Goal: Information Seeking & Learning: Understand process/instructions

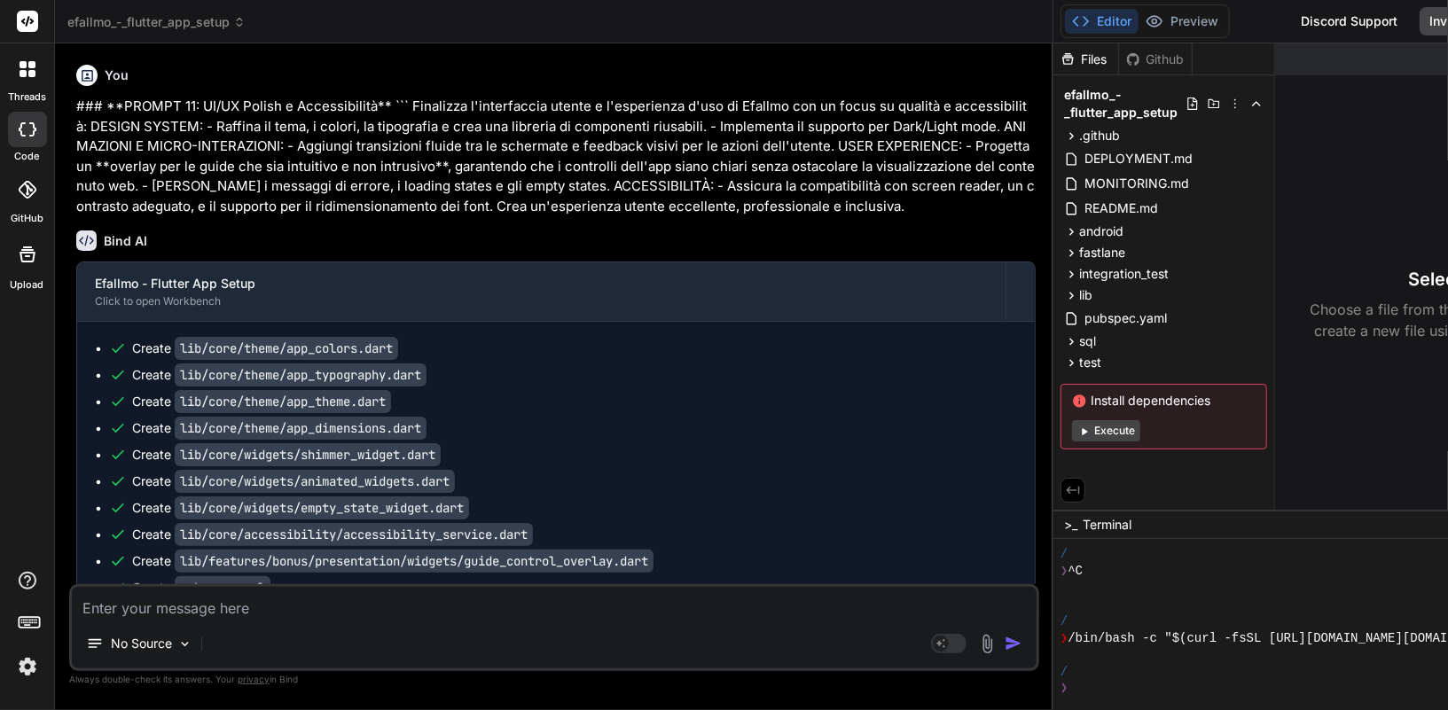
scroll to position [1959, 0]
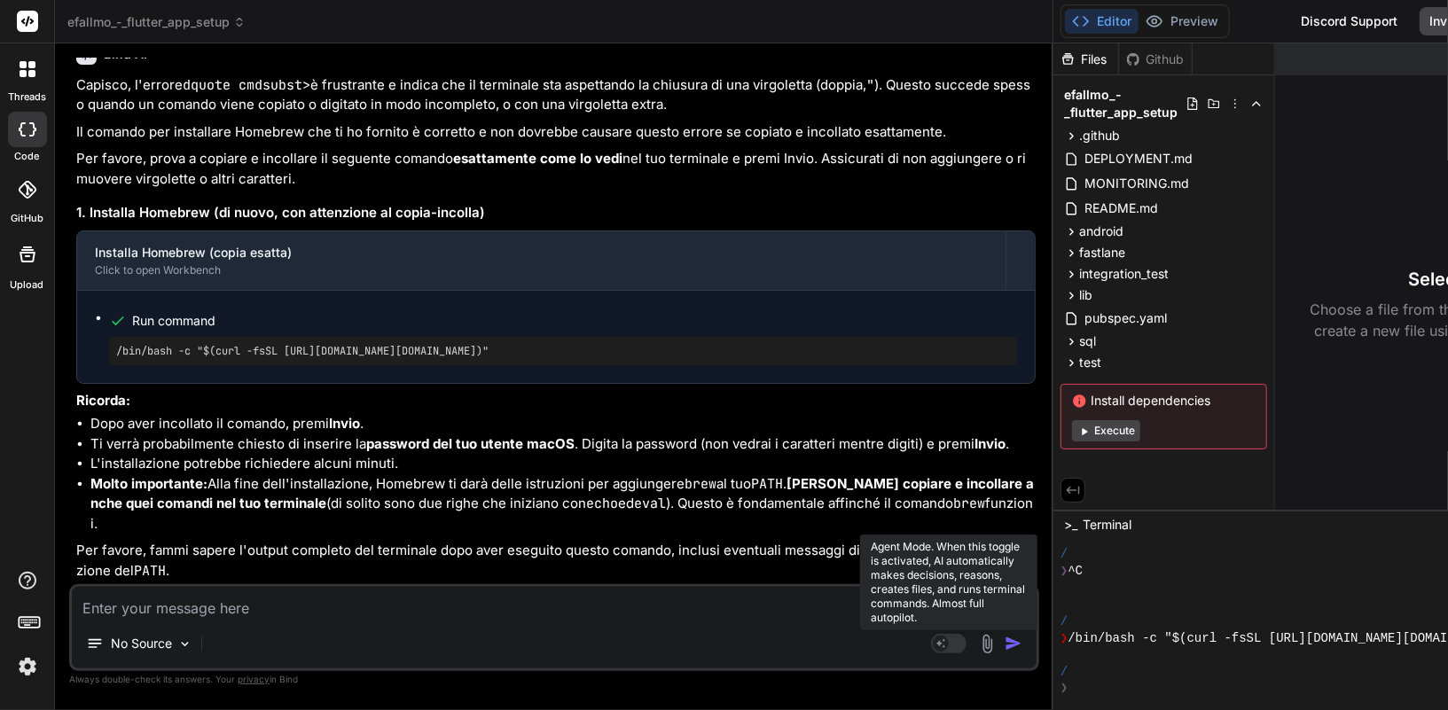
click at [933, 651] on rect at bounding box center [941, 644] width 16 height 16
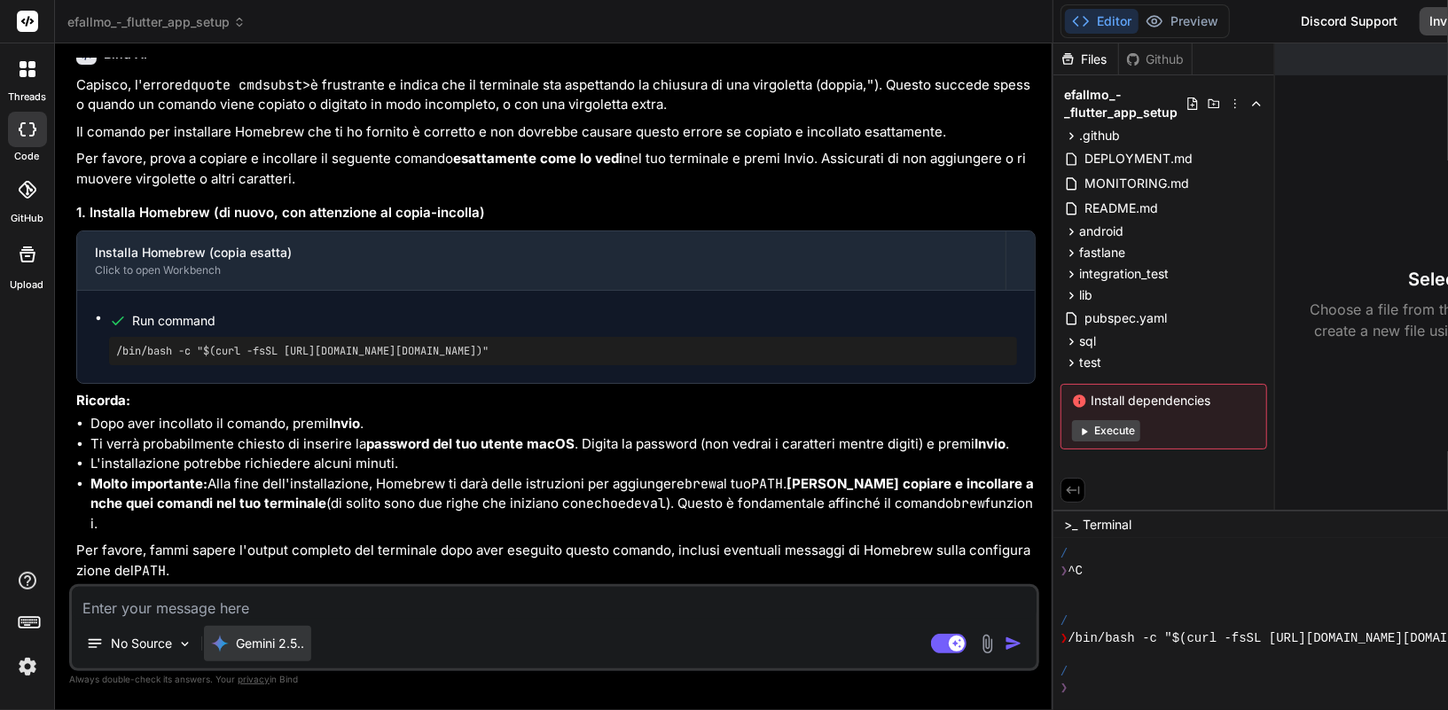
click at [278, 636] on p "Gemini 2.5.." at bounding box center [270, 644] width 68 height 18
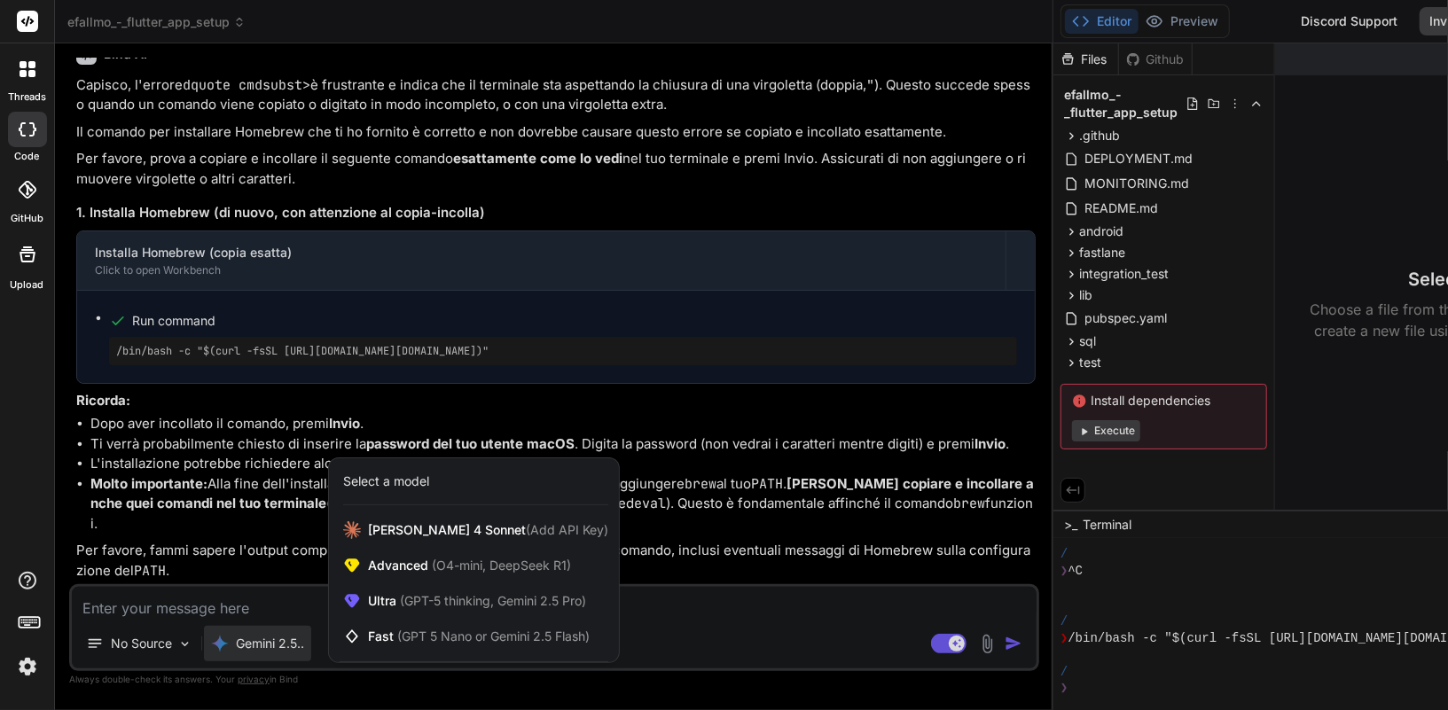
click at [244, 597] on div at bounding box center [724, 355] width 1448 height 710
type textarea "x"
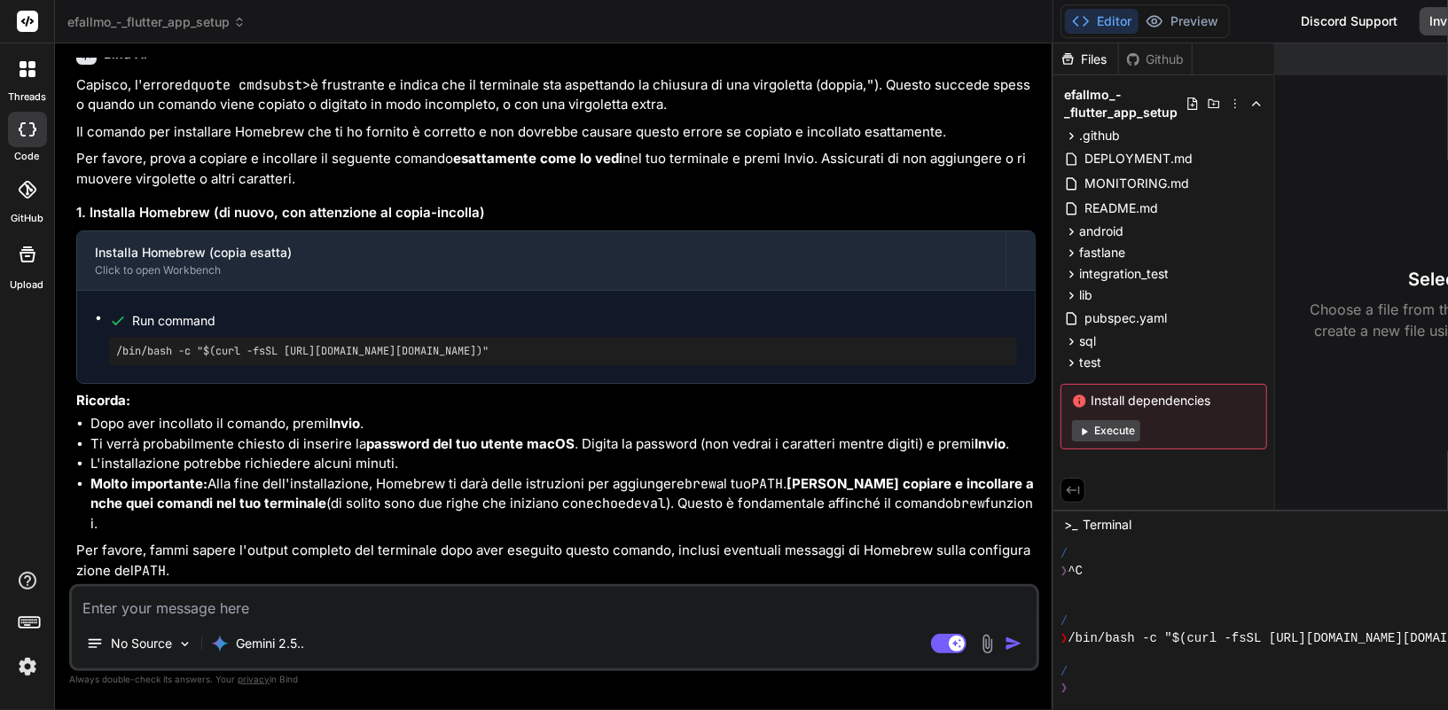
click at [221, 605] on textarea at bounding box center [554, 603] width 964 height 32
paste textarea "Dal log allegato emergono vari errori di build molto specifici e complessi, che…"
type textarea "Dal log allegato emergono vari errori di build molto specifici e complessi, che…"
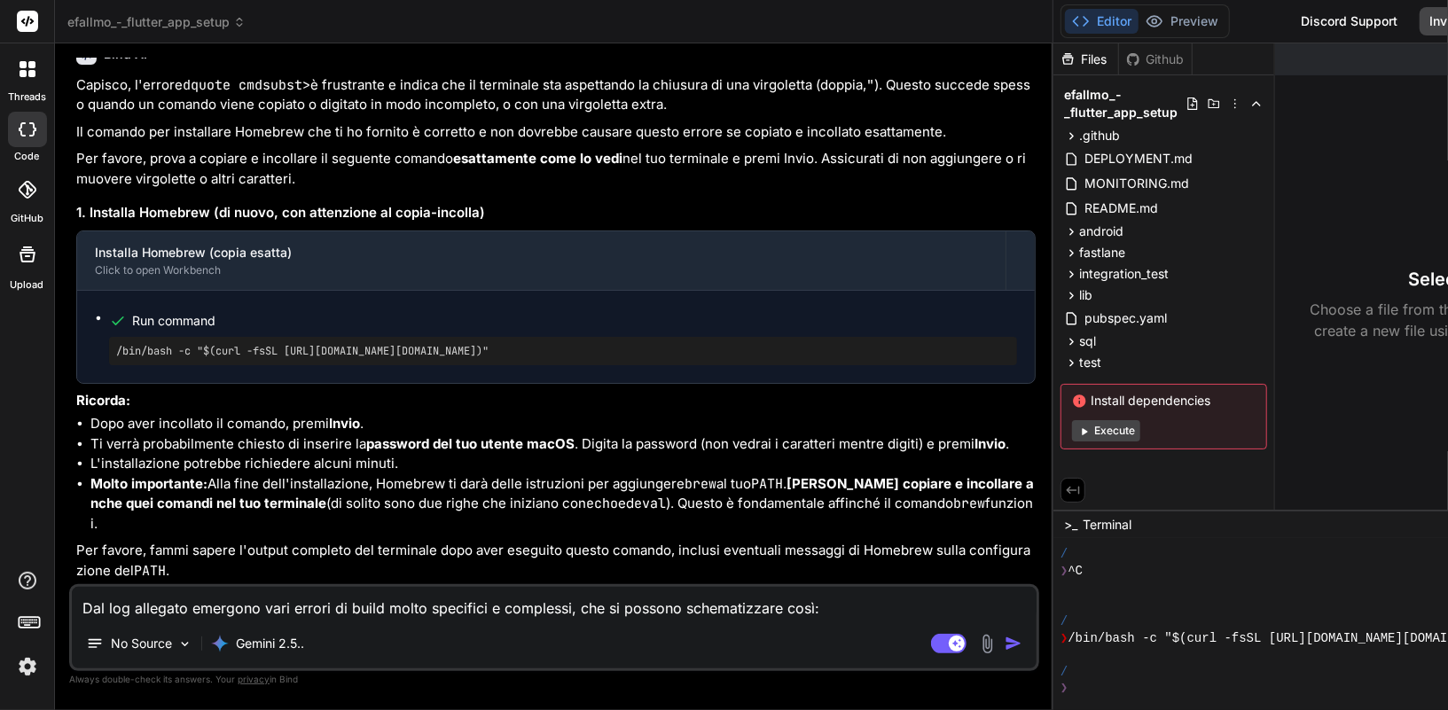
scroll to position [151, 0]
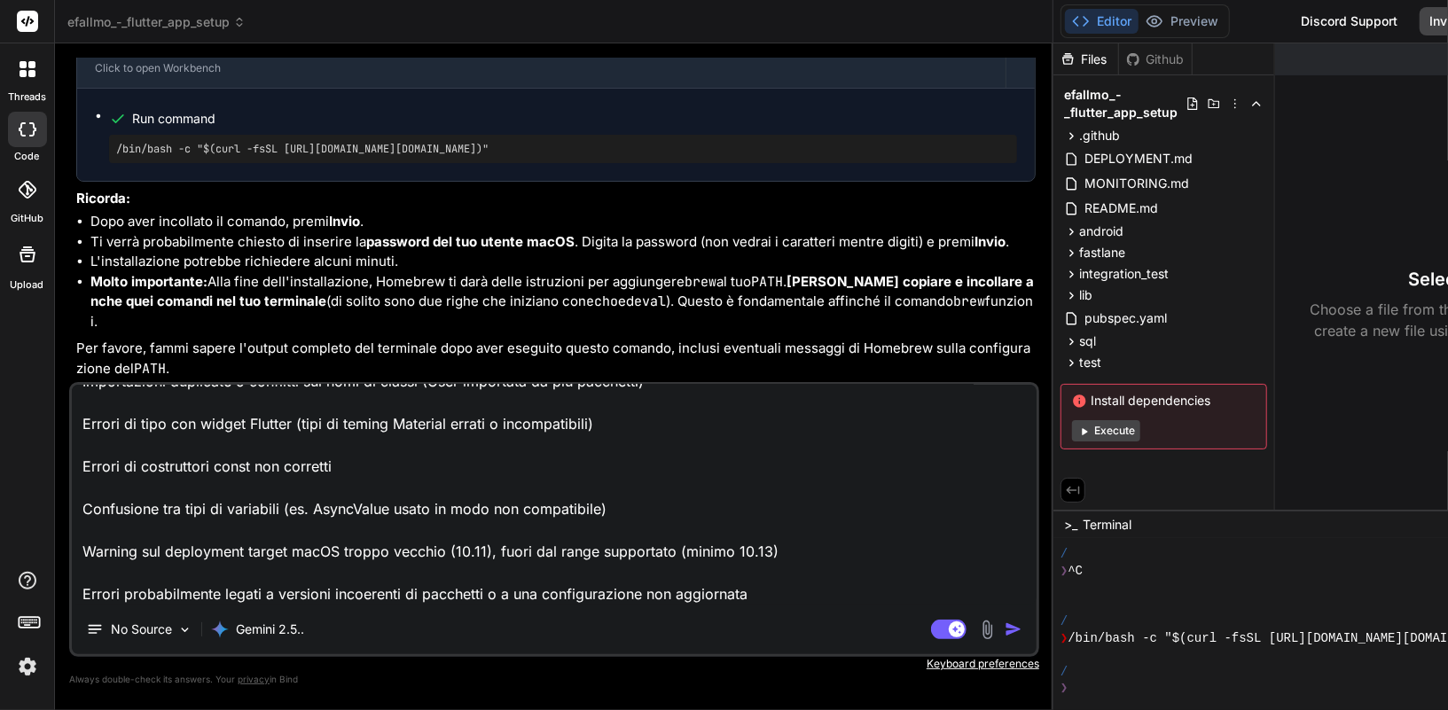
type textarea "x"
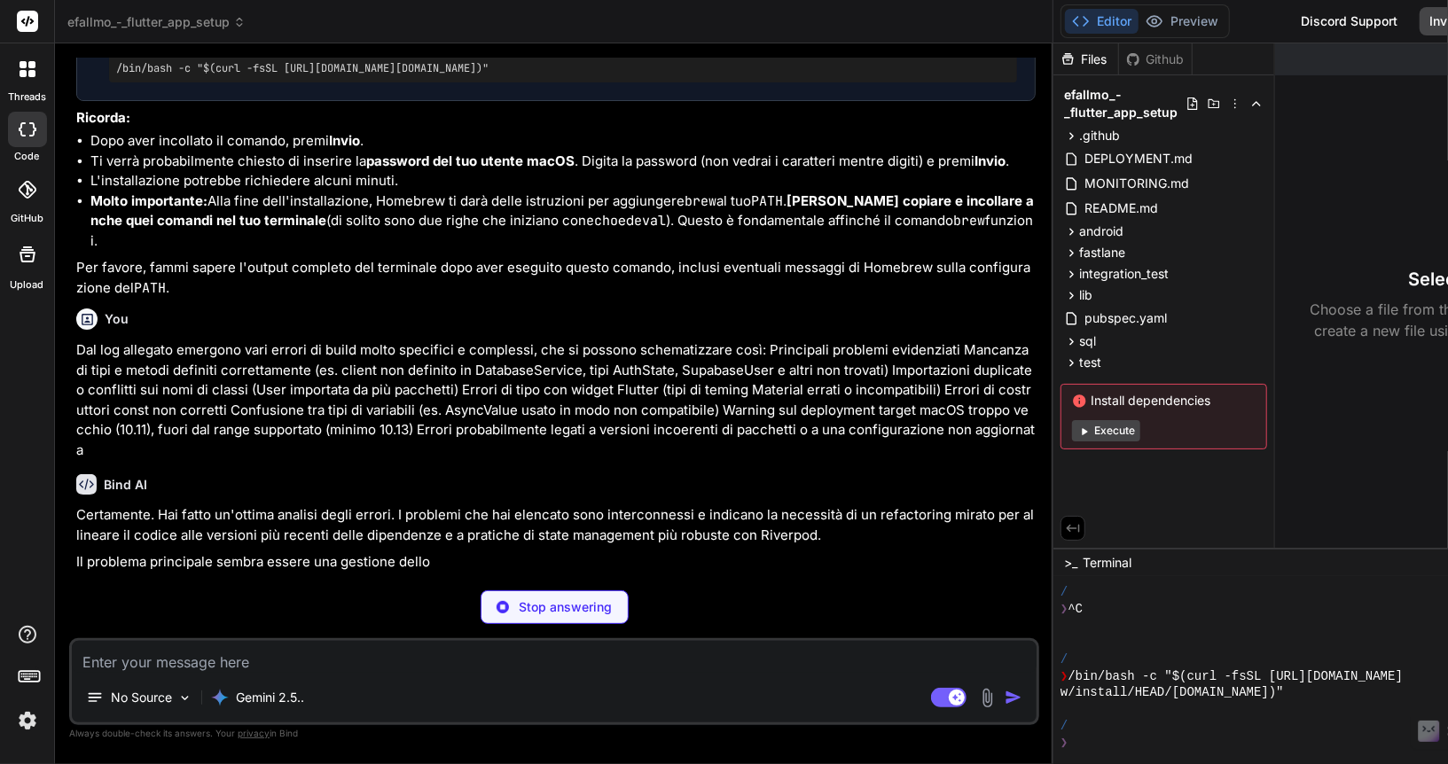
scroll to position [19555, 0]
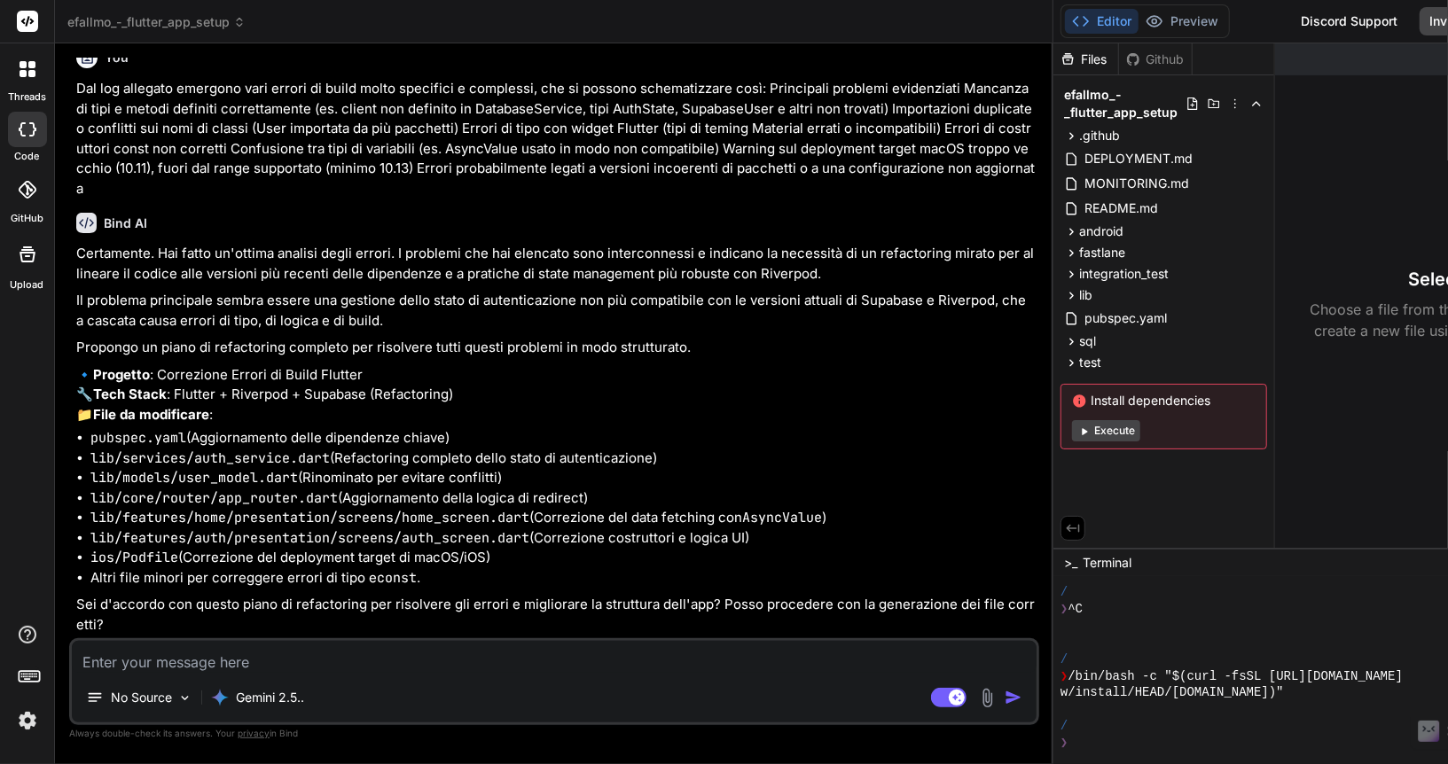
type textarea "x"
type textarea "p"
type textarea "x"
type textarea "pr"
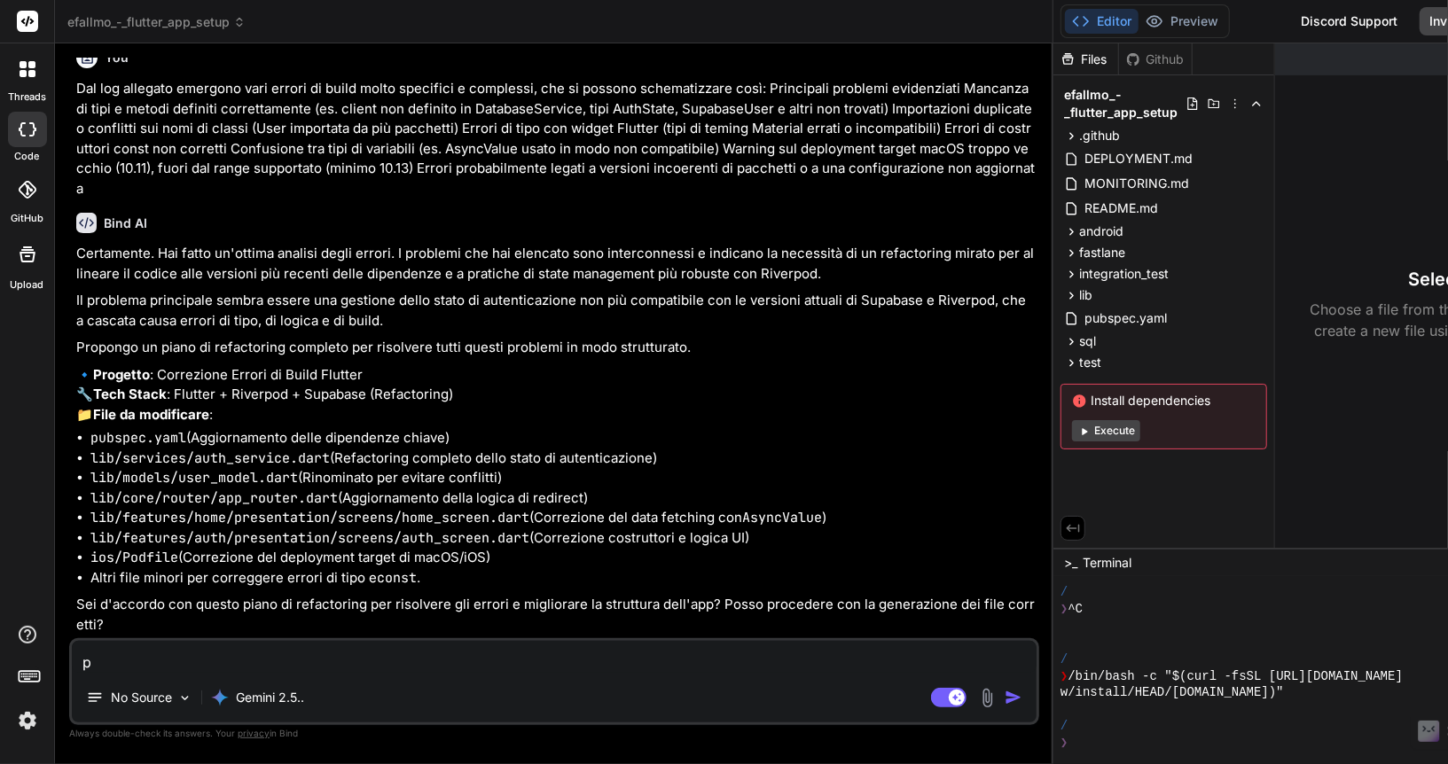
type textarea "x"
type textarea "pro"
type textarea "x"
type textarea "proc"
type textarea "x"
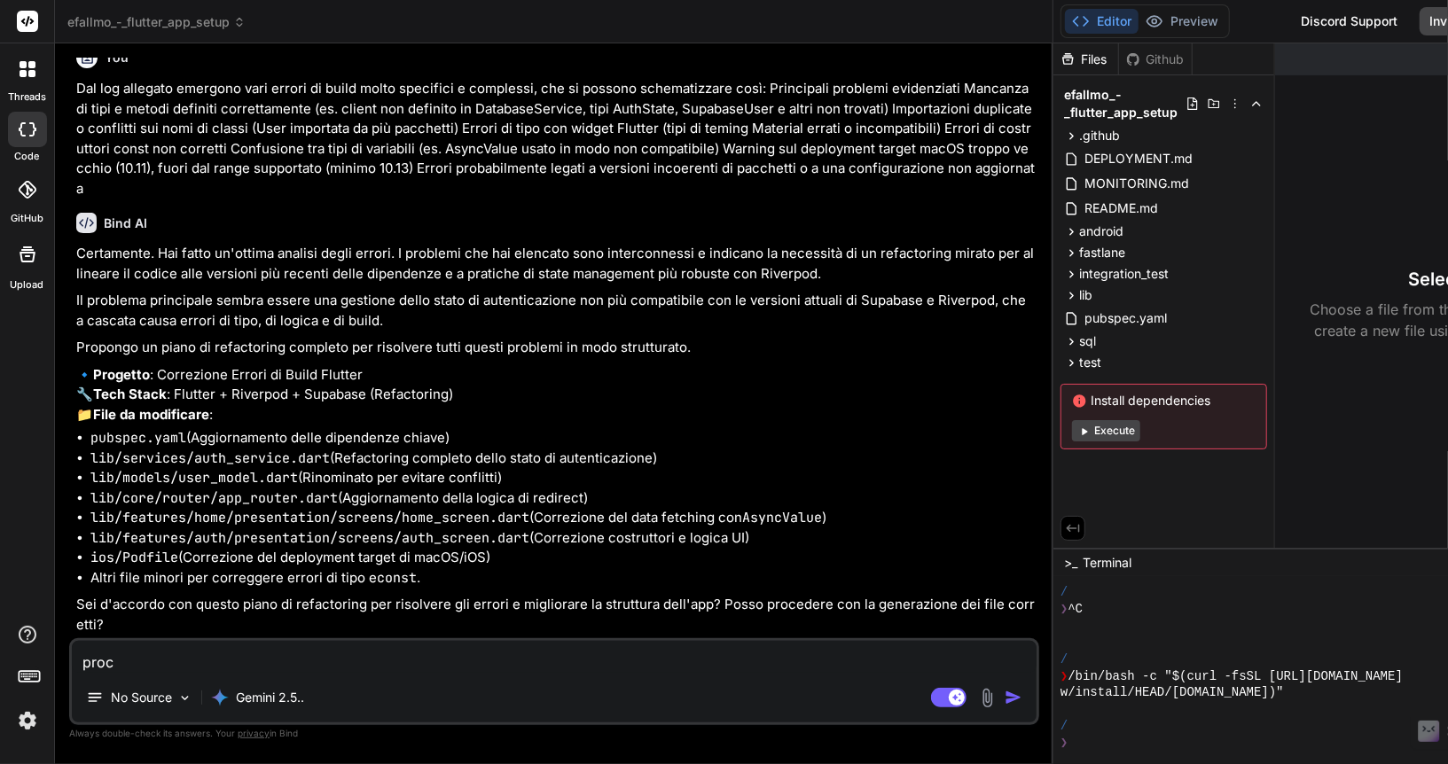
type textarea "proce"
type textarea "x"
type textarea "proced"
type textarea "x"
type textarea "procedi"
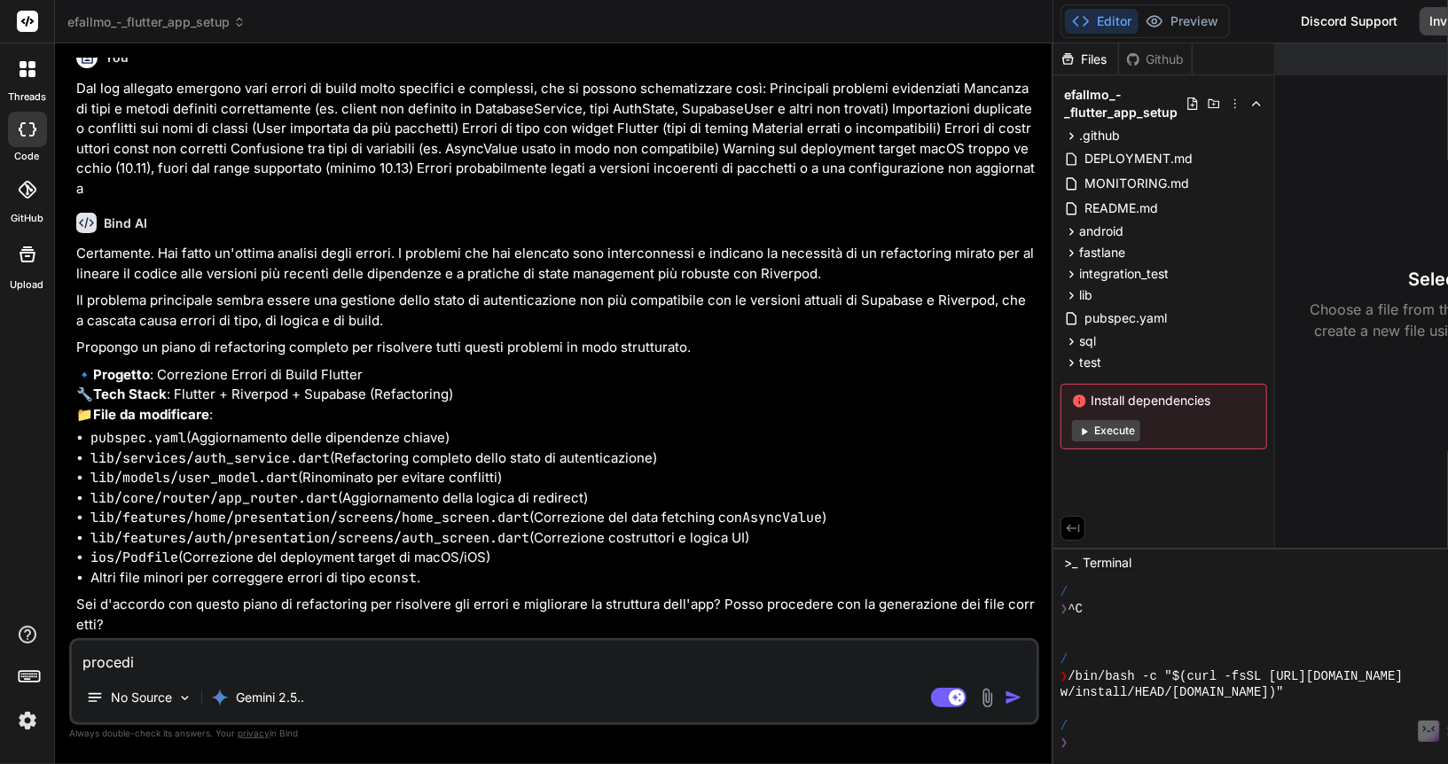
type textarea "x"
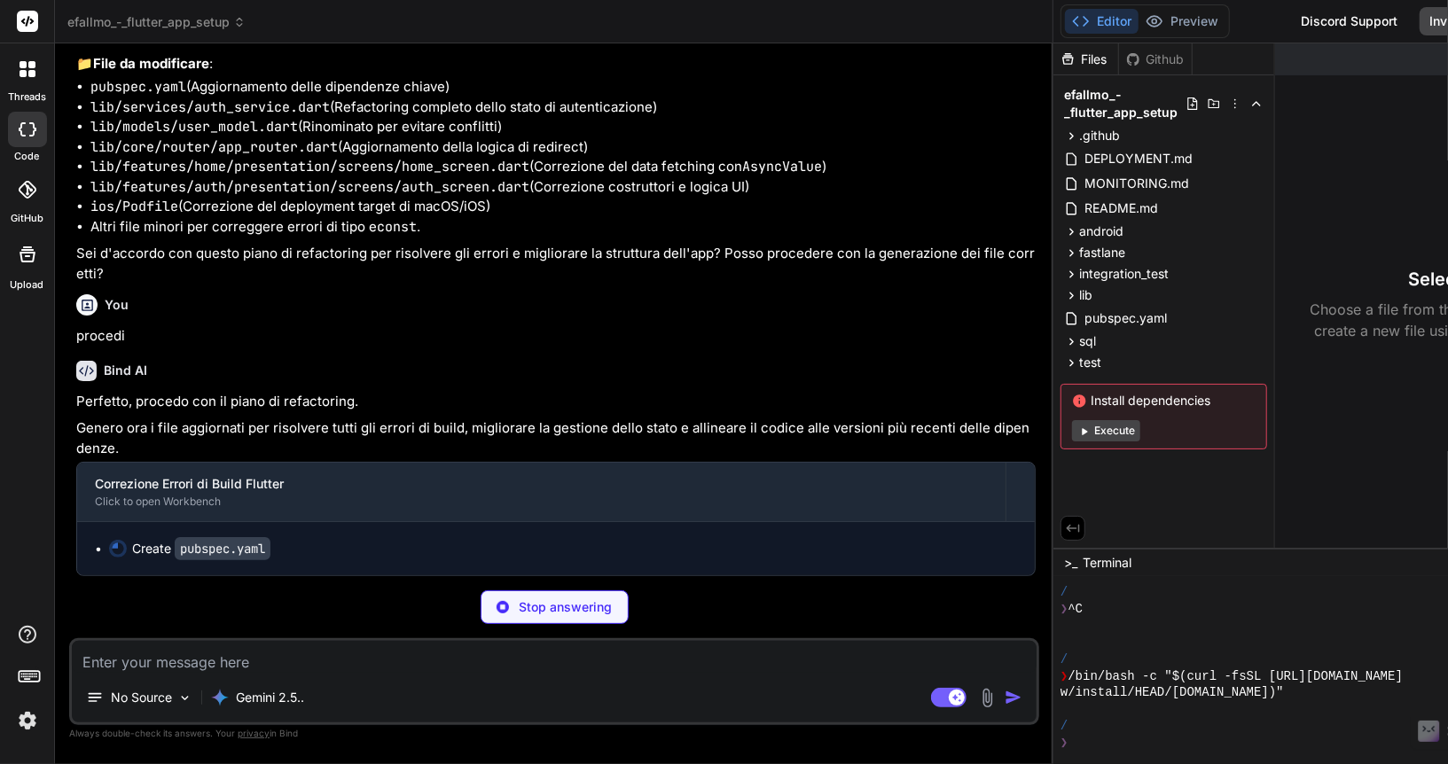
scroll to position [20189, 0]
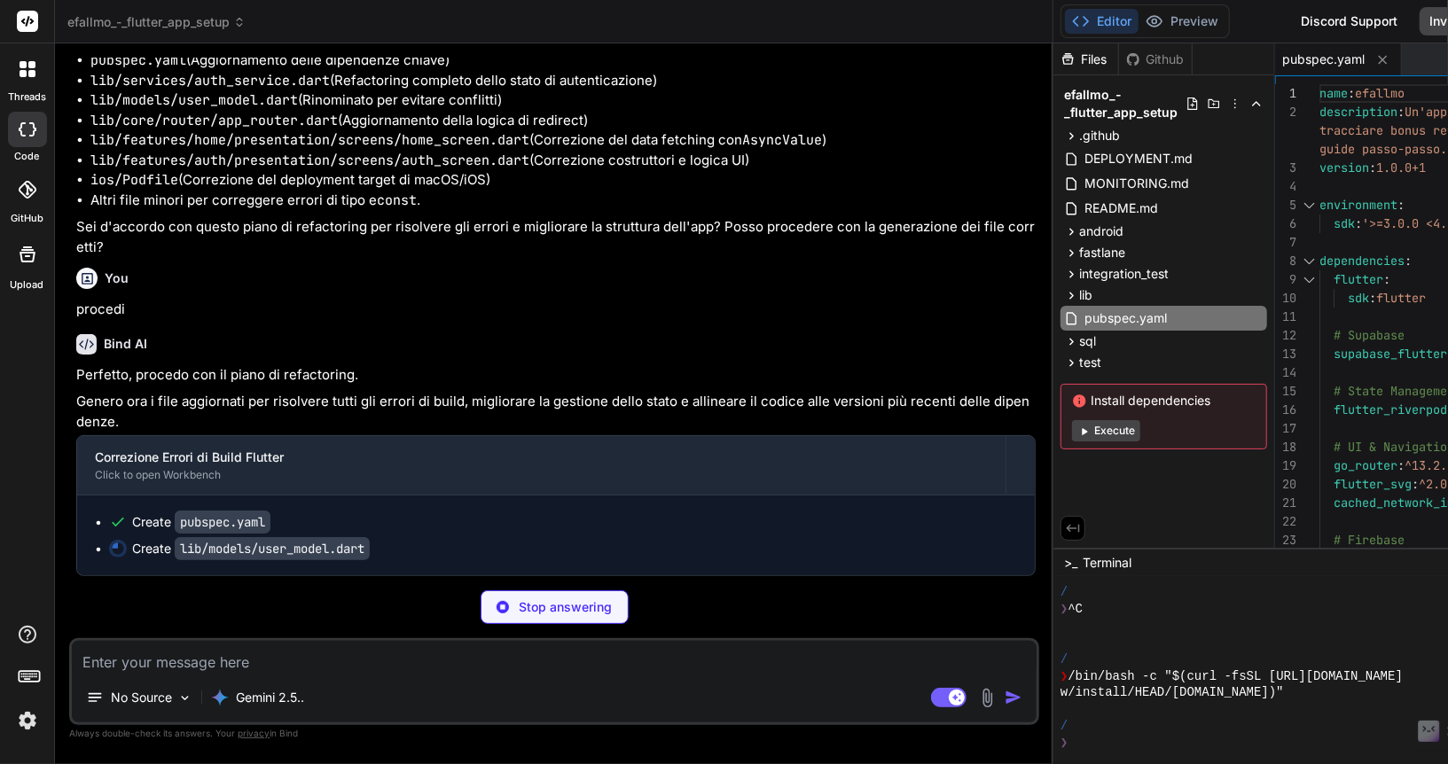
type textarea "x"
type textarea "contactIdSwipeone ?? this.contactIdSwipeone, createdAt: createdAt, updatedAt: D…"
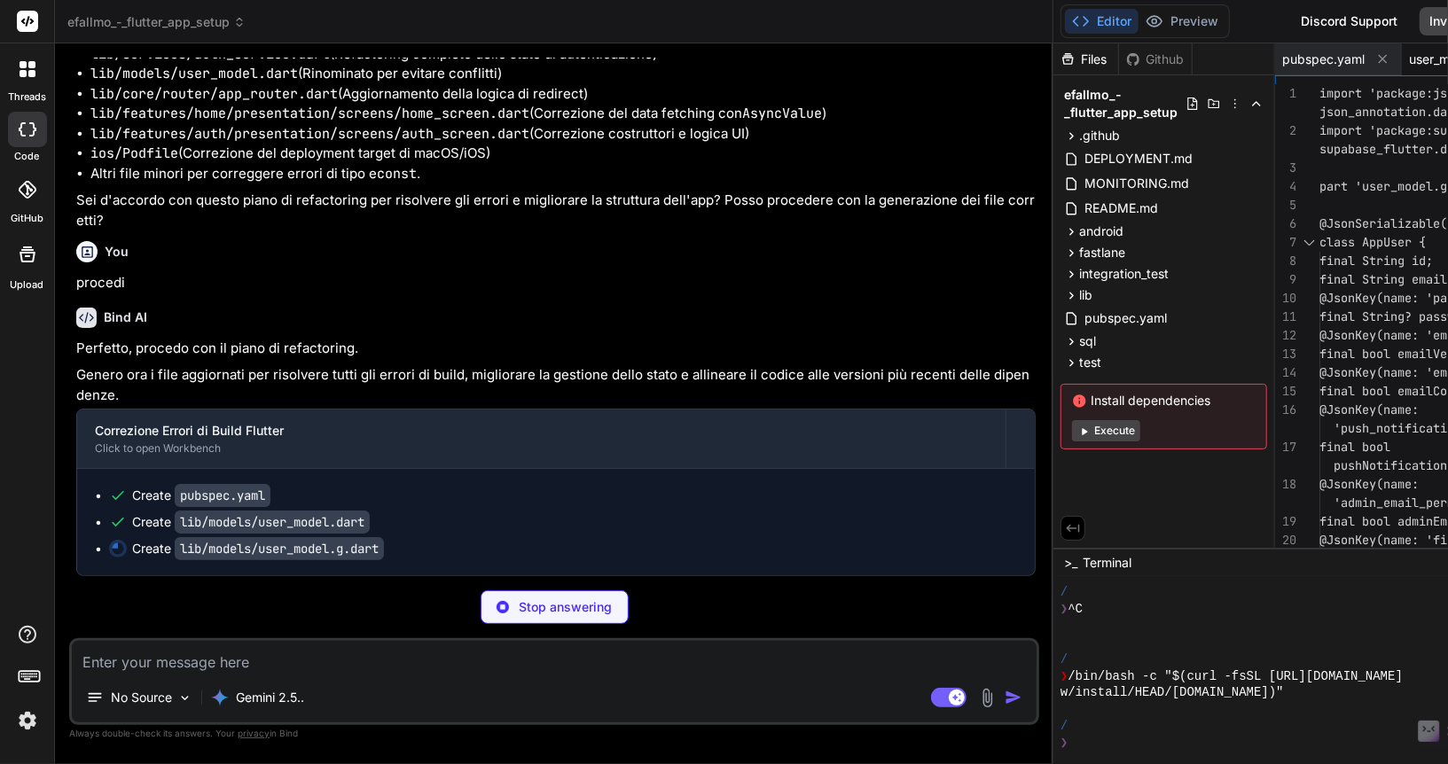
scroll to position [20242, 0]
type textarea "x"
type textarea "'provider': instance.provider, 'contact_id_swipeone': instance.contactIdSwipeon…"
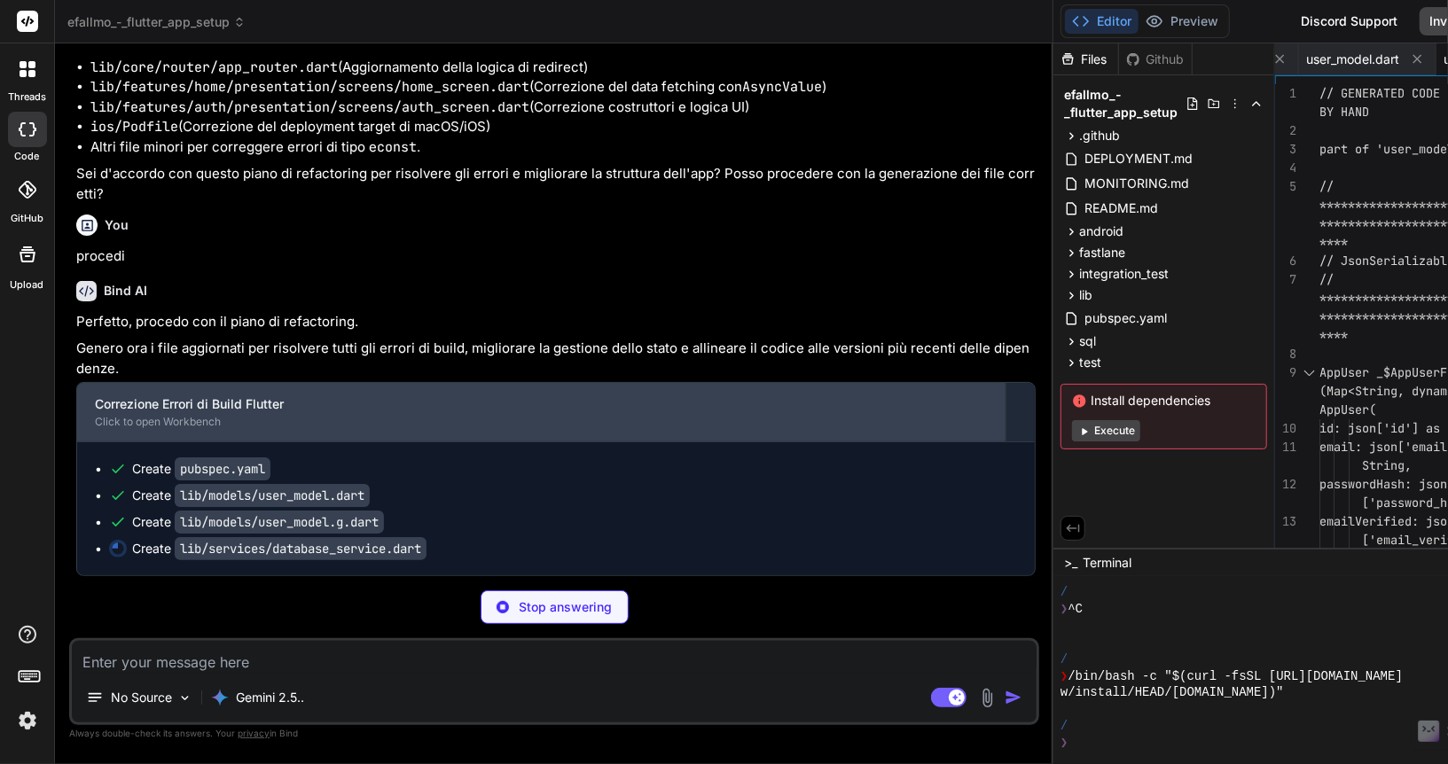
scroll to position [20269, 0]
type textarea "x"
type textarea ".eq('fcm_token', fcmToken); } catch (e) { print('Error updating device last see…"
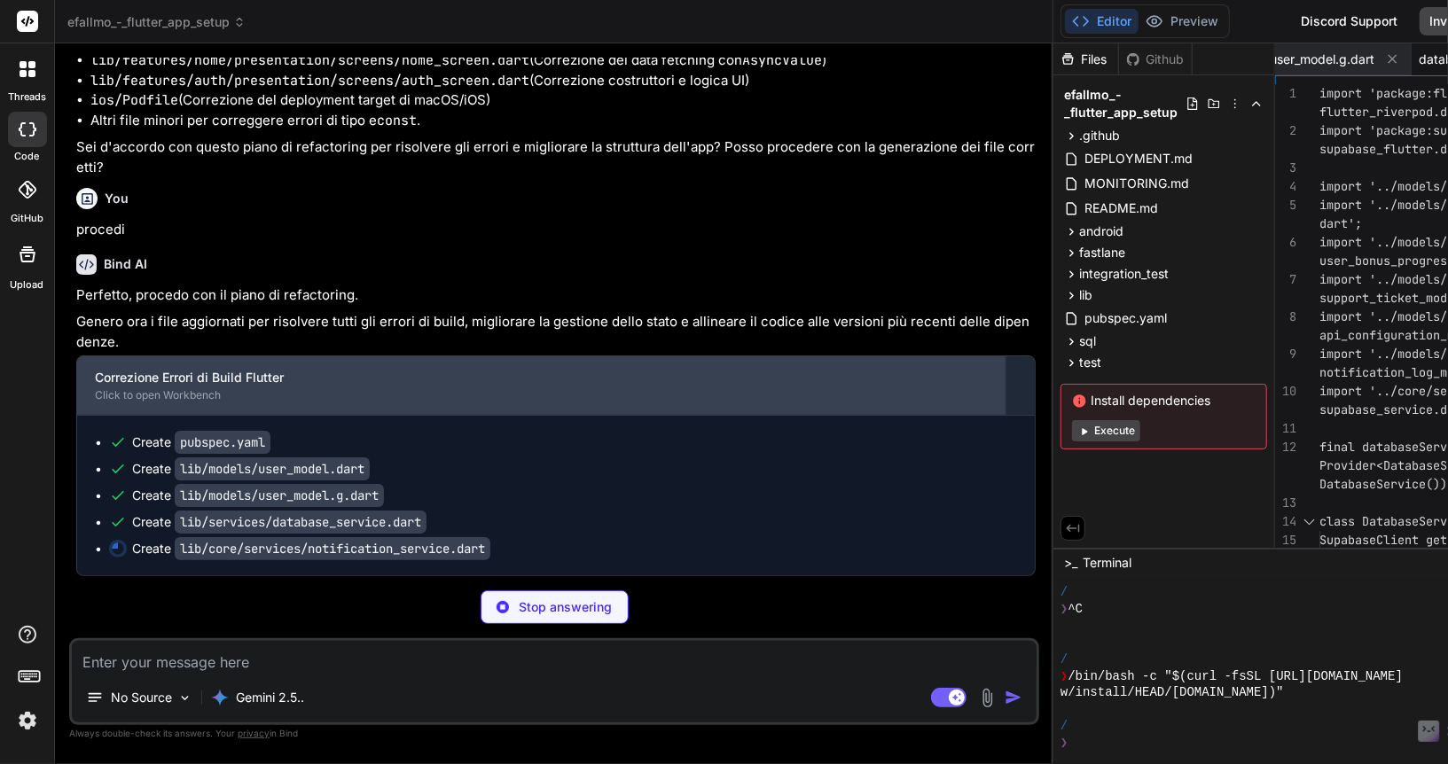
scroll to position [20295, 0]
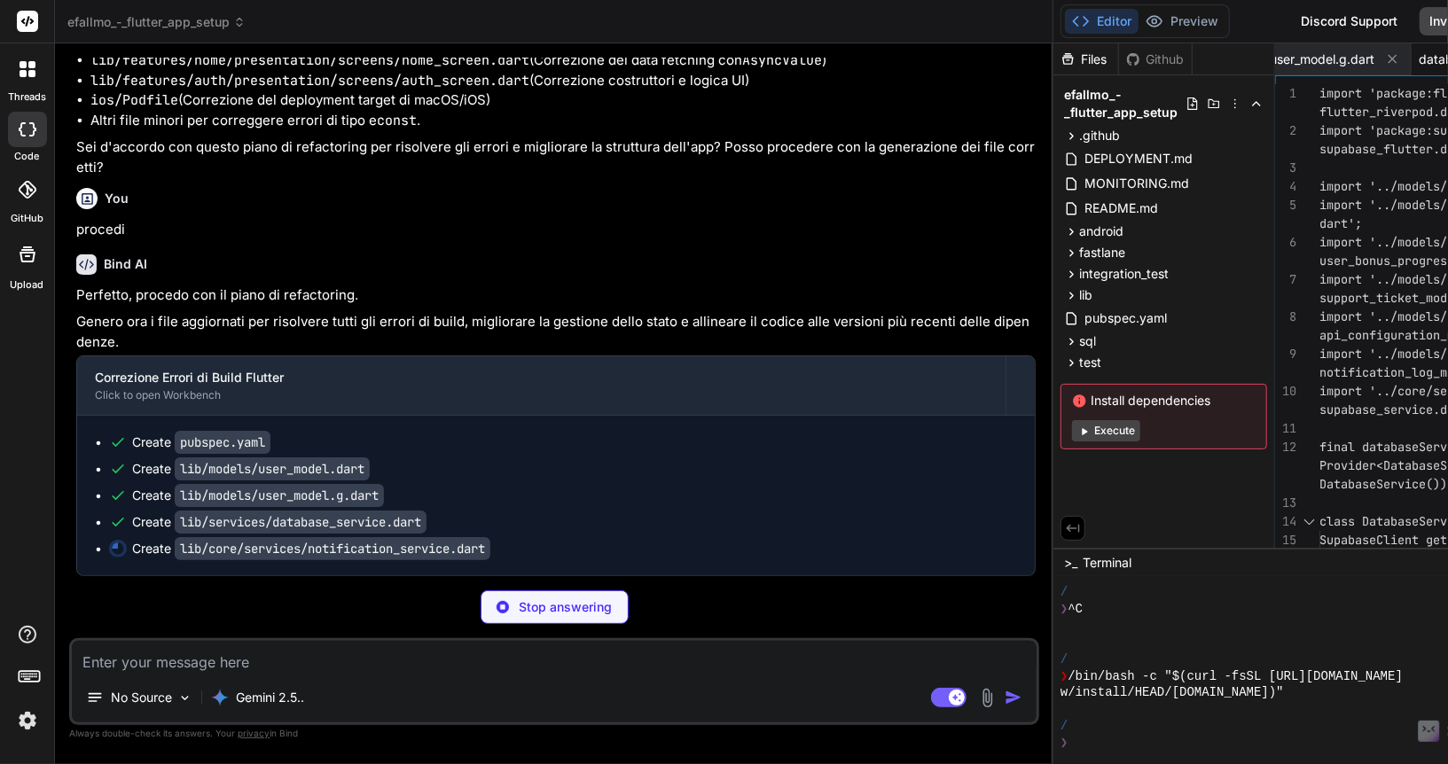
type textarea "x"
type textarea "String? get currentToken => _currentToken; void dispose() { // Clean up any sub…"
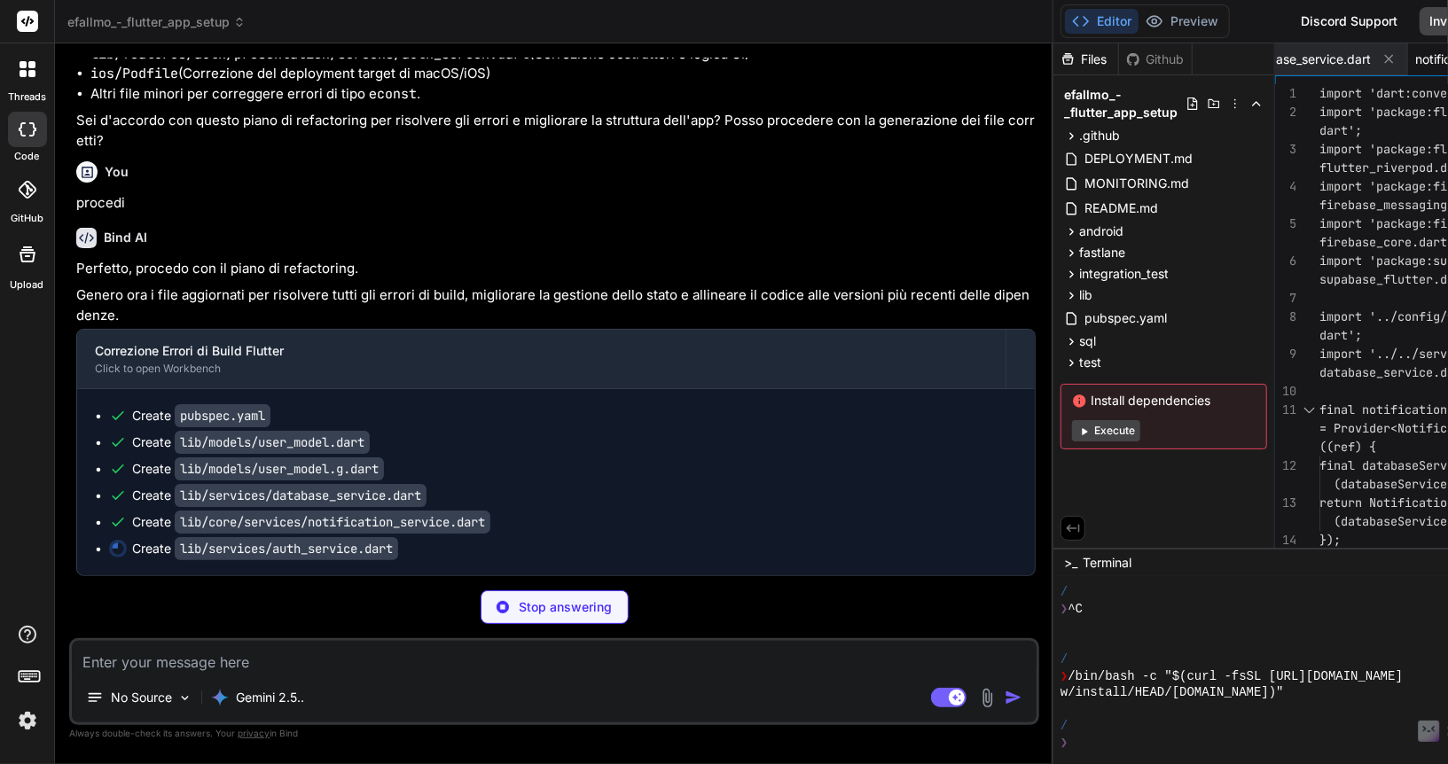
scroll to position [20322, 0]
type textarea "x"
type textarea "void clearError() { state = state.copyWith(error: null); } }"
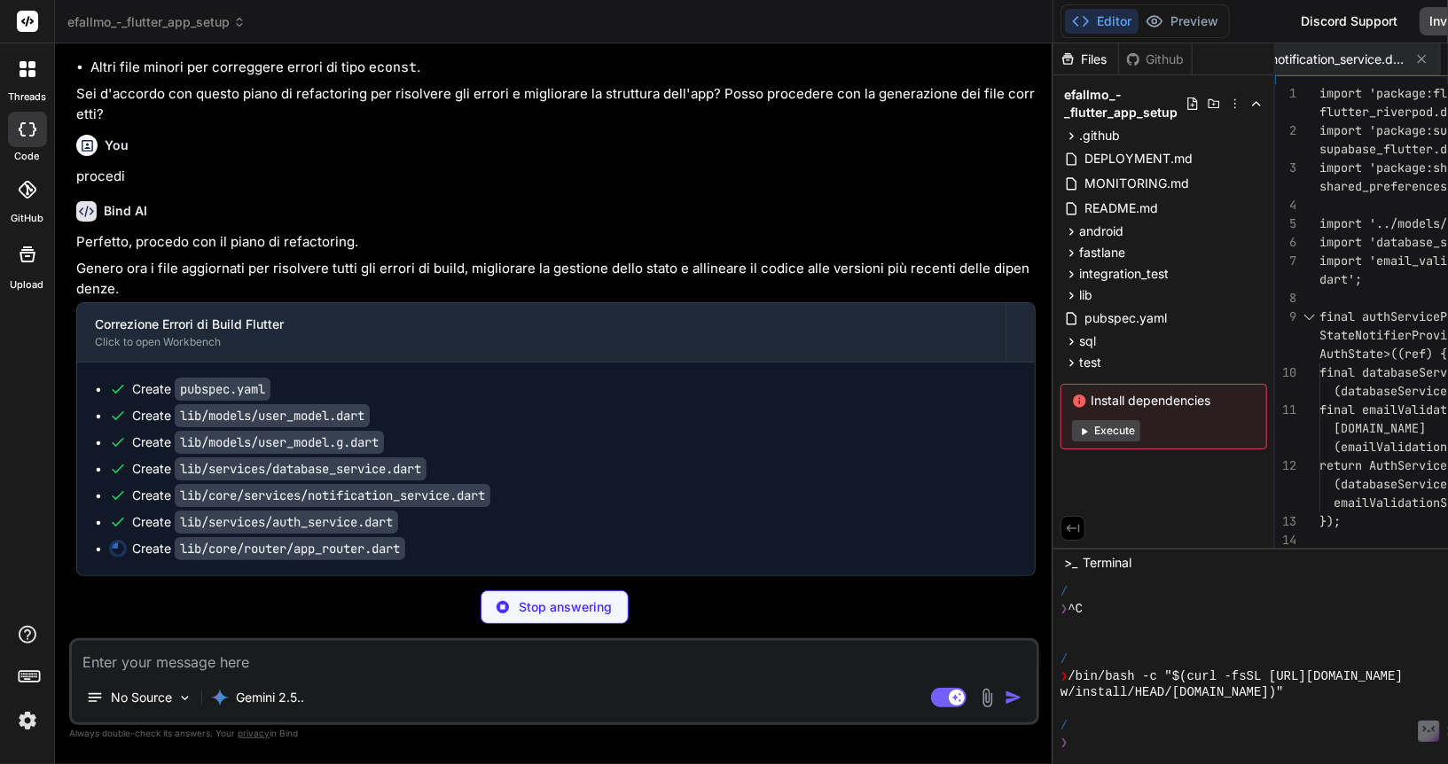
scroll to position [20348, 0]
type textarea "x"
type textarea "super.dispose(); } }"
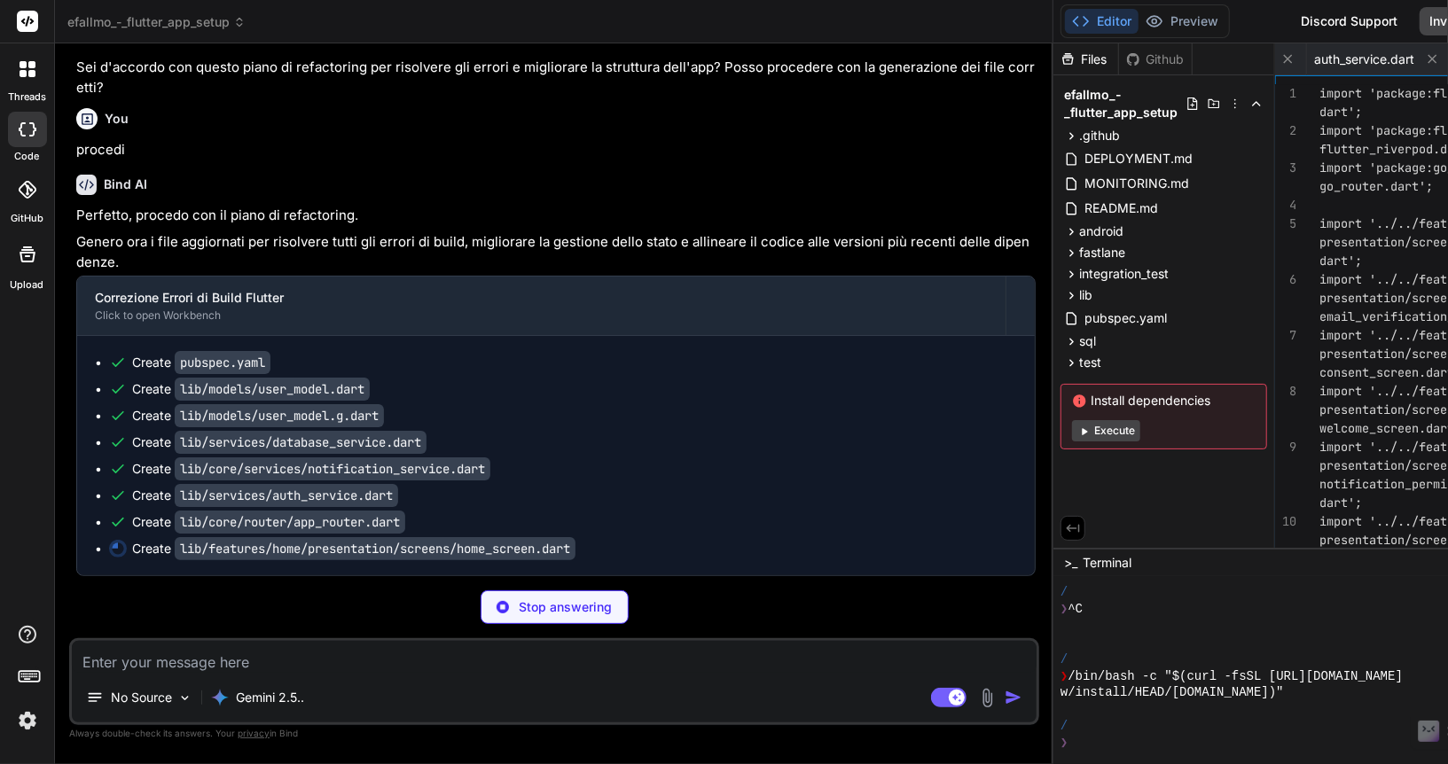
scroll to position [20375, 0]
type textarea "x"
type textarea "onSurfaceVariant, ), ), ], ), ), ); } }"
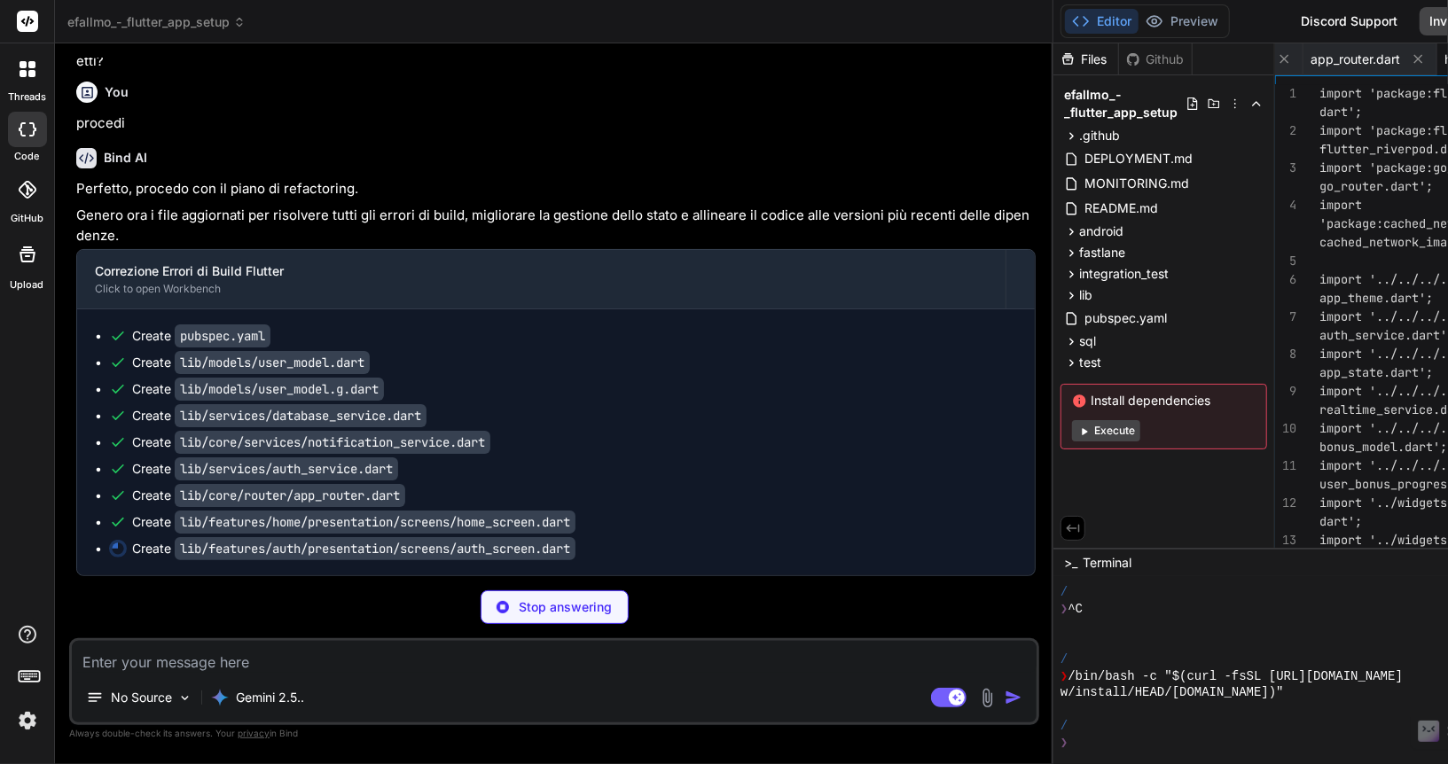
scroll to position [20402, 0]
type textarea "x"
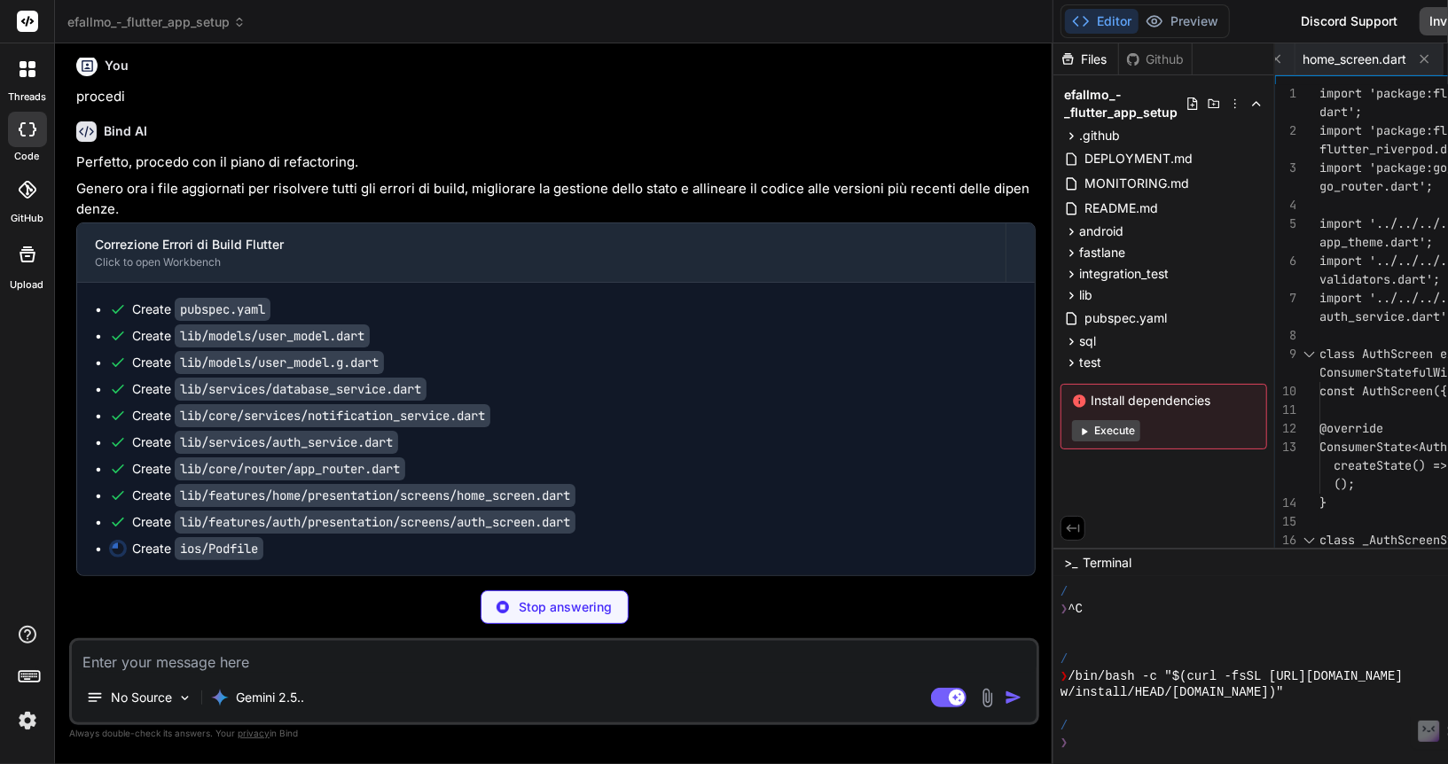
type textarea "x"
type textarea "config.build_settings['IPHONEOS_DEPLOYMENT_TARGET'] = '13.0' config.build_setti…"
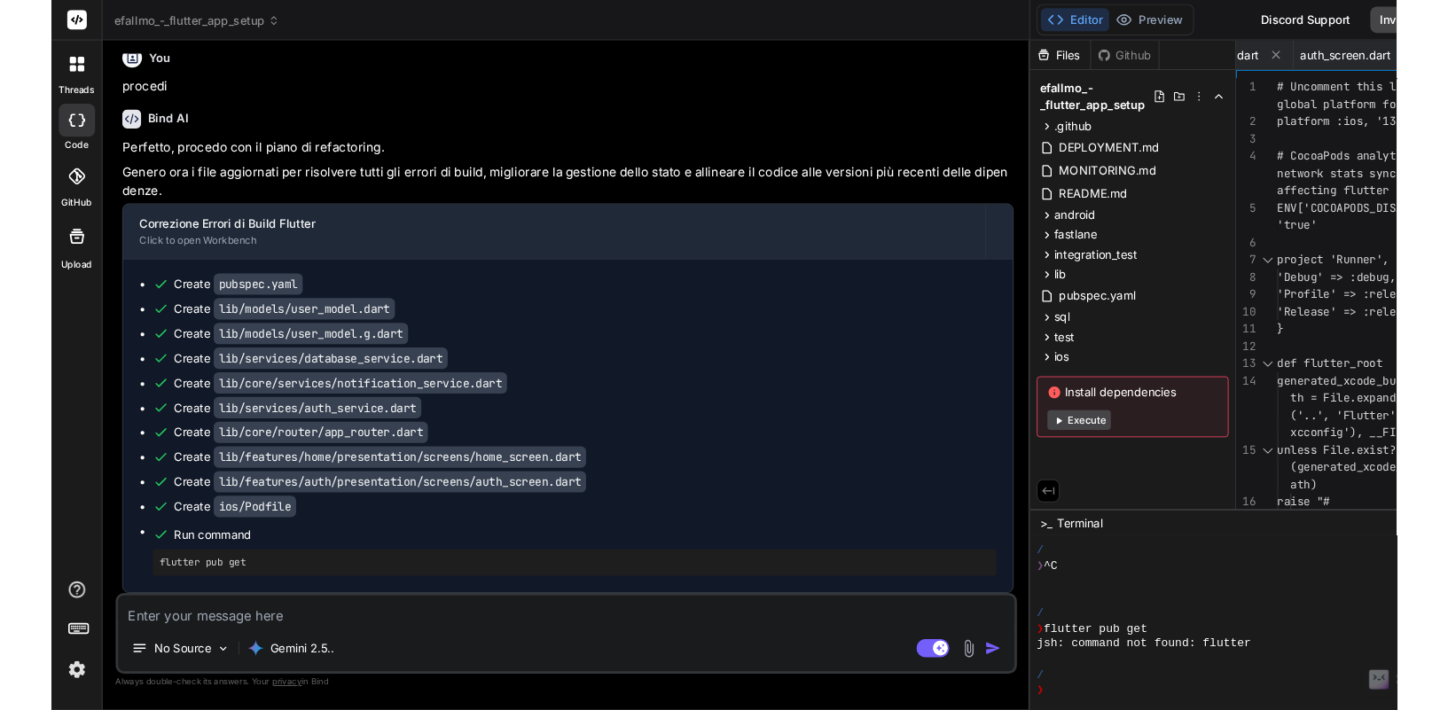
scroll to position [20433, 0]
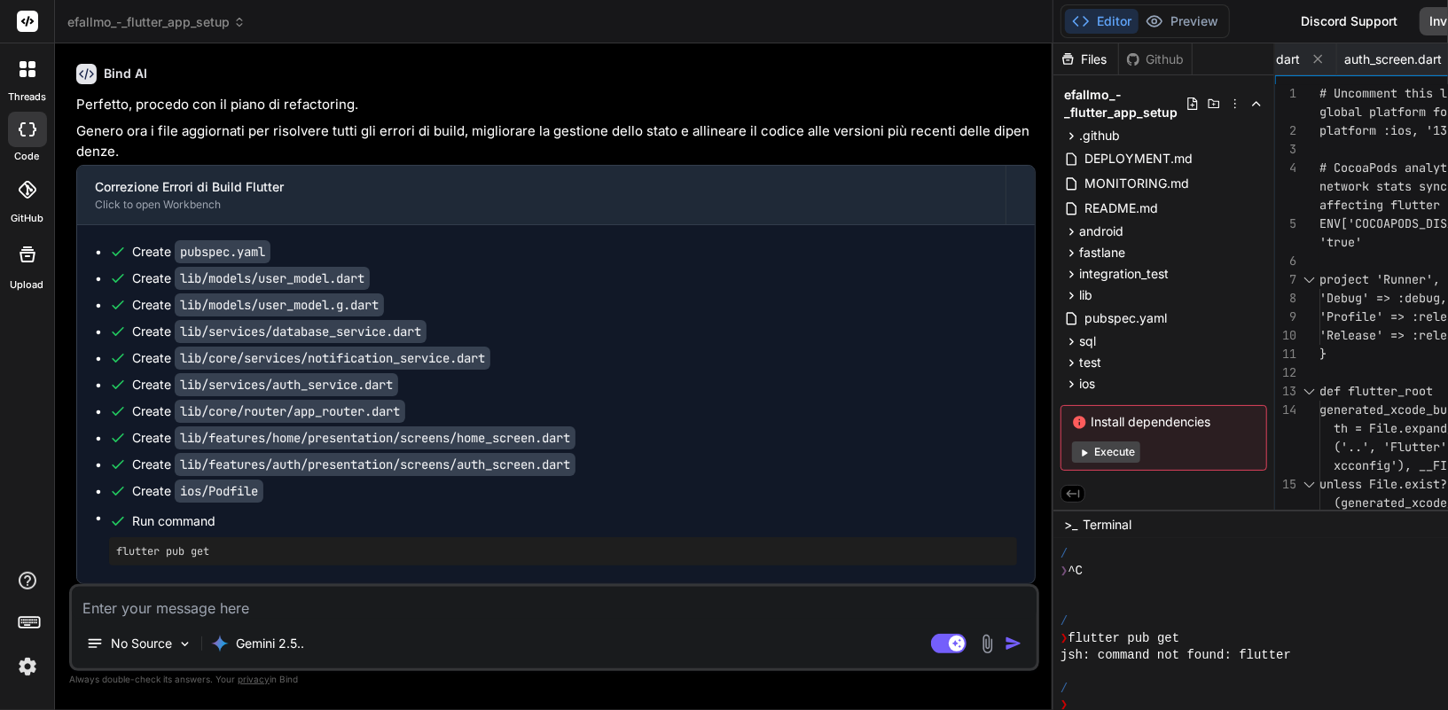
type textarea "x"
click at [217, 614] on textarea at bounding box center [554, 603] width 964 height 32
paste textarea "I messaggi di errore indicano principalmente due tipi di problemi: Problemi di …"
type textarea "I messaggi di errore indicano principalmente due tipi di problemi: Problemi di …"
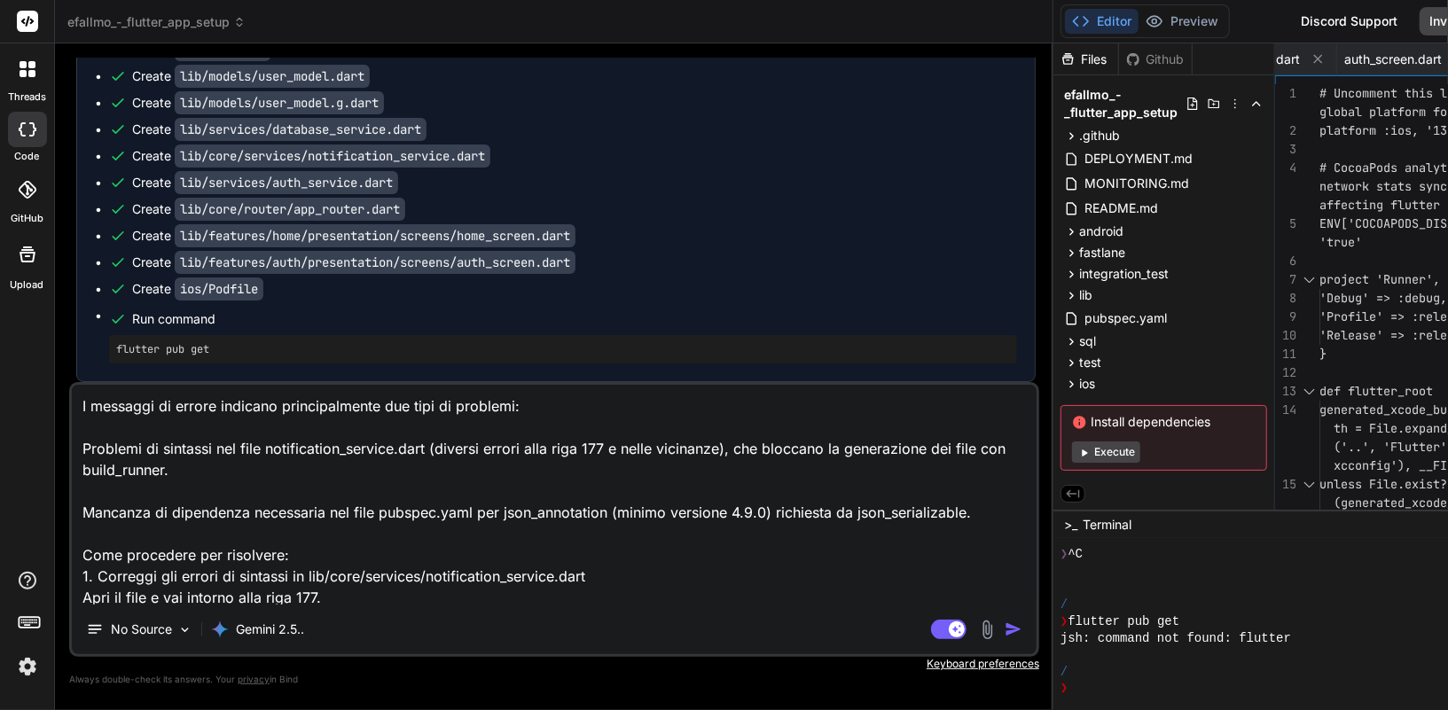
scroll to position [277, 0]
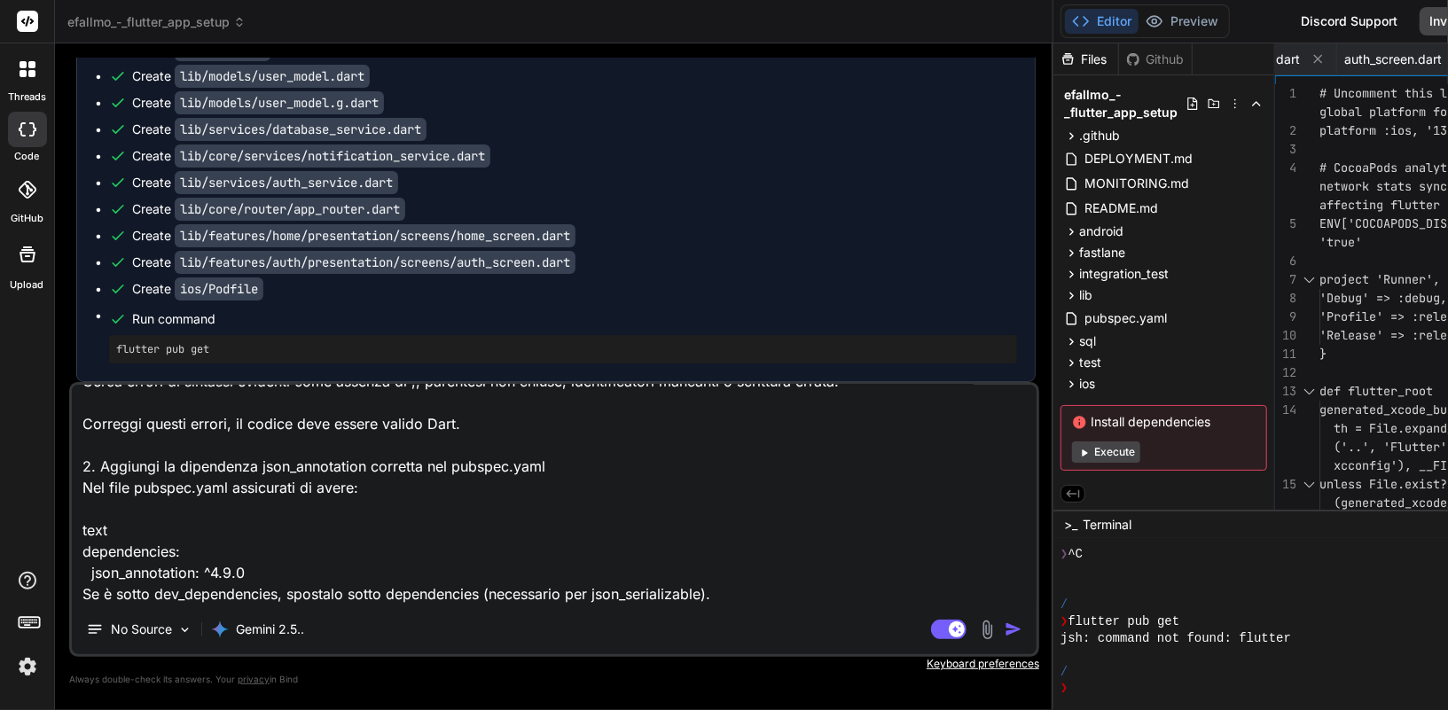
type textarea "x"
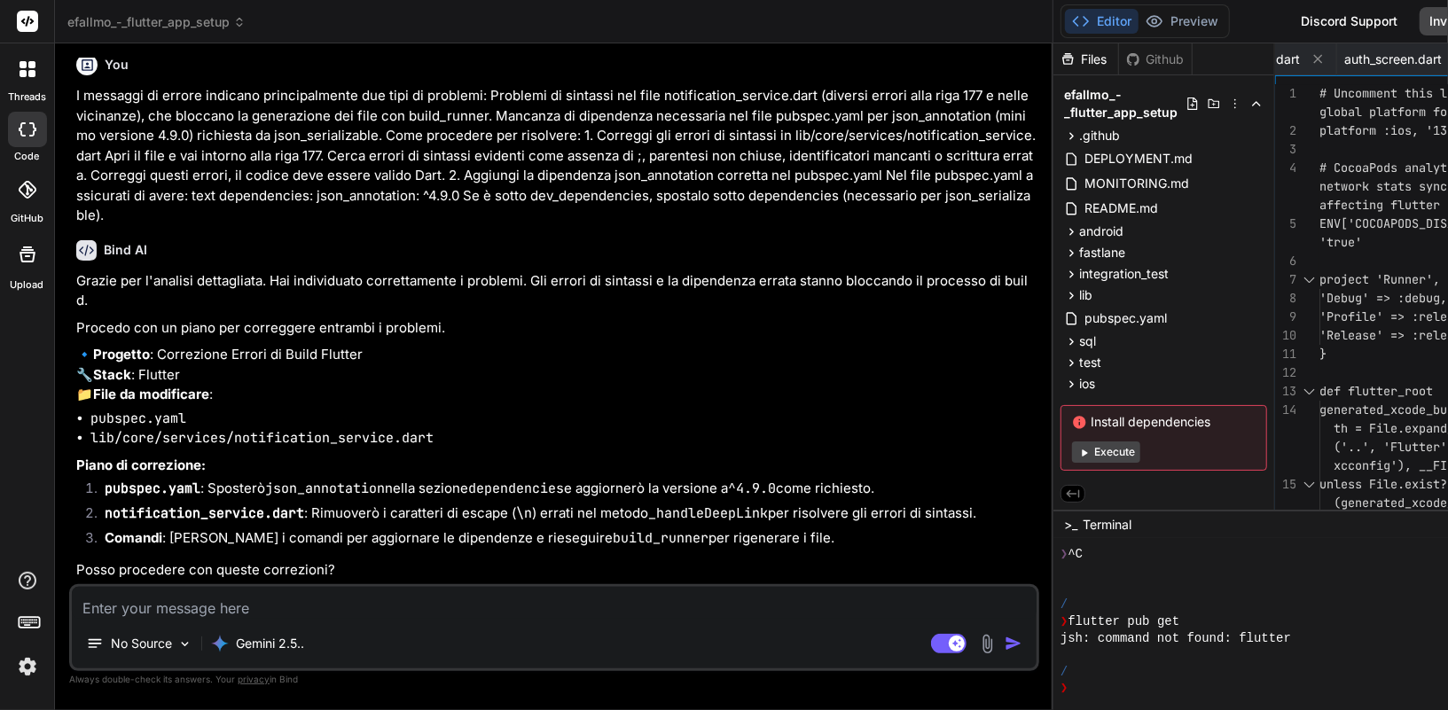
scroll to position [20980, 0]
type textarea "x"
type textarea "s"
type textarea "x"
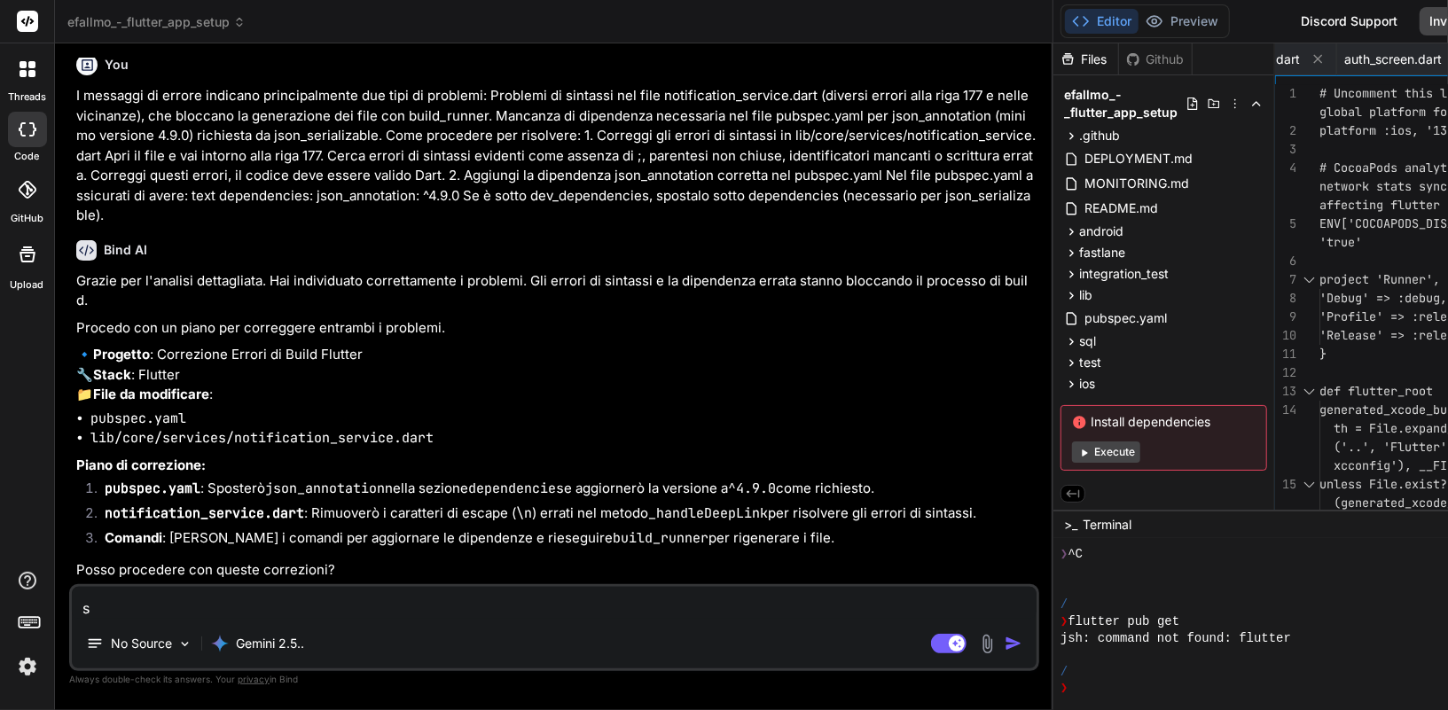
type textarea "si"
type textarea "x"
type textarea "si"
click at [160, 634] on div "No Source" at bounding box center [139, 643] width 121 height 35
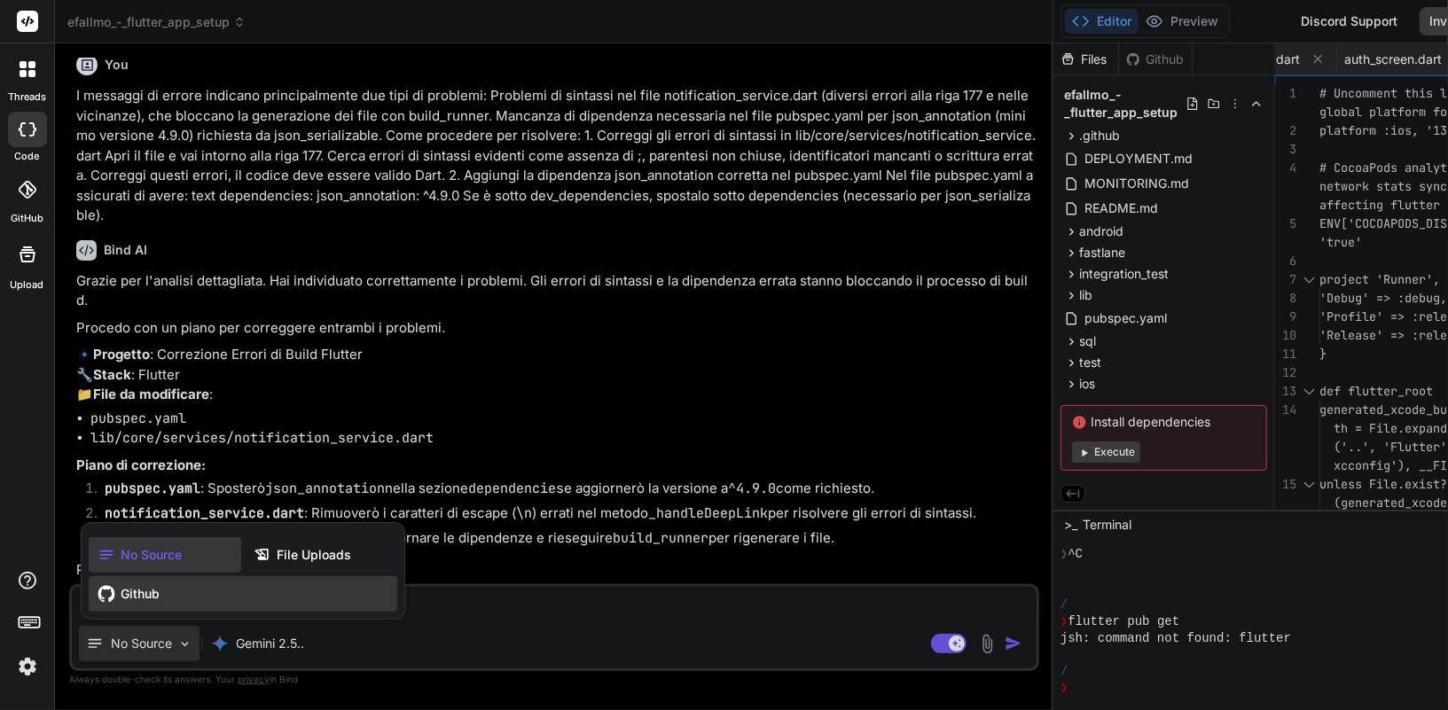
click at [165, 597] on div "Github" at bounding box center [243, 593] width 308 height 35
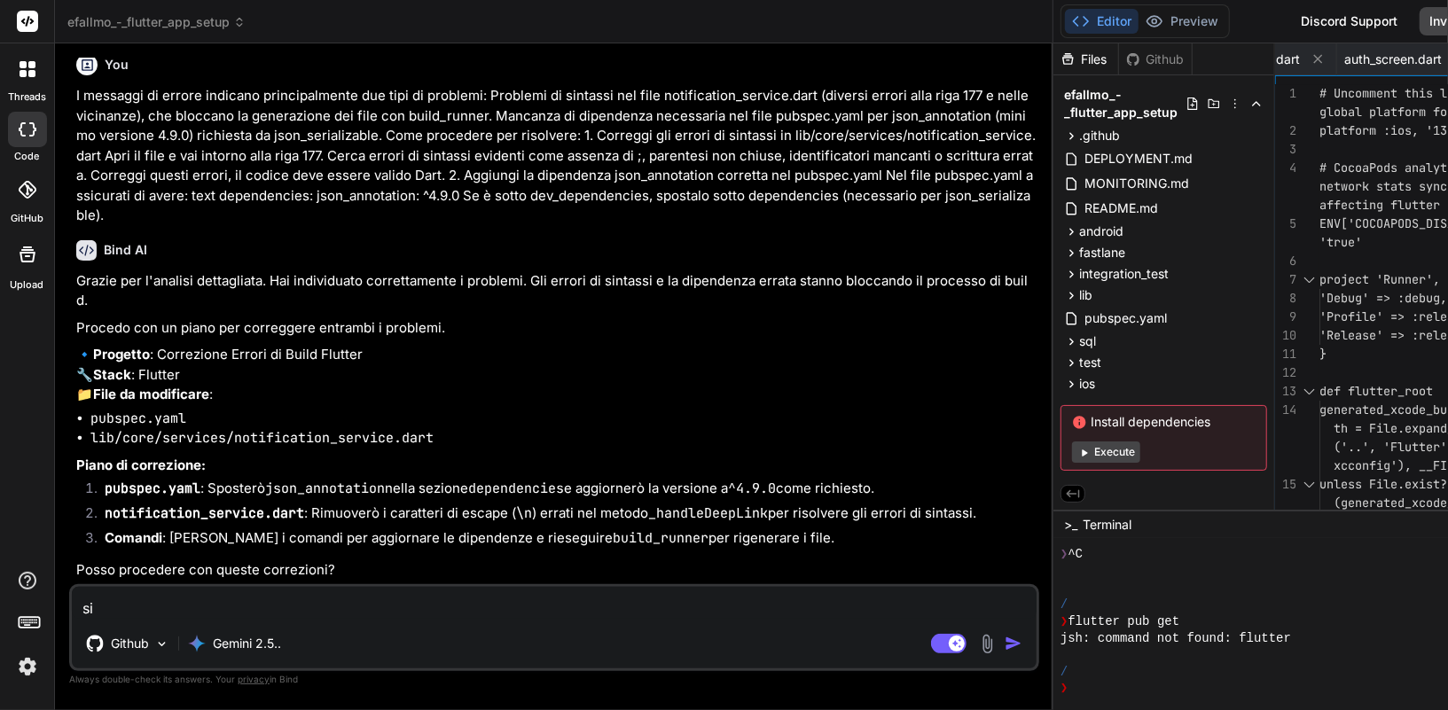
click at [217, 597] on textarea "si" at bounding box center [554, 603] width 964 height 32
click at [1004, 642] on img "button" at bounding box center [1013, 644] width 18 height 18
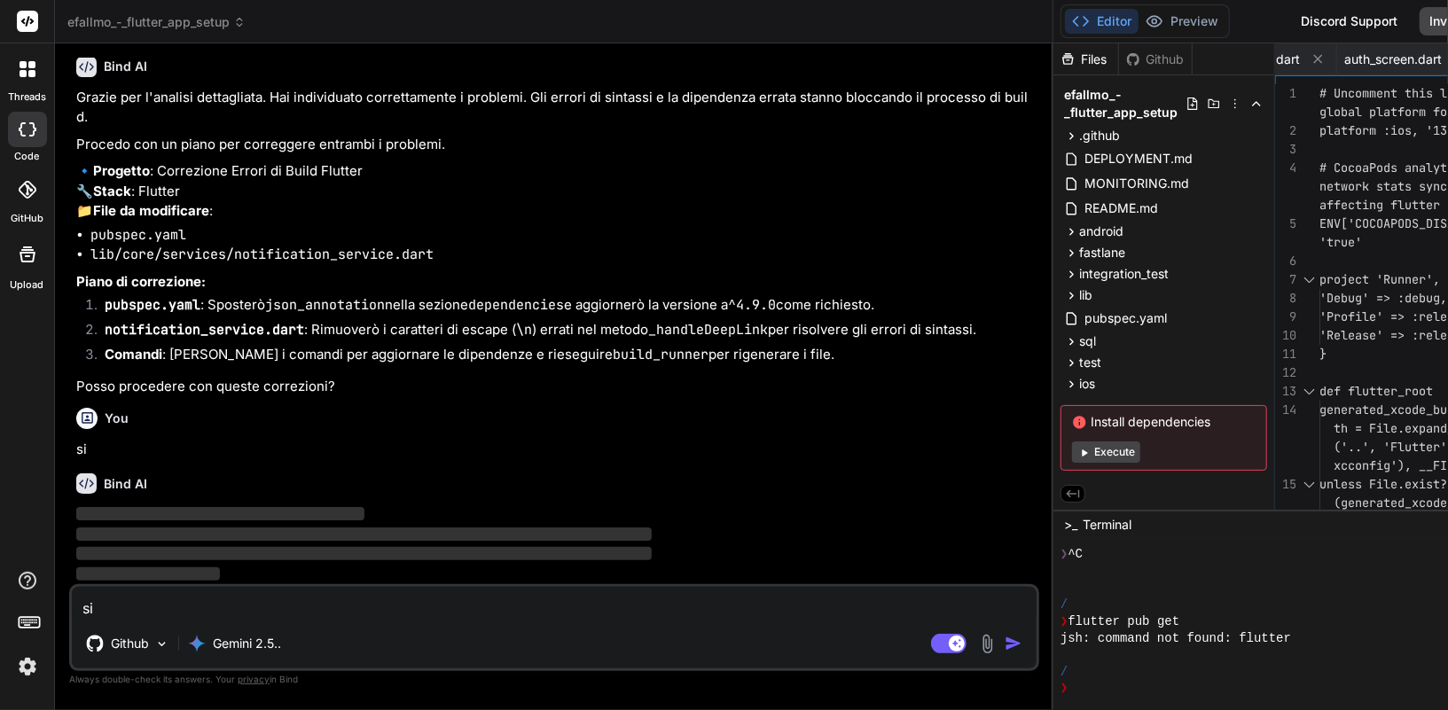
scroll to position [21259, 0]
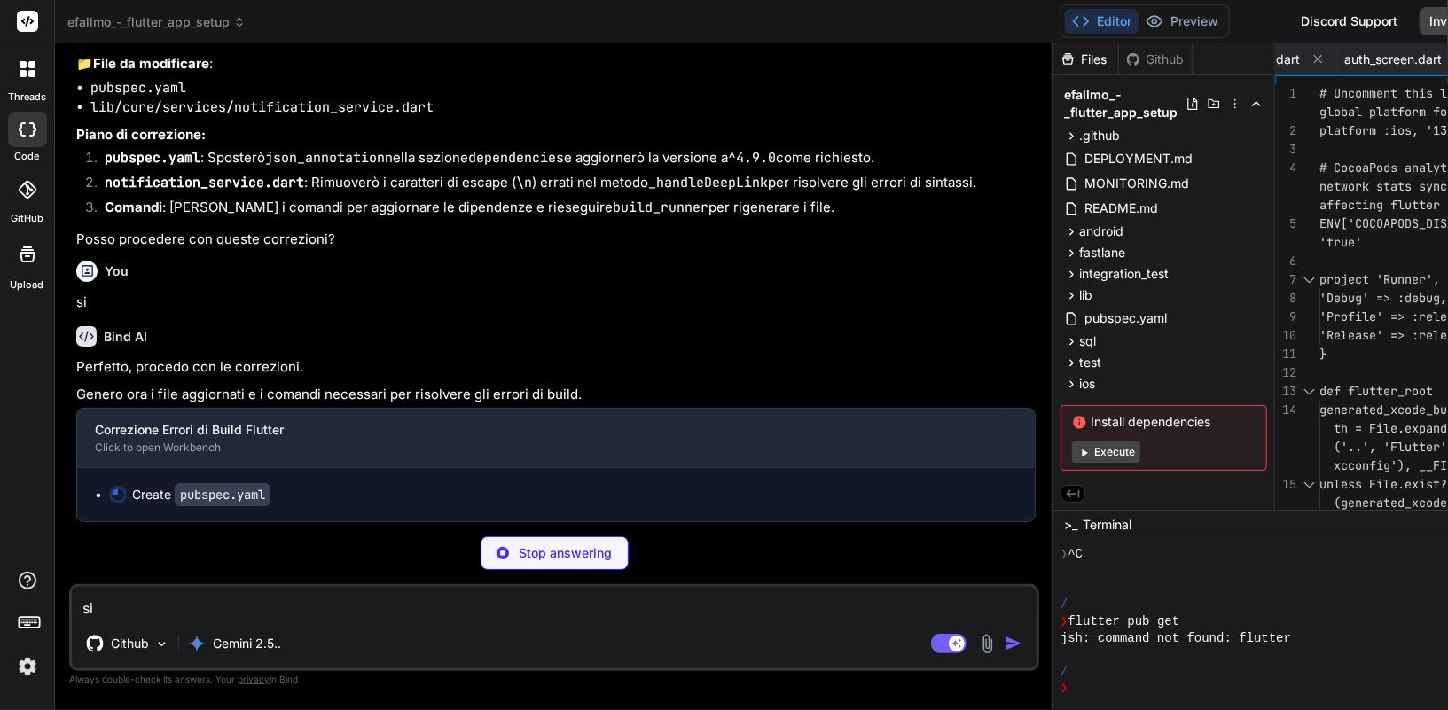
type textarea "x"
type textarea ""#FFFFFF" adaptive_icon_foreground: "assets/icons/app_icon_foreground.png""
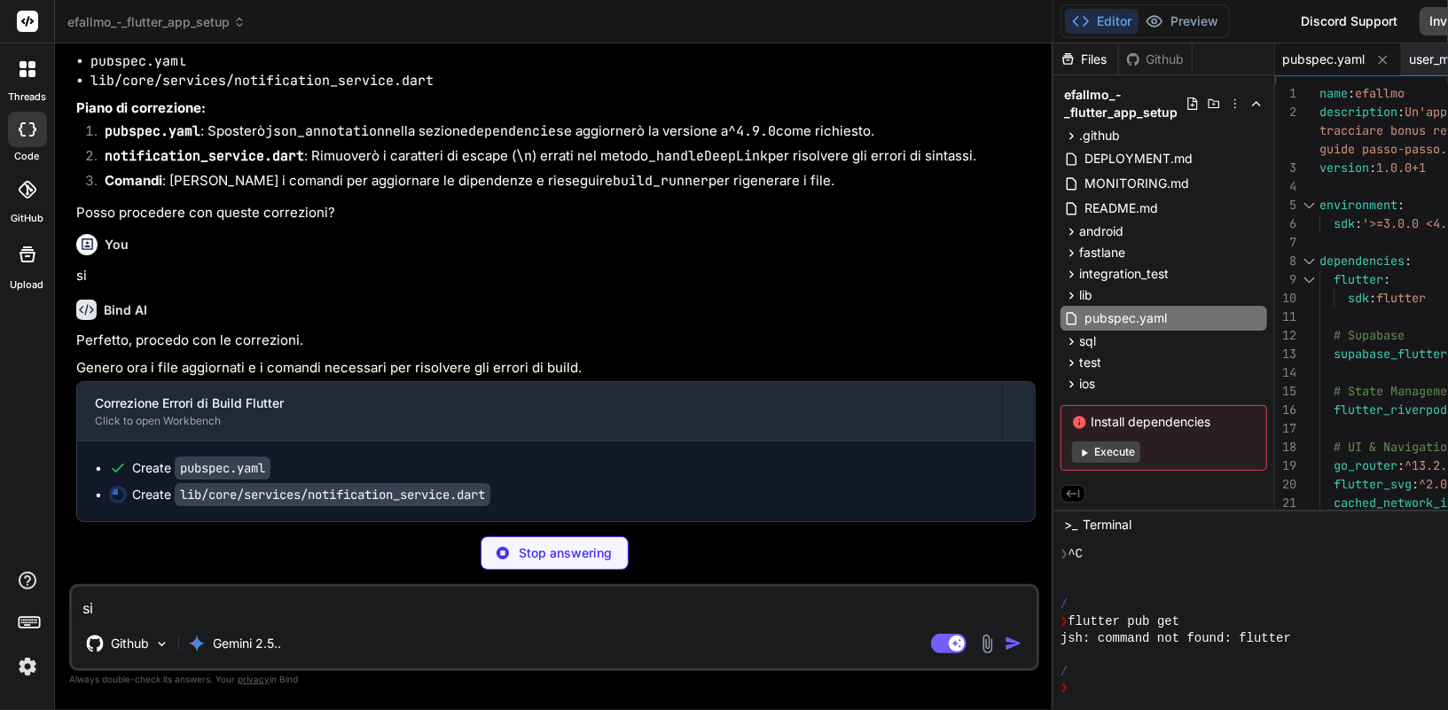
scroll to position [21431, 0]
type textarea "x"
type textarea "String? get currentToken => _currentToken; void dispose() { // Clean up any sub…"
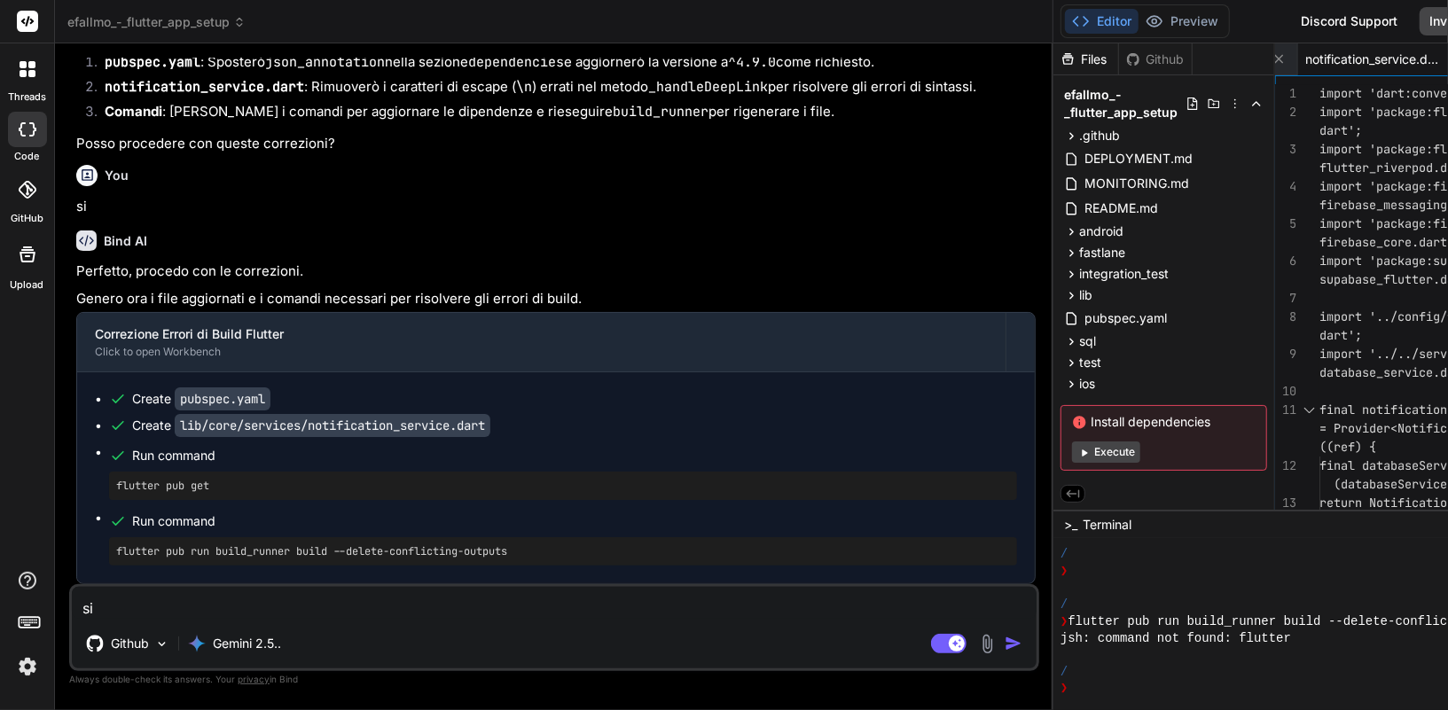
scroll to position [21501, 0]
drag, startPoint x: 270, startPoint y: 403, endPoint x: 328, endPoint y: 415, distance: 58.8
click at [328, 415] on ul "Create pubspec.yaml Create lib/core/services/notification_service.dart Run comm…" at bounding box center [556, 478] width 922 height 176
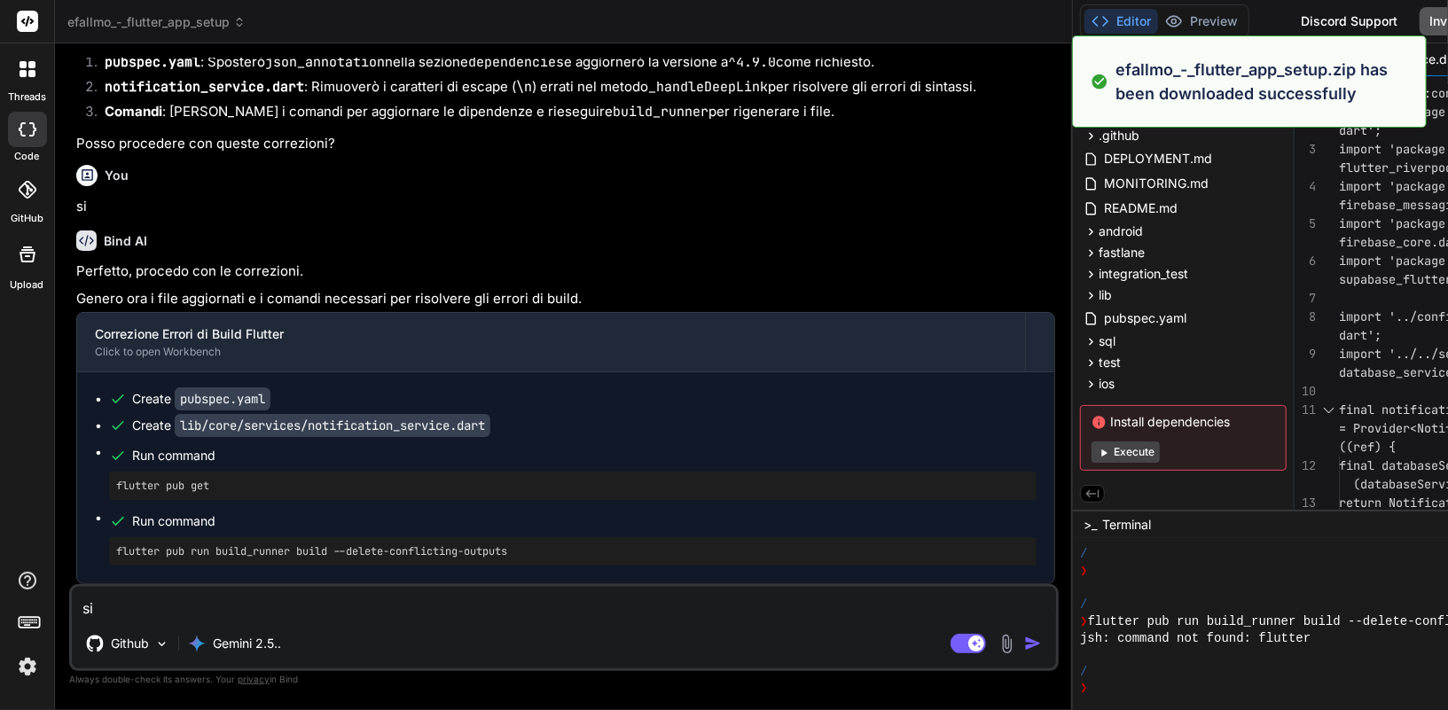
type textarea "x"
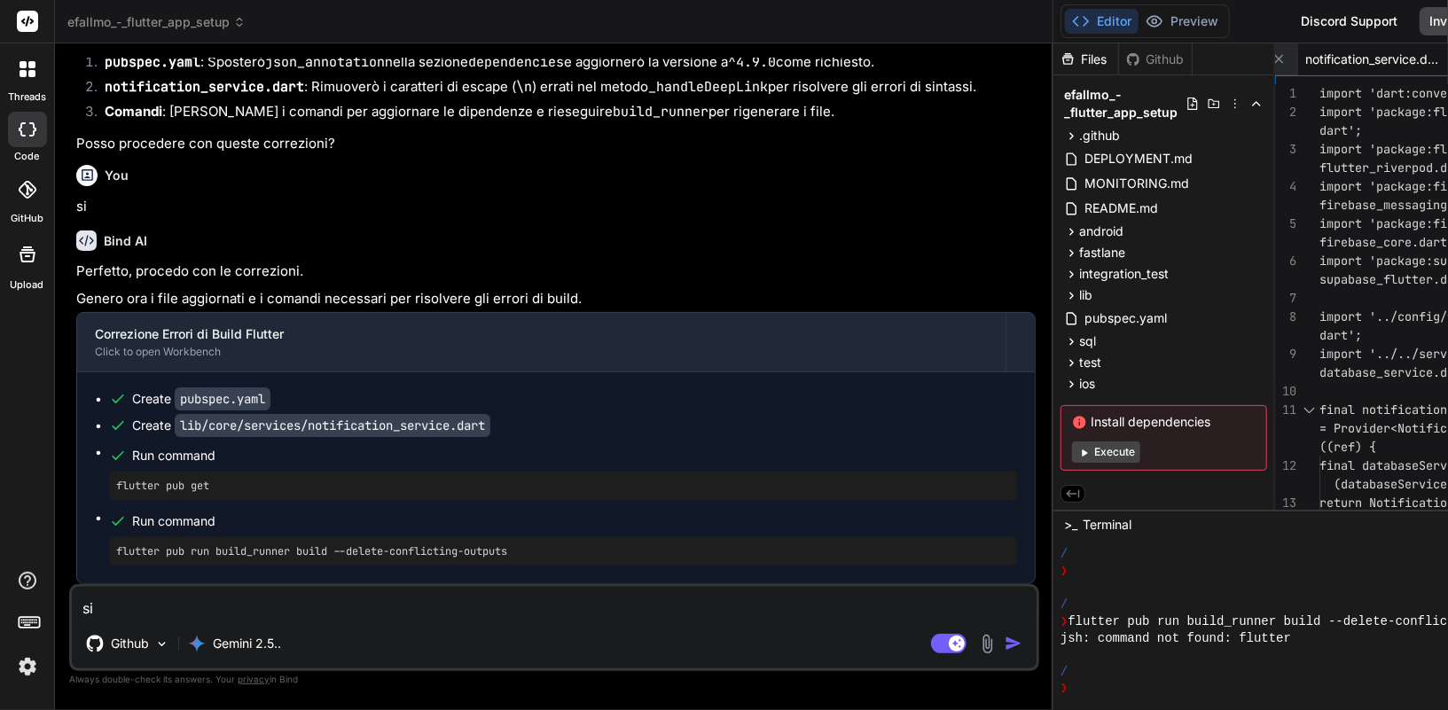
click at [210, 613] on textarea "si" at bounding box center [554, 603] width 964 height 32
drag, startPoint x: 235, startPoint y: 485, endPoint x: 114, endPoint y: 486, distance: 120.6
click at [114, 486] on div "flutter pub get" at bounding box center [563, 486] width 908 height 28
click at [243, 603] on textarea "si" at bounding box center [554, 603] width 964 height 32
paste textarea "Problemi con librerie non trovate o importate [DEMOGRAPHIC_DATA] (es. flutter_r…"
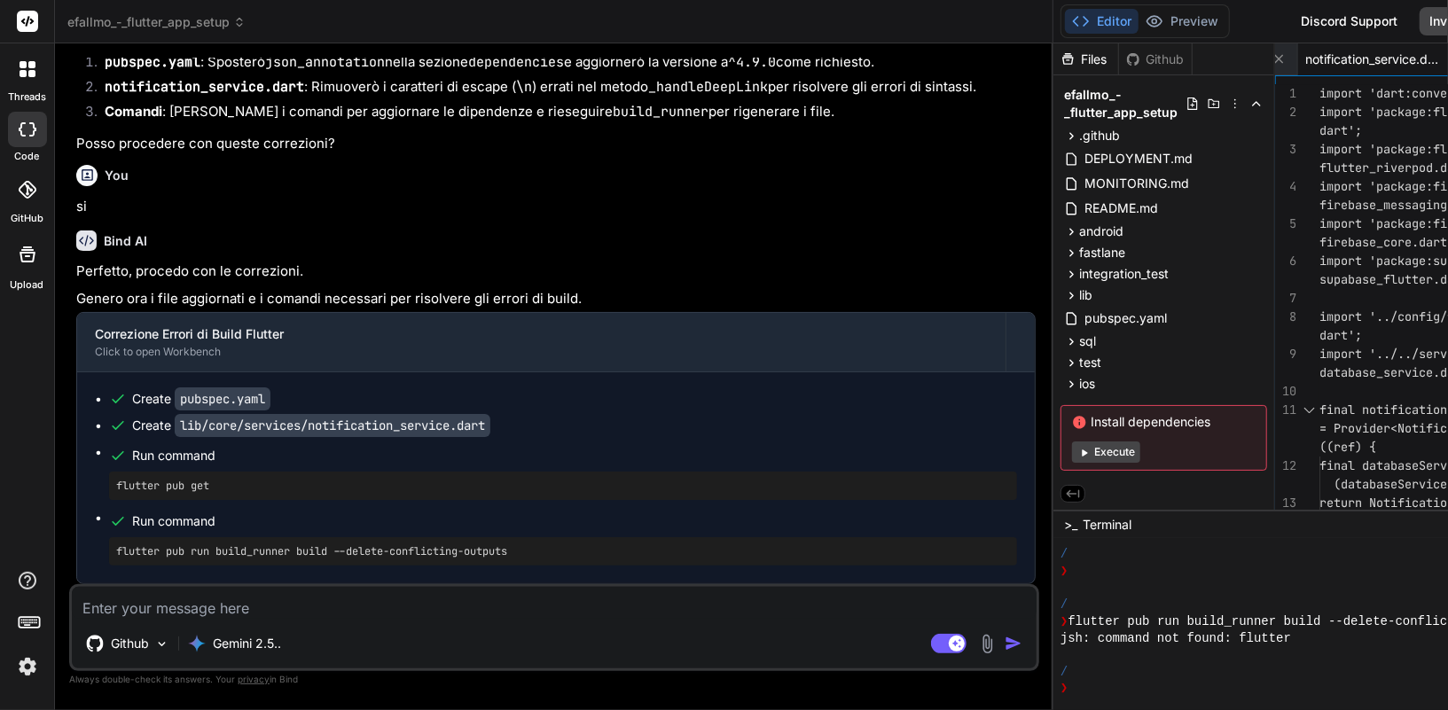
type textarea "Problemi con librerie non trovate o importate [DEMOGRAPHIC_DATA] (es. flutter_r…"
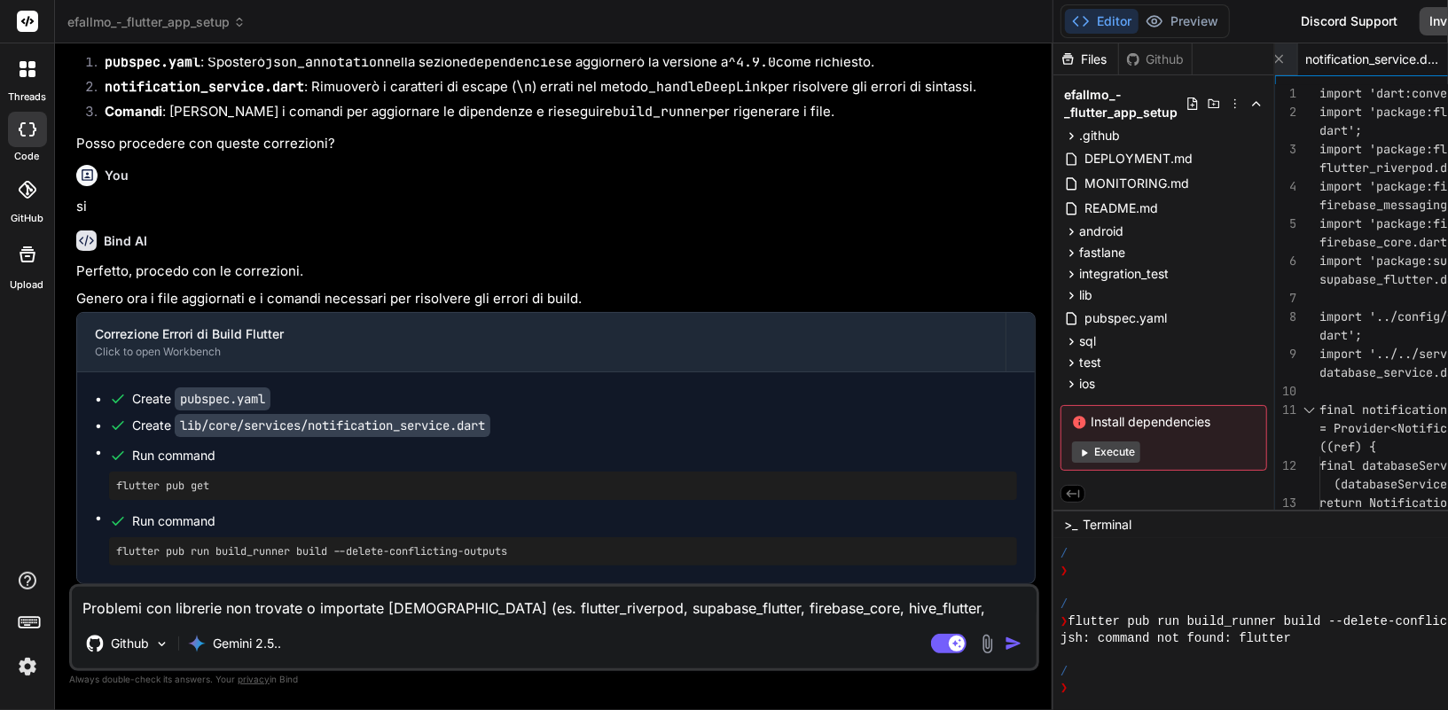
scroll to position [2, 0]
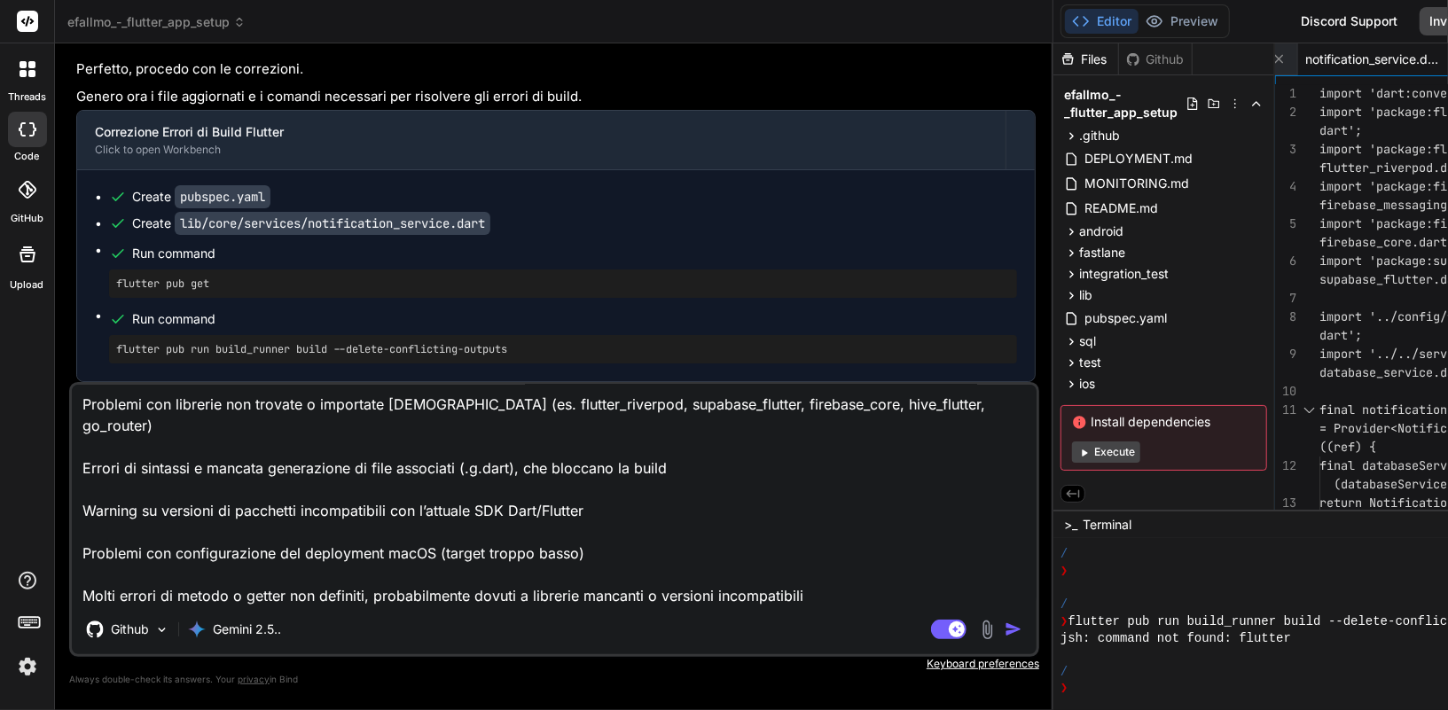
type textarea "x"
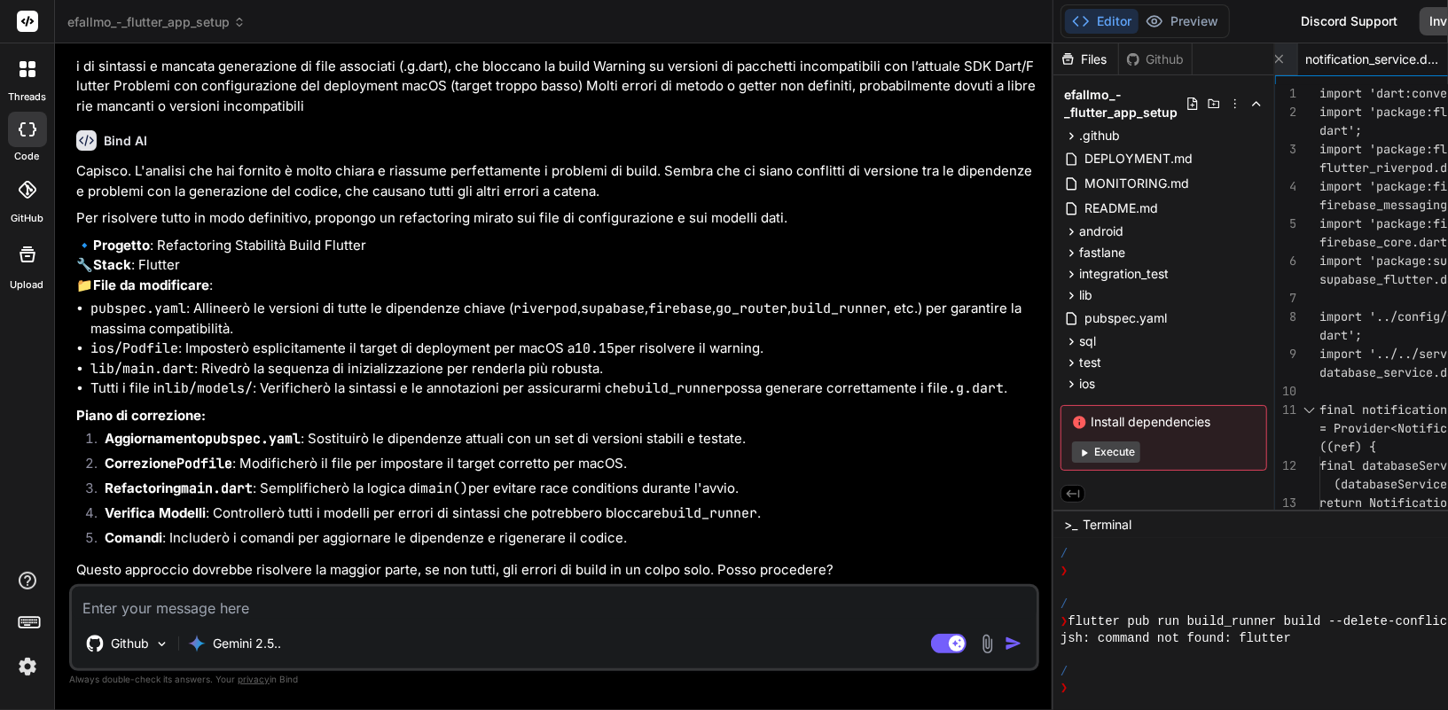
scroll to position [21780, 0]
type textarea "x"
type textarea "p"
type textarea "x"
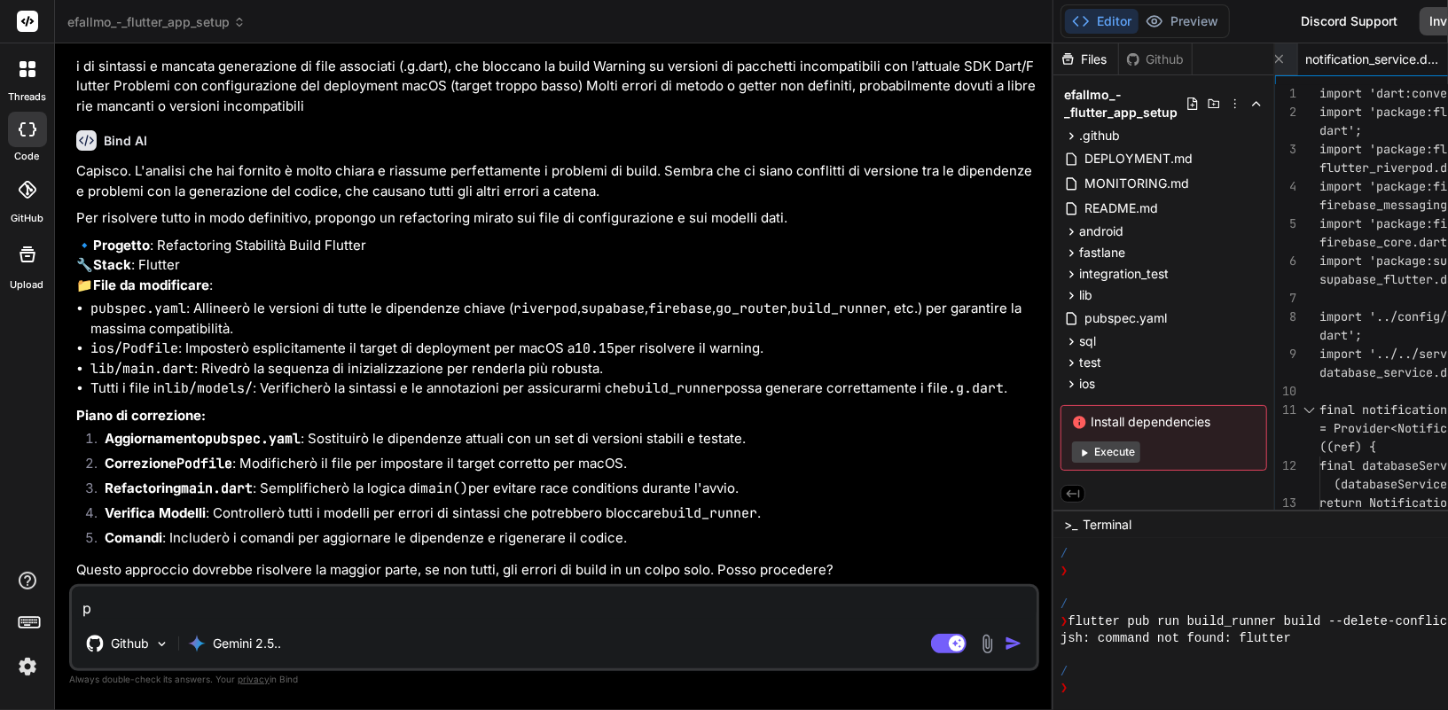
type textarea "pr"
type textarea "x"
type textarea "pro"
type textarea "x"
type textarea "proc"
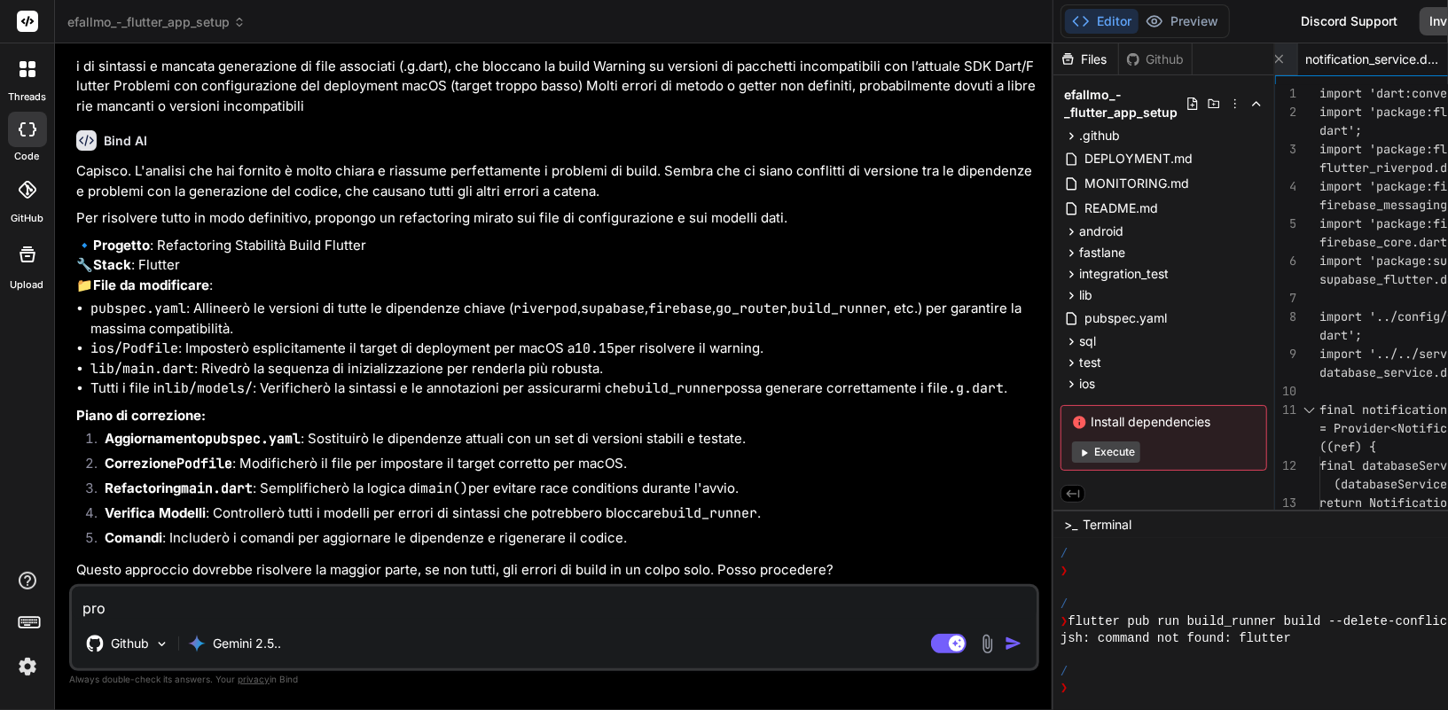
type textarea "x"
type textarea "proce"
type textarea "x"
type textarea "proced"
type textarea "x"
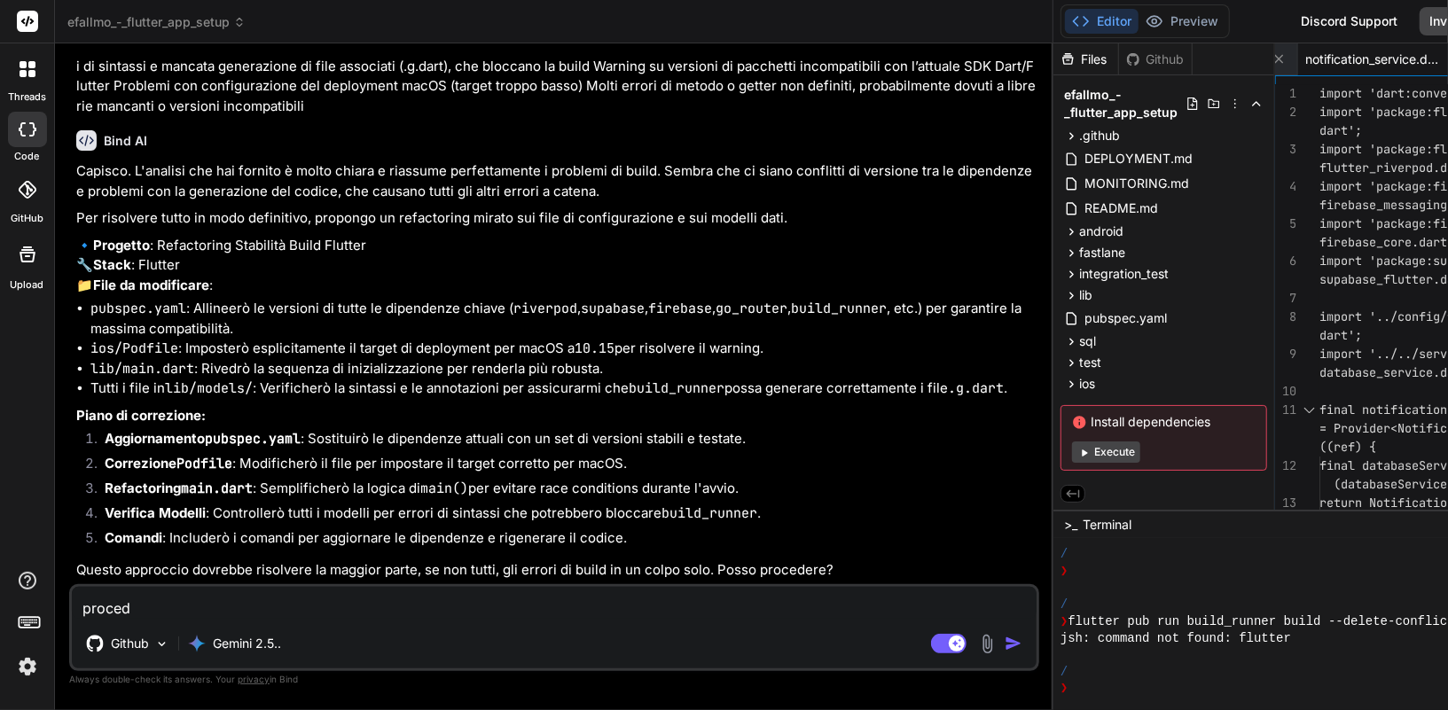
type textarea "procedi"
type textarea "x"
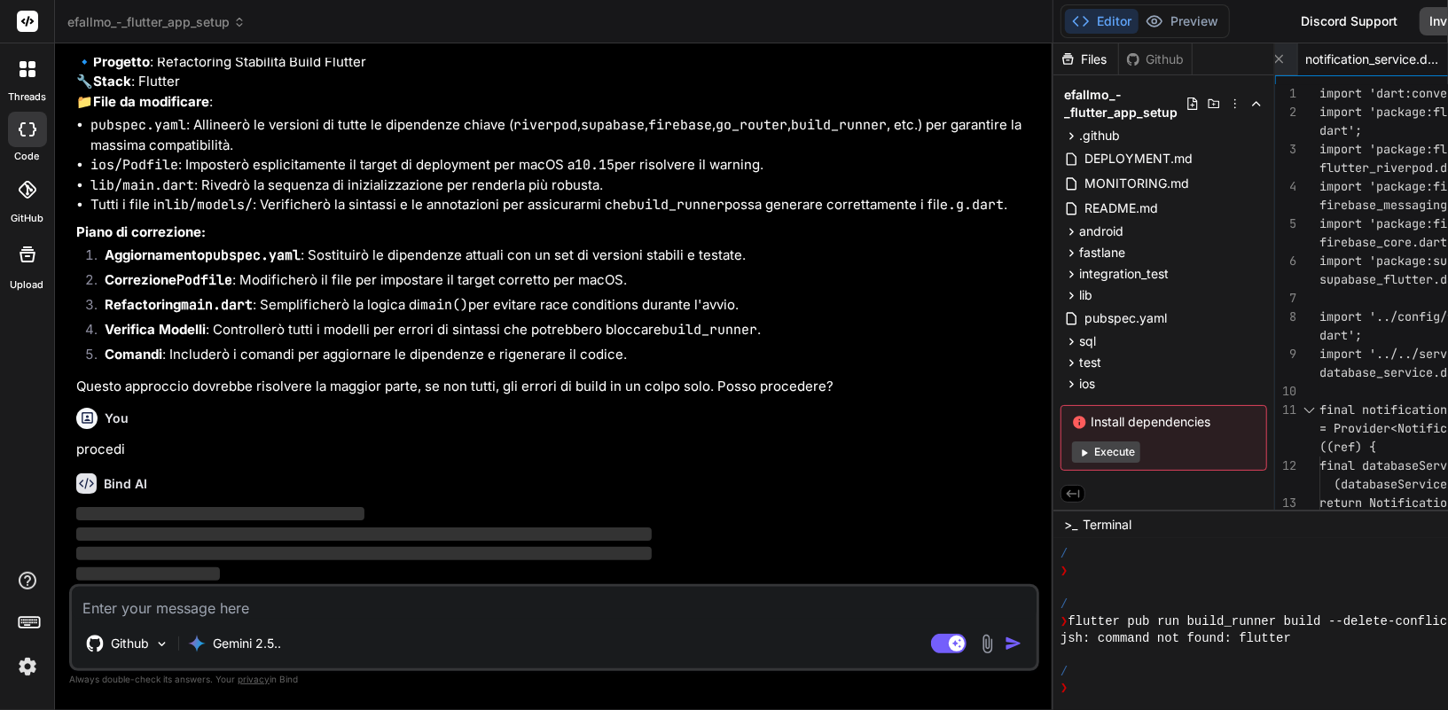
scroll to position [22294, 0]
click at [35, 667] on img at bounding box center [27, 667] width 30 height 30
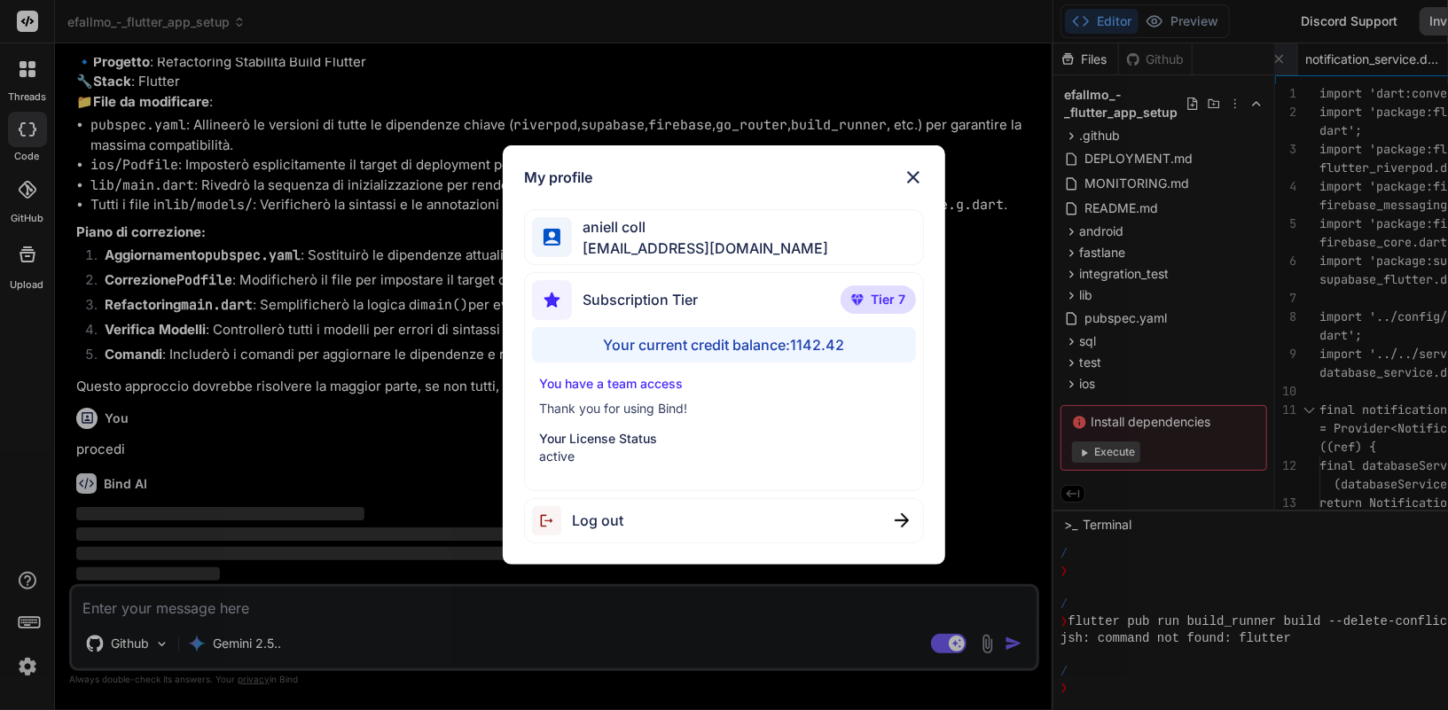
click at [913, 176] on img at bounding box center [912, 177] width 21 height 21
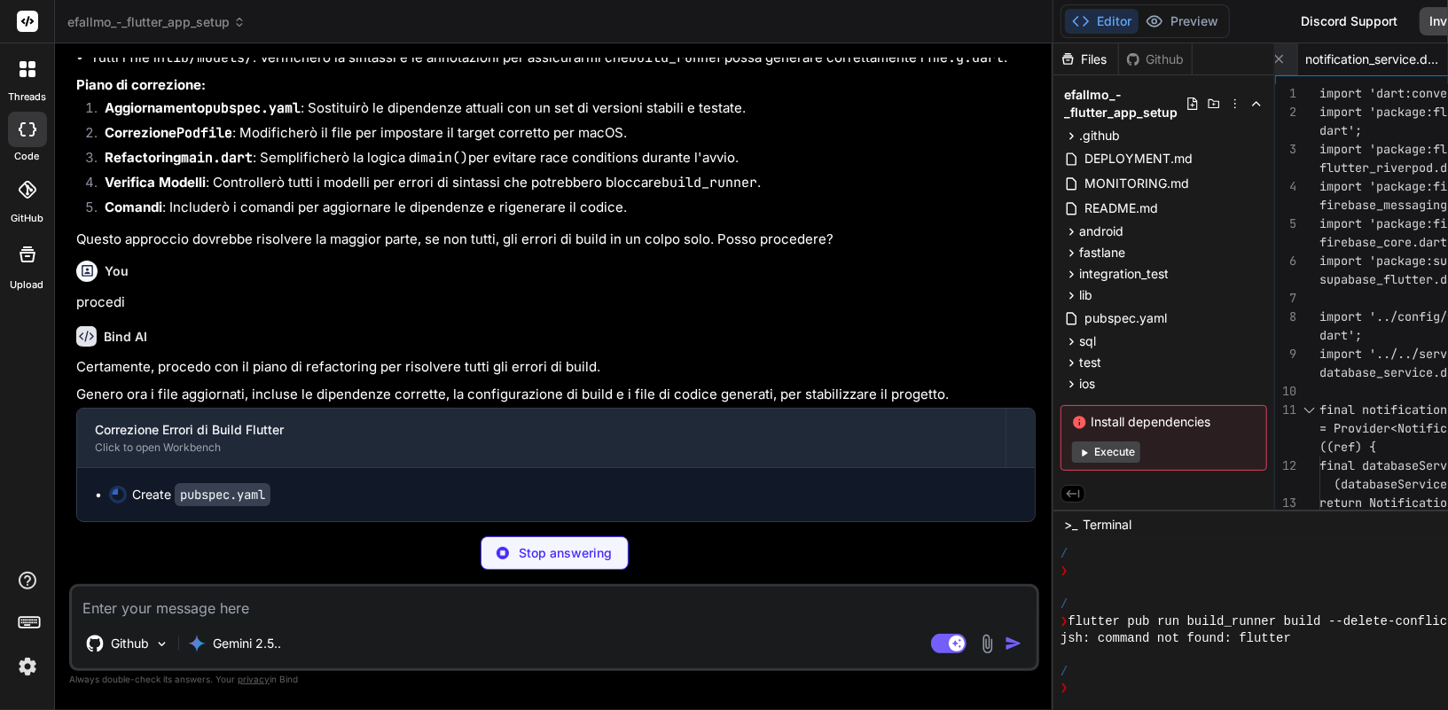
scroll to position [22459, 0]
type textarea "x"
type textarea ""#FFFFFF" adaptive_icon_foreground: "assets/icons/app_icon_foreground.png""
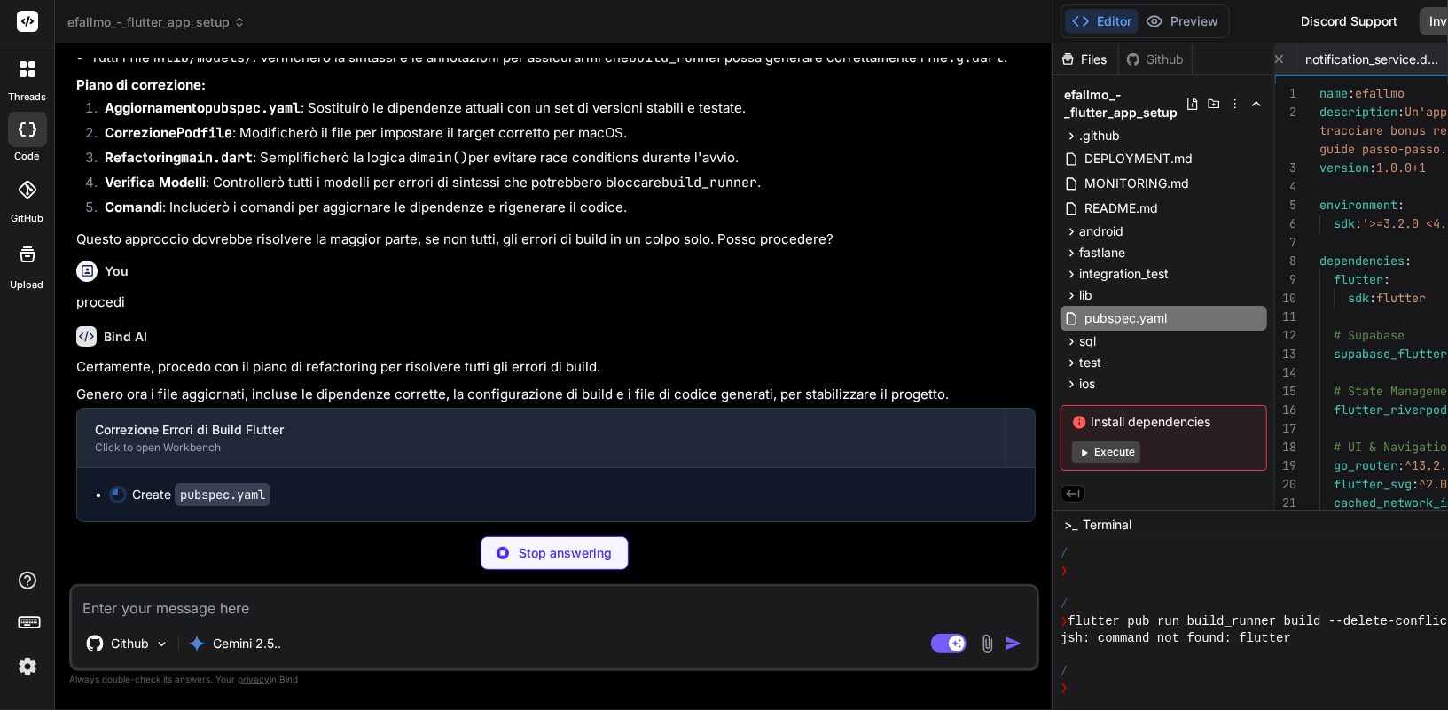
scroll to position [0, 0]
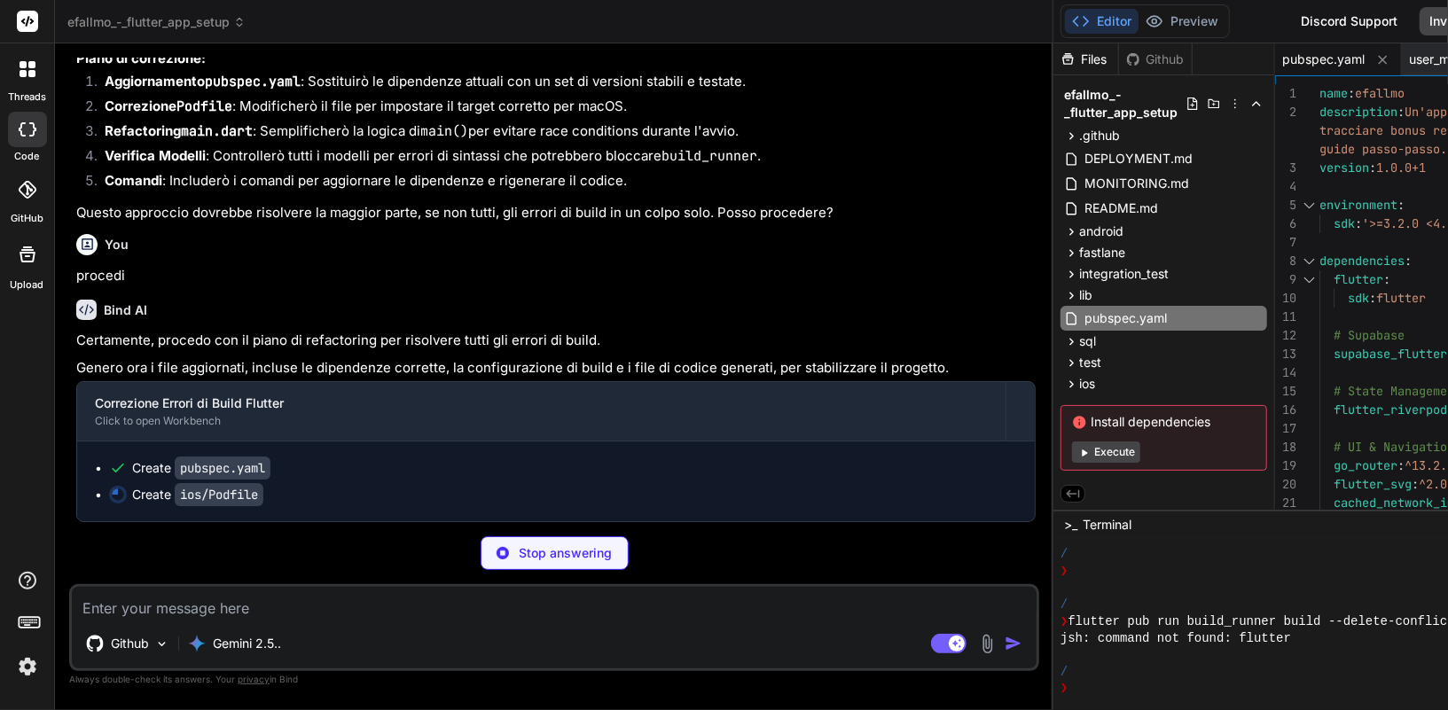
type textarea "x"
type textarea "config.build_settings['IPHONEOS_DEPLOYMENT_TARGET'] = '13.0' config.build_setti…"
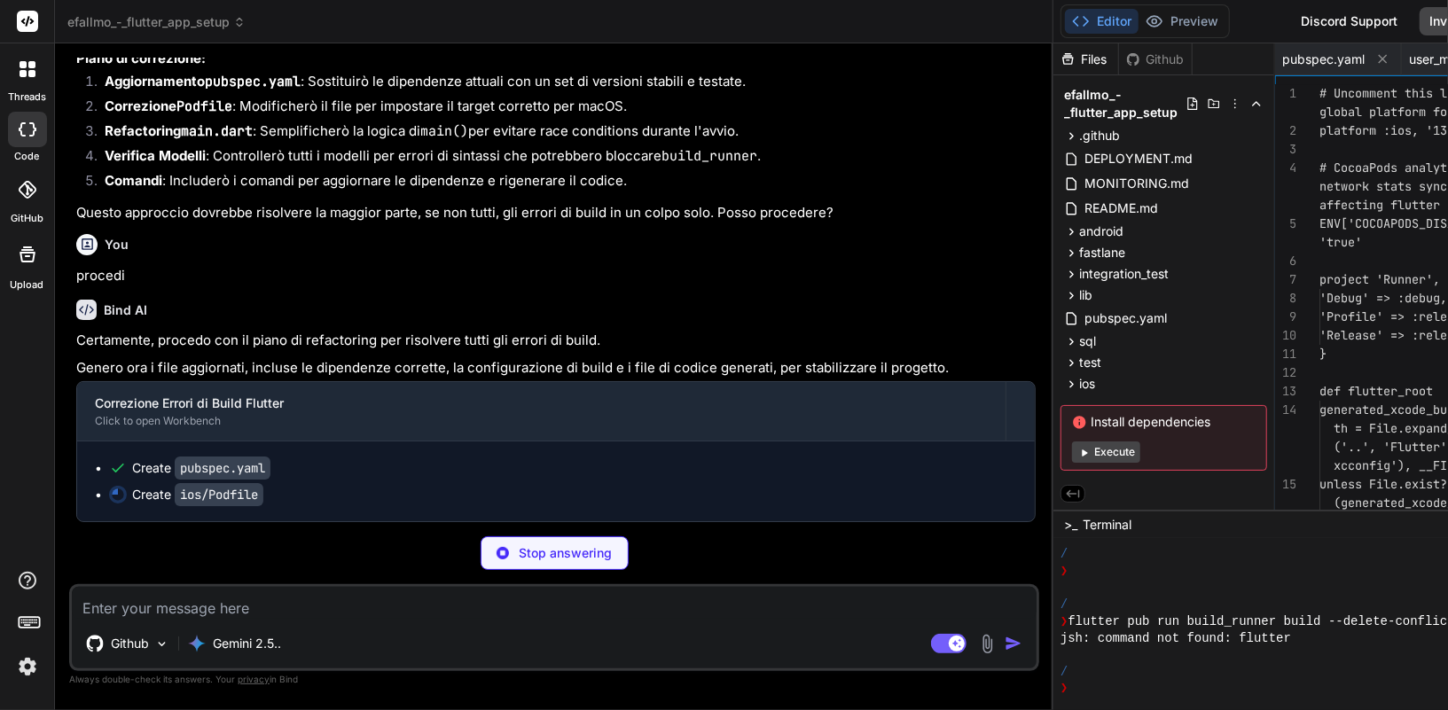
scroll to position [0, 1241]
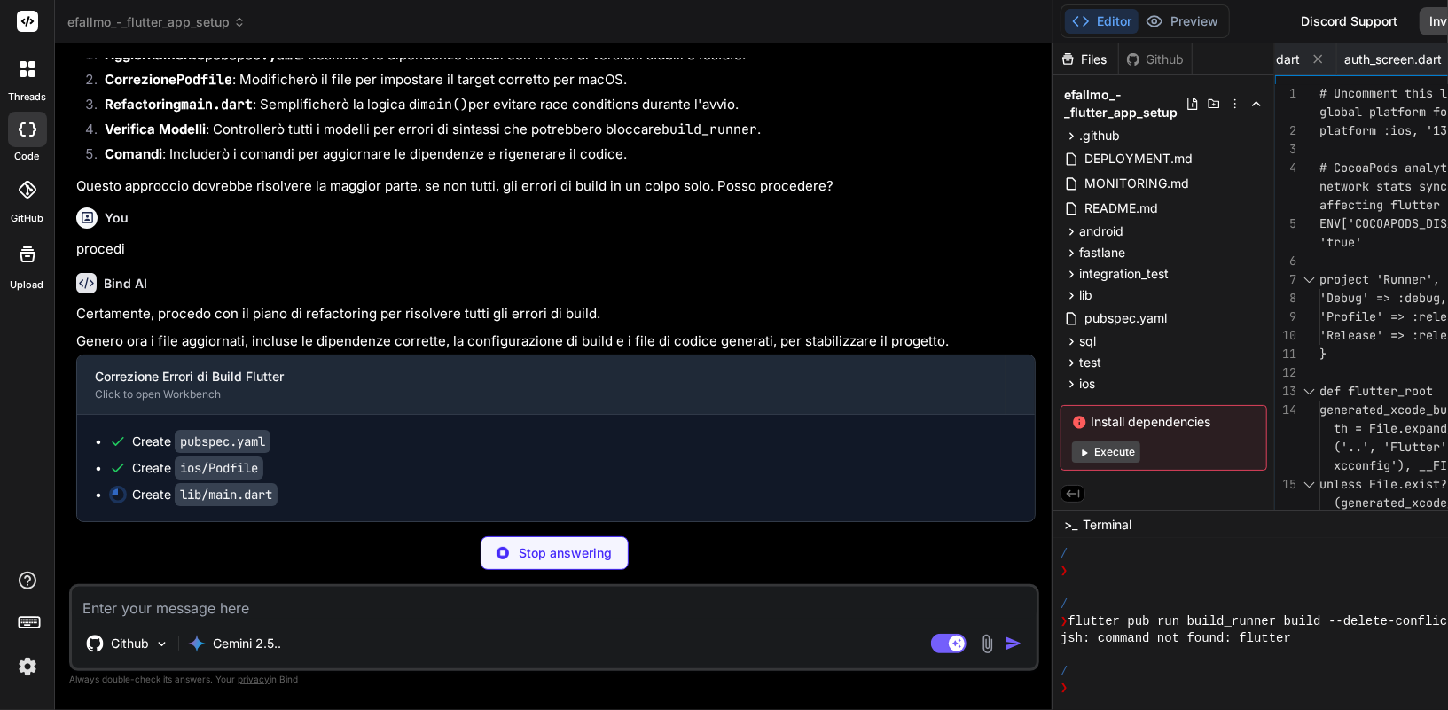
type textarea "x"
type textarea "} else { print('Caught error: $error'); print(stack); } }); }"
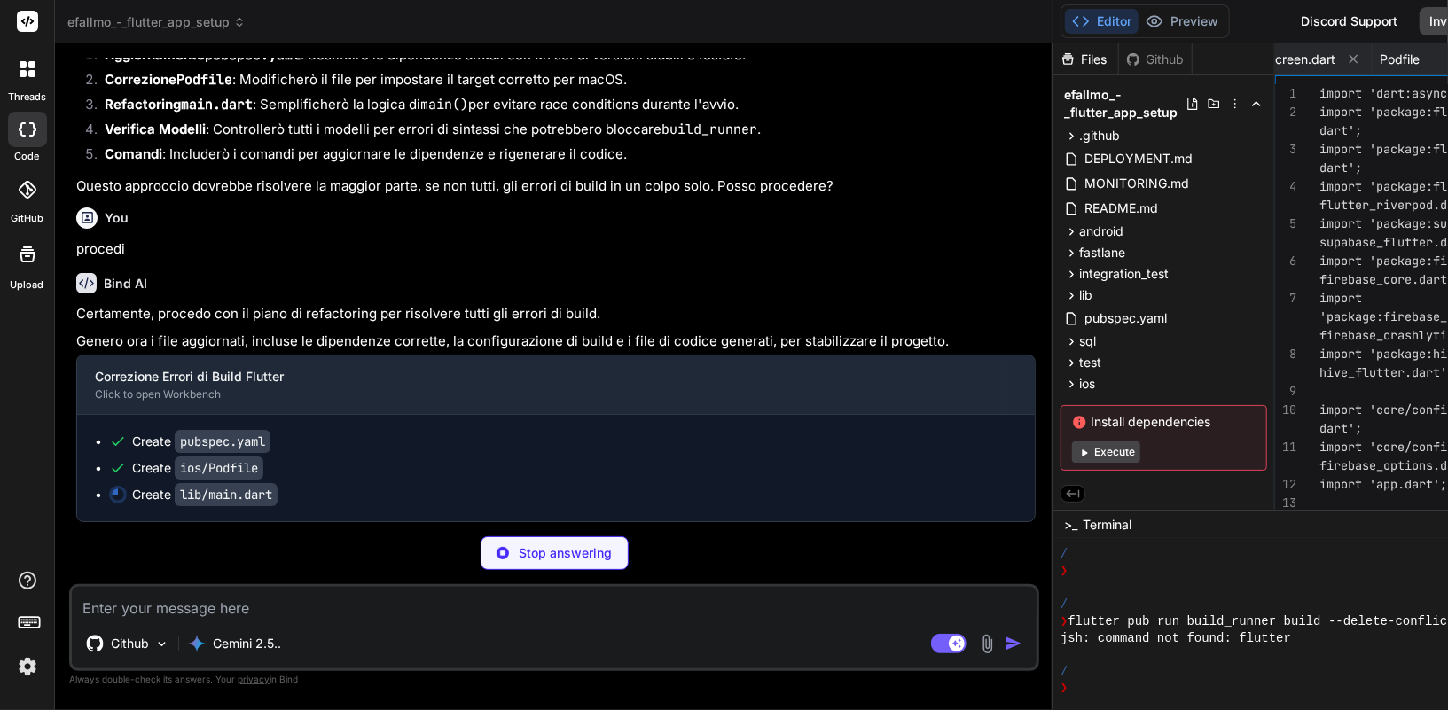
scroll to position [0, 1347]
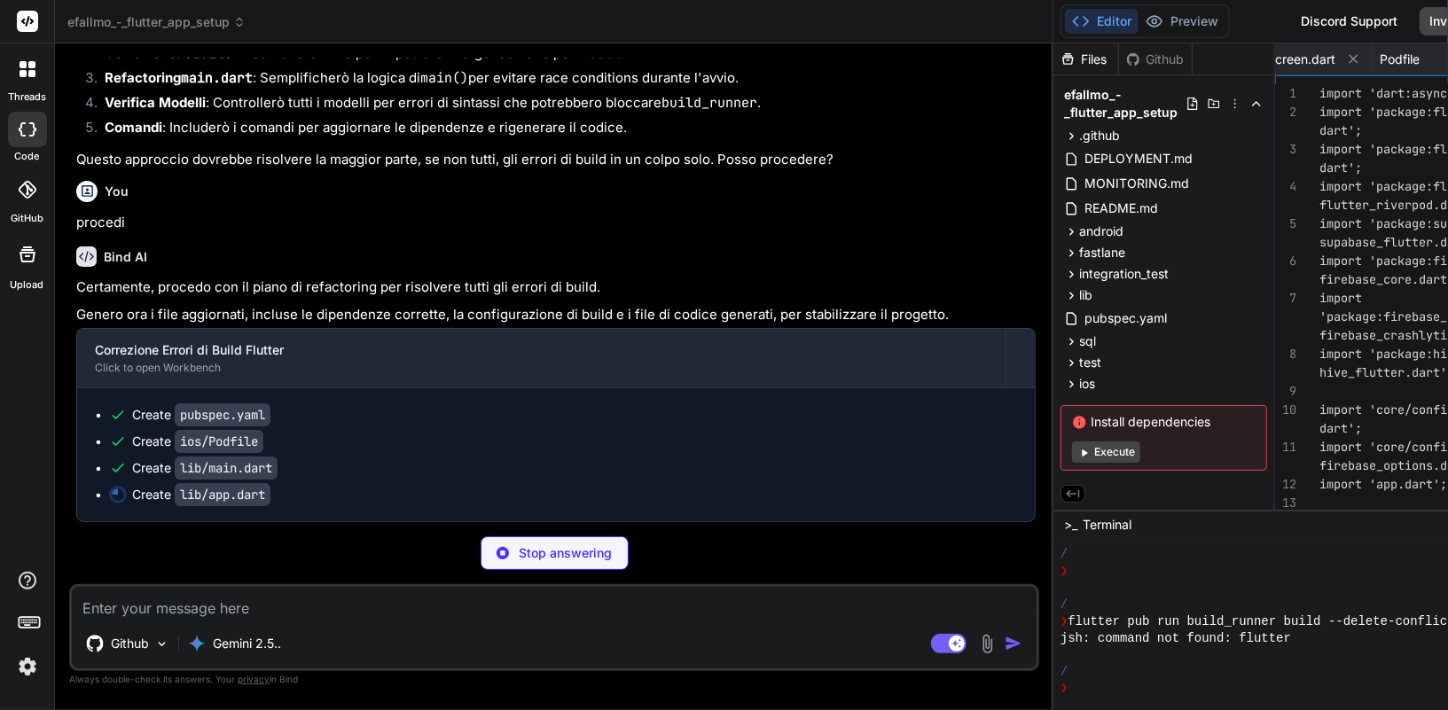
type textarea "x"
type textarea "darkTheme: AppTheme.darkTheme, themeMode: ThemeMode.system, routerConfig: route…"
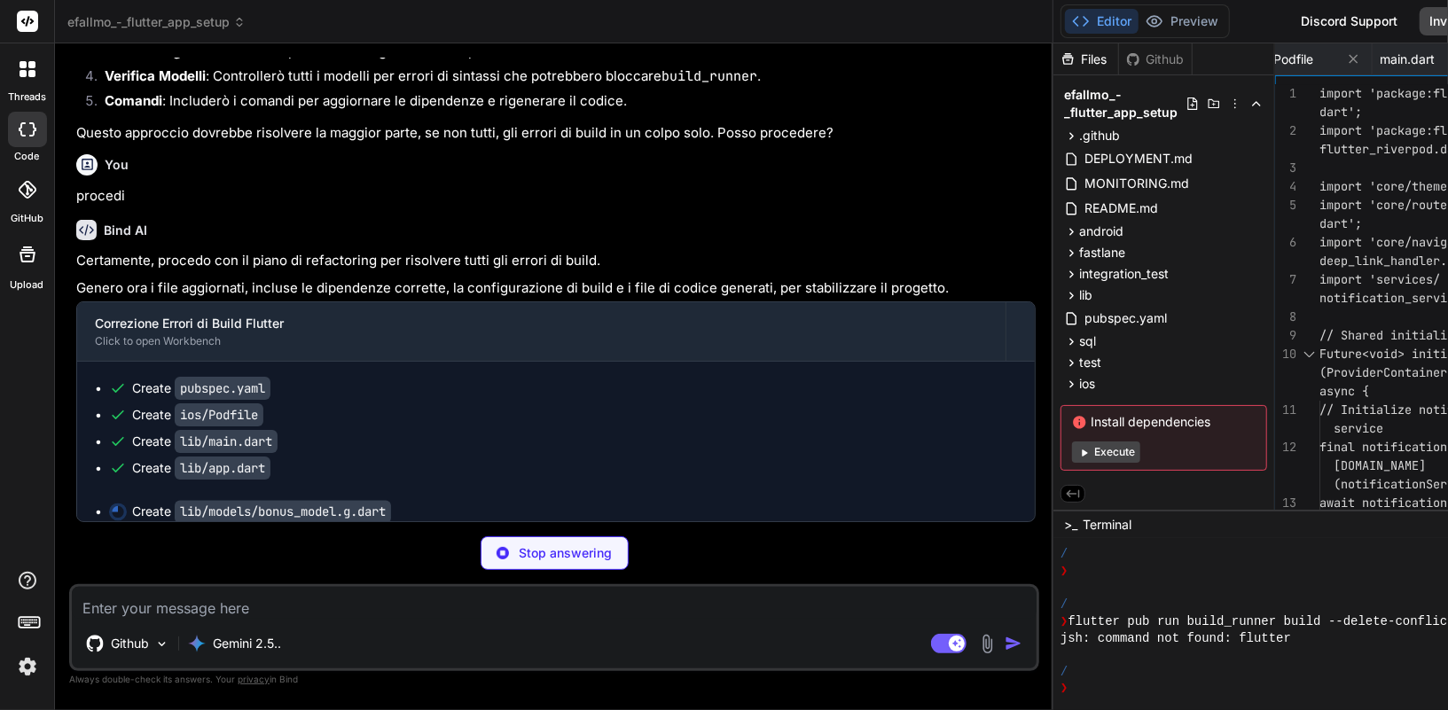
scroll to position [22565, 0]
type textarea "x"
type textarea "'publish_on_social': instance.publishOnSocial, 'social_channels': instance.soci…"
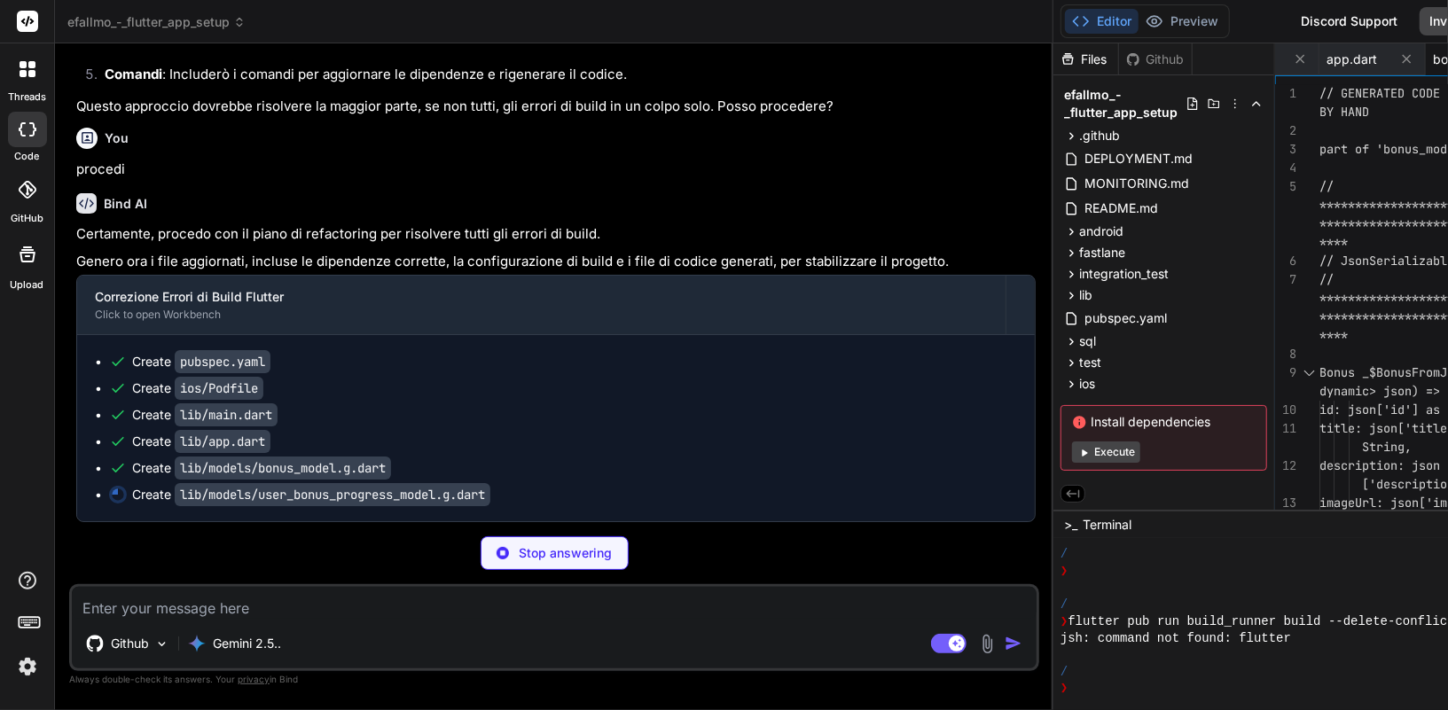
scroll to position [22592, 0]
type textarea "x"
type textarea "'last_updated': instance.lastUpdated.toIso8601String(), 'created_at': instance.…"
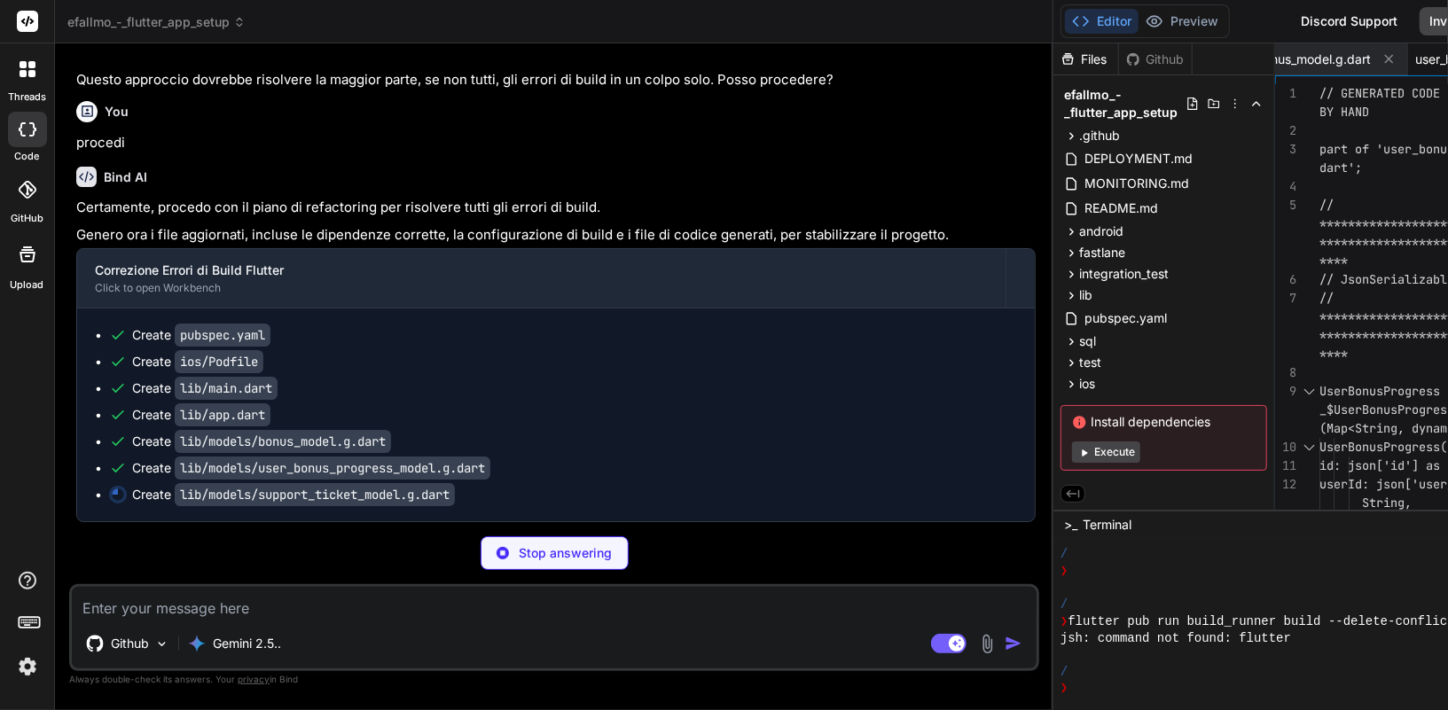
type textarea "x"
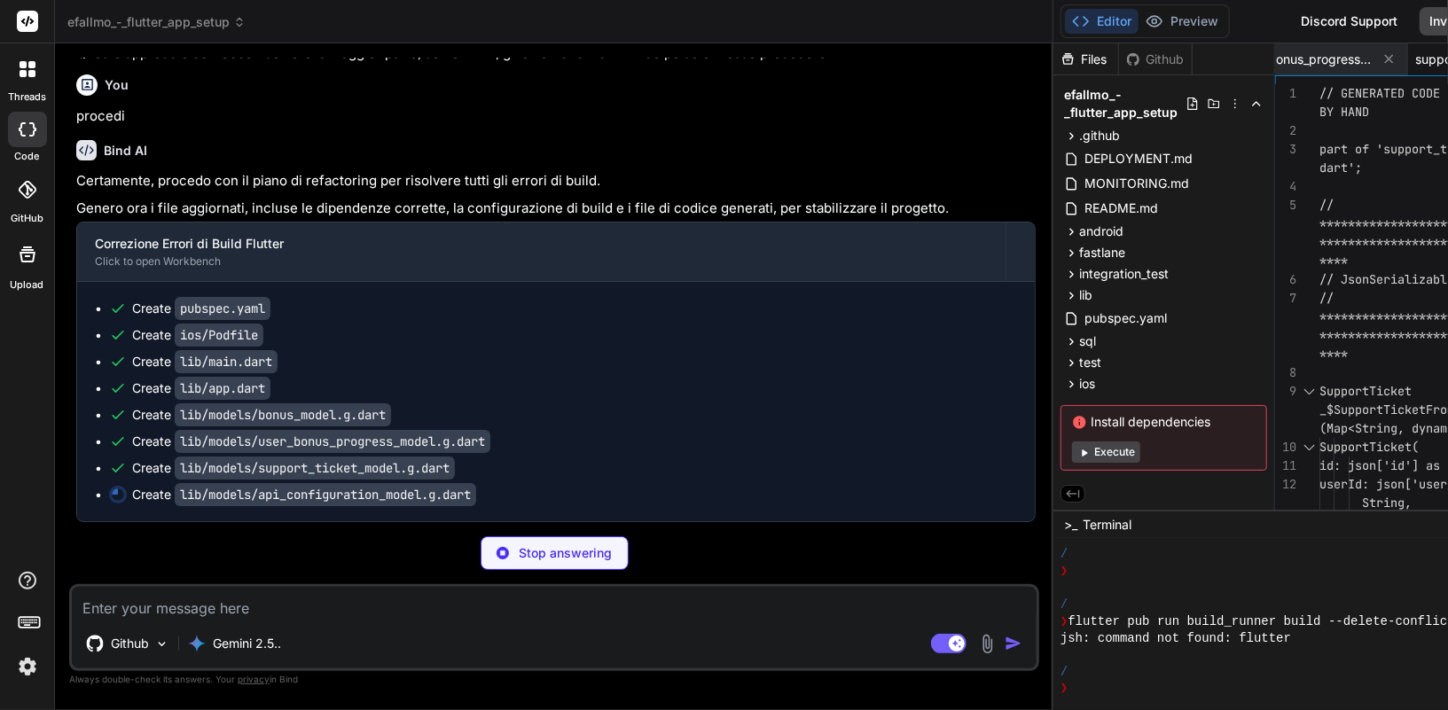
scroll to position [22645, 0]
type textarea "x"
type textarea "'description': instance.description, 'created_at': instance.createdAt.toIso8601…"
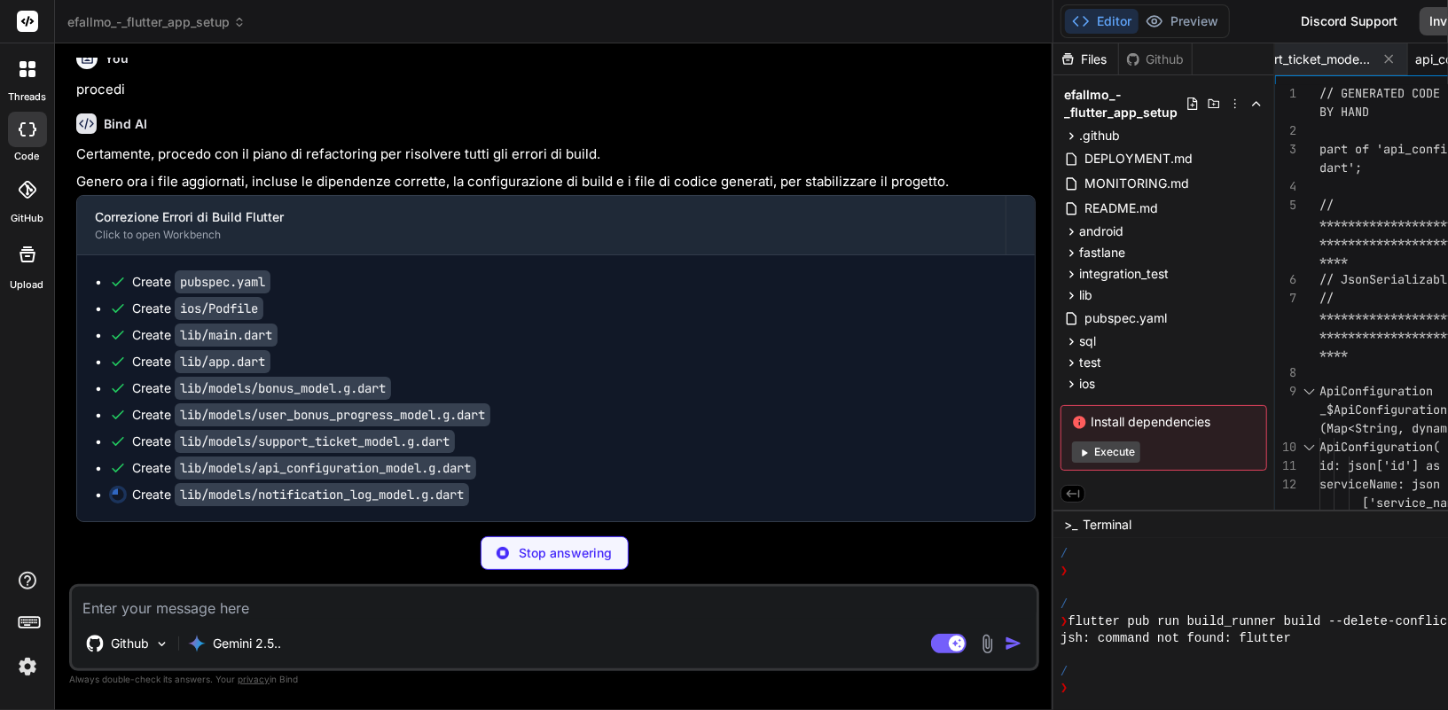
type textarea "x"
type textarea "'status': instance.status, 'error_message': instance.errorMessage, 'bonus_id': …"
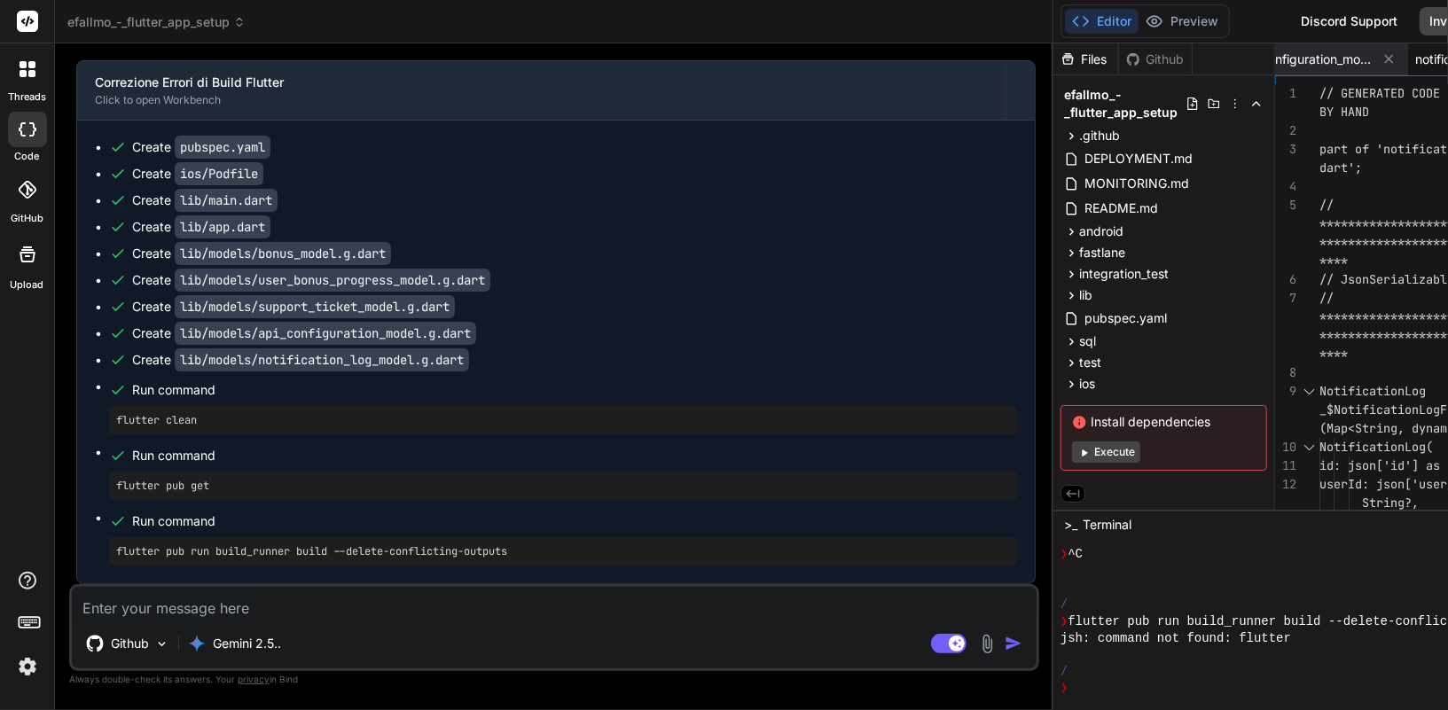
scroll to position [22808, 0]
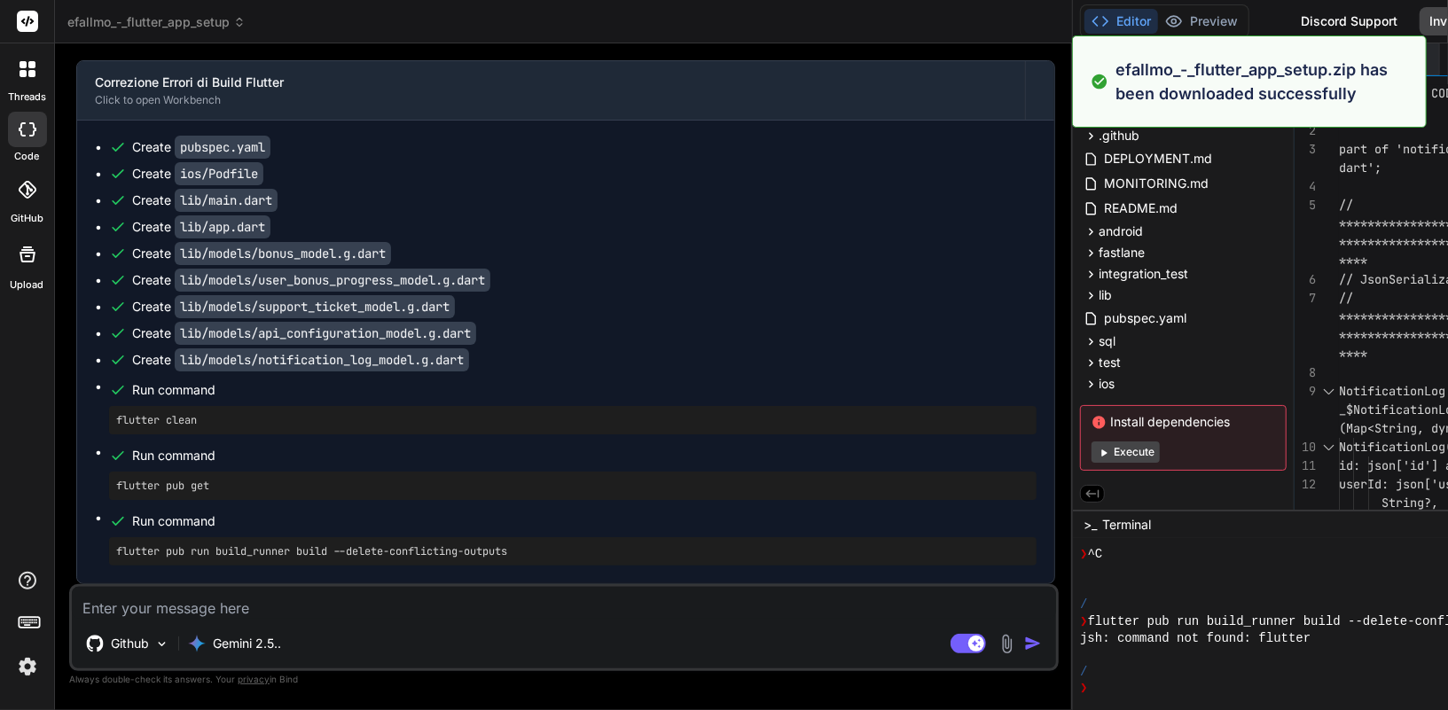
type textarea "x"
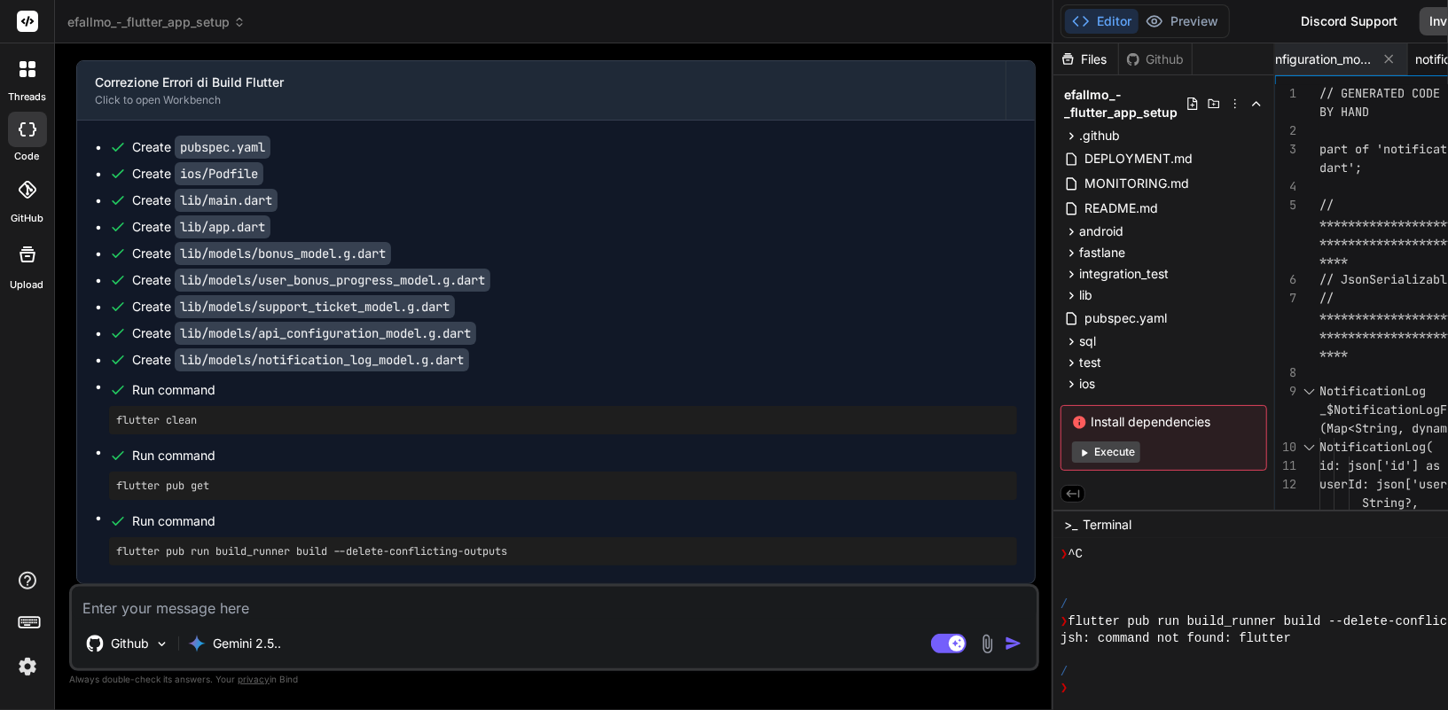
click at [228, 604] on textarea at bounding box center [554, 603] width 964 height 32
paste textarea "Errori di sintassi e code generation (lib/core/services/notification_service.da…"
type textarea "Errori di sintassi e code generation (lib/core/services/notification_service.da…"
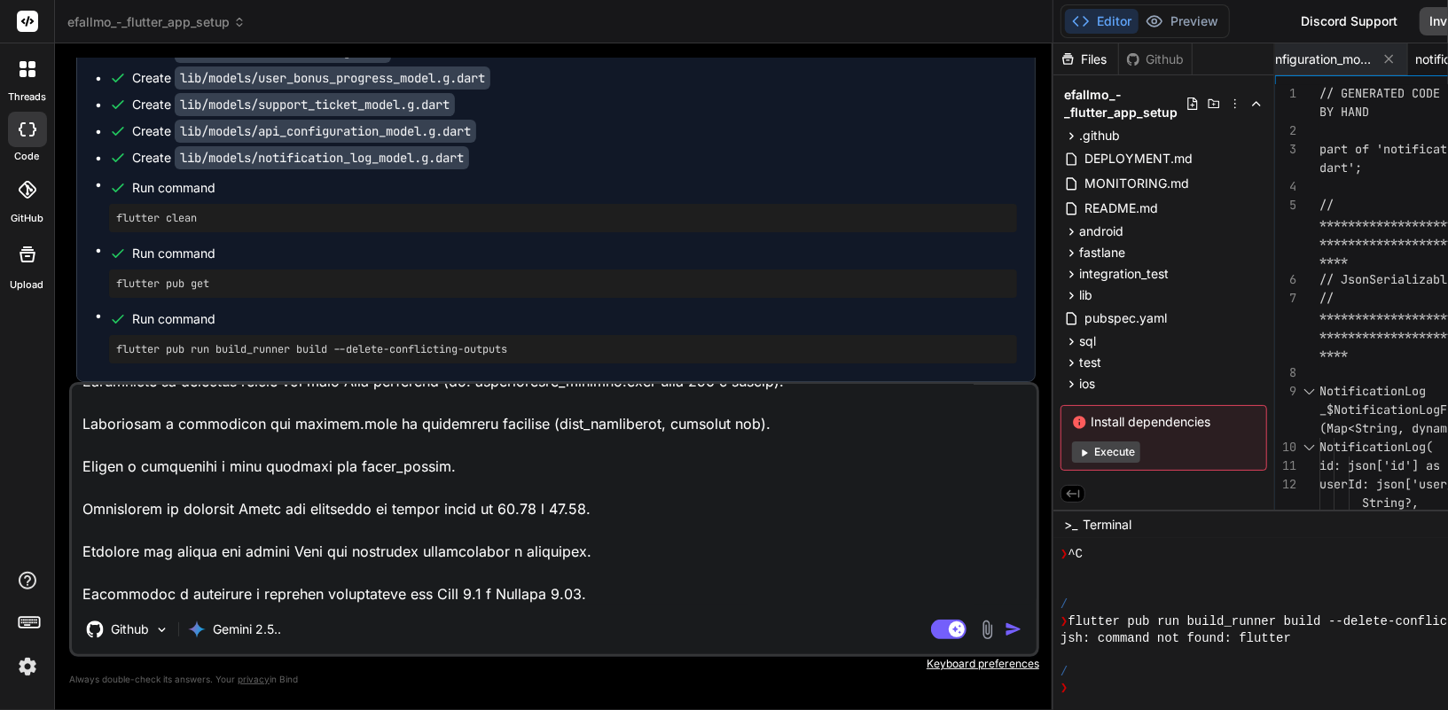
type textarea "x"
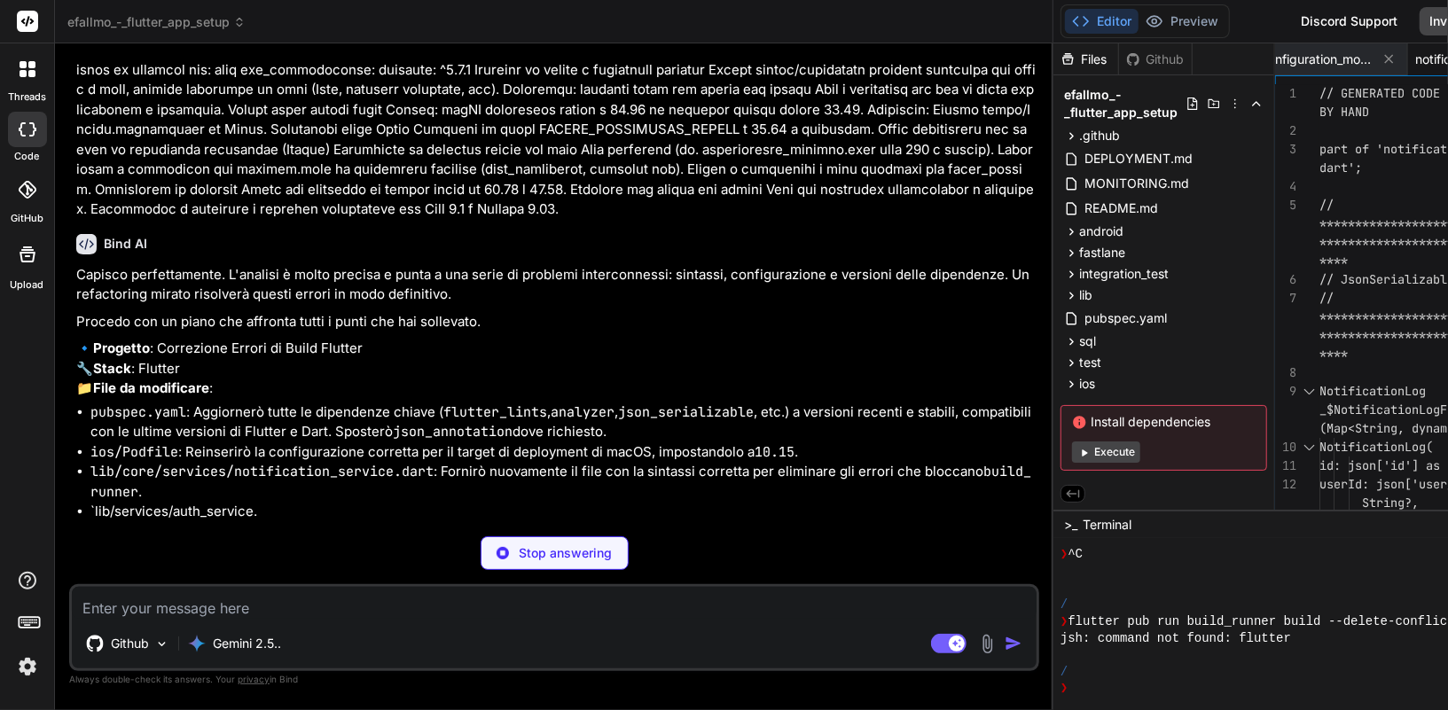
scroll to position [23470, 0]
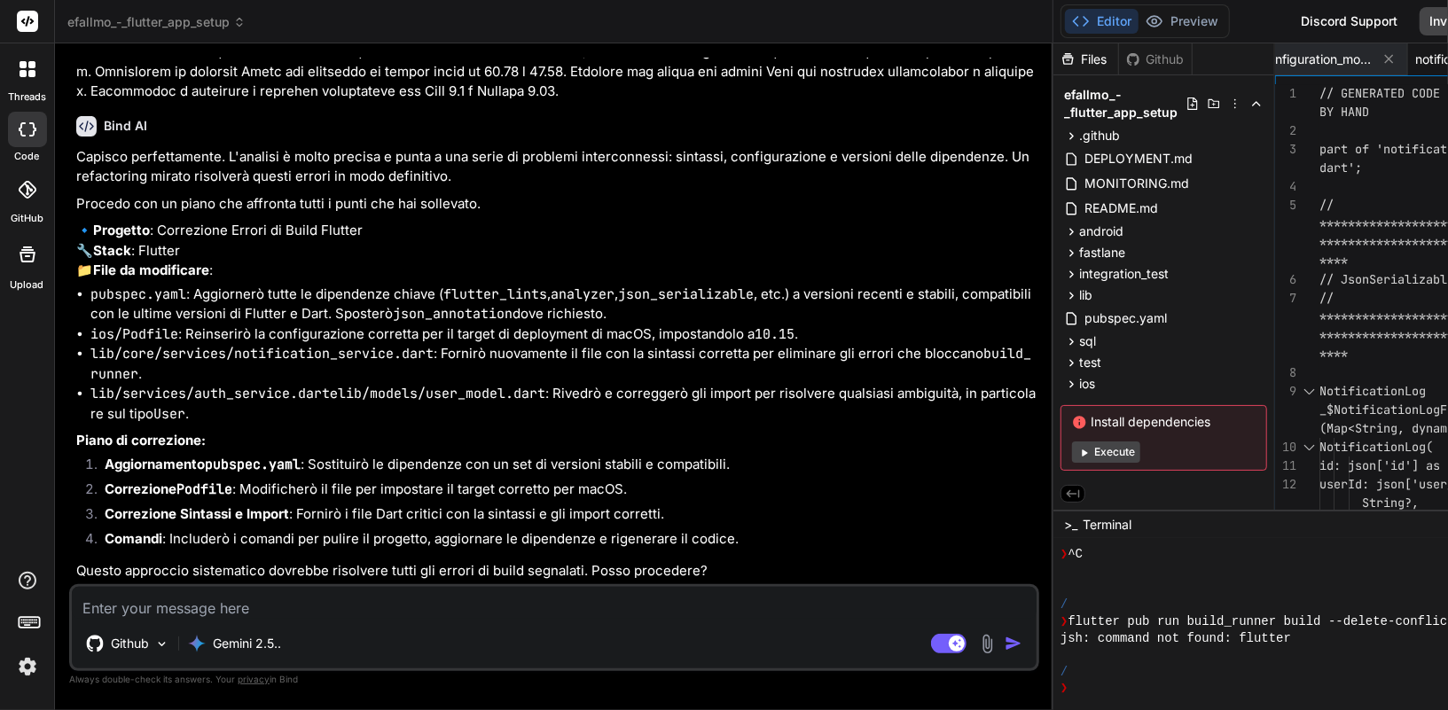
type textarea "x"
type textarea "s"
type textarea "x"
type textarea "si"
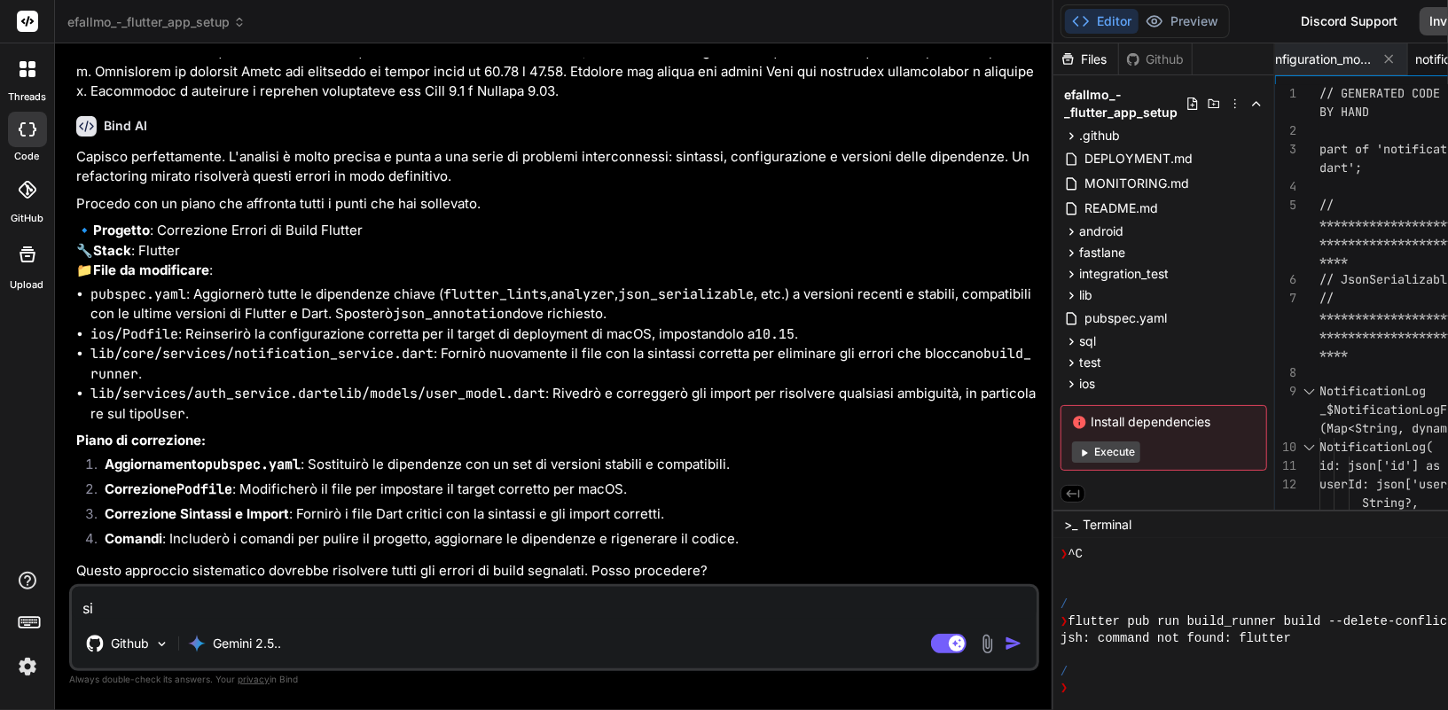
type textarea "x"
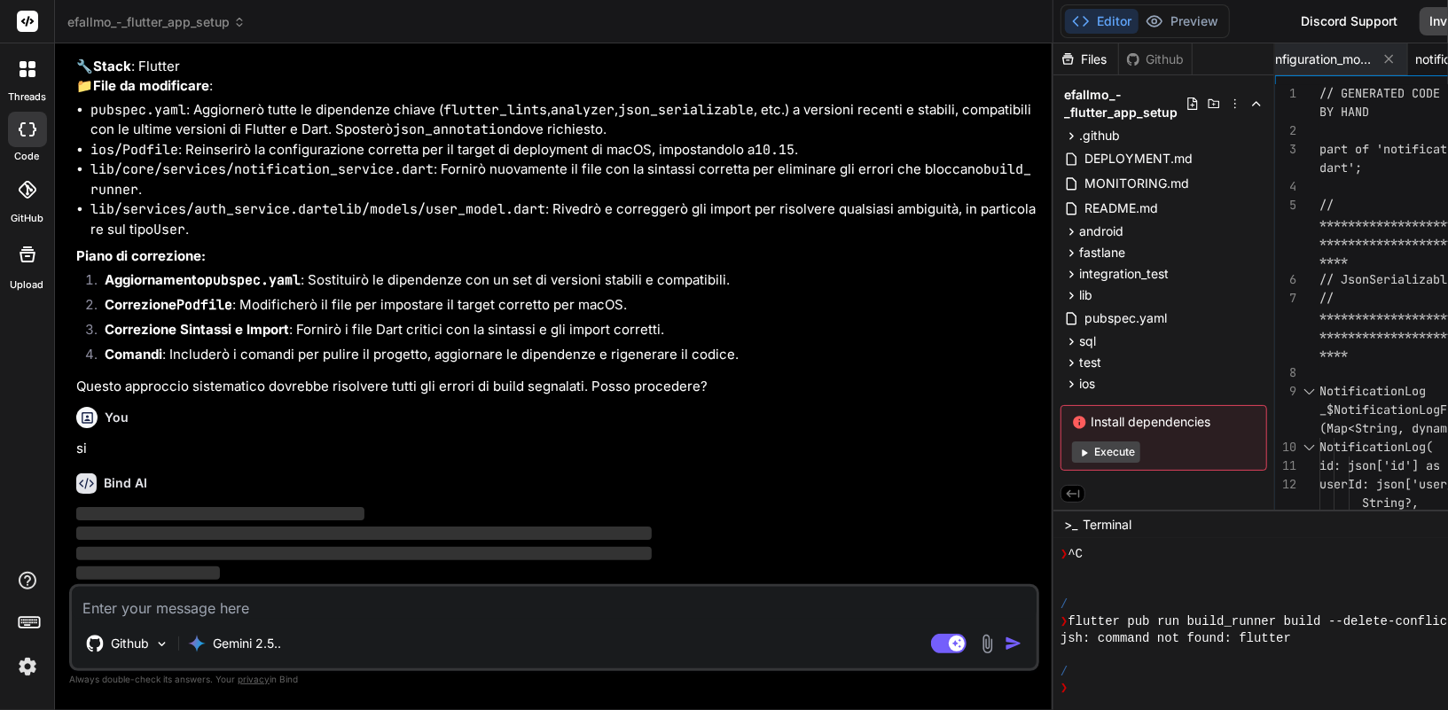
scroll to position [23856, 0]
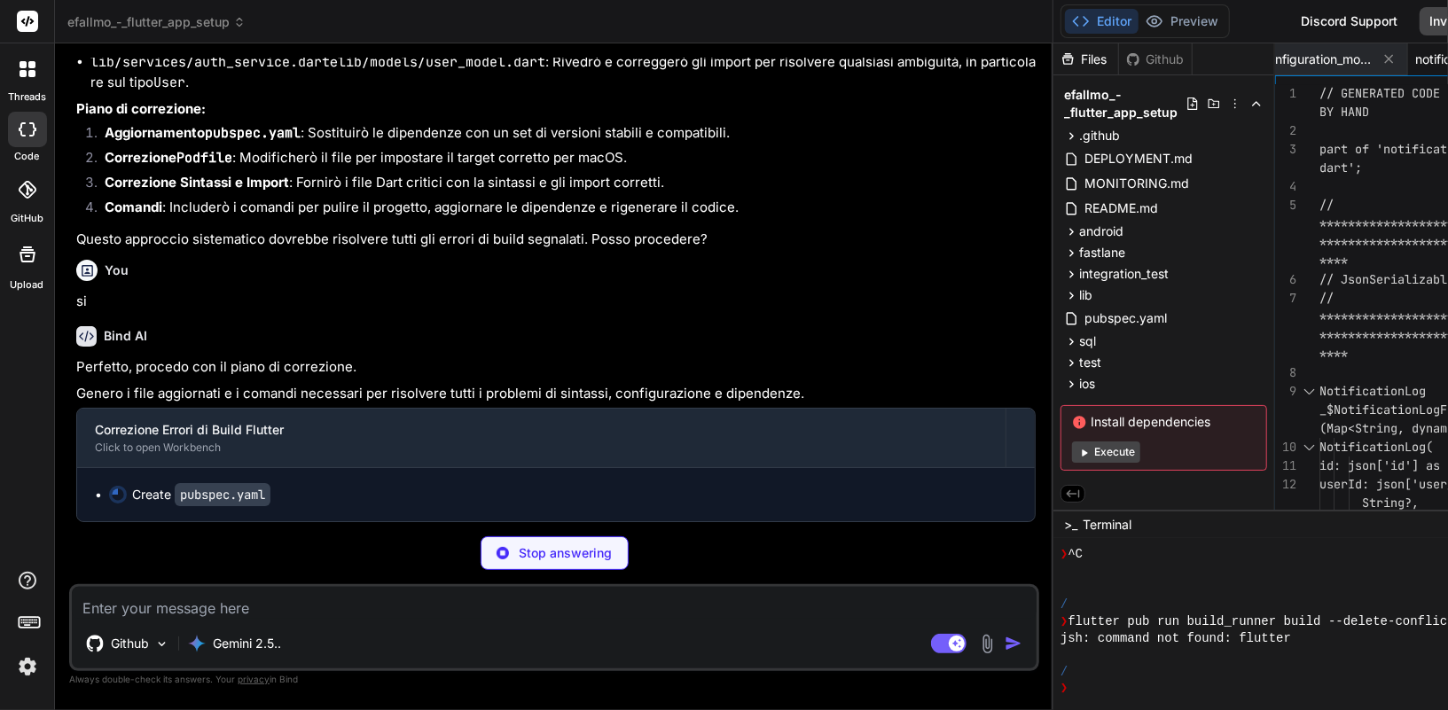
type textarea "x"
type textarea "adaptive_icon_background: "#FFFFFF" adaptive_icon_foreground: "assets/icons/app…"
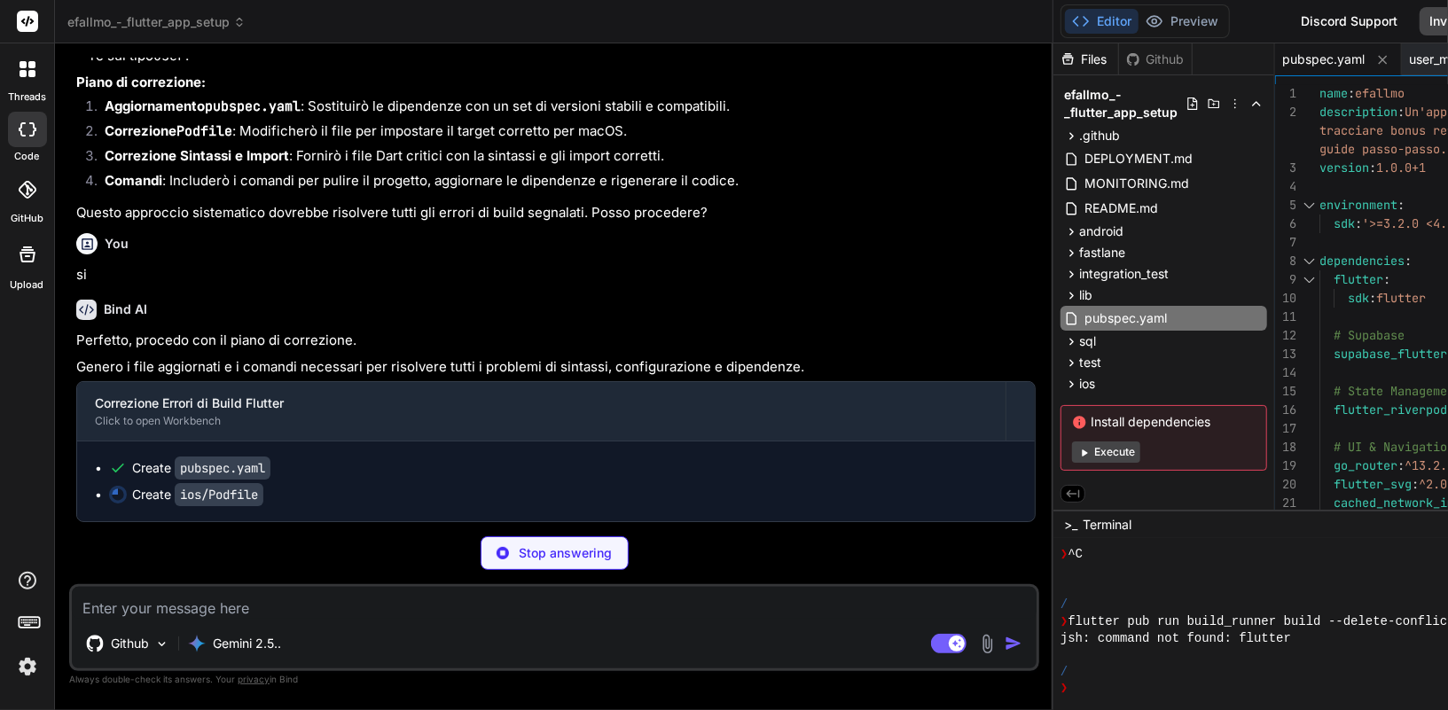
scroll to position [24028, 0]
type textarea "x"
type textarea "config.build_settings['IPHONEOS_DEPLOYMENT_TARGET'] = '13.0' config.build_setti…"
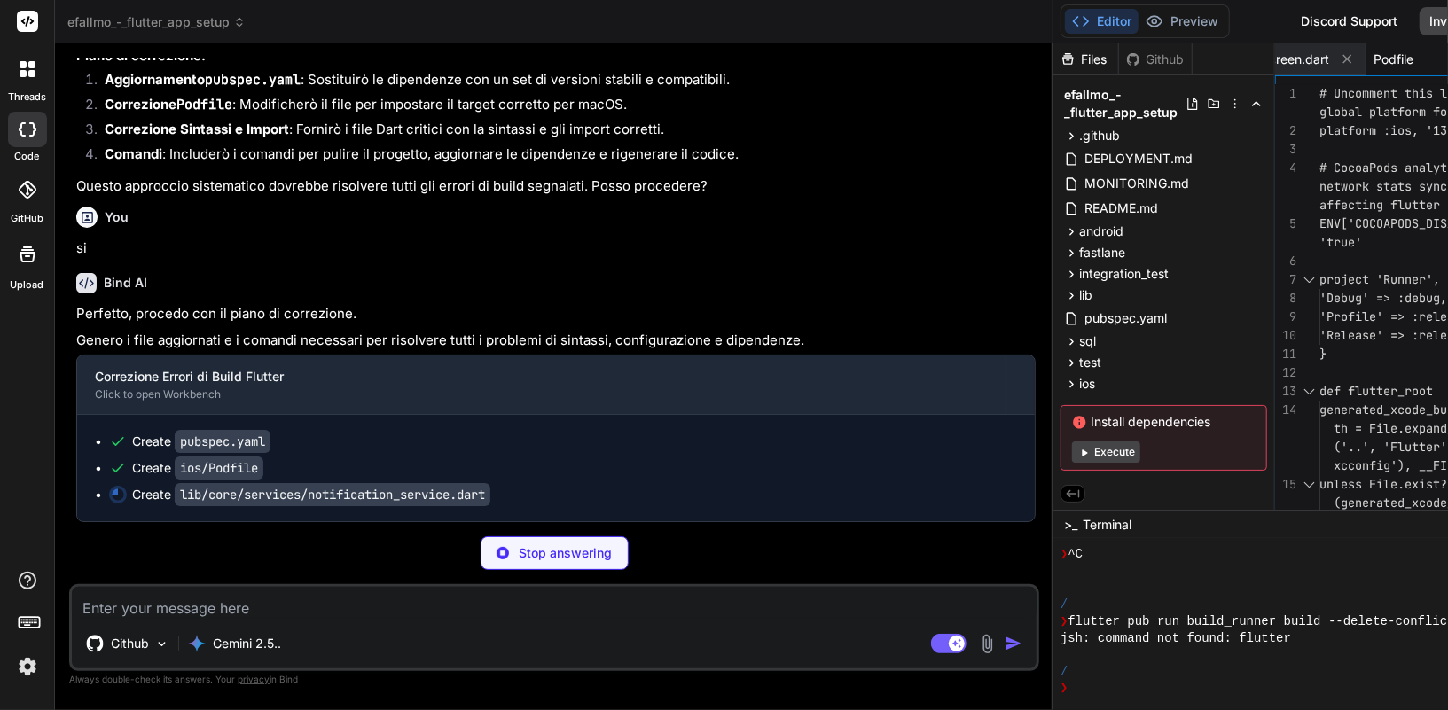
type textarea "x"
type textarea "} String? get currentToken => _currentToken; void dispose() { _onNotificationTa…"
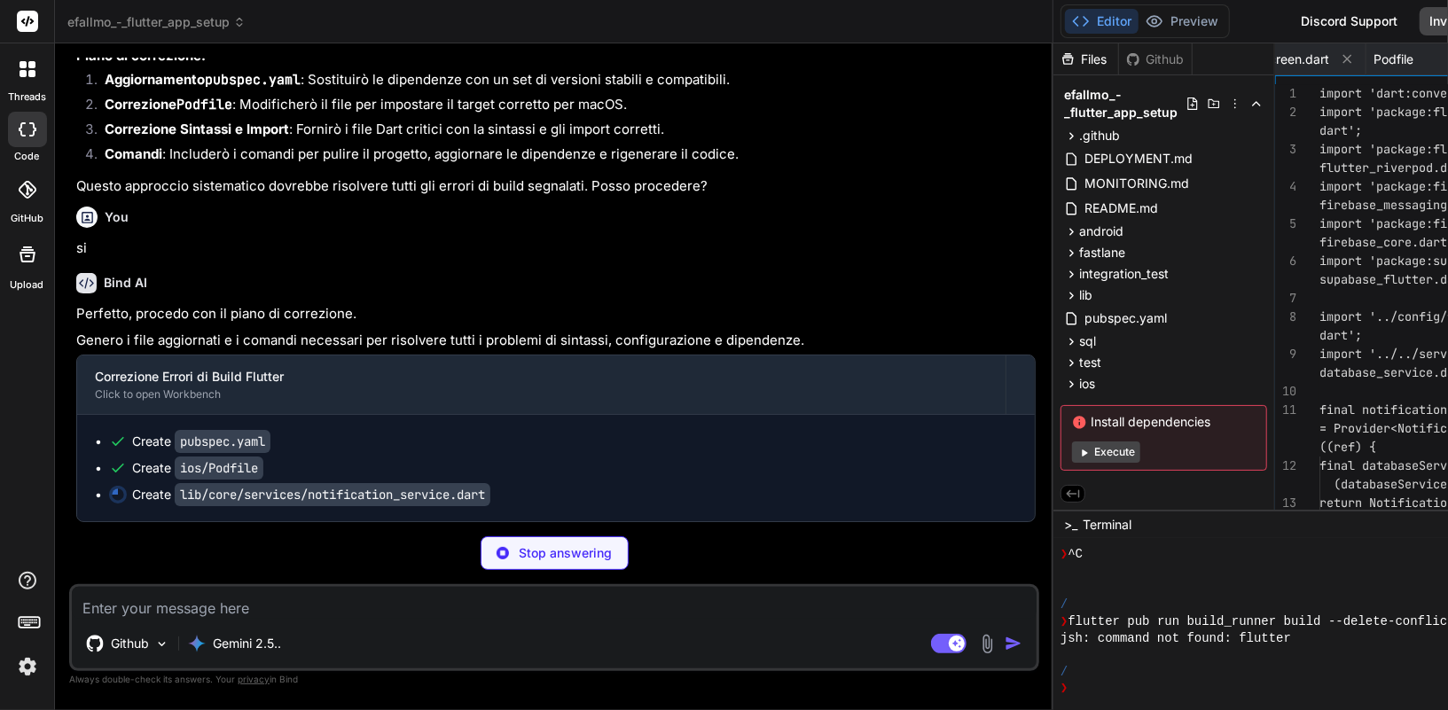
scroll to position [0, 589]
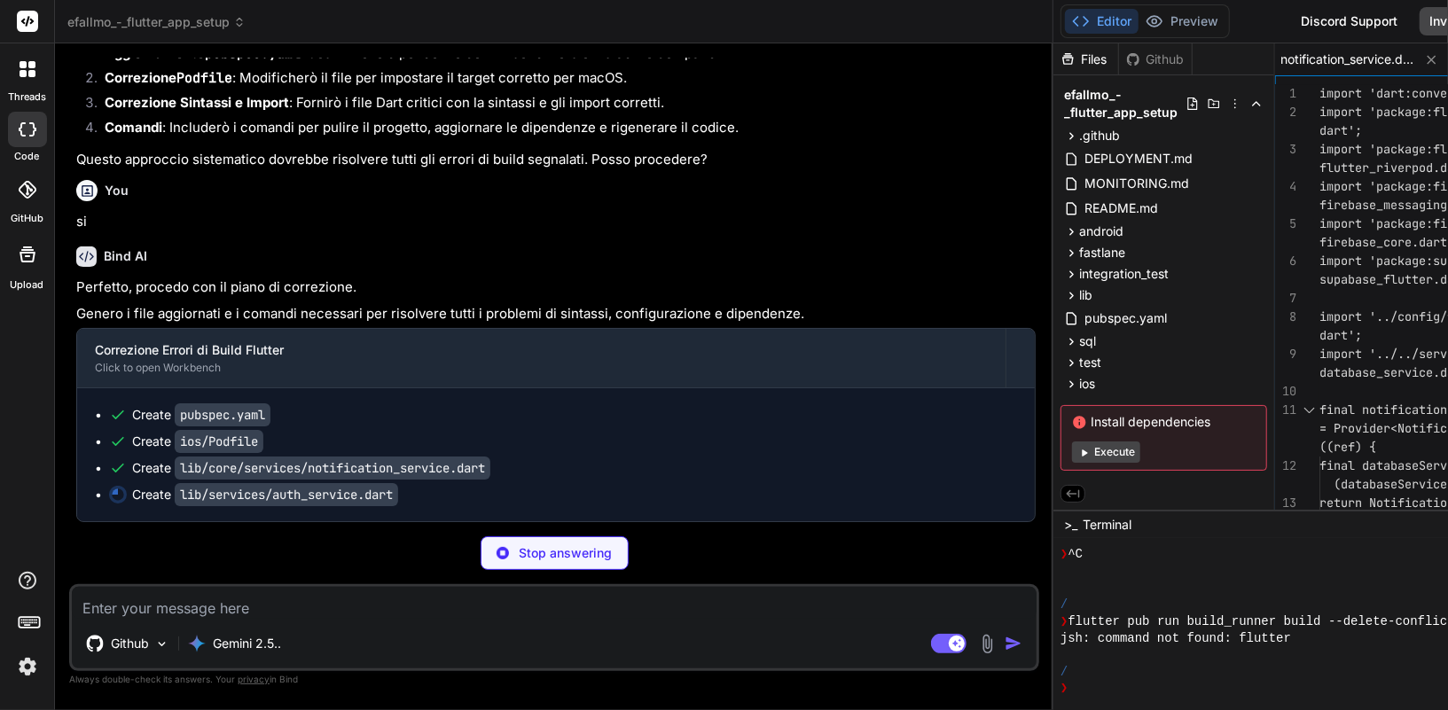
type textarea "x"
type textarea "super.dispose(); } }"
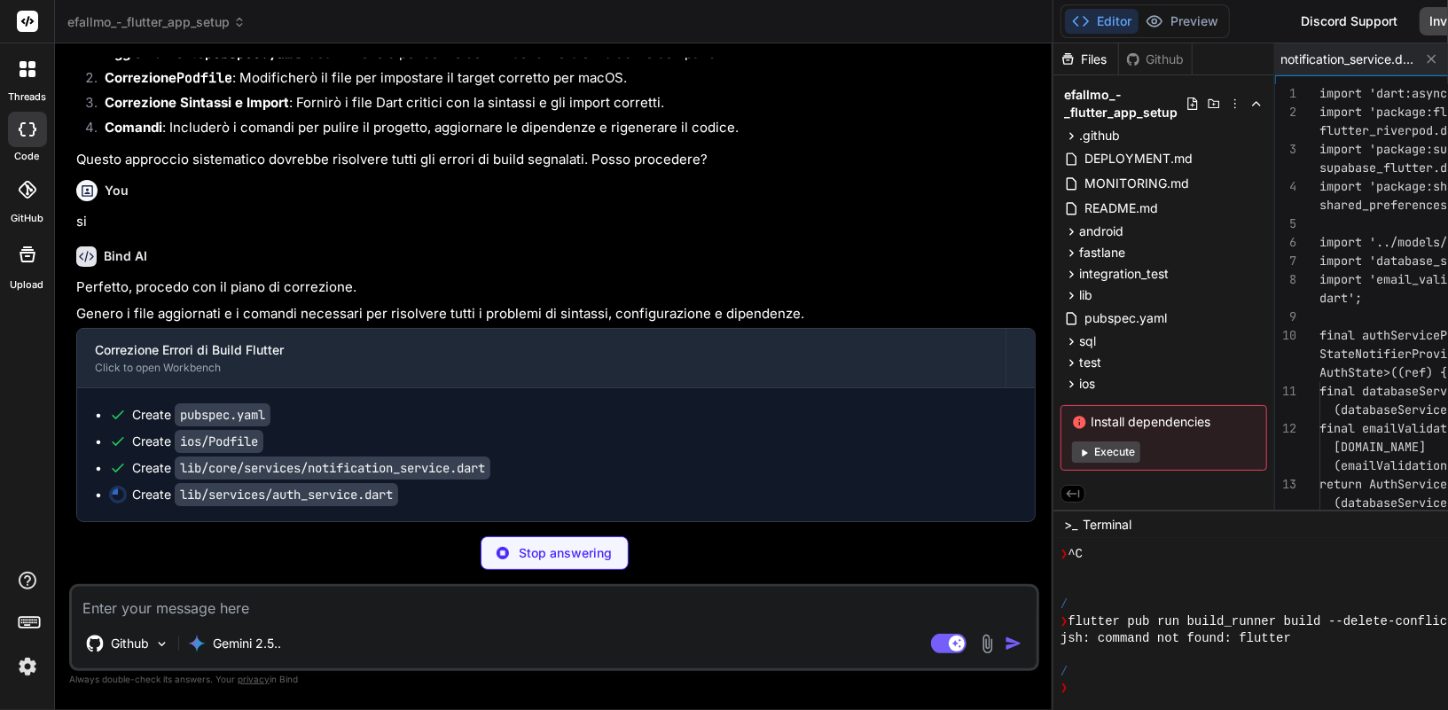
scroll to position [0, 709]
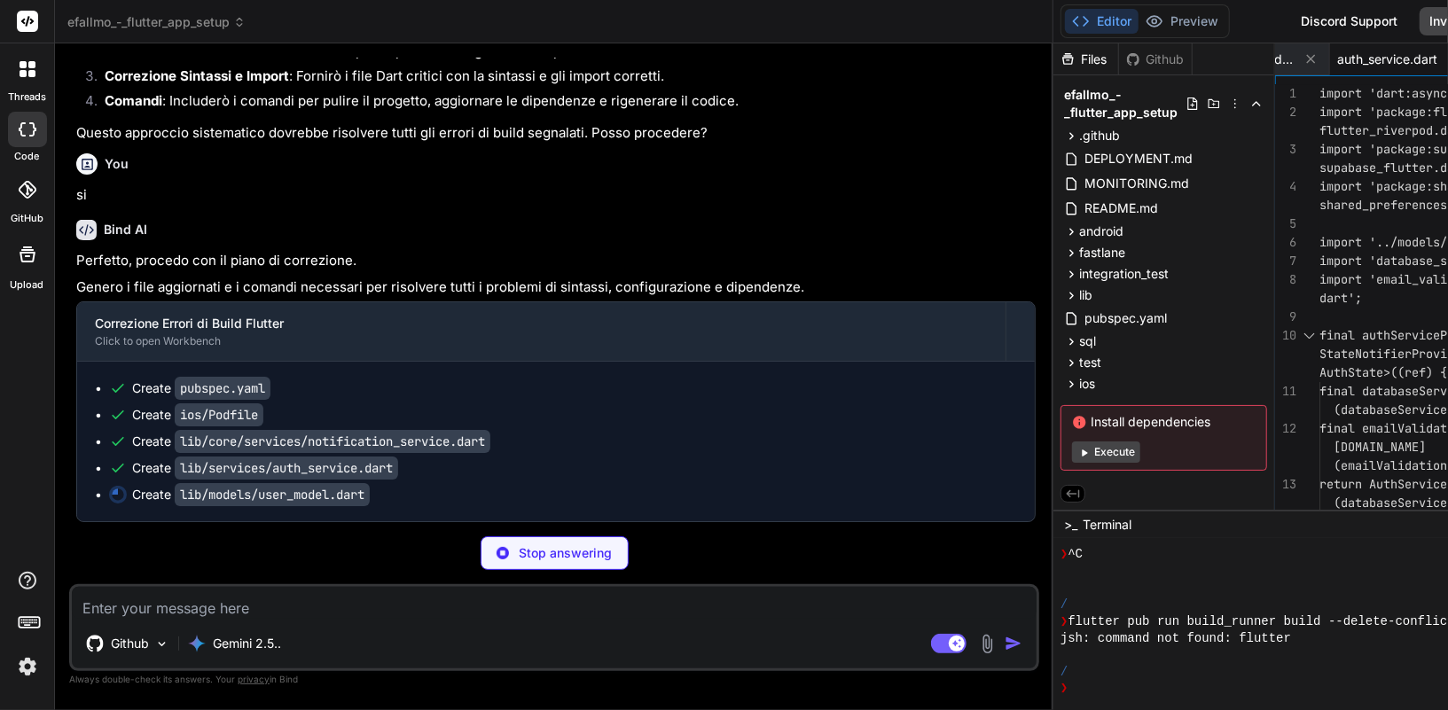
type textarea "x"
type textarea "contactIdSwipeone ?? this.contactIdSwipeone, createdAt: createdAt, updatedAt: D…"
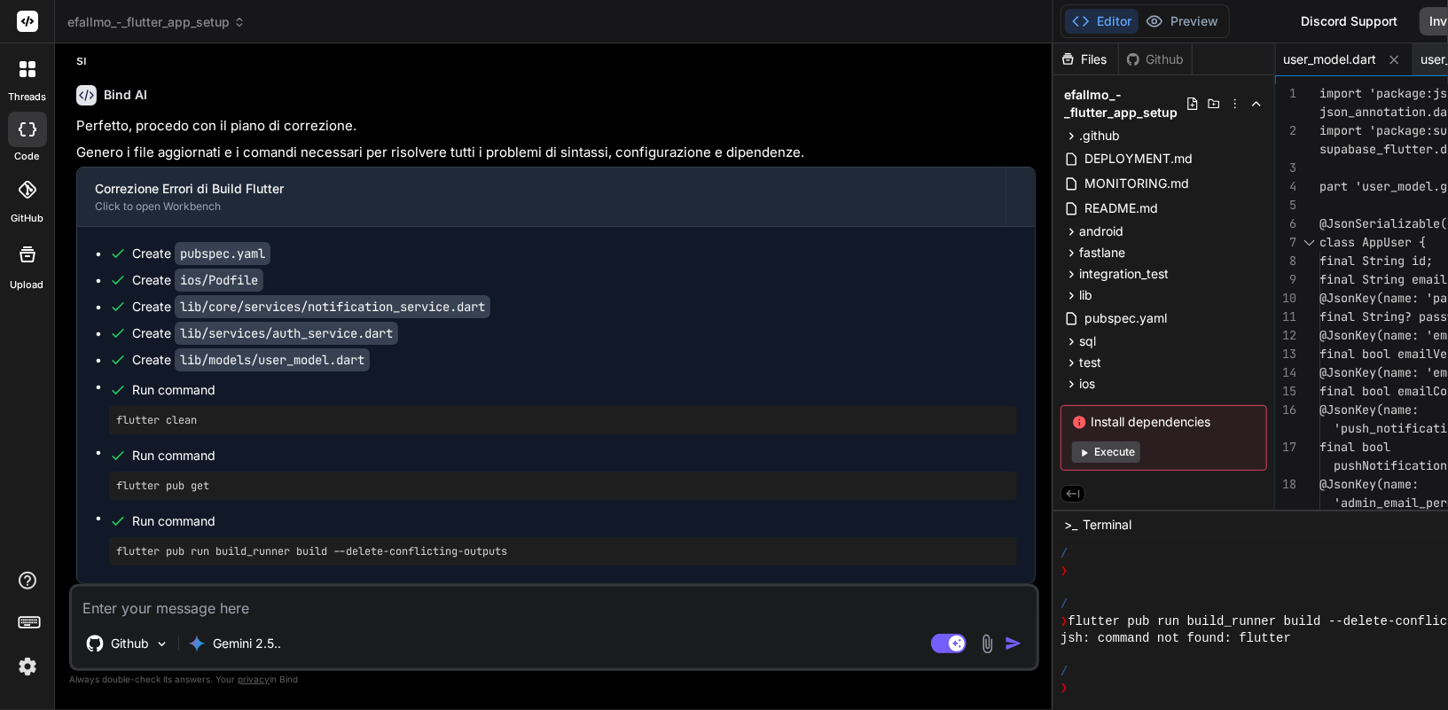
scroll to position [24243, 0]
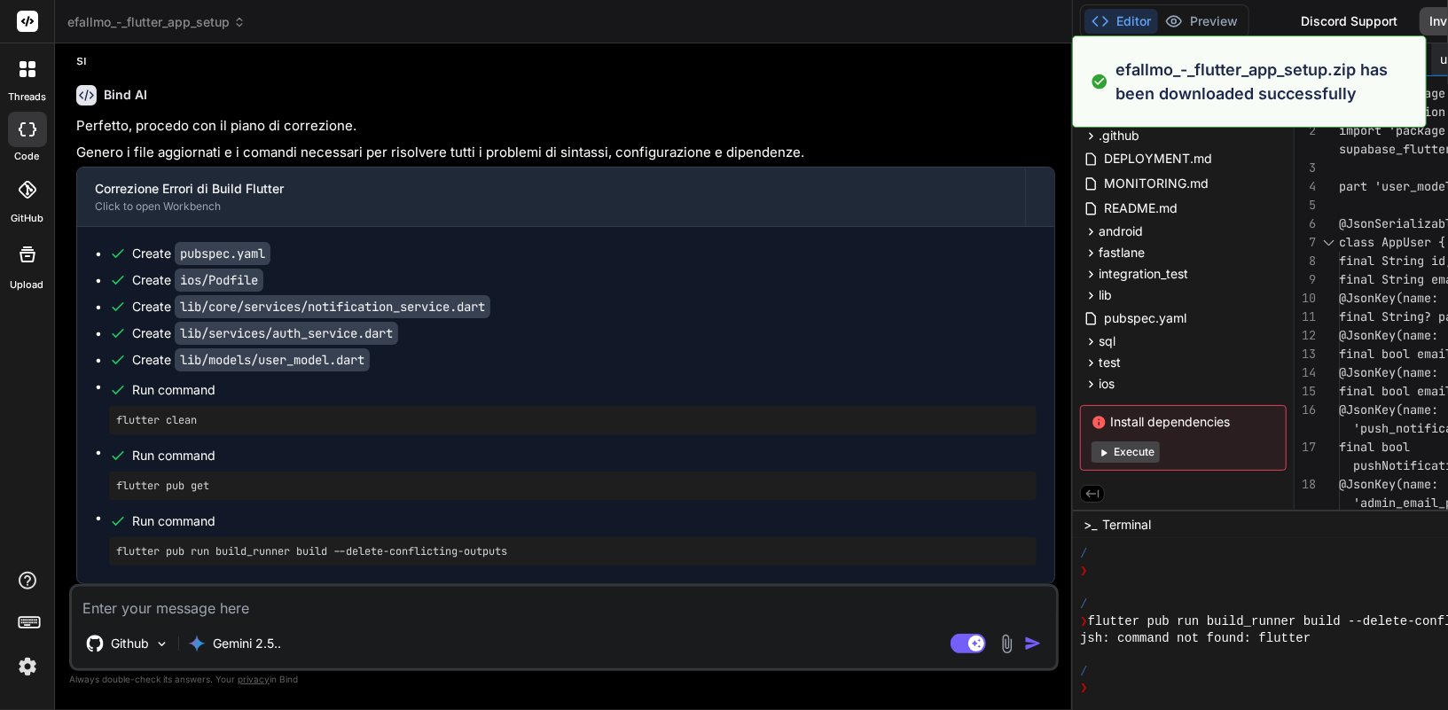
type textarea "x"
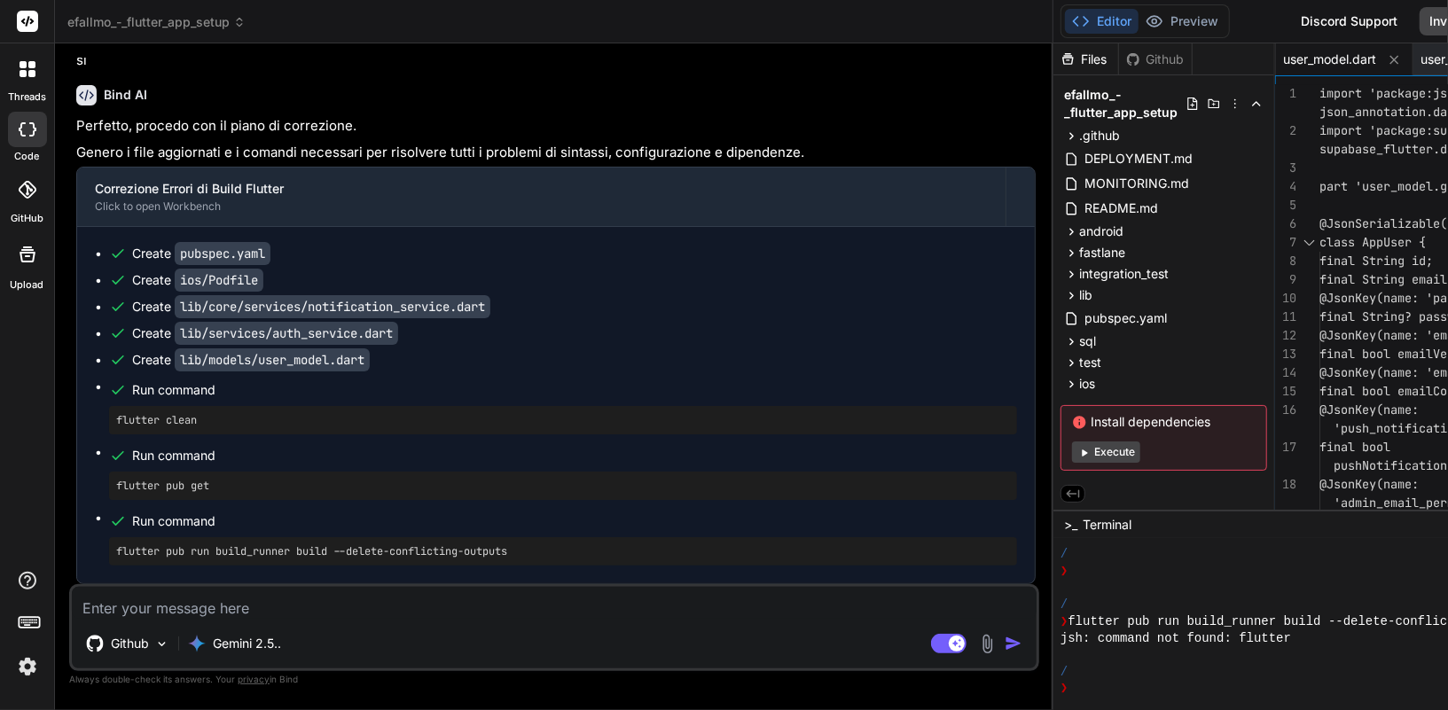
click at [241, 594] on textarea at bounding box center [554, 603] width 964 height 32
paste textarea "Gli errori principali che emergono dal log sono di vario tipo, ecco un riepilog…"
type textarea "Gli errori principali che emergono dal log sono di vario tipo, ecco un riepilog…"
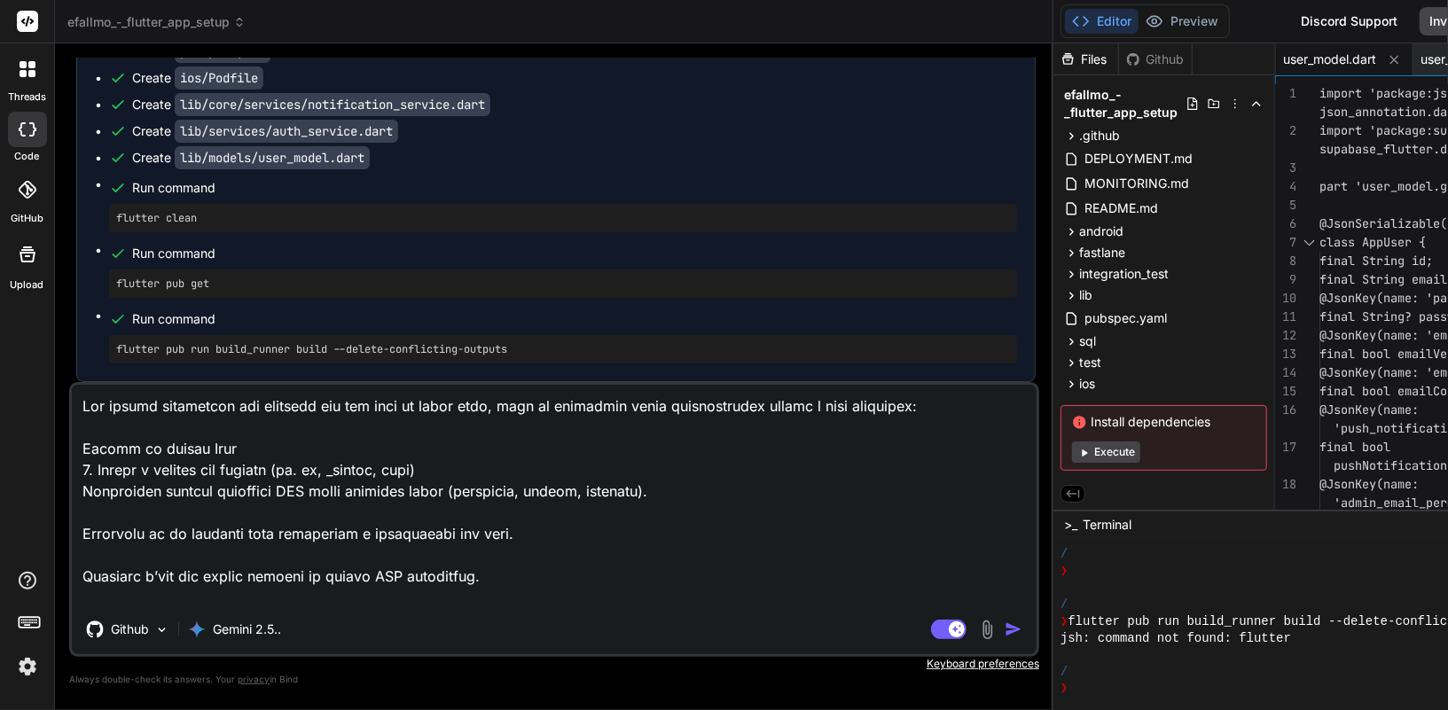
scroll to position [767, 0]
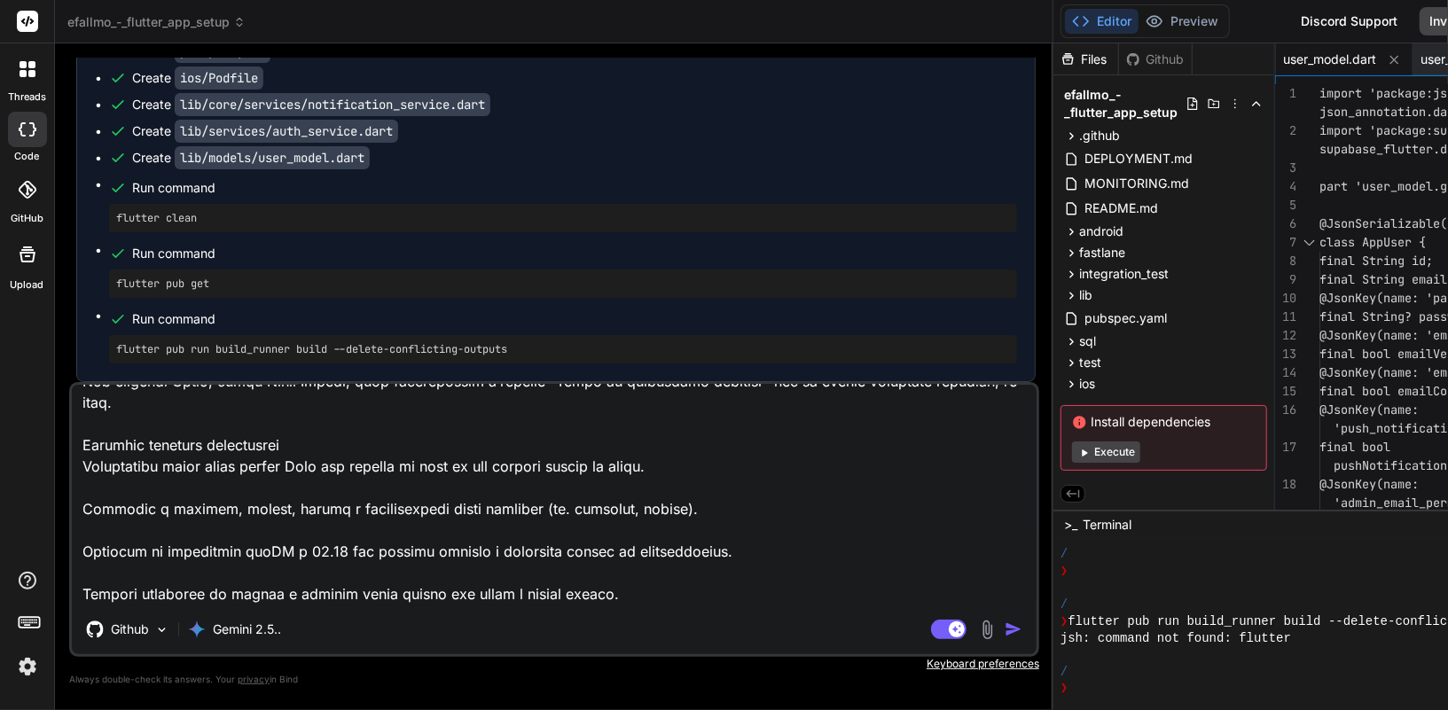
type textarea "x"
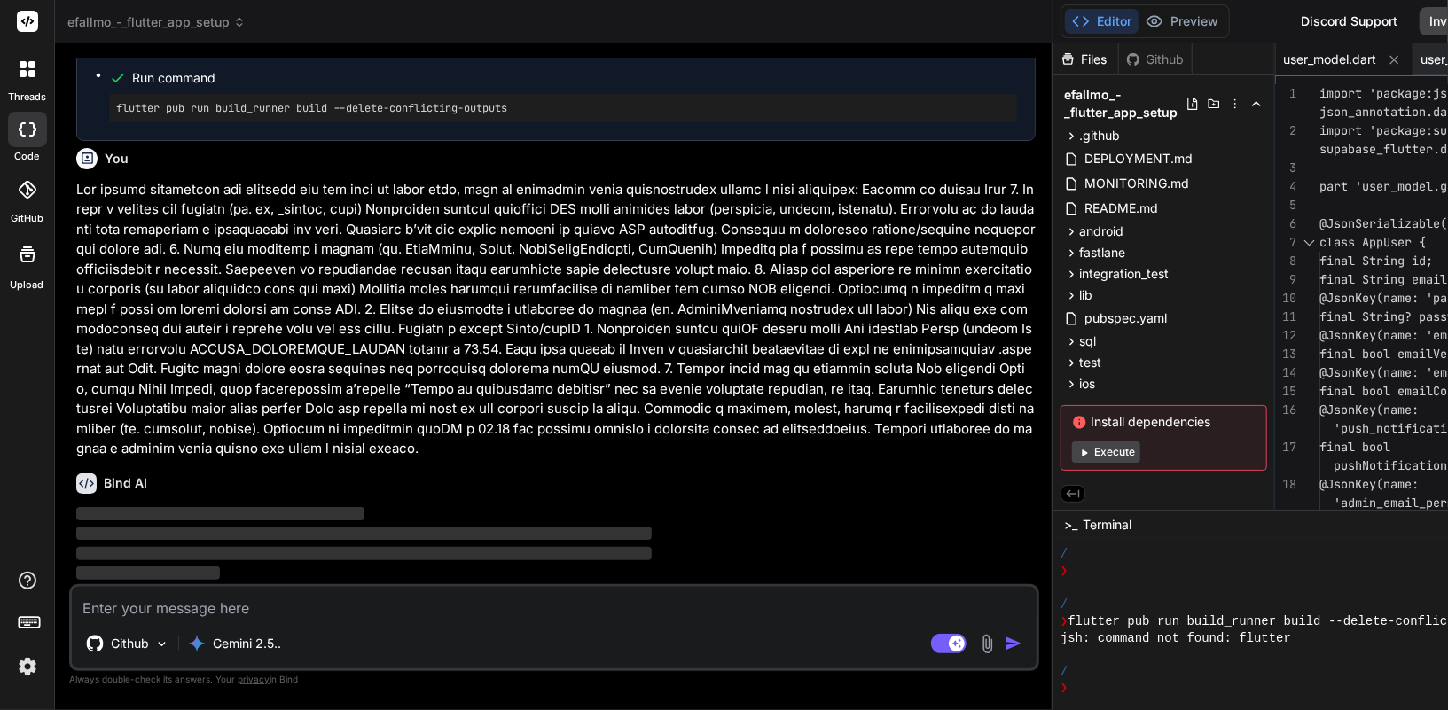
scroll to position [24726, 0]
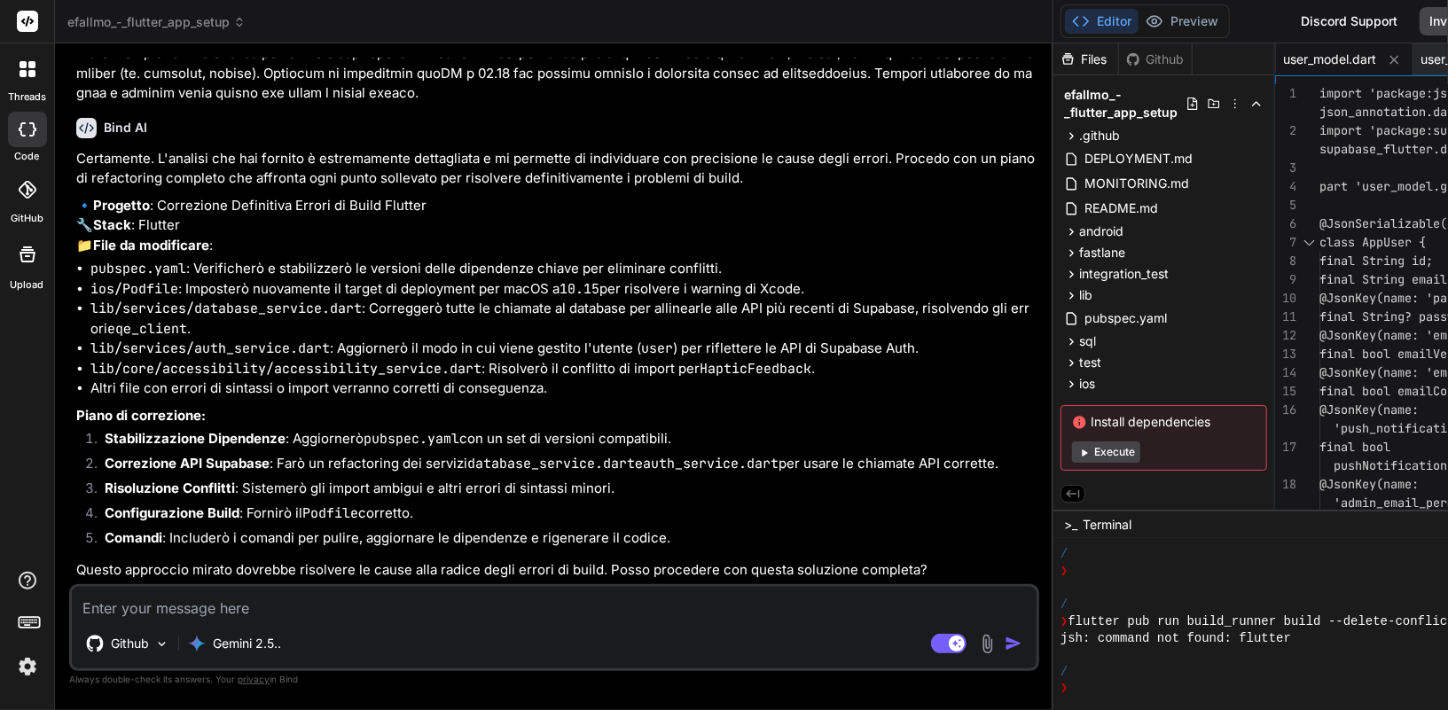
type textarea "x"
type textarea "p"
type textarea "x"
type textarea "pr"
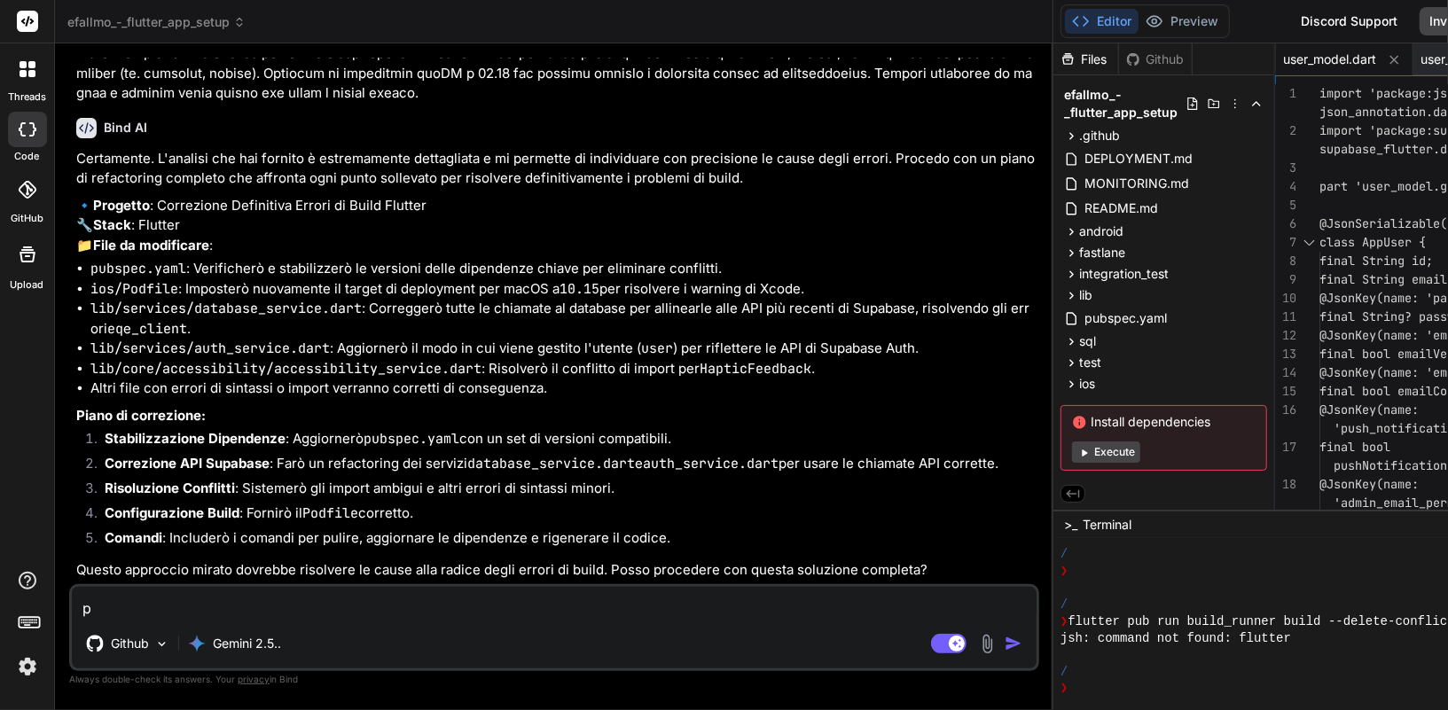
type textarea "x"
type textarea "pro"
type textarea "x"
type textarea "proc"
type textarea "x"
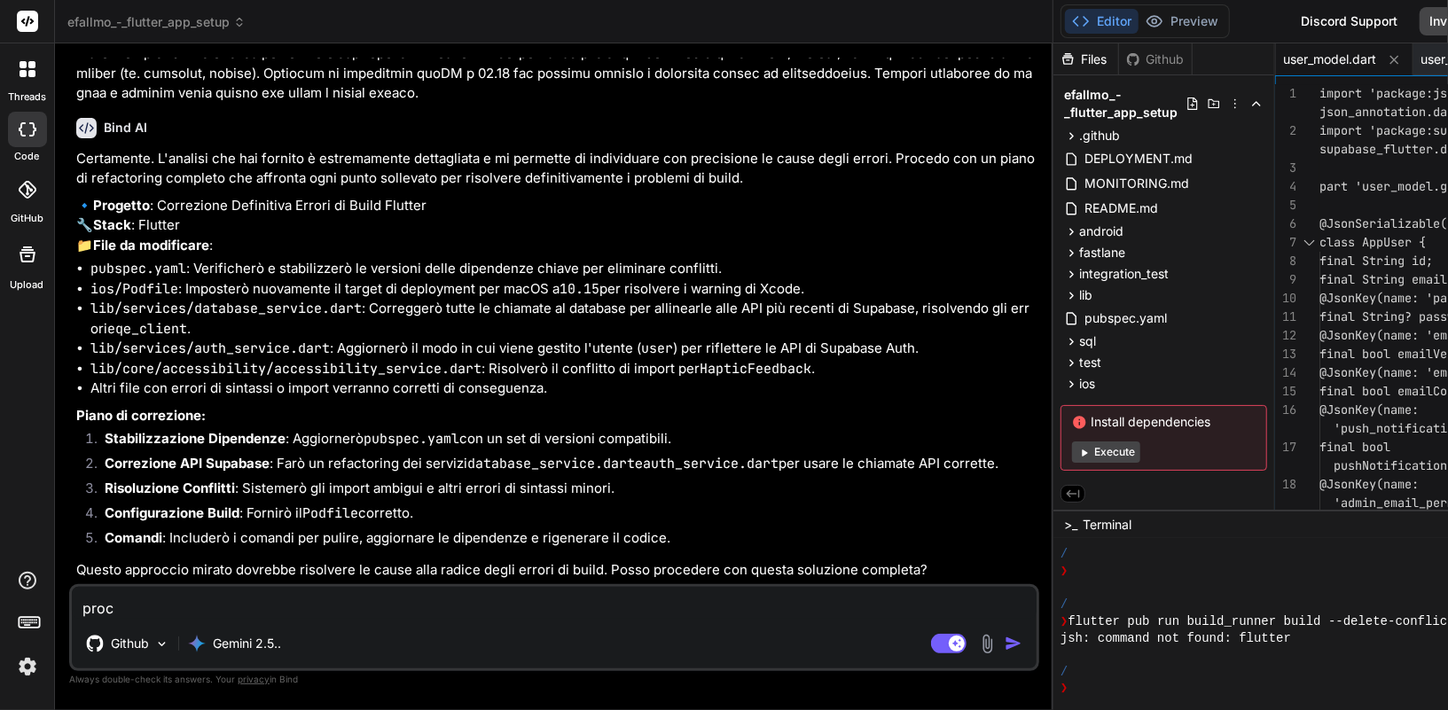
type textarea "proce"
type textarea "x"
type textarea "proced"
type textarea "x"
type textarea "procedi"
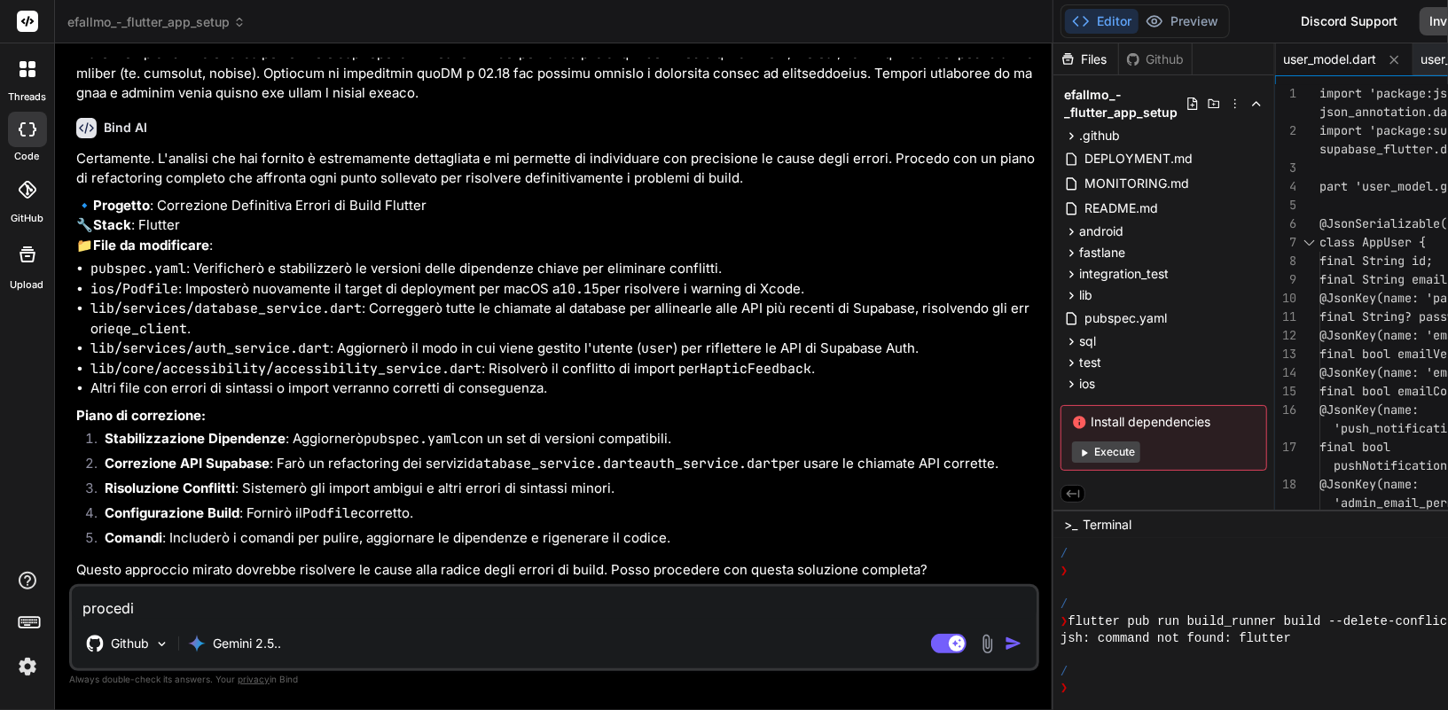
type textarea "x"
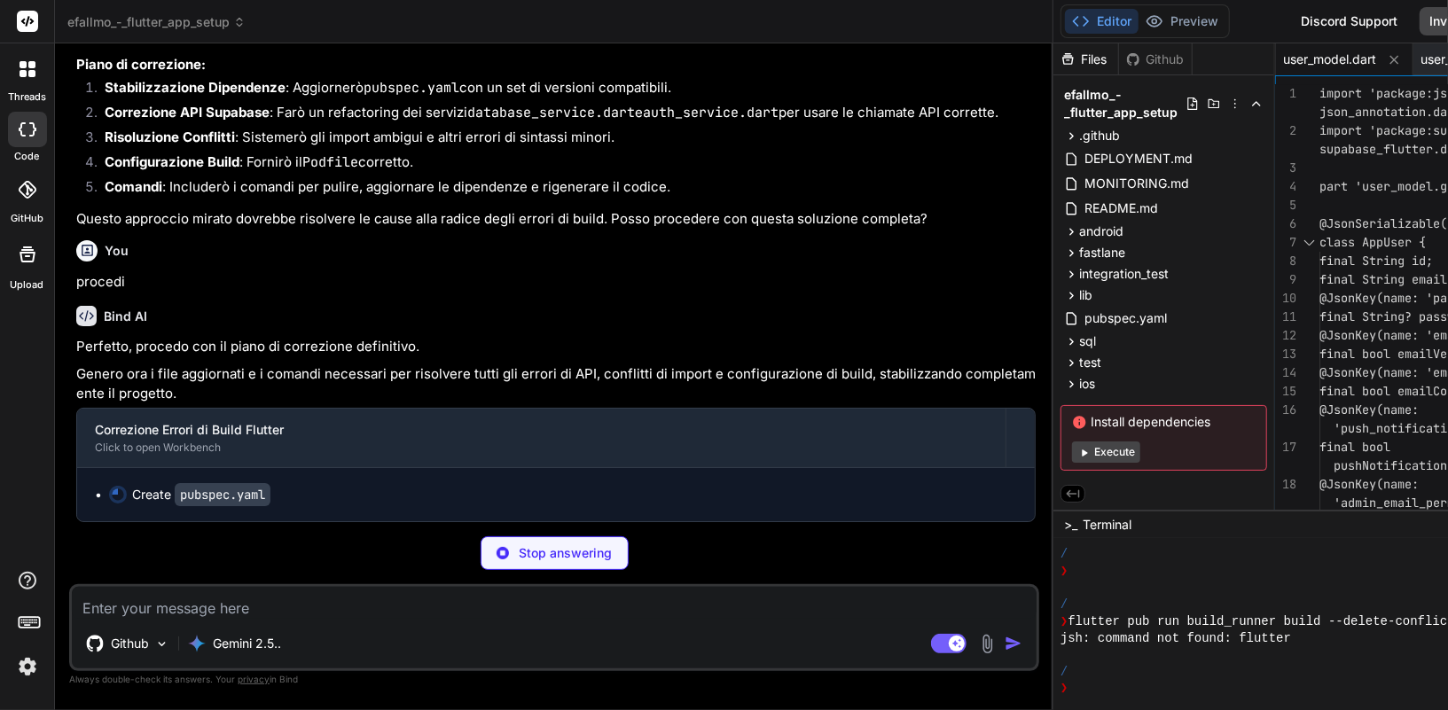
scroll to position [25509, 0]
type textarea "x"
type textarea "adaptive_icon_background: "#FFFFFF" adaptive_icon_foreground: "assets/icons/app…"
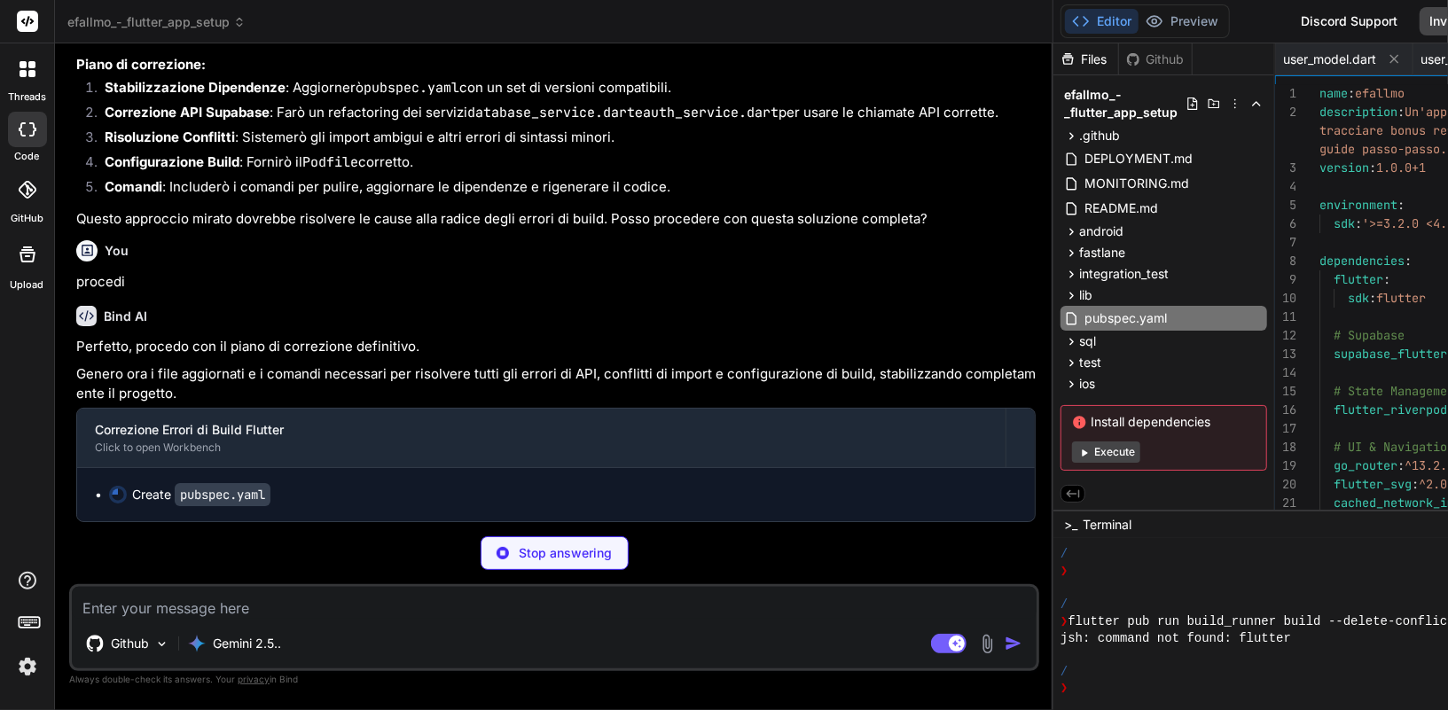
scroll to position [0, 0]
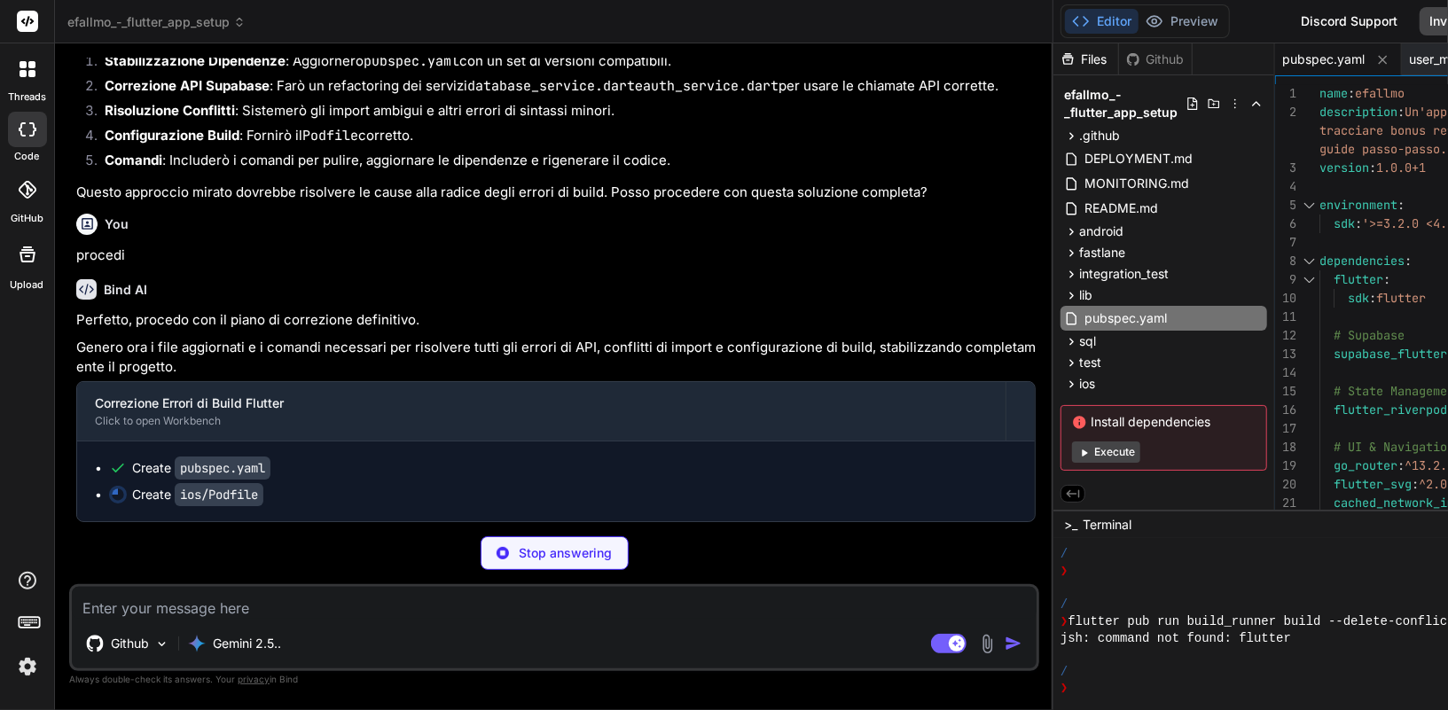
type textarea "x"
type textarea "config.build_settings['IPHONEOS_DEPLOYMENT_TARGET'] = '13.0' config.build_setti…"
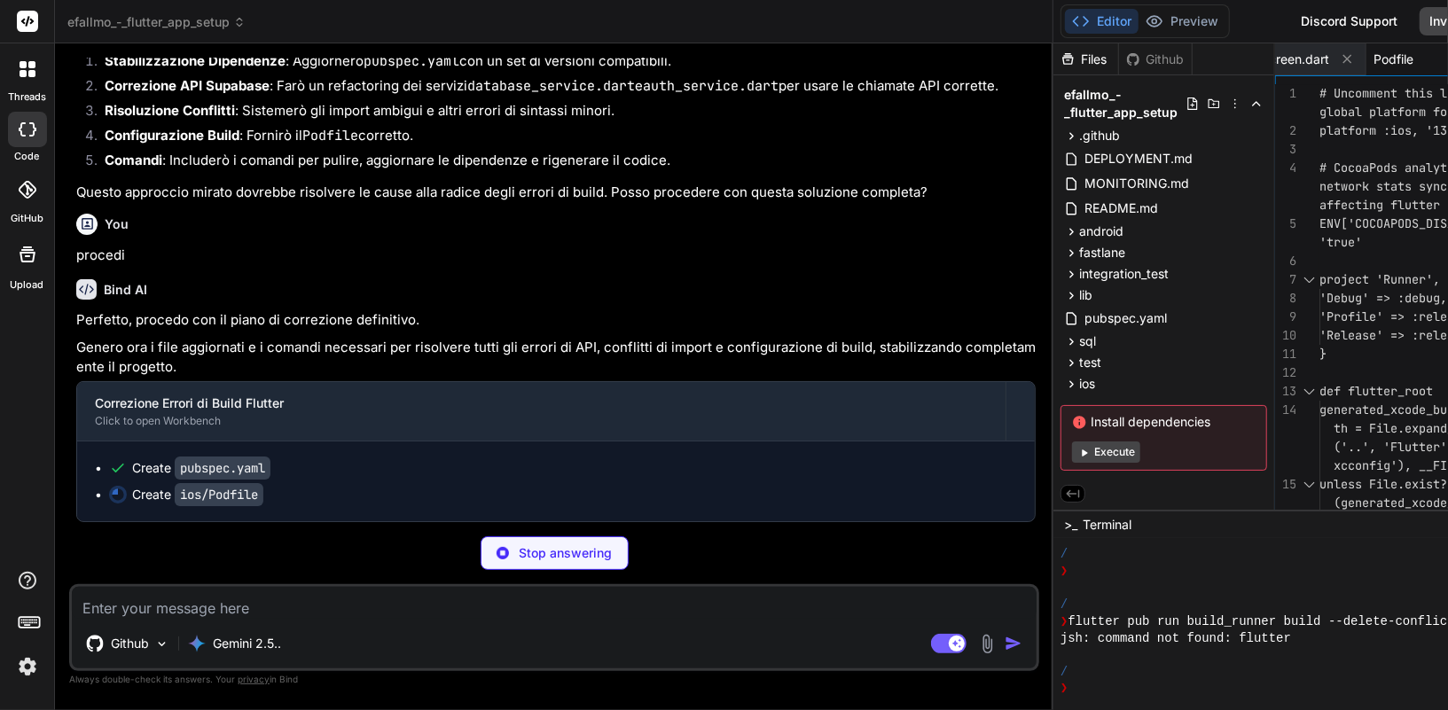
scroll to position [25562, 0]
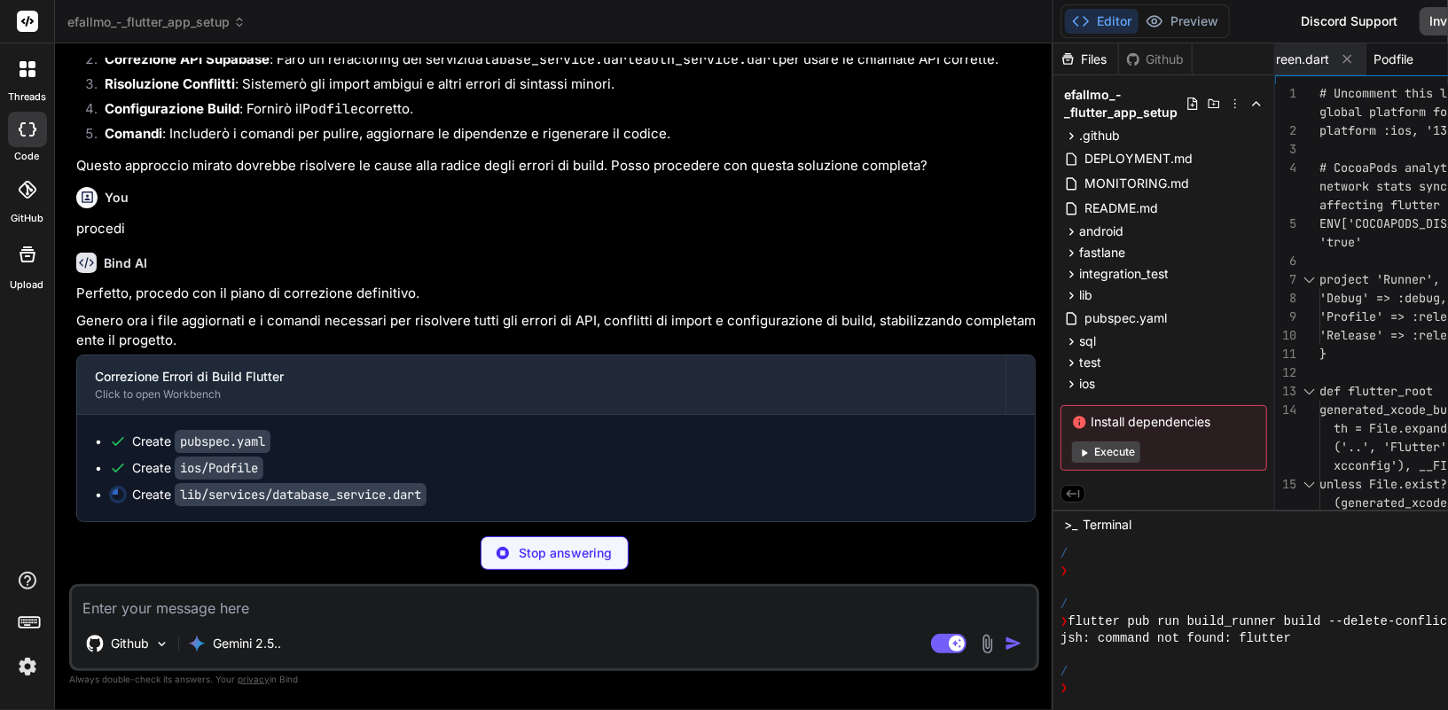
type textarea "x"
type textarea "print('Error logging notification: $e'); } } }"
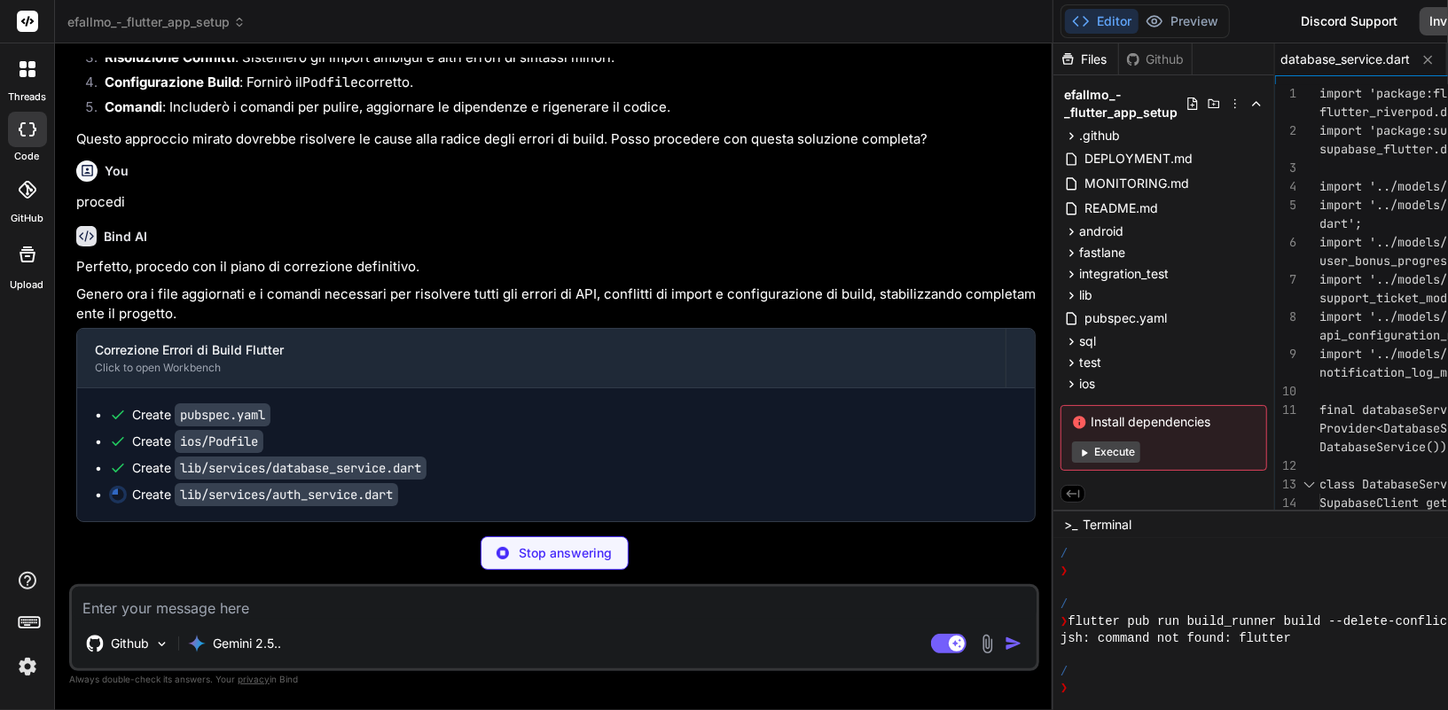
scroll to position [25589, 0]
type textarea "x"
type textarea "@override void dispose() { _authStateSubscription?.cancel(); super.dispose(); }…"
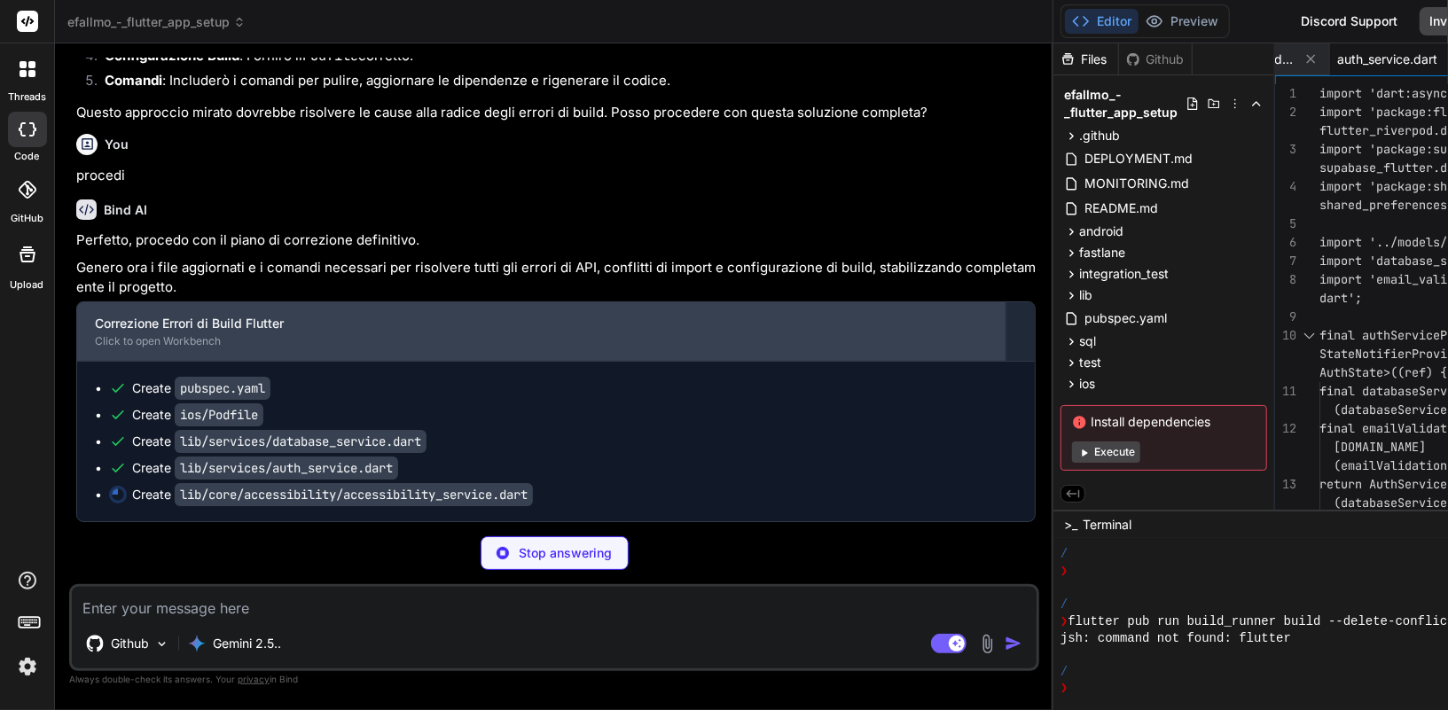
scroll to position [25616, 0]
type textarea "x"
type textarea "enum HapticFeedbackType { impact, selection, heavyImpact, vibrate, }"
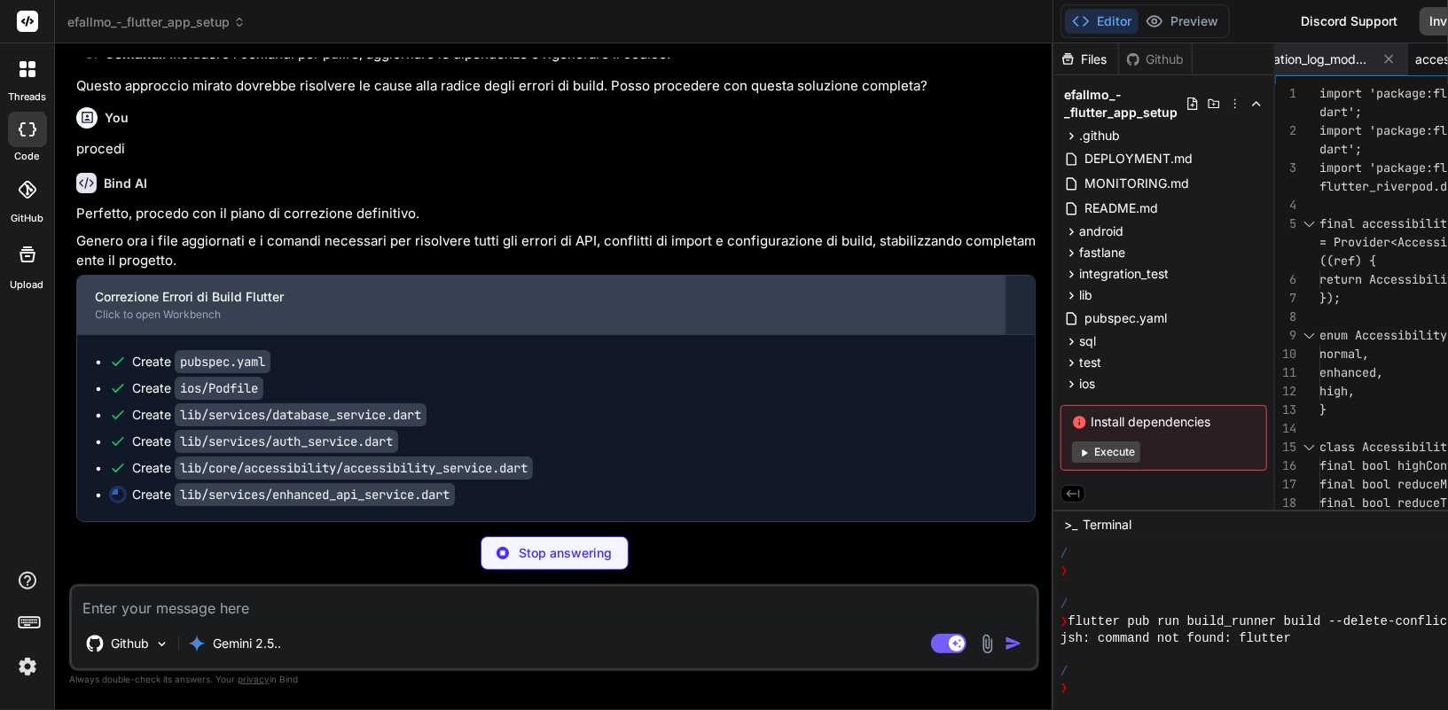
scroll to position [25642, 0]
type textarea "x"
type textarea "}"
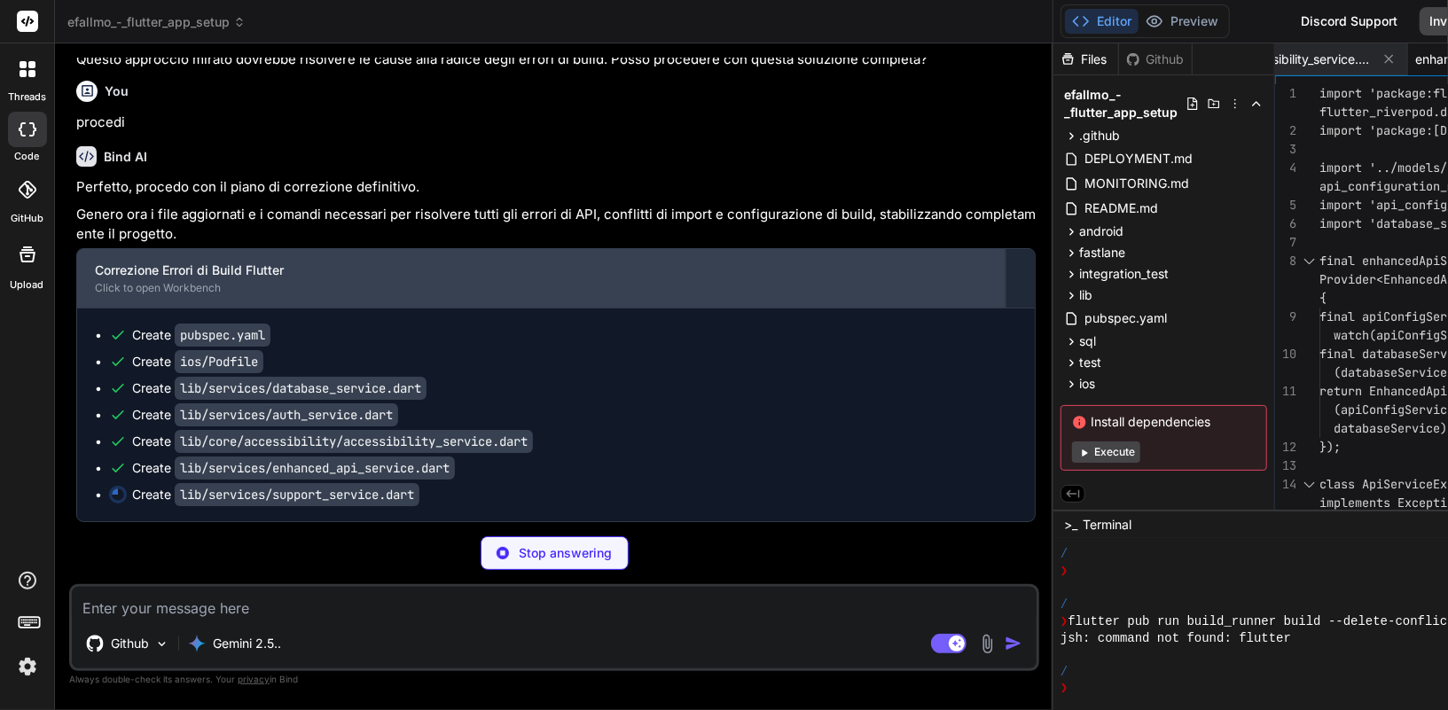
type textarea "x"
type textarea "print('Failed to notify admins: $e'); } } }"
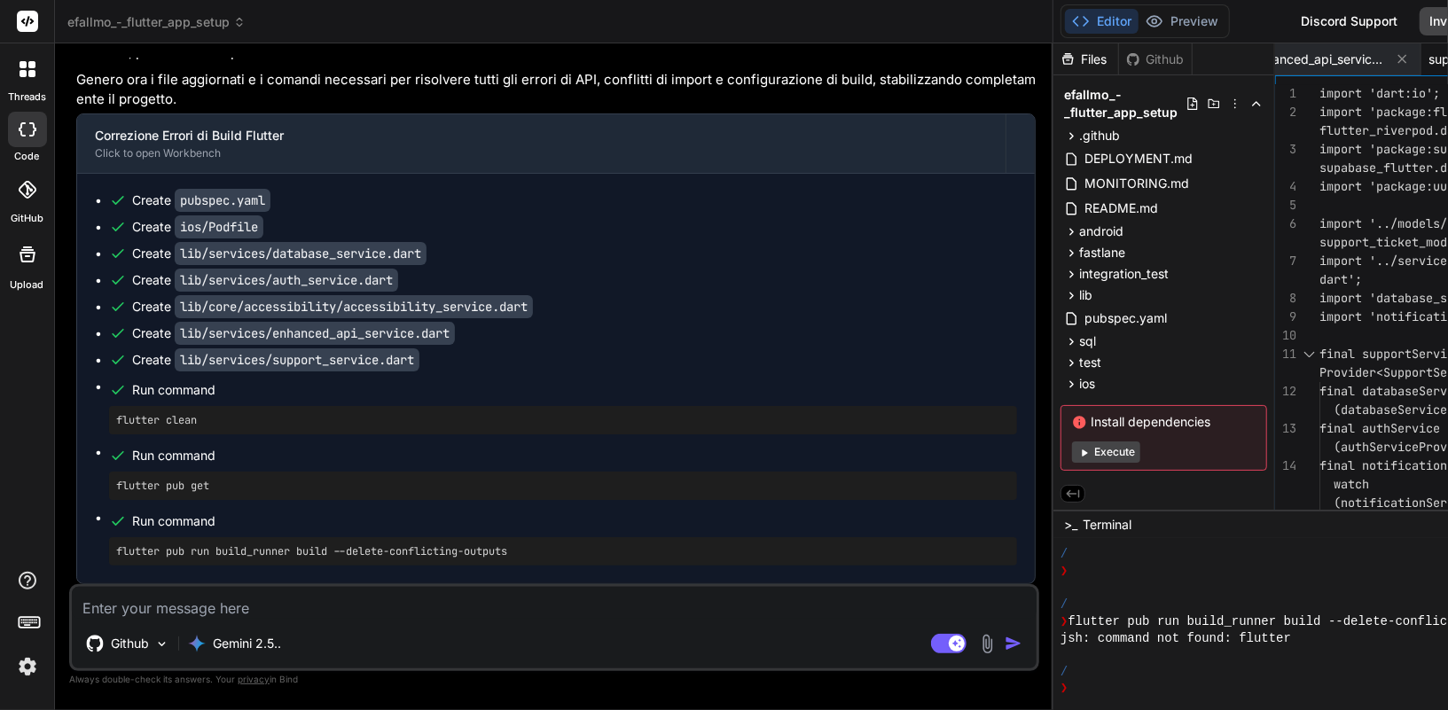
scroll to position [25788, 0]
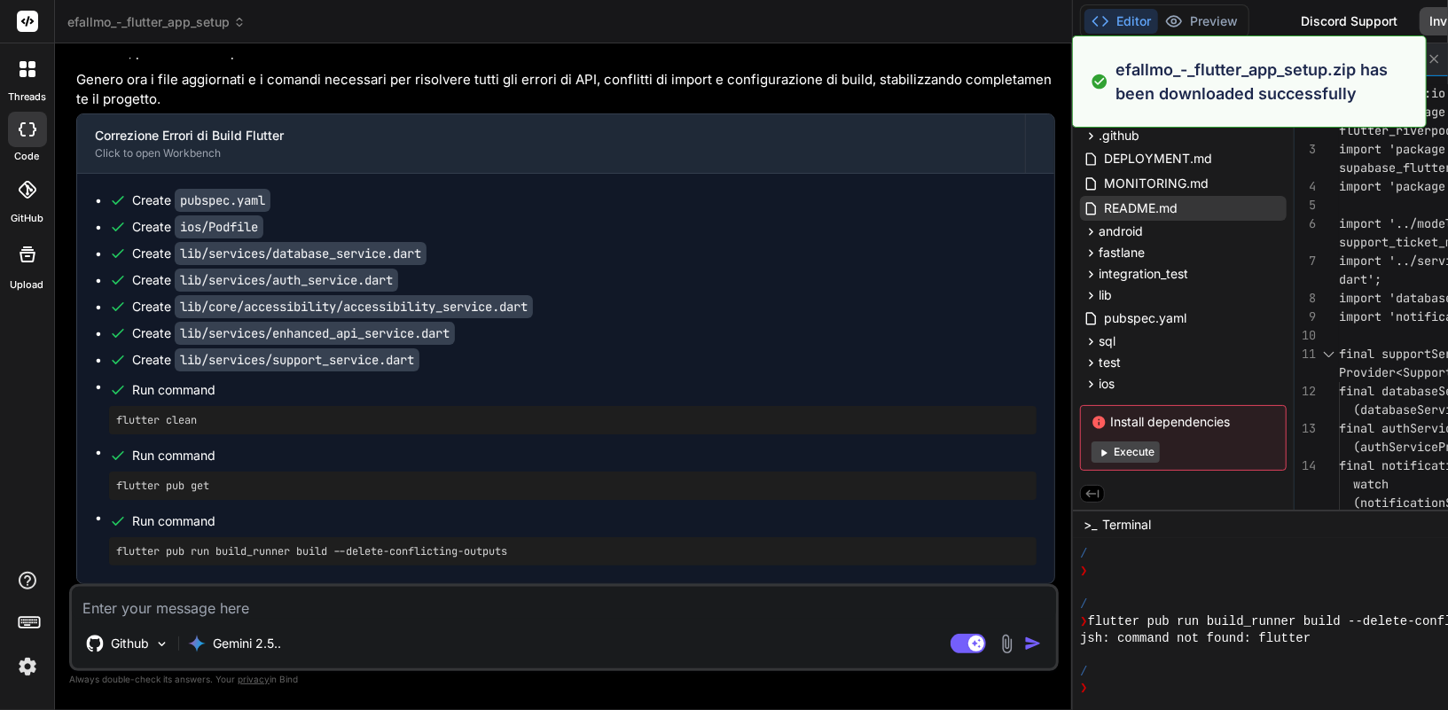
type textarea "x"
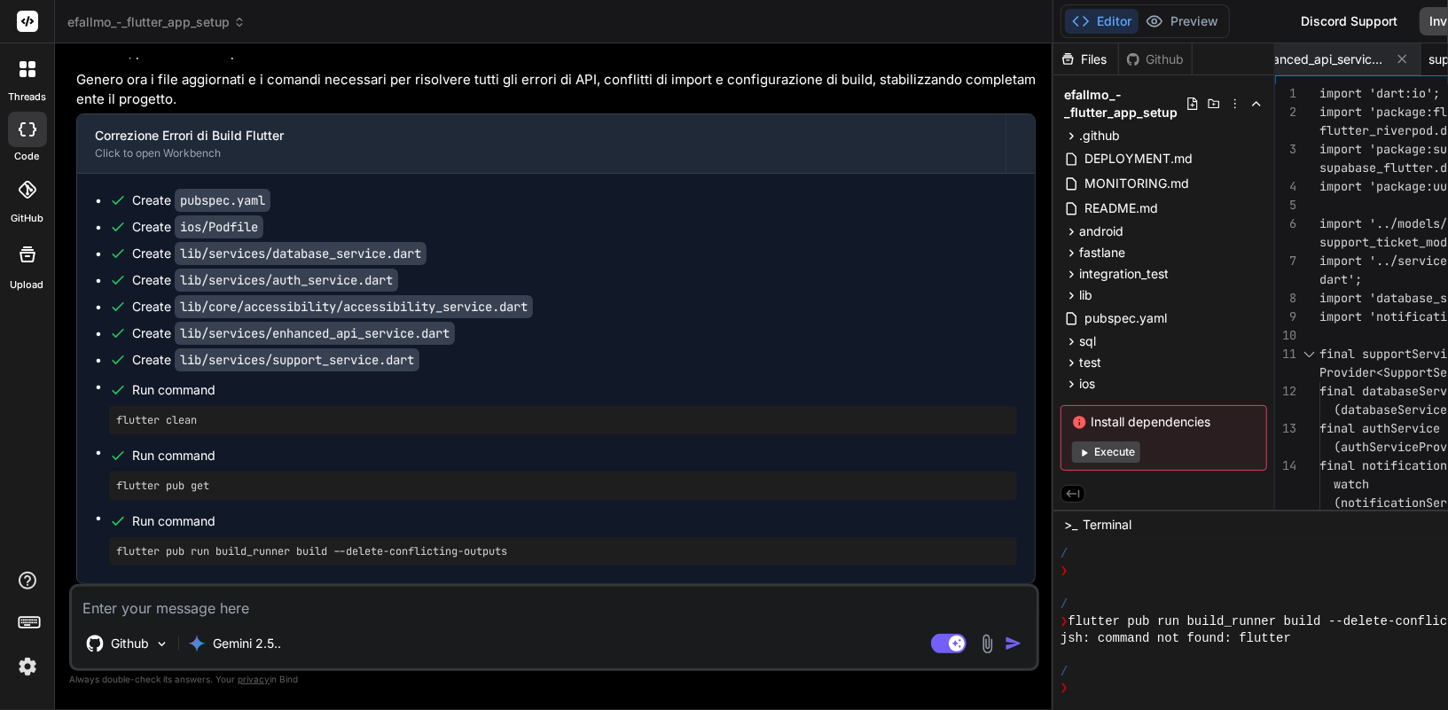
click at [363, 605] on textarea at bounding box center [554, 603] width 964 height 32
paste textarea "Gli errori specifici di build_runner indicano errori di sintassi nel file lib/s…"
type textarea "Gli errori specifici di build_runner indicano errori di sintassi nel file lib/s…"
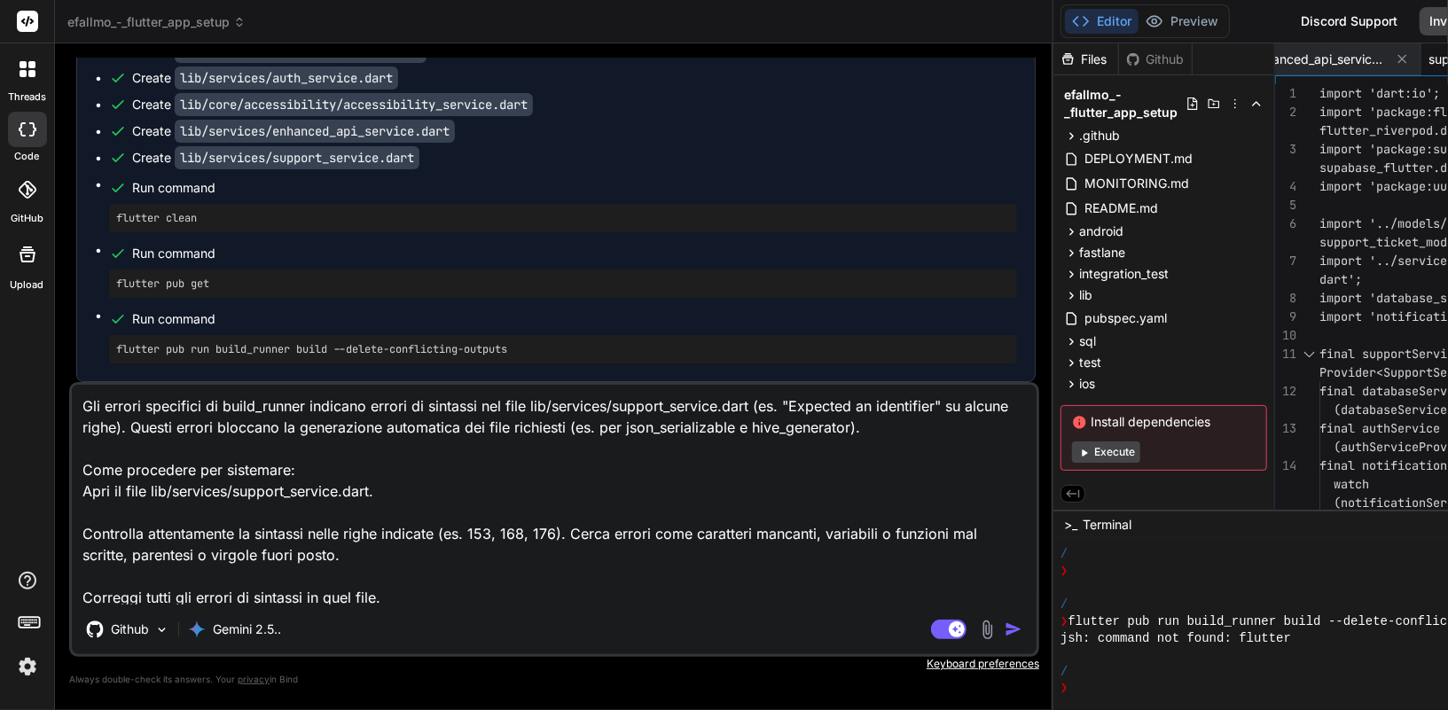
scroll to position [23, 0]
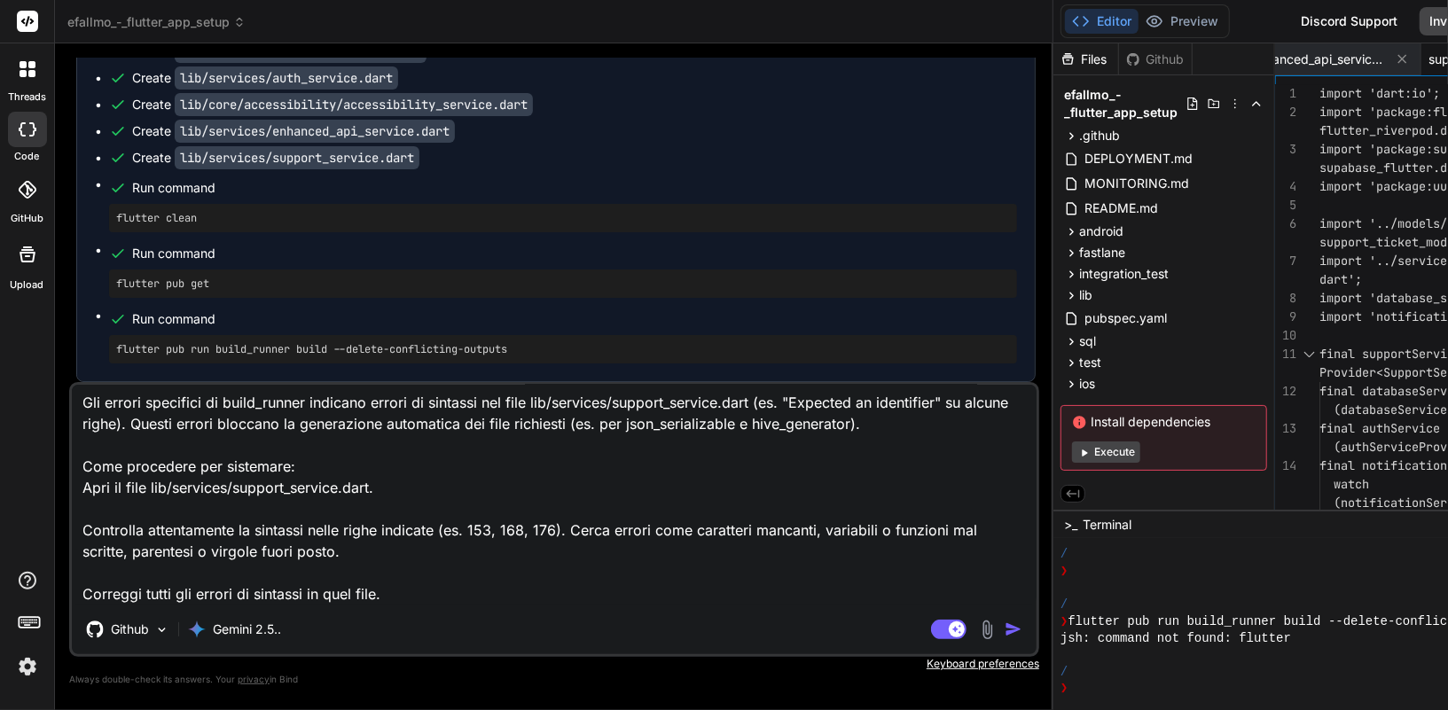
type textarea "x"
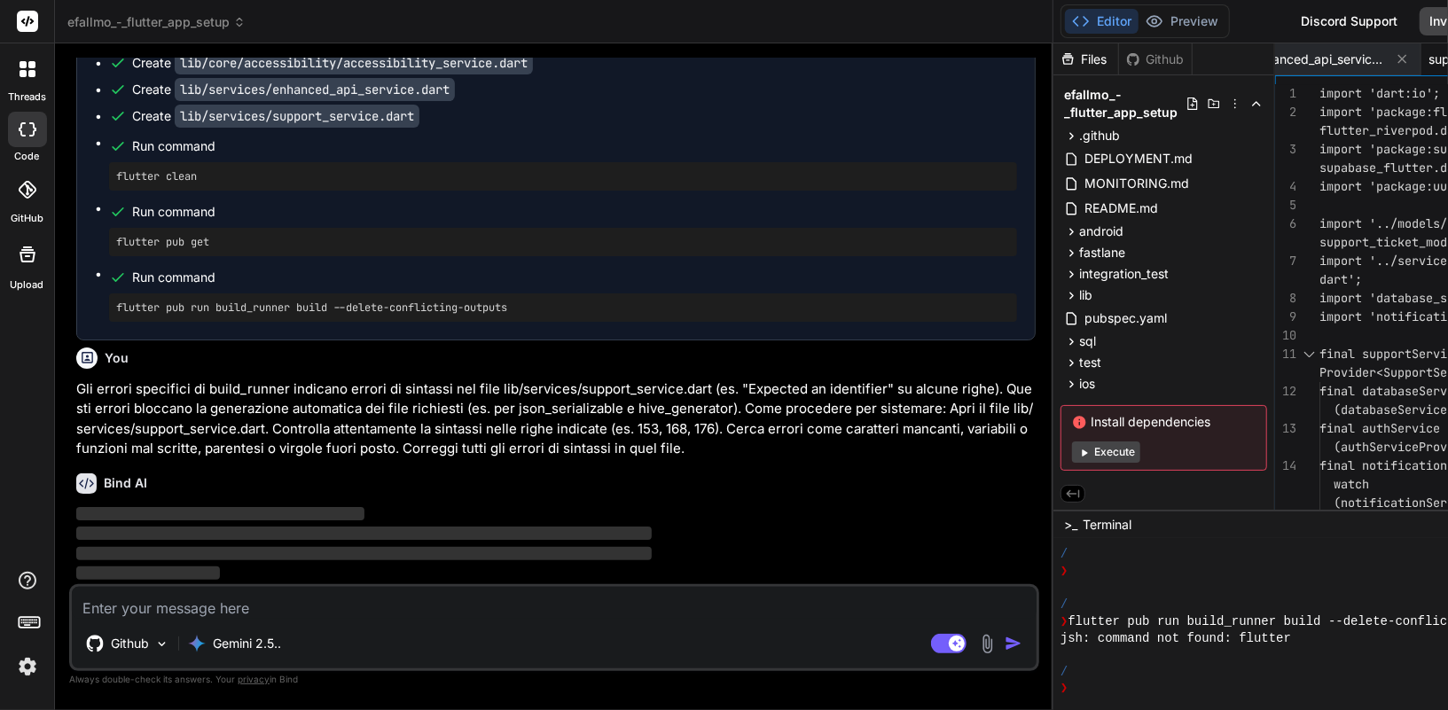
scroll to position [26068, 0]
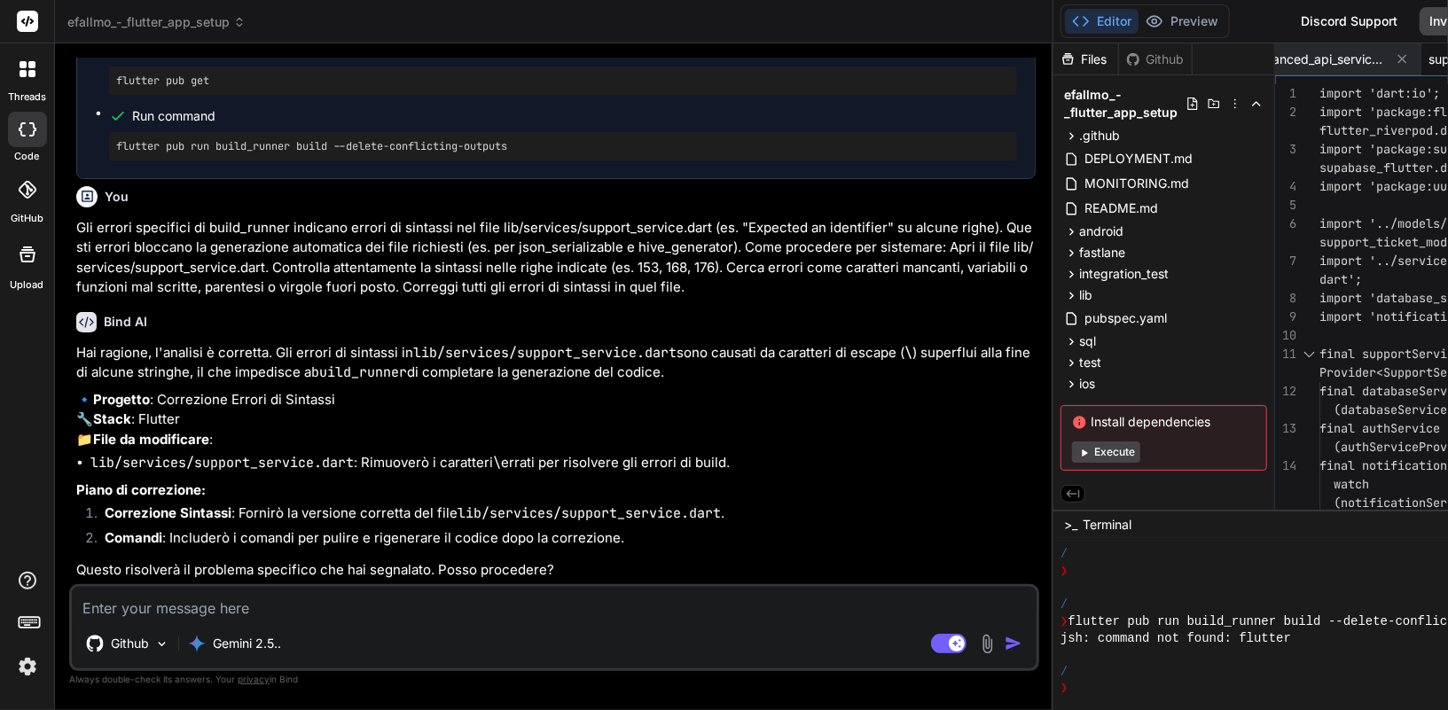
type textarea "x"
click at [406, 605] on textarea at bounding box center [554, 603] width 964 height 32
type textarea "s"
type textarea "x"
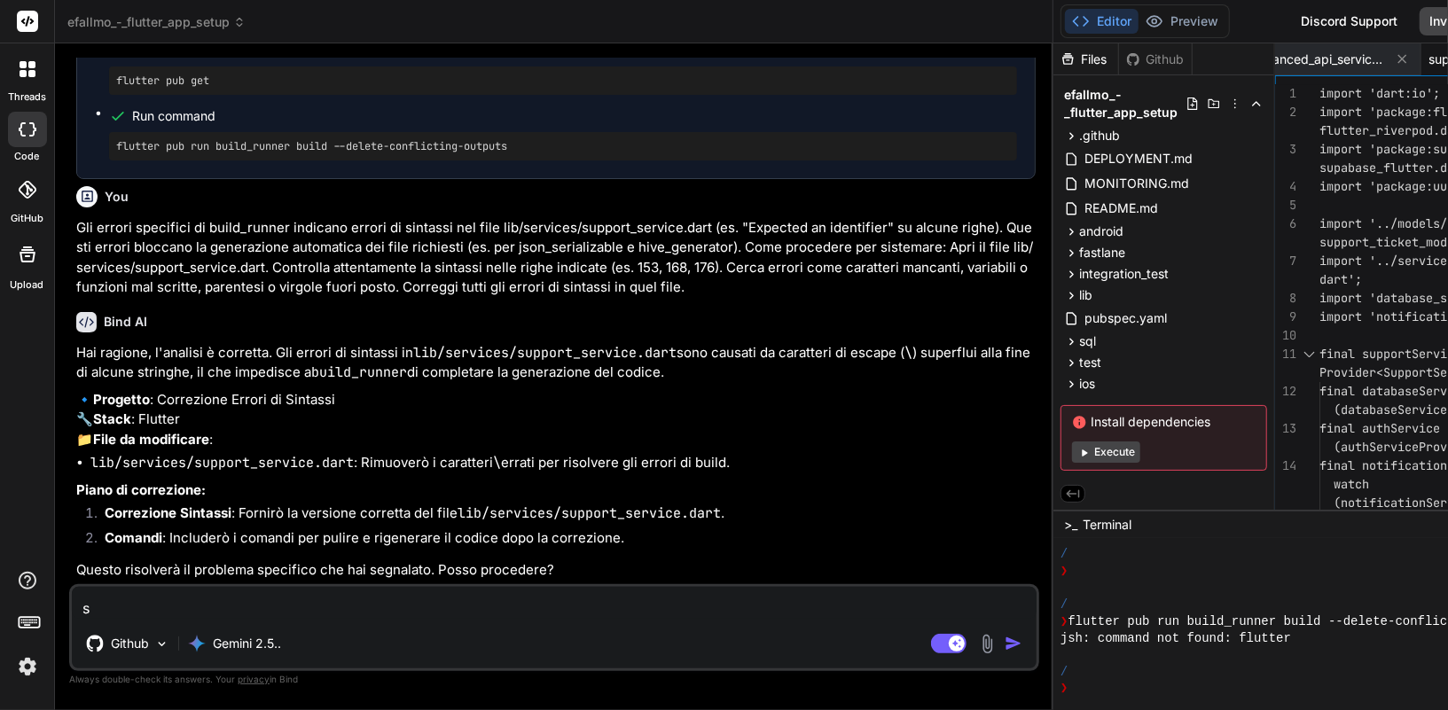
type textarea "si"
type textarea "x"
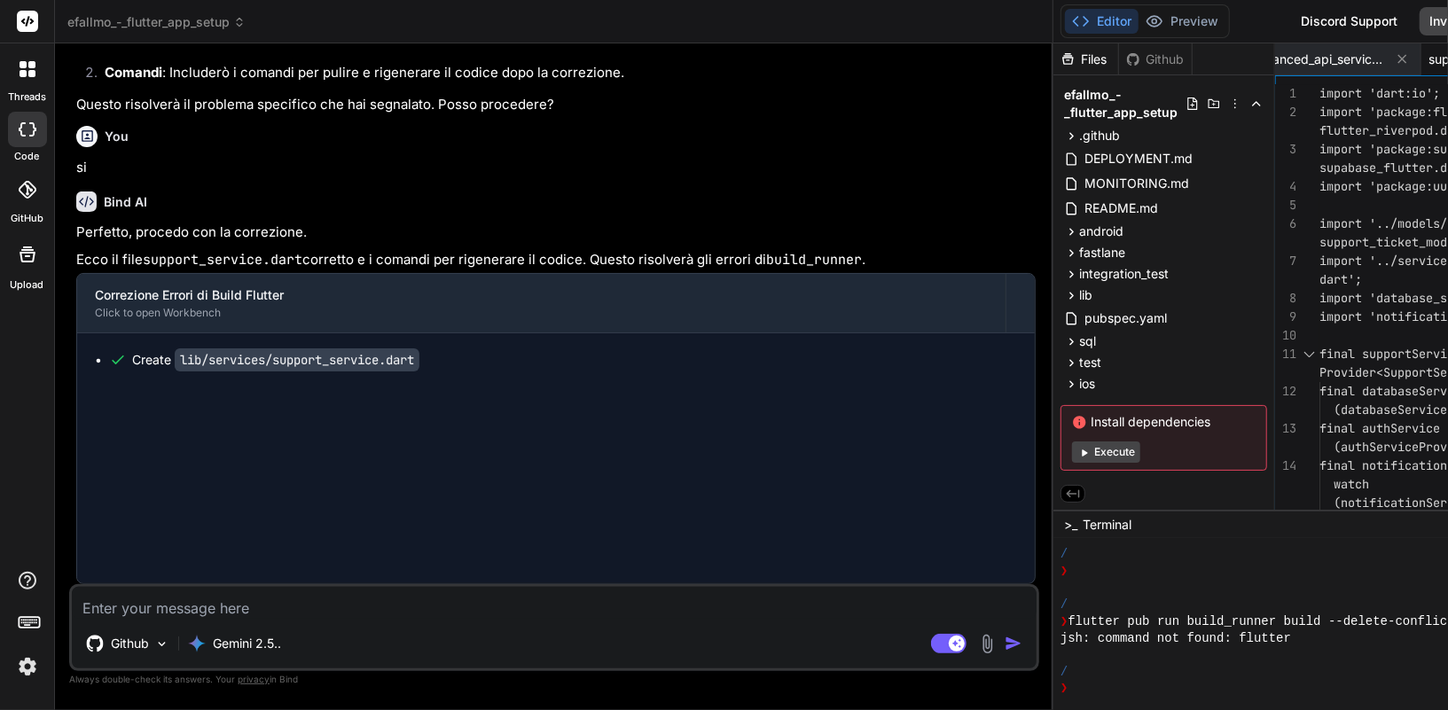
scroll to position [26560, 0]
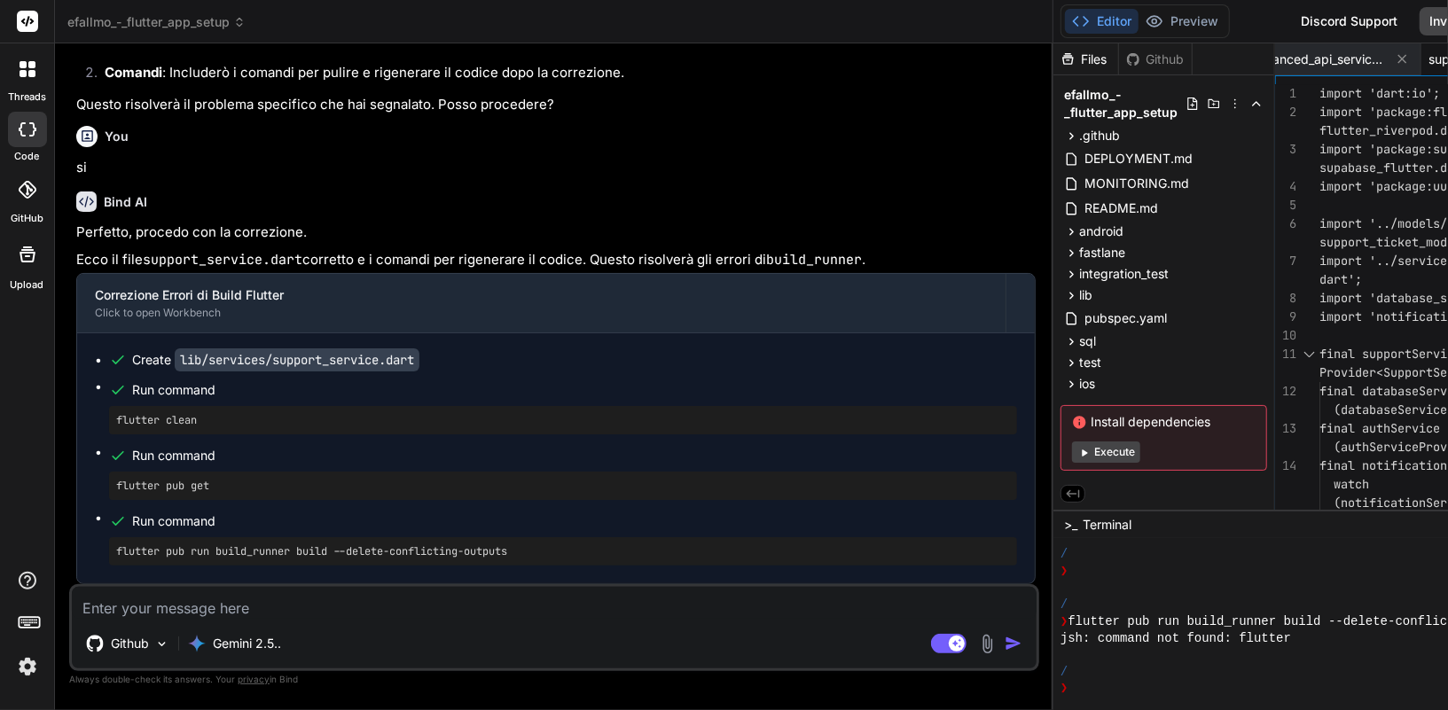
type textarea "x"
click at [462, 603] on textarea at bounding box center [554, 603] width 964 height 32
type textarea "p"
type textarea "x"
type textarea "pu"
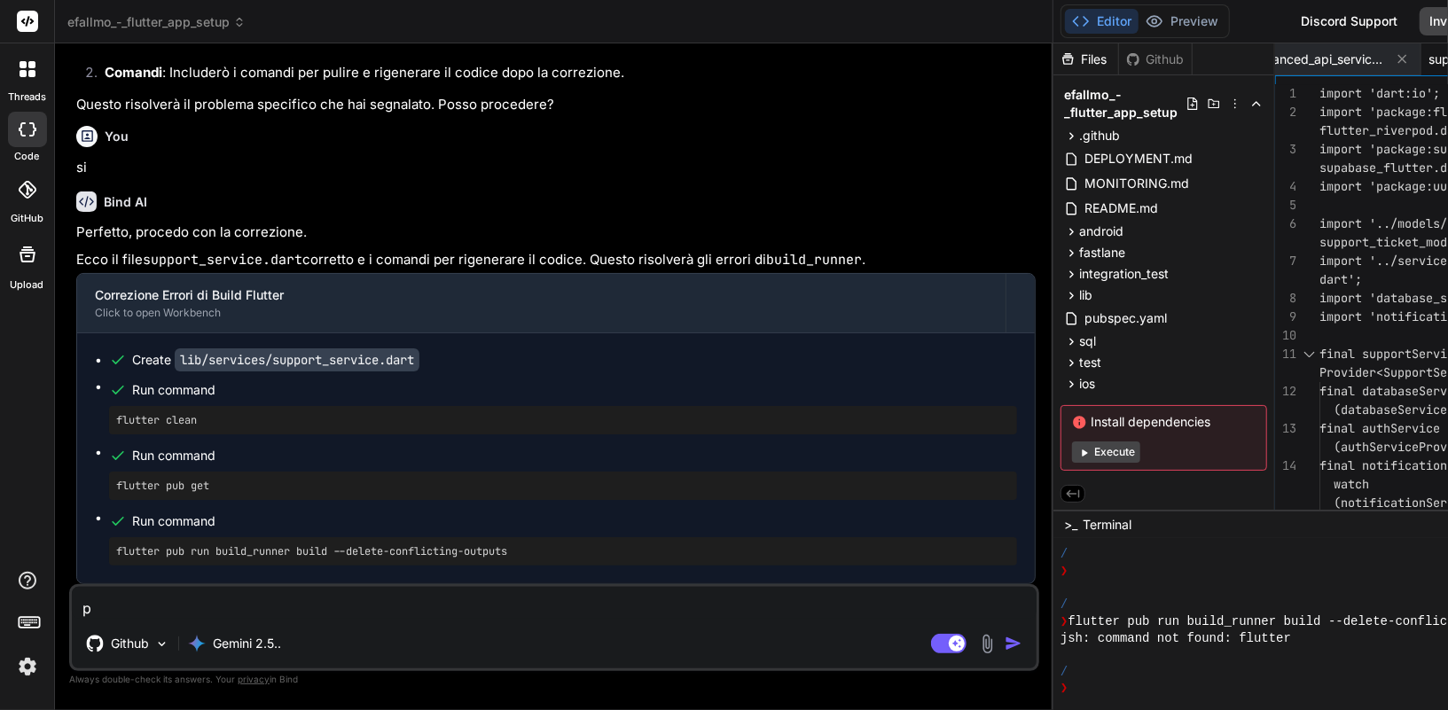
type textarea "x"
type textarea "puo"
type textarea "x"
type textarea "puoi"
type textarea "x"
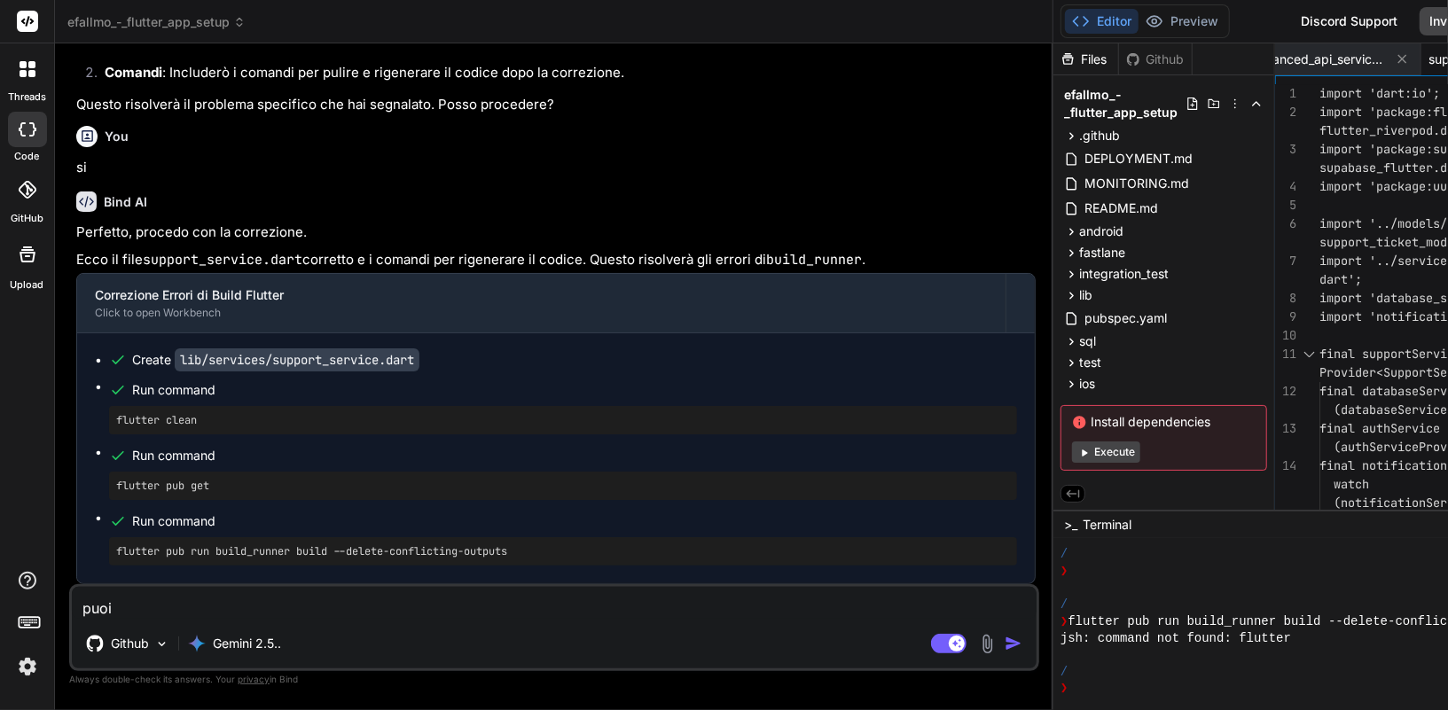
type textarea "puoi"
type textarea "x"
type textarea "puoi c"
type textarea "x"
type textarea "puoi co"
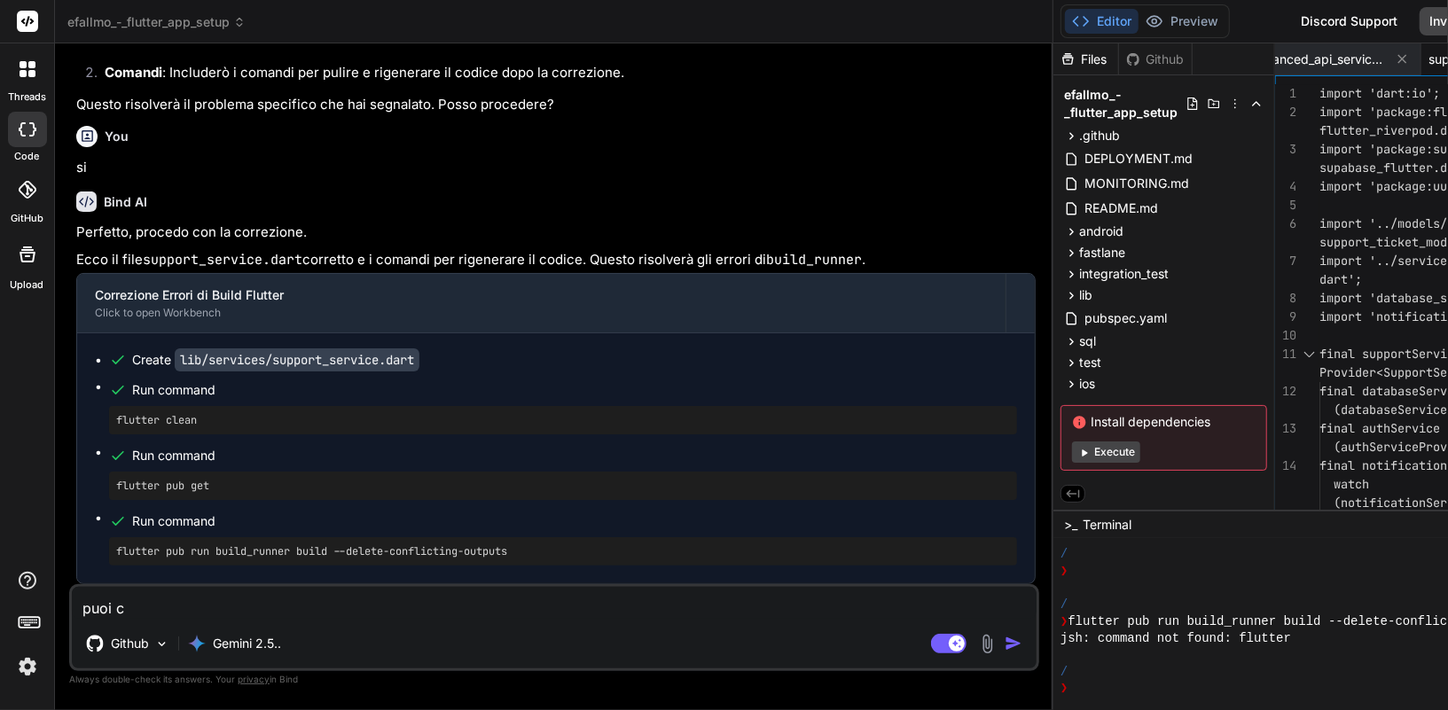
type textarea "x"
type textarea "puoi cor"
type textarea "x"
type textarea "puoi corr"
type textarea "x"
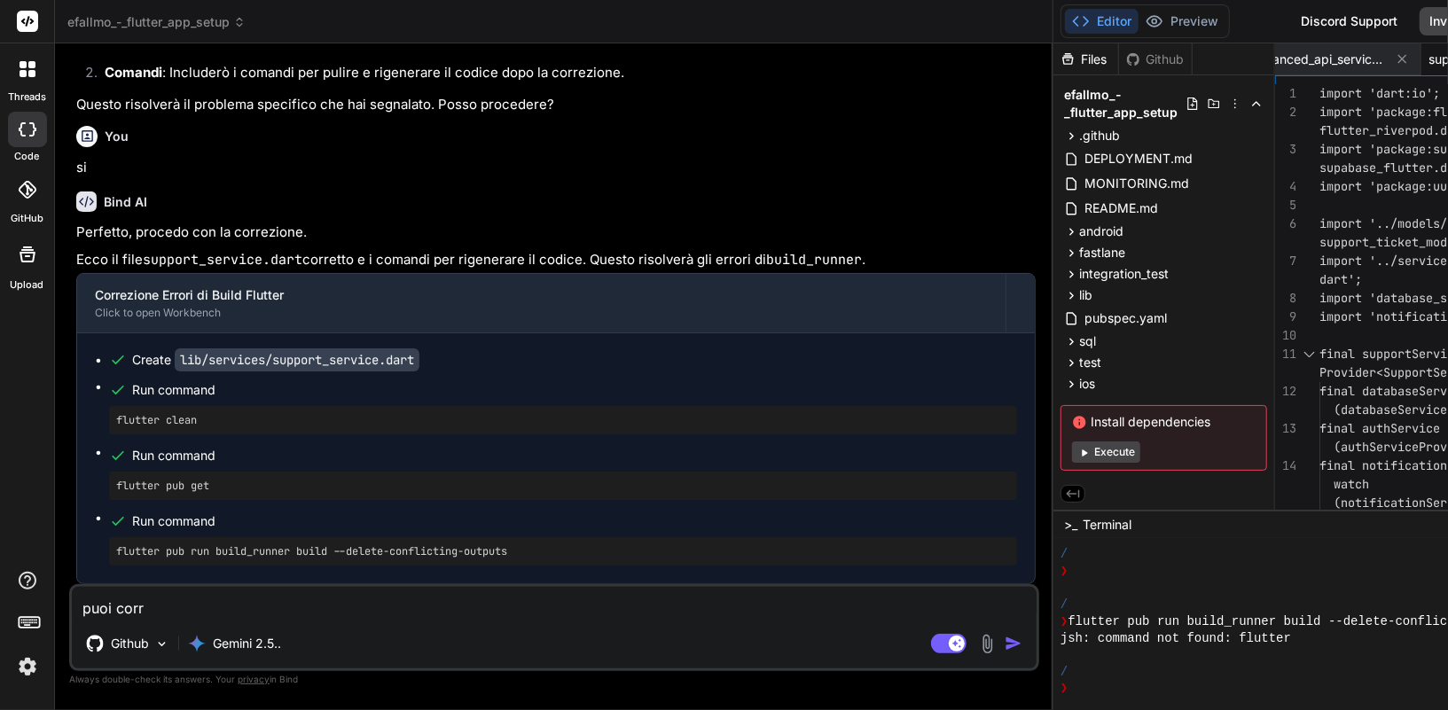
type textarea "puoi corre"
type textarea "x"
type textarea "puoi corr"
type textarea "x"
type textarea "puoi cor"
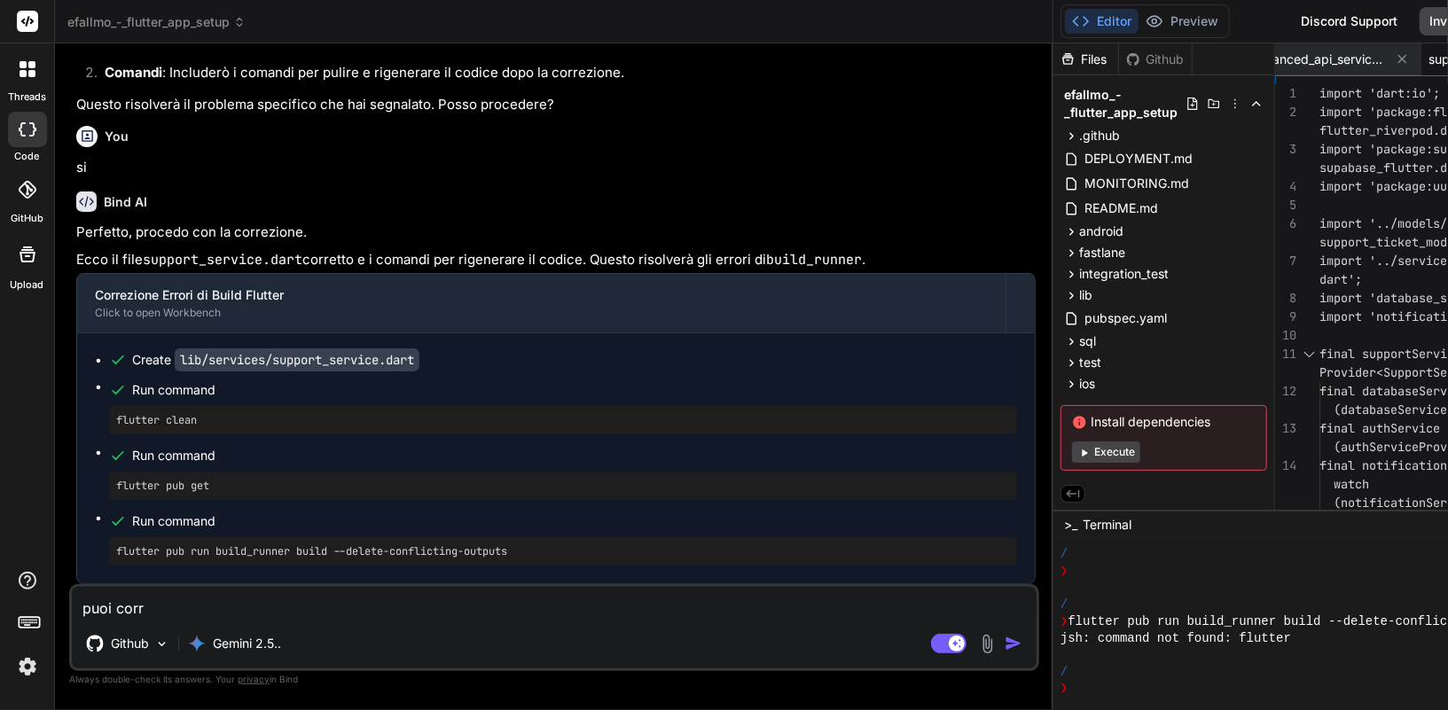
type textarea "x"
type textarea "puoi co"
type textarea "x"
type textarea "puoi c"
type textarea "x"
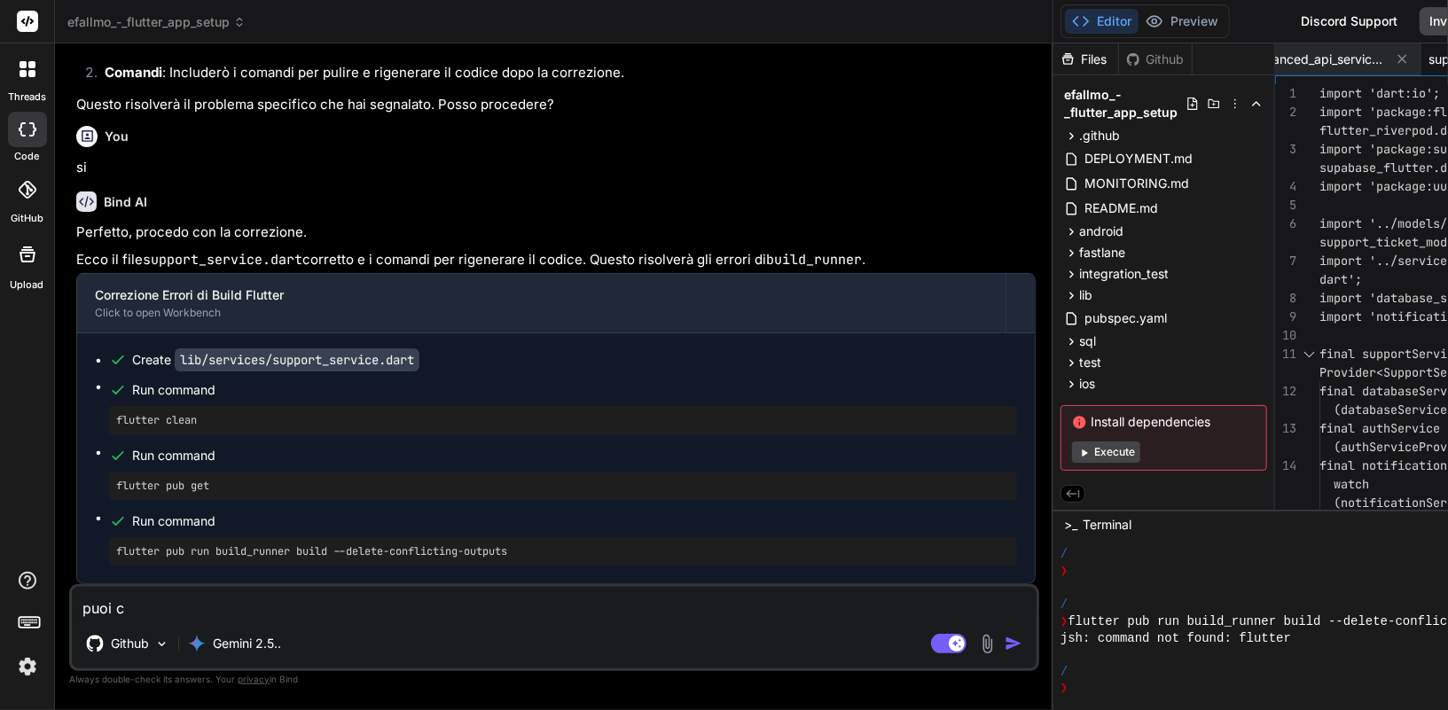
type textarea "puoi"
type textarea "x"
type textarea "puoi"
type textarea "x"
type textarea "puo"
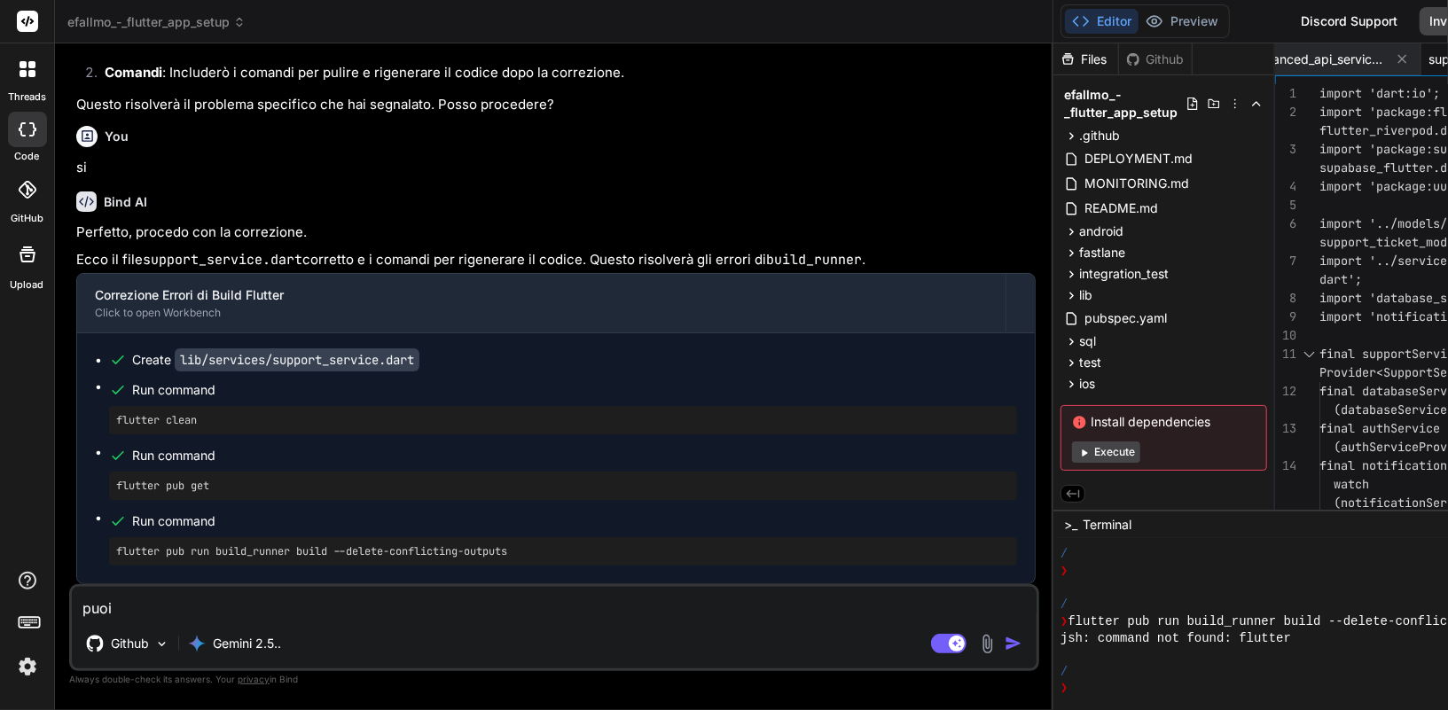
type textarea "x"
type textarea "pu"
type textarea "x"
type textarea "p"
type textarea "x"
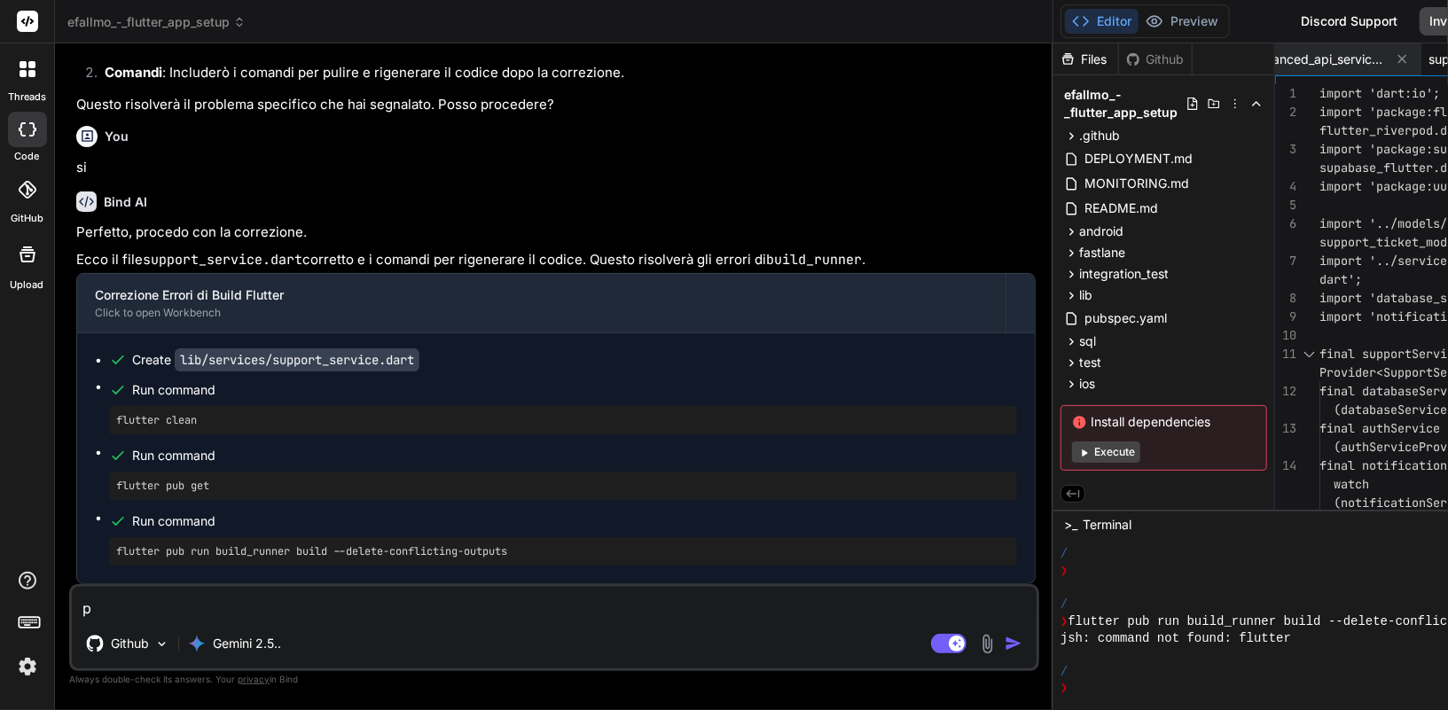
type textarea "x"
type textarea "a"
type textarea "x"
type textarea "an"
type textarea "x"
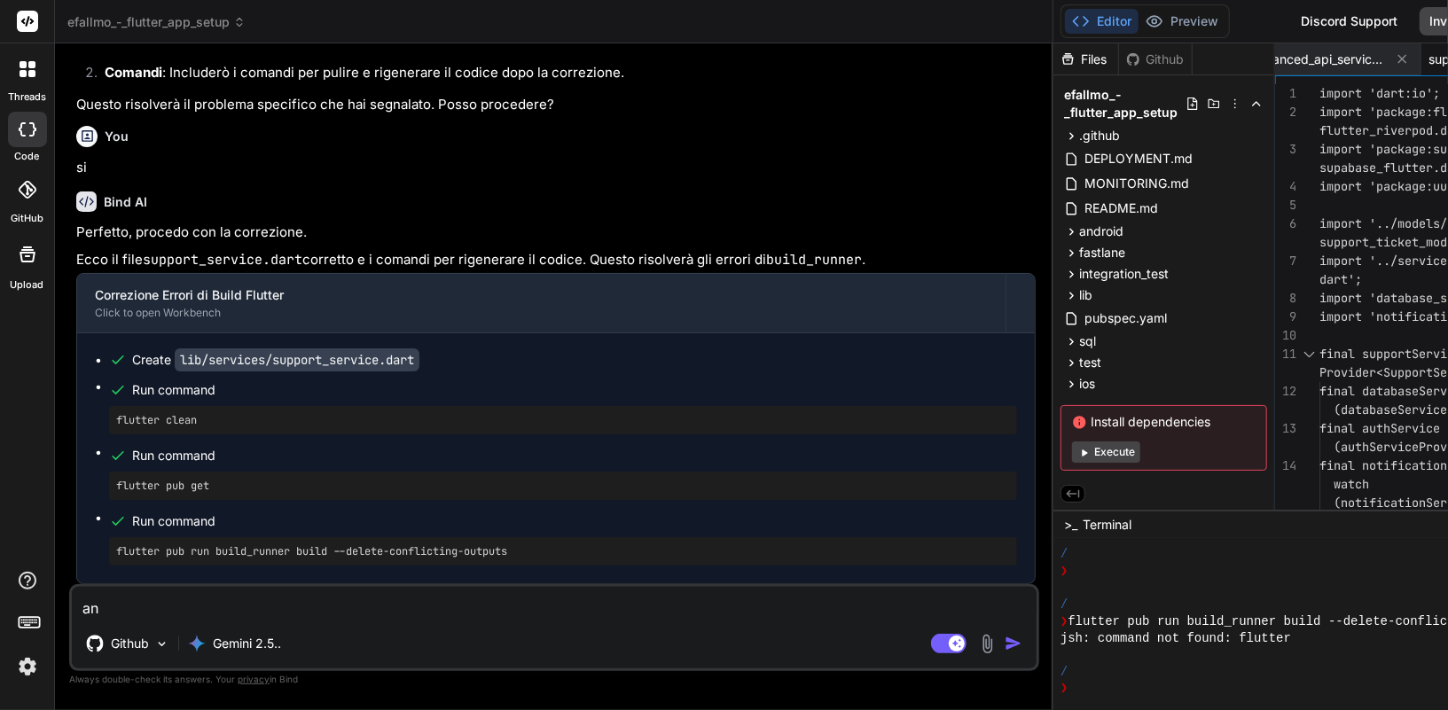
type textarea "ana"
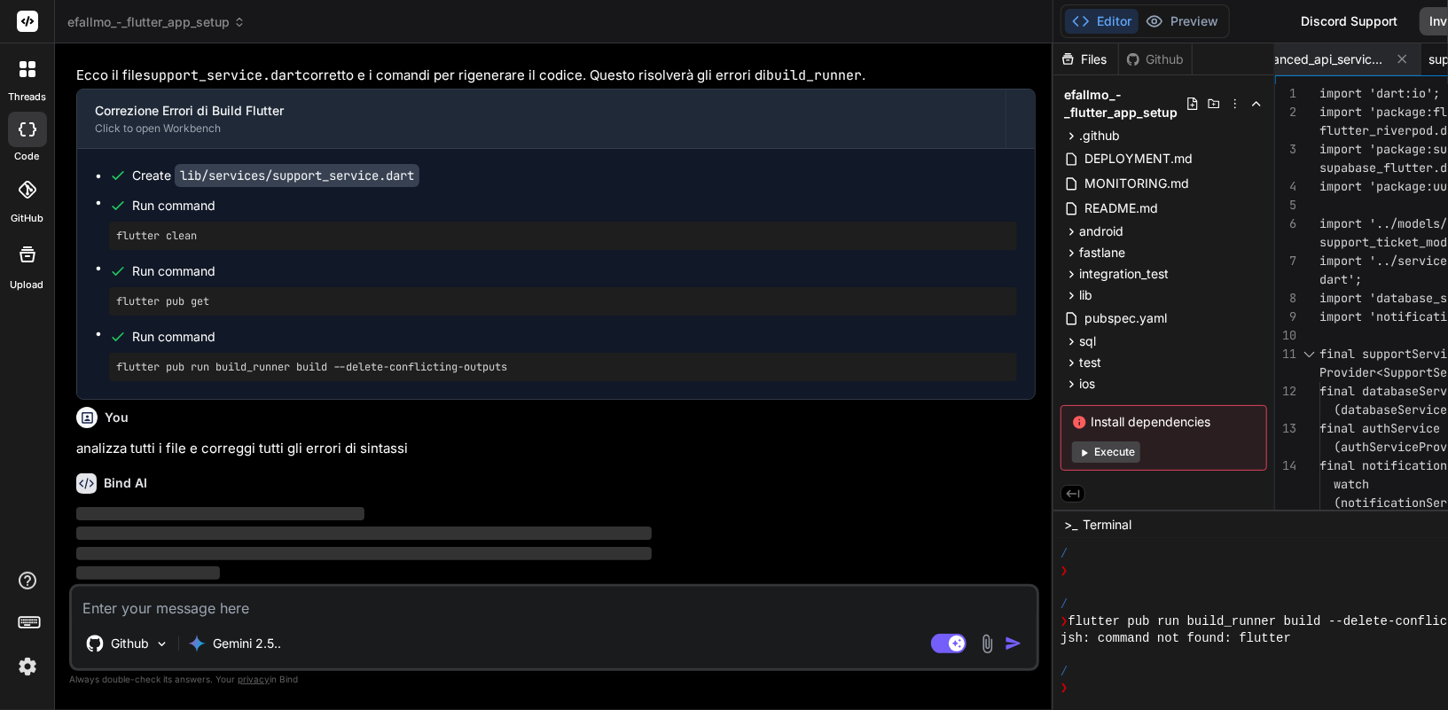
scroll to position [26880, 0]
click at [1082, 168] on span "DEPLOYMENT.md" at bounding box center [1138, 158] width 112 height 21
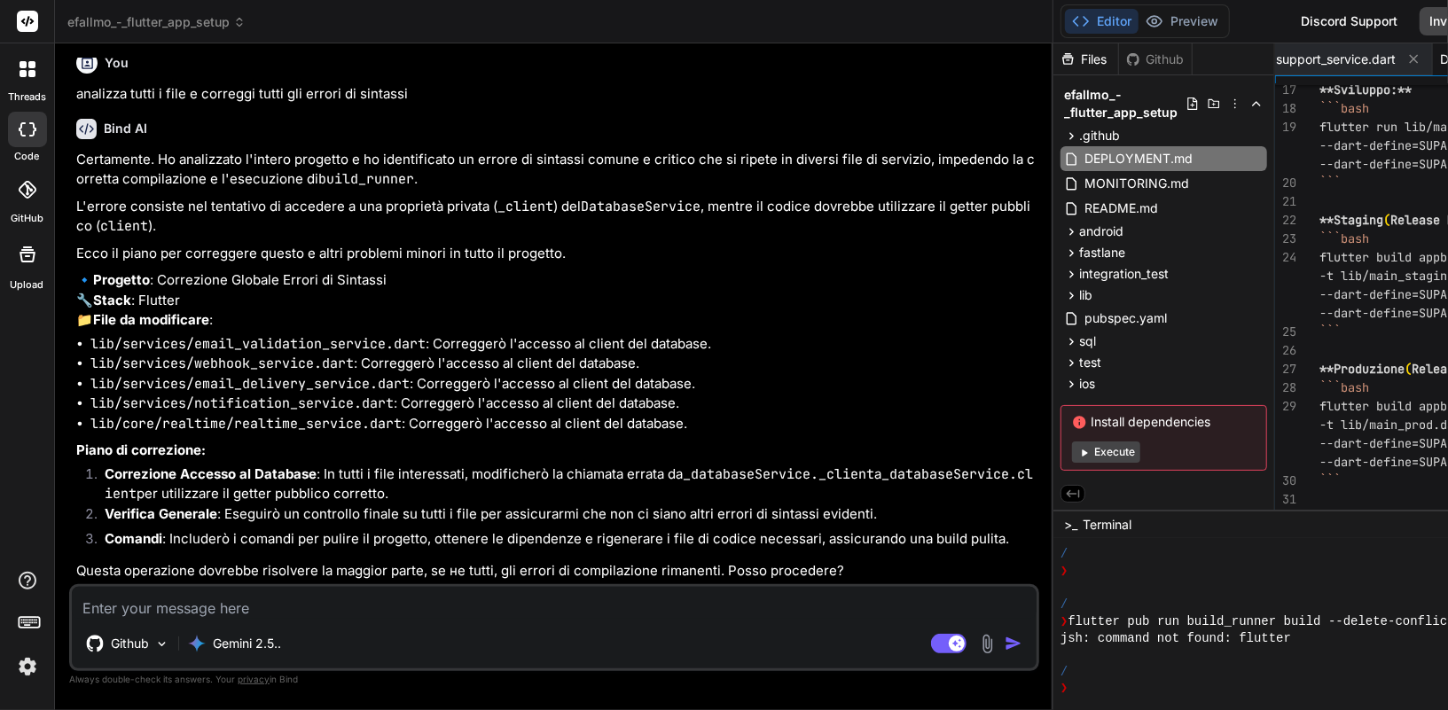
scroll to position [27255, 0]
click at [270, 602] on textarea at bounding box center [554, 603] width 964 height 32
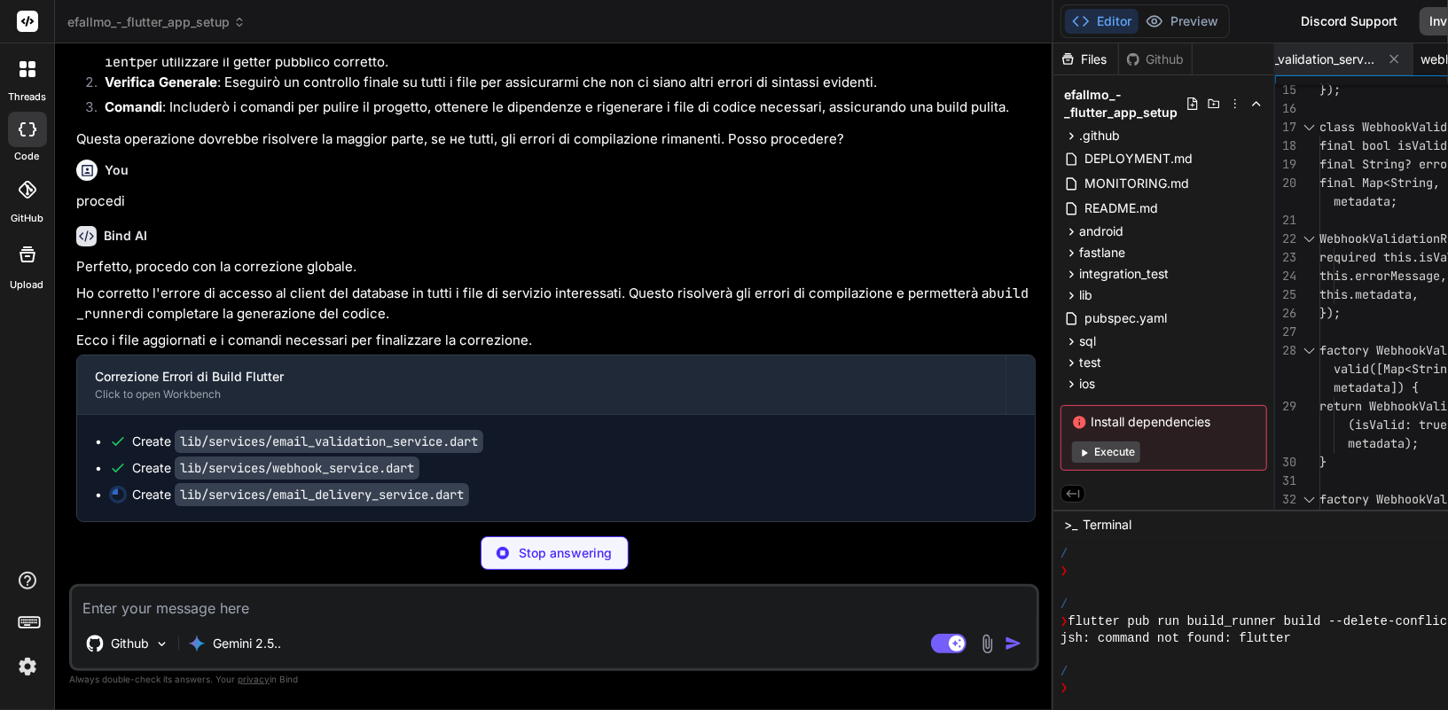
scroll to position [27685, 0]
click at [1064, 383] on icon at bounding box center [1071, 384] width 15 height 15
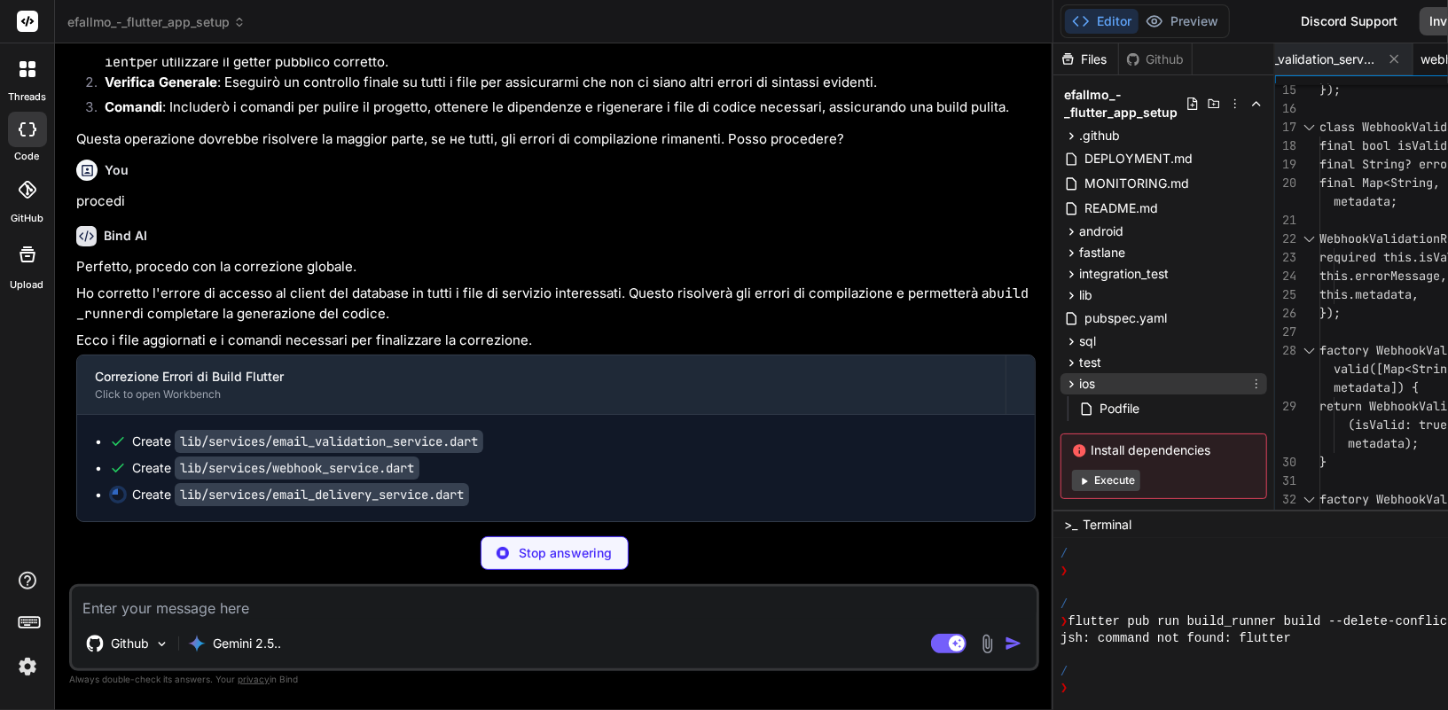
click at [1064, 383] on icon at bounding box center [1071, 384] width 15 height 15
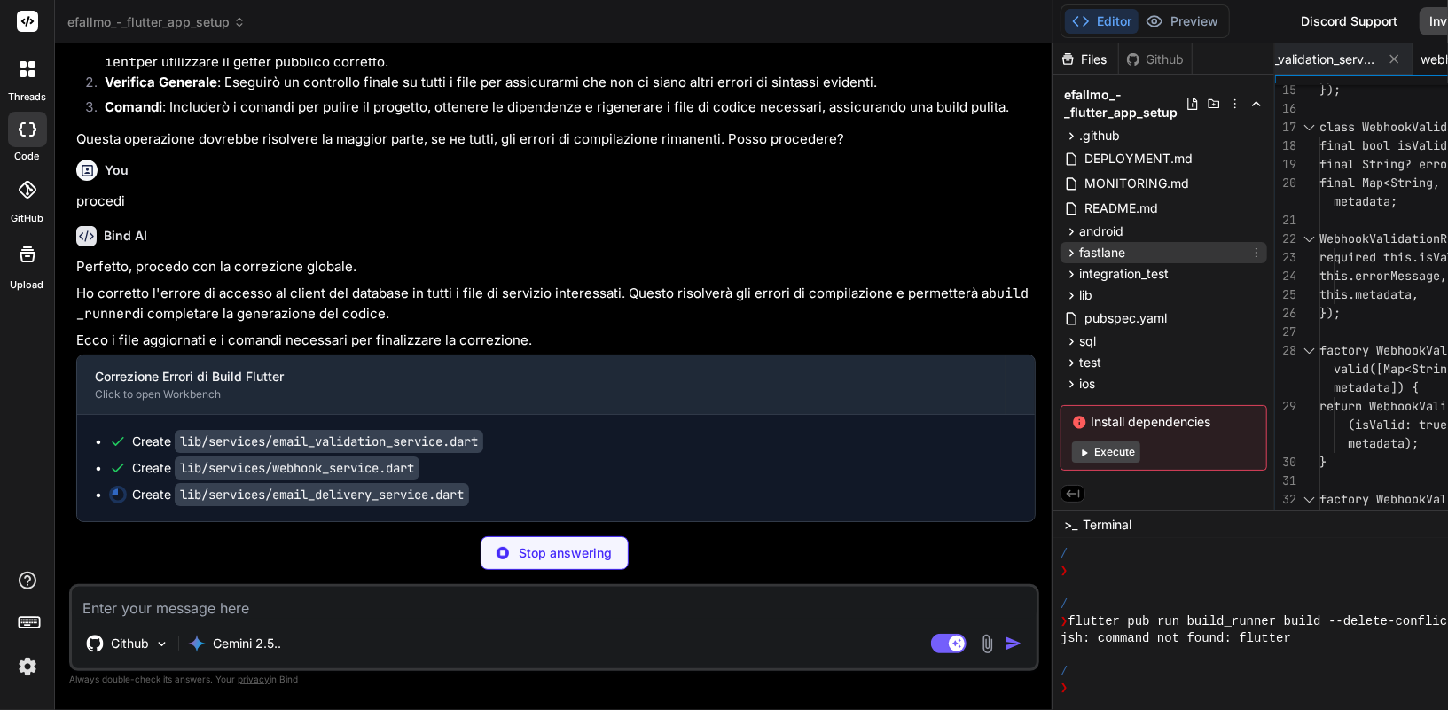
click at [1064, 253] on icon at bounding box center [1071, 253] width 15 height 15
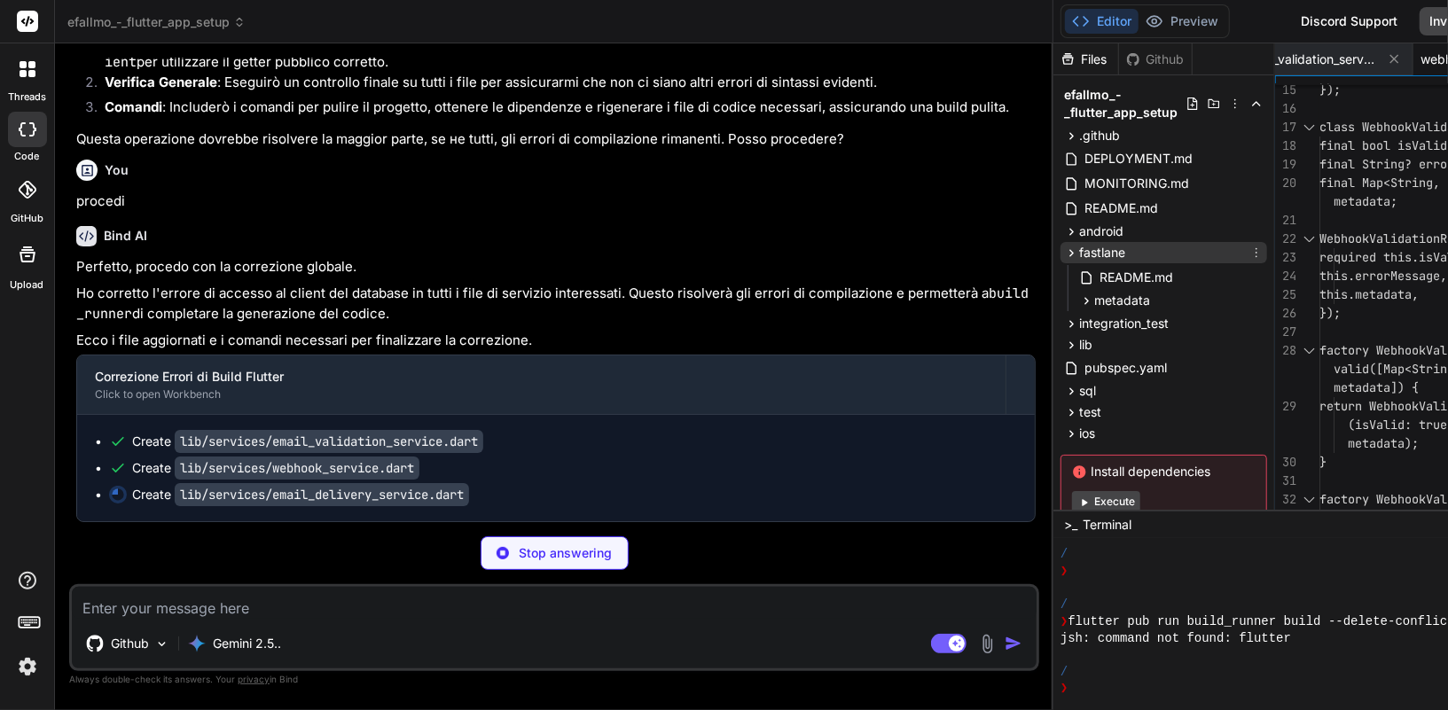
click at [1064, 248] on icon at bounding box center [1071, 253] width 15 height 15
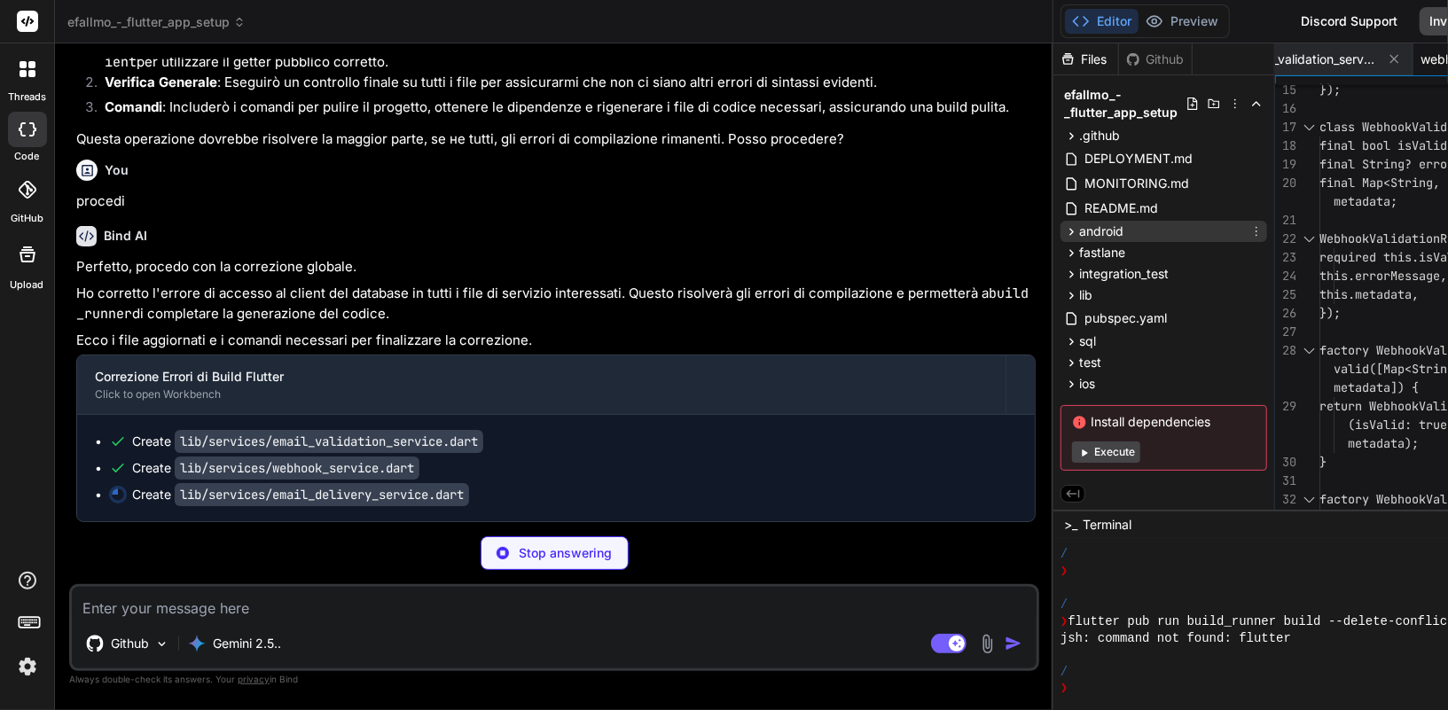
click at [1064, 231] on icon at bounding box center [1071, 231] width 15 height 15
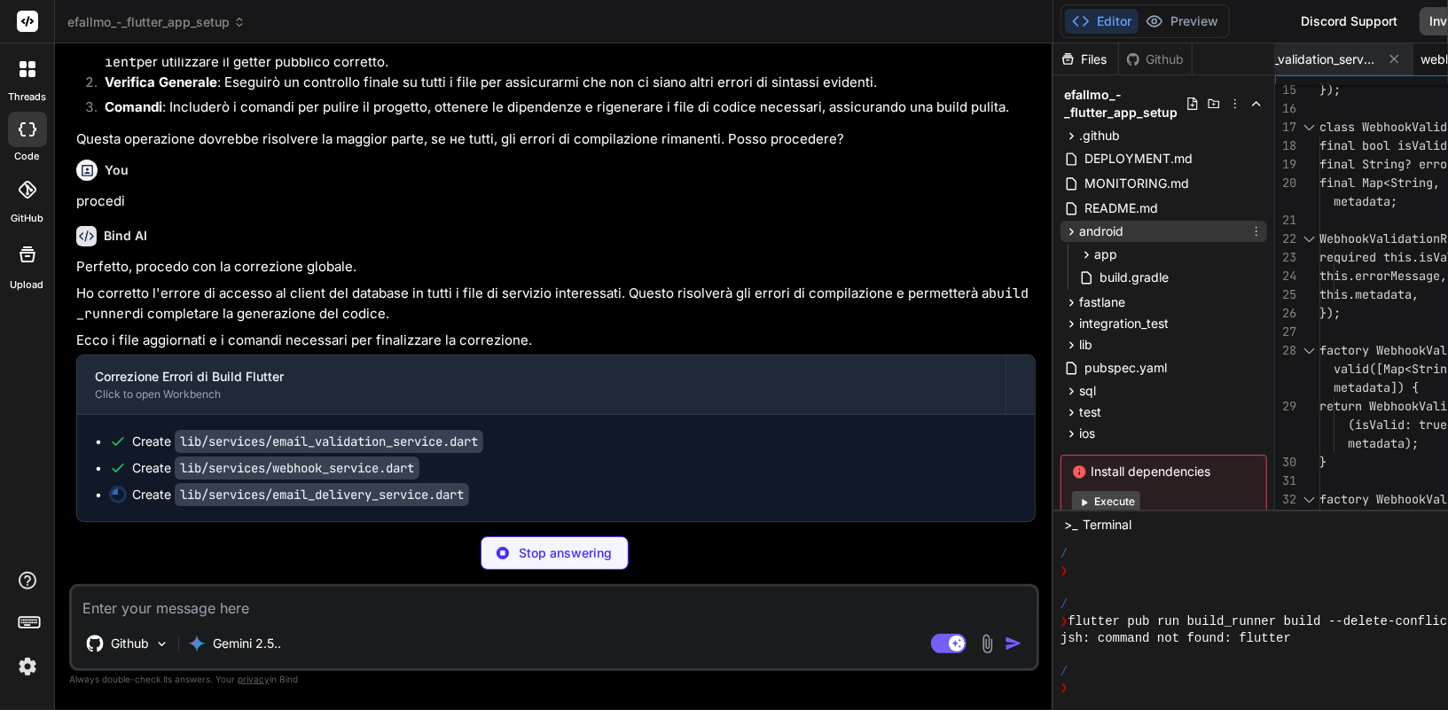
scroll to position [0, 3521]
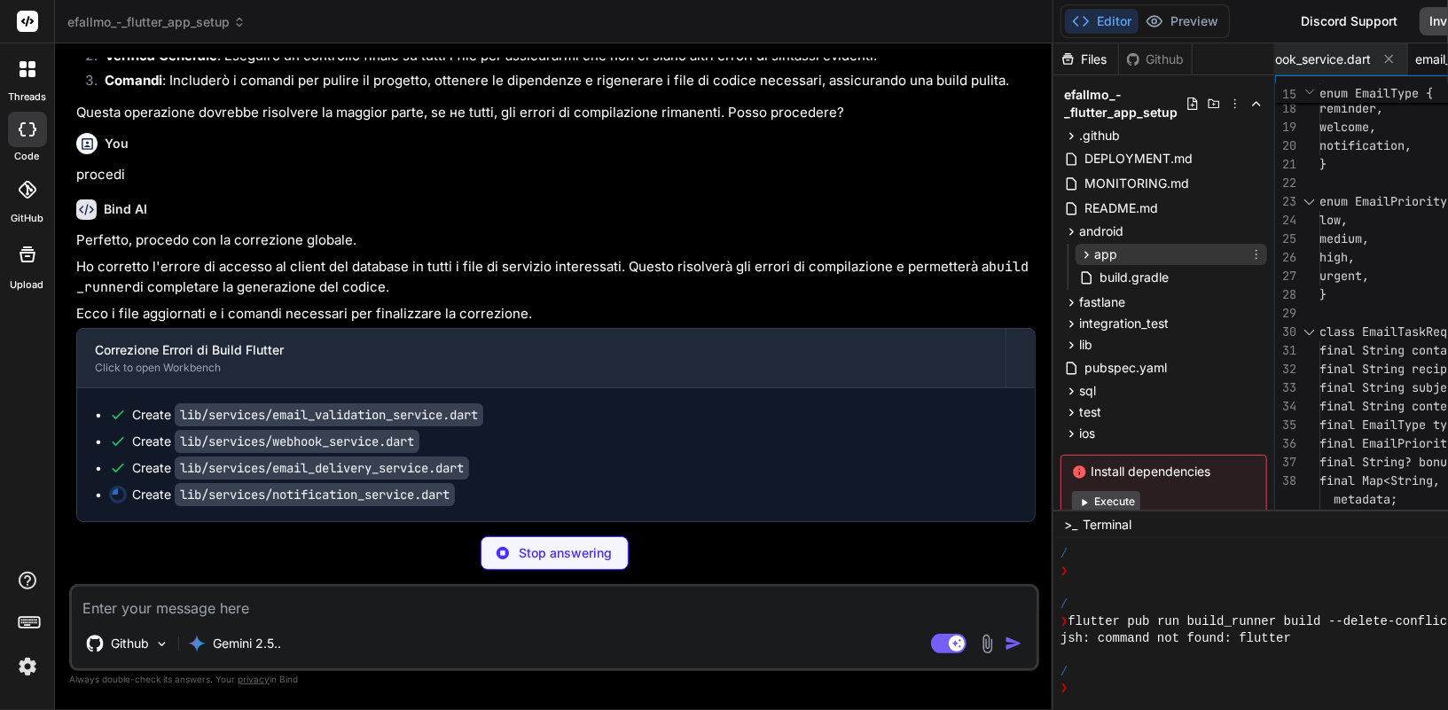
click at [1079, 259] on icon at bounding box center [1086, 254] width 15 height 15
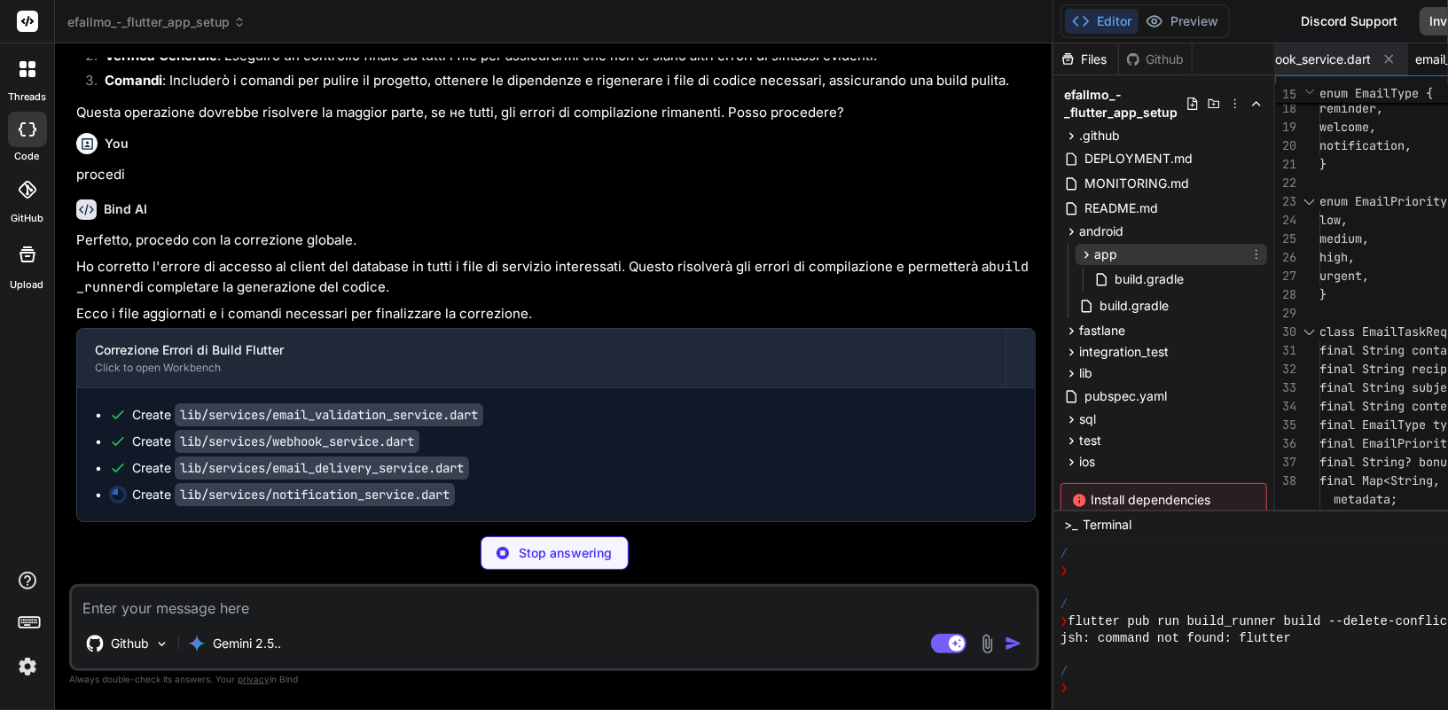
click at [1079, 259] on icon at bounding box center [1086, 254] width 15 height 15
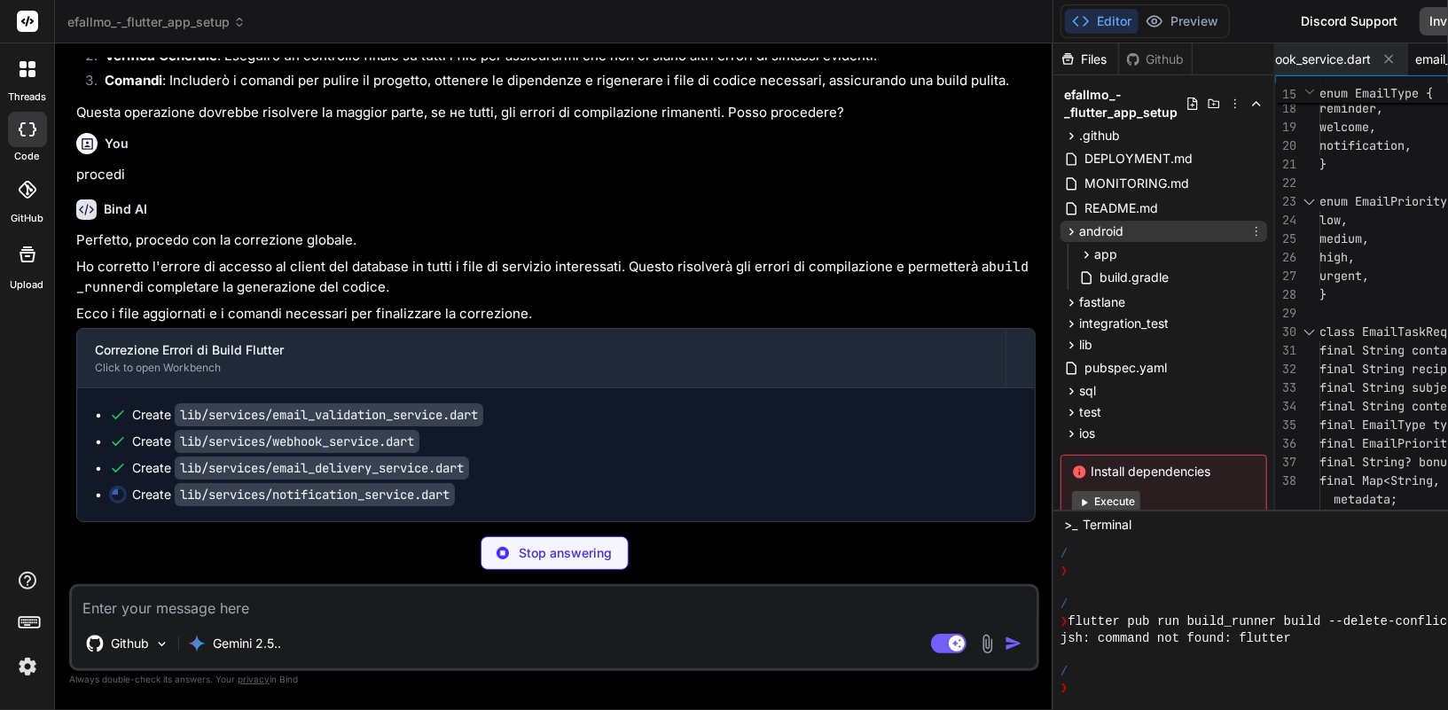
click at [1069, 230] on icon at bounding box center [1071, 231] width 4 height 7
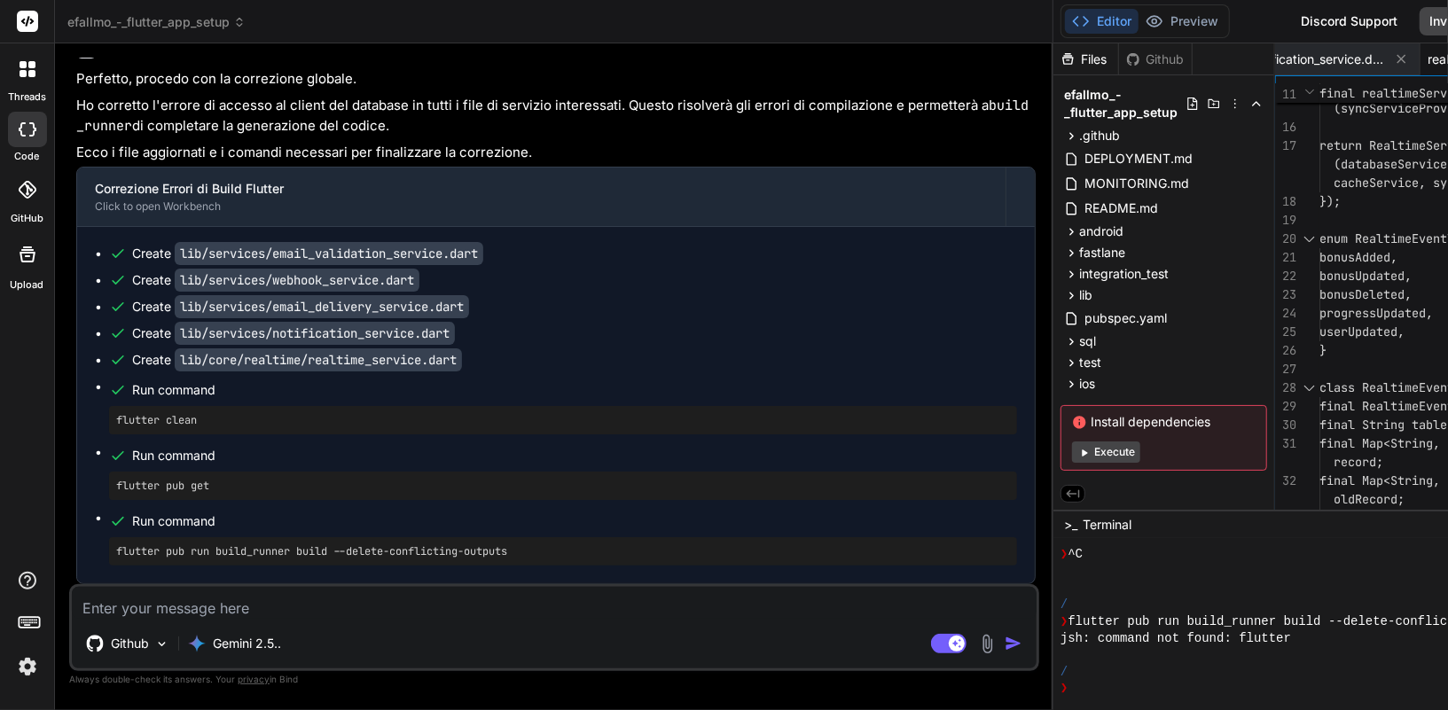
scroll to position [27874, 0]
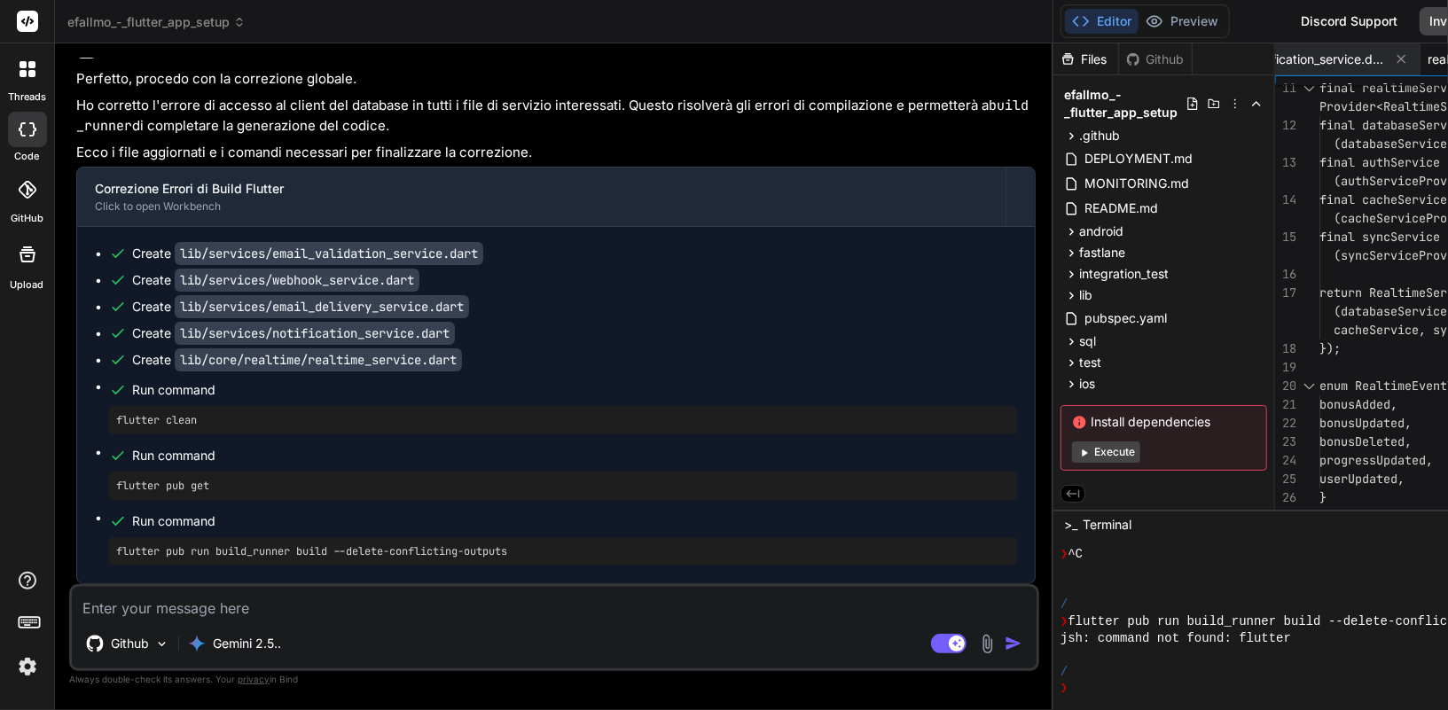
drag, startPoint x: 224, startPoint y: 426, endPoint x: 89, endPoint y: 412, distance: 136.4
click at [89, 412] on div "Create lib/services/email_validation_service.dart Create lib/services/webhook_s…" at bounding box center [555, 405] width 957 height 356
copy pre "flutter clean"
drag, startPoint x: 215, startPoint y: 490, endPoint x: 56, endPoint y: 486, distance: 159.6
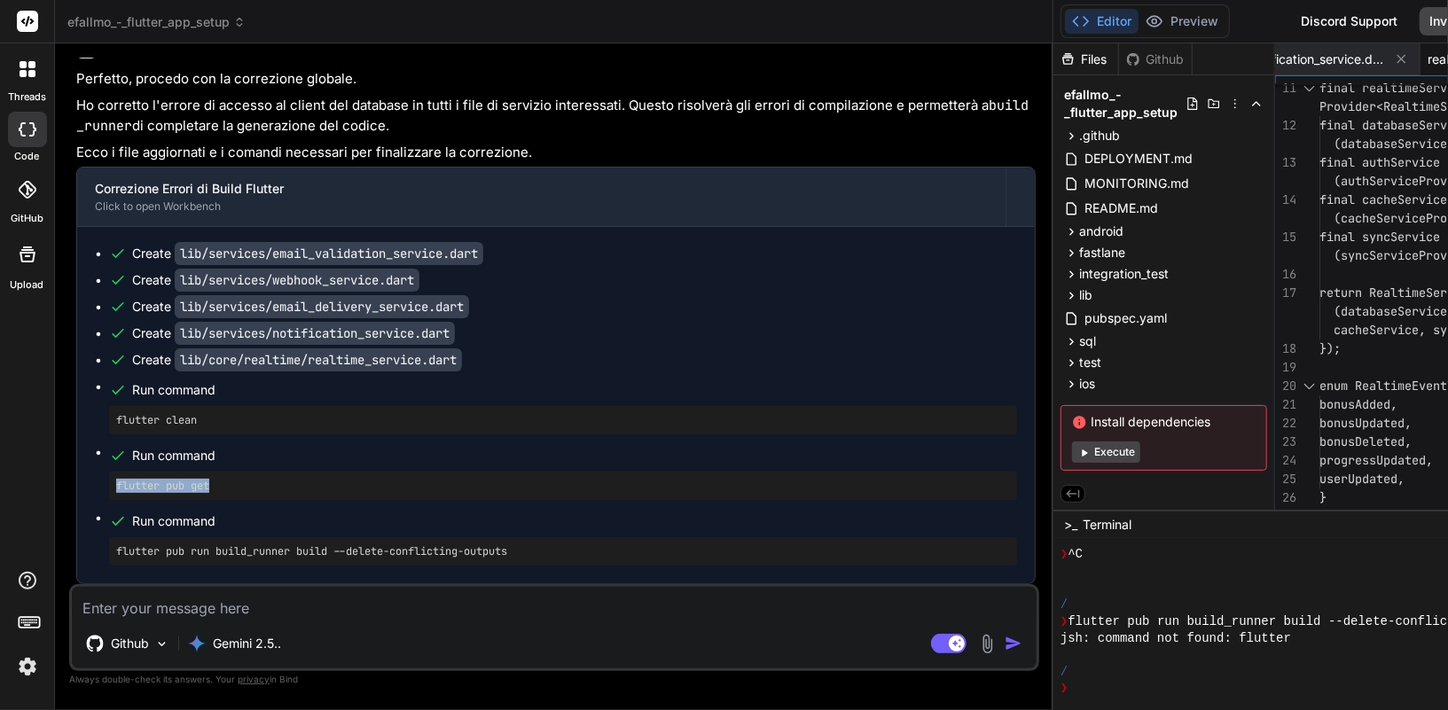
click at [56, 486] on div "Bind AI Web Search Created with Pixso. Code Generator You ### **PROMPT 11: UI/U…" at bounding box center [554, 376] width 998 height 666
copy pre "flutter pub get"
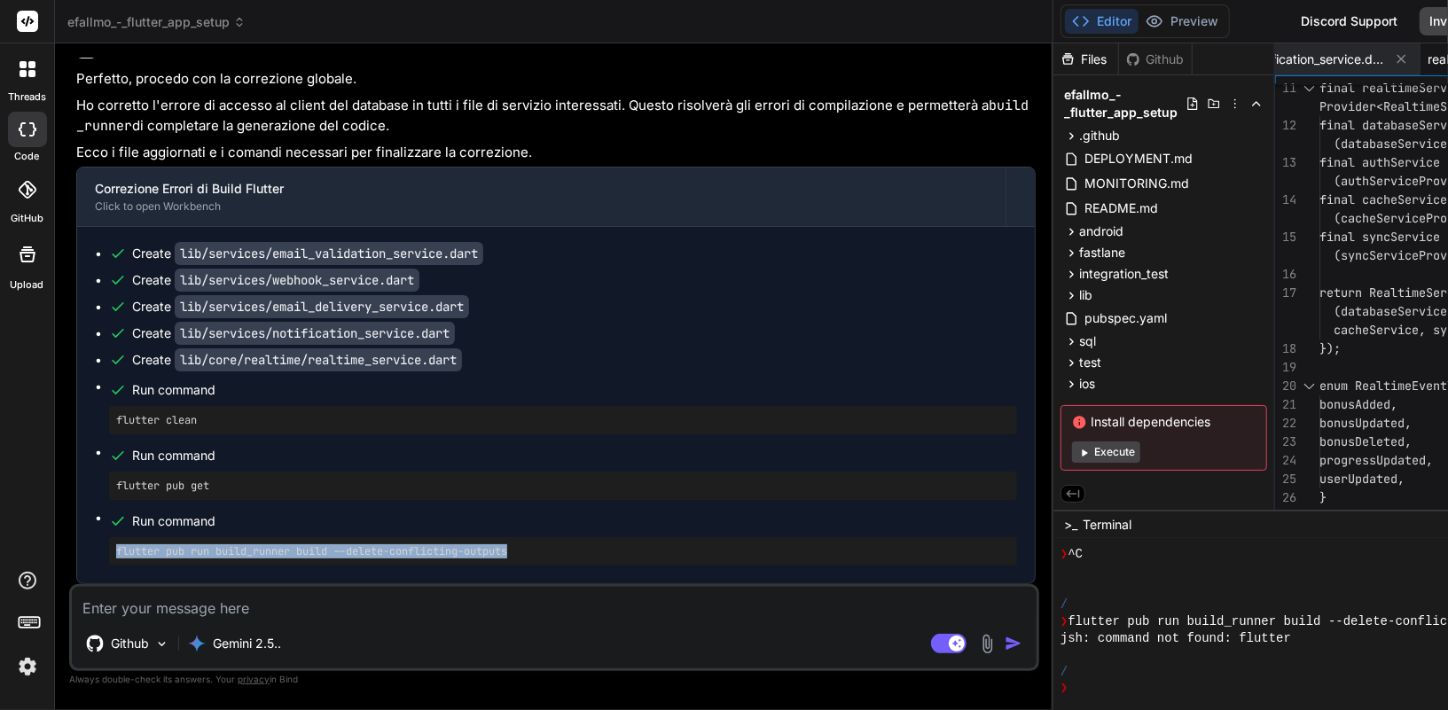
drag, startPoint x: 526, startPoint y: 551, endPoint x: 164, endPoint y: 540, distance: 361.8
click at [164, 540] on div "flutter pub run build_runner build --delete-conflicting-outputs" at bounding box center [563, 551] width 908 height 28
copy pre "flutter pub run build_runner build --delete-conflicting-outputs"
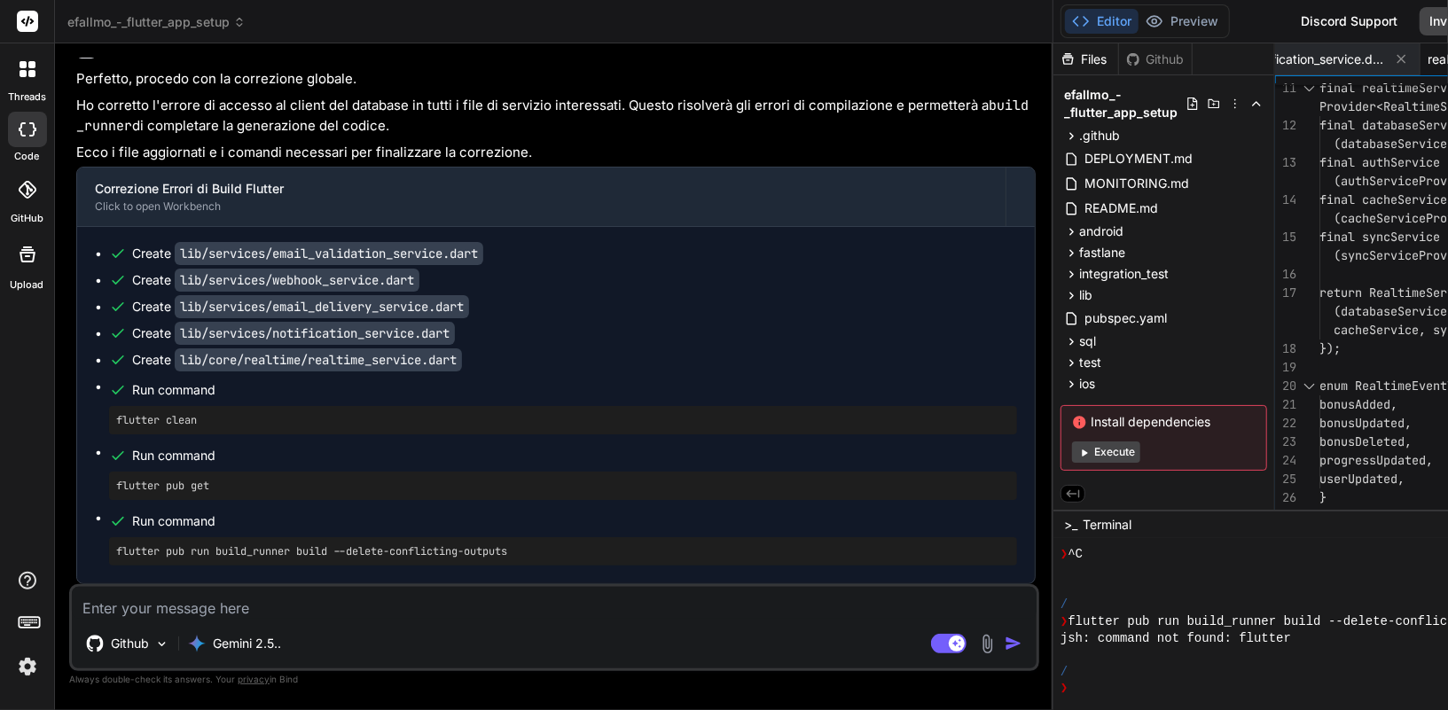
click at [233, 606] on textarea at bounding box center [554, 603] width 964 height 32
paste textarea "Cleaning Xcode workspace... 4,5s Deleting build... 919ms Deleting .dart_tool...…"
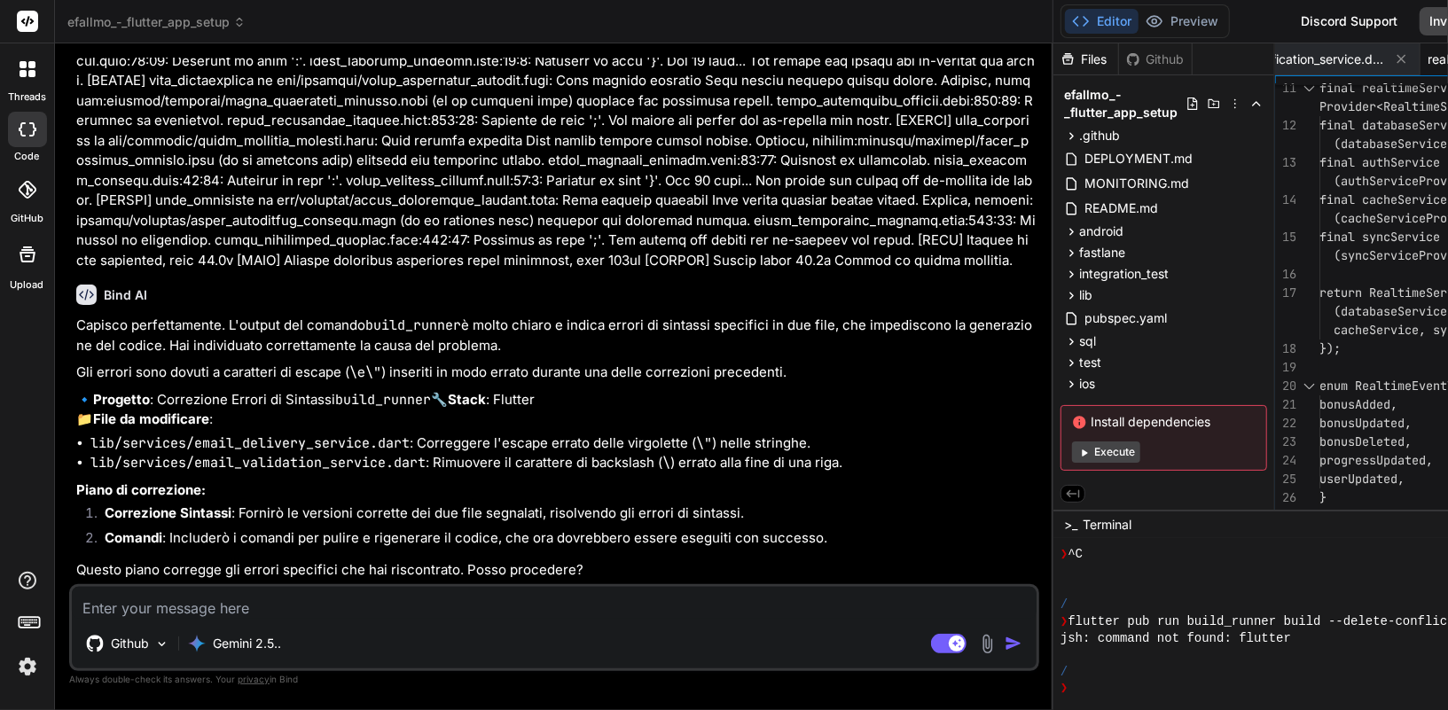
scroll to position [29106, 0]
click at [500, 611] on textarea at bounding box center [554, 603] width 964 height 32
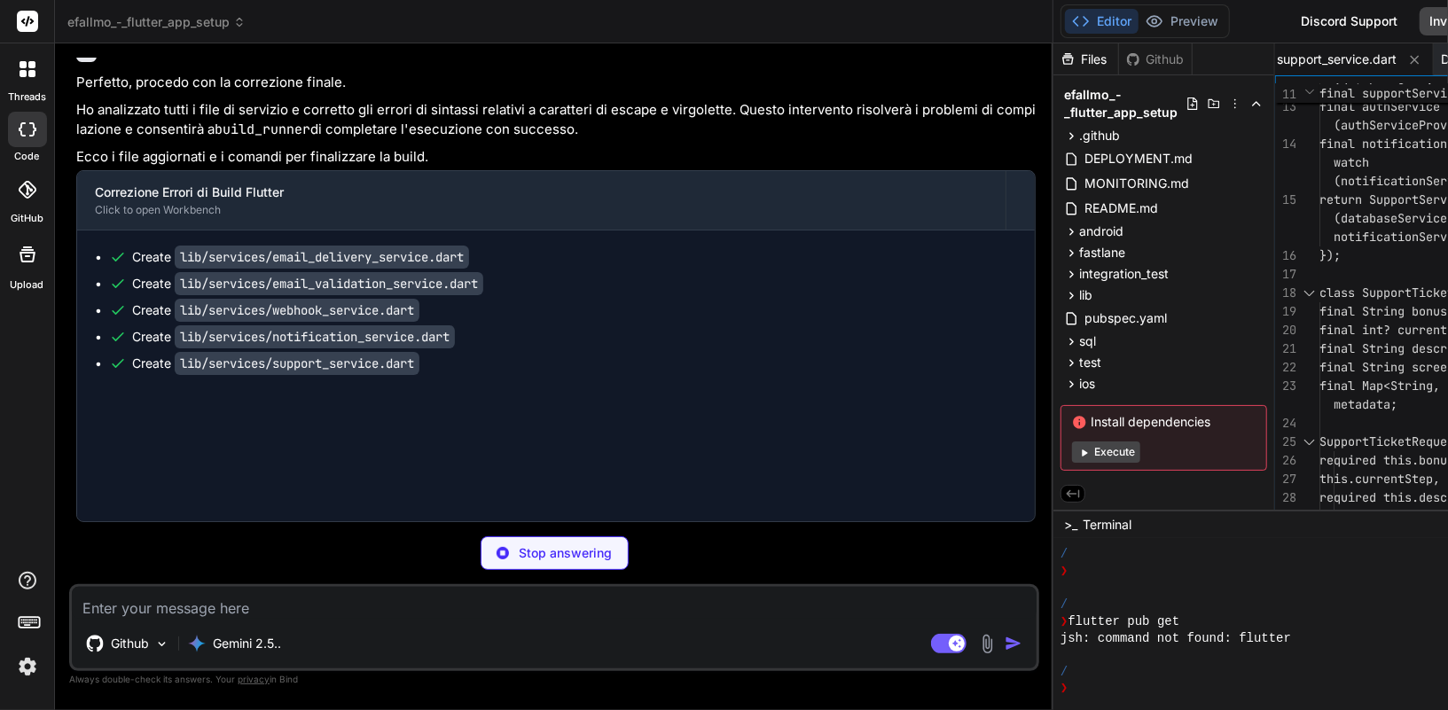
scroll to position [4822, 0]
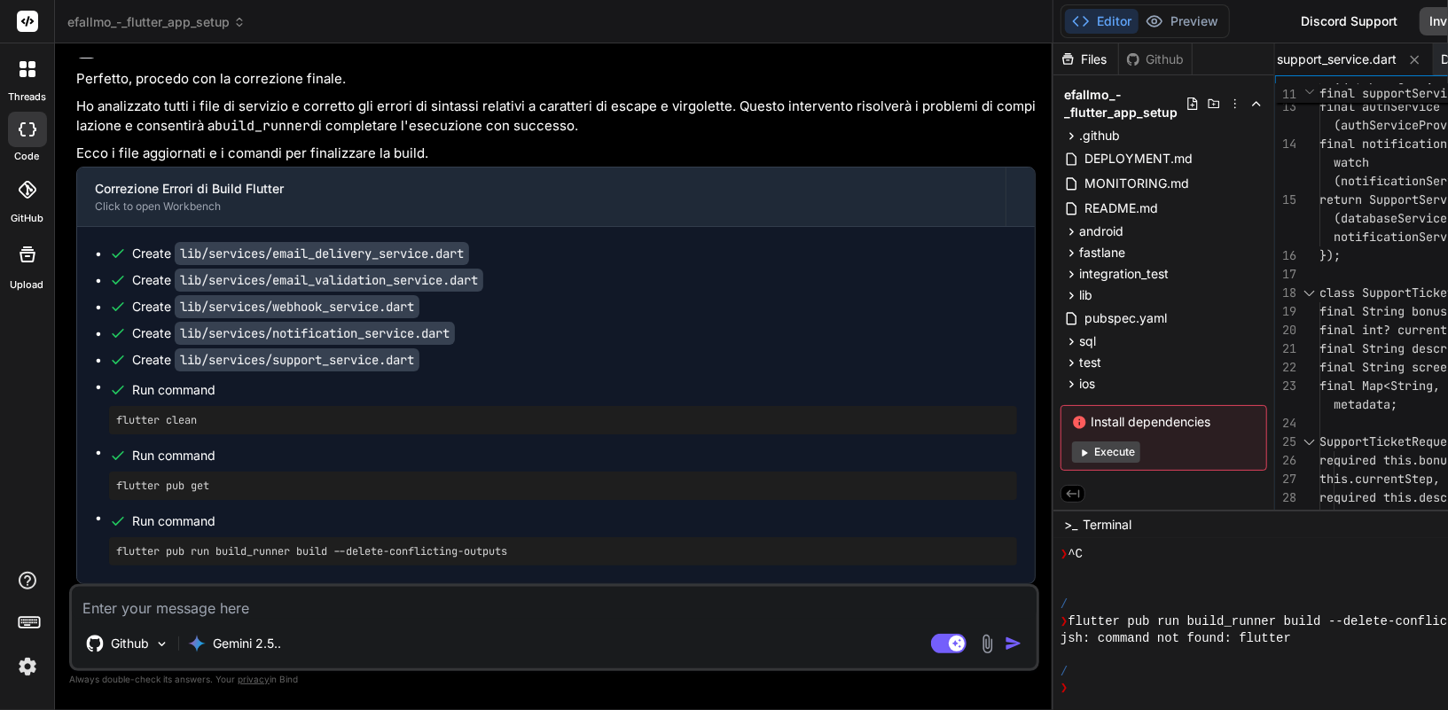
drag, startPoint x: 228, startPoint y: 417, endPoint x: 116, endPoint y: 417, distance: 111.7
click at [116, 417] on pre "flutter clean" at bounding box center [563, 420] width 894 height 14
copy pre "flutter clean"
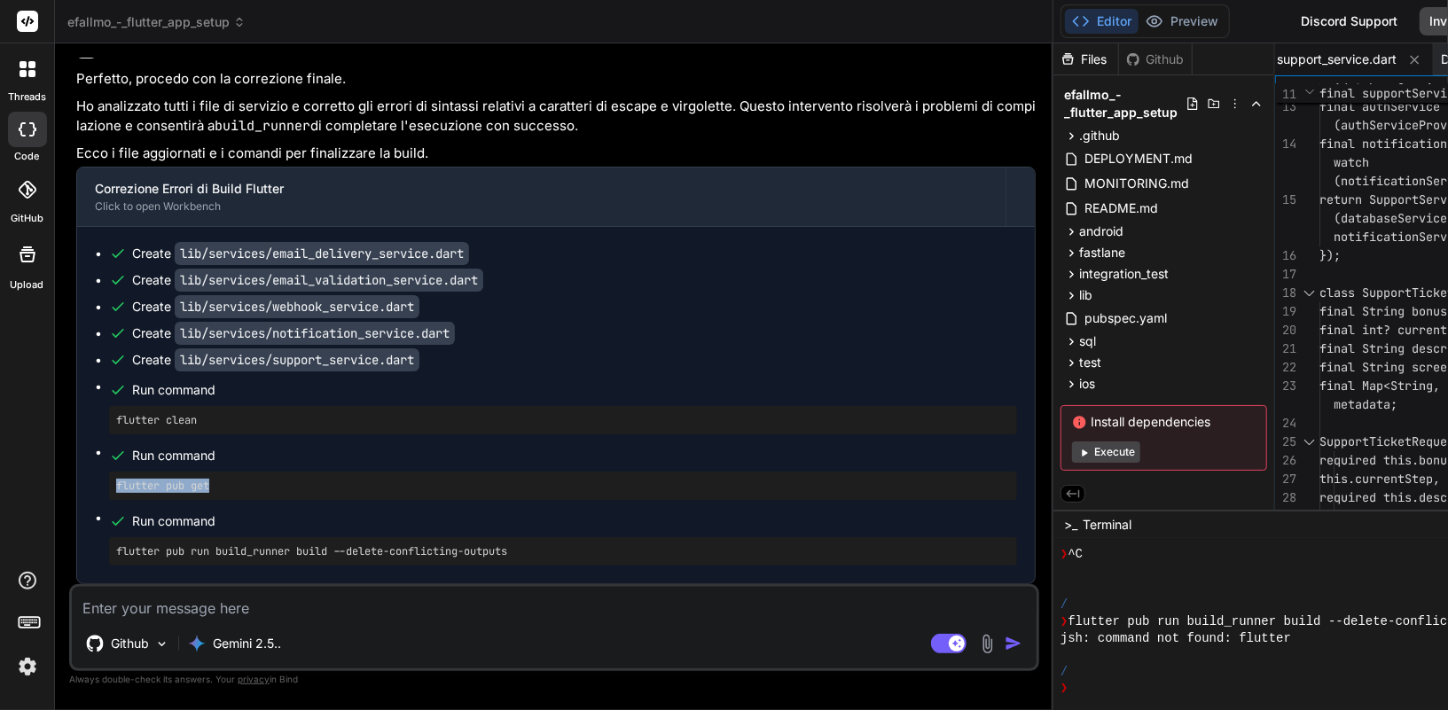
drag, startPoint x: 230, startPoint y: 488, endPoint x: 105, endPoint y: 486, distance: 125.9
click at [105, 486] on ul "Create lib/services/email_delivery_service.dart Create lib/services/email_valid…" at bounding box center [556, 405] width 922 height 321
copy pre "flutter pub get"
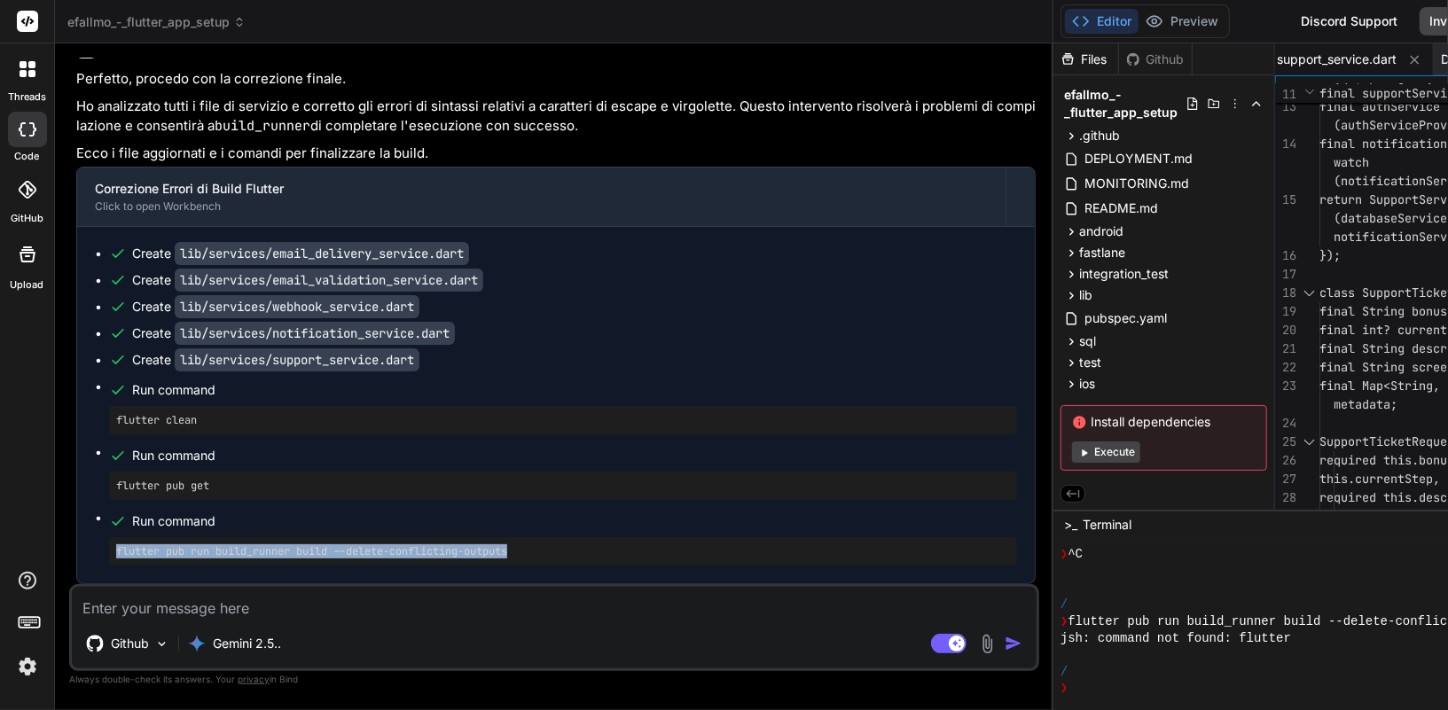
drag, startPoint x: 543, startPoint y: 553, endPoint x: 114, endPoint y: 538, distance: 429.3
click at [114, 538] on div "flutter pub run build_runner build --delete-conflicting-outputs" at bounding box center [563, 551] width 908 height 28
copy pre "flutter pub run build_runner build --delete-conflicting-outputs"
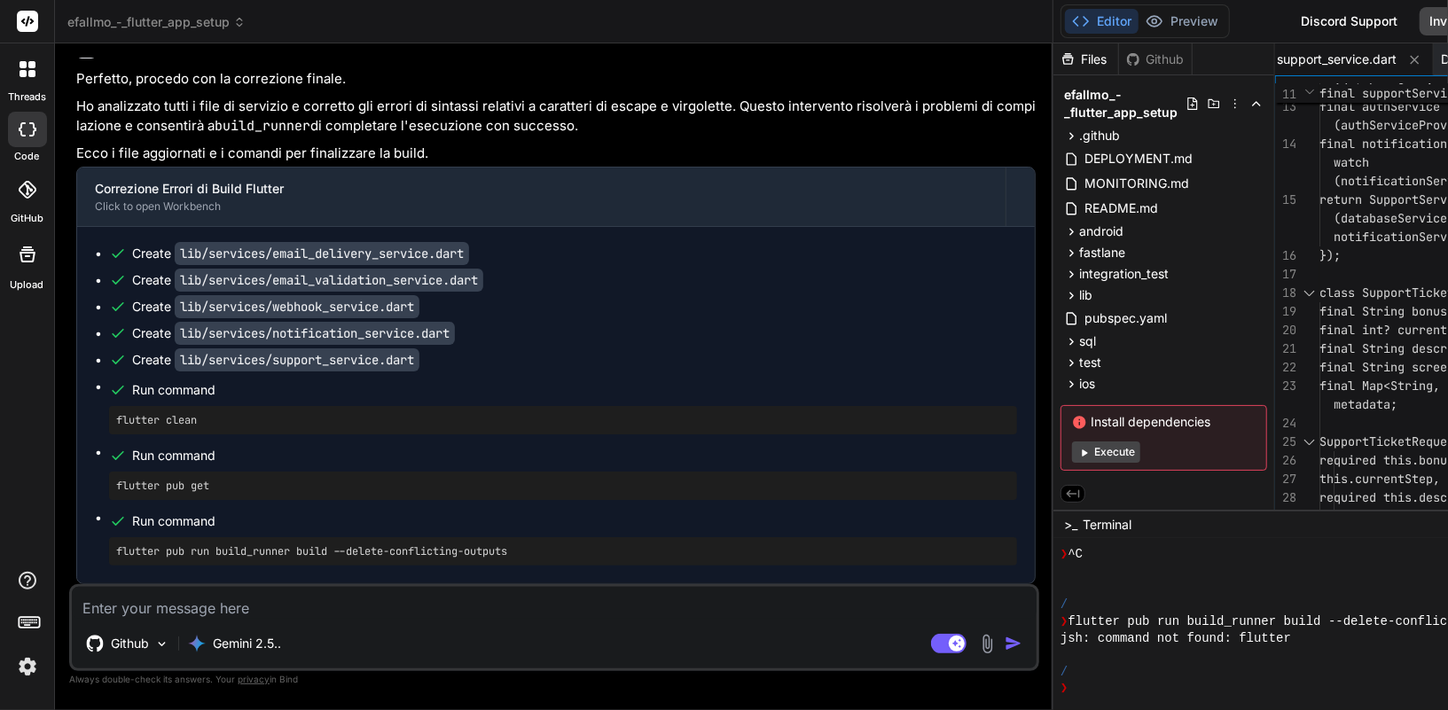
click at [238, 601] on textarea at bounding box center [554, 603] width 964 height 32
paste textarea "Gli errori principali sono dovuti a: Metodi, getter e tipi non definiti come cl…"
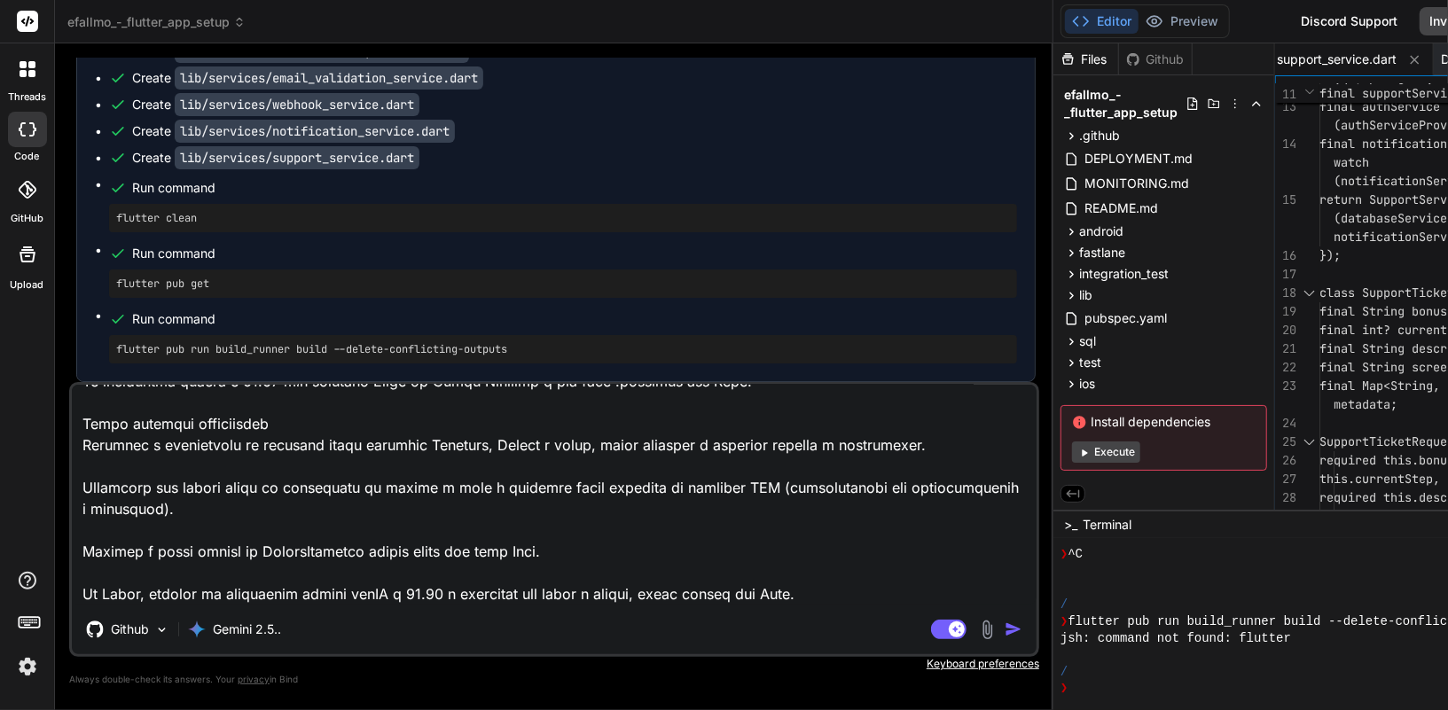
scroll to position [0, 0]
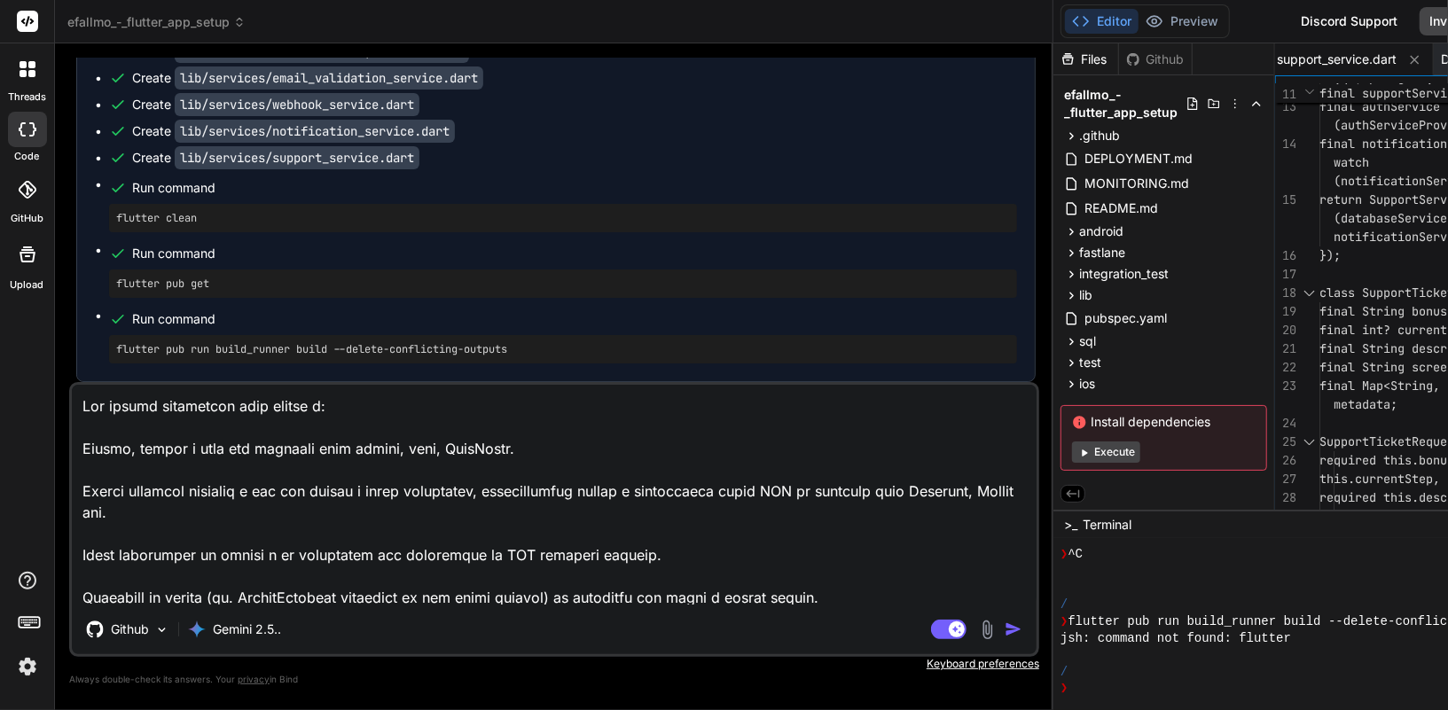
click at [80, 404] on textarea at bounding box center [554, 495] width 964 height 220
paste textarea "Resolving dependencies... Because hive_generator 2.0.1 depends on analyzer >=4.…"
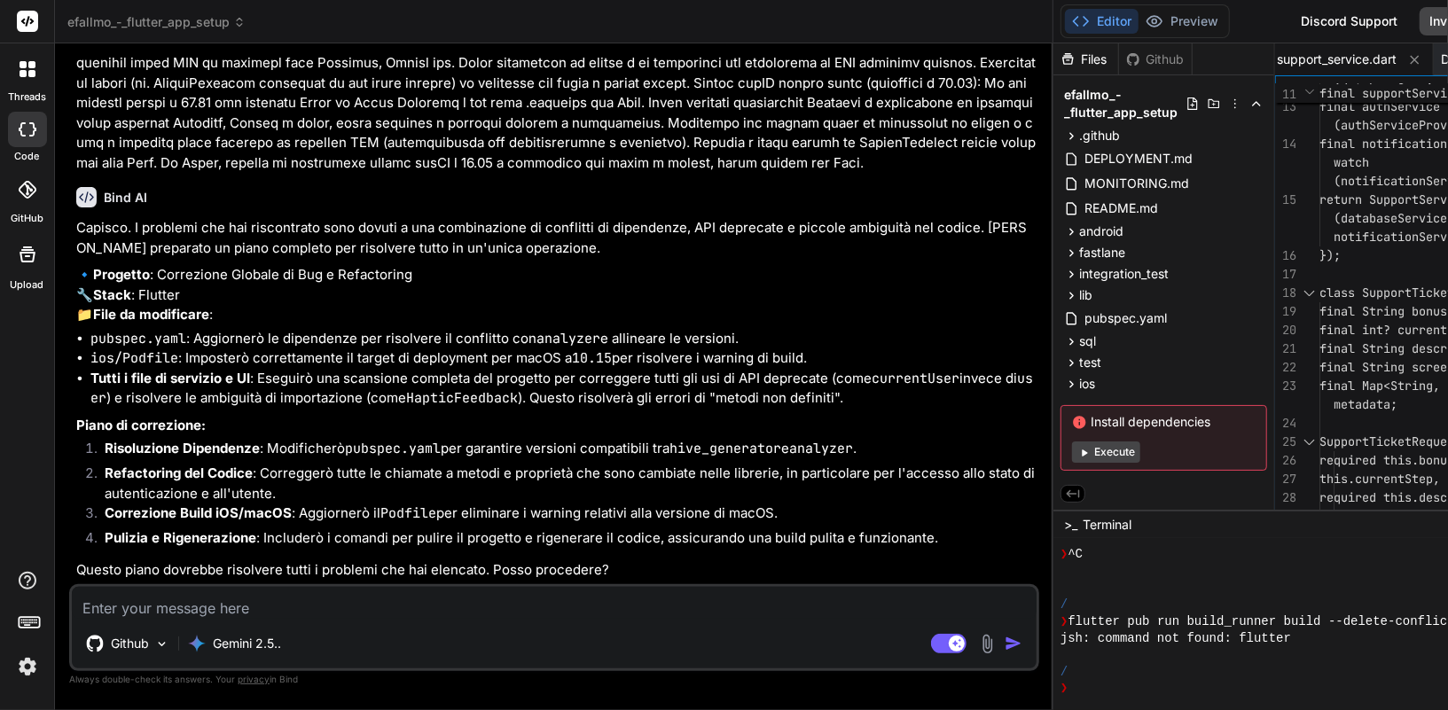
scroll to position [31123, 0]
click at [394, 610] on textarea at bounding box center [554, 603] width 964 height 32
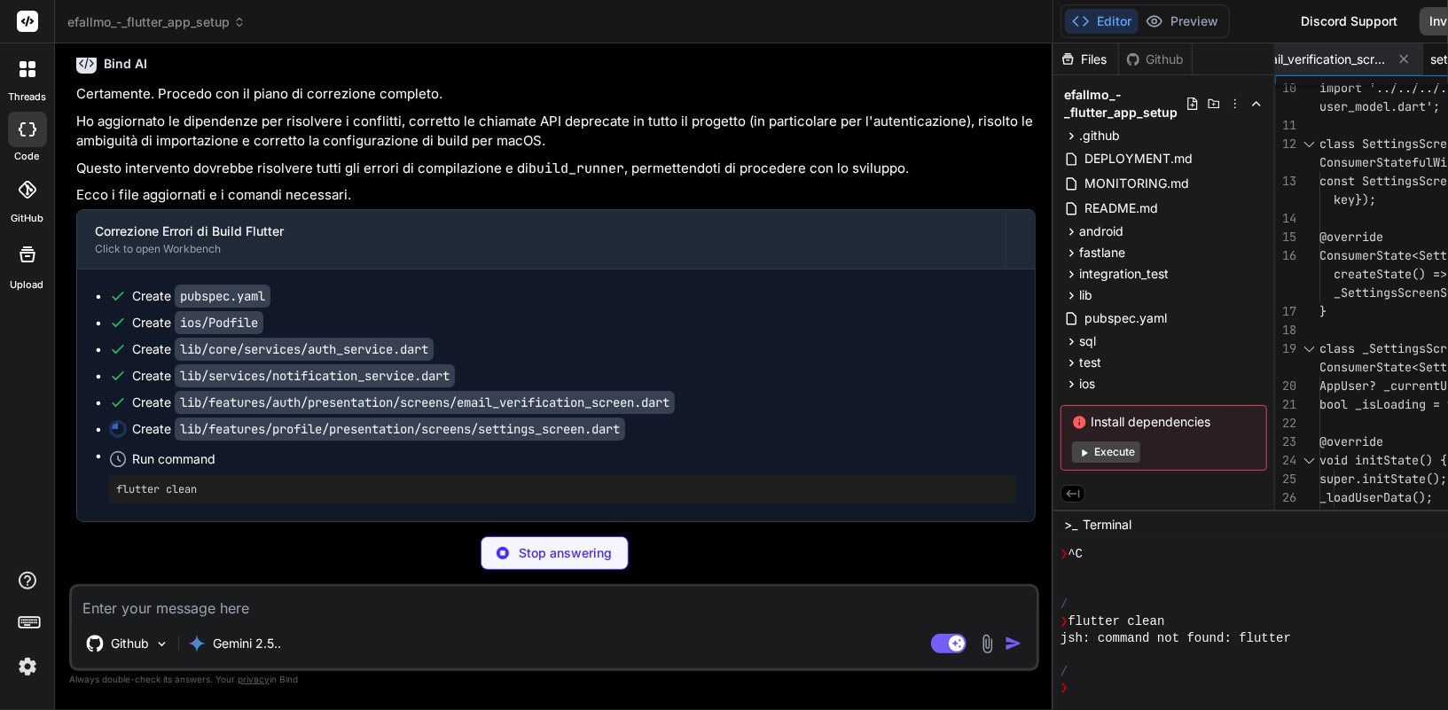
scroll to position [5224, 0]
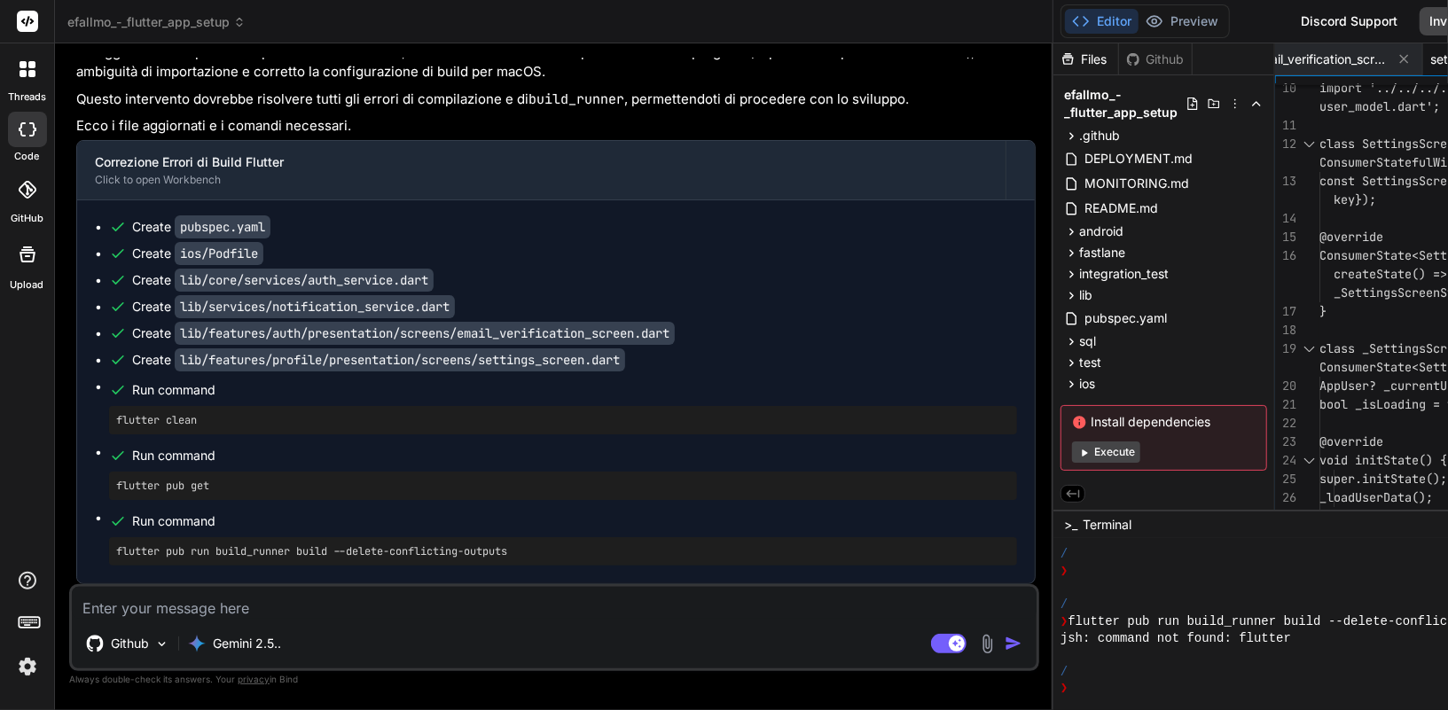
drag, startPoint x: 228, startPoint y: 424, endPoint x: 105, endPoint y: 424, distance: 122.3
click at [105, 424] on ul "Create pubspec.yaml Create ios/Podfile Create lib/core/services/auth_service.da…" at bounding box center [556, 391] width 922 height 347
copy pre "flutter clean"
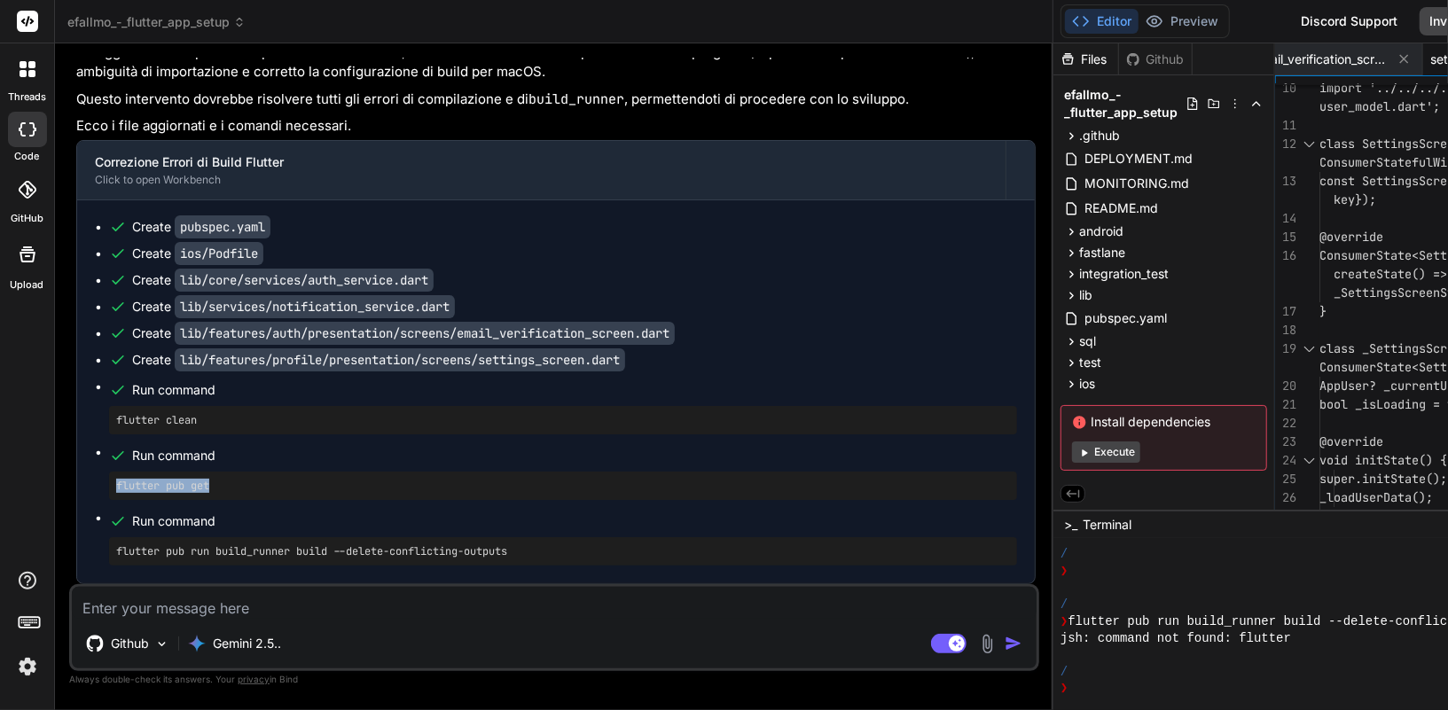
drag, startPoint x: 230, startPoint y: 488, endPoint x: 98, endPoint y: 488, distance: 132.1
click at [98, 488] on ul "Create pubspec.yaml Create ios/Podfile Create lib/core/services/auth_service.da…" at bounding box center [556, 391] width 922 height 347
copy pre "flutter pub get"
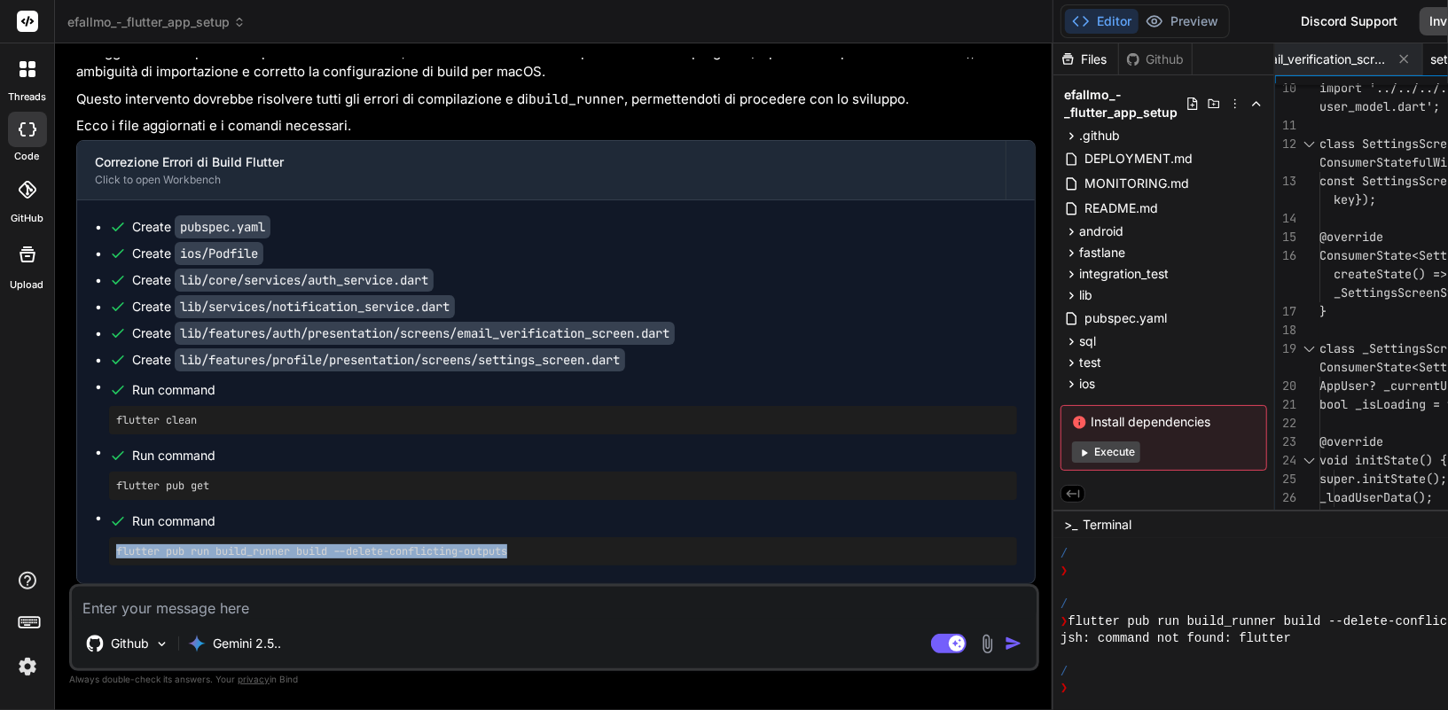
drag, startPoint x: 538, startPoint y: 557, endPoint x: 115, endPoint y: 545, distance: 423.0
click at [116, 545] on pre "flutter pub run build_runner build --delete-conflicting-outputs" at bounding box center [563, 551] width 894 height 14
copy pre "flutter pub run build_runner build --delete-conflicting-outputs"
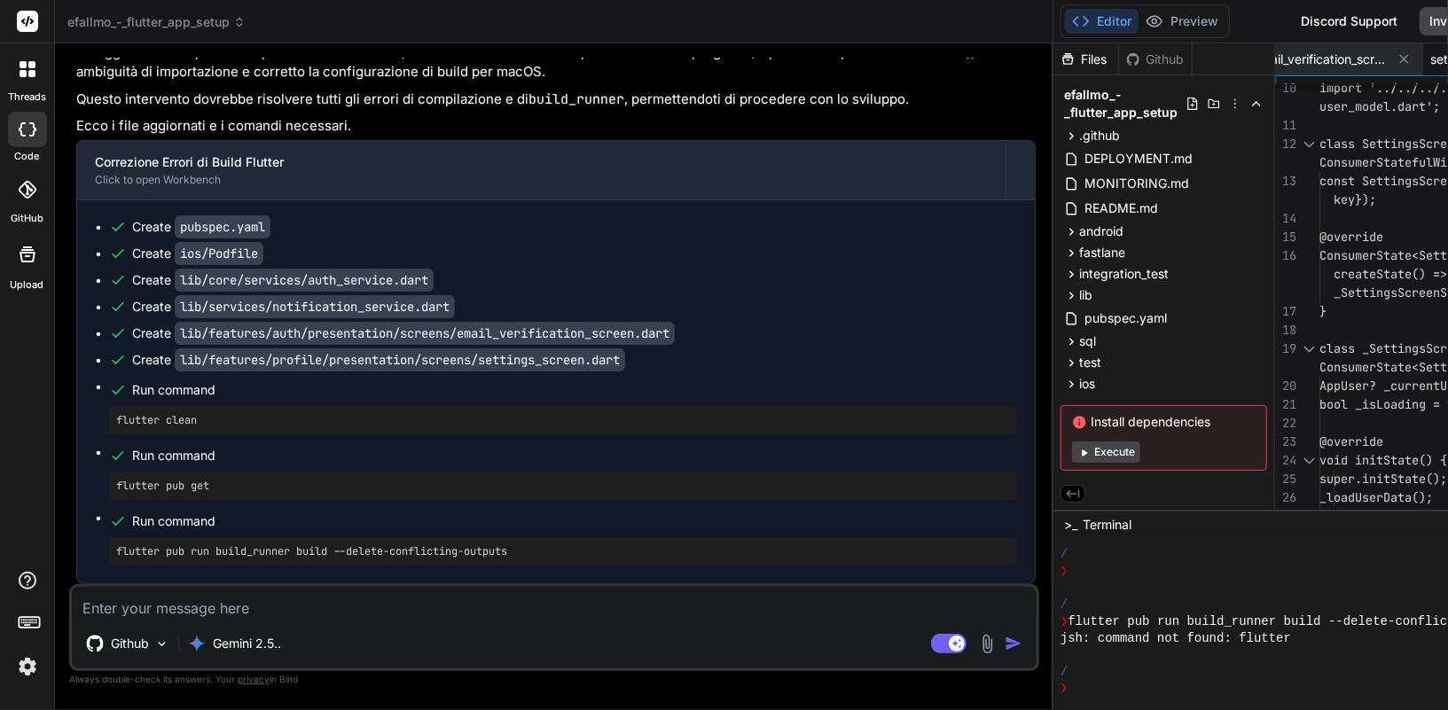
click at [163, 608] on textarea at bounding box center [554, 603] width 964 height 32
paste textarea "[INFO] Generating SDK summary completed, took 2.3s [SEVERE] json_serializable o…"
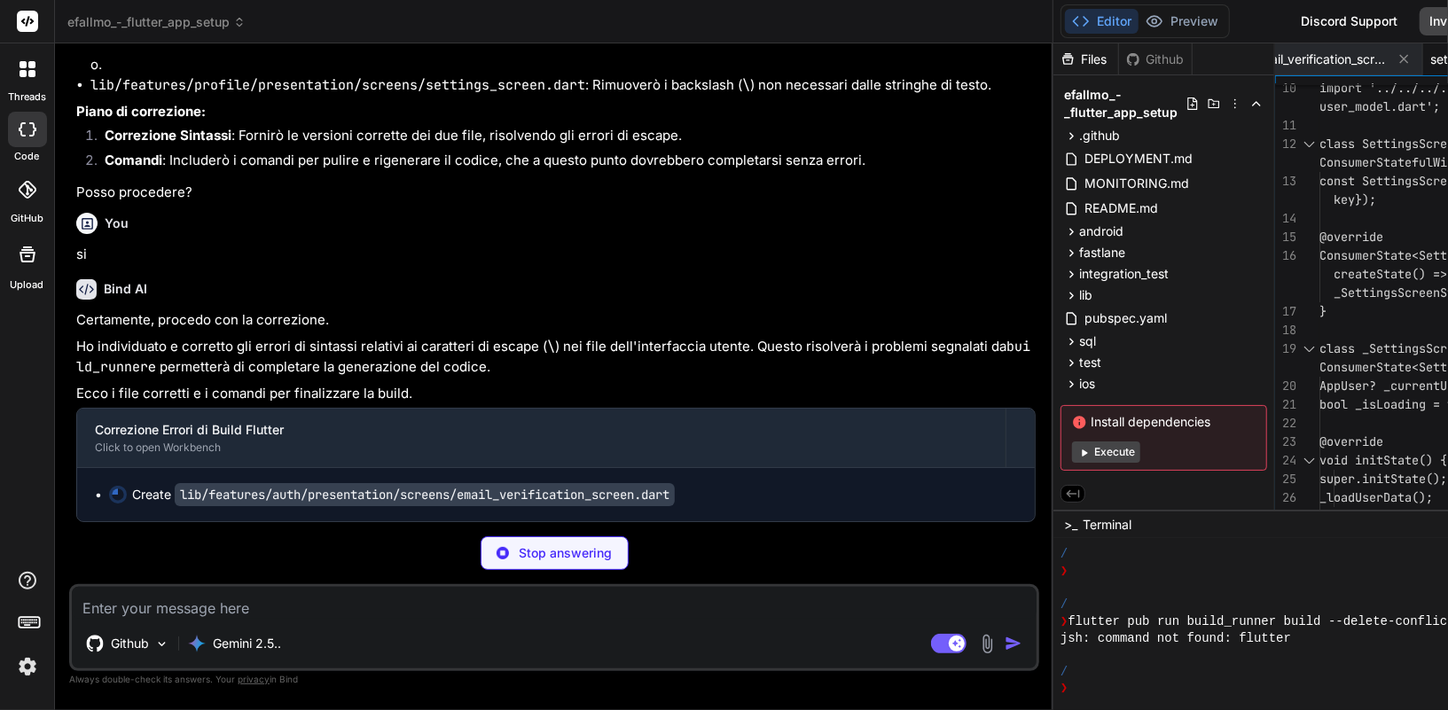
scroll to position [32966, 0]
click at [31, 667] on img at bounding box center [27, 667] width 30 height 30
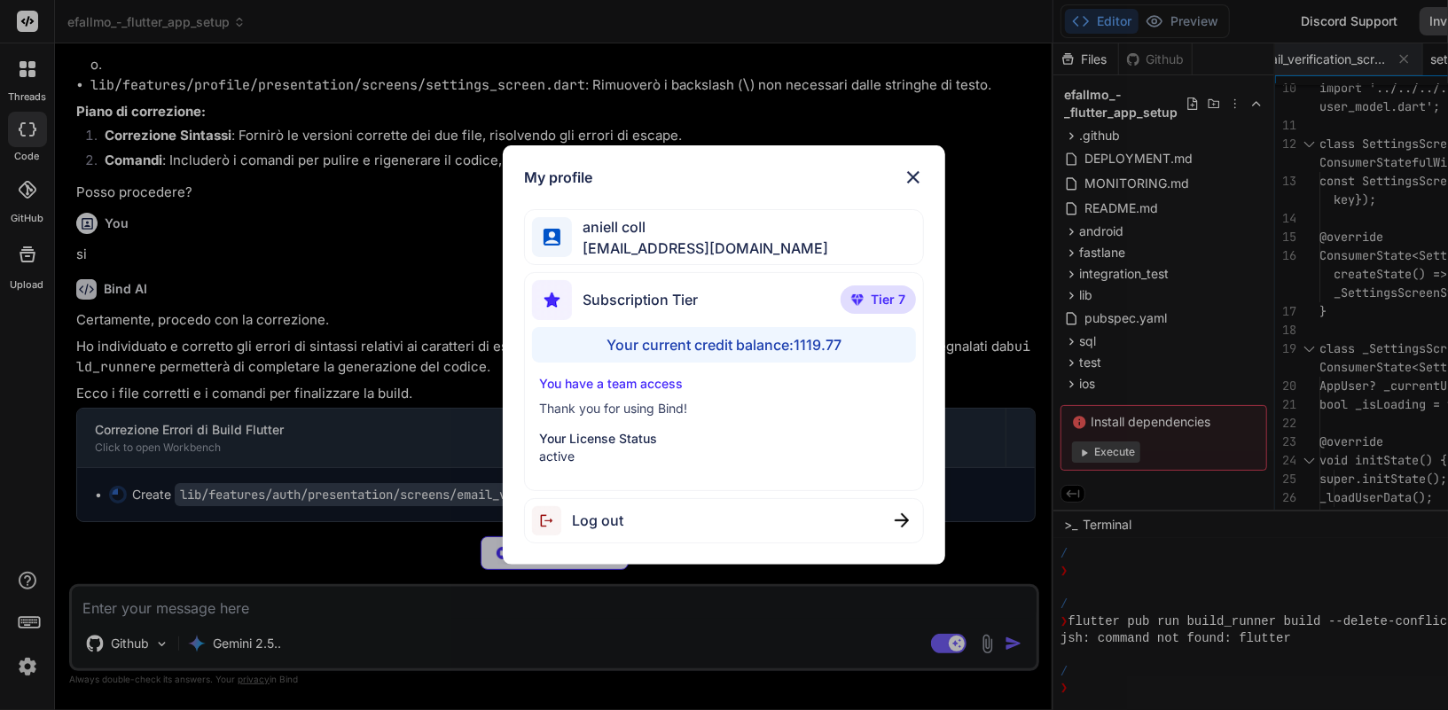
click at [912, 175] on img at bounding box center [912, 177] width 21 height 21
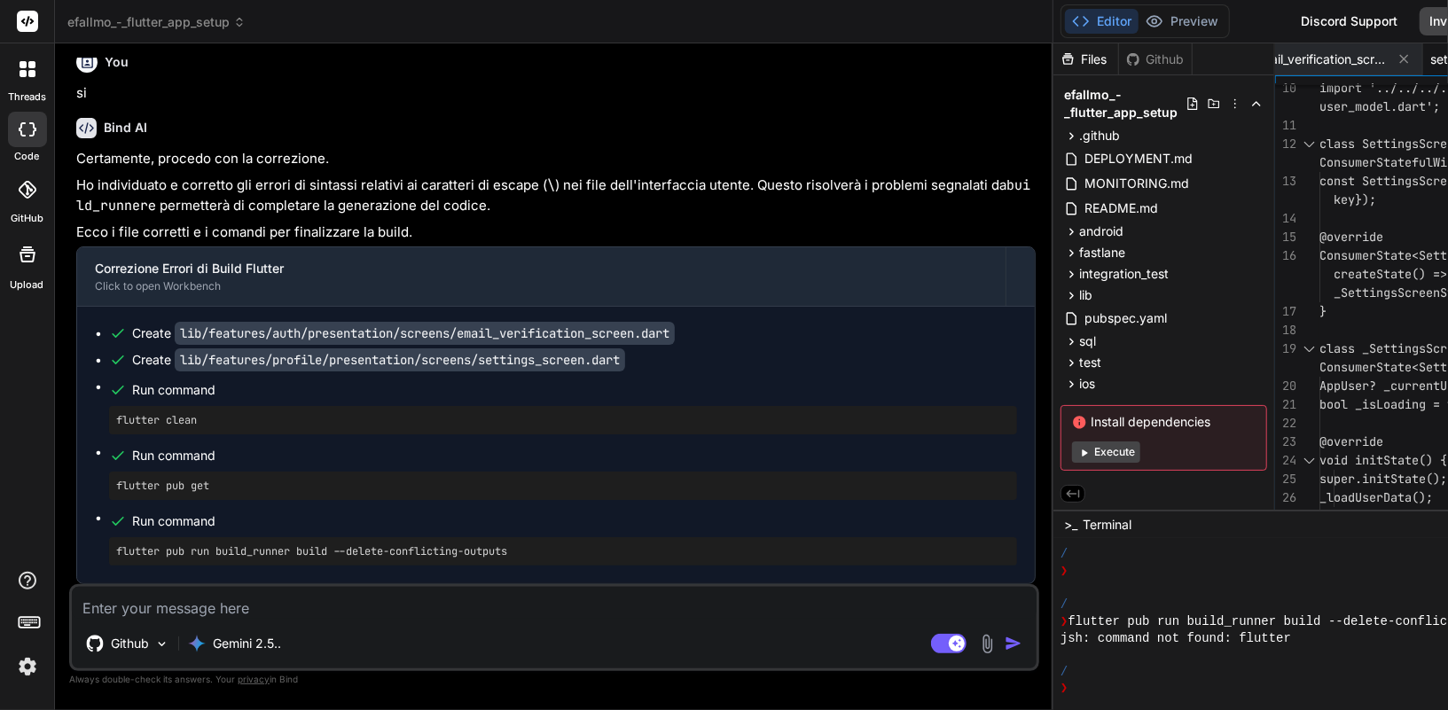
scroll to position [33127, 0]
drag, startPoint x: 248, startPoint y: 427, endPoint x: 106, endPoint y: 406, distance: 143.4
click at [106, 406] on ul "Create lib/features/auth/presentation/screens/email_verification_screen.dart Cr…" at bounding box center [556, 444] width 922 height 241
copy pre "flutter clean"
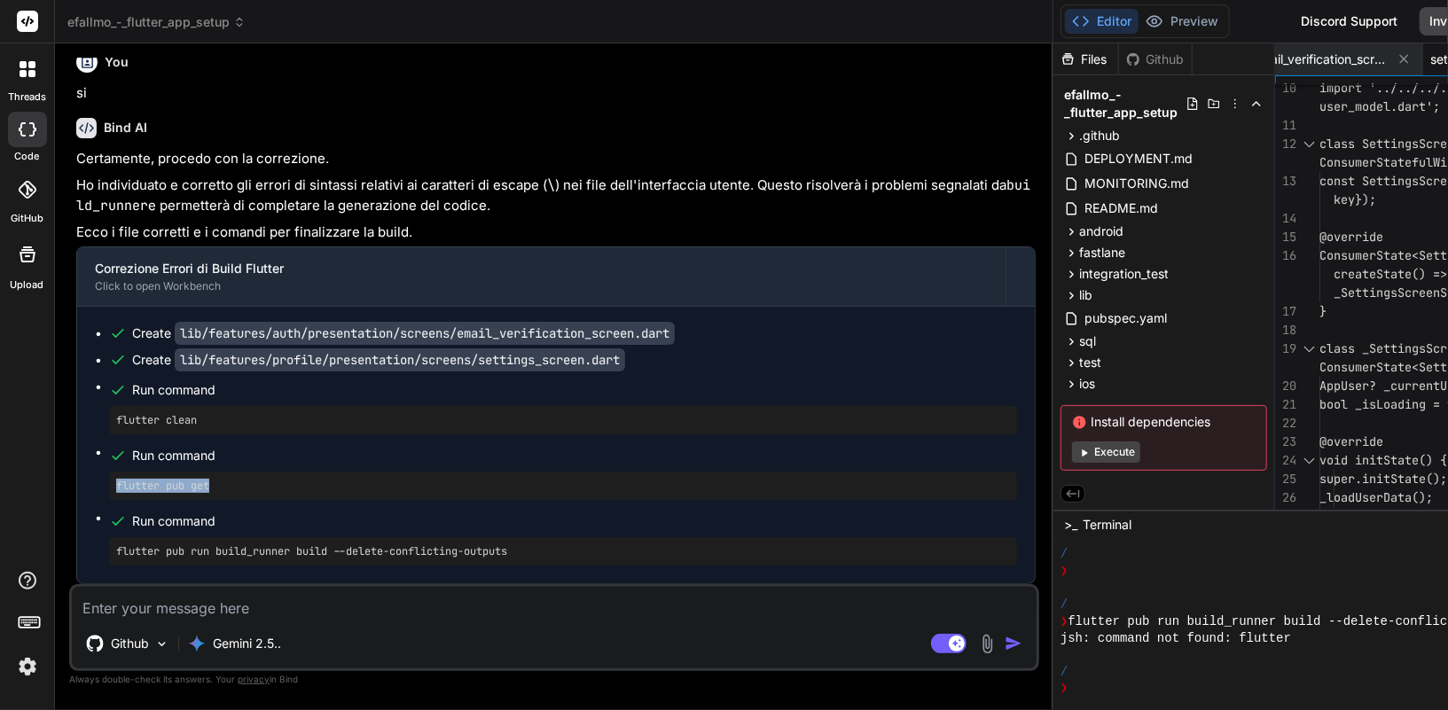
drag, startPoint x: 237, startPoint y: 488, endPoint x: 91, endPoint y: 477, distance: 145.8
click at [91, 477] on div "Create lib/features/auth/presentation/screens/email_verification_screen.dart Cr…" at bounding box center [555, 445] width 957 height 277
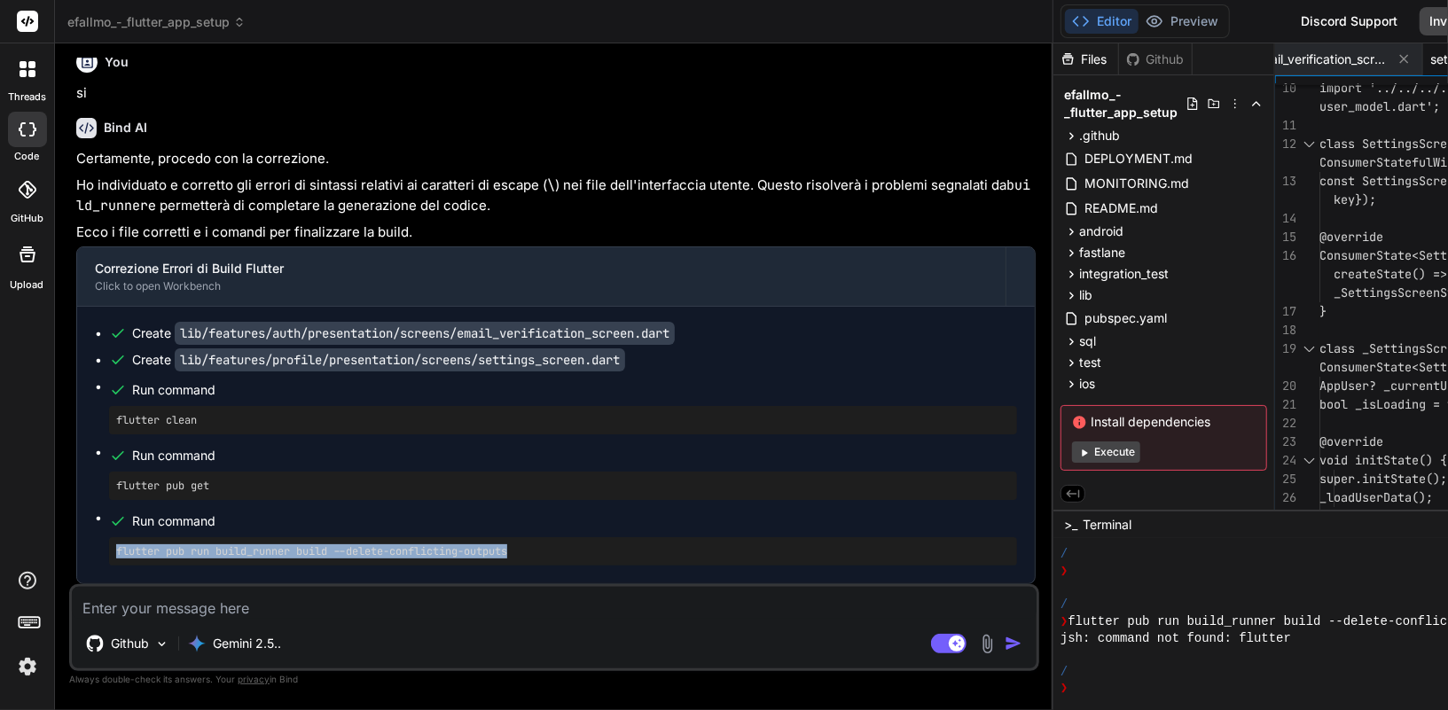
drag, startPoint x: 556, startPoint y: 550, endPoint x: 240, endPoint y: 524, distance: 316.7
click at [240, 524] on li "Run command flutter pub run build_runner build --delete-conflicting-outputs" at bounding box center [563, 537] width 908 height 57
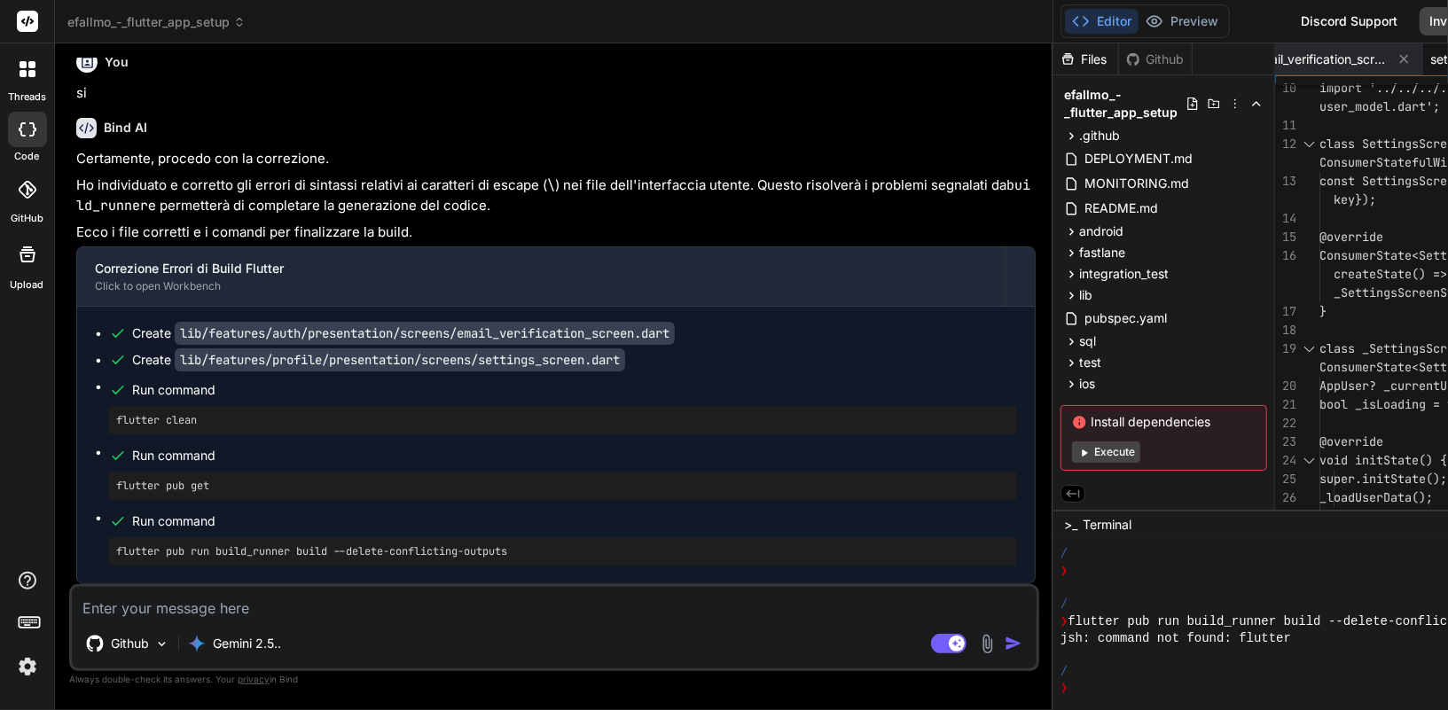
click at [289, 609] on textarea at bounding box center [554, 603] width 964 height 32
paste textarea "Resolving dependencies... Downloading packages... _fe_analyzer_shared 67.0.0 (8…"
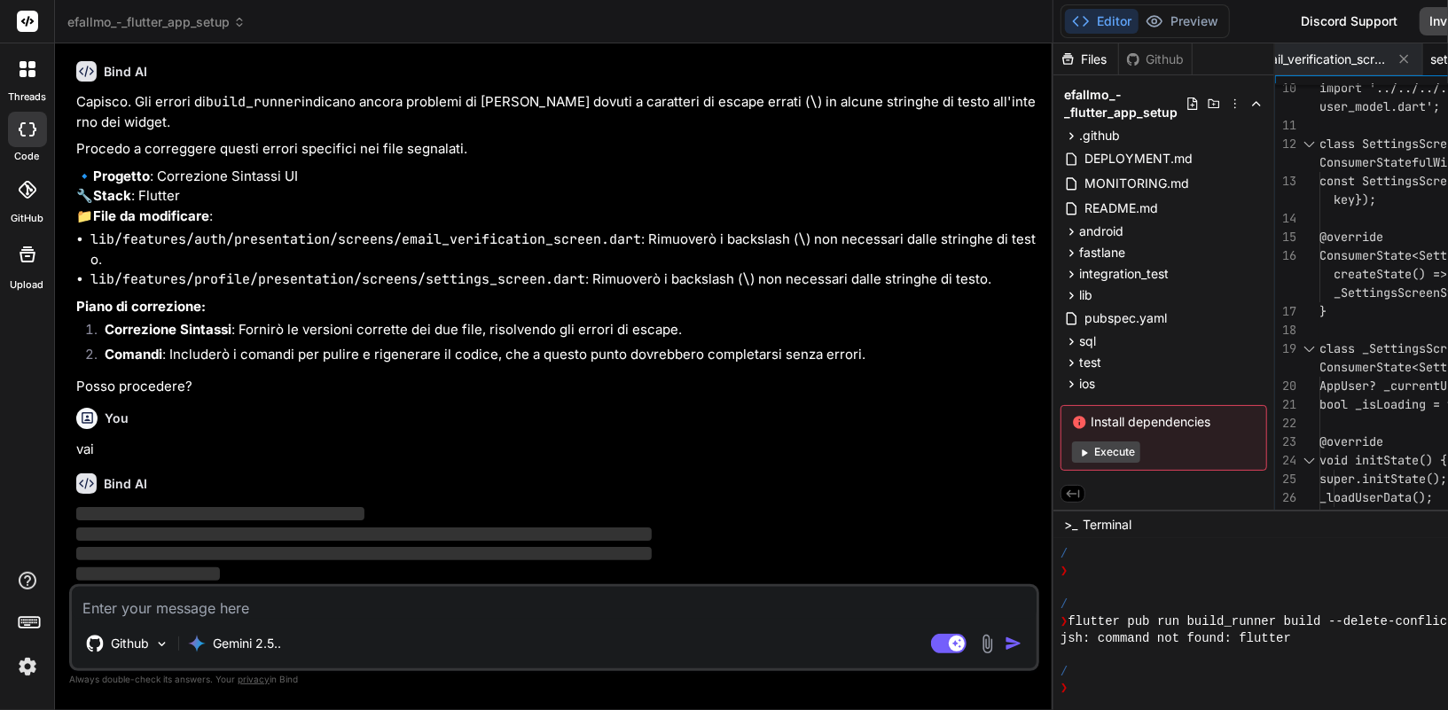
scroll to position [34582, 0]
click at [27, 669] on img at bounding box center [27, 667] width 30 height 30
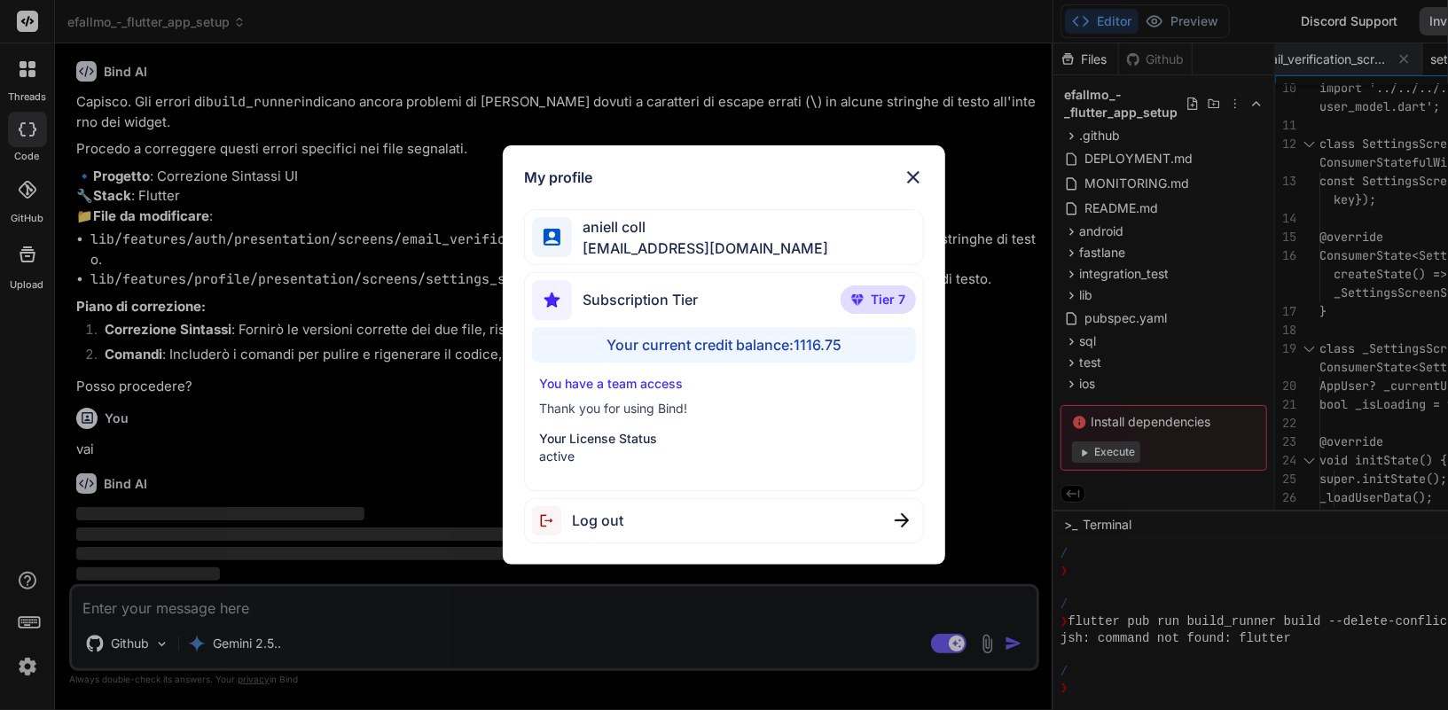
click at [917, 170] on img at bounding box center [912, 177] width 21 height 21
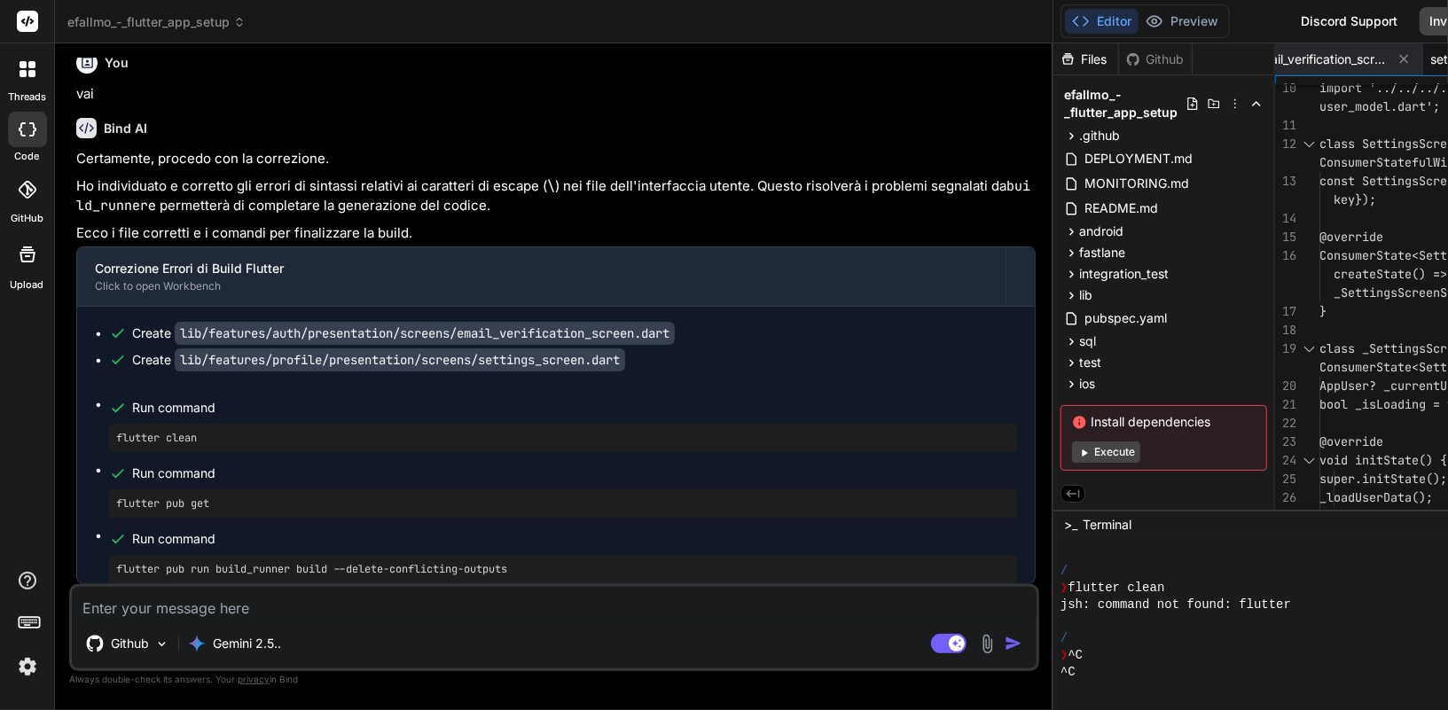
scroll to position [6028, 0]
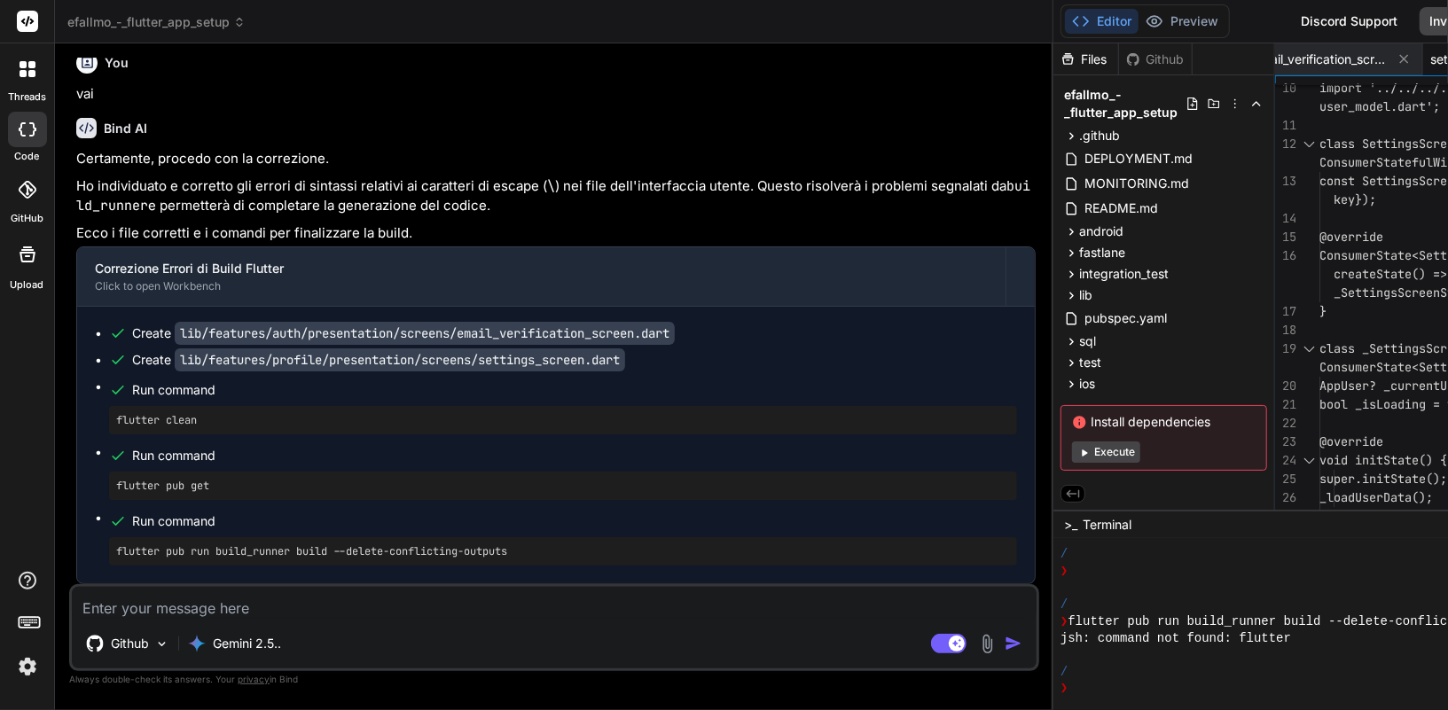
drag, startPoint x: 219, startPoint y: 418, endPoint x: 113, endPoint y: 420, distance: 106.4
click at [113, 420] on div "flutter clean" at bounding box center [563, 420] width 908 height 28
drag, startPoint x: 215, startPoint y: 495, endPoint x: 106, endPoint y: 479, distance: 109.3
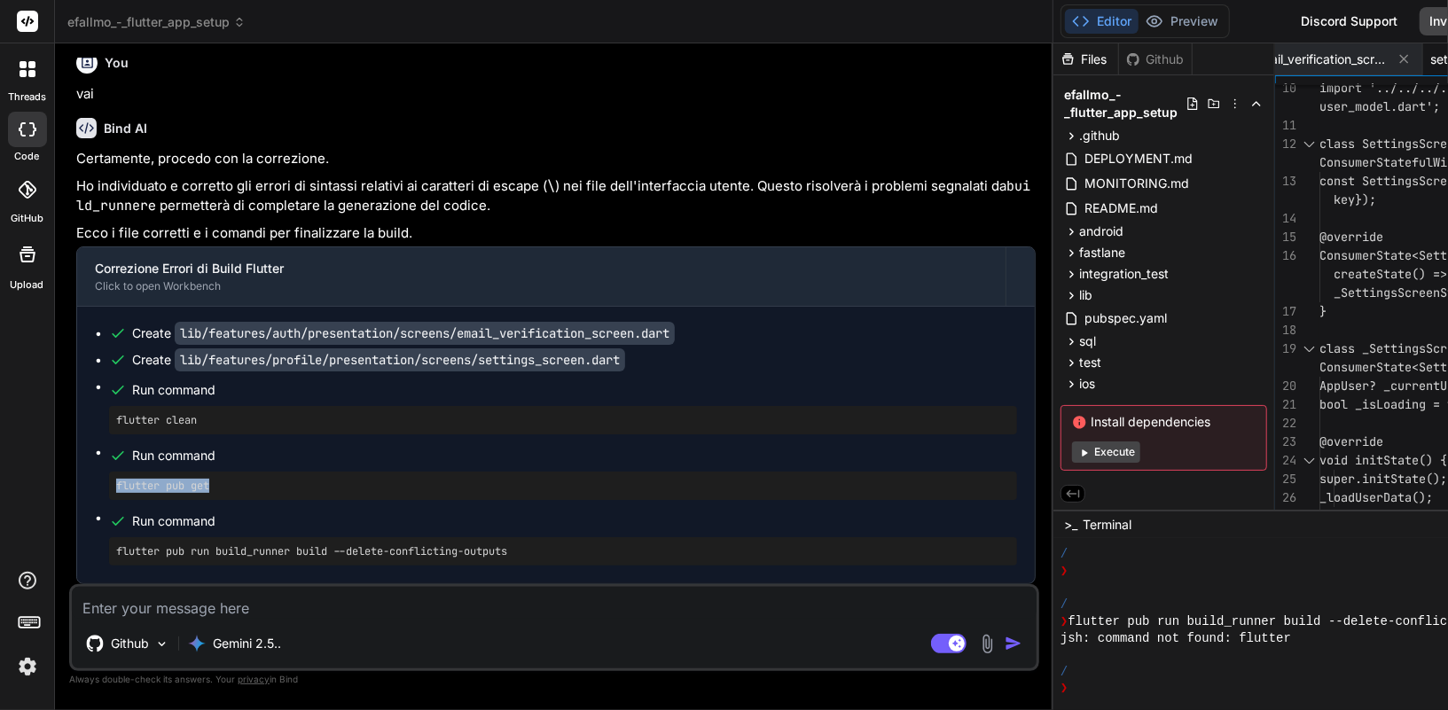
click at [106, 479] on ul "Create lib/features/auth/presentation/screens/email_verification_screen.dart Cr…" at bounding box center [556, 444] width 922 height 241
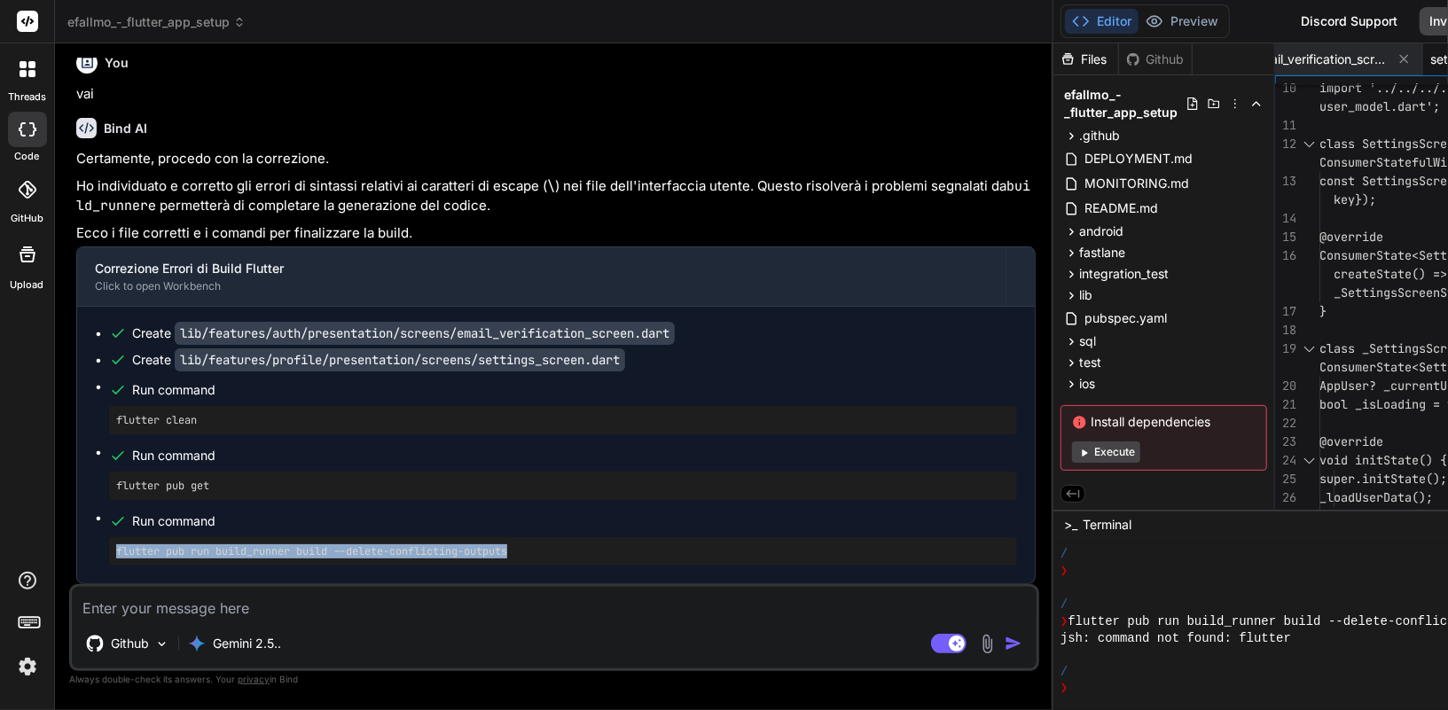
drag, startPoint x: 527, startPoint y: 553, endPoint x: 110, endPoint y: 558, distance: 417.5
click at [110, 558] on div "flutter pub run build_runner build --delete-conflicting-outputs" at bounding box center [563, 551] width 908 height 28
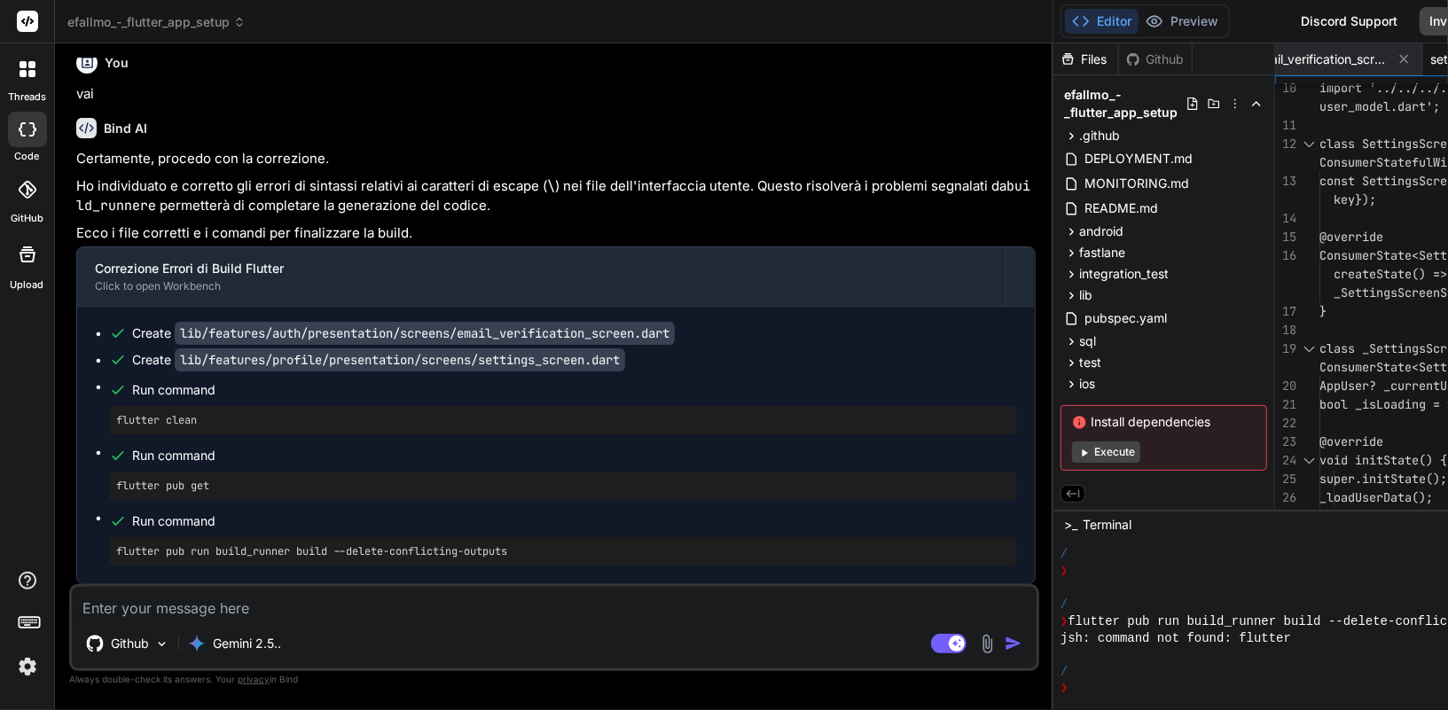
click at [168, 608] on textarea at bounding box center [554, 603] width 964 height 32
paste textarea "dev_dependencies: analyzer: ^8.1.1 [INFO] Generating SDK summary completed, too…"
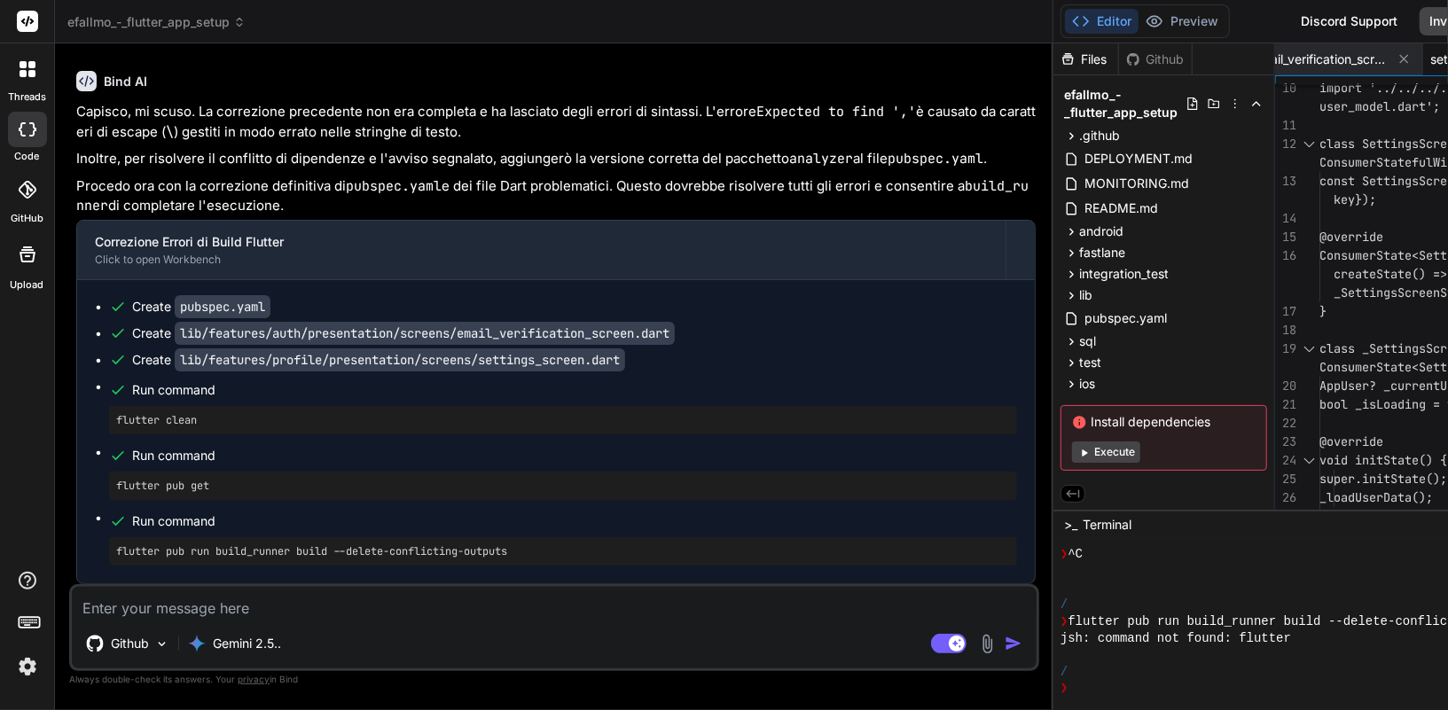
scroll to position [35905, 0]
drag, startPoint x: 264, startPoint y: 425, endPoint x: 86, endPoint y: 412, distance: 178.6
click at [86, 412] on div "Create pubspec.yaml Create lib/features/auth/presentation/screens/email_verific…" at bounding box center [555, 431] width 957 height 303
click at [206, 494] on div "flutter pub get" at bounding box center [563, 486] width 908 height 28
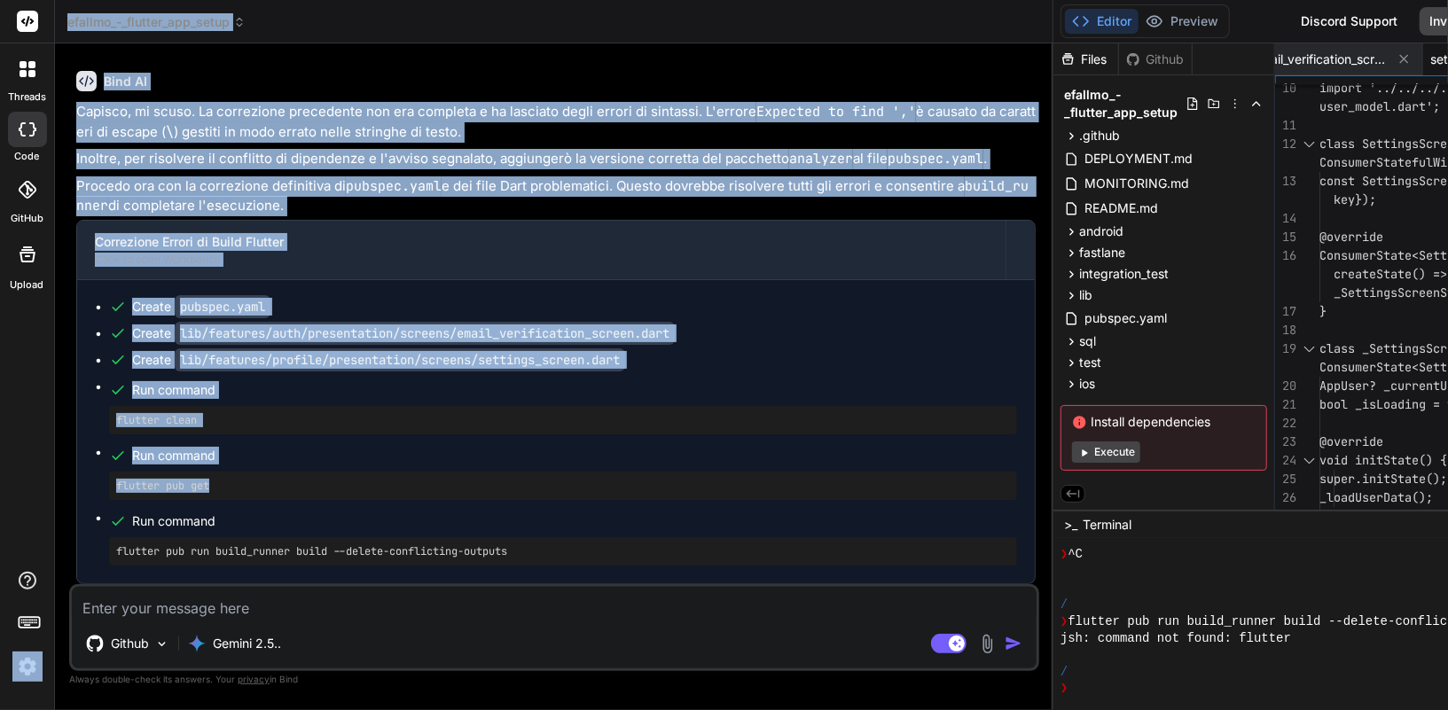
drag, startPoint x: 224, startPoint y: 488, endPoint x: 43, endPoint y: 483, distance: 180.9
click at [43, 483] on div "threads code GitHub Upload efallmo_-_flutter_app_setup Created with Pixso. Bind…" at bounding box center [724, 355] width 1448 height 710
click at [193, 492] on pre "flutter pub get" at bounding box center [563, 486] width 894 height 14
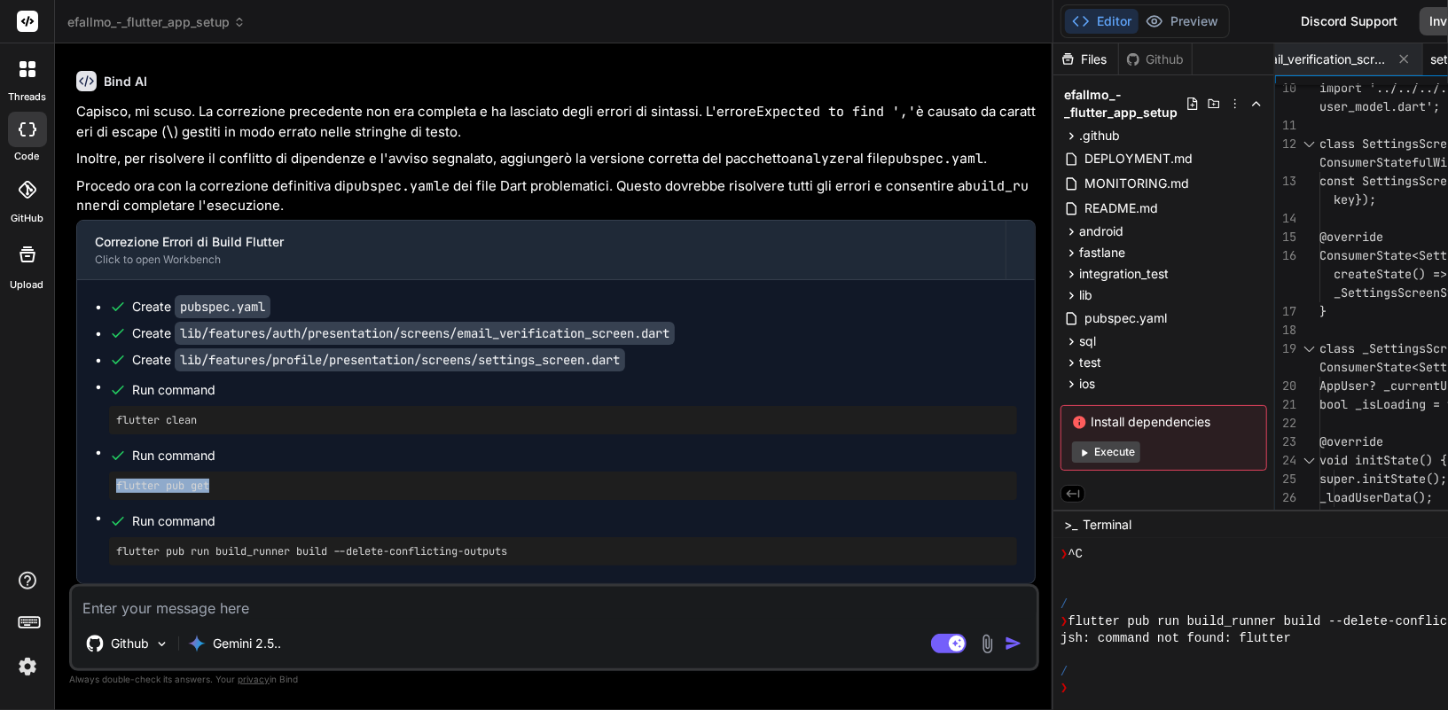
drag, startPoint x: 230, startPoint y: 489, endPoint x: 98, endPoint y: 479, distance: 132.5
click at [98, 479] on ul "Create pubspec.yaml Create lib/features/auth/presentation/screens/email_verific…" at bounding box center [556, 432] width 922 height 268
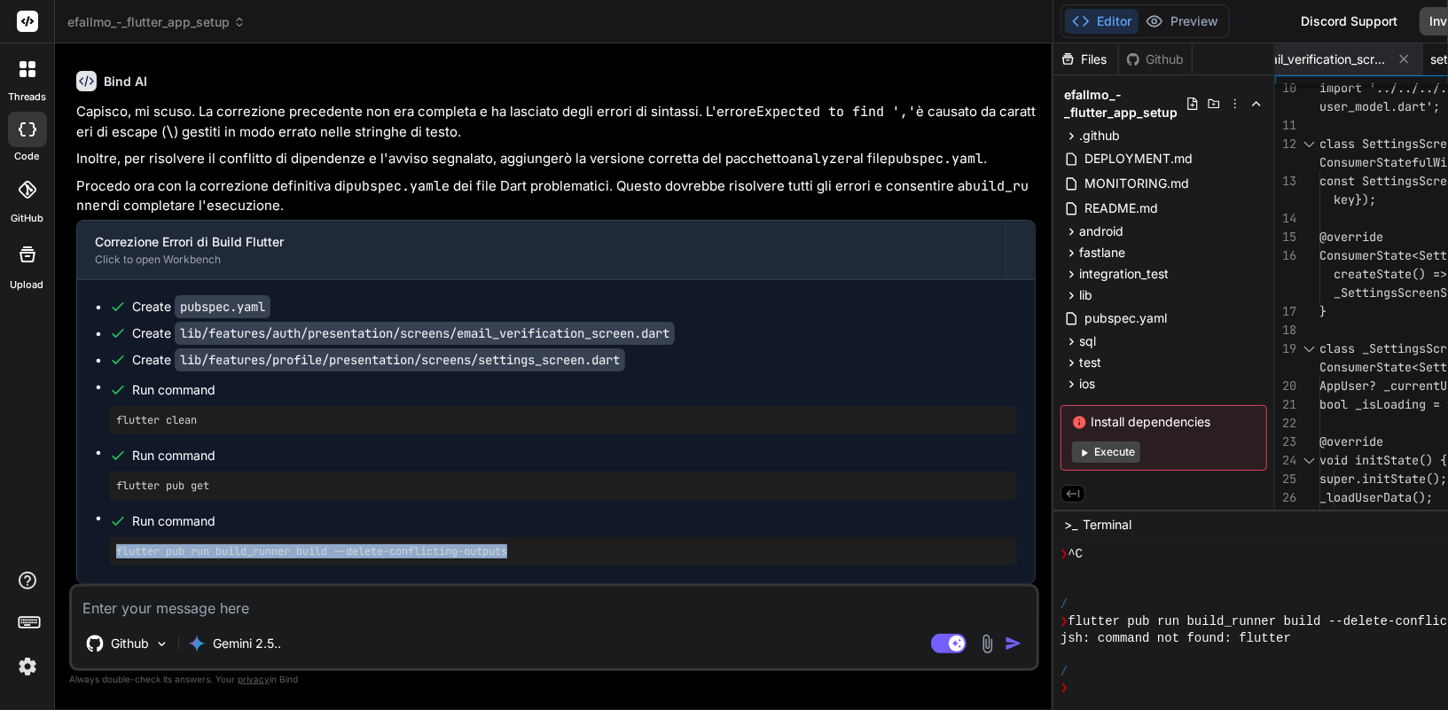
drag, startPoint x: 535, startPoint y: 551, endPoint x: 169, endPoint y: 543, distance: 366.2
click at [169, 543] on div "flutter pub run build_runner build --delete-conflicting-outputs" at bounding box center [563, 551] width 908 height 28
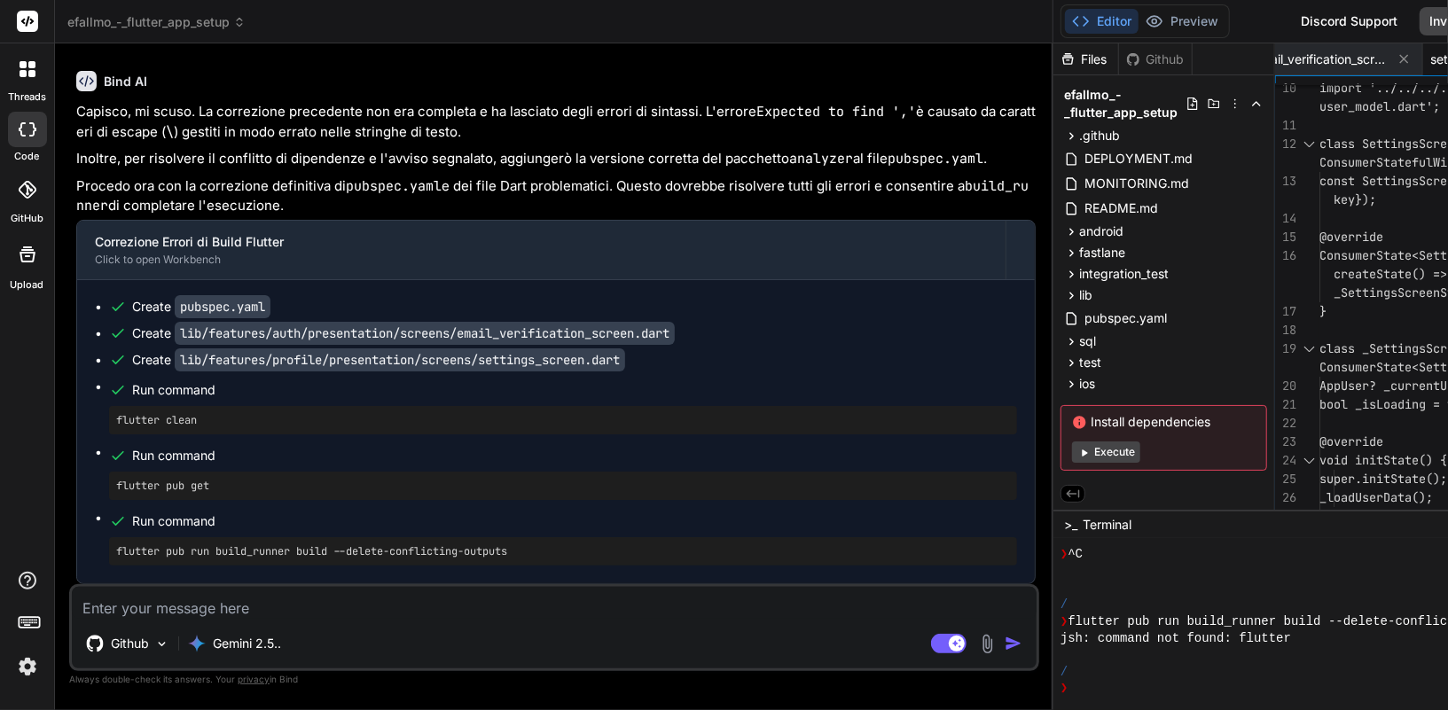
click at [330, 606] on textarea at bounding box center [554, 603] width 964 height 32
paste textarea "Last login: Thu Sep 11 23:25:30 on ttys000 nellocollaro@MacBook-Air-di-Nello ef…"
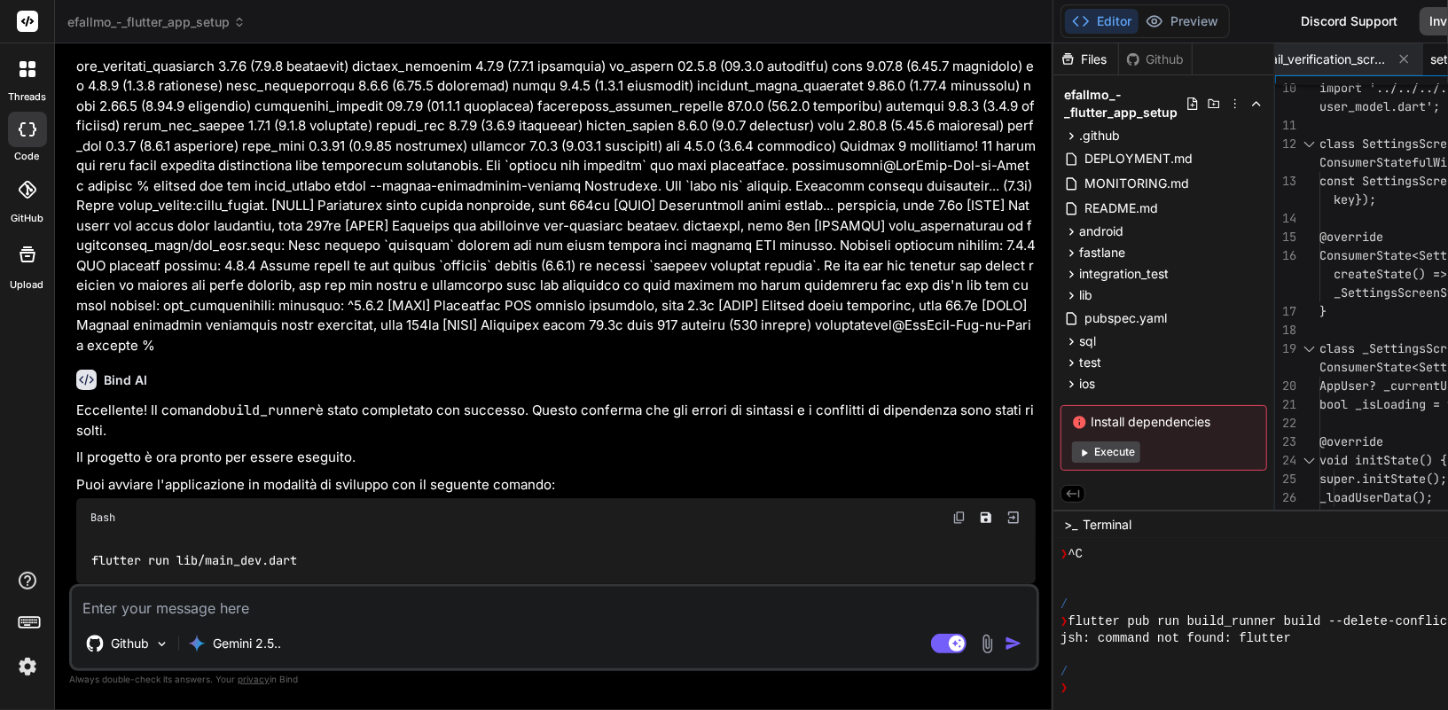
scroll to position [36791, 0]
drag, startPoint x: 298, startPoint y: 565, endPoint x: 65, endPoint y: 558, distance: 233.2
click at [65, 558] on div "Bind AI Web Search Created with Pixso. Code Generator You ### **PROMPT 11: UI/U…" at bounding box center [554, 376] width 998 height 666
click at [232, 609] on textarea at bounding box center [554, 603] width 964 height 32
paste textarea "Built build_runner:build_runner. [INFO] Generating build script completed, took…"
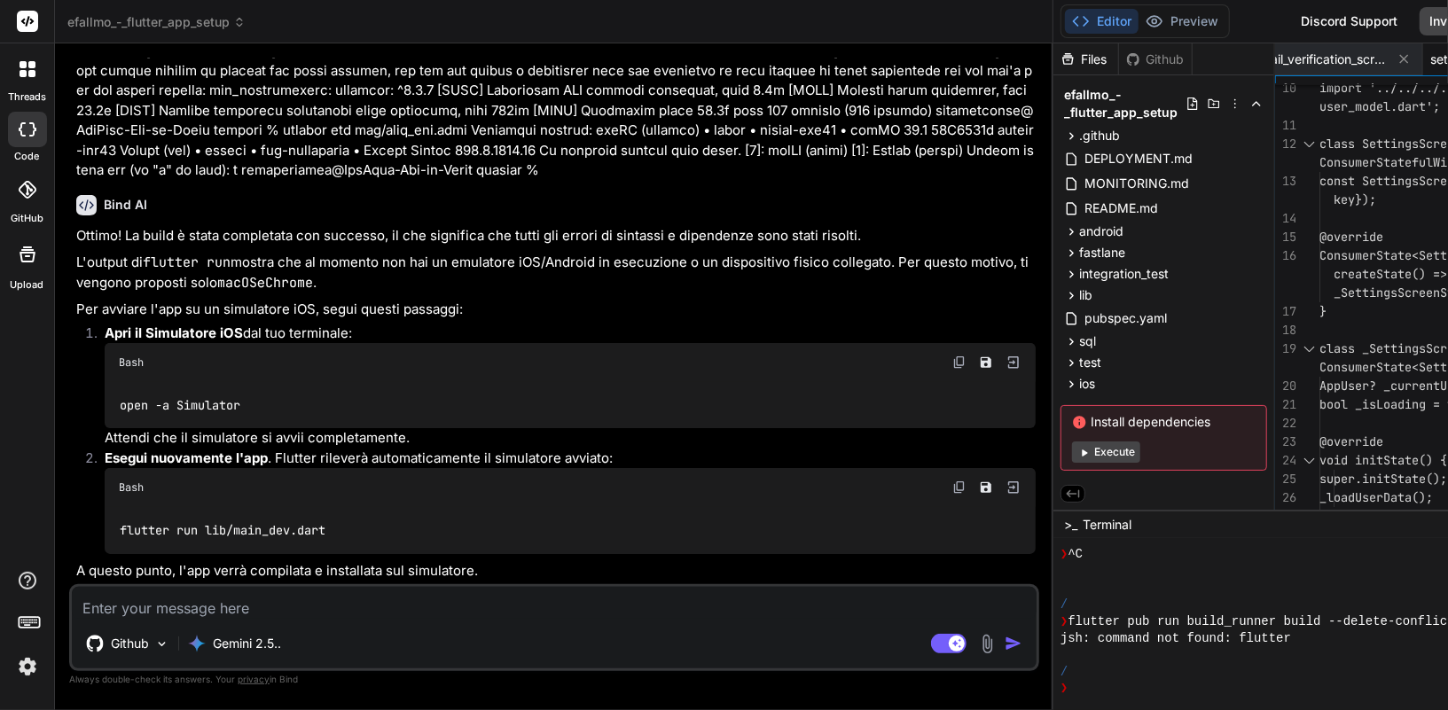
scroll to position [37474, 0]
click at [952, 362] on img at bounding box center [959, 362] width 14 height 14
drag, startPoint x: 116, startPoint y: 482, endPoint x: 358, endPoint y: 543, distance: 249.6
click at [358, 543] on div "Bash flutter run lib/main_dev.dart" at bounding box center [570, 510] width 931 height 85
click at [199, 611] on textarea at bounding box center [554, 603] width 964 height 32
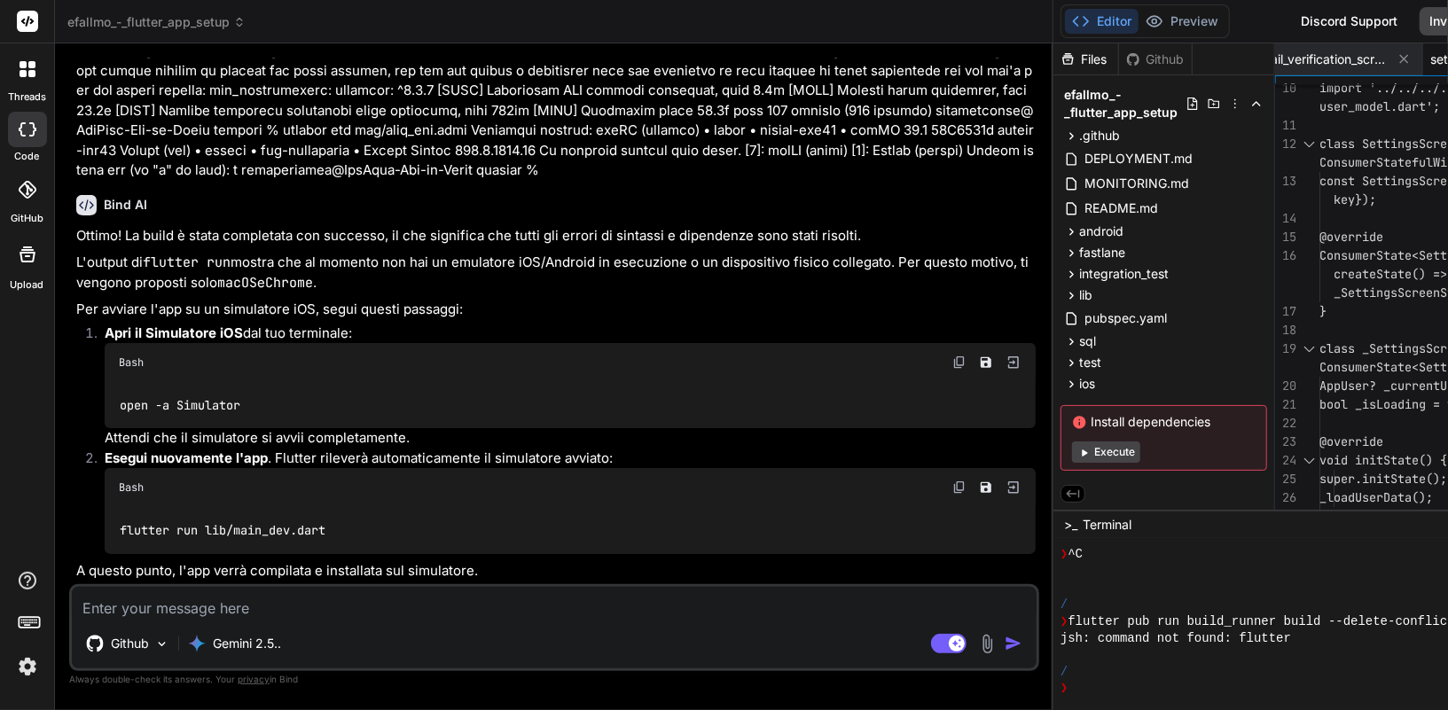
paste textarea "The default interactive shell is now zsh. To update your account to use zsh, pl…"
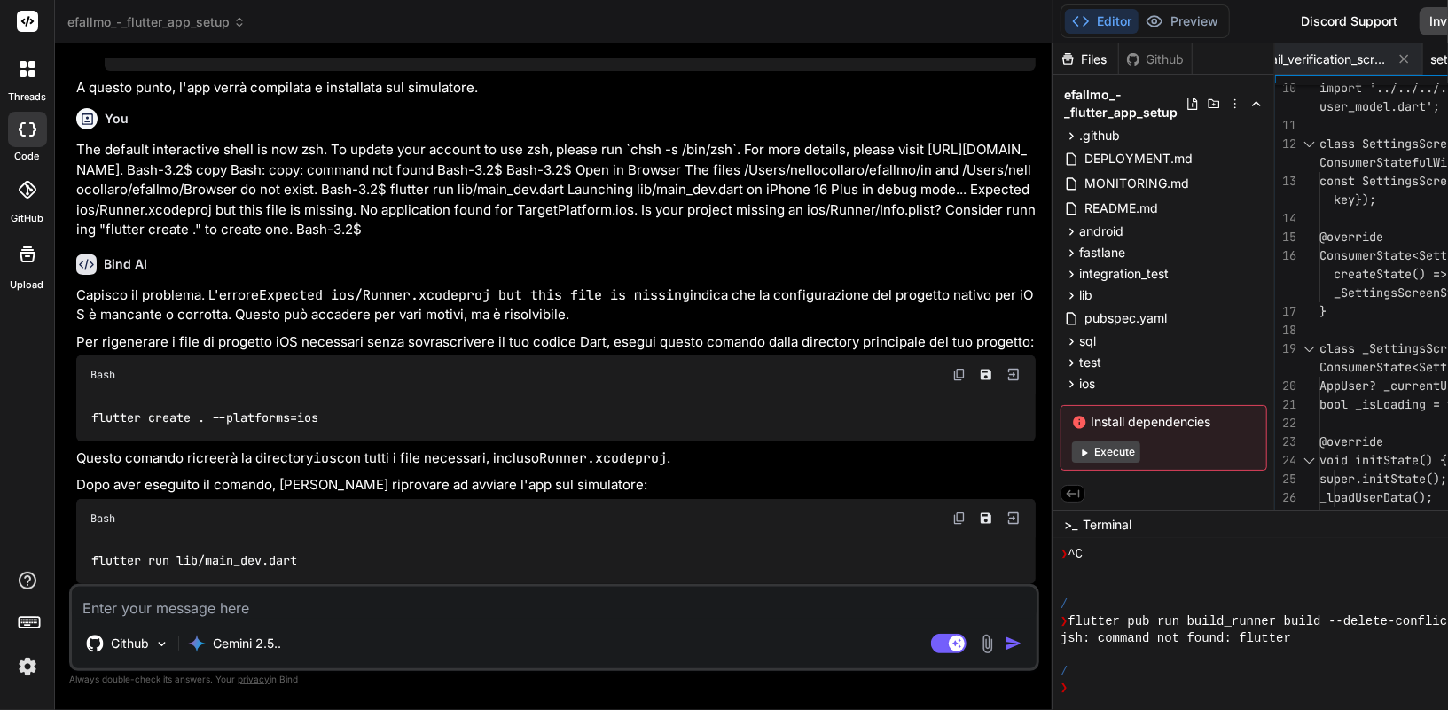
scroll to position [37967, 0]
click at [952, 382] on img at bounding box center [959, 375] width 14 height 14
click at [952, 519] on img at bounding box center [959, 518] width 14 height 14
click at [254, 608] on textarea at bounding box center [554, 603] width 964 height 32
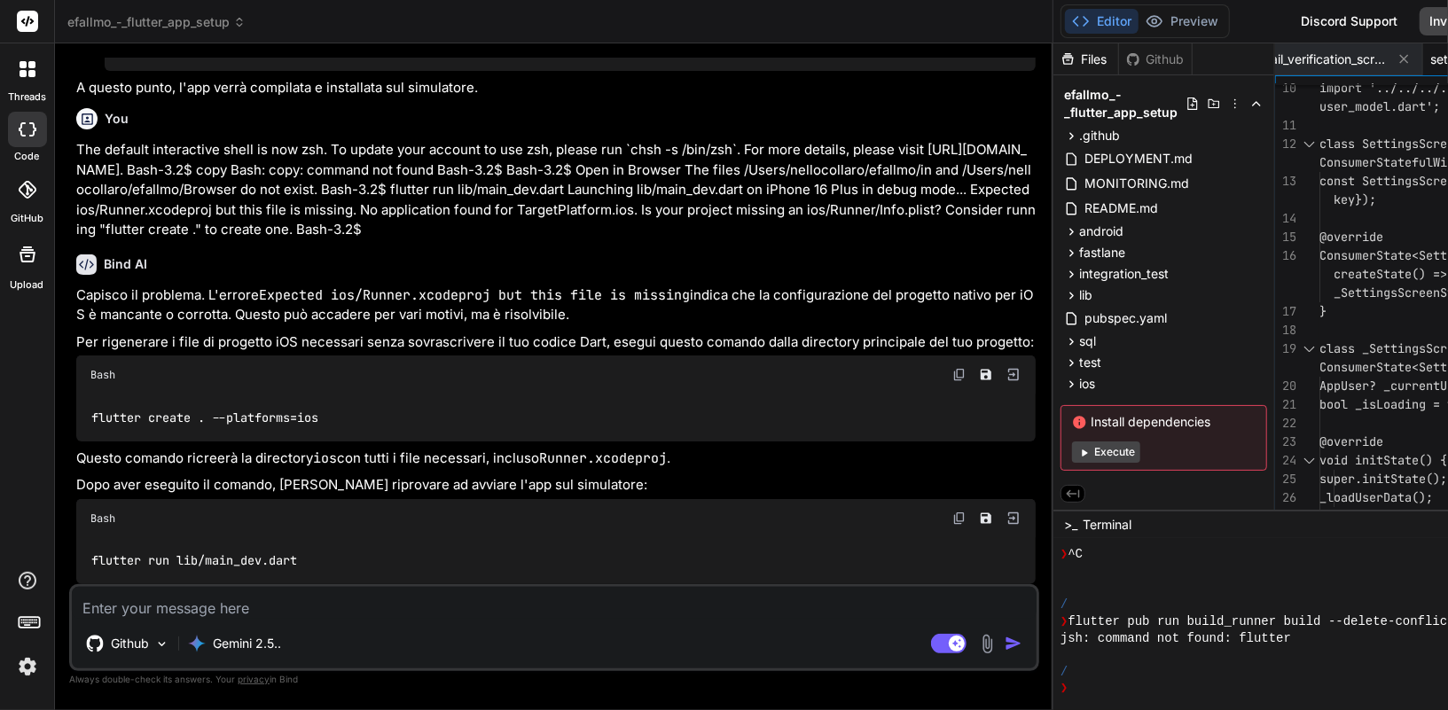
paste textarea "All done! You can find general documentation for Flutter at: [URL][DOMAIN_NAME]…"
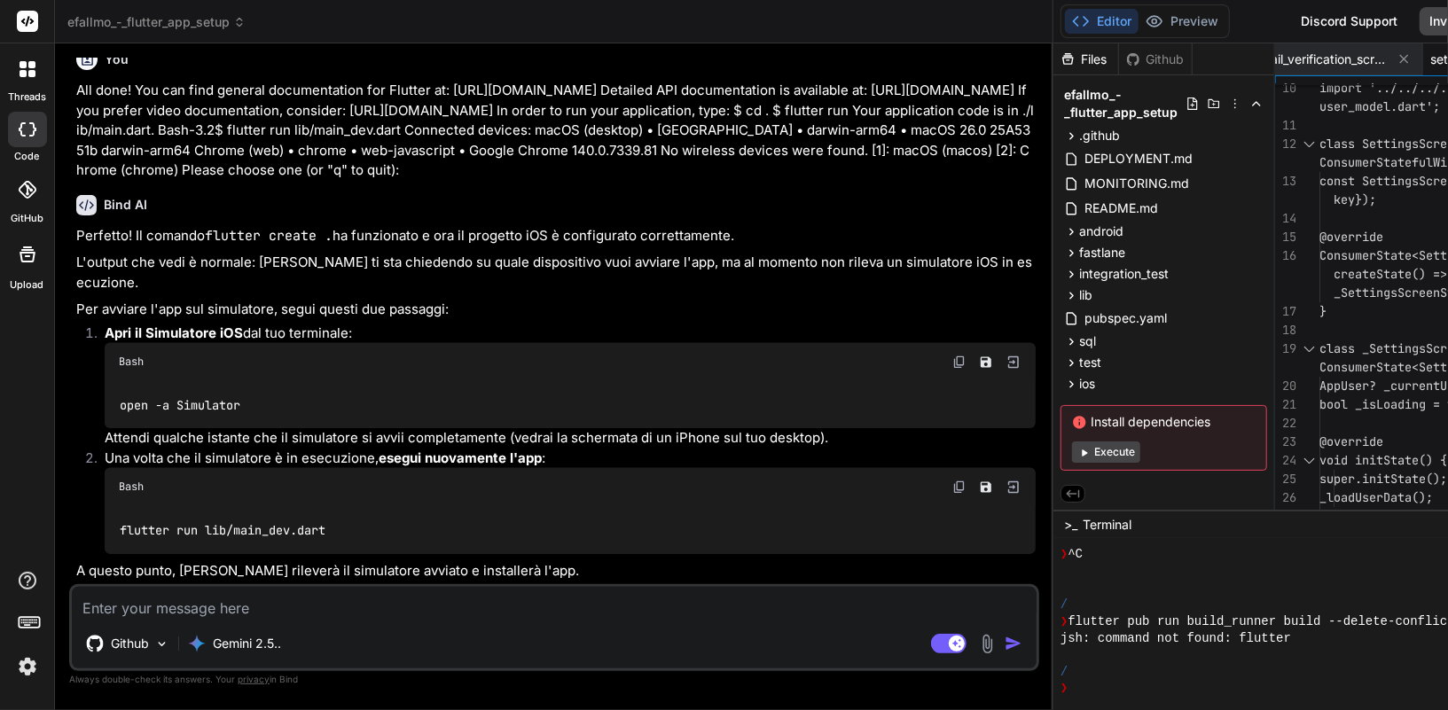
scroll to position [38561, 0]
click at [952, 360] on img at bounding box center [959, 362] width 14 height 14
click at [164, 608] on textarea at bounding box center [554, 603] width 964 height 32
paste textarea "No wireless devices were found. [1]: macOS (macos) [2]: Chrome (chrome) Please …"
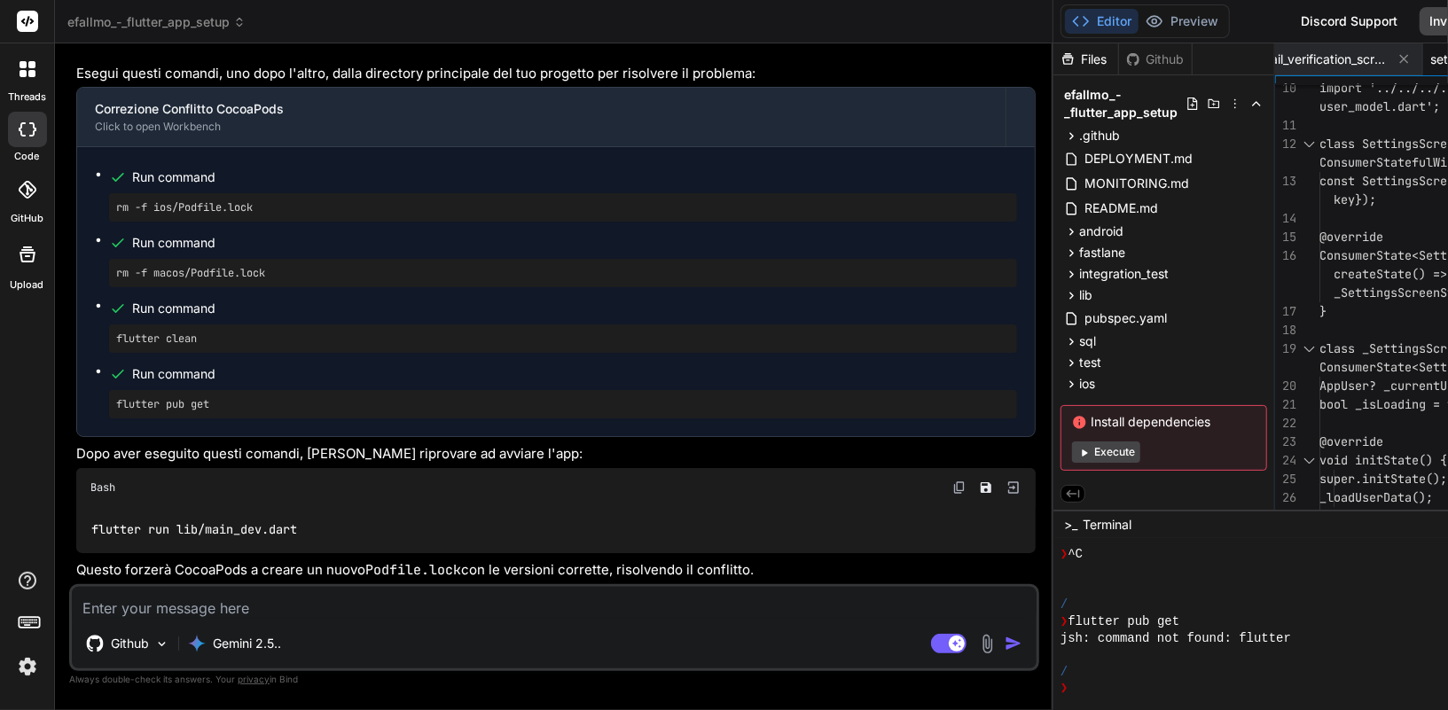
scroll to position [40441, 0]
drag, startPoint x: 269, startPoint y: 288, endPoint x: 102, endPoint y: 278, distance: 167.8
click at [102, 278] on ul "Run command rm -f ios/Podfile.lock Run command rm -f macos/Podfile.lock Run com…" at bounding box center [556, 292] width 922 height 254
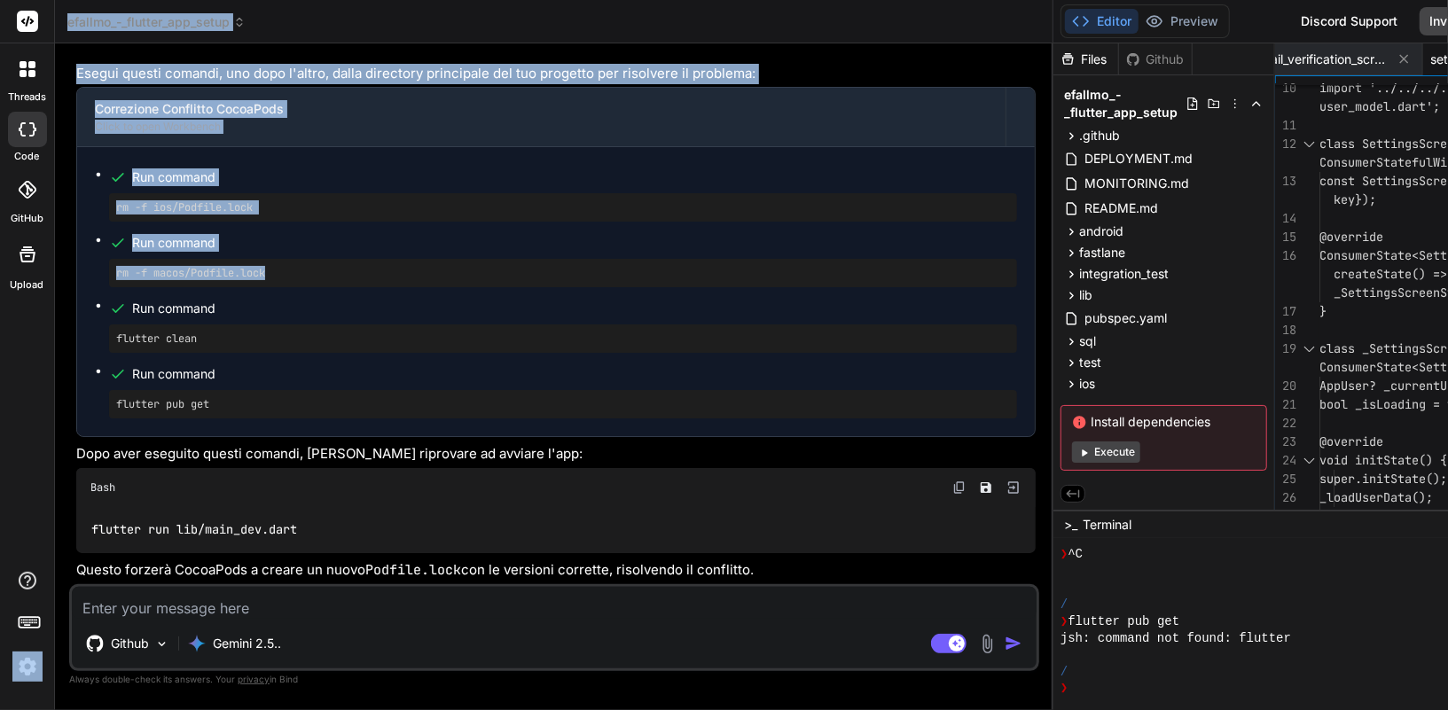
drag, startPoint x: 297, startPoint y: 353, endPoint x: 54, endPoint y: 342, distance: 243.1
click at [54, 342] on div "threads code GitHub Upload efallmo_-_flutter_app_setup Created with Pixso. Bind…" at bounding box center [724, 355] width 1448 height 710
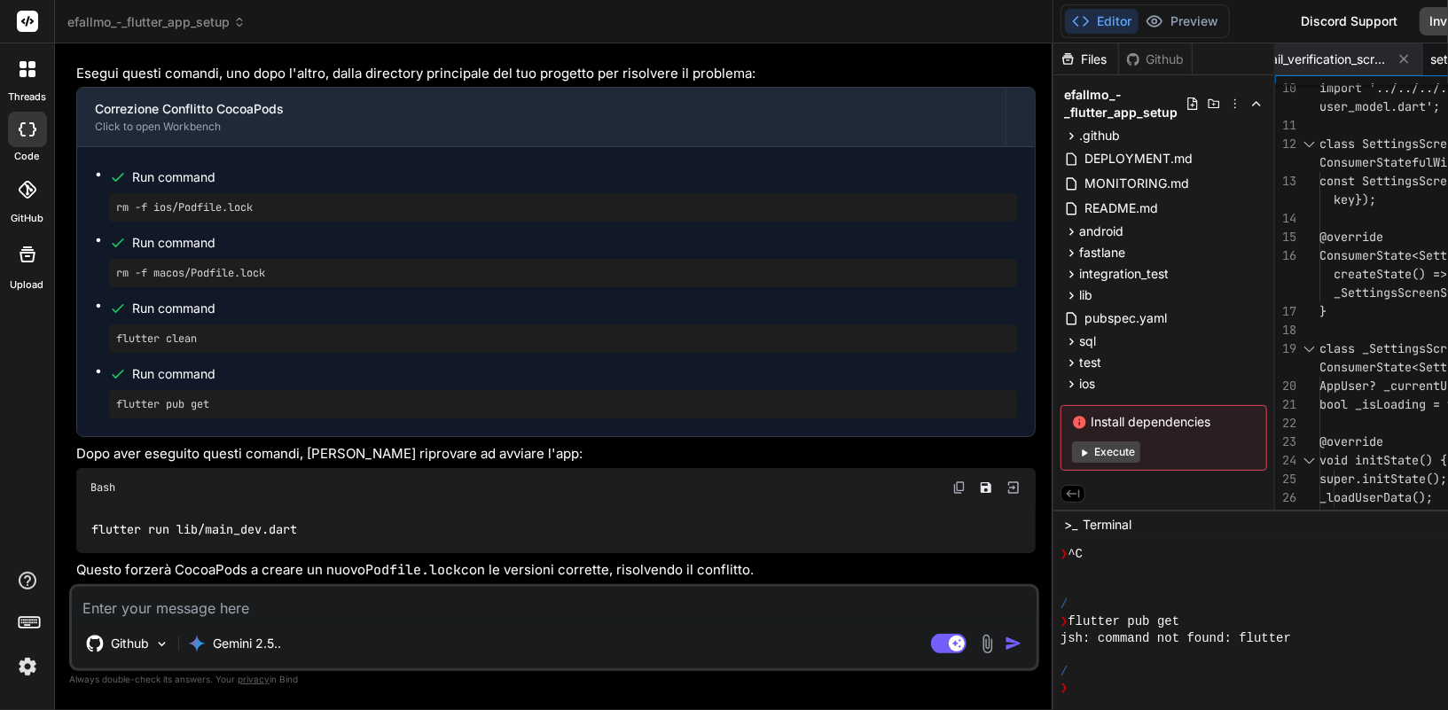
click at [199, 280] on pre "rm -f macos/Podfile.lock" at bounding box center [563, 273] width 894 height 14
drag, startPoint x: 286, startPoint y: 355, endPoint x: 103, endPoint y: 353, distance: 183.5
click at [103, 353] on ul "Run command rm -f ios/Podfile.lock Run command rm -f macos/Podfile.lock Run com…" at bounding box center [556, 292] width 922 height 254
drag, startPoint x: 216, startPoint y: 416, endPoint x: 67, endPoint y: 411, distance: 149.0
click at [67, 411] on div "Bind AI Web Search Created with Pixso. Code Generator You ### **PROMPT 11: UI/U…" at bounding box center [554, 376] width 998 height 666
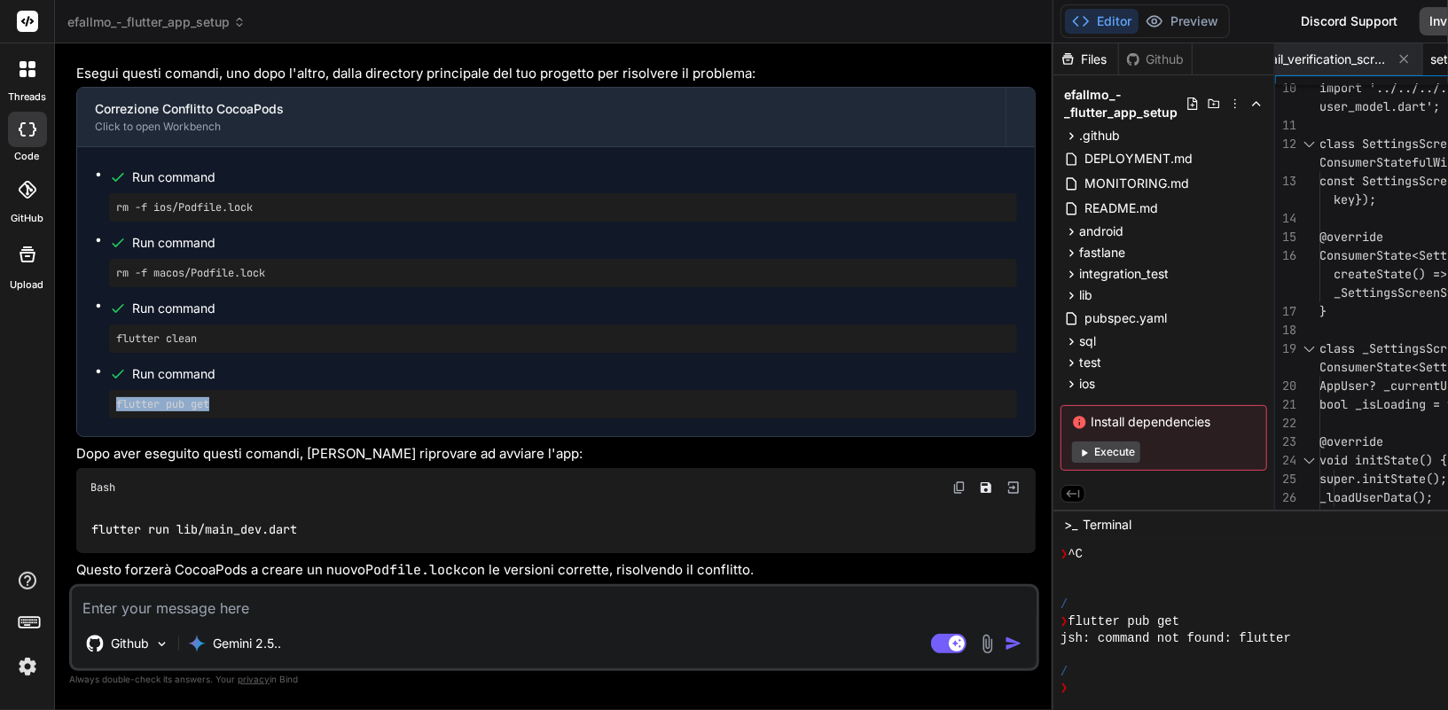
drag, startPoint x: 276, startPoint y: 482, endPoint x: 131, endPoint y: 463, distance: 145.8
click at [131, 418] on li "Run command flutter pub get" at bounding box center [563, 390] width 908 height 57
click at [132, 386] on div "Run command" at bounding box center [574, 374] width 885 height 25
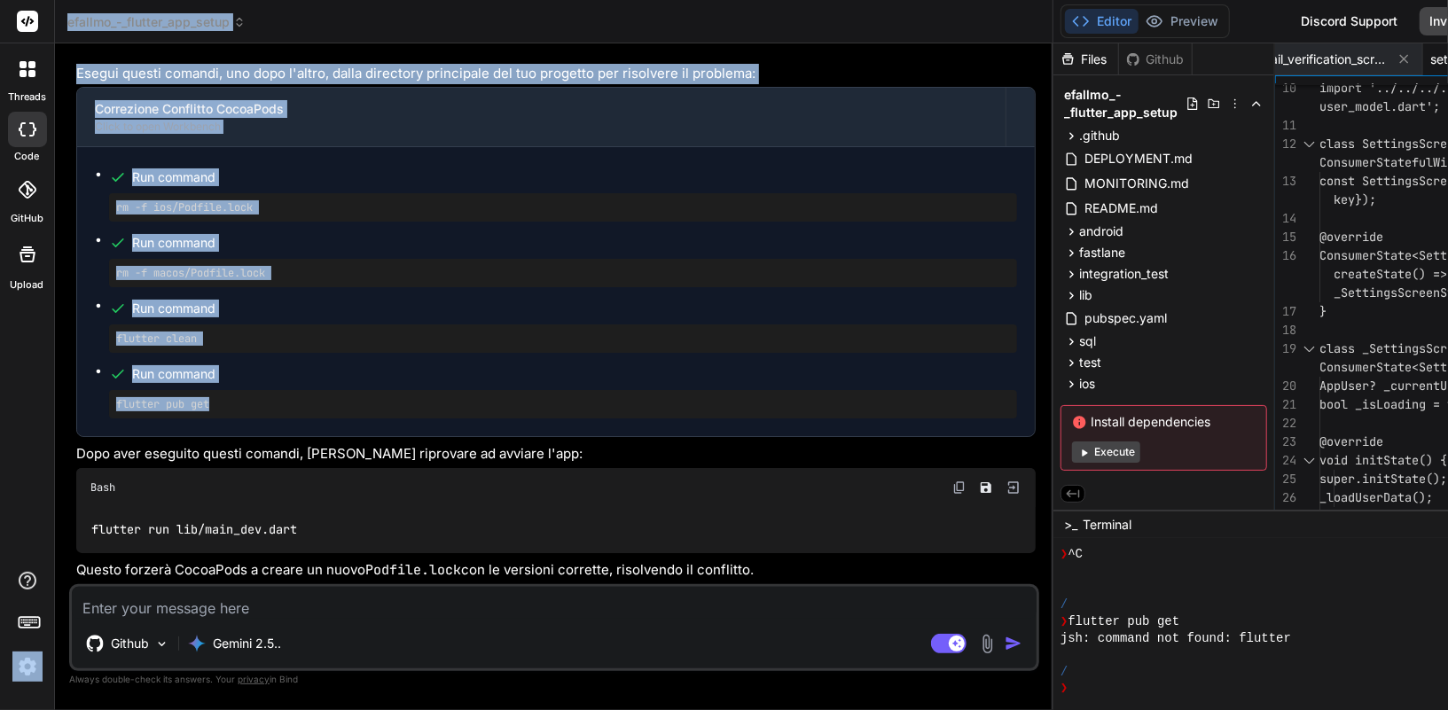
drag, startPoint x: 223, startPoint y: 476, endPoint x: 43, endPoint y: 479, distance: 180.0
click at [43, 479] on div "threads code GitHub Upload efallmo_-_flutter_app_setup Created with Pixso. Bind…" at bounding box center [724, 355] width 1448 height 710
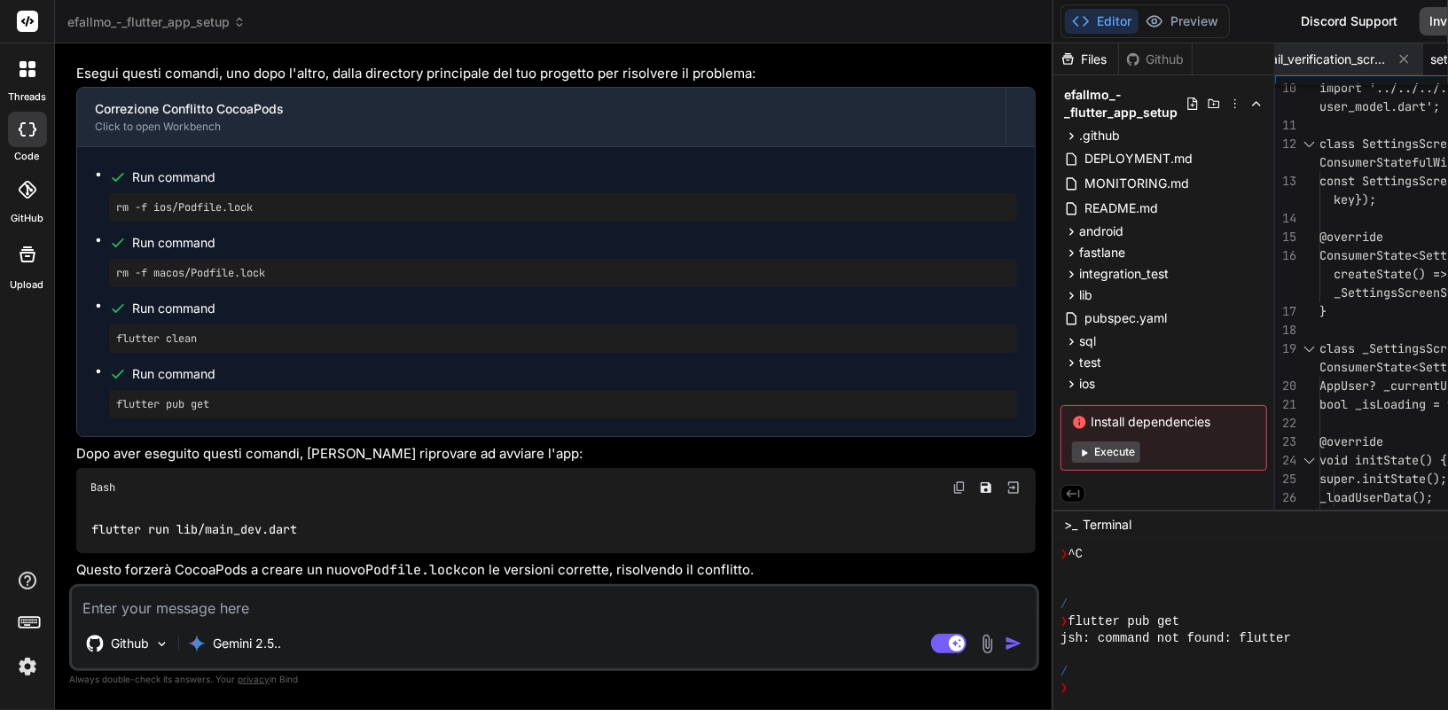
click at [181, 411] on pre "flutter pub get" at bounding box center [563, 404] width 894 height 14
drag, startPoint x: 230, startPoint y: 486, endPoint x: 91, endPoint y: 478, distance: 138.5
click at [91, 436] on div "Run command rm -f ios/Podfile.lock Run command rm -f macos/Podfile.lock Run com…" at bounding box center [555, 291] width 957 height 289
click at [952, 491] on img at bounding box center [959, 487] width 14 height 14
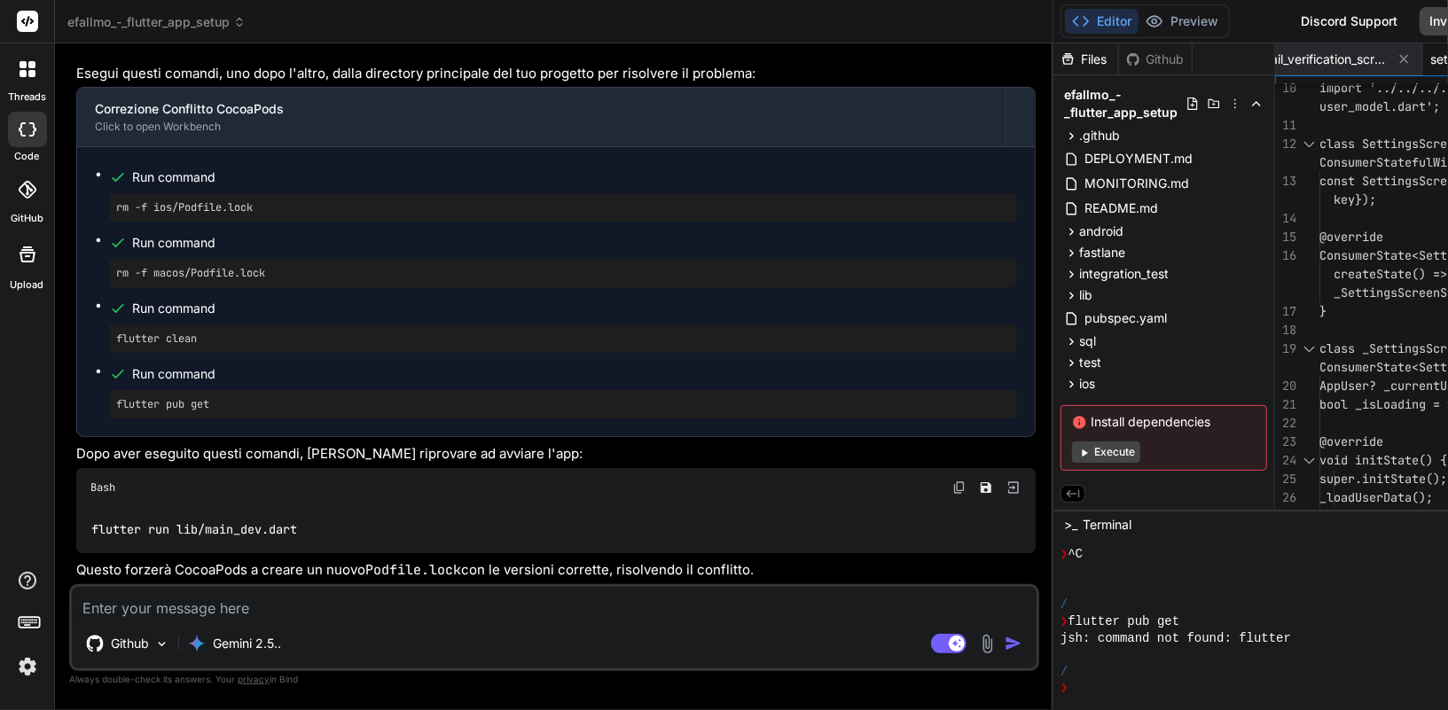
click at [242, 615] on textarea at bounding box center [554, 603] width 964 height 32
paste textarea "Connected devices: macOS (desktop) • macos • darwin-arm64 • macOS 26.0 25A5351b…"
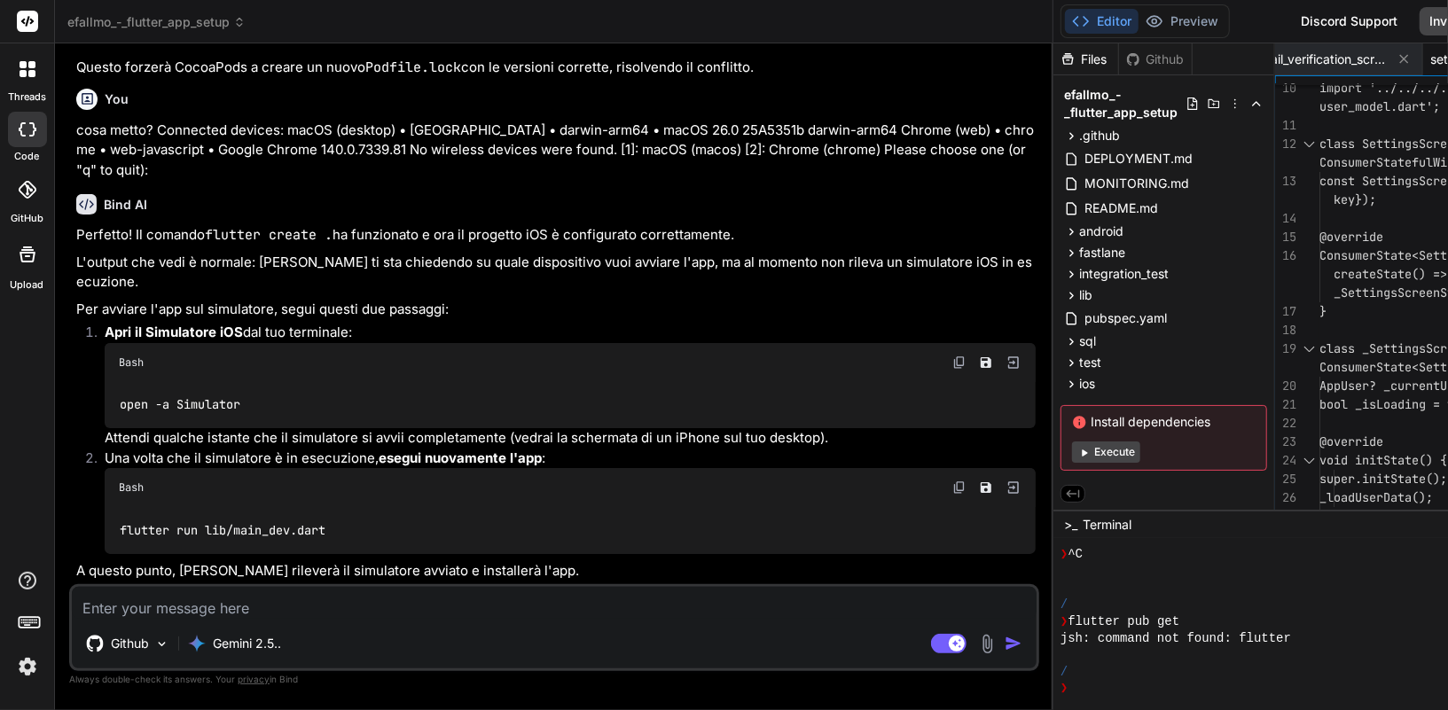
scroll to position [41020, 0]
click at [952, 366] on img at bounding box center [959, 362] width 14 height 14
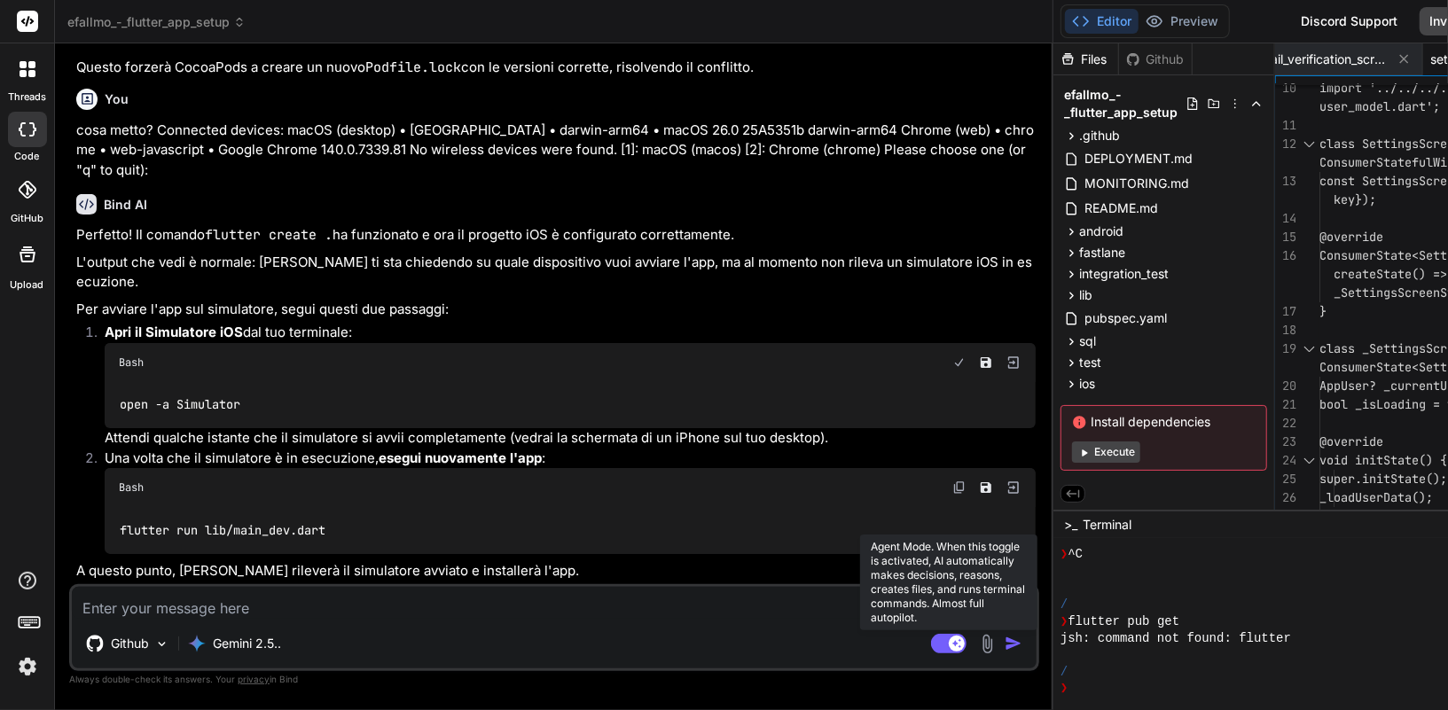
click at [931, 647] on rect at bounding box center [948, 644] width 35 height 20
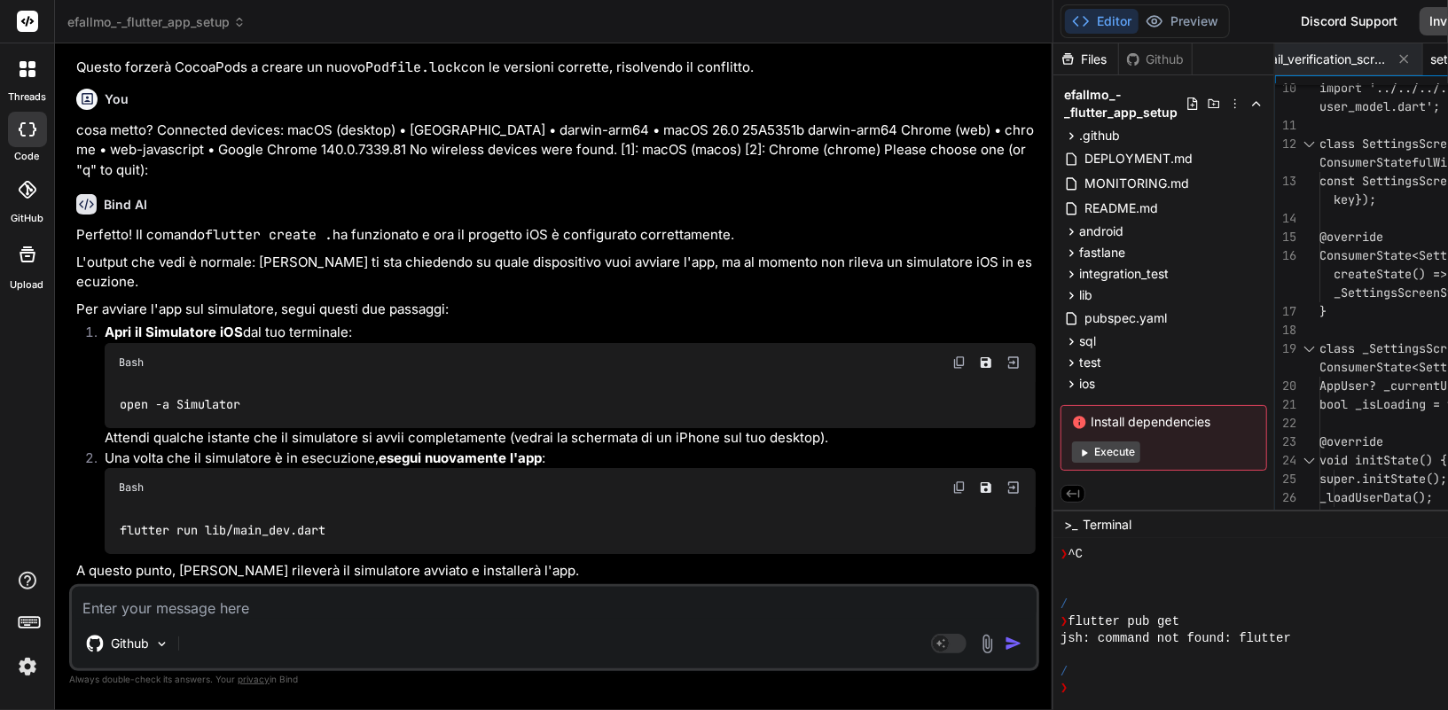
click at [788, 486] on div "Bash" at bounding box center [570, 487] width 931 height 39
click at [952, 488] on img at bounding box center [959, 487] width 14 height 14
click at [212, 610] on textarea at bounding box center [554, 603] width 964 height 32
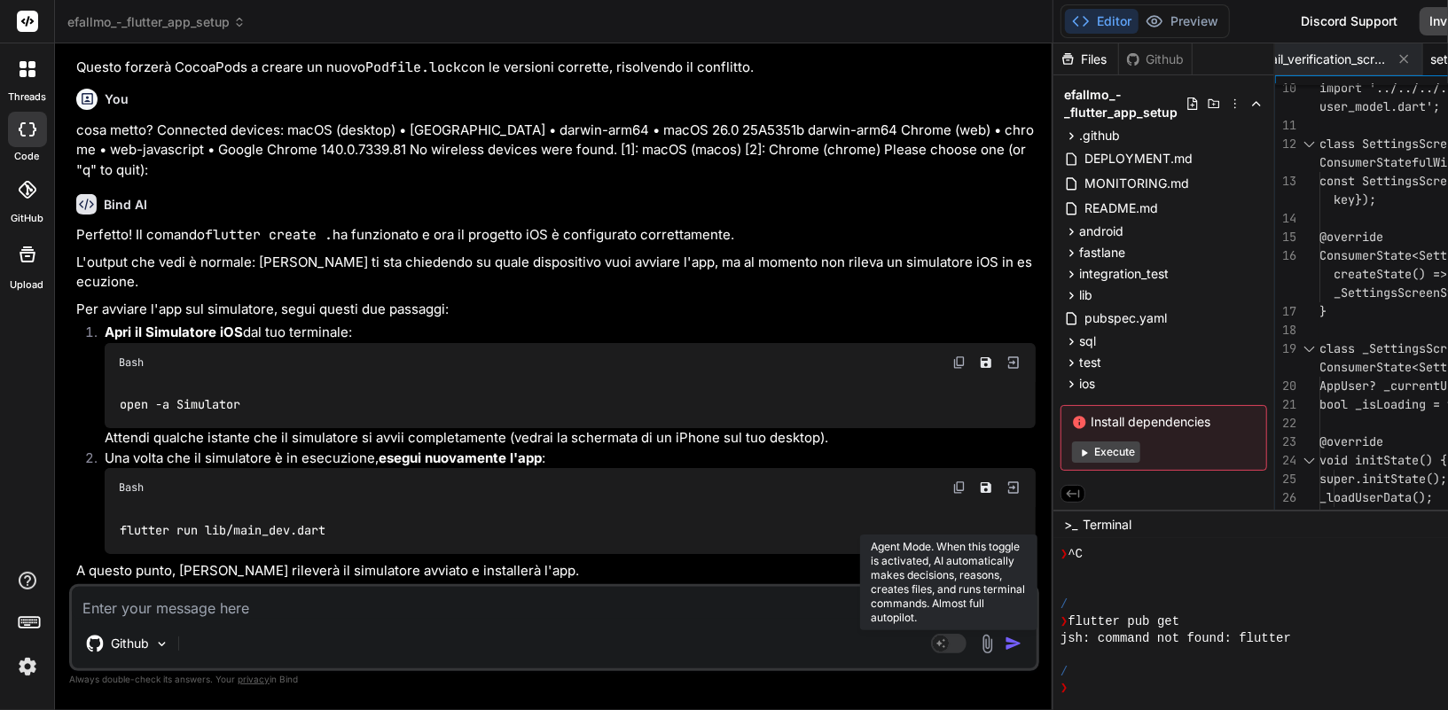
click at [931, 649] on rect at bounding box center [948, 644] width 35 height 20
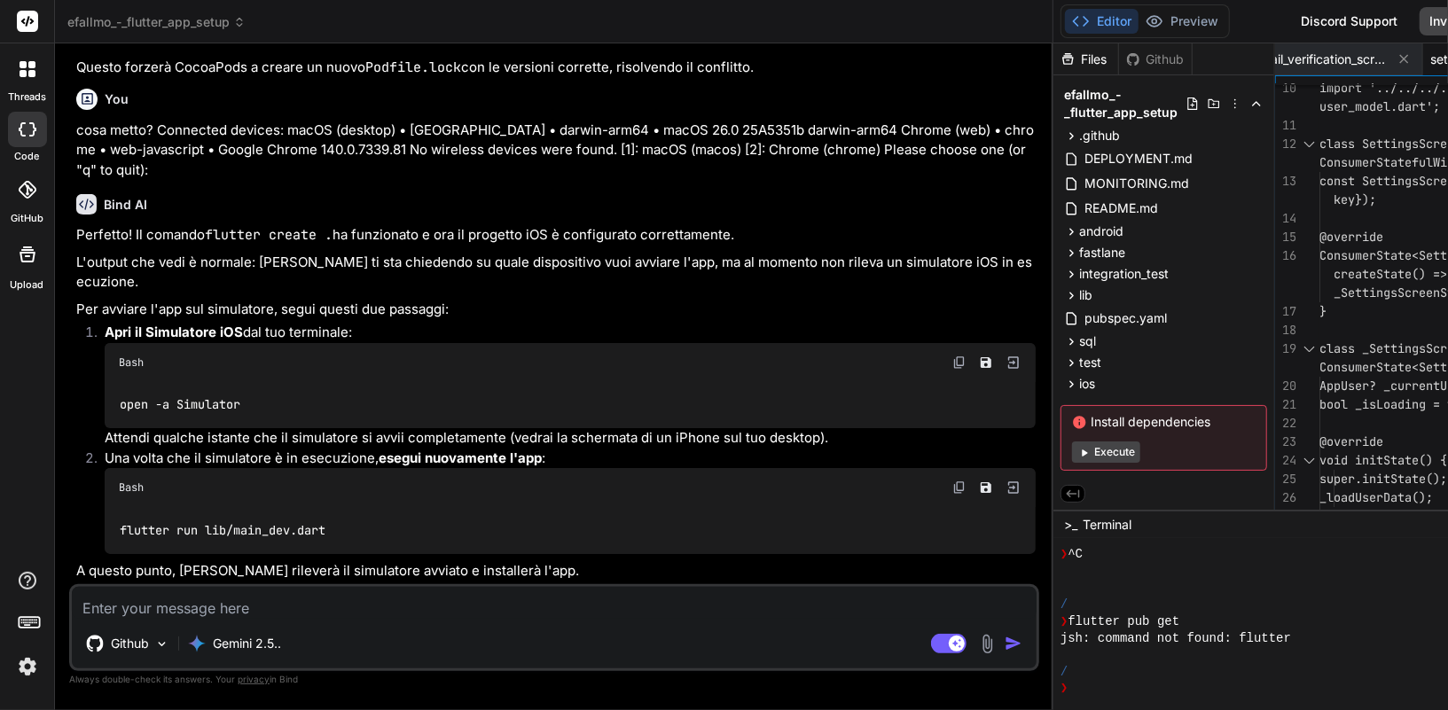
click at [548, 602] on textarea at bounding box center [554, 603] width 964 height 32
paste textarea "--- xcodebuild: WARNING: Using the first of multiple matching destinations: { p…"
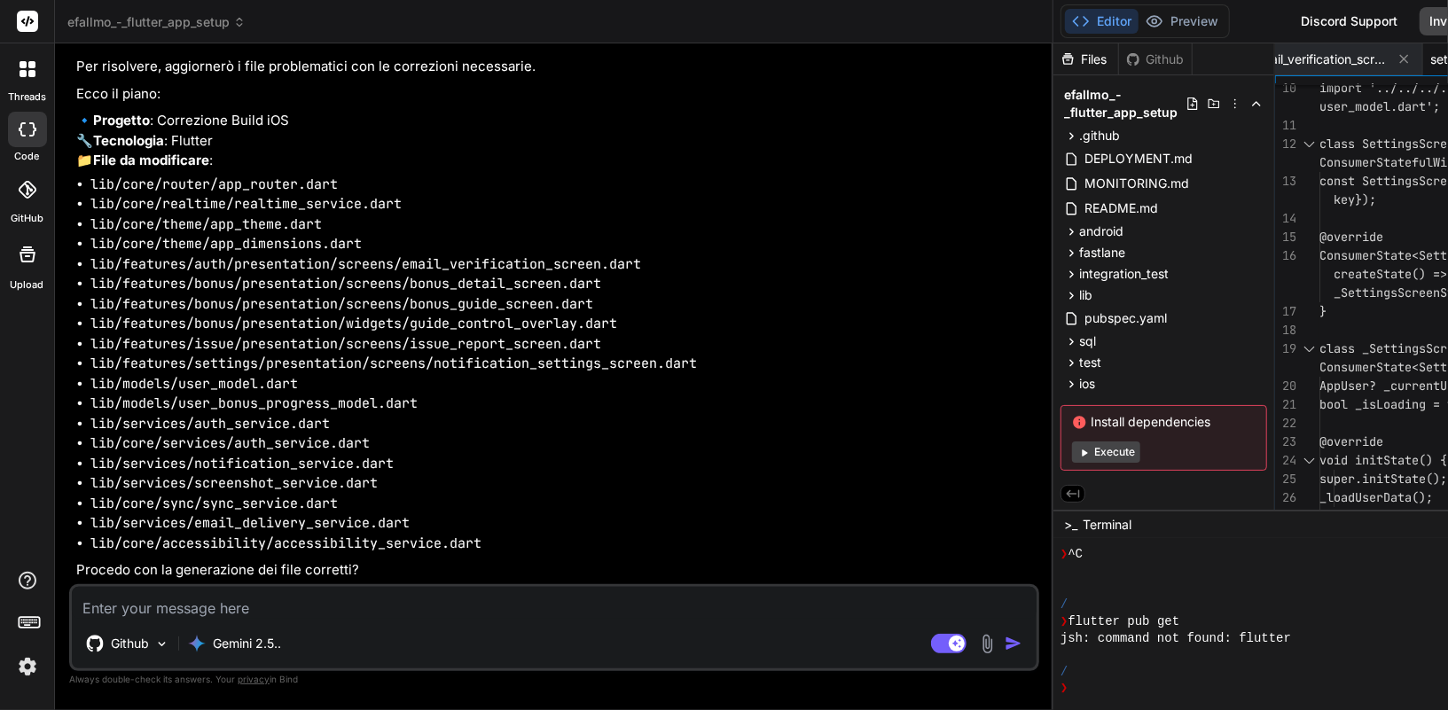
scroll to position [51180, 0]
click at [299, 606] on textarea at bounding box center [554, 603] width 964 height 32
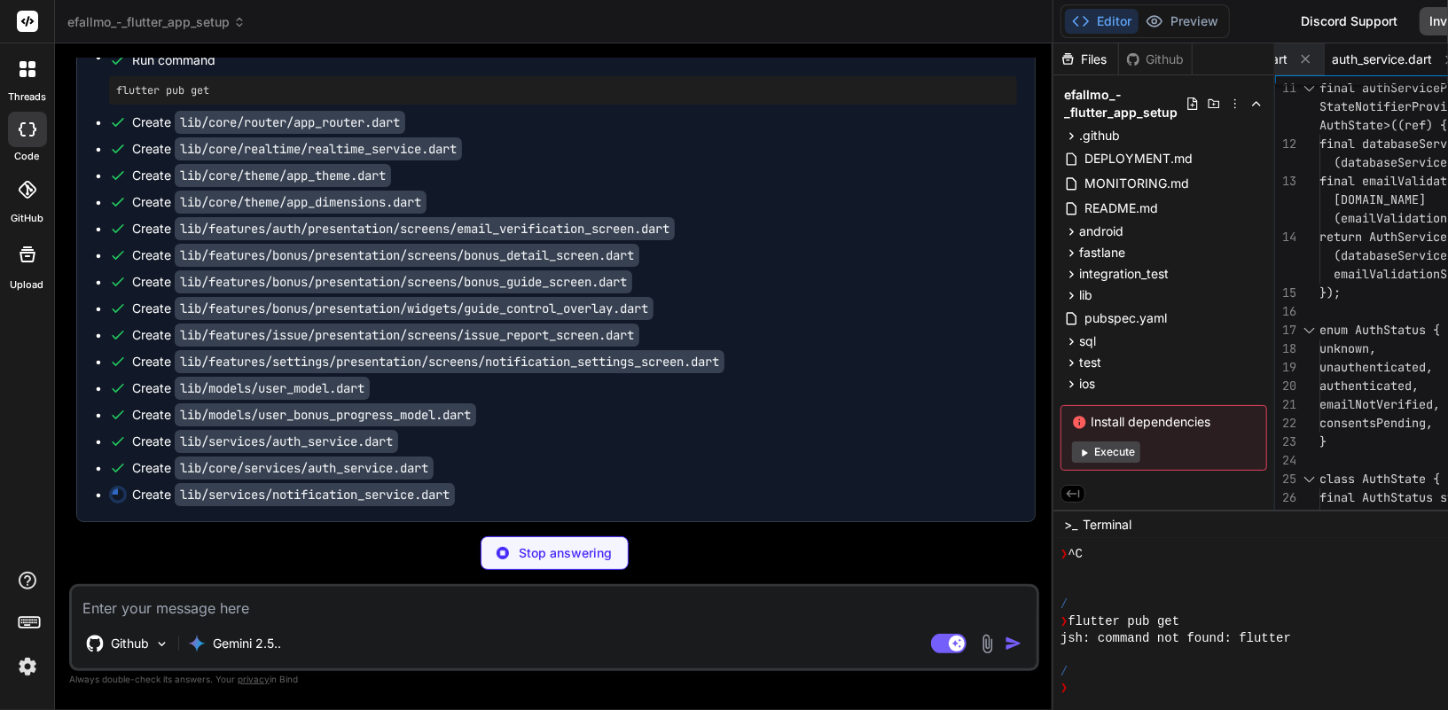
scroll to position [51919, 0]
click at [17, 671] on img at bounding box center [27, 667] width 30 height 30
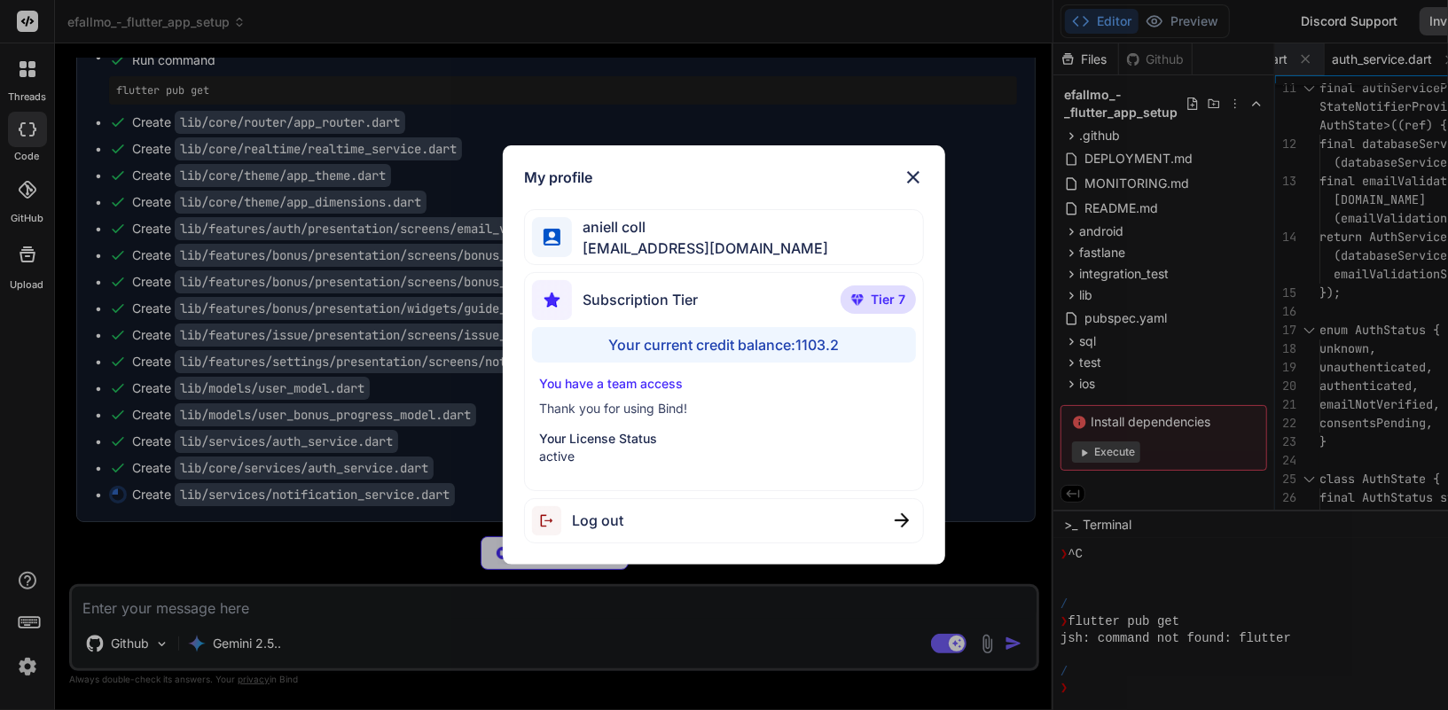
click at [25, 668] on div "My profile aniell coll collaroaniello@outlook.it Subscription Tier Tier 7 Your …" at bounding box center [724, 355] width 1448 height 710
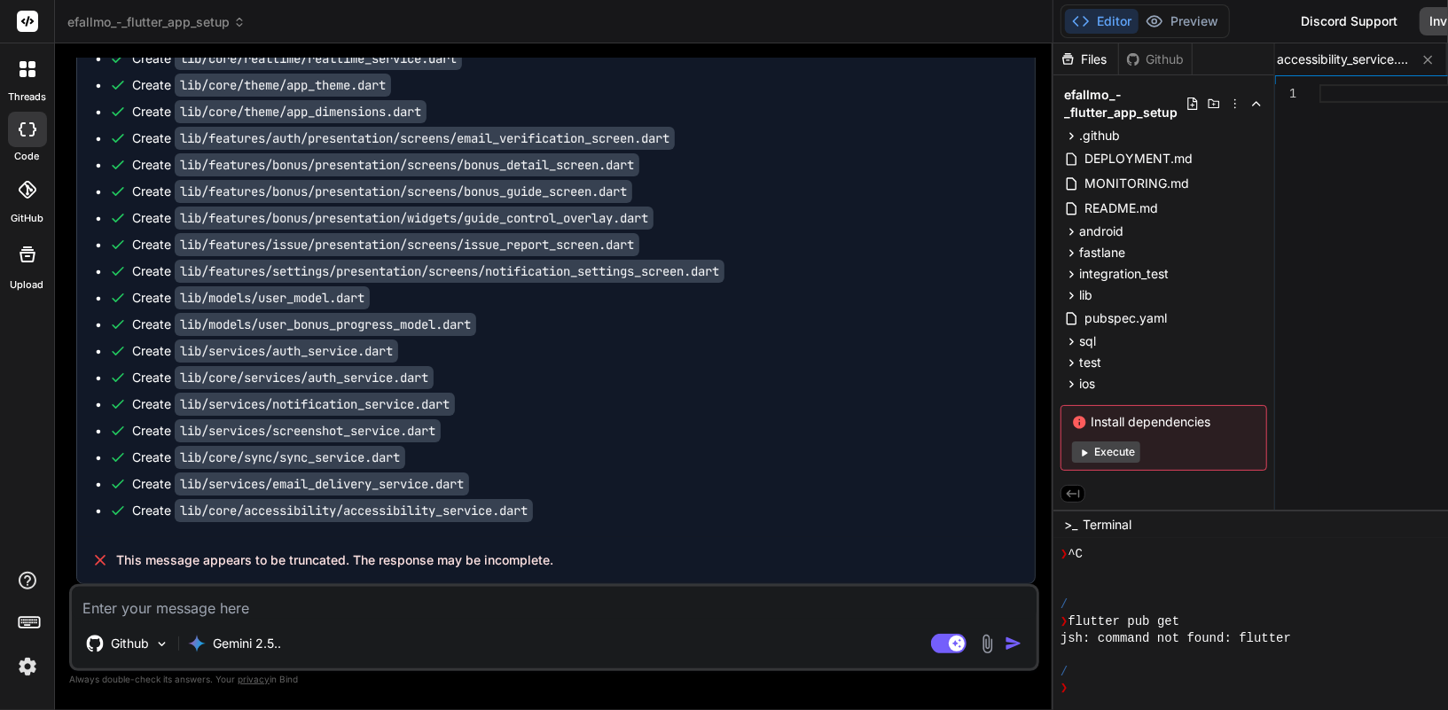
scroll to position [52011, 0]
drag, startPoint x: 566, startPoint y: 559, endPoint x: 121, endPoint y: 558, distance: 445.9
click at [121, 558] on div "This message appears to be truncated. The response may be incomplete." at bounding box center [555, 560] width 957 height 46
click at [285, 557] on span "This message appears to be truncated. The response may be incomplete." at bounding box center [334, 560] width 437 height 18
drag, startPoint x: 550, startPoint y: 559, endPoint x: 73, endPoint y: 561, distance: 476.9
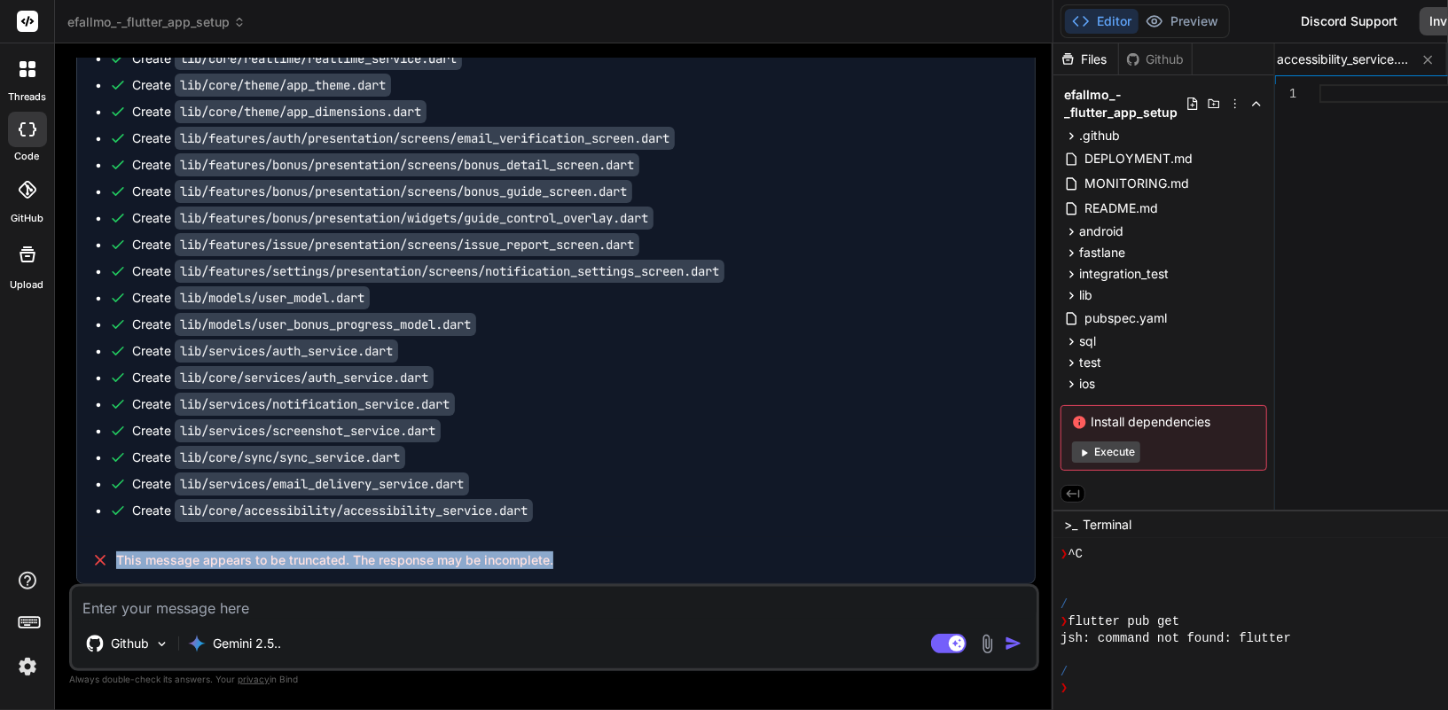
click at [73, 561] on div "You ### **PROMPT 11: UI/UX Polish e Accessibilità** ``` Finalizza l'interfaccia…" at bounding box center [556, 321] width 966 height 527
click at [262, 610] on textarea at bounding box center [554, 603] width 964 height 32
paste textarea "This message appears to be truncated. The response may be incomplete."
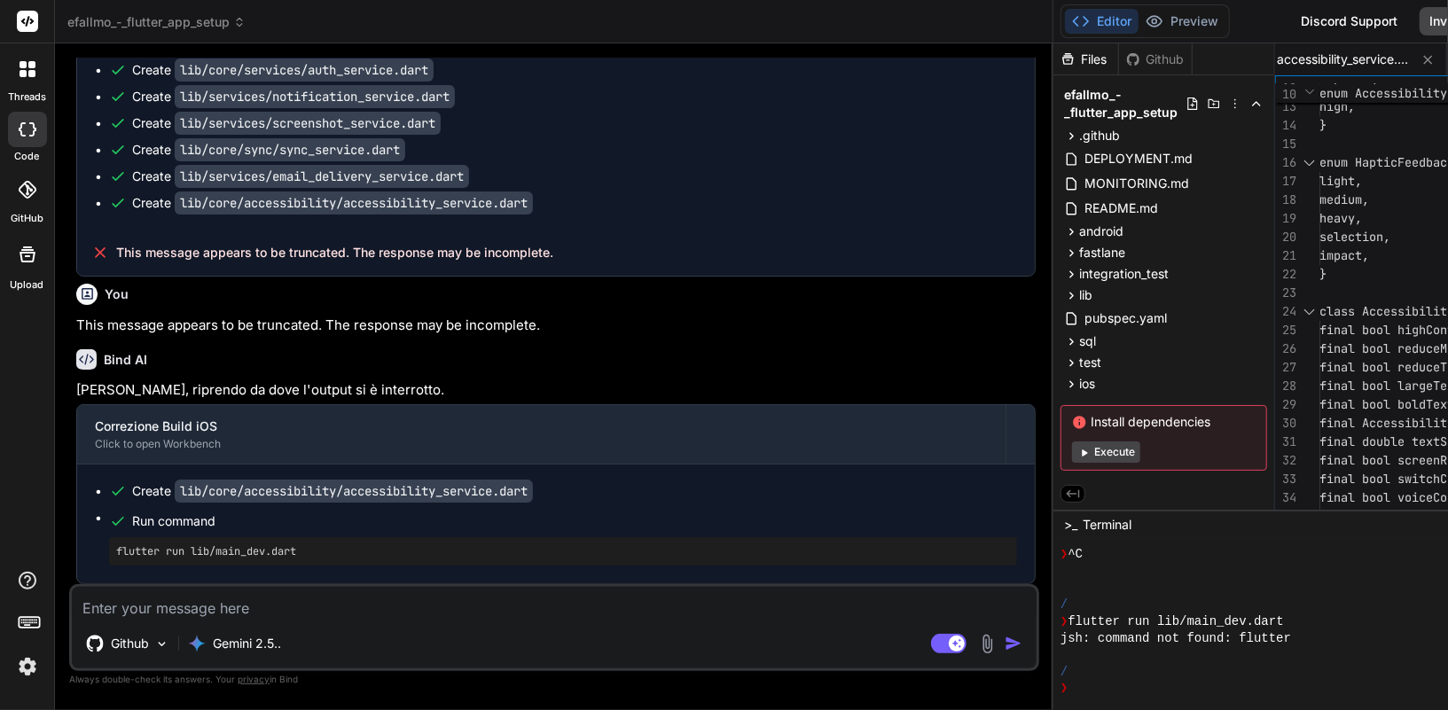
scroll to position [52318, 0]
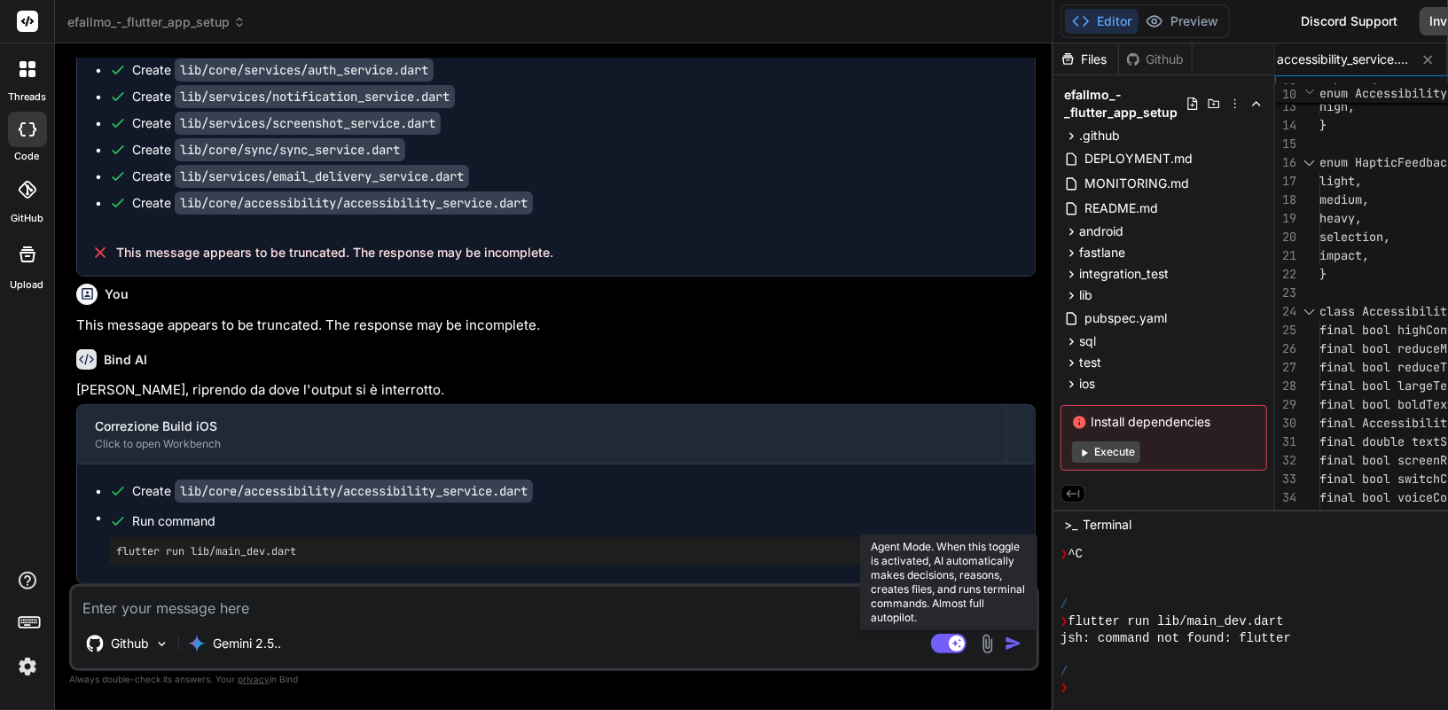
click at [931, 650] on rect at bounding box center [948, 644] width 35 height 20
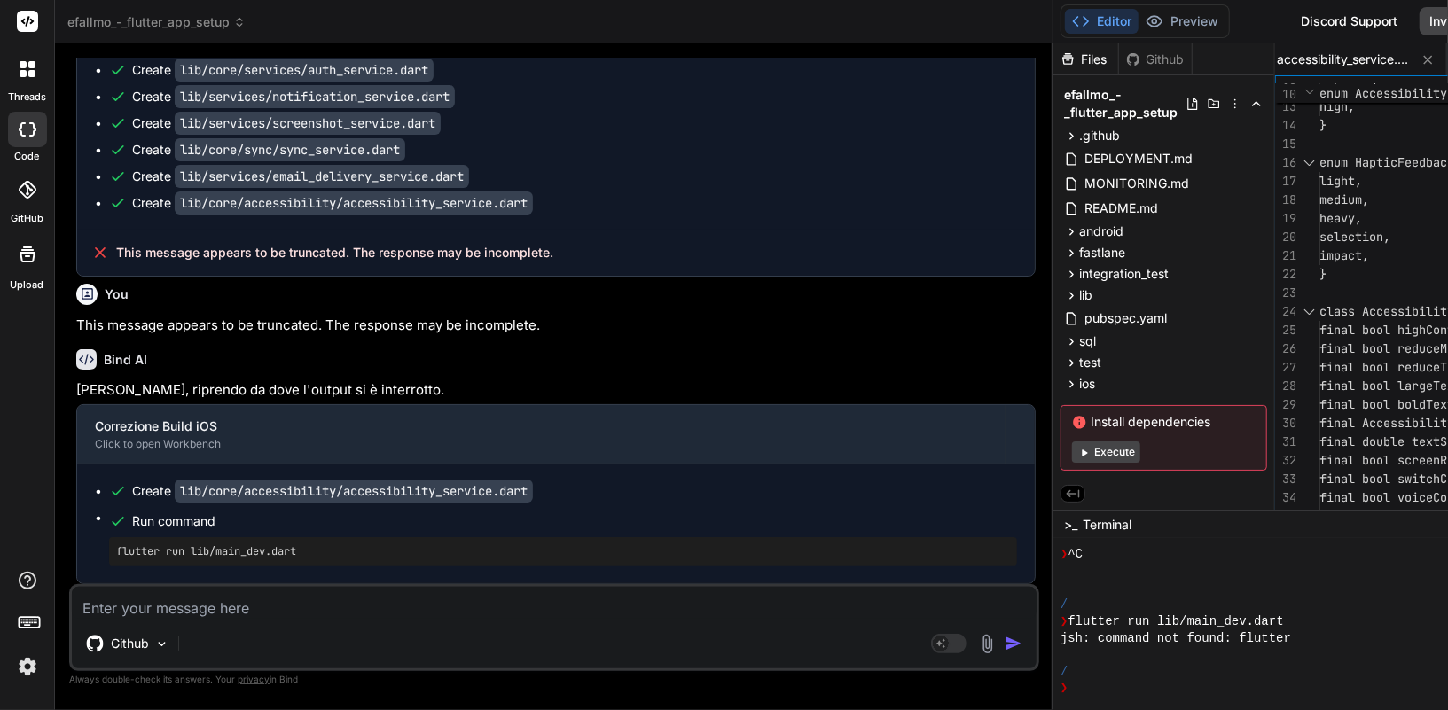
click at [204, 608] on textarea at bounding box center [554, 603] width 964 height 32
drag, startPoint x: 333, startPoint y: 545, endPoint x: 96, endPoint y: 551, distance: 237.6
click at [96, 551] on ul "Create lib/core/accessibility/accessibility_service.dart Run command flutter ru…" at bounding box center [556, 523] width 922 height 83
click at [251, 611] on textarea at bounding box center [554, 603] width 964 height 32
paste textarea "Error: No pubspec.yaml file found. This command should be run from the root of …"
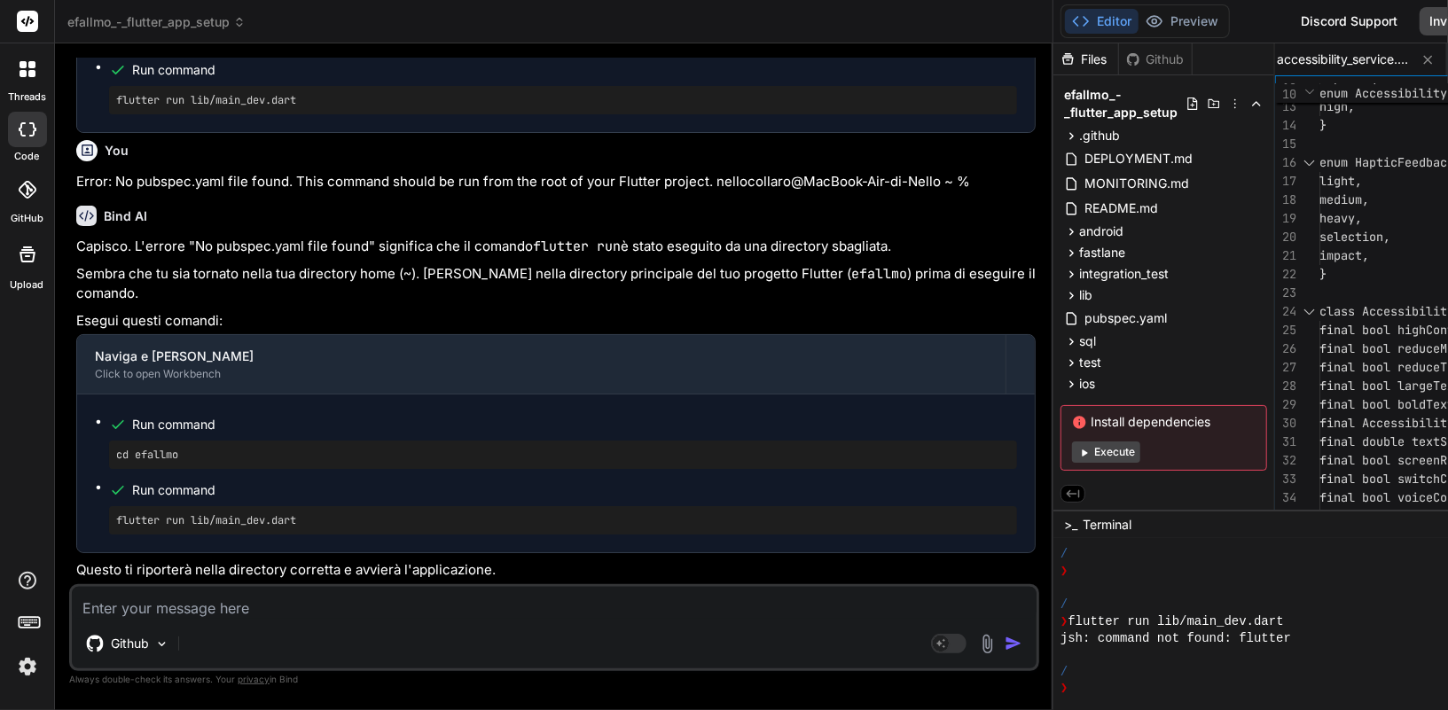
scroll to position [52809, 0]
drag, startPoint x: 269, startPoint y: 462, endPoint x: 141, endPoint y: 453, distance: 128.0
click at [141, 453] on pre "cd efallmo" at bounding box center [563, 455] width 894 height 14
click at [141, 455] on pre "cd efallmo" at bounding box center [563, 455] width 894 height 14
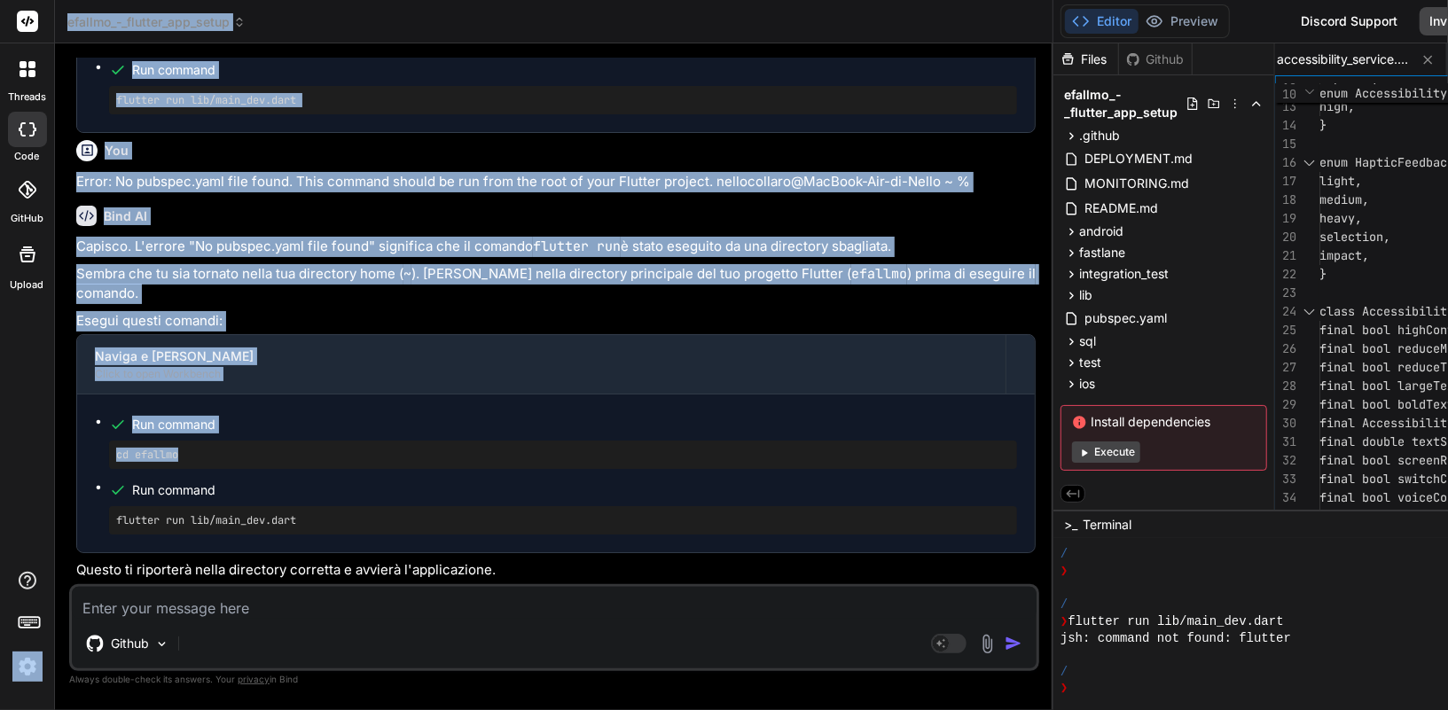
drag, startPoint x: 201, startPoint y: 457, endPoint x: 48, endPoint y: 457, distance: 153.4
click at [48, 457] on div "threads code GitHub Upload efallmo_-_flutter_app_setup Created with Pixso. Bind…" at bounding box center [724, 355] width 1448 height 710
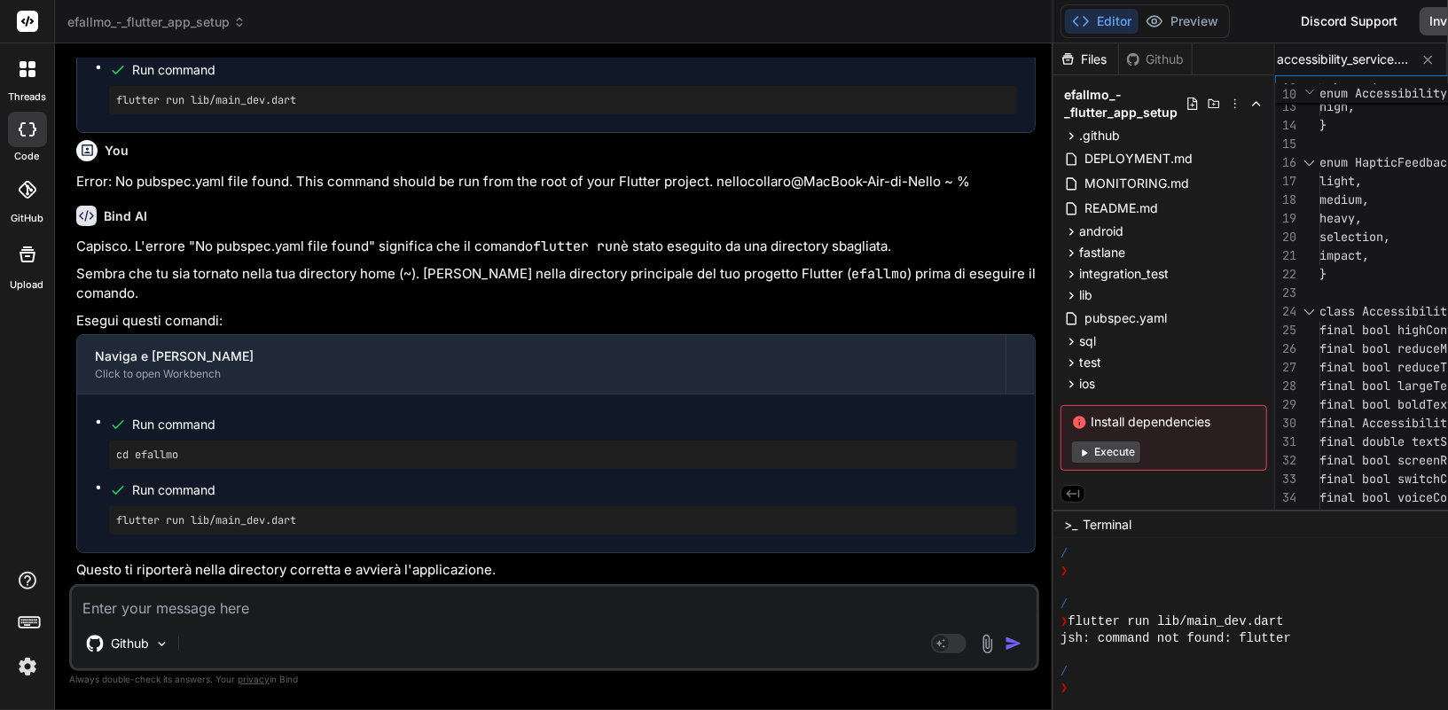
click at [170, 462] on pre "cd efallmo" at bounding box center [563, 455] width 894 height 14
drag, startPoint x: 205, startPoint y: 461, endPoint x: 99, endPoint y: 454, distance: 105.7
click at [99, 454] on ul "Run command cd efallmo Run command flutter run lib/main_dev.dart" at bounding box center [556, 473] width 922 height 122
drag, startPoint x: 317, startPoint y: 526, endPoint x: 103, endPoint y: 519, distance: 214.6
click at [103, 519] on ul "Run command cd efallmo Run command flutter run lib/main_dev.dart" at bounding box center [556, 473] width 922 height 122
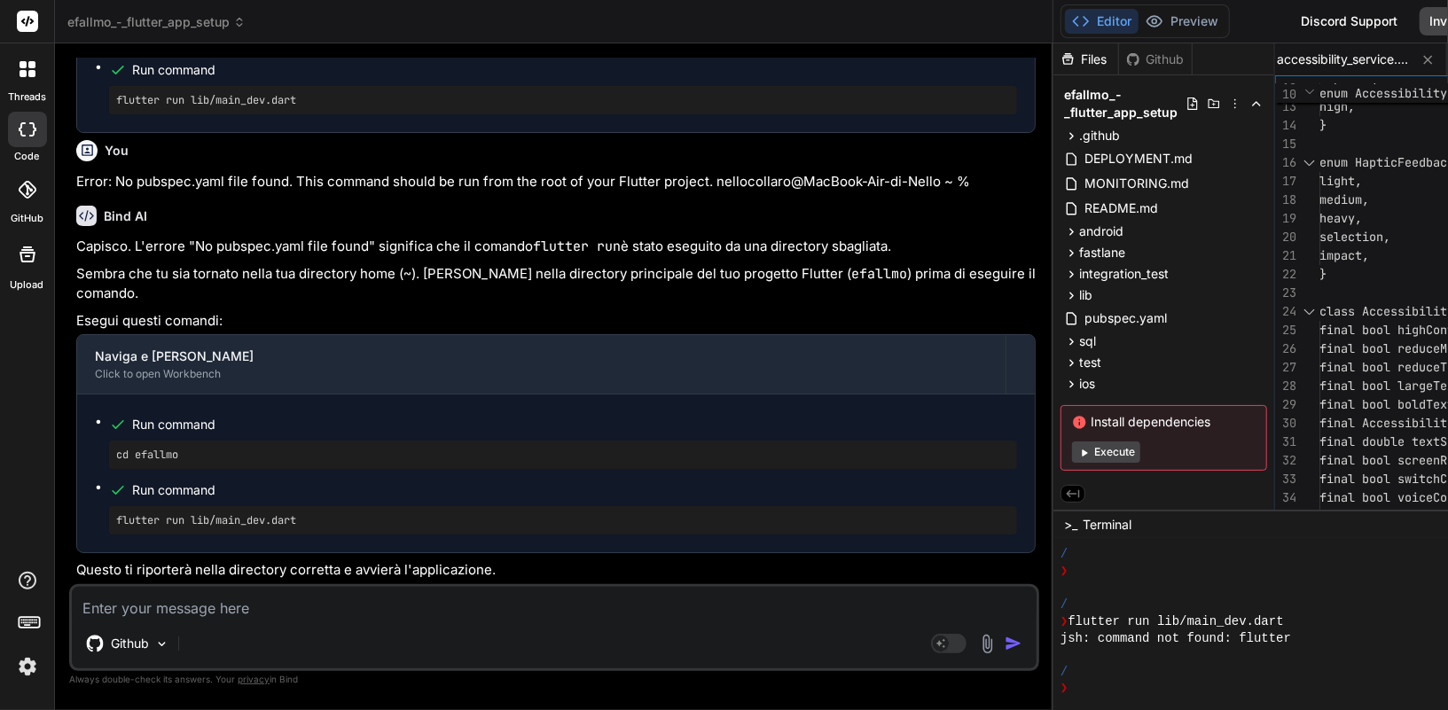
click at [350, 626] on div "Github" at bounding box center [554, 647] width 964 height 43
click at [335, 613] on textarea at bounding box center [554, 603] width 964 height 32
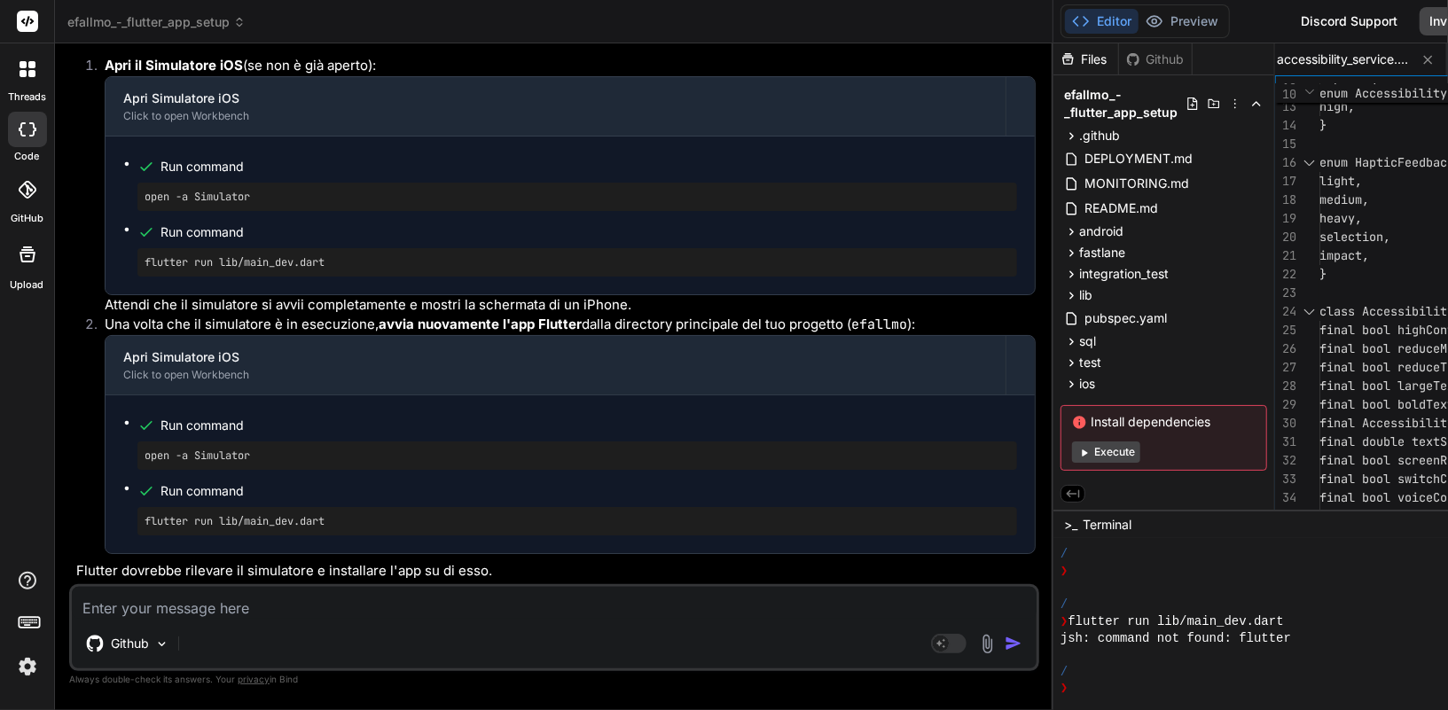
scroll to position [53473, 0]
click at [269, 204] on pre "open -a Simulator" at bounding box center [576, 197] width 865 height 14
drag, startPoint x: 269, startPoint y: 284, endPoint x: 112, endPoint y: 284, distance: 156.9
click at [112, 284] on div "Run command open -a Simulator Run command flutter run lib/main_dev.dart" at bounding box center [569, 216] width 929 height 158
drag, startPoint x: 355, startPoint y: 350, endPoint x: 113, endPoint y: 343, distance: 242.1
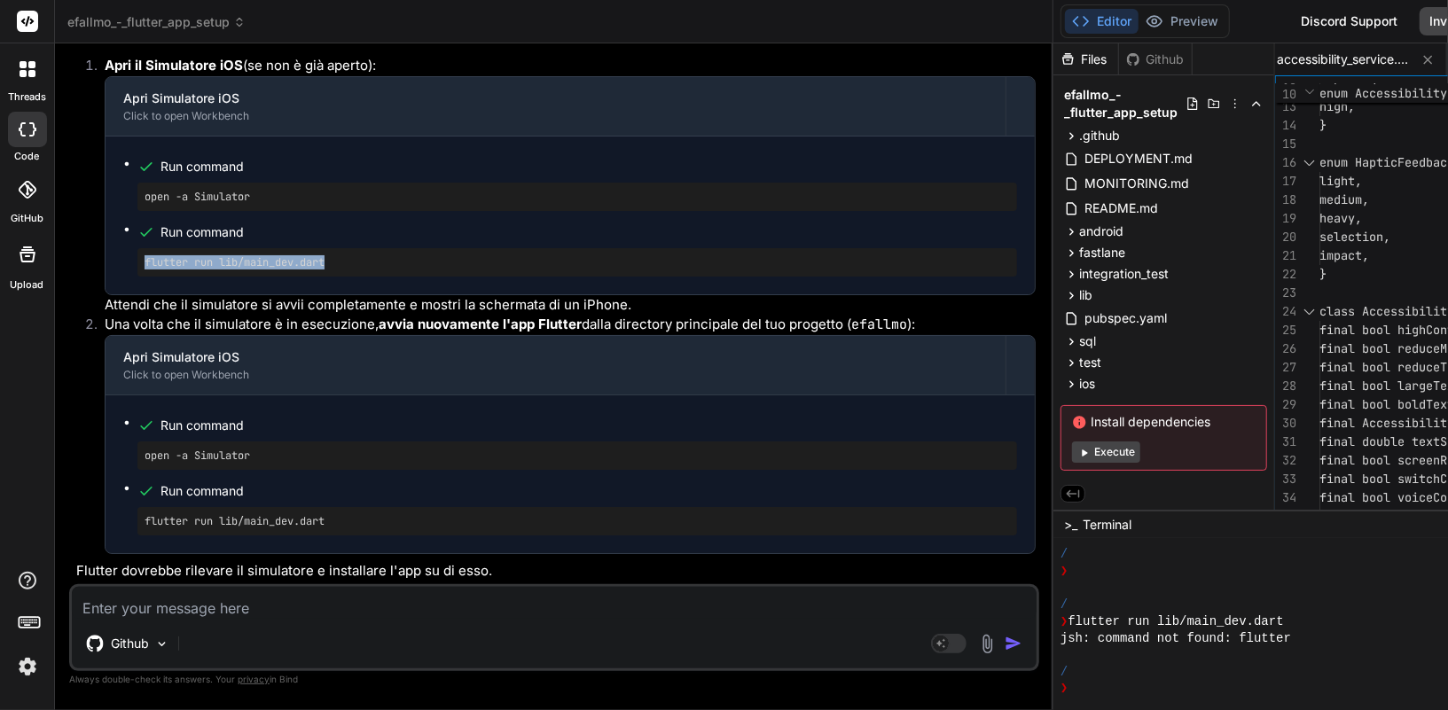
click at [113, 294] on div "Run command open -a Simulator Run command flutter run lib/main_dev.dart" at bounding box center [569, 216] width 929 height 158
click at [199, 612] on textarea at bounding box center [554, 603] width 964 height 32
paste textarea "Launching lib/main_dev.dart on iPhone 16 Plus in debug mode... Expected ios/Run…"
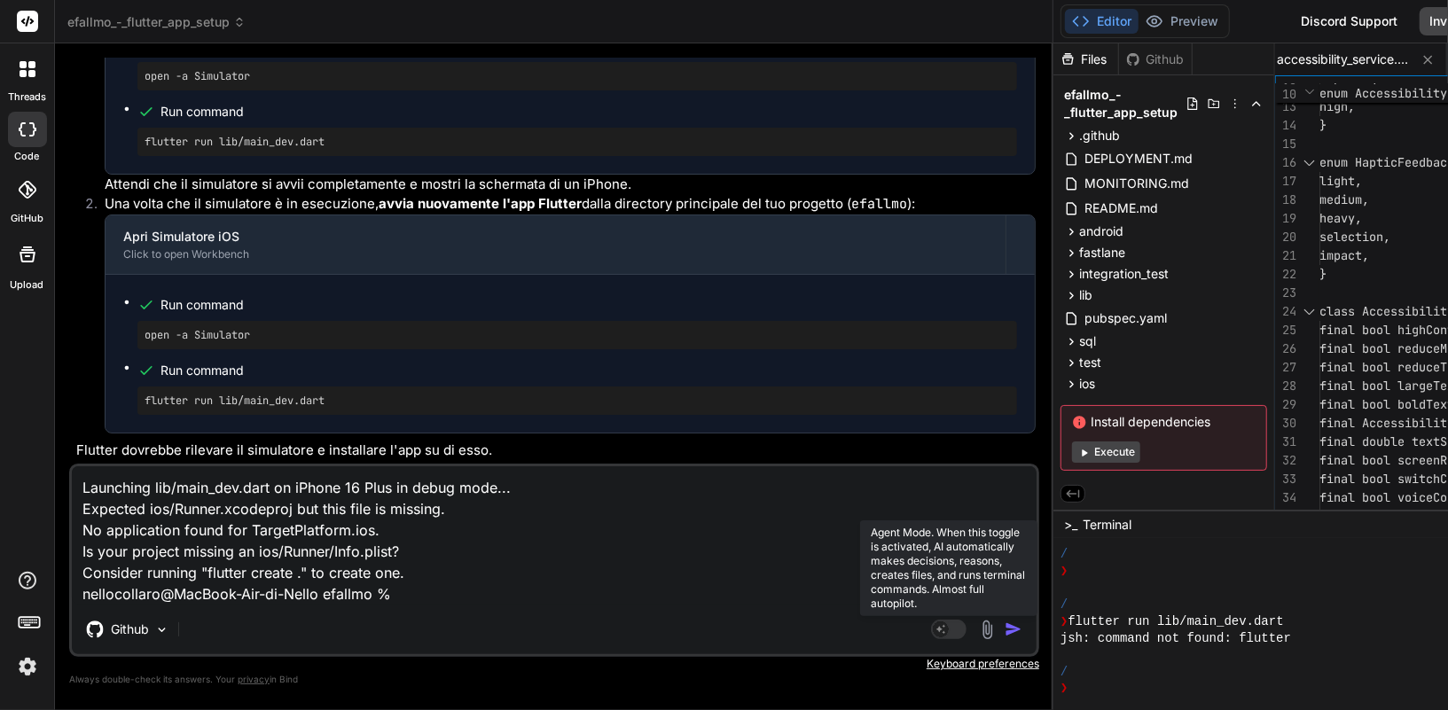
click at [933, 625] on rect at bounding box center [941, 629] width 16 height 16
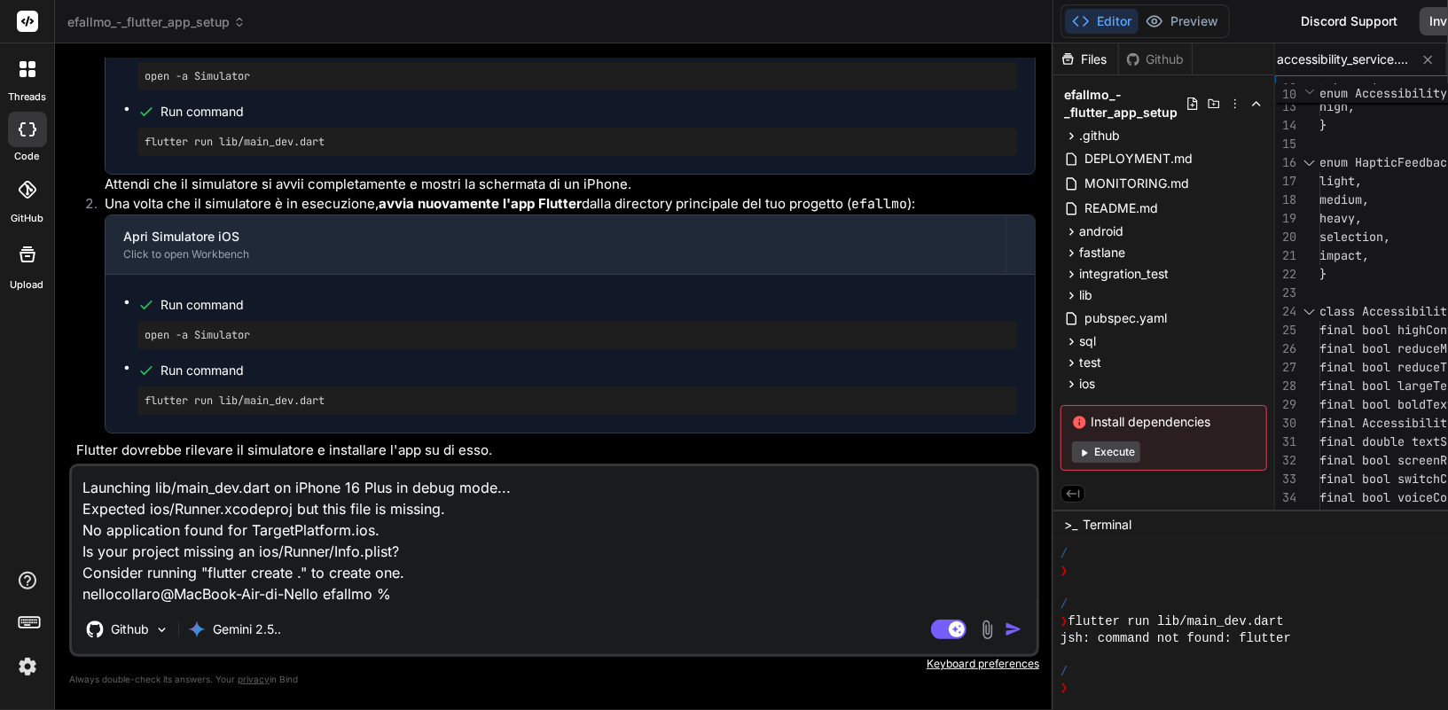
click at [1004, 634] on img "button" at bounding box center [1013, 629] width 18 height 18
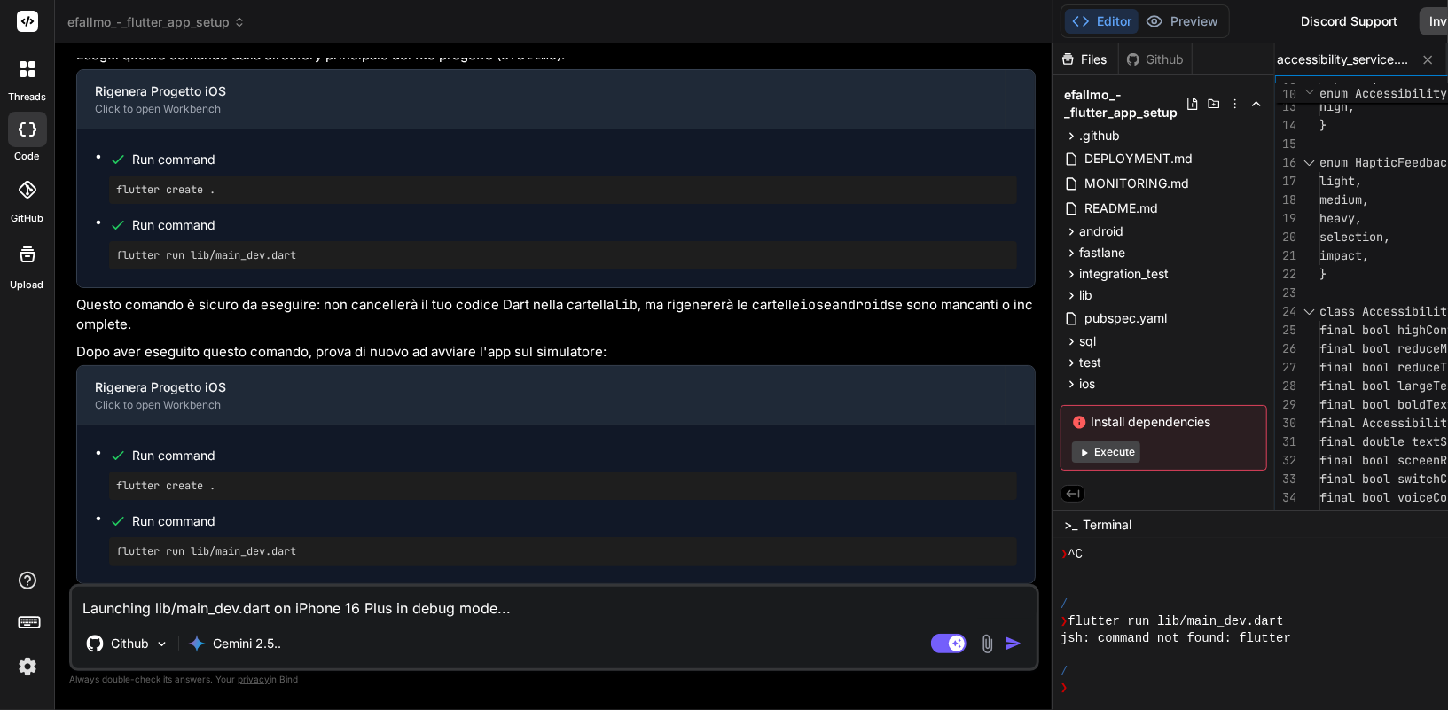
scroll to position [54355, 0]
drag, startPoint x: 243, startPoint y: 203, endPoint x: 82, endPoint y: 198, distance: 160.5
click at [82, 198] on div "Run command flutter create . Run command flutter run lib/main_dev.dart" at bounding box center [555, 208] width 957 height 158
drag, startPoint x: 328, startPoint y: 269, endPoint x: 85, endPoint y: 254, distance: 243.3
click at [85, 254] on div "Run command flutter create . Run command flutter run lib/main_dev.dart" at bounding box center [555, 208] width 957 height 158
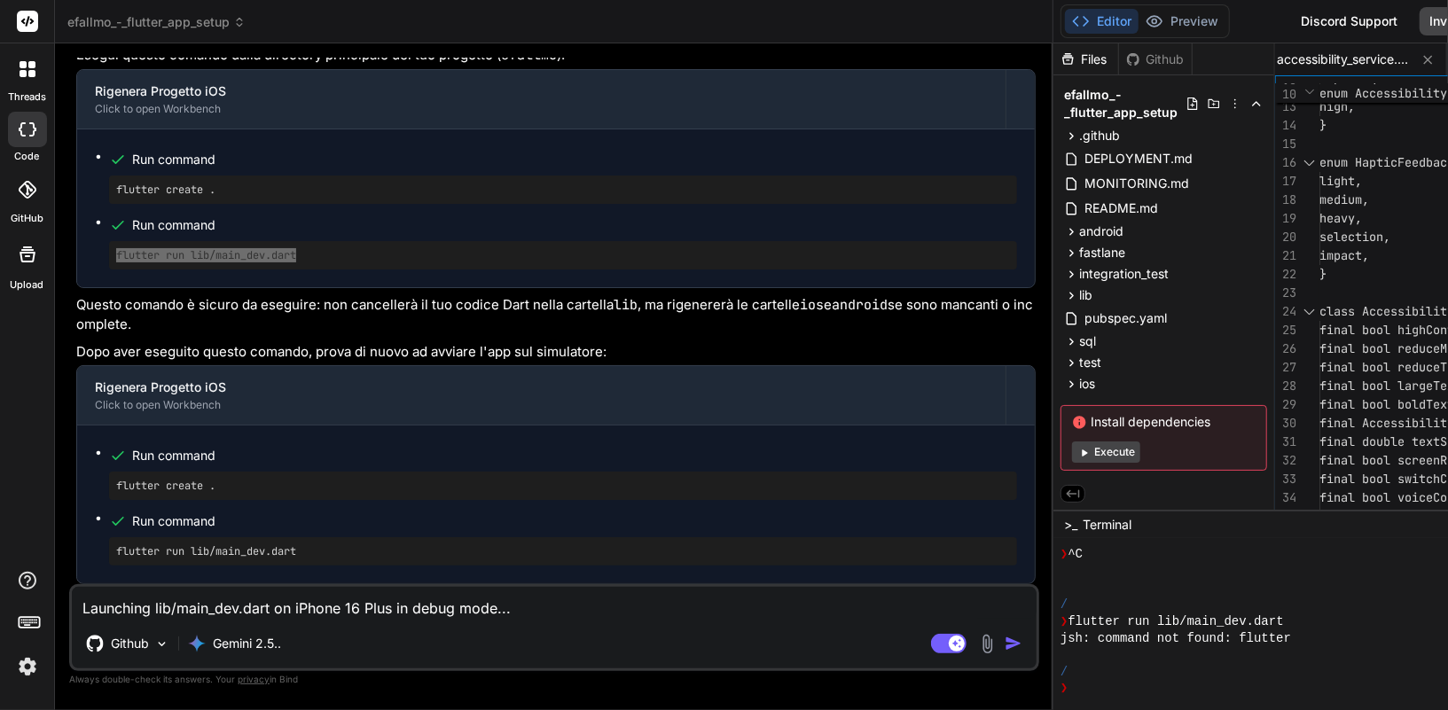
scroll to position [53728, 0]
drag, startPoint x: 260, startPoint y: 304, endPoint x: 110, endPoint y: 303, distance: 149.8
click at [323, 553] on pre "flutter run lib/main_dev.dart" at bounding box center [563, 551] width 894 height 14
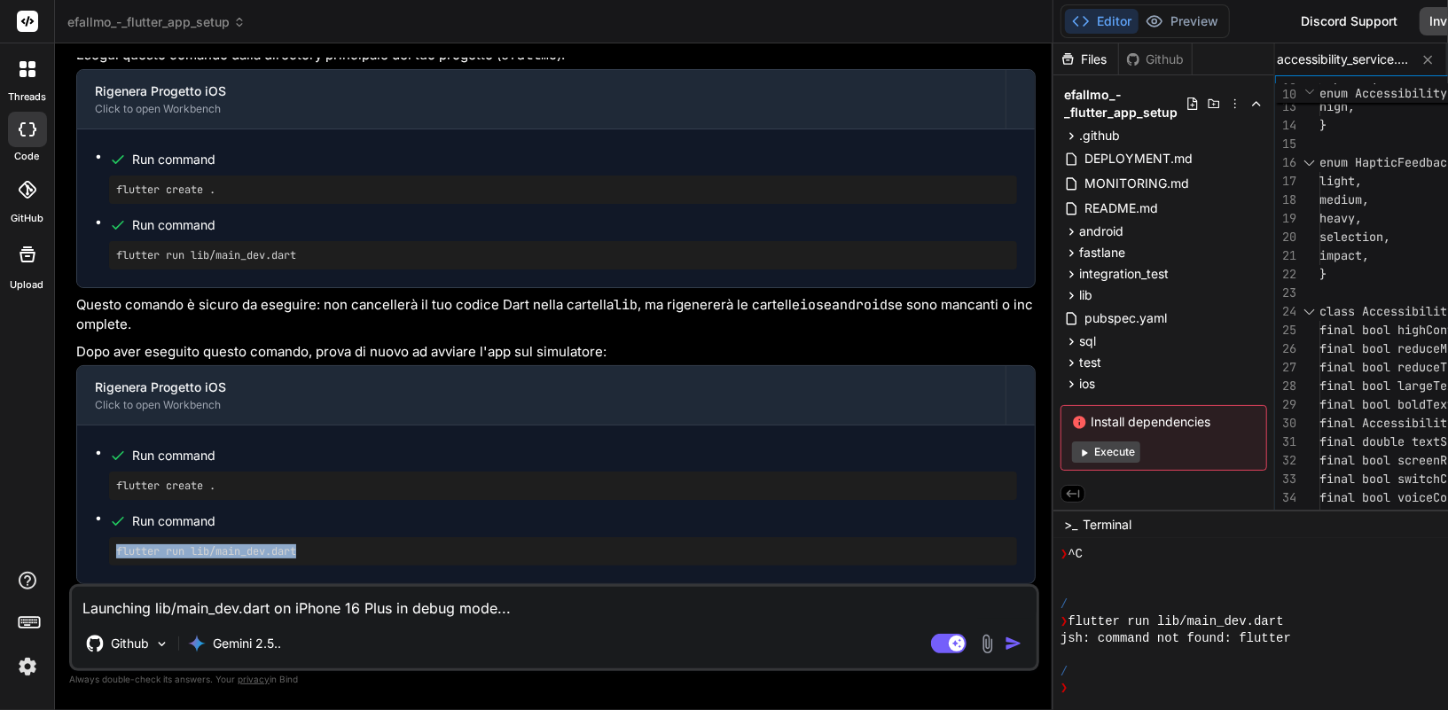
drag, startPoint x: 323, startPoint y: 553, endPoint x: 114, endPoint y: 547, distance: 208.4
click at [114, 547] on div "flutter run lib/main_dev.dart" at bounding box center [563, 551] width 908 height 28
click at [267, 609] on textarea "Launching lib/main_dev.dart on iPhone 16 Plus in debug mode... Expected ios/Run…" at bounding box center [554, 603] width 964 height 32
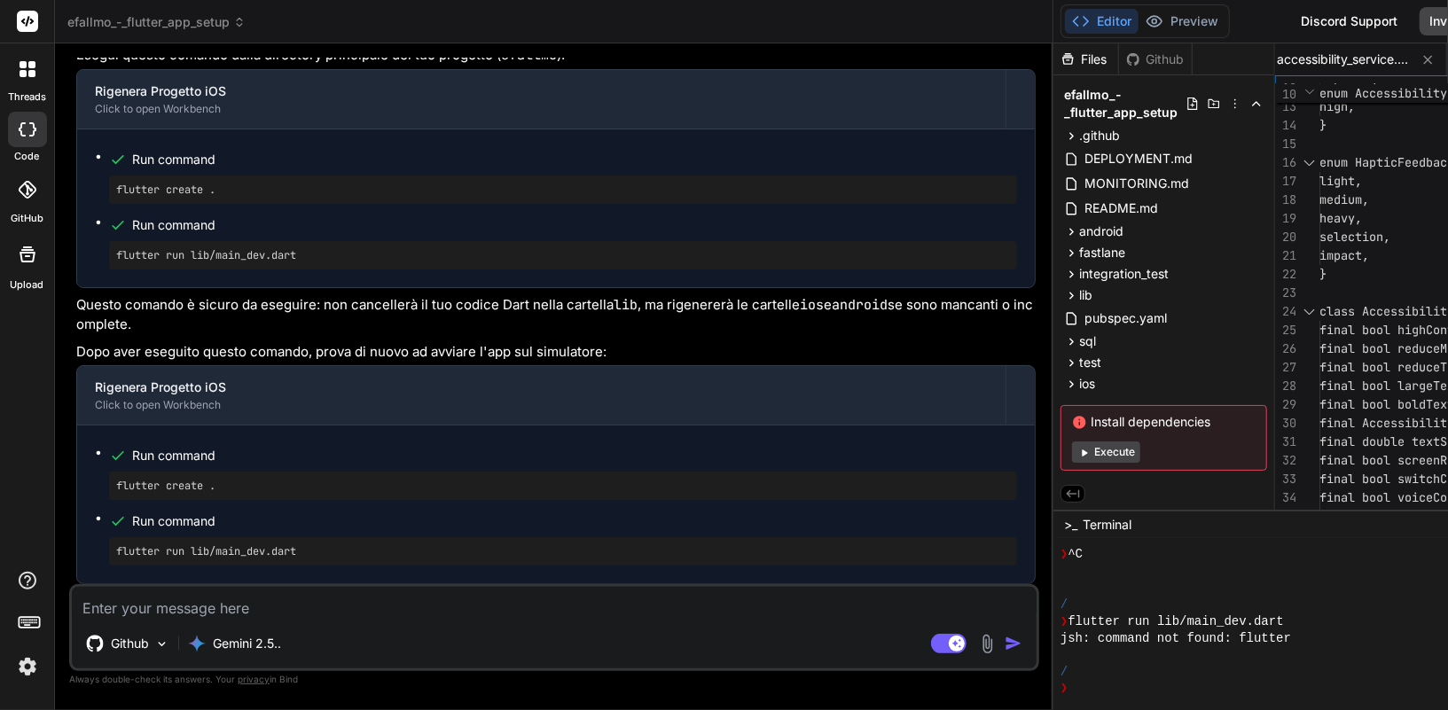
paste textarea "All done! You can find general documentation for Flutter at: https://docs.flutt…"
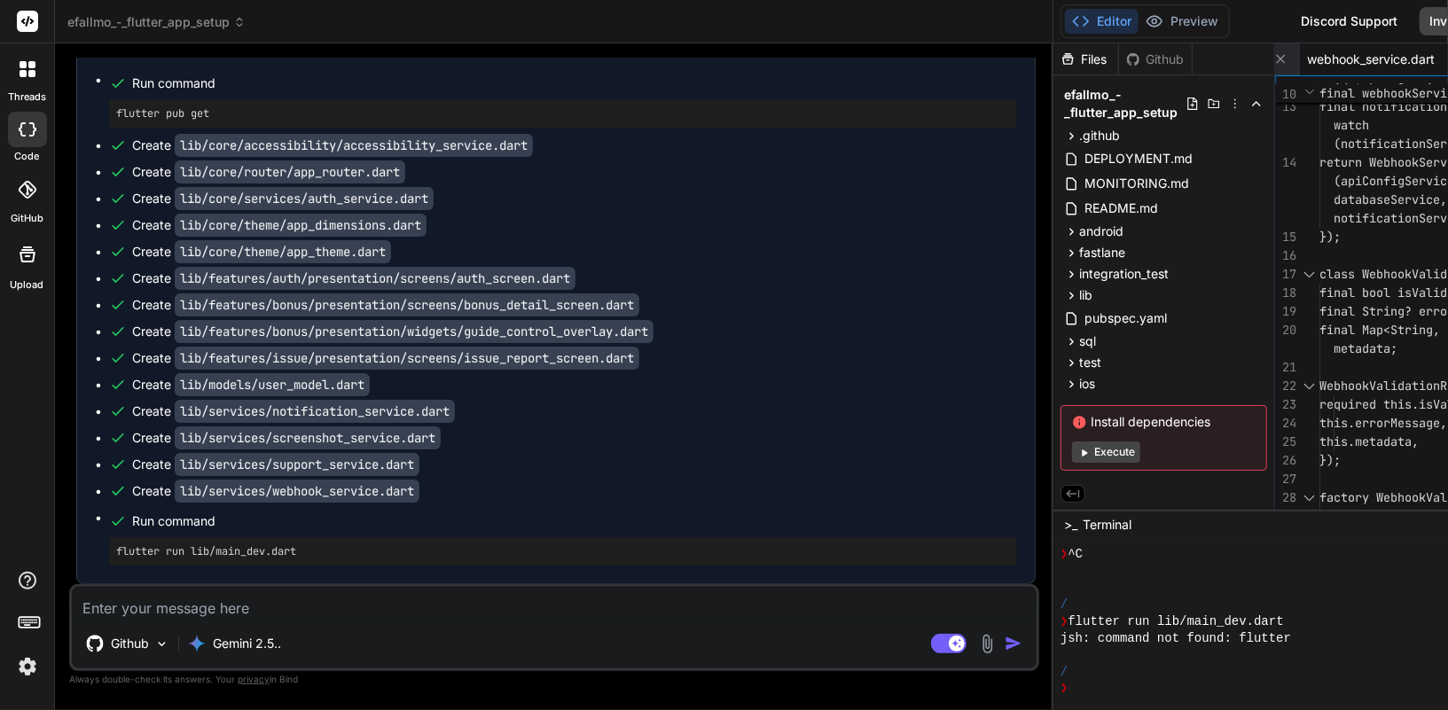
scroll to position [64821, 0]
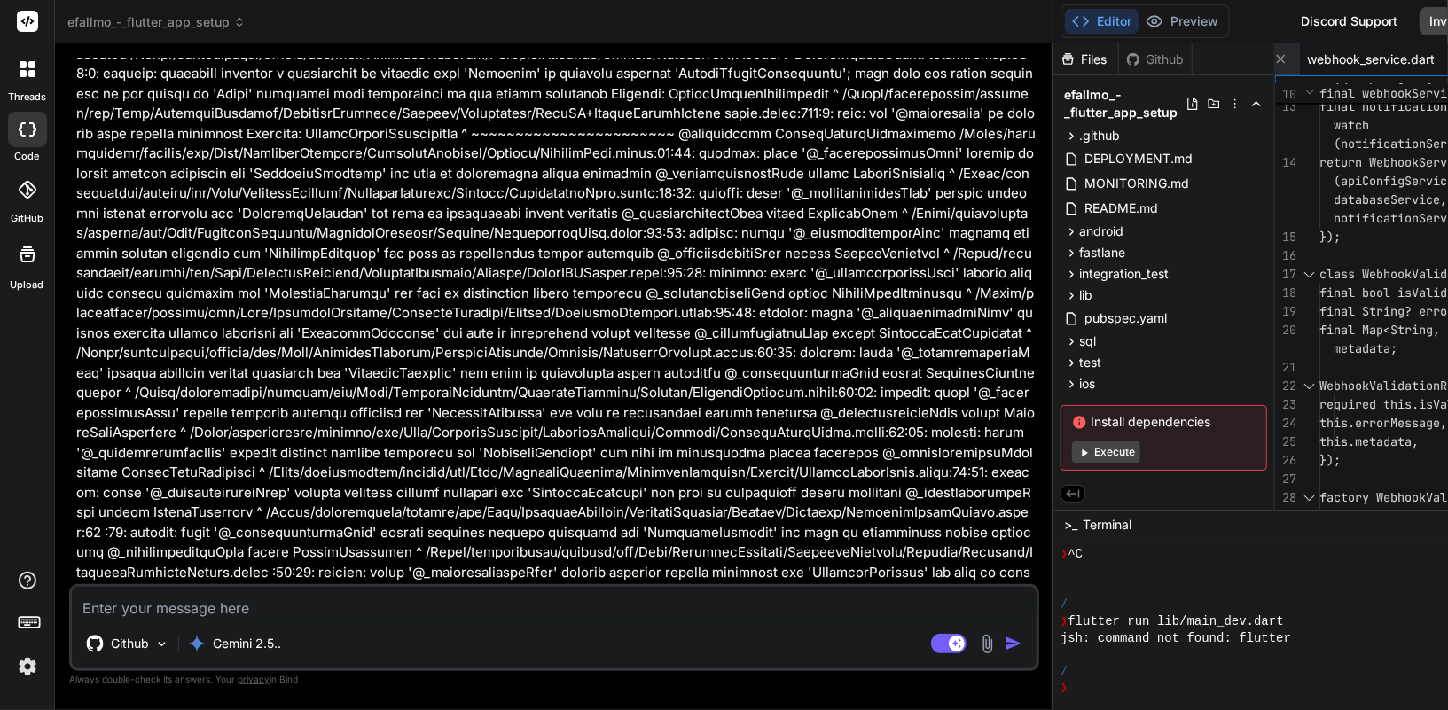
scroll to position [54530, 0]
drag, startPoint x: 240, startPoint y: 317, endPoint x: 94, endPoint y: 311, distance: 146.4
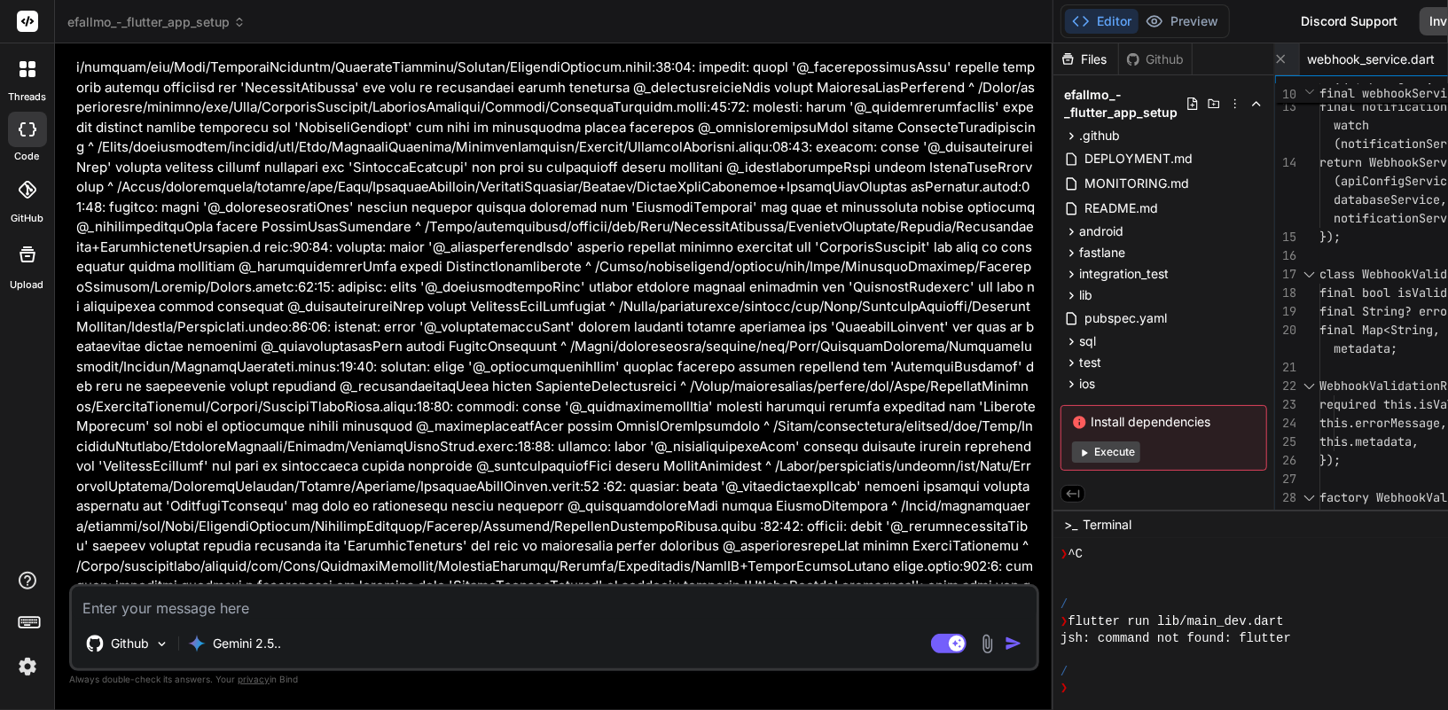
scroll to position [53652, 0]
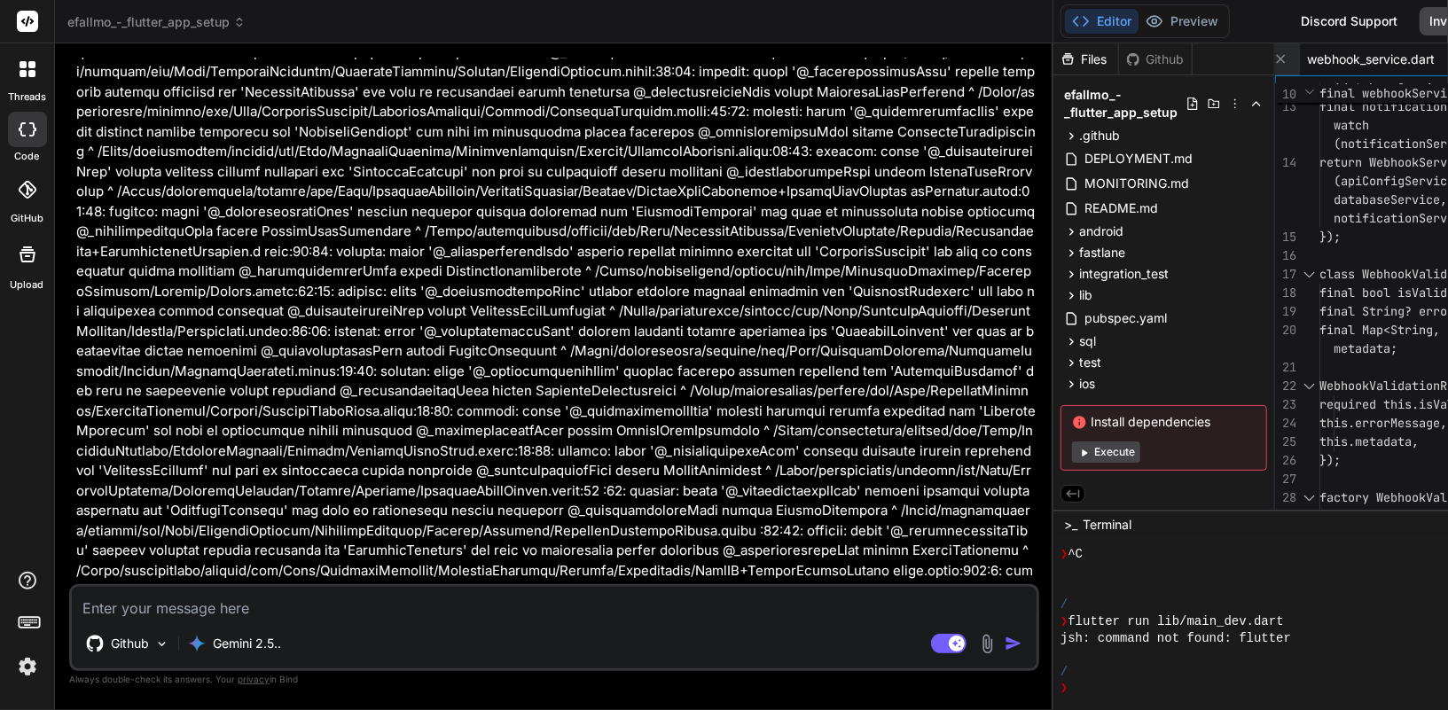
drag, startPoint x: 310, startPoint y: 378, endPoint x: 134, endPoint y: 382, distance: 176.4
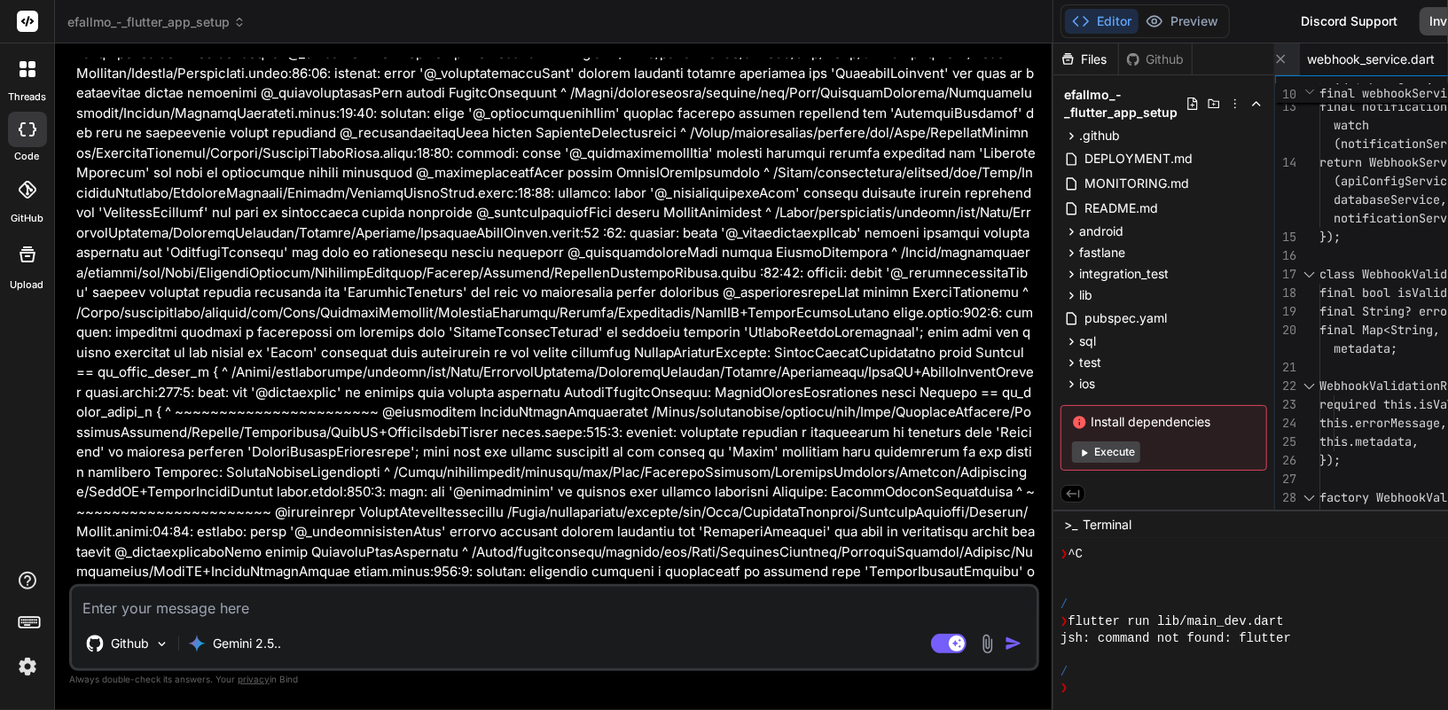
scroll to position [53735, 0]
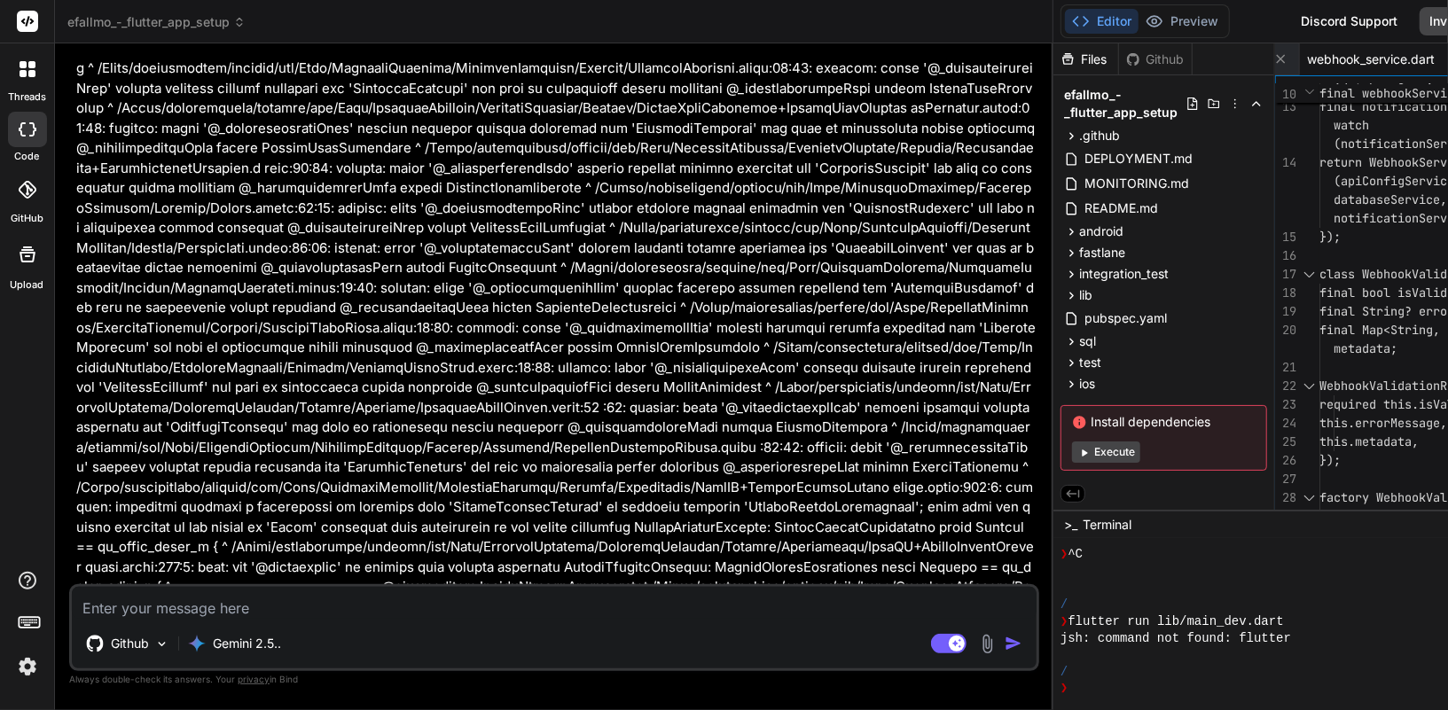
drag, startPoint x: 346, startPoint y: 358, endPoint x: 204, endPoint y: 348, distance: 142.2
drag, startPoint x: 352, startPoint y: 377, endPoint x: 292, endPoint y: 360, distance: 62.6
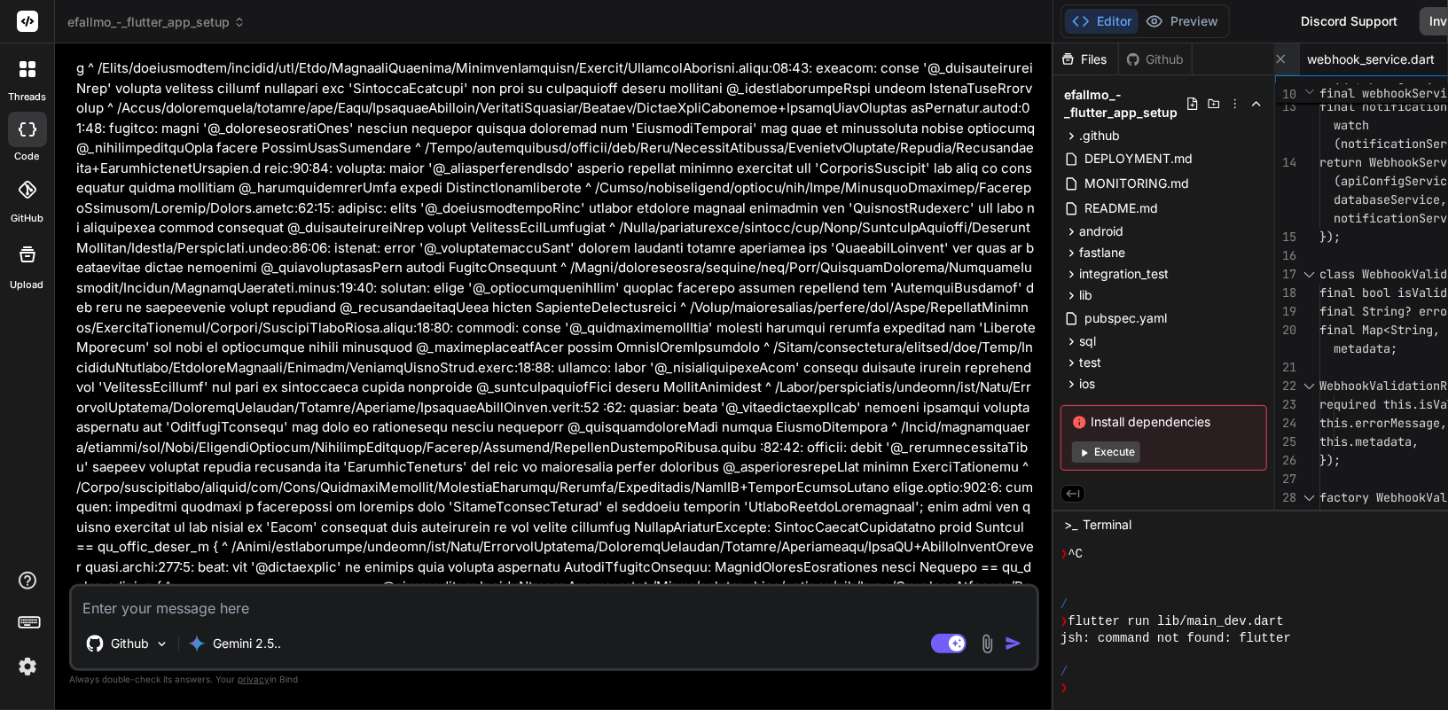
drag, startPoint x: 347, startPoint y: 368, endPoint x: 137, endPoint y: 366, distance: 209.2
click at [279, 605] on textarea at bounding box center [554, 603] width 964 height 32
paste textarea "Last login: Thu Sep 11 23:58:27 on ttys000 nellocollaro@MacBook-Air-di-Nello ef…"
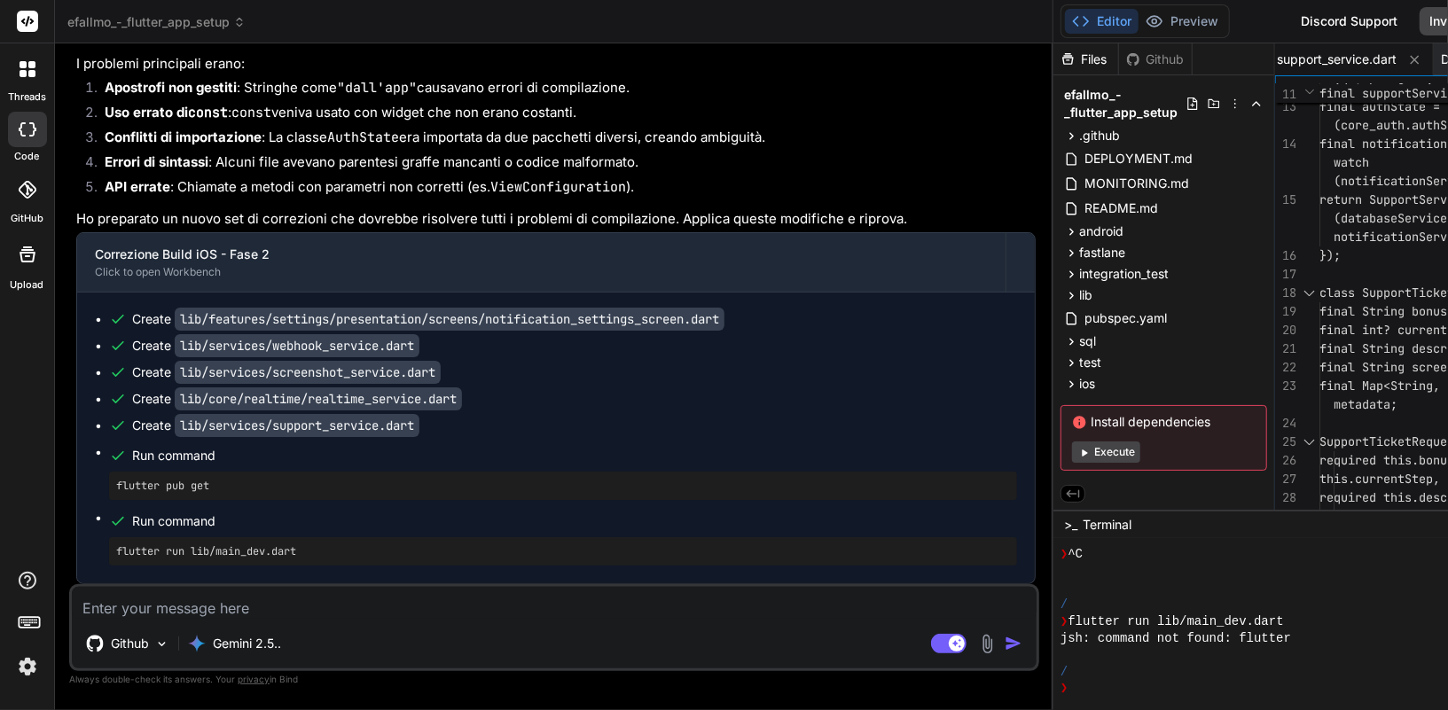
scroll to position [75941, 0]
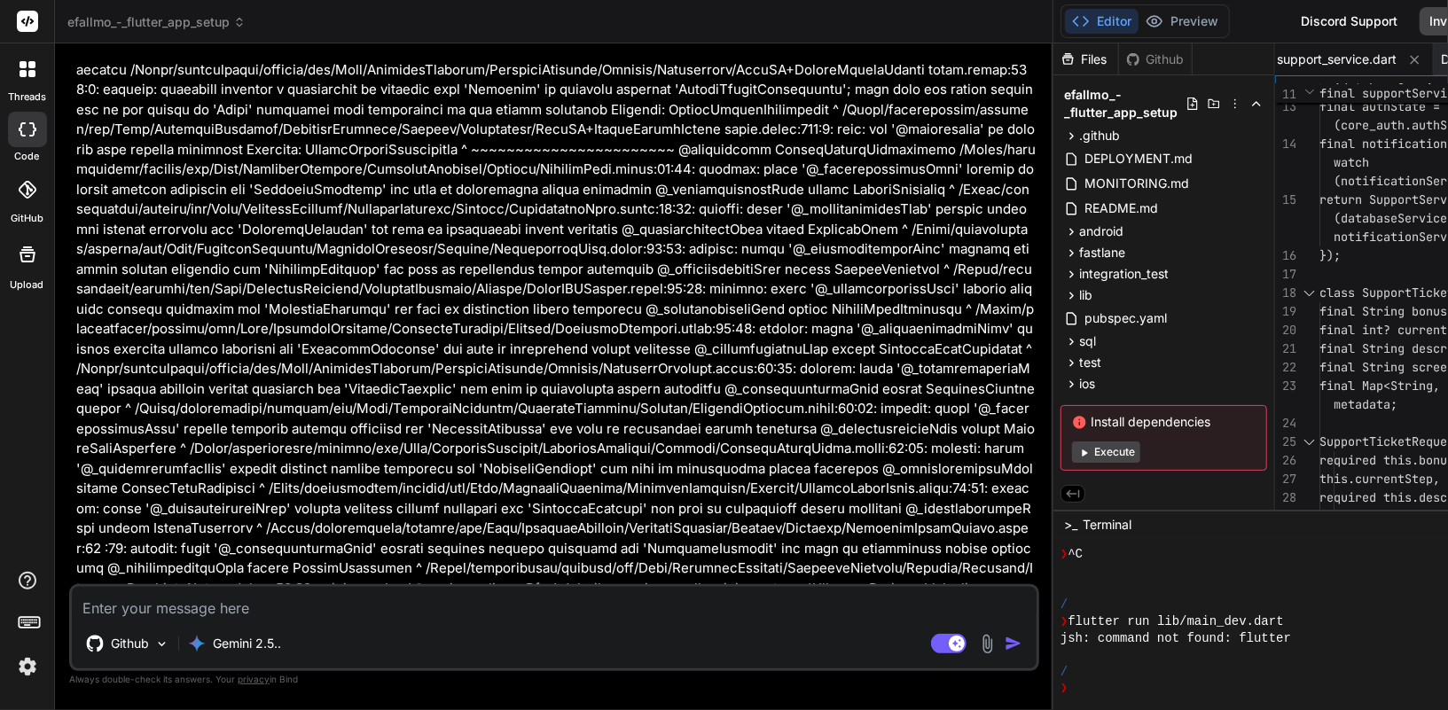
scroll to position [54507, 0]
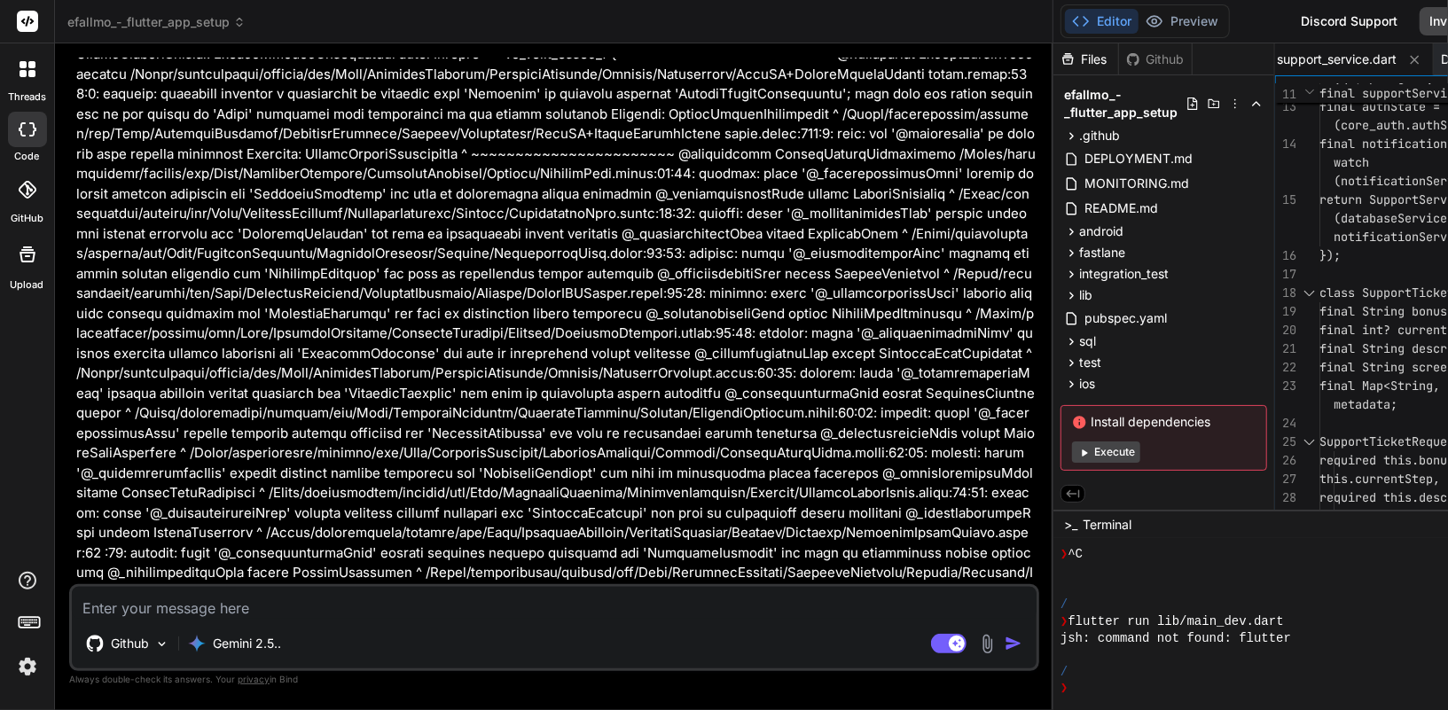
drag, startPoint x: 252, startPoint y: 347, endPoint x: 84, endPoint y: 342, distance: 167.6
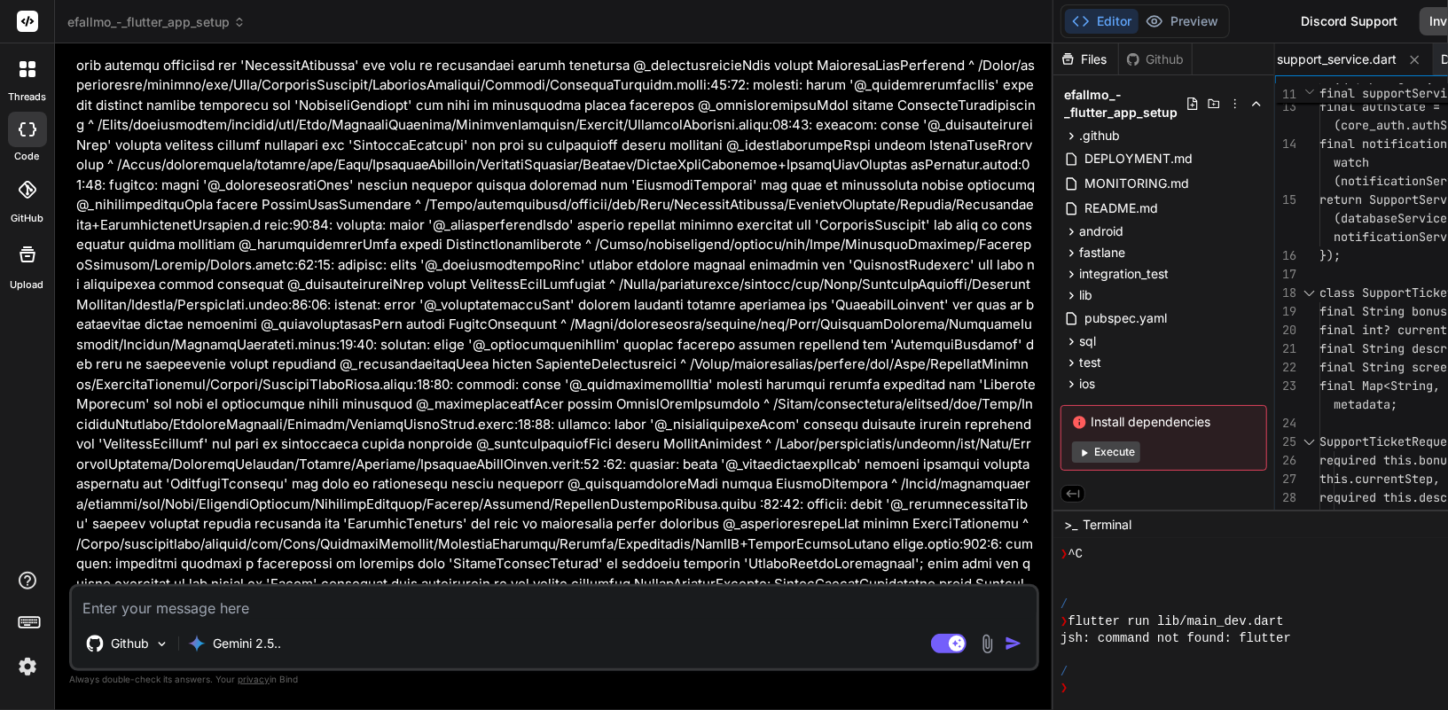
scroll to position [53669, 0]
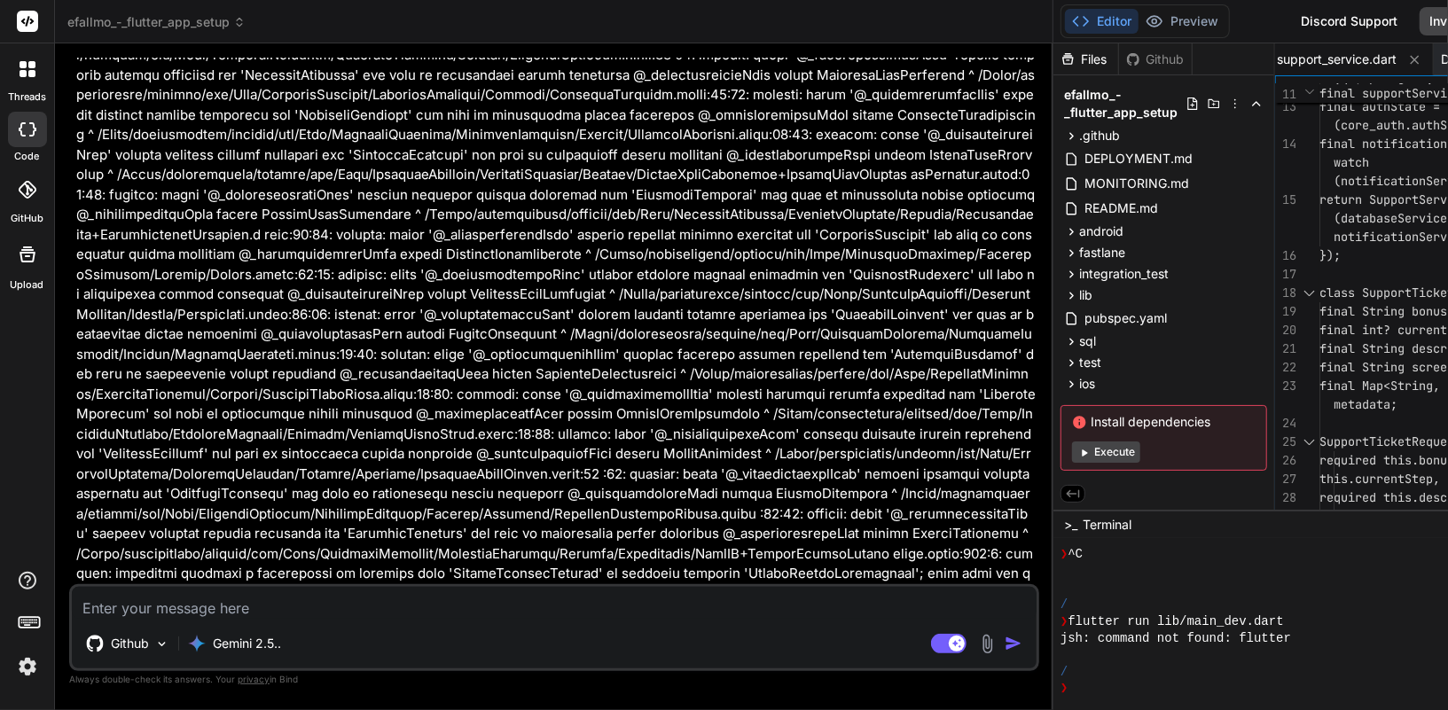
drag, startPoint x: 259, startPoint y: 366, endPoint x: 105, endPoint y: 361, distance: 154.3
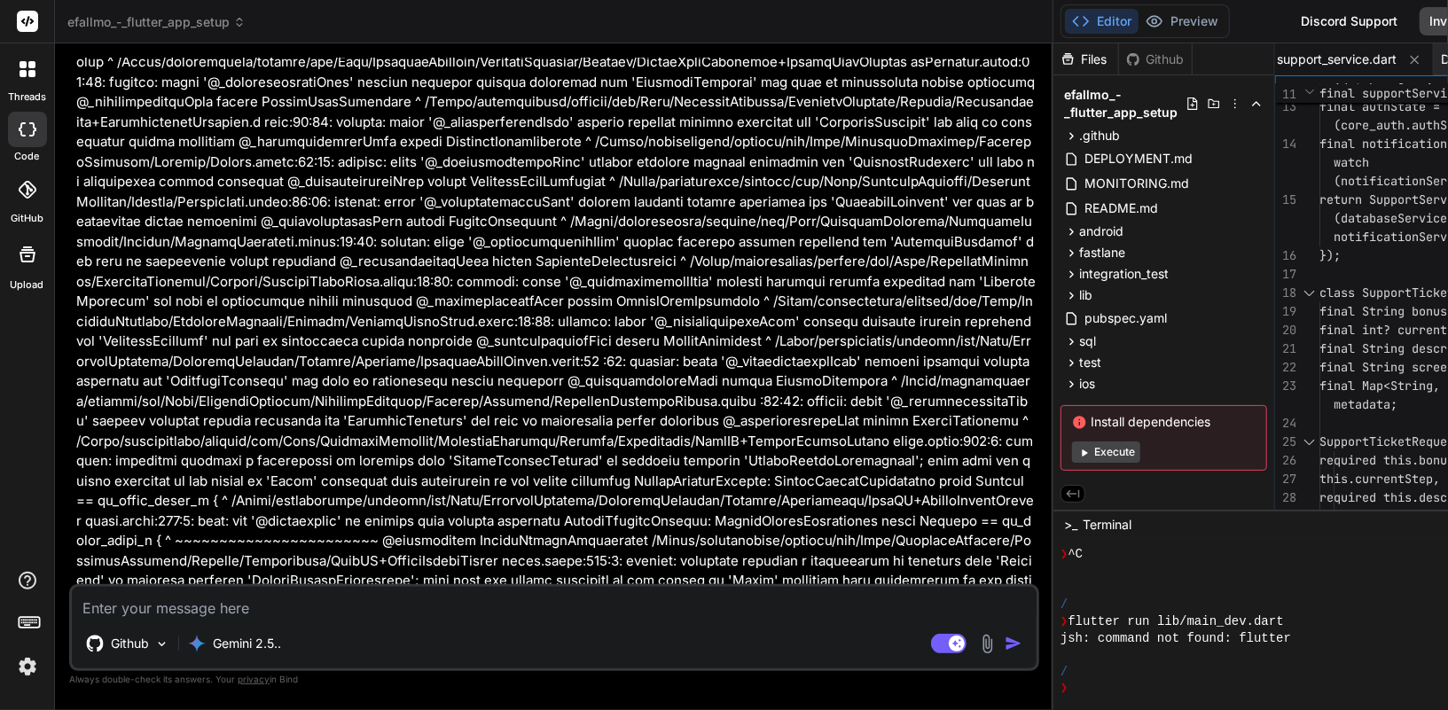
scroll to position [53811, 0]
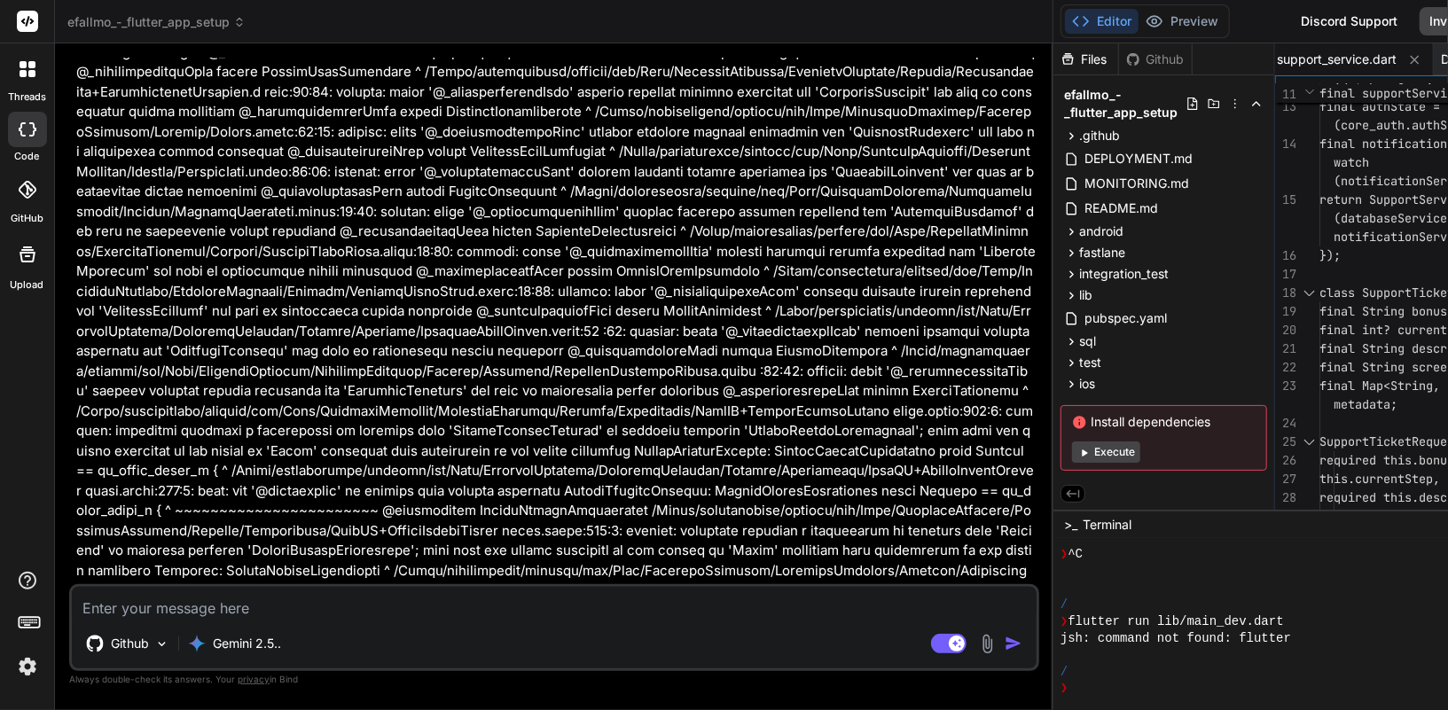
drag, startPoint x: 356, startPoint y: 286, endPoint x: 102, endPoint y: 272, distance: 254.8
click at [348, 603] on textarea at bounding box center [554, 603] width 964 height 32
paste textarea "Last login: Fri Sep 12 00:37:45 on ttys000 nellocollaro@MacBook-Air-di-Nello ef…"
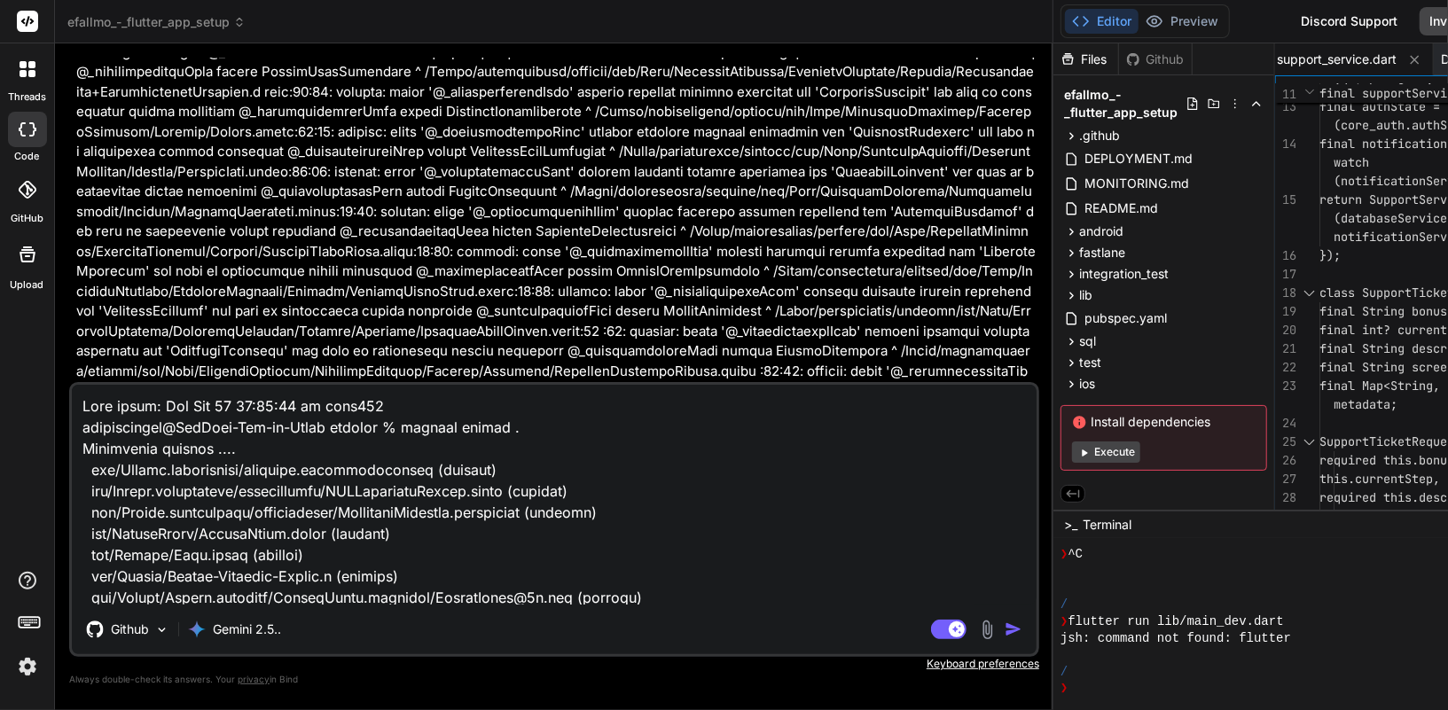
scroll to position [441200, 0]
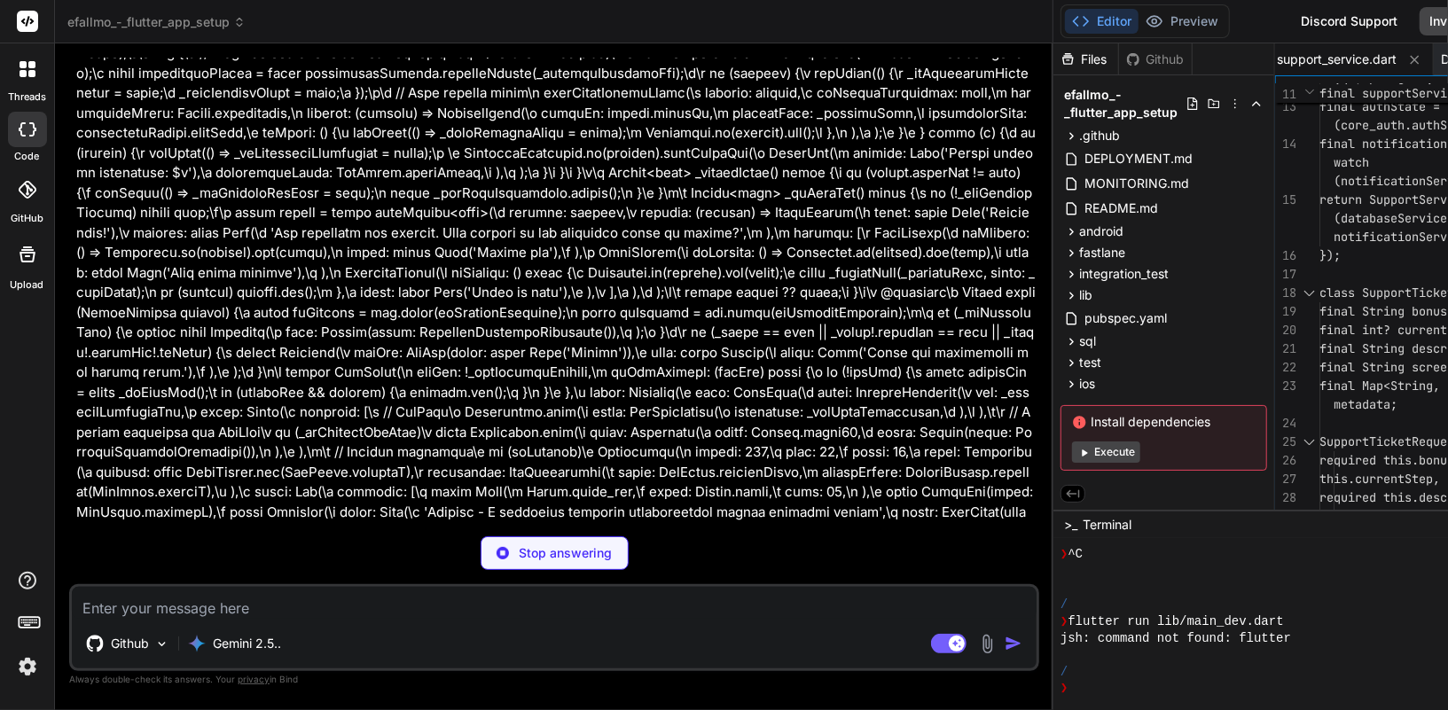
scroll to position [189810, 0]
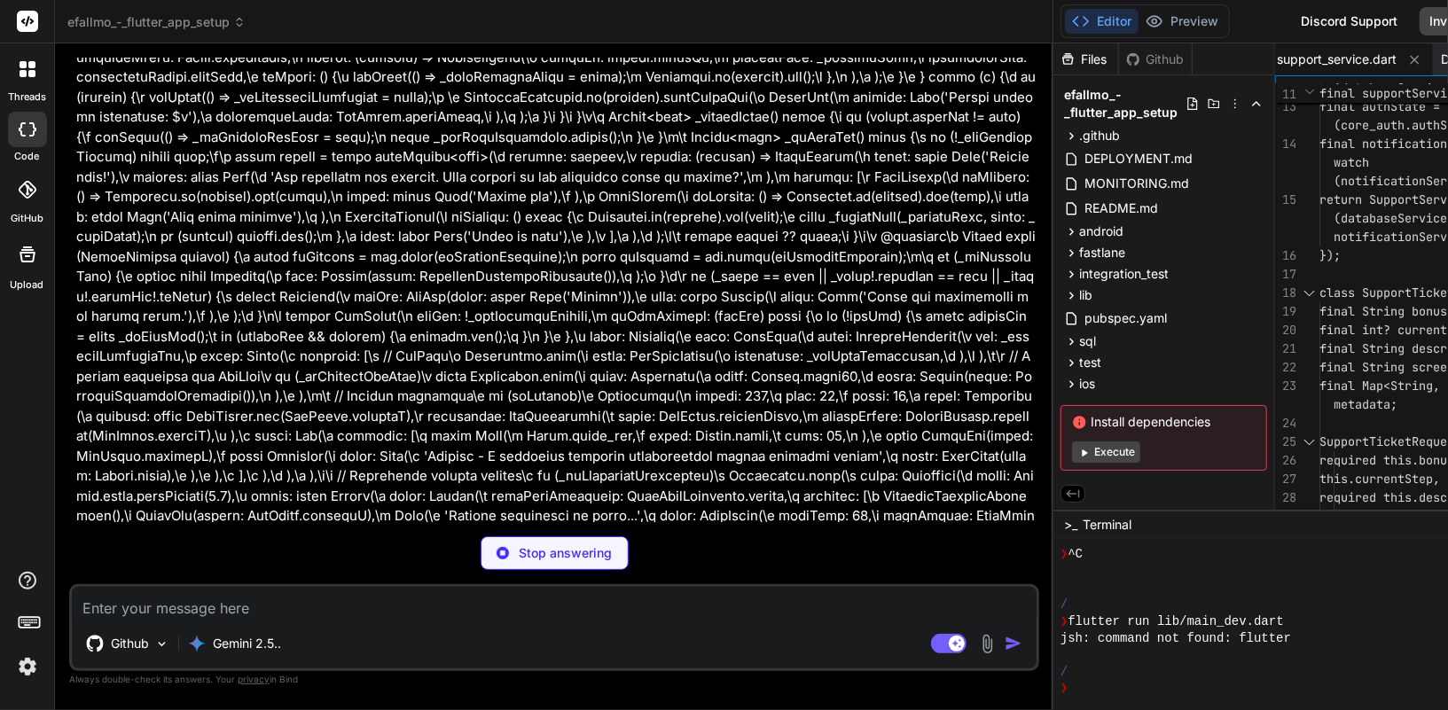
click at [20, 672] on img at bounding box center [27, 667] width 30 height 30
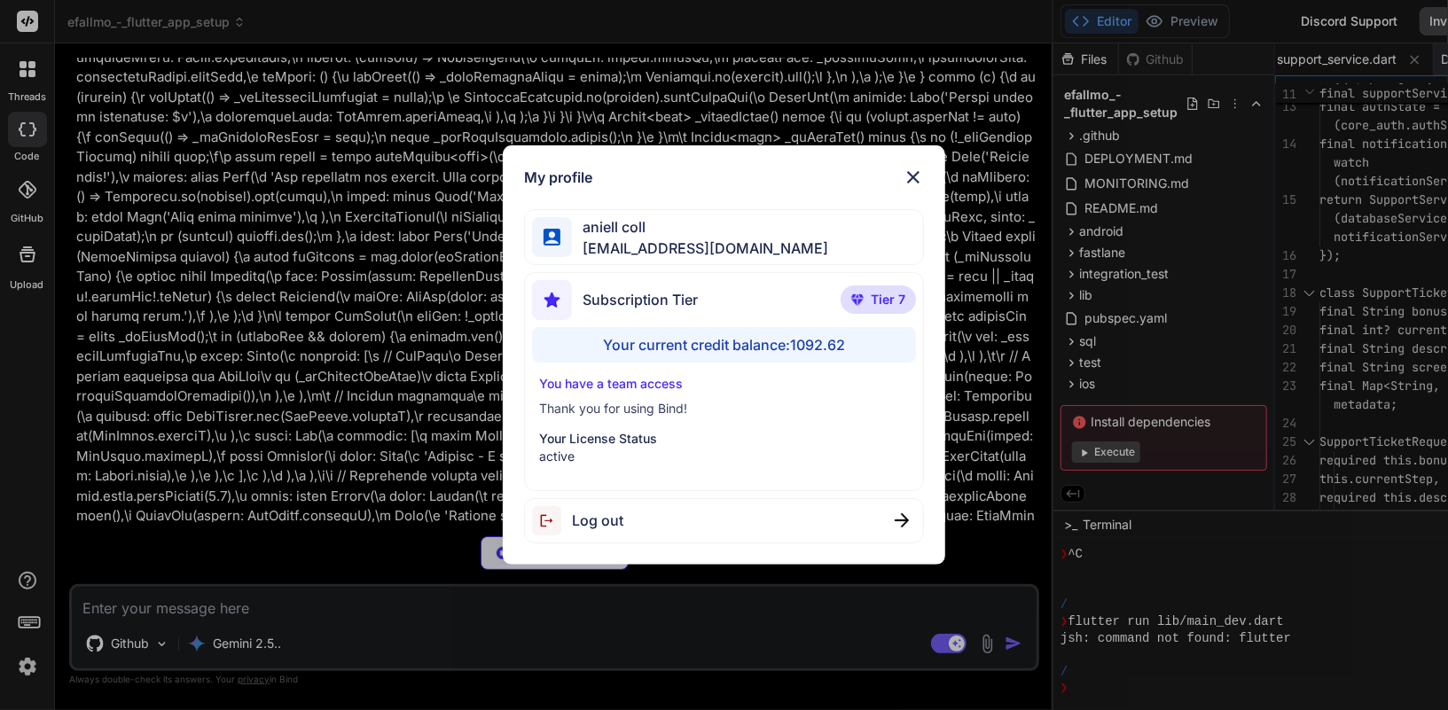
type textarea "x"
type textarea "} } } }"
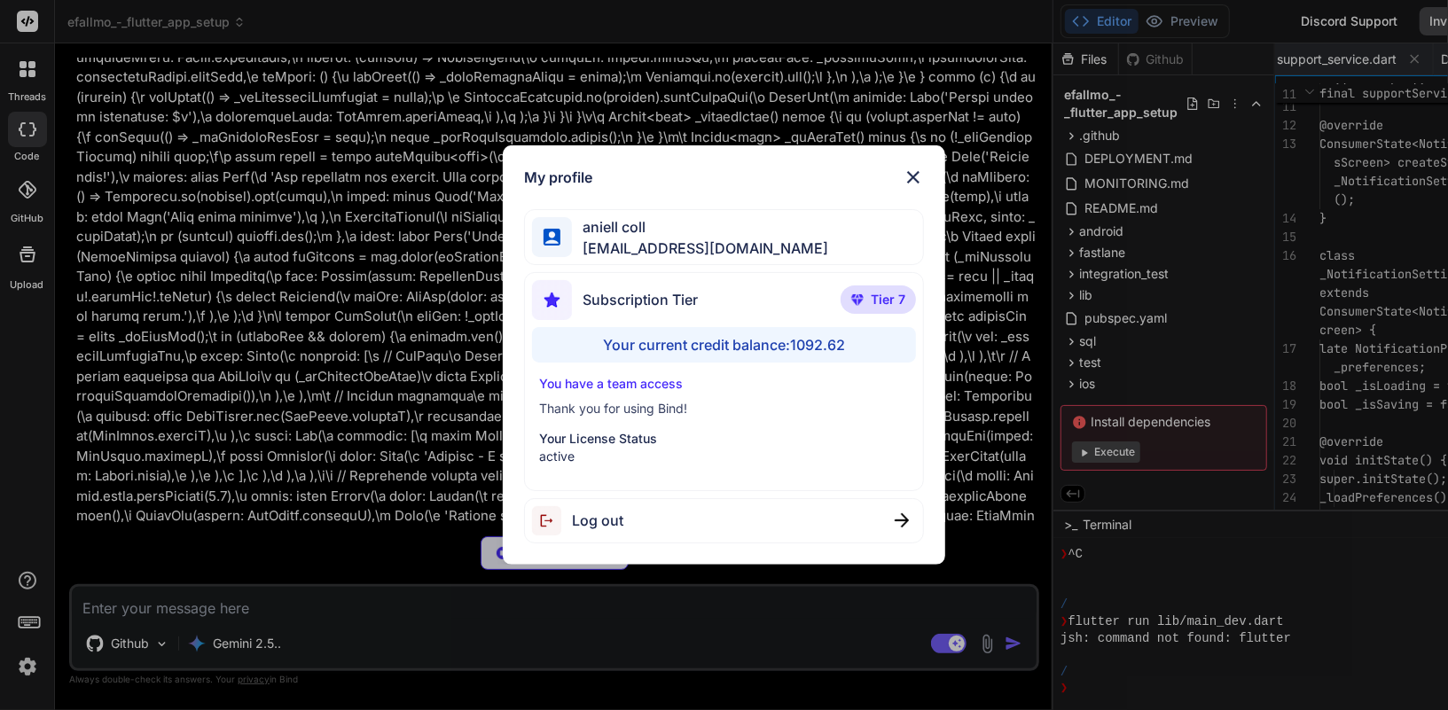
scroll to position [0, 5538]
click at [20, 671] on div "My profile aniell coll [EMAIL_ADDRESS][DOMAIN_NAME] Subscription Tier Tier 7 Yo…" at bounding box center [724, 355] width 1448 height 710
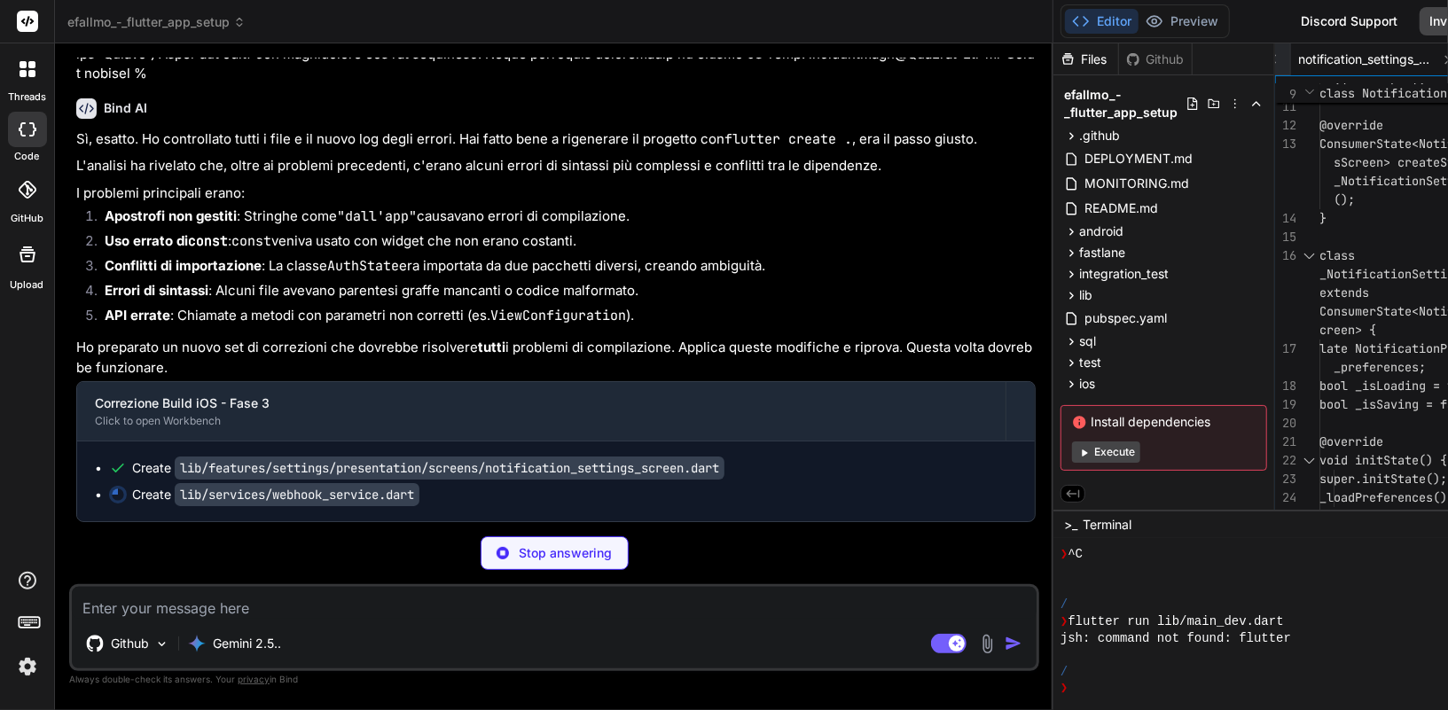
scroll to position [303803, 0]
type textarea "x"
type textarea "void dispose() { // Cleanup resources if needed } }"
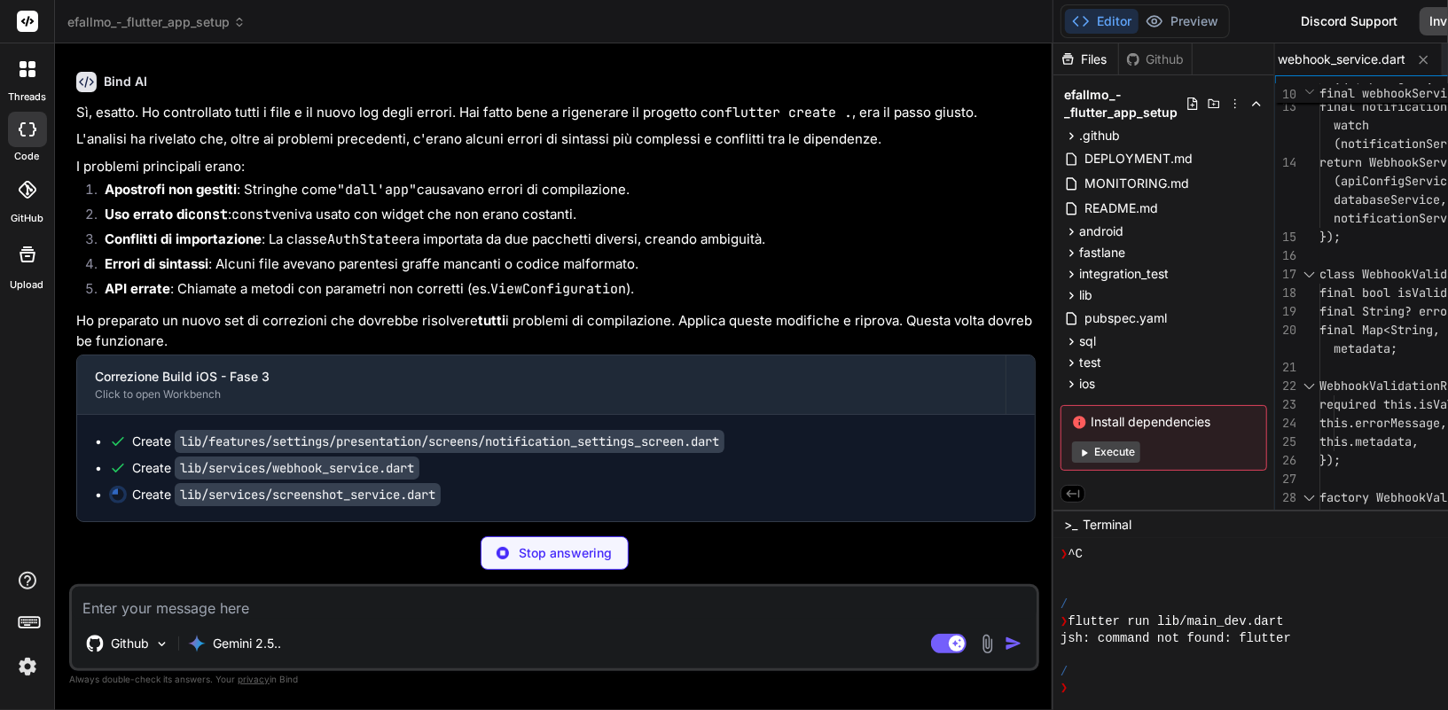
scroll to position [303830, 0]
type textarea "x"
type textarea "'compression_quality': _compressionQuality, }; } }"
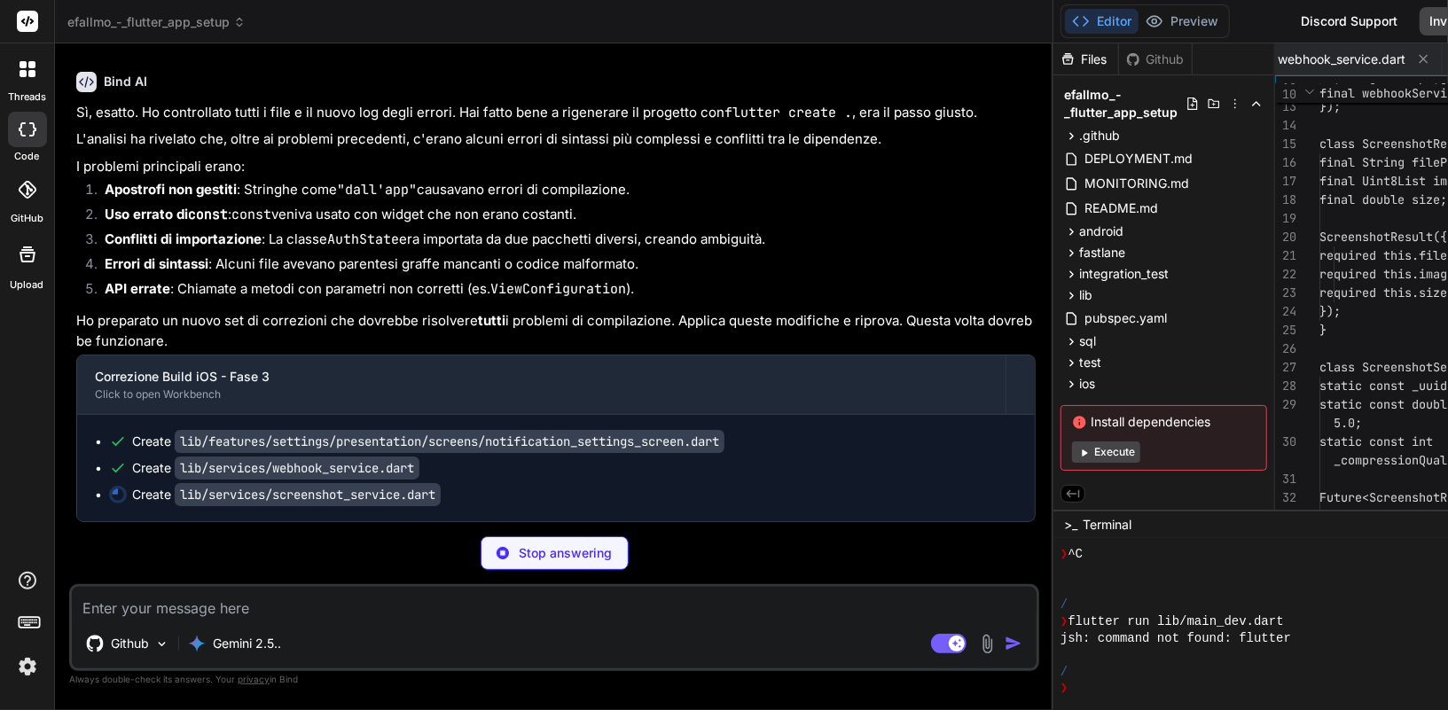
scroll to position [0, 5893]
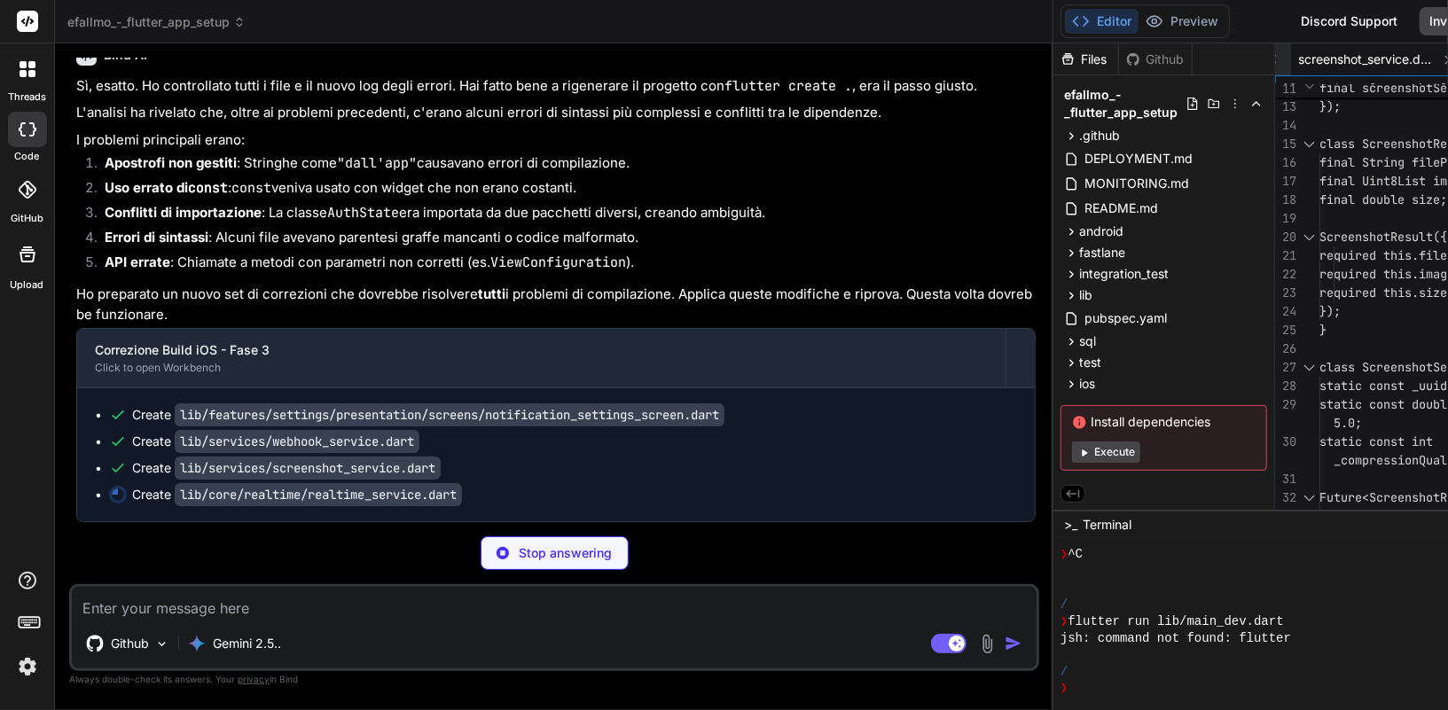
type textarea "x"
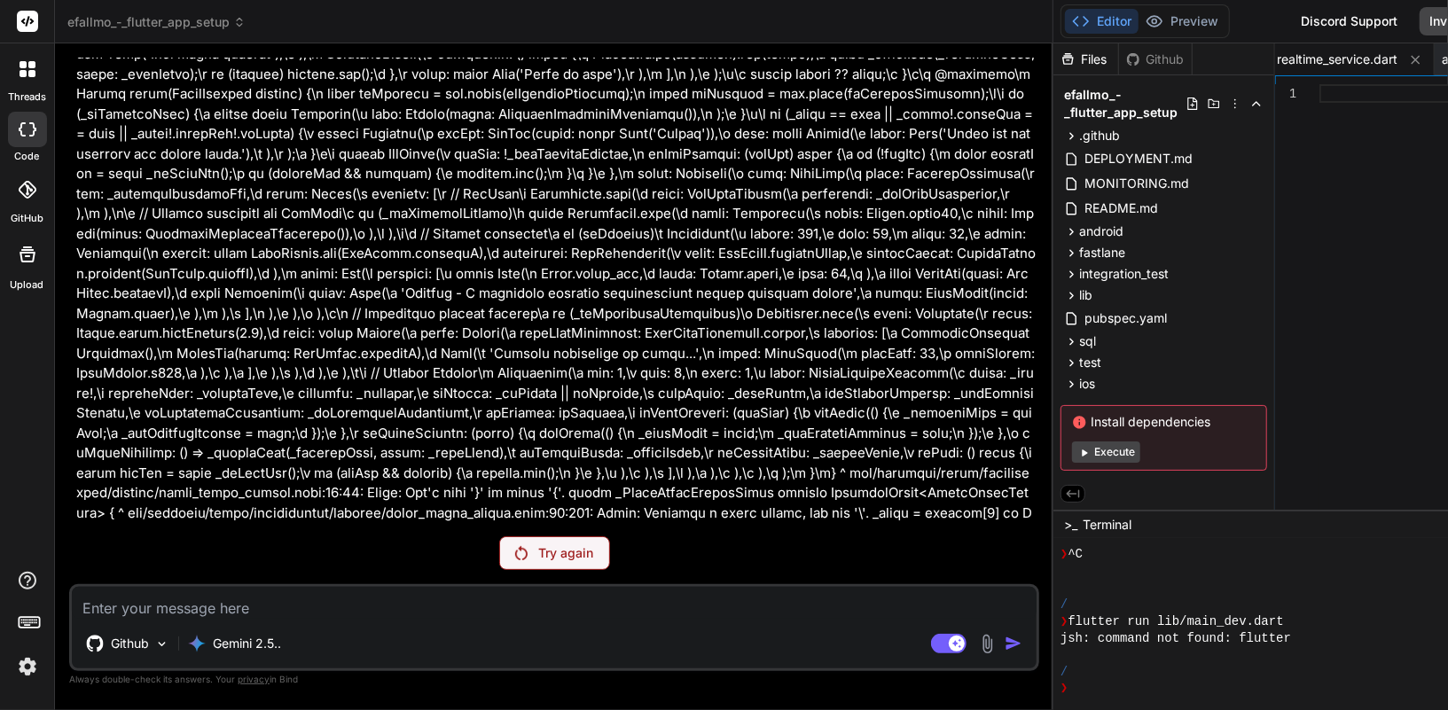
scroll to position [75825, 0]
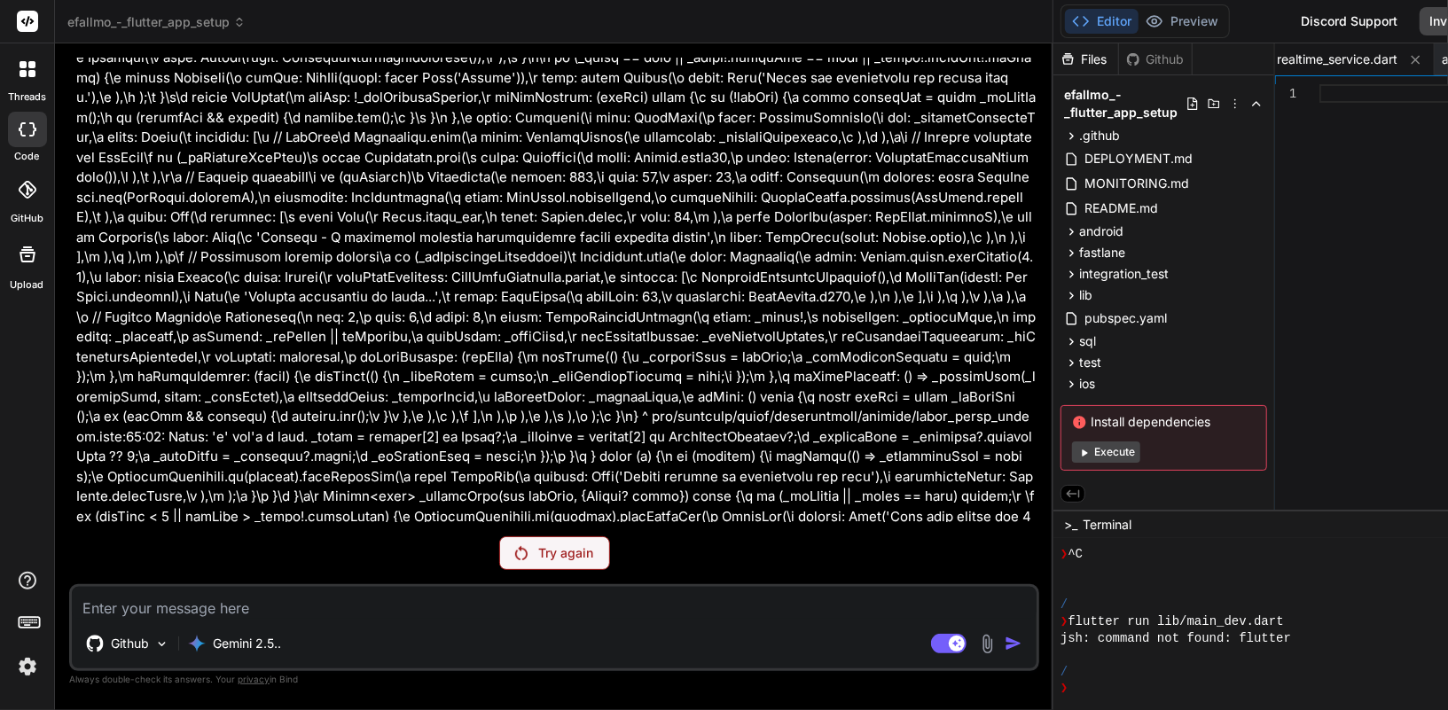
click at [538, 555] on p "Try again" at bounding box center [565, 553] width 55 height 18
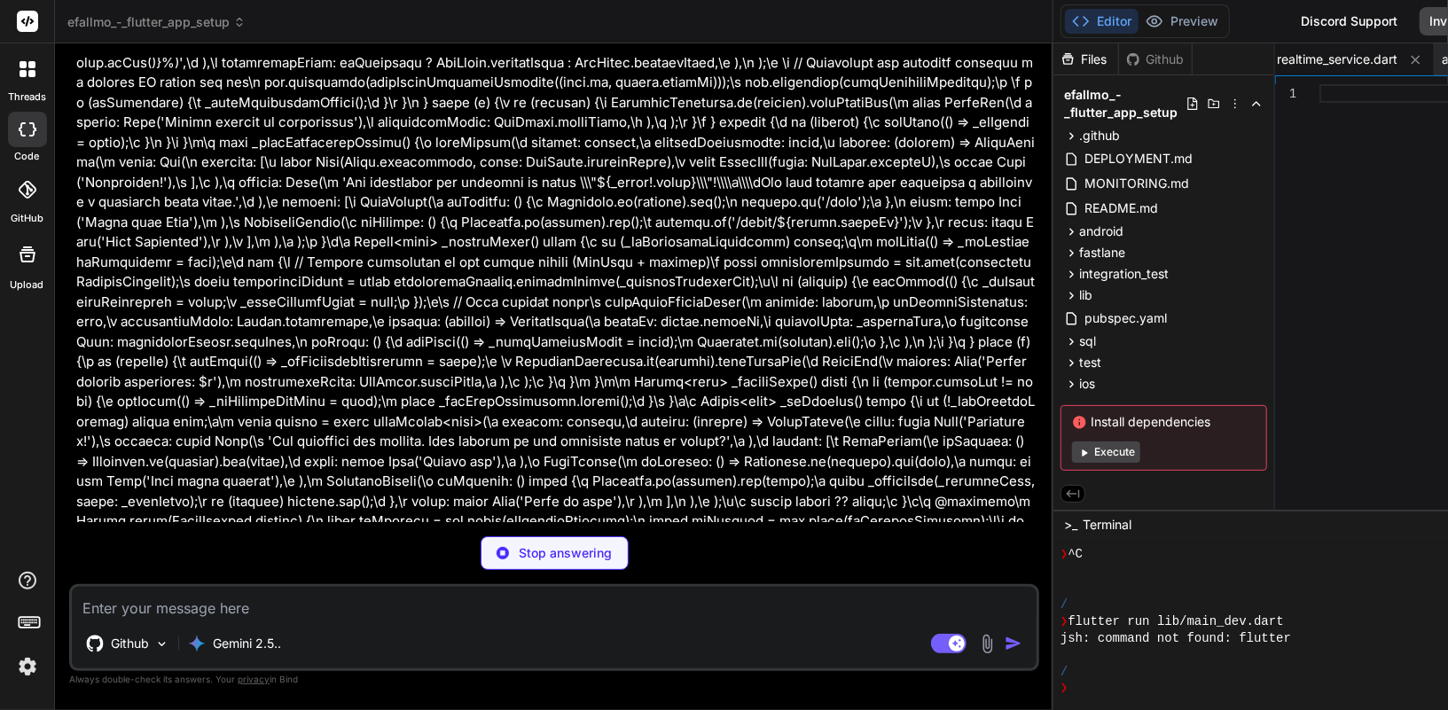
scroll to position [76467, 0]
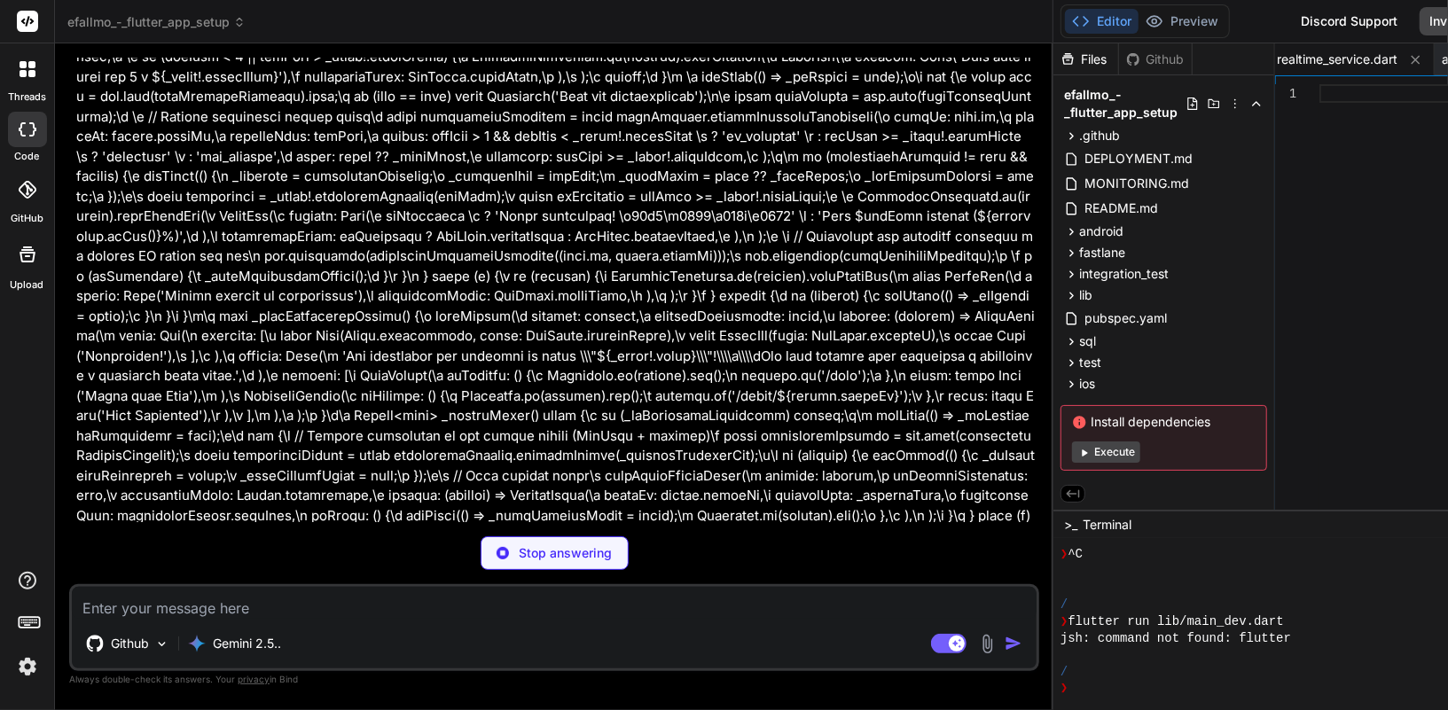
type textarea "x"
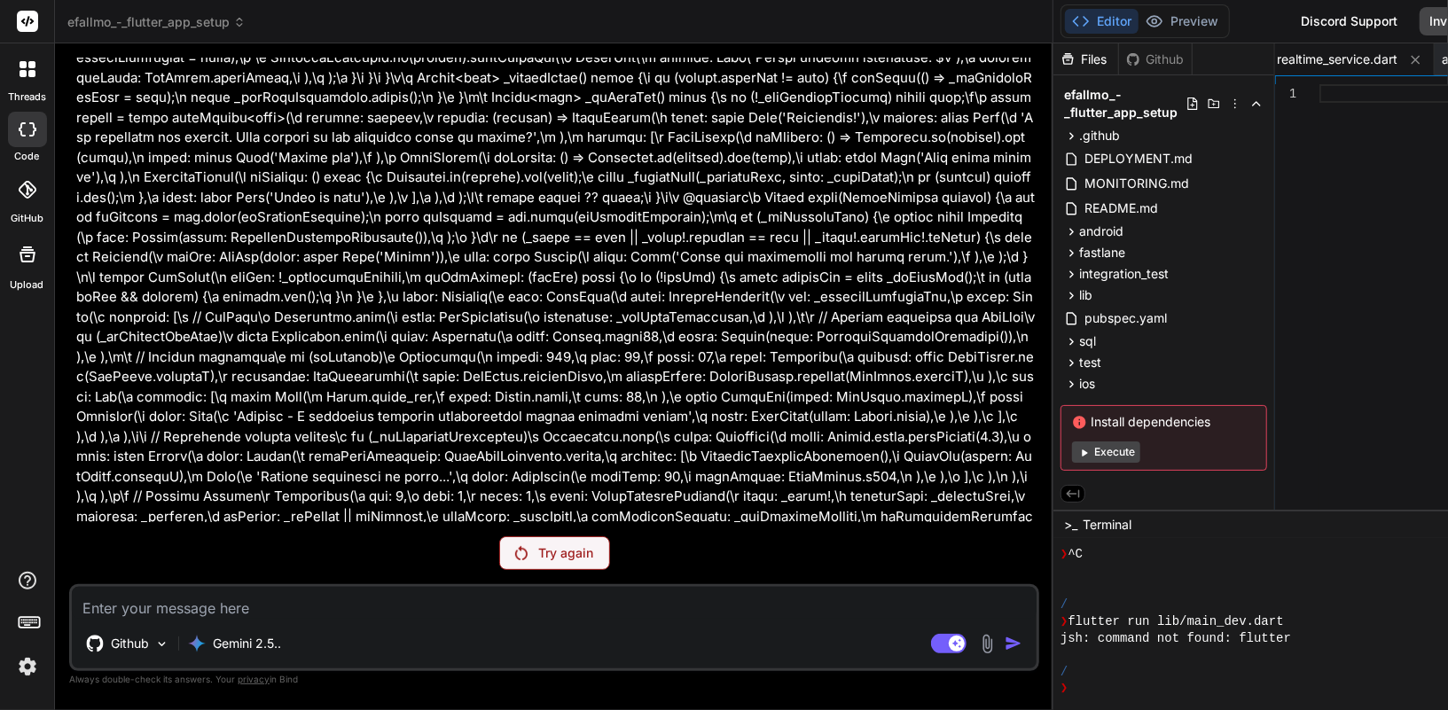
scroll to position [75825, 0]
click at [355, 609] on textarea at bounding box center [554, 603] width 964 height 32
type textarea "s"
type textarea "x"
type textarea "se"
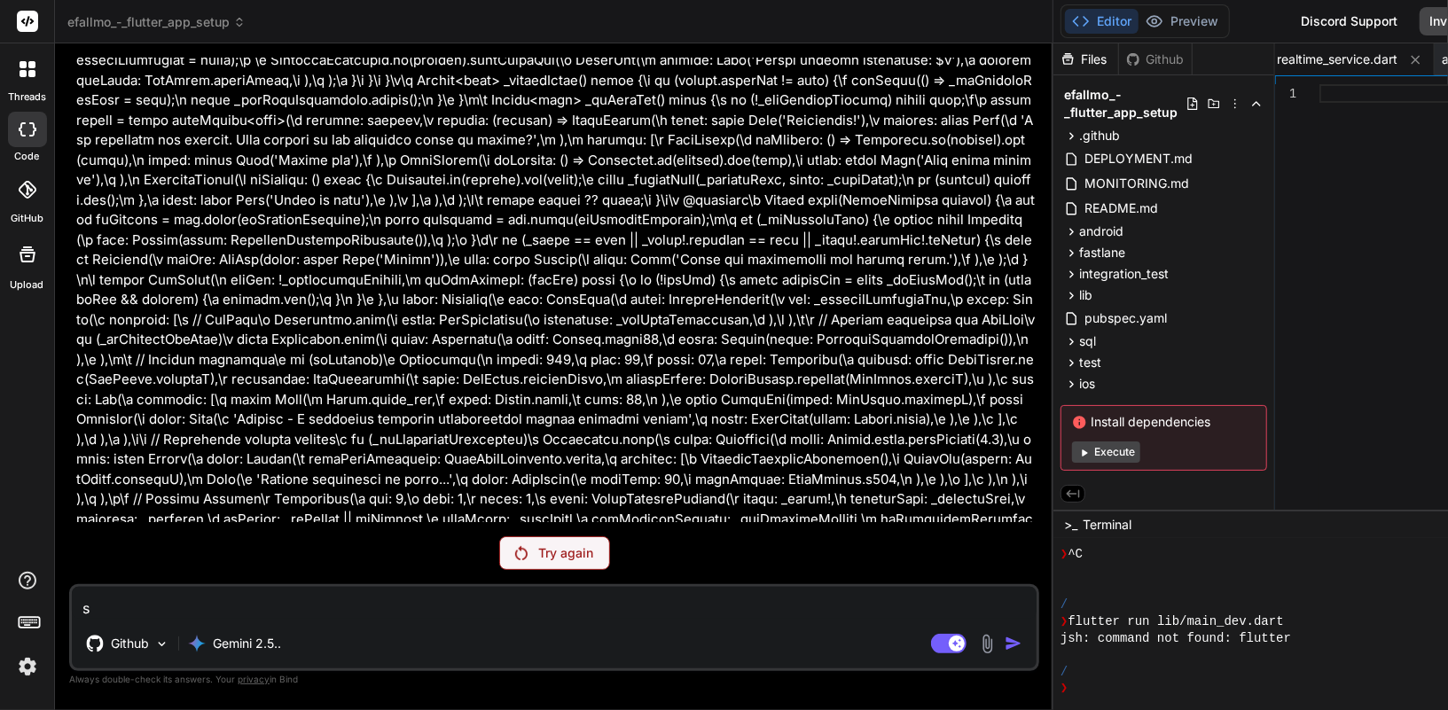
type textarea "x"
type textarea "se"
type textarea "x"
type textarea "se i"
type textarea "x"
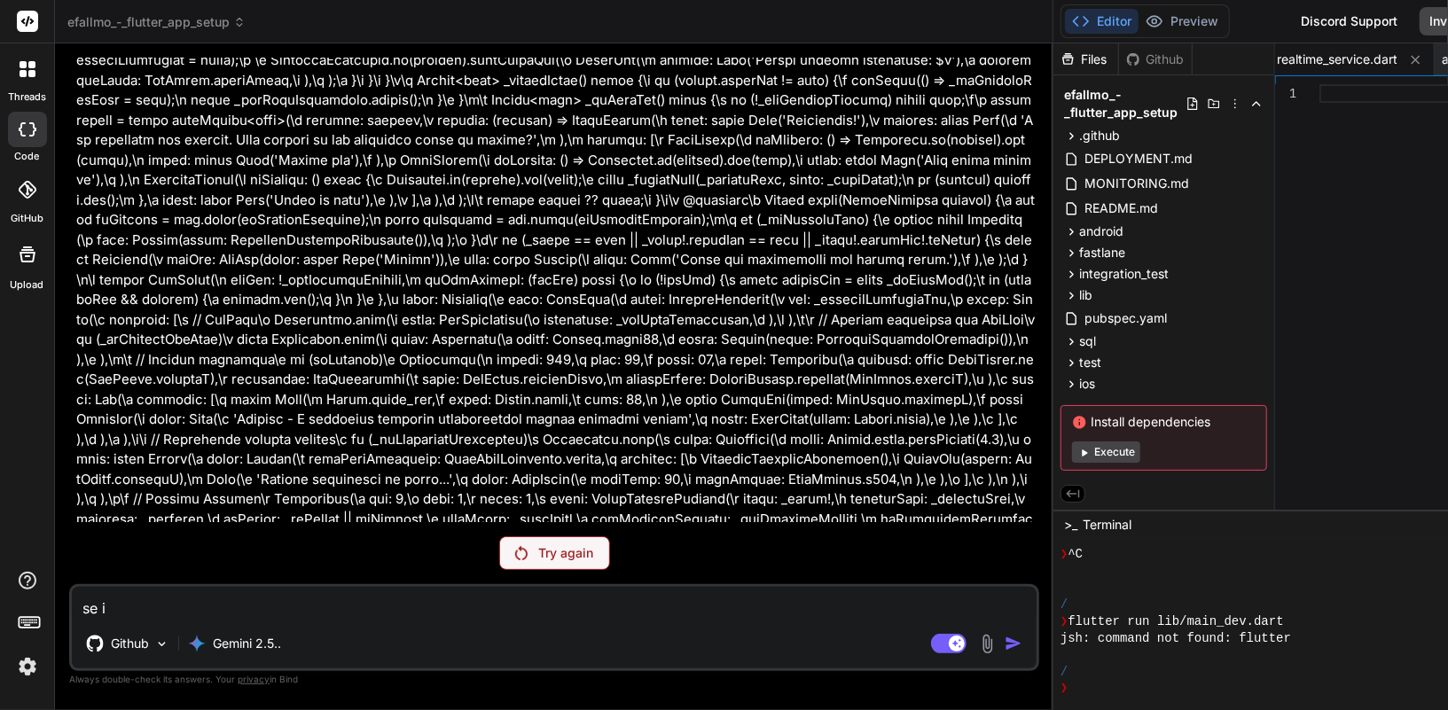
type textarea "se il"
type textarea "x"
type textarea "se il"
type textarea "x"
type textarea "se il p"
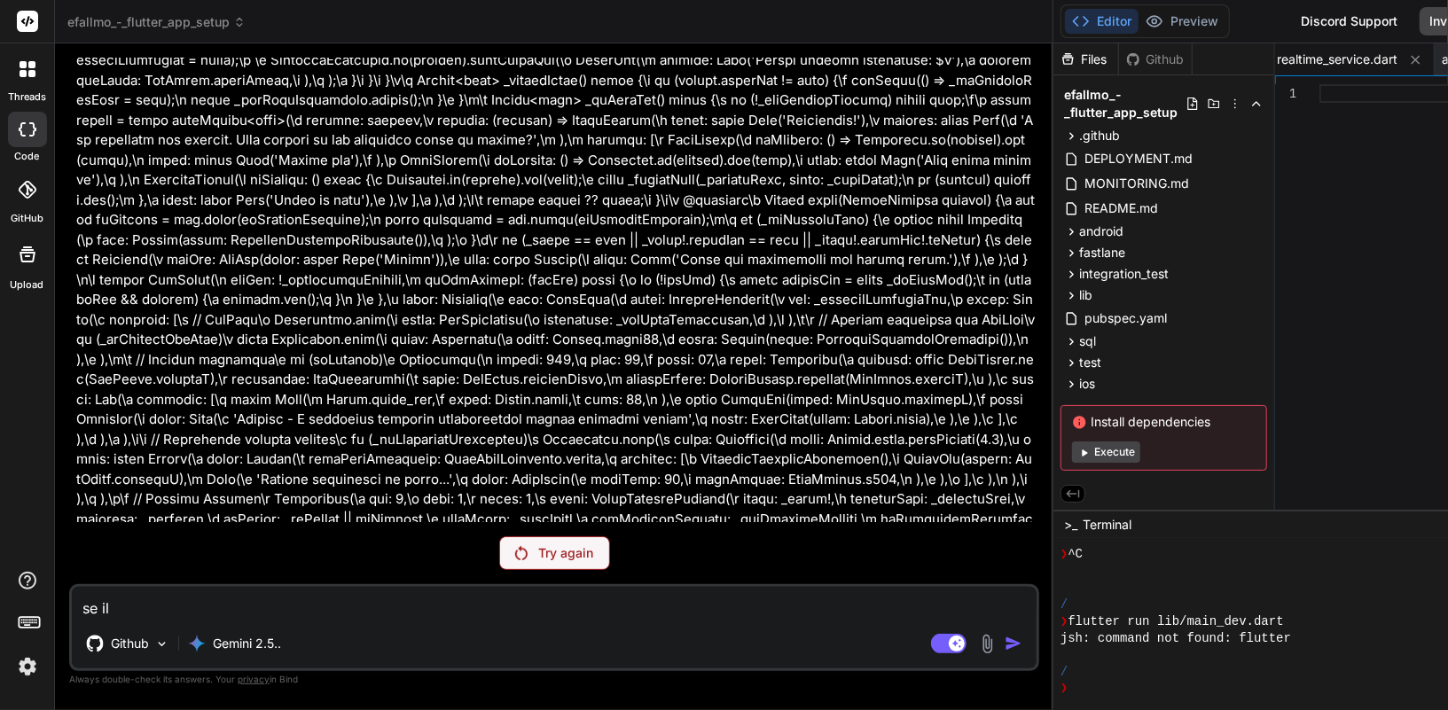
type textarea "x"
type textarea "se il pr"
type textarea "x"
type textarea "se il pro"
type textarea "x"
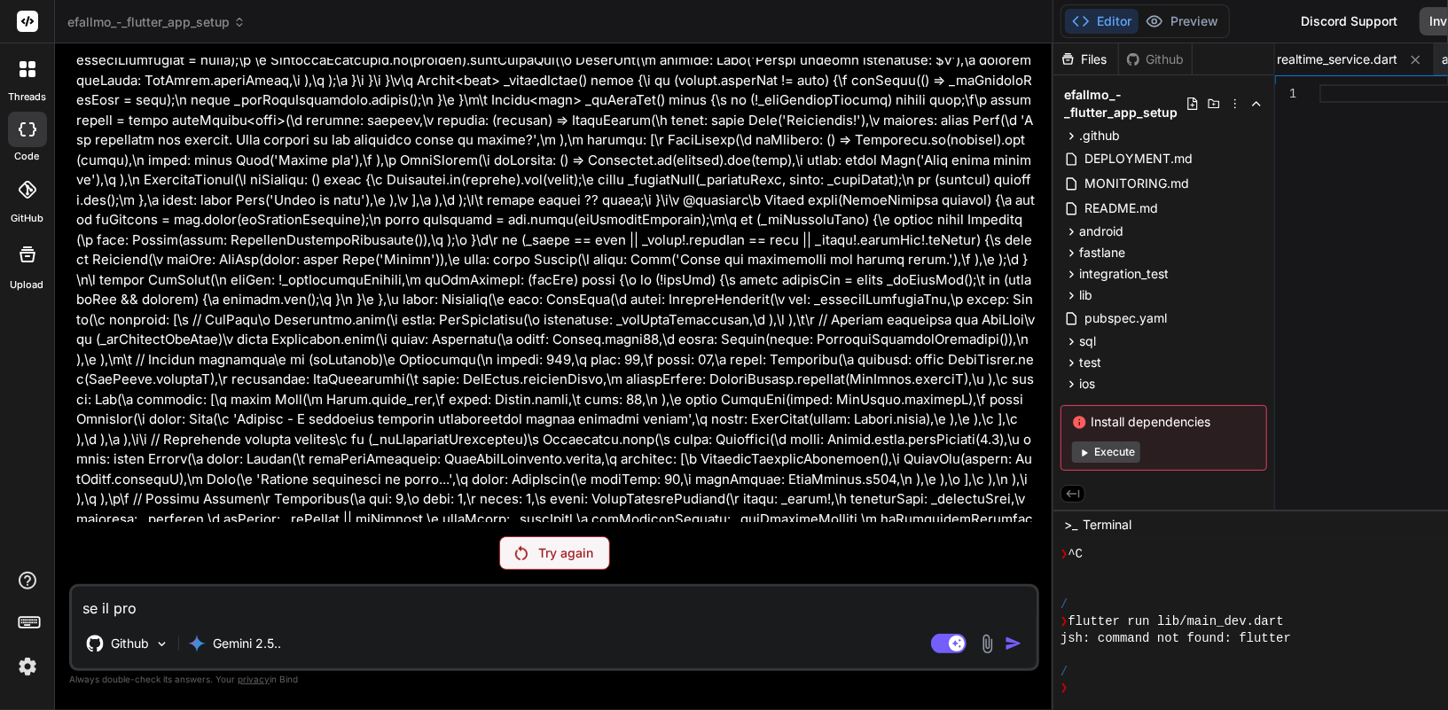
type textarea "se il prog"
type textarea "x"
type textarea "se il proge"
type textarea "x"
type textarea "se il proget"
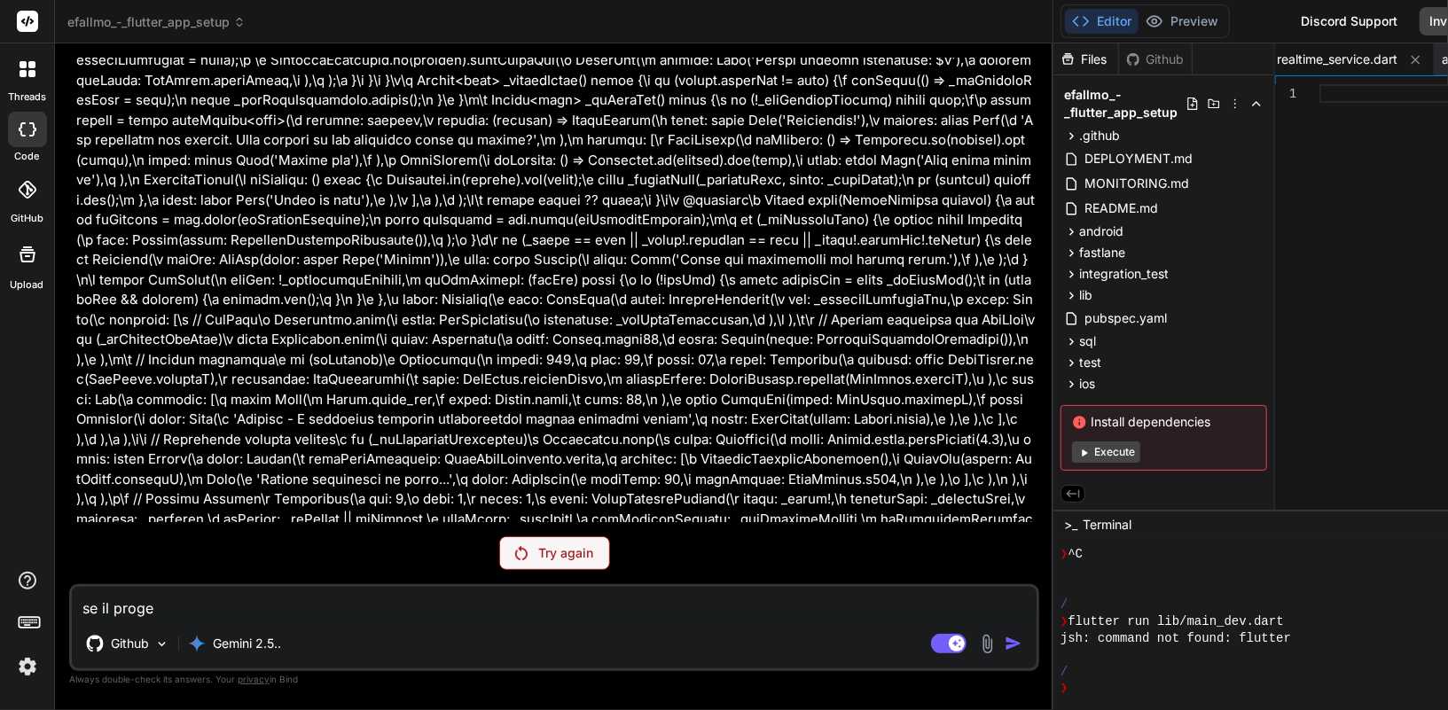
type textarea "x"
type textarea "se il progett"
type textarea "x"
type textarea "se il progetto"
type textarea "x"
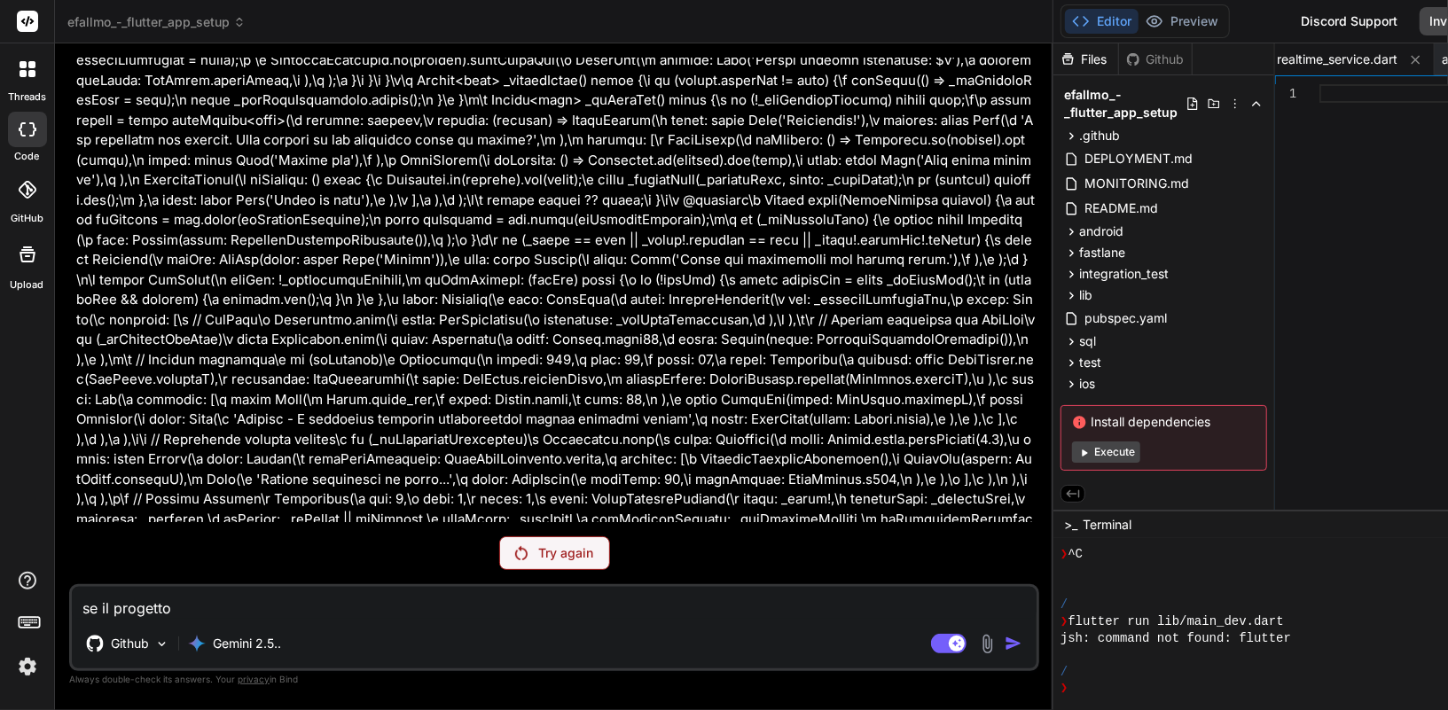
type textarea "se il progetto"
type textarea "x"
type textarea "se il progetto è"
type textarea "x"
type textarea "se il progetto è"
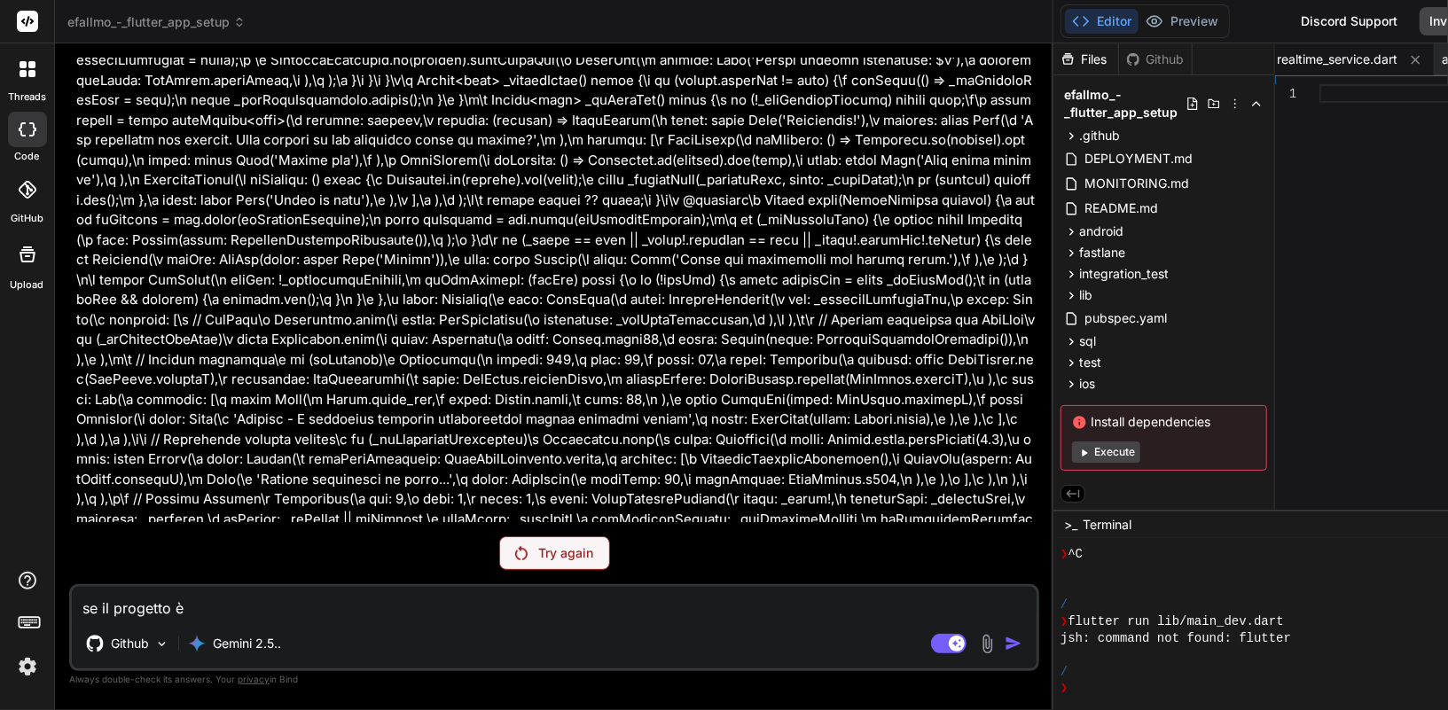
type textarea "x"
type textarea "se il progetto è t"
type textarea "x"
type textarea "se il progetto è tr"
type textarea "x"
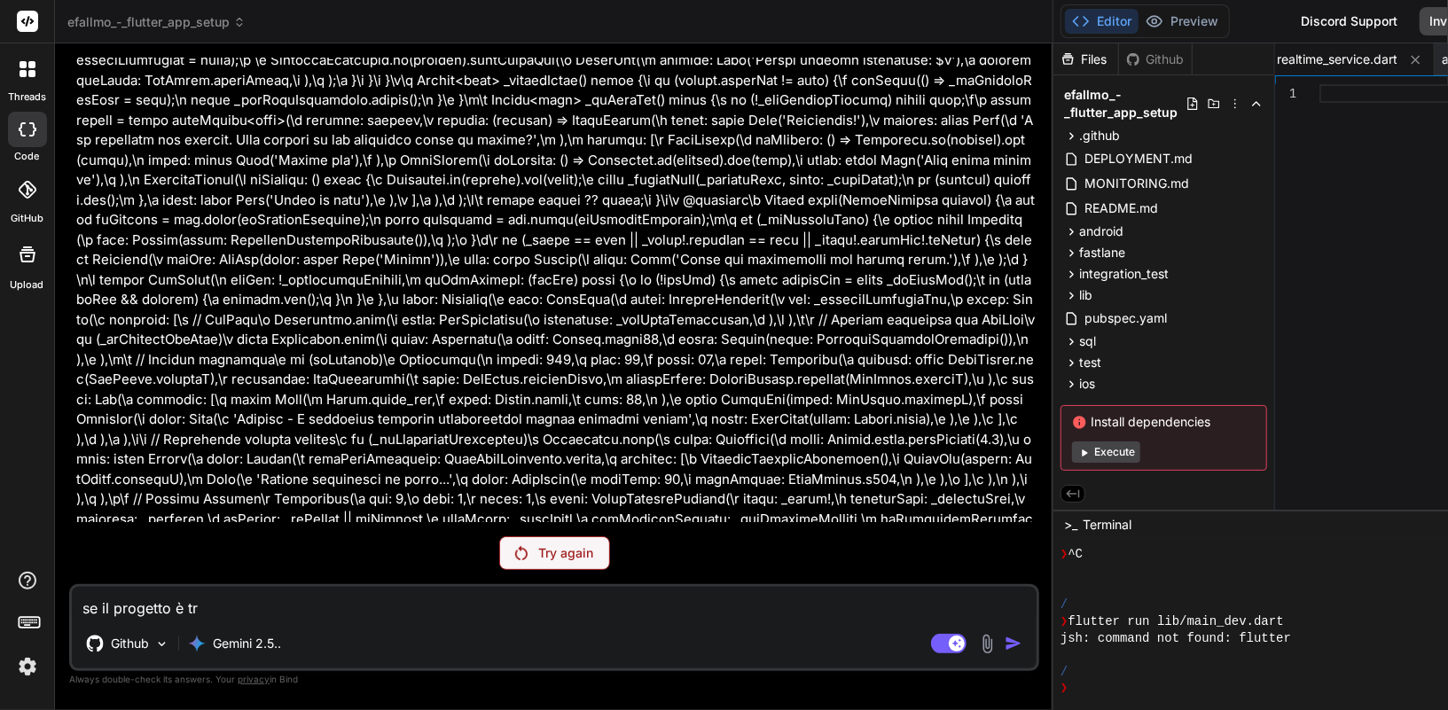
type textarea "se il progetto è tro"
type textarea "x"
type textarea "se il progetto è trop"
type textarea "x"
type textarea "se il progetto è tropp"
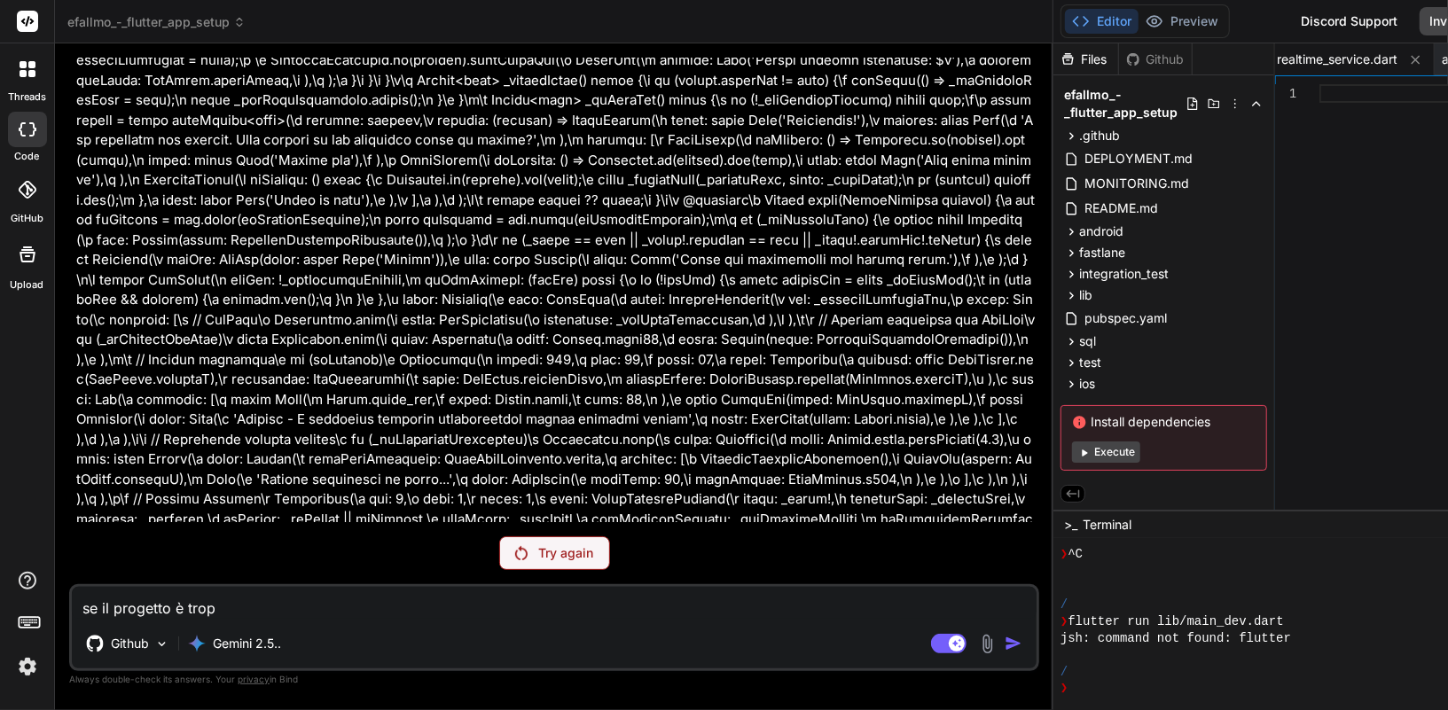
type textarea "x"
type textarea "se il progetto è troppo"
type textarea "x"
type textarea "se il progetto è troppo"
type textarea "x"
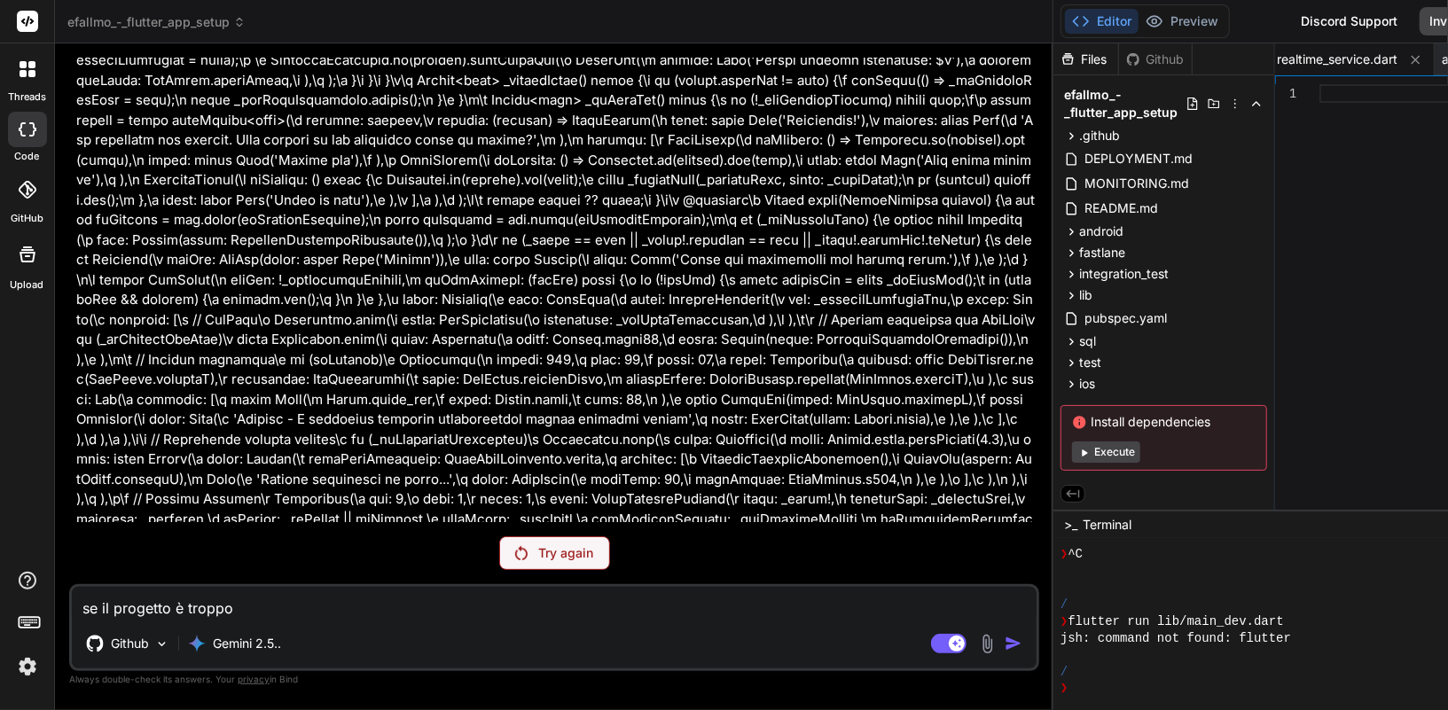
type textarea "se il progetto è troppo c"
type textarea "x"
type textarea "se il progetto è troppo co"
type textarea "x"
type textarea "se il progetto è troppo com"
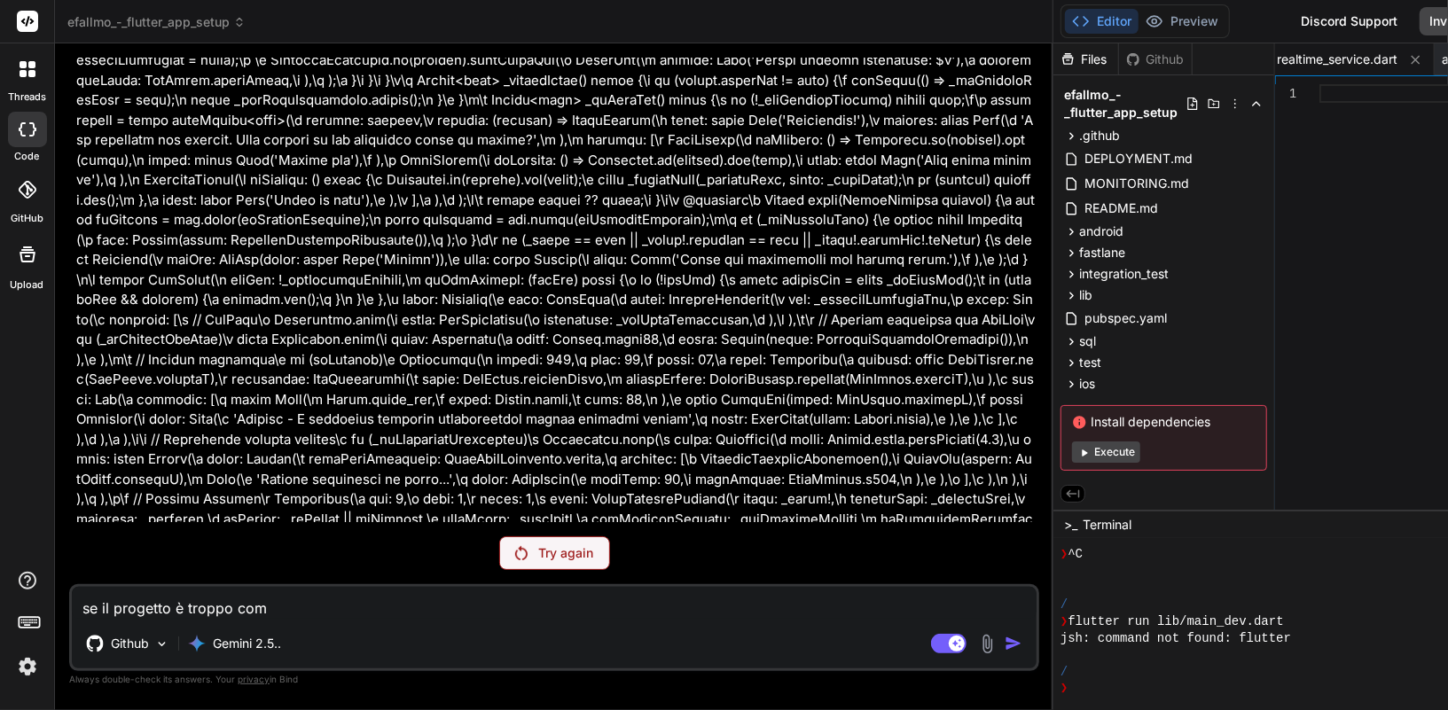
type textarea "x"
type textarea "se il progetto è troppo comp"
type textarea "x"
type textarea "se il progetto è troppo compl"
type textarea "x"
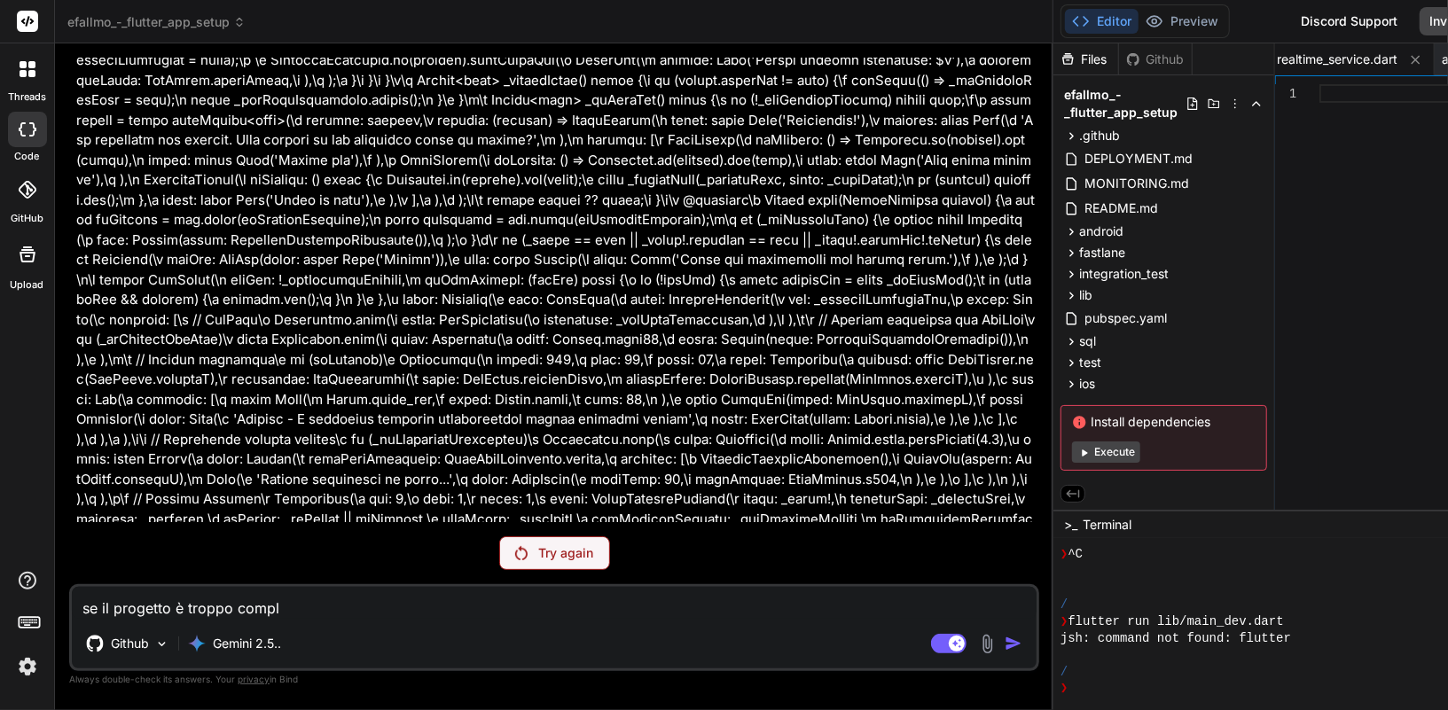
type textarea "se il progetto è troppo compli"
type textarea "x"
type textarea "se il progetto è troppo complic"
type textarea "x"
type textarea "se il progetto è troppo complica"
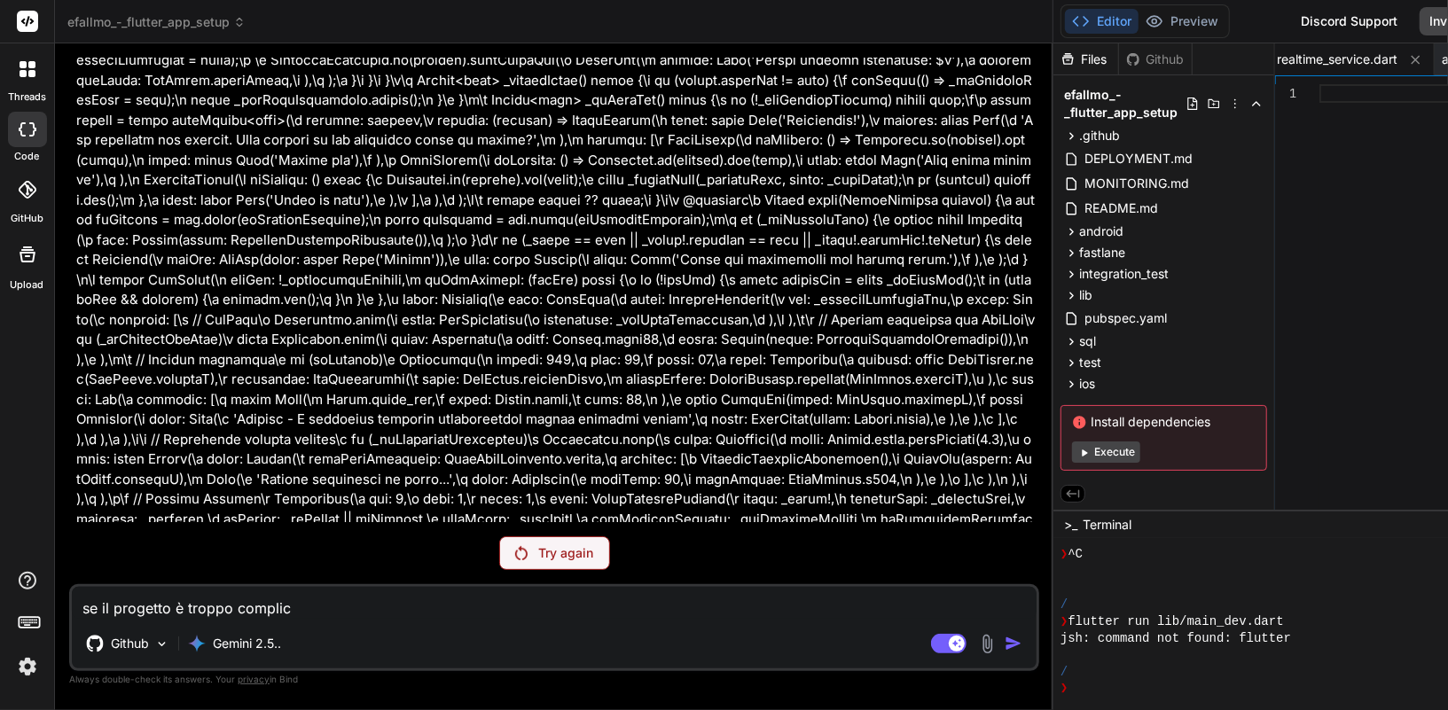
type textarea "x"
type textarea "se il progetto è troppo complicao"
type textarea "x"
type textarea "se il progetto è troppo complica"
type textarea "x"
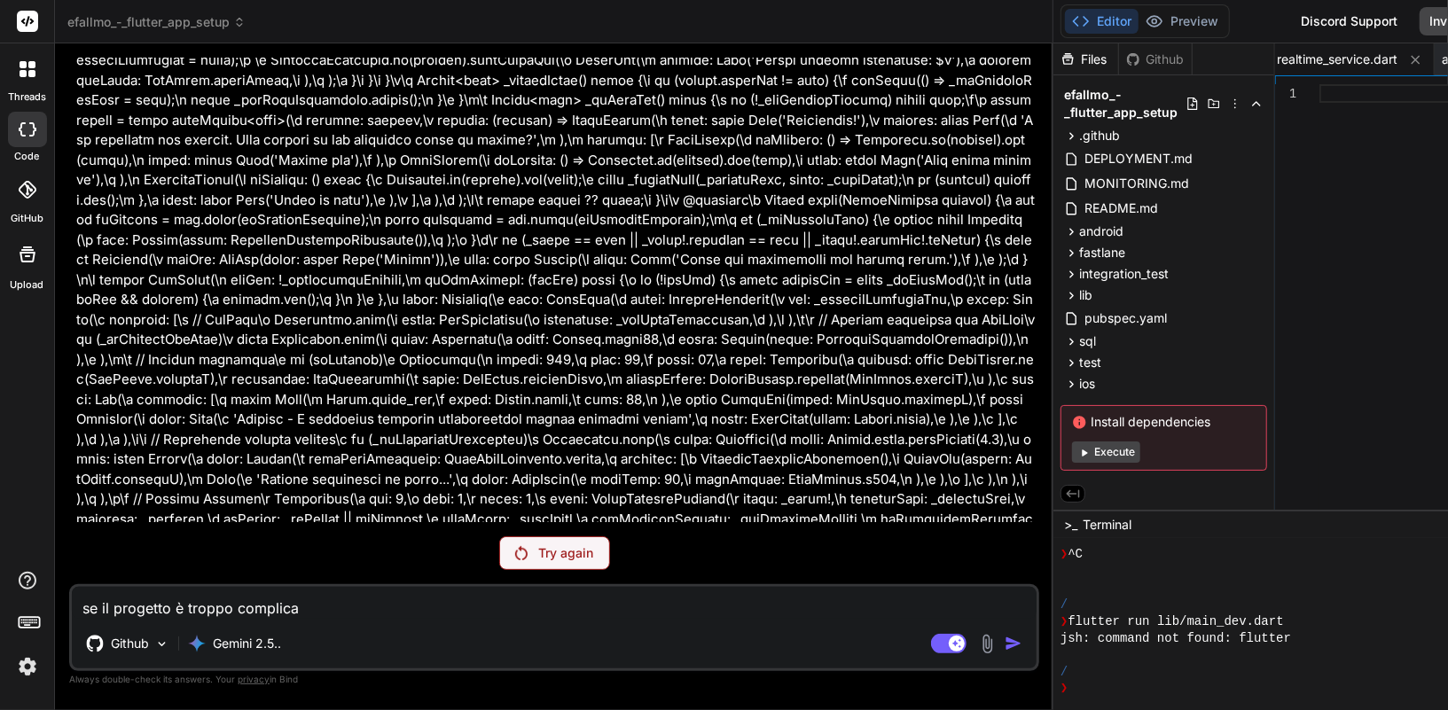
type textarea "se il progetto è troppo complicat"
type textarea "x"
type textarea "se il progetto è troppo complicato"
type textarea "x"
type textarea "se il progetto è troppo complicato"
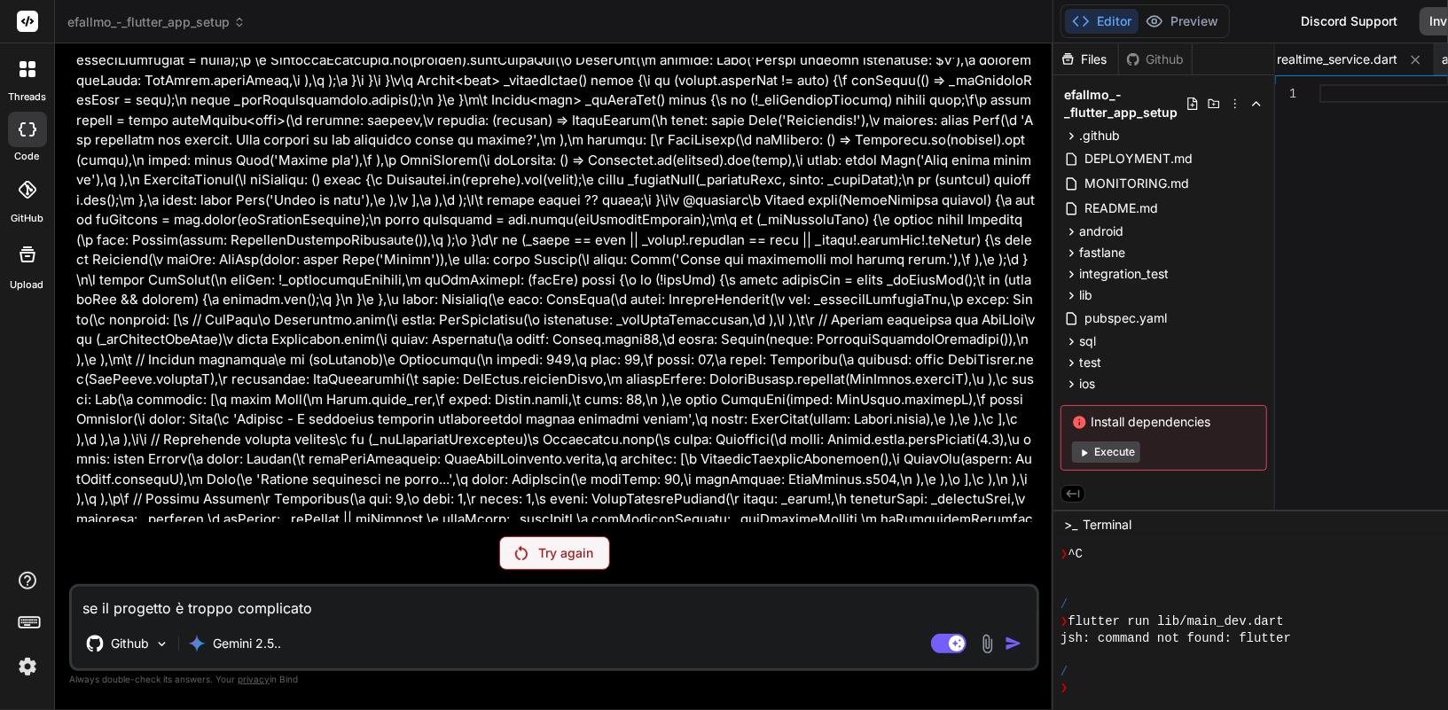
type textarea "x"
type textarea "se il progetto è troppo complicato s"
type textarea "x"
type textarea "se il progetto è troppo complicato se"
type textarea "x"
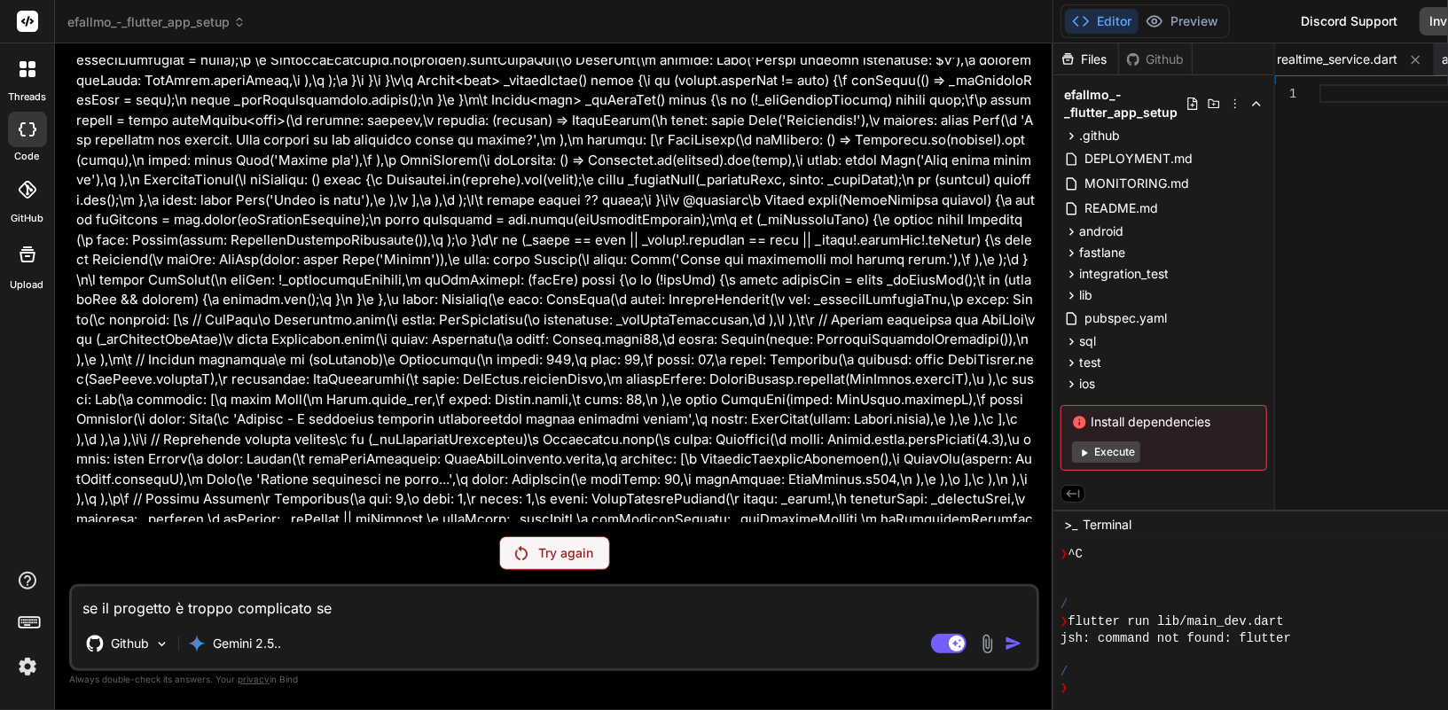
type textarea "se il progetto è troppo complicato sem"
type textarea "x"
type textarea "se il progetto è troppo complicato semp"
type textarea "x"
type textarea "se il progetto è troppo complicato sempl"
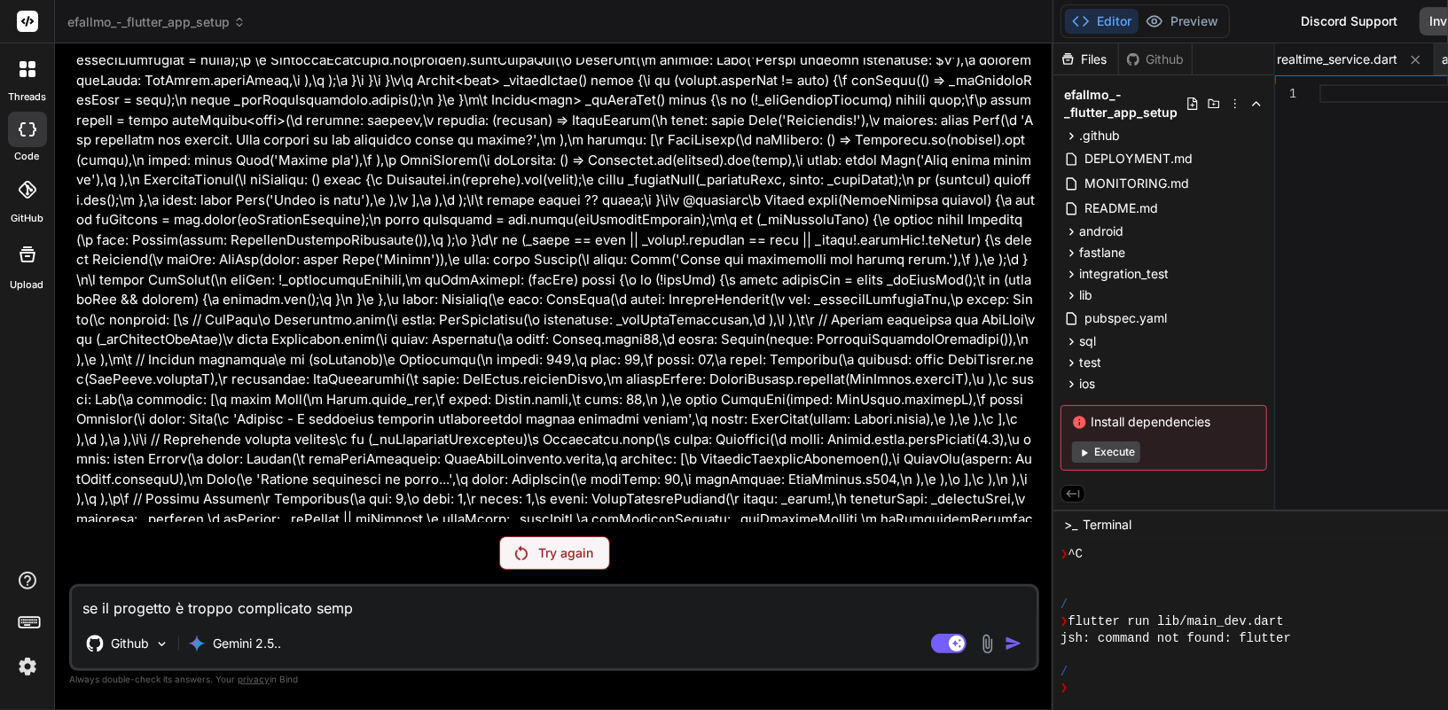
type textarea "x"
type textarea "se il progetto è troppo complicato sempli"
type textarea "x"
type textarea "se il progetto è troppo complicato semplif"
type textarea "x"
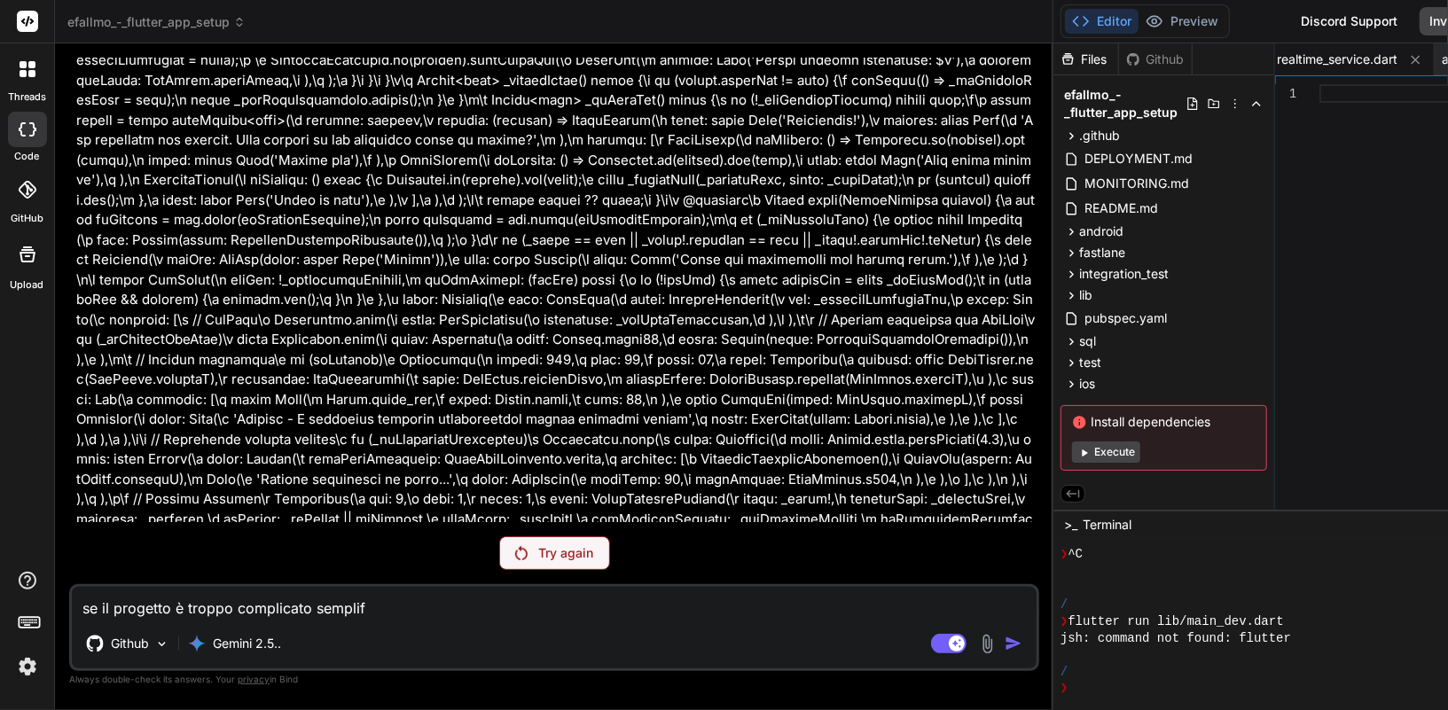
type textarea "se il progetto è troppo complicato semplifi"
type textarea "x"
type textarea "se il progetto è troppo complicato semplific"
type textarea "x"
type textarea "se il progetto è troppo complicato semplifics"
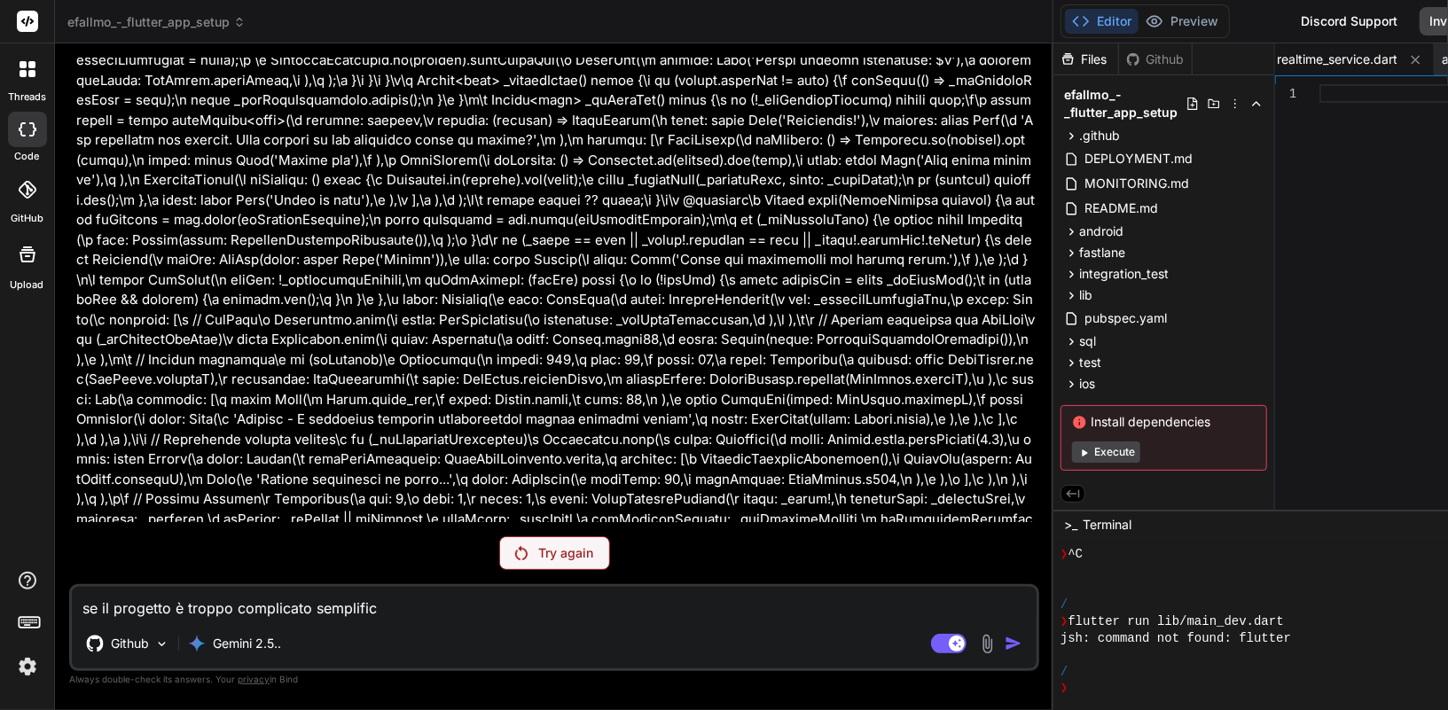
type textarea "x"
type textarea "se il progetto è troppo complicato semplific"
type textarea "x"
type textarea "se il progetto è troppo complicato semplifica"
type textarea "x"
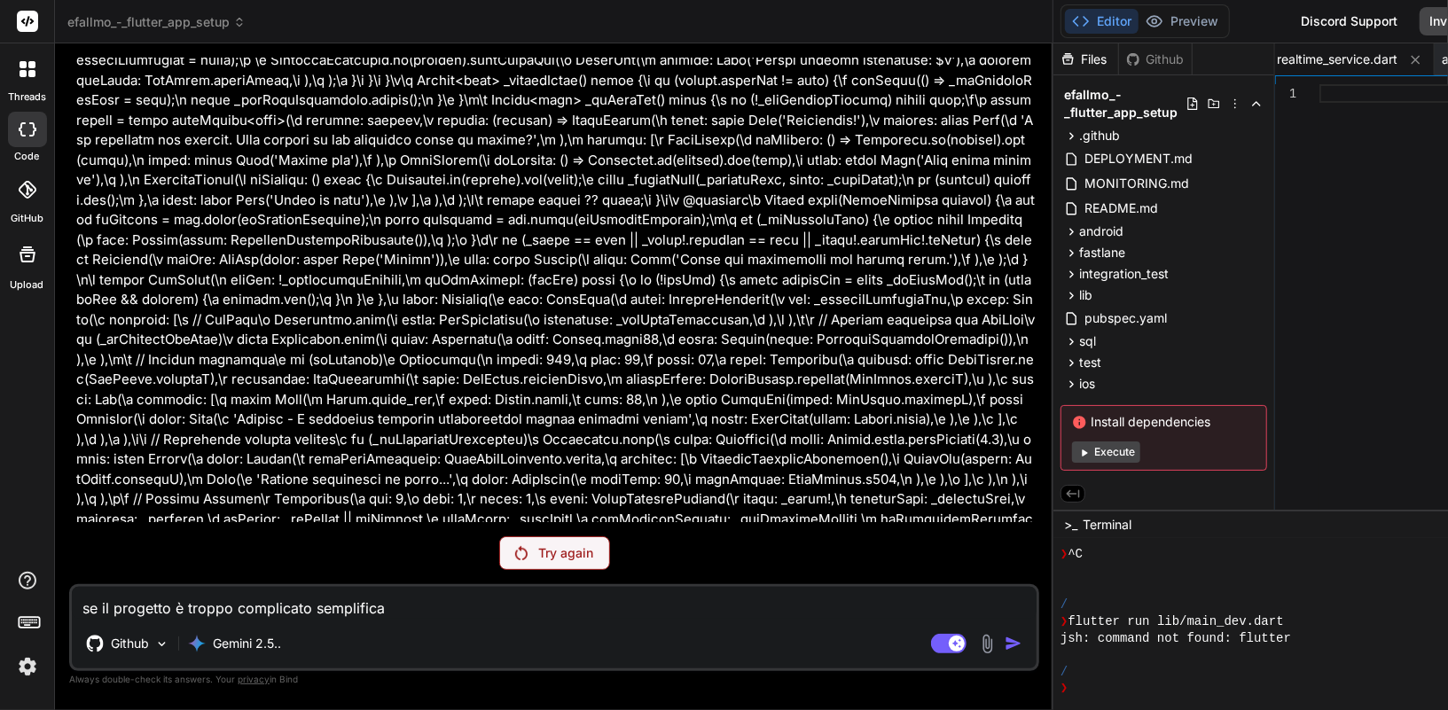
type textarea "se il progetto è troppo complicato semplifical"
type textarea "x"
type textarea "se il progetto è troppo complicato semplificalo"
type textarea "x"
type textarea "se il progetto è troppo complicato semplificalo"
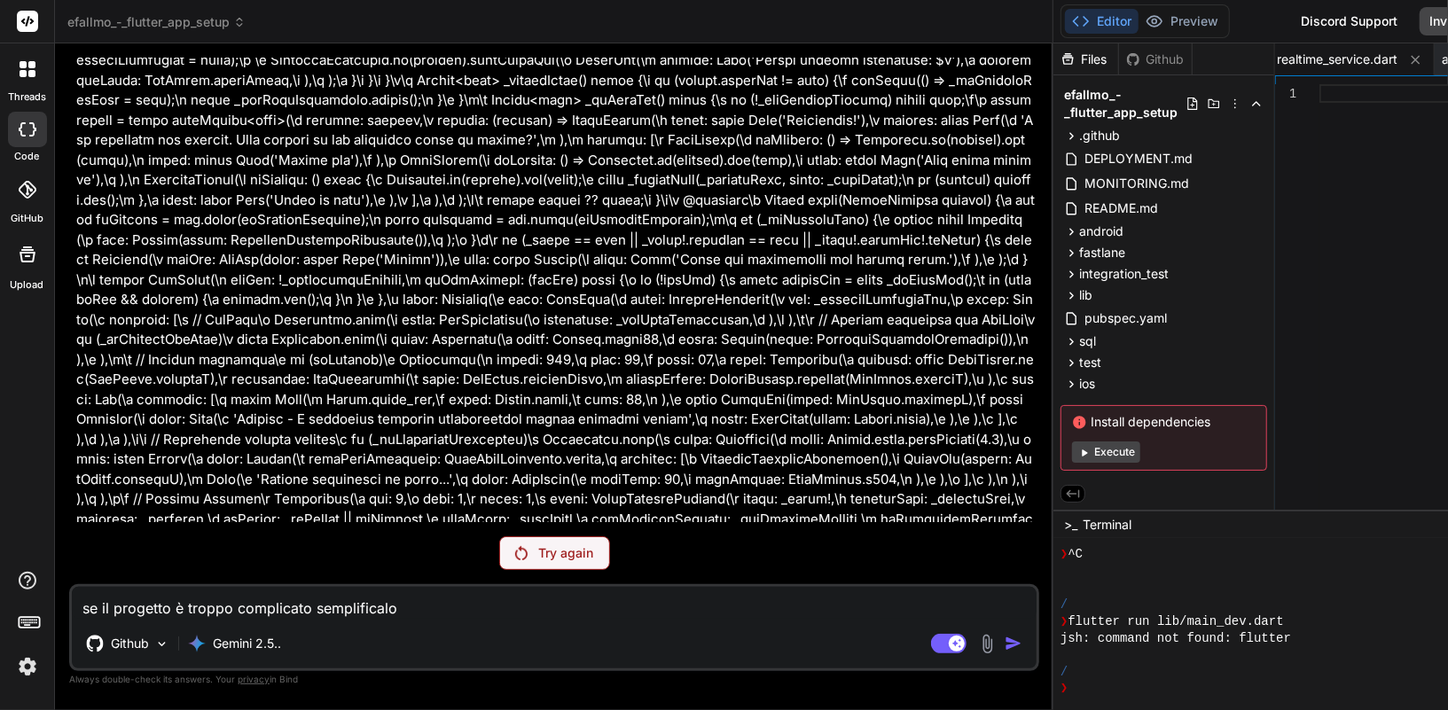
type textarea "x"
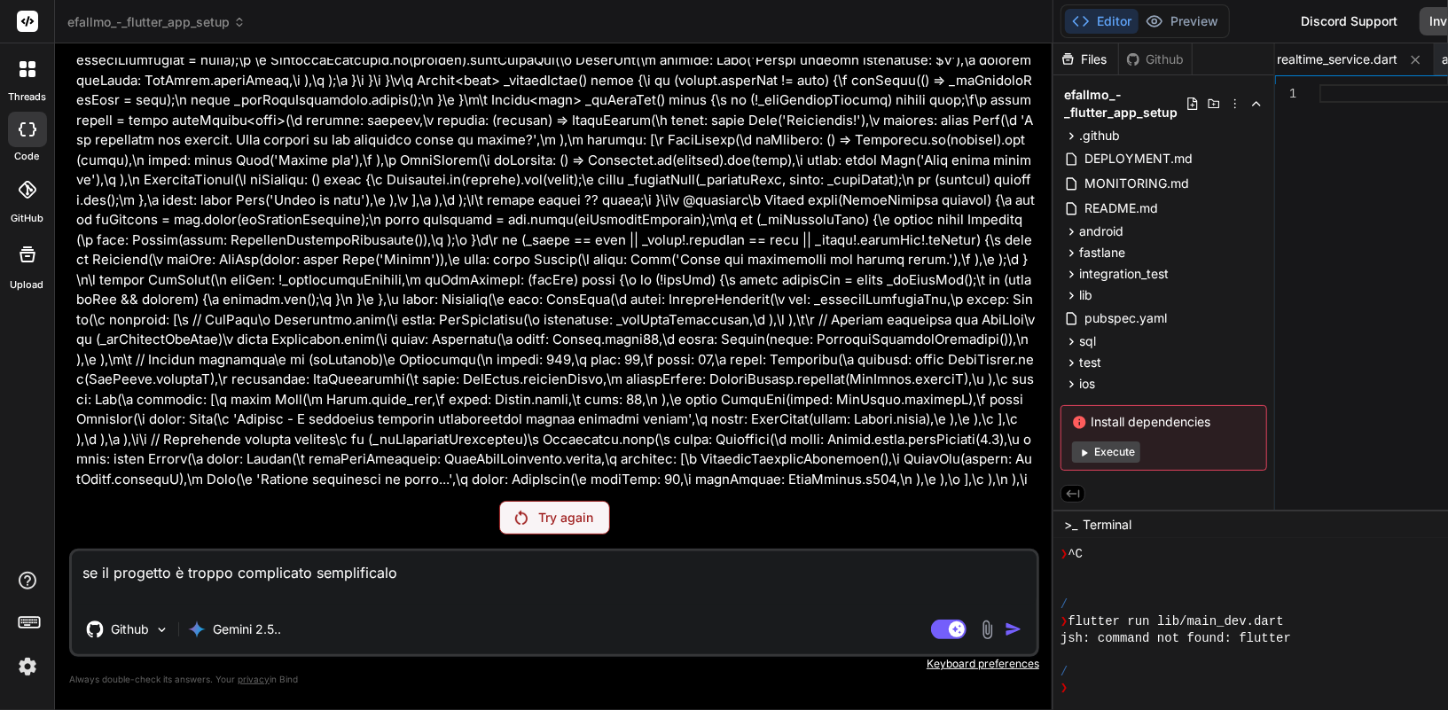
type textarea "se il progetto è troppo complicato semplificalo"
click at [432, 576] on textarea "se il progetto è troppo complicato semplificalo" at bounding box center [554, 577] width 964 height 53
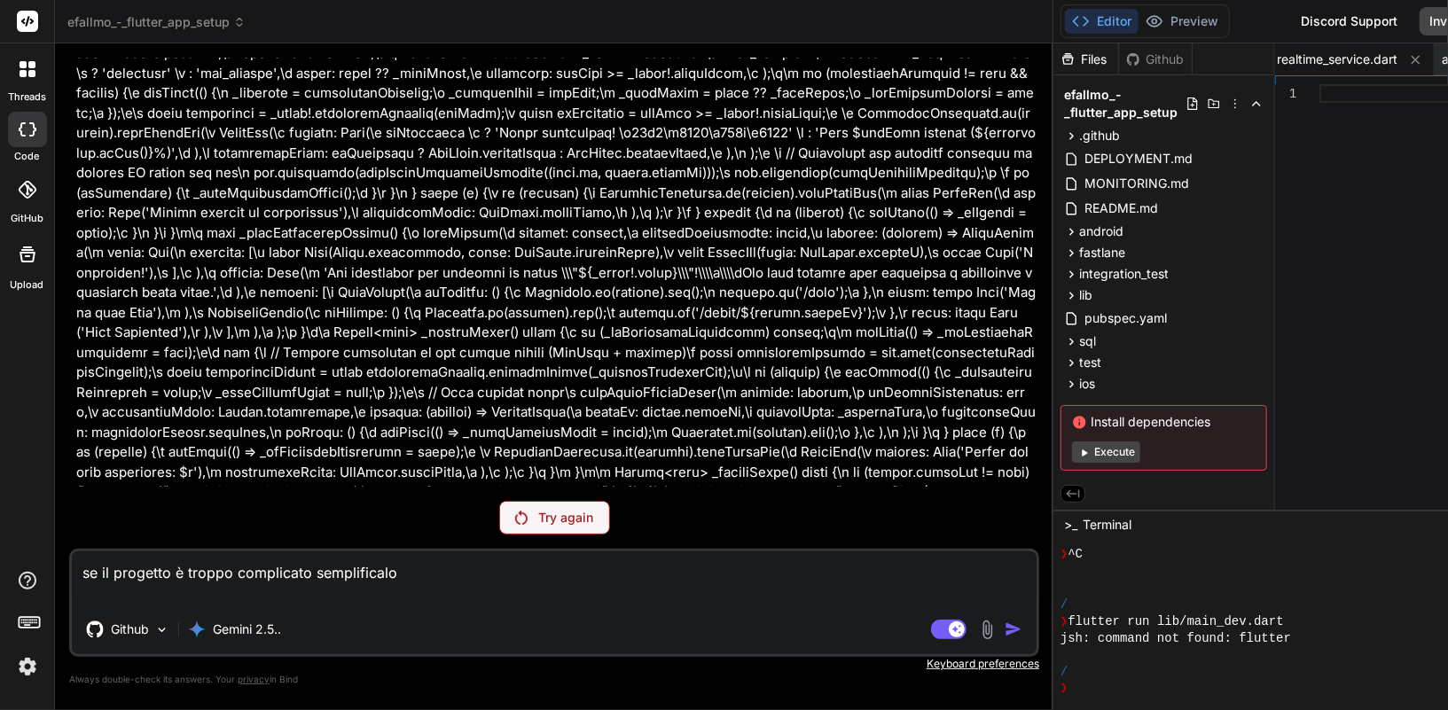
scroll to position [84548, 0]
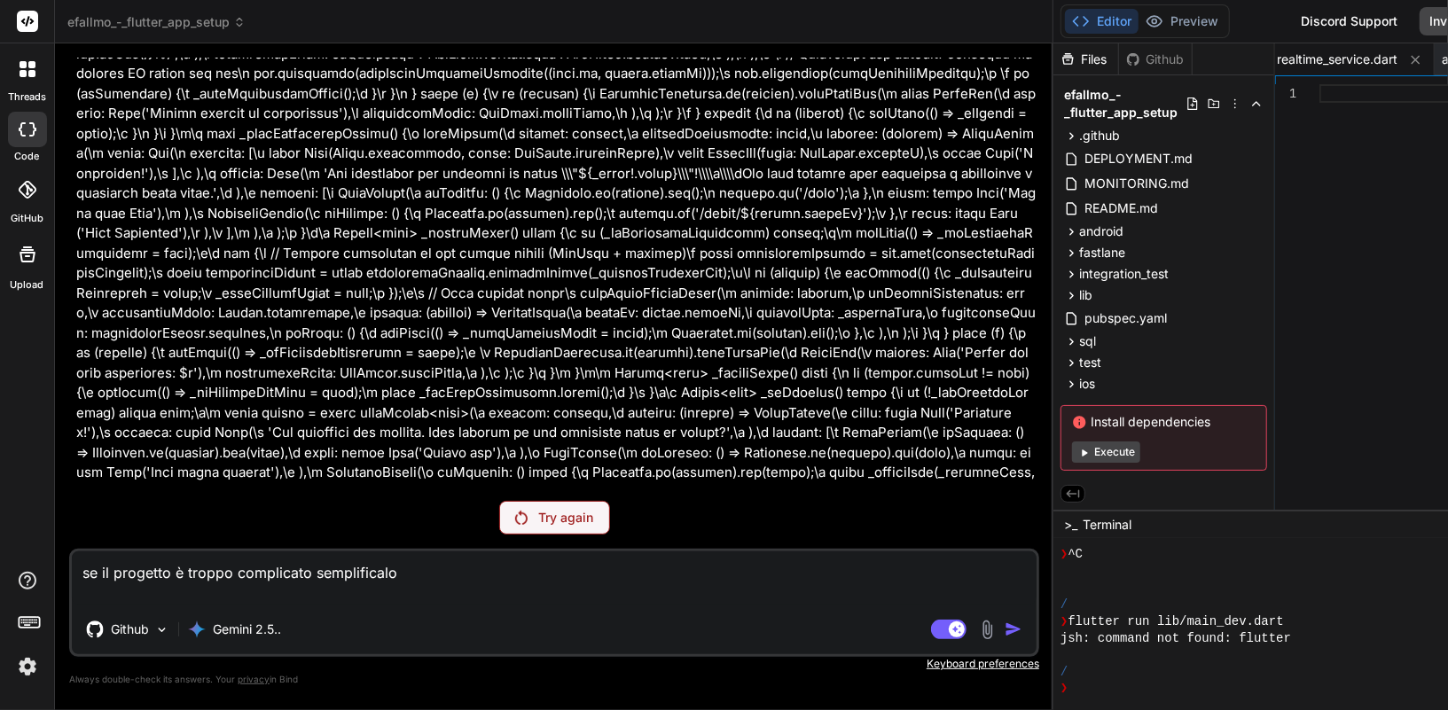
click at [32, 62] on icon at bounding box center [31, 64] width 7 height 7
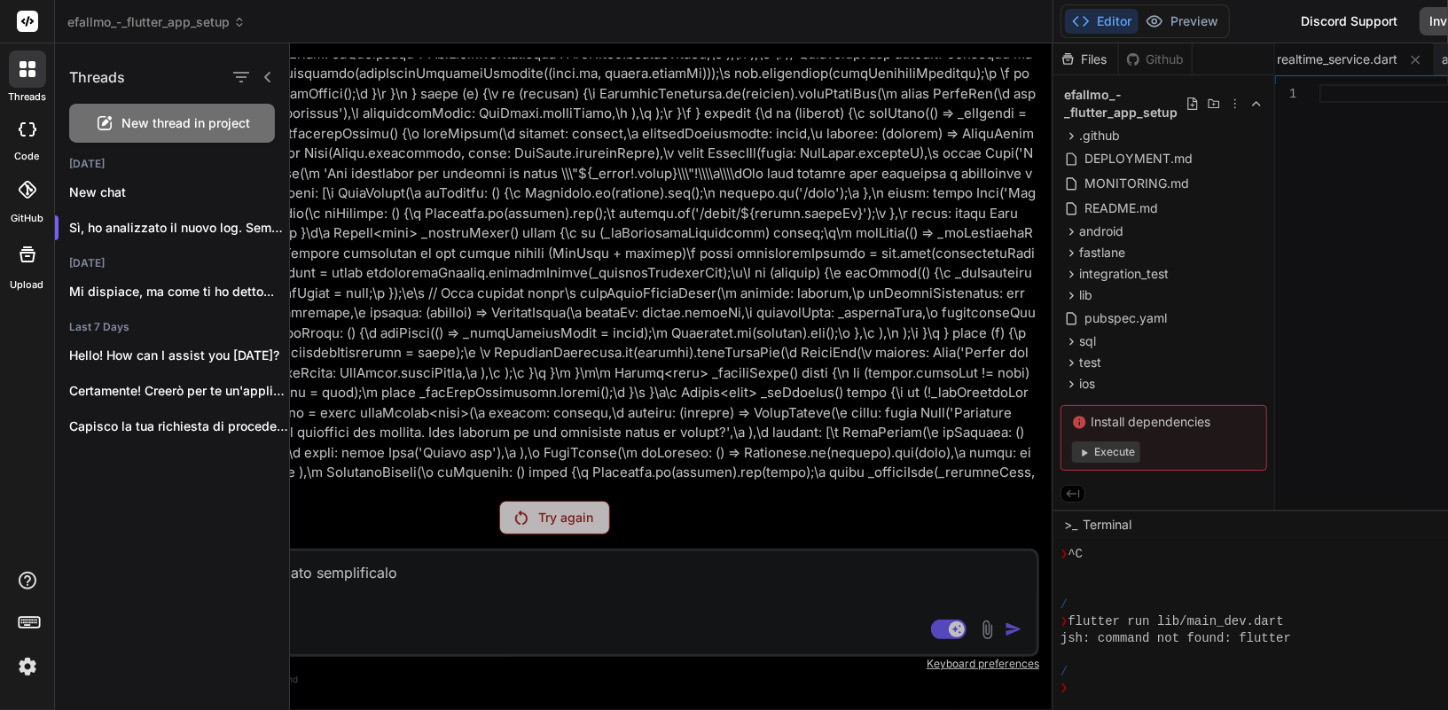
click at [25, 250] on icon at bounding box center [28, 254] width 16 height 16
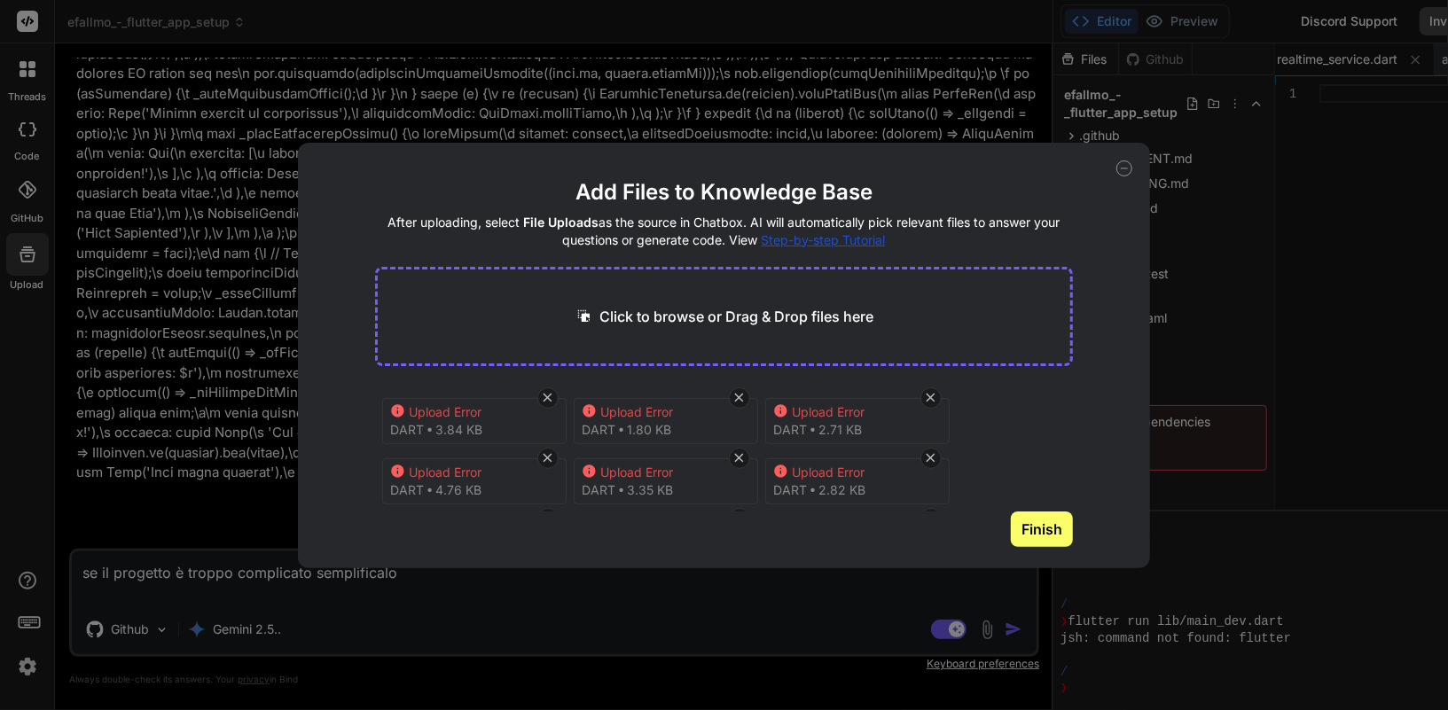
click at [1194, 199] on div "Add Files to Knowledge Base After uploading, select File Uploads as the source …" at bounding box center [724, 355] width 1448 height 710
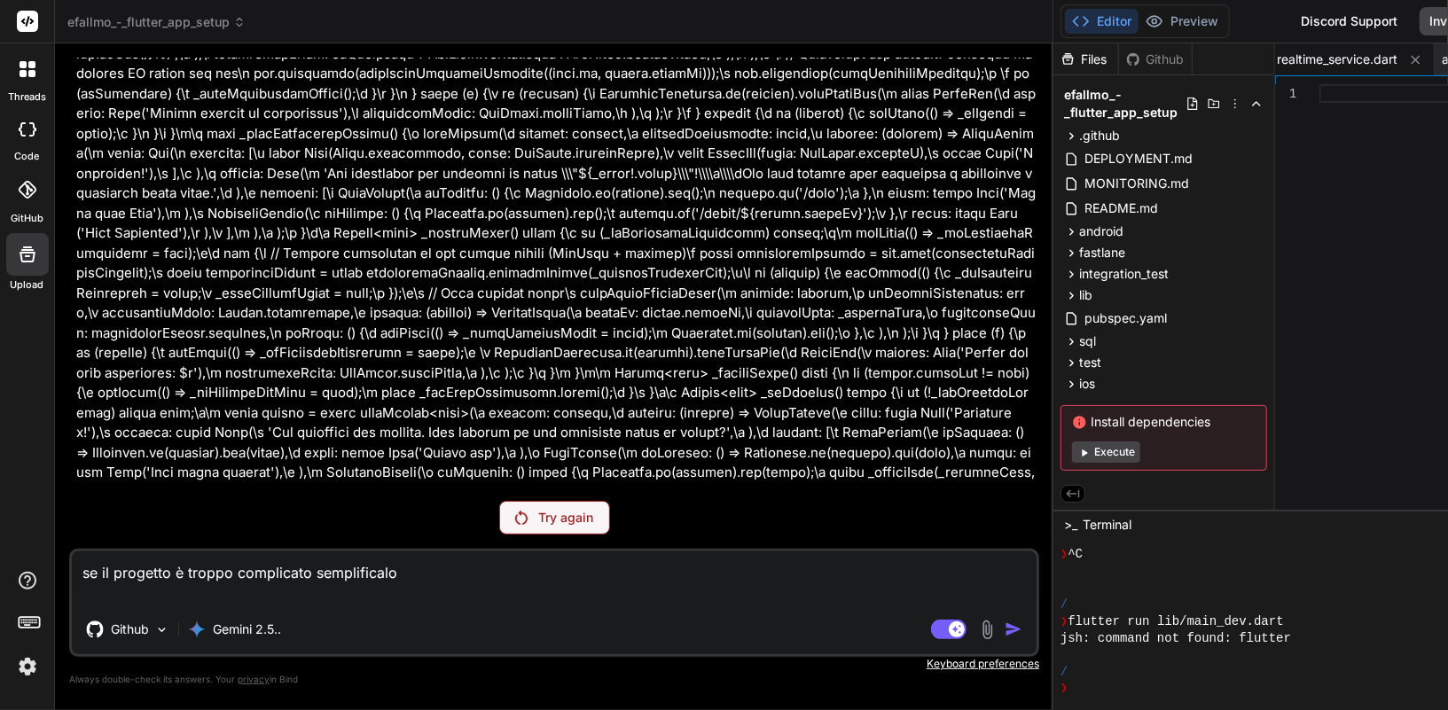
click at [34, 257] on icon at bounding box center [28, 254] width 16 height 16
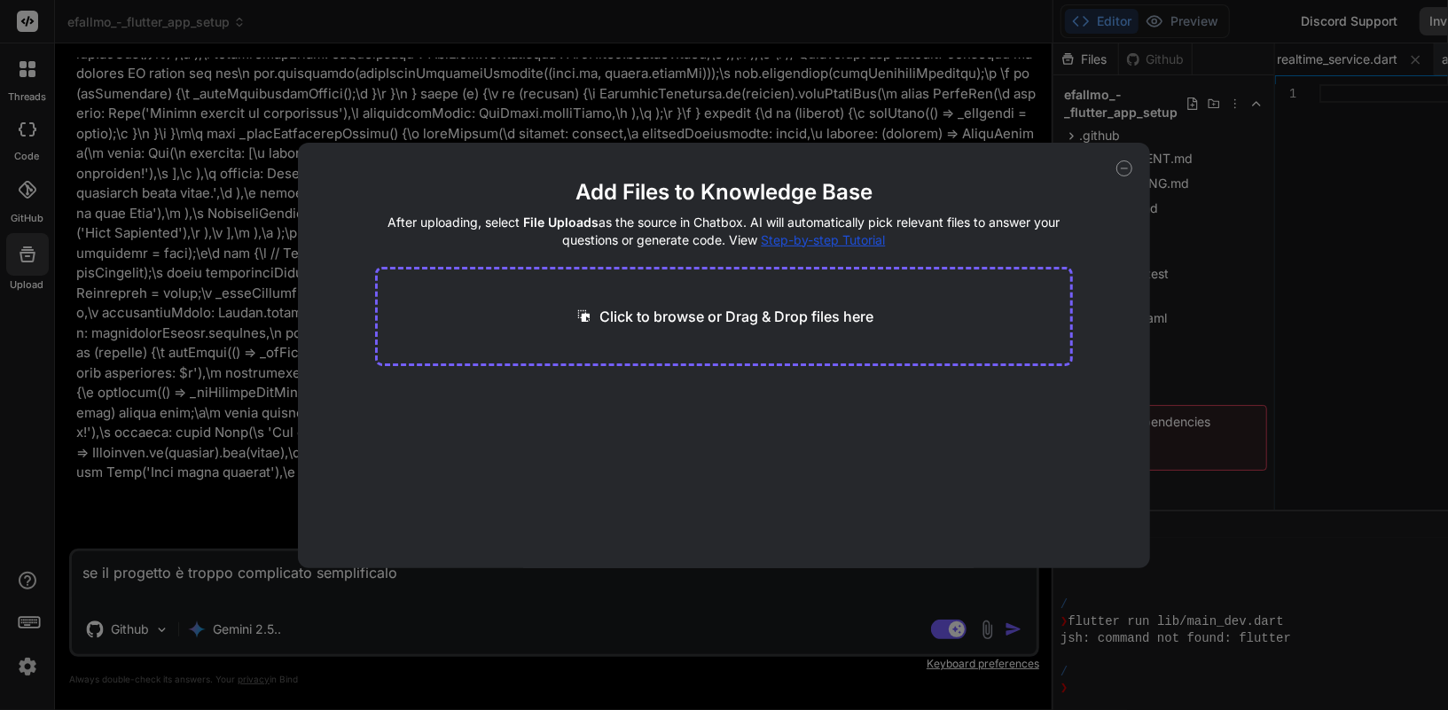
click at [861, 240] on span "Step-by-step Tutorial" at bounding box center [823, 239] width 124 height 15
click at [1121, 169] on icon at bounding box center [1124, 168] width 16 height 16
type textarea "x"
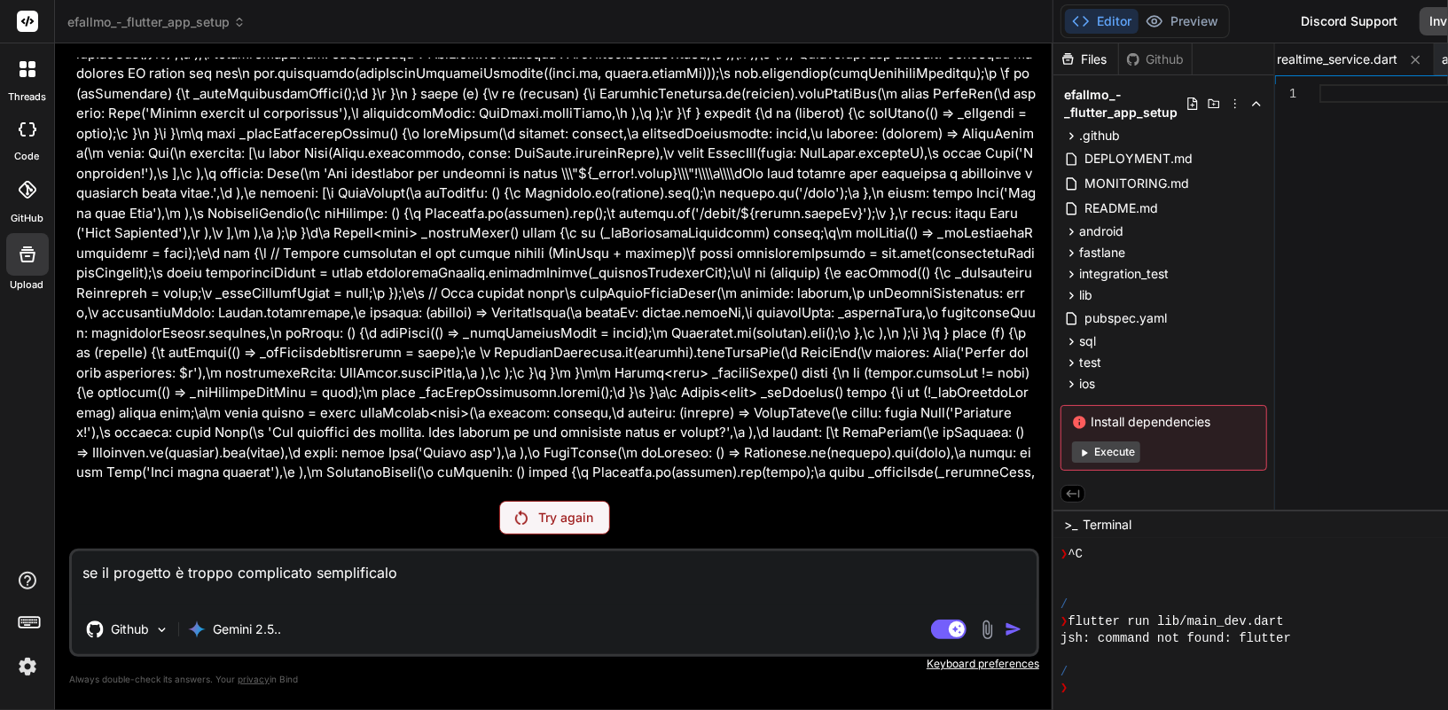
click at [155, 23] on span "efallmo_-_flutter_app_setup" at bounding box center [156, 22] width 178 height 18
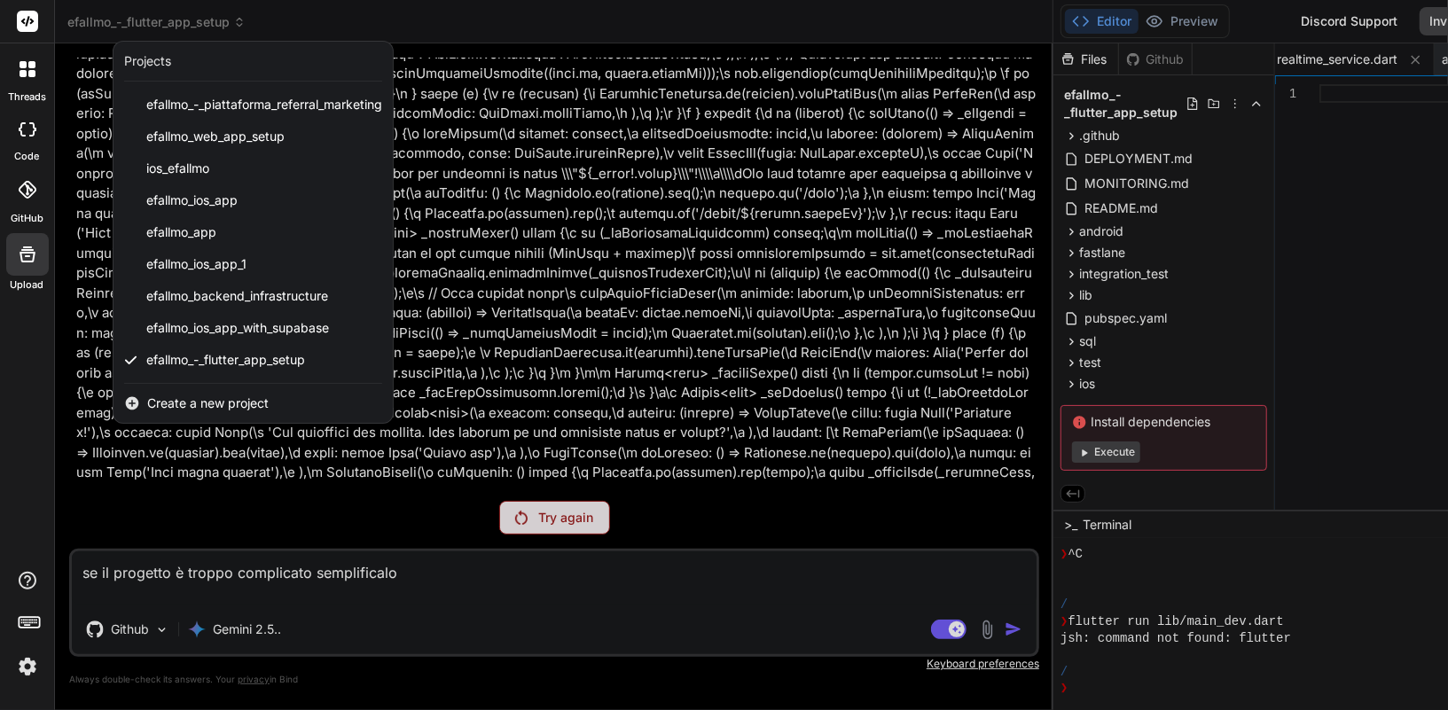
click at [28, 75] on icon at bounding box center [31, 73] width 7 height 7
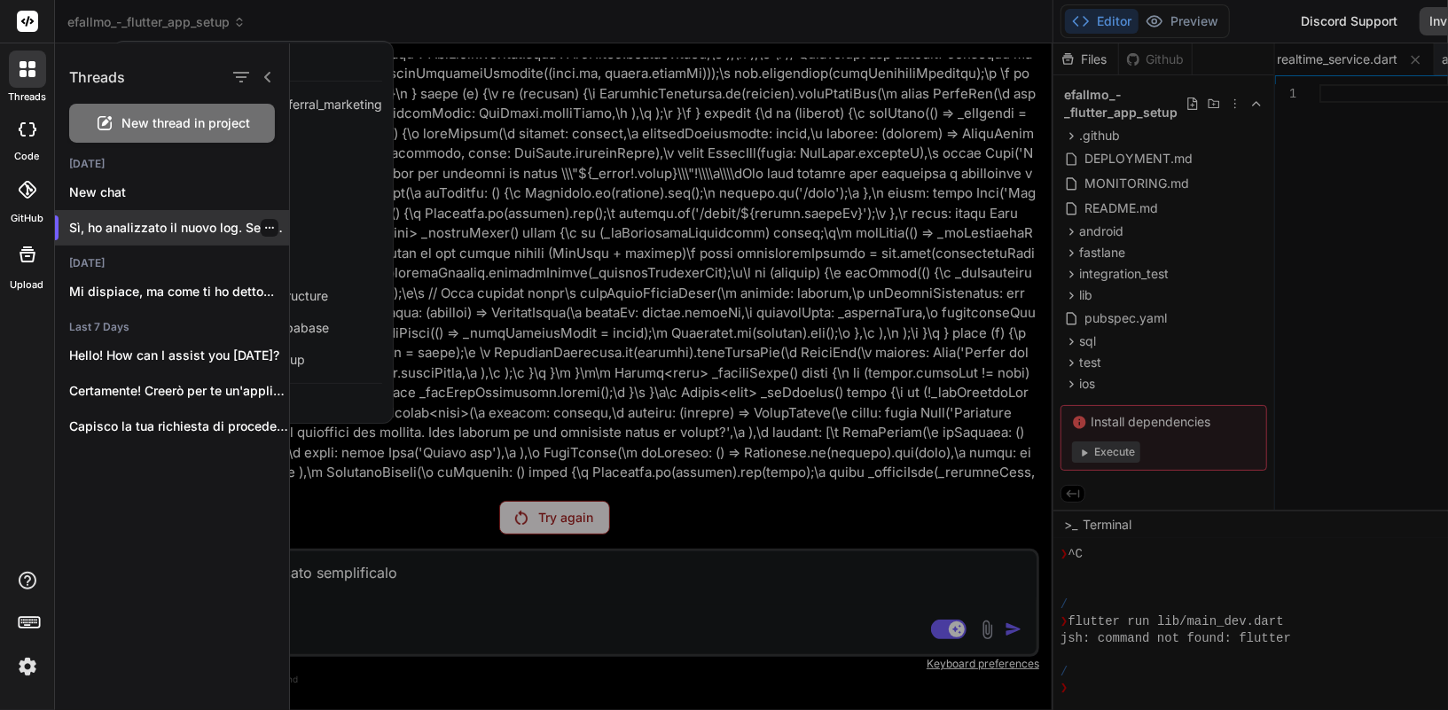
click at [267, 226] on icon "button" at bounding box center [269, 227] width 11 height 11
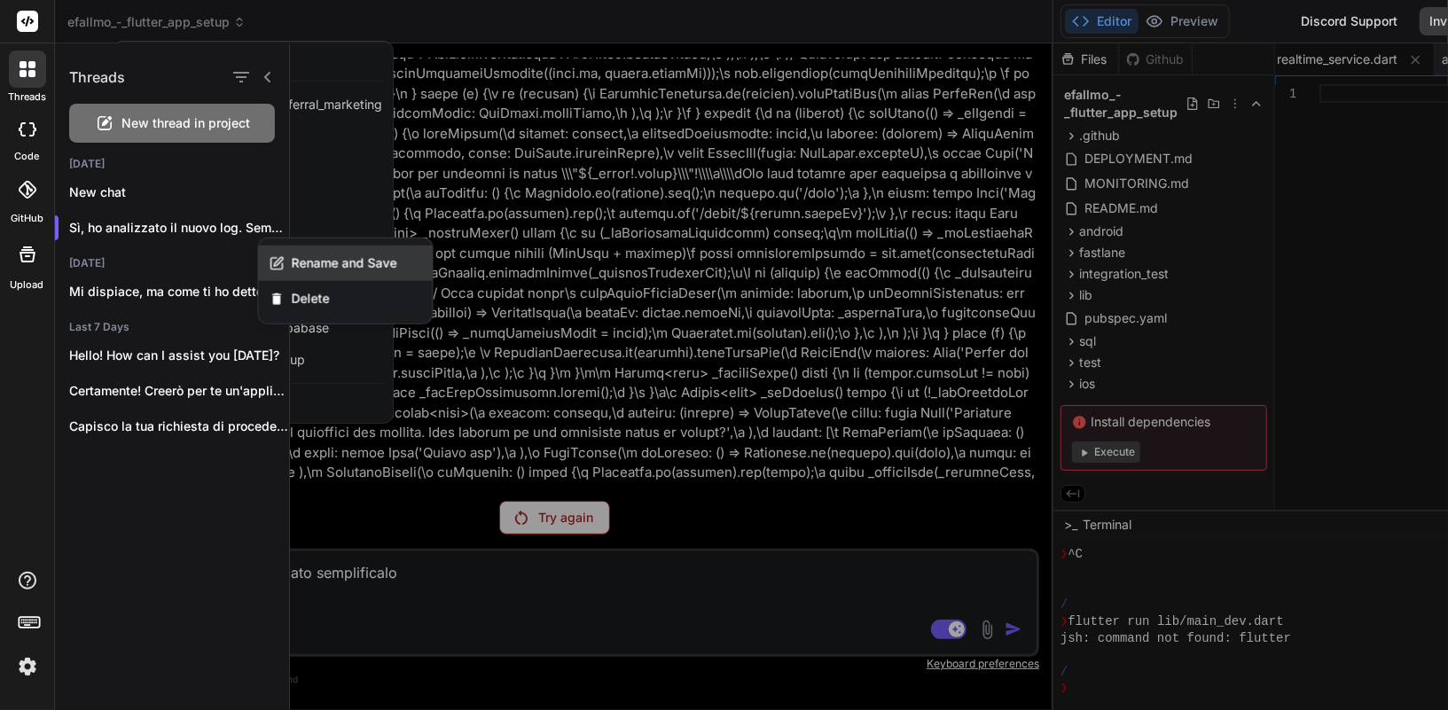
click at [302, 267] on span "Rename and Save" at bounding box center [344, 263] width 105 height 18
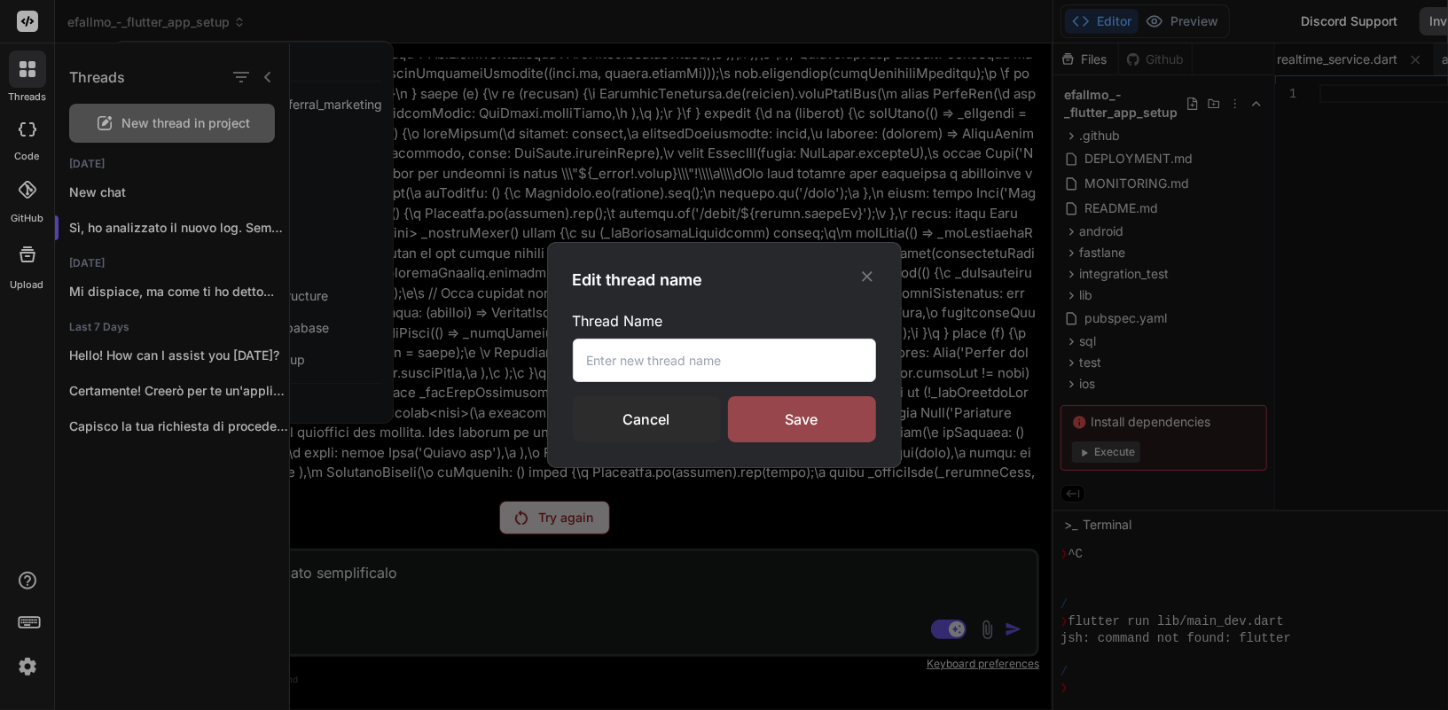
click at [610, 354] on input "text" at bounding box center [724, 360] width 303 height 43
click at [643, 367] on input "text" at bounding box center [724, 360] width 303 height 43
type input "e"
click at [761, 355] on input "text" at bounding box center [724, 360] width 303 height 43
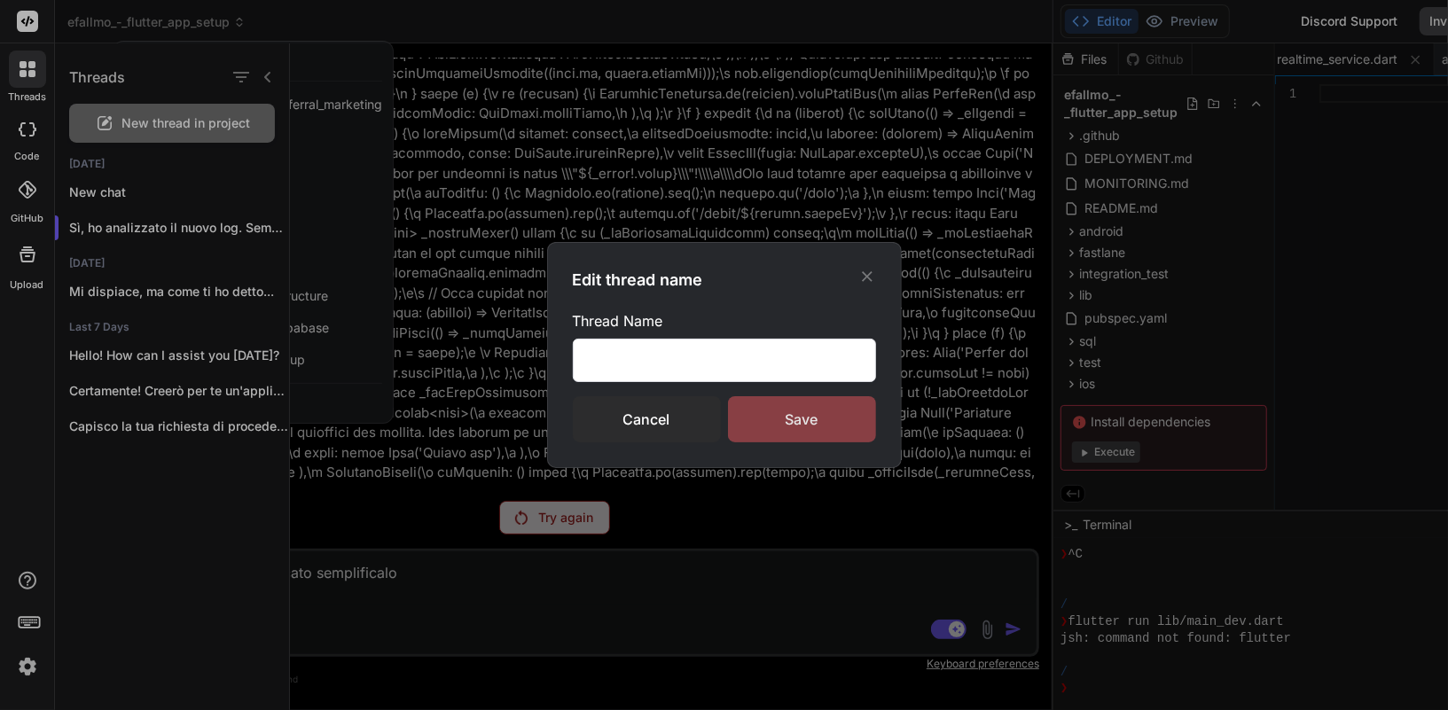
type input "flutter_complicato"
click at [815, 404] on div "Save" at bounding box center [802, 419] width 148 height 46
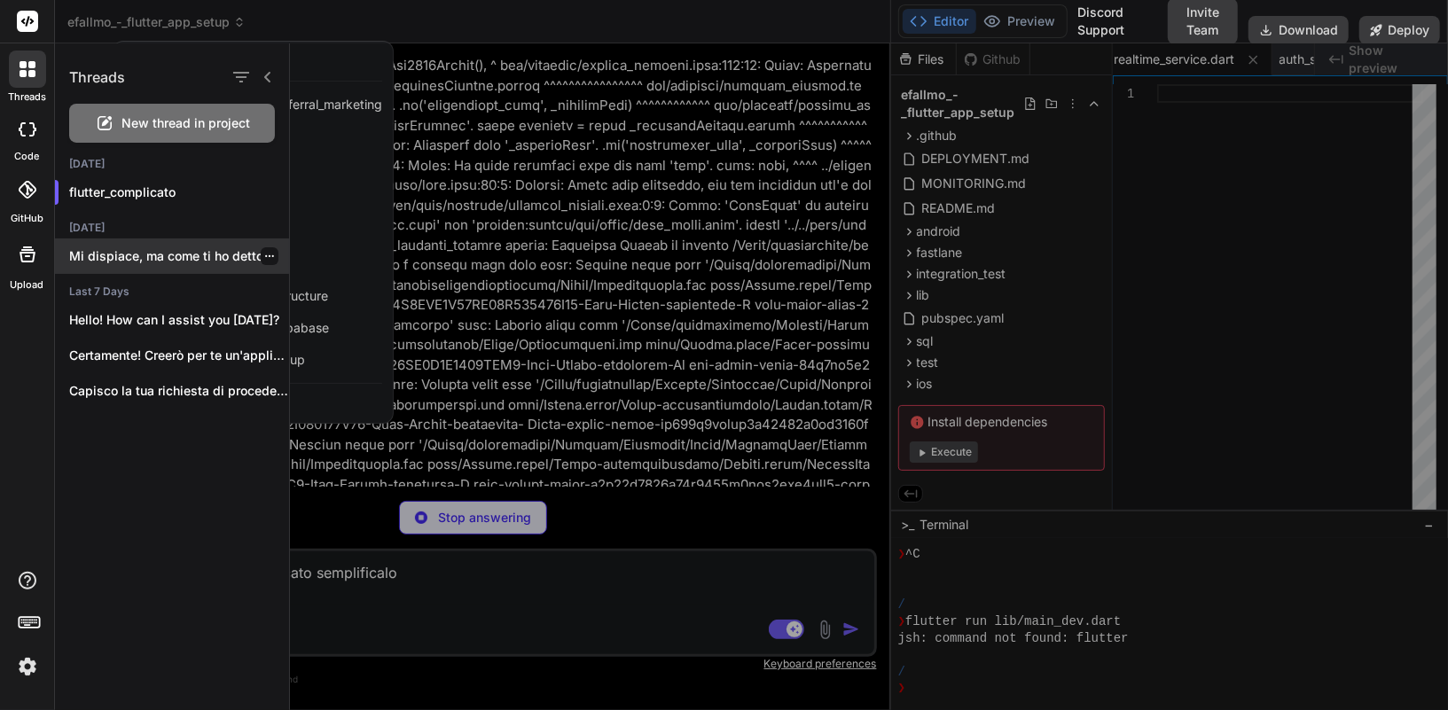
scroll to position [20104, 0]
click at [266, 255] on icon "button" at bounding box center [269, 256] width 9 height 2
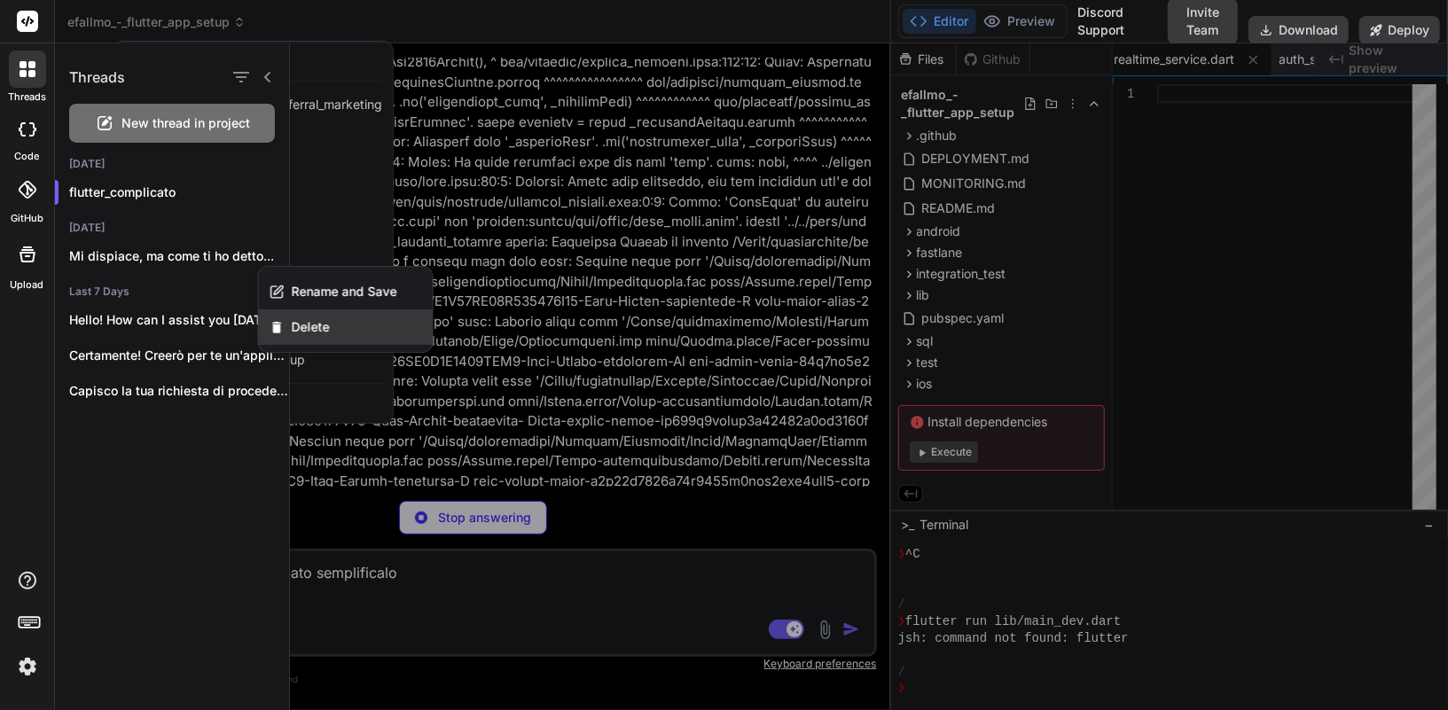
click at [302, 331] on span "Delete" at bounding box center [311, 327] width 38 height 18
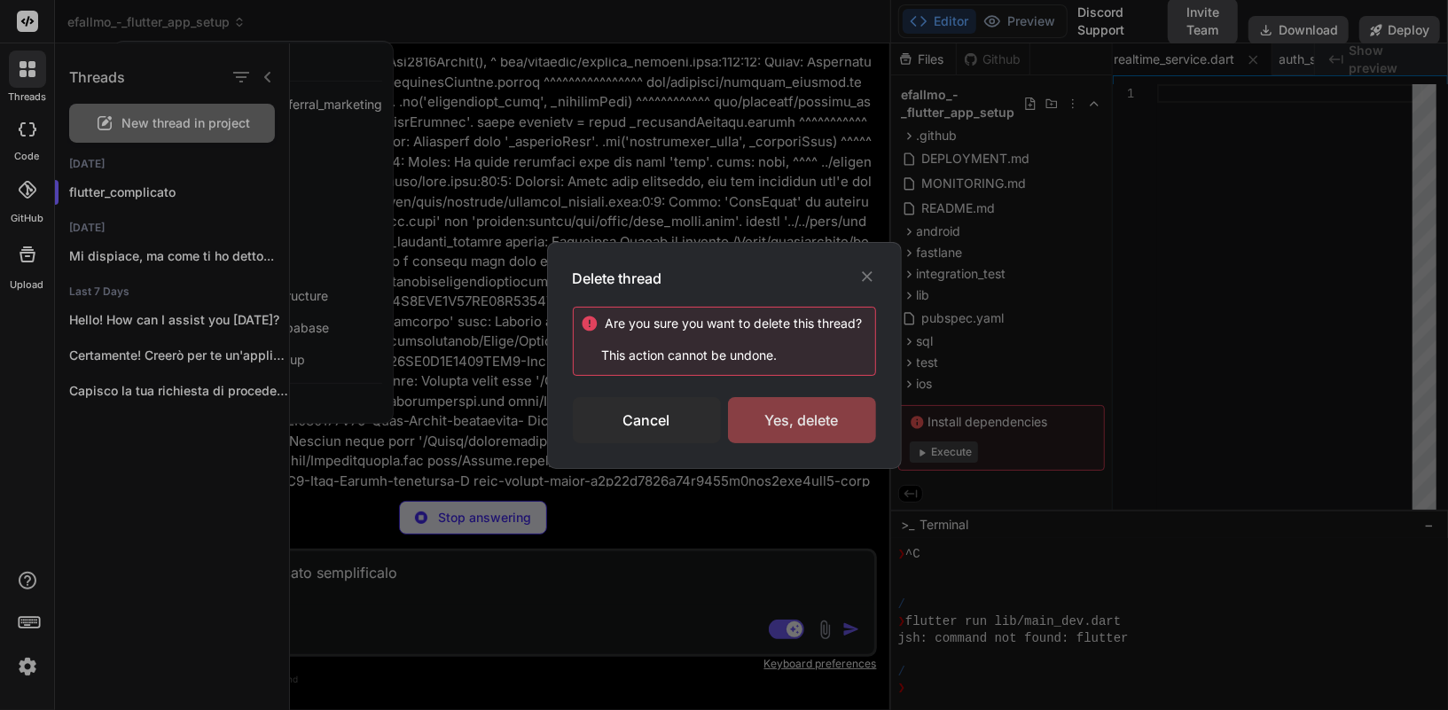
click at [809, 426] on div "Yes, delete" at bounding box center [802, 420] width 148 height 46
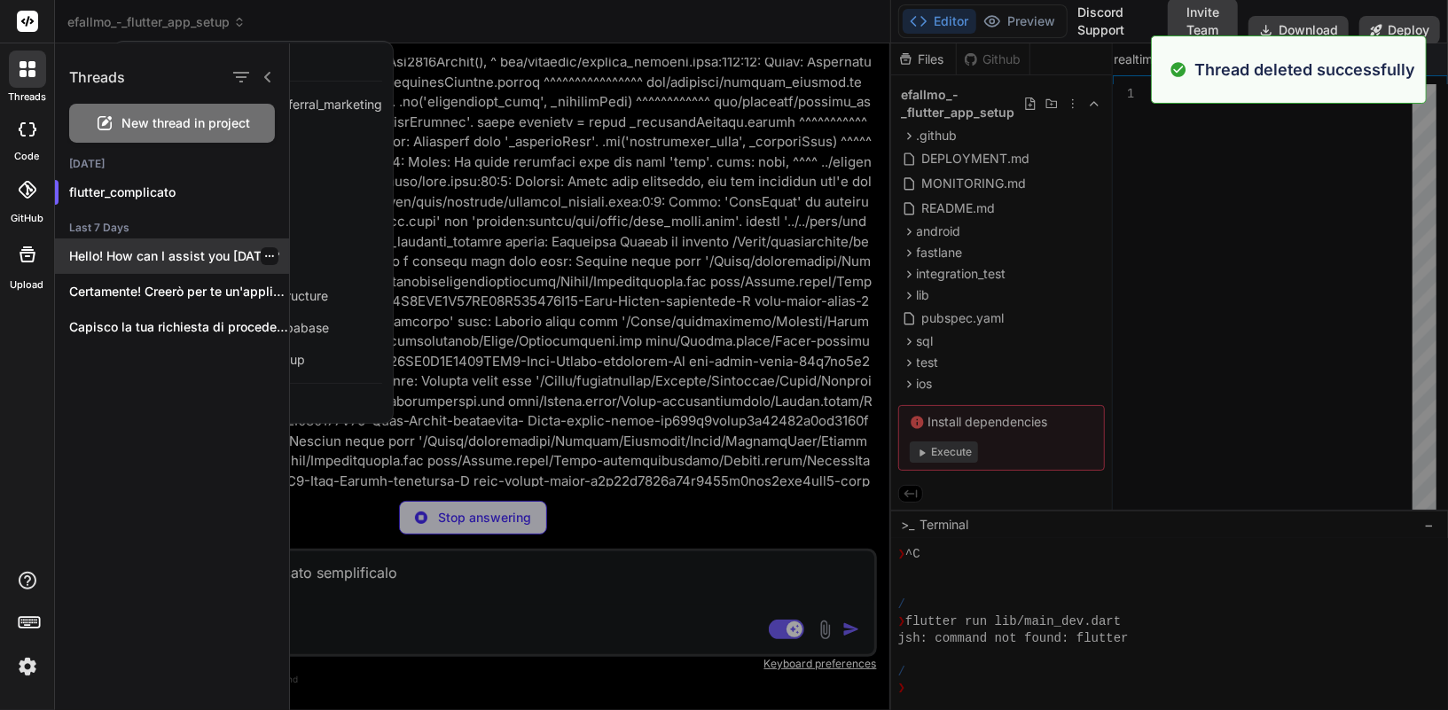
click at [266, 256] on icon "button" at bounding box center [269, 256] width 9 height 2
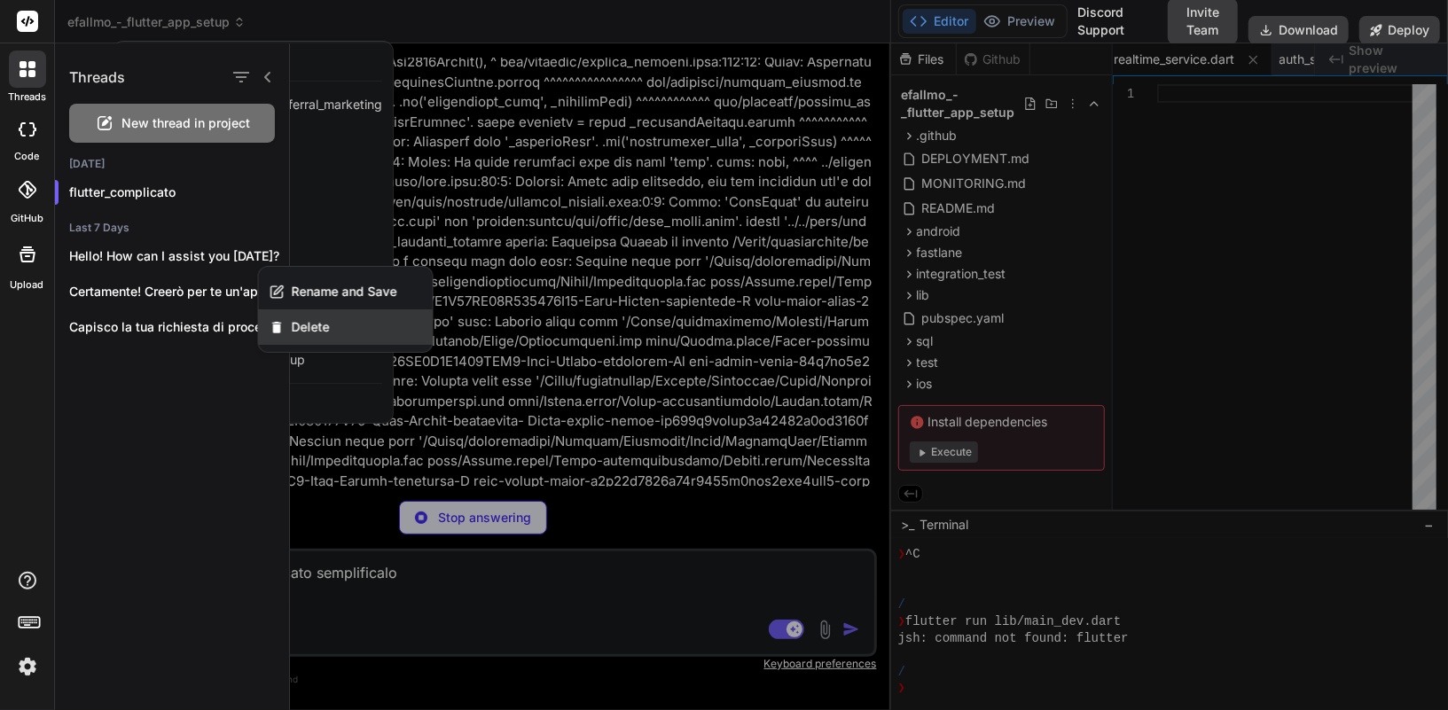
click at [290, 336] on div "Delete" at bounding box center [346, 326] width 174 height 35
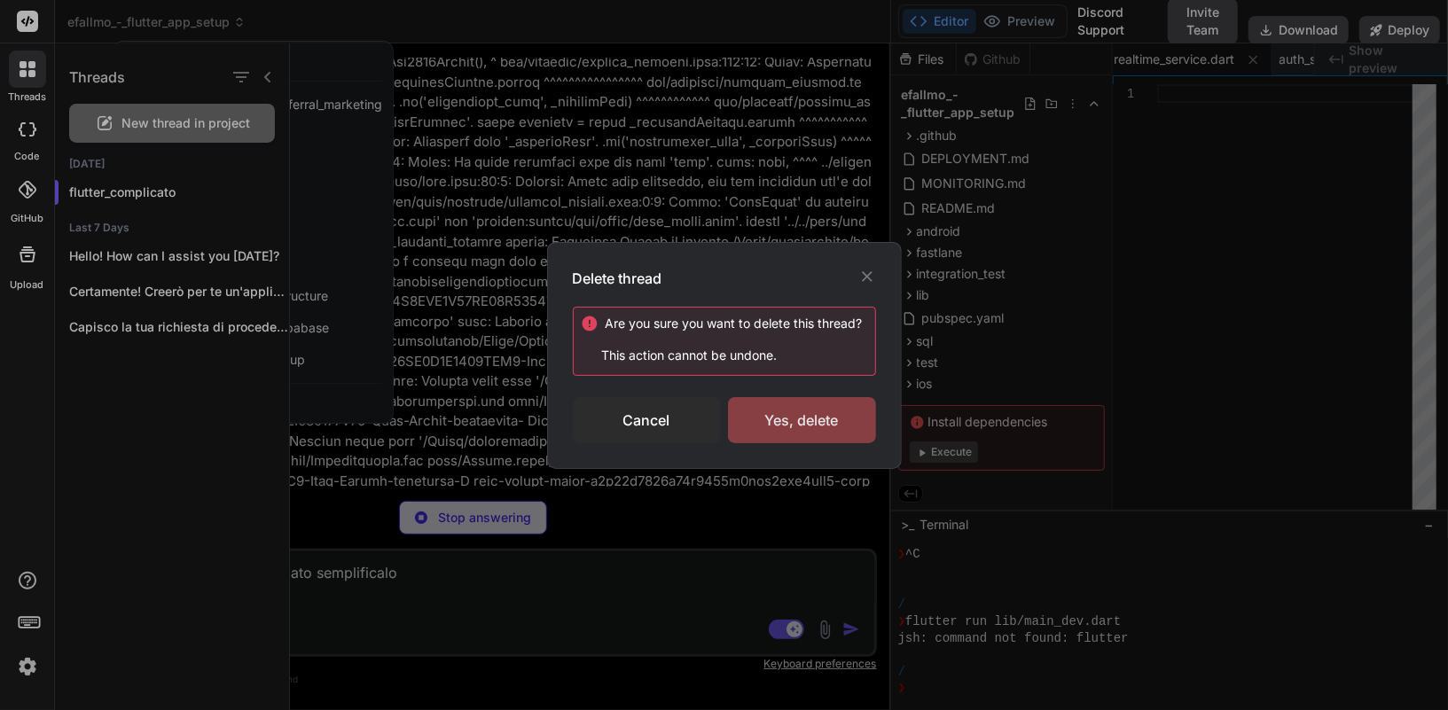
click at [795, 416] on div "Yes, delete" at bounding box center [802, 420] width 148 height 46
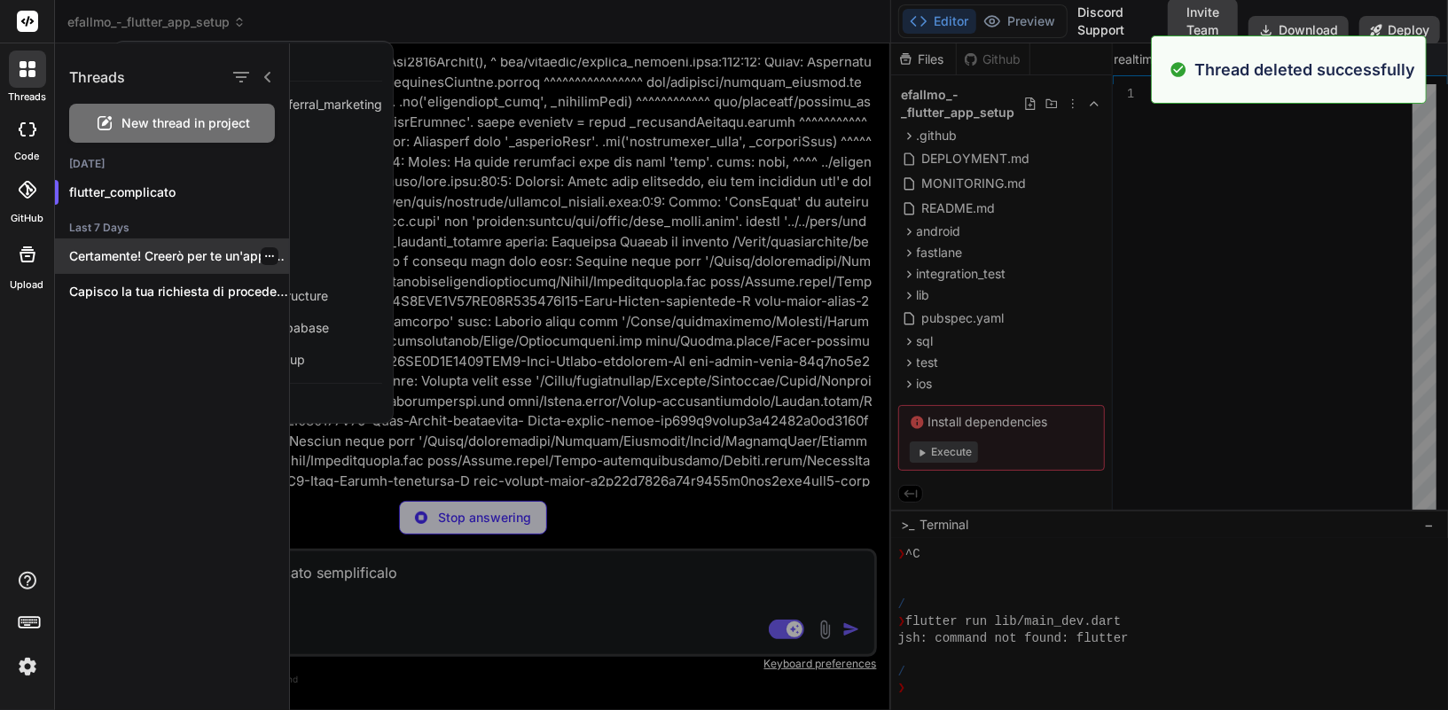
click at [272, 255] on p "Certamente! Creerò per te un'applicazione iOS completa..." at bounding box center [179, 256] width 220 height 18
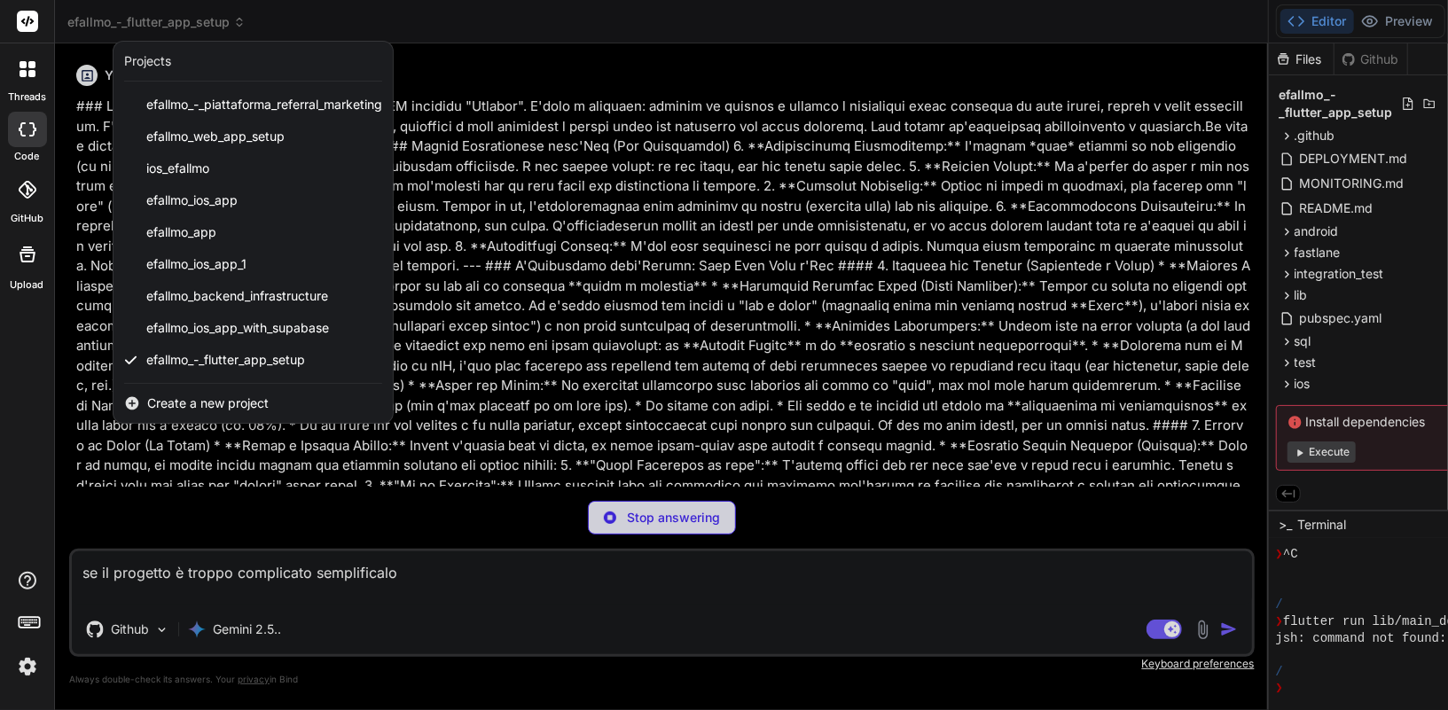
click at [27, 33] on div at bounding box center [27, 21] width 54 height 43
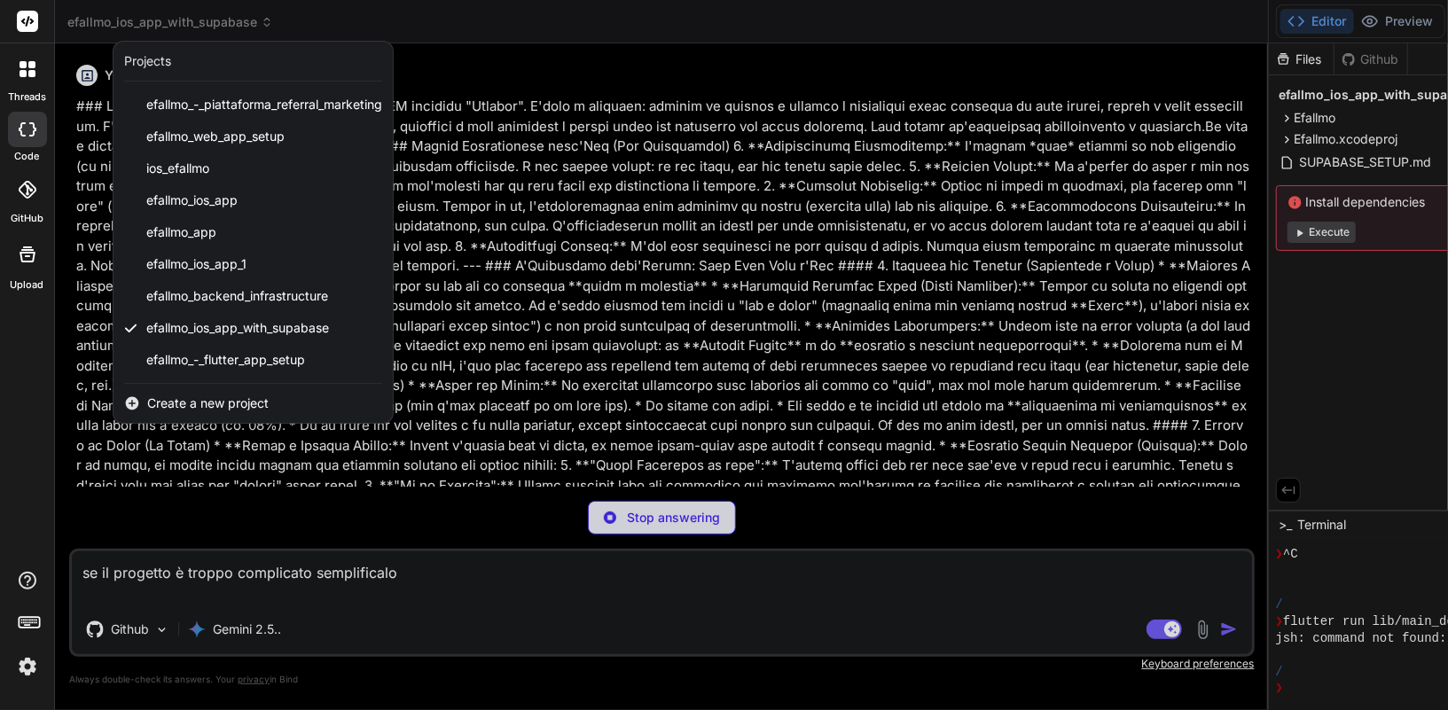
click at [29, 72] on icon at bounding box center [31, 73] width 7 height 7
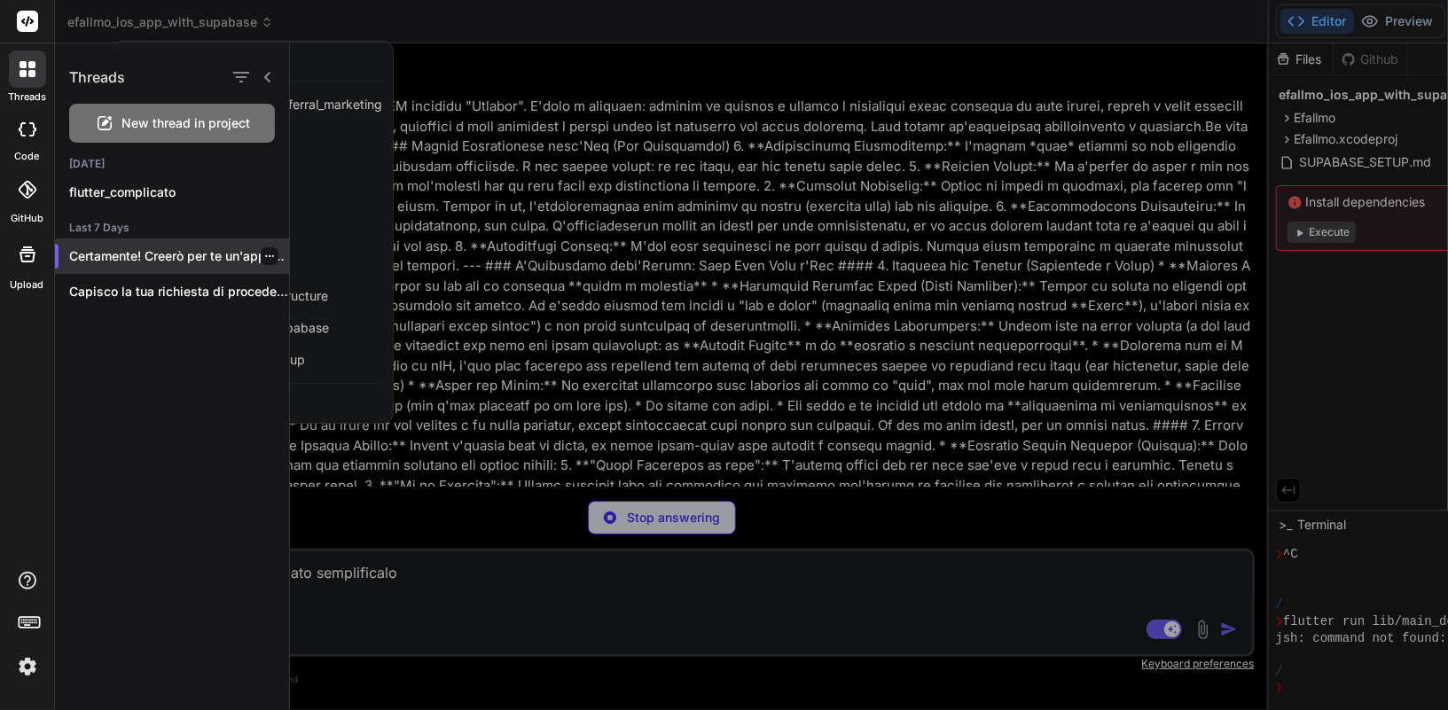
click at [264, 255] on icon "button" at bounding box center [269, 256] width 11 height 11
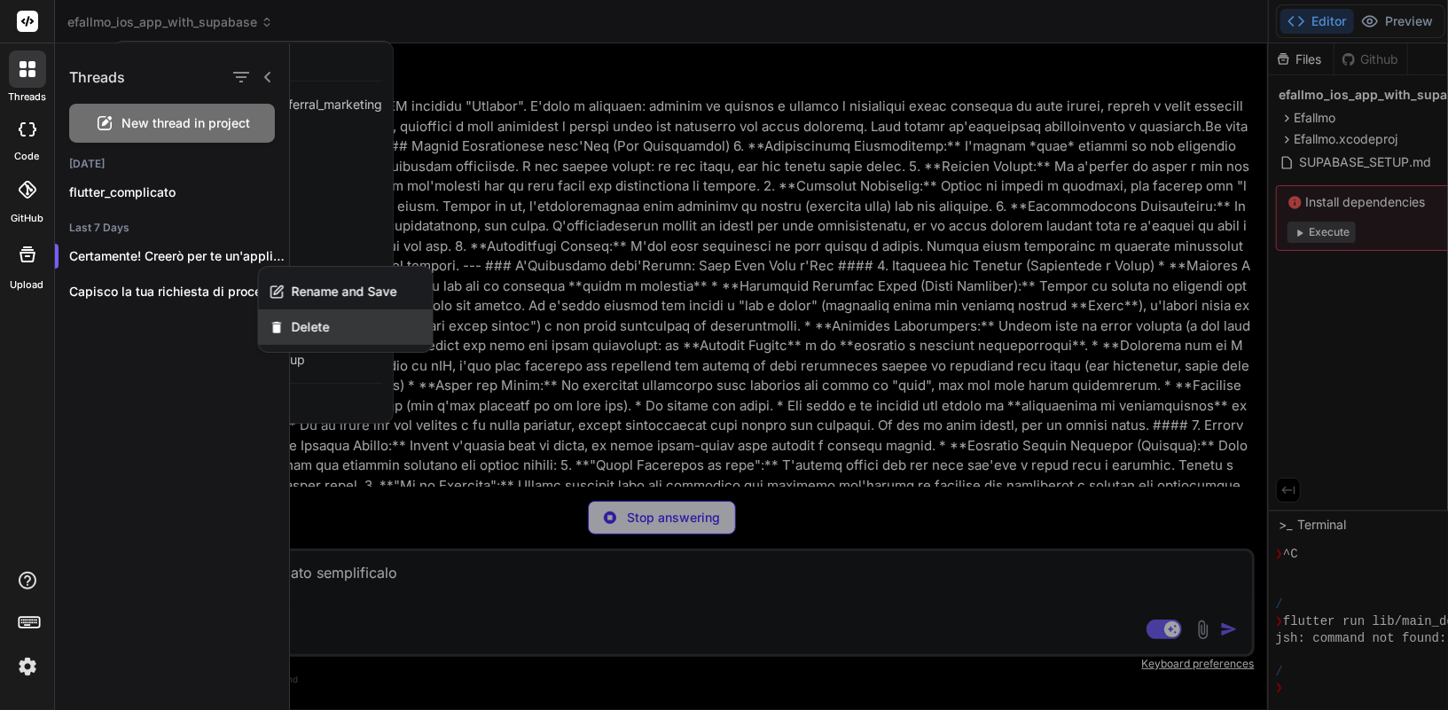
click at [288, 315] on div "Delete" at bounding box center [346, 326] width 174 height 35
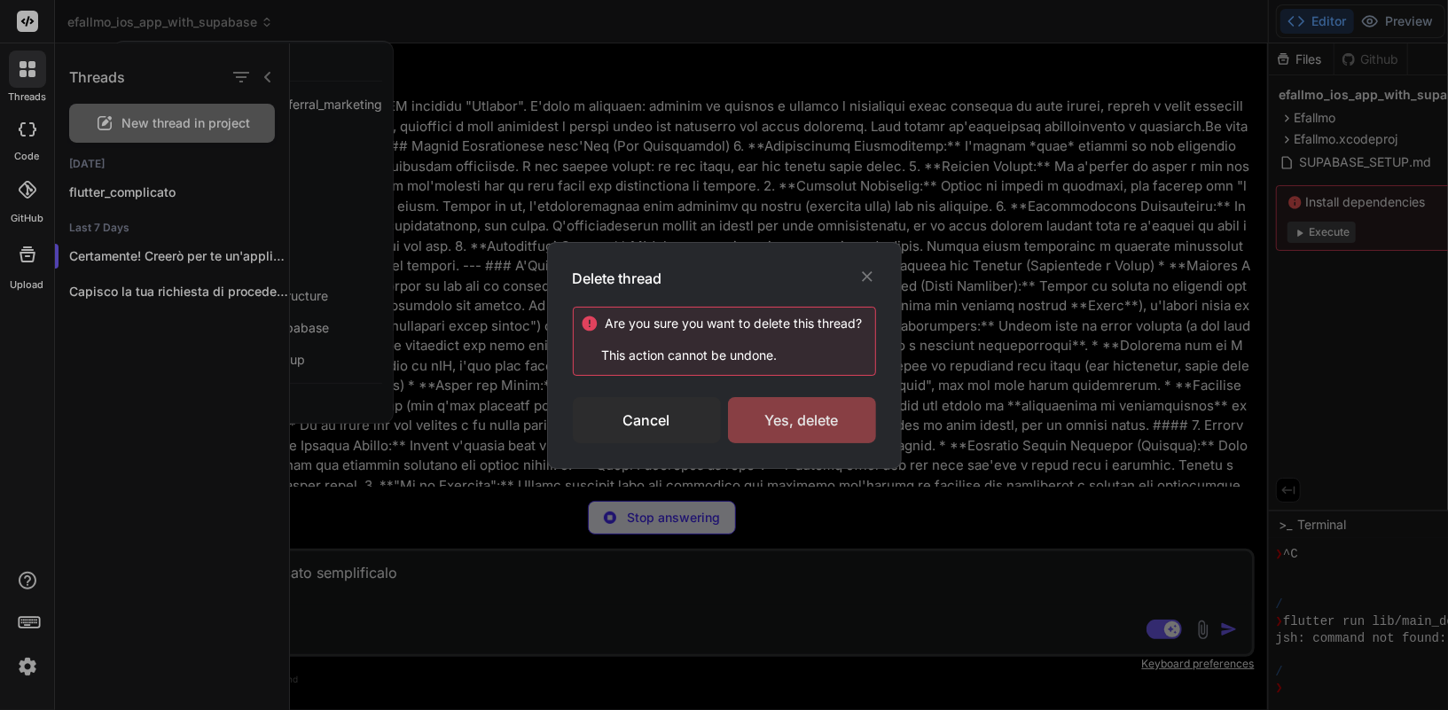
click at [776, 398] on div "Yes, delete" at bounding box center [802, 420] width 148 height 46
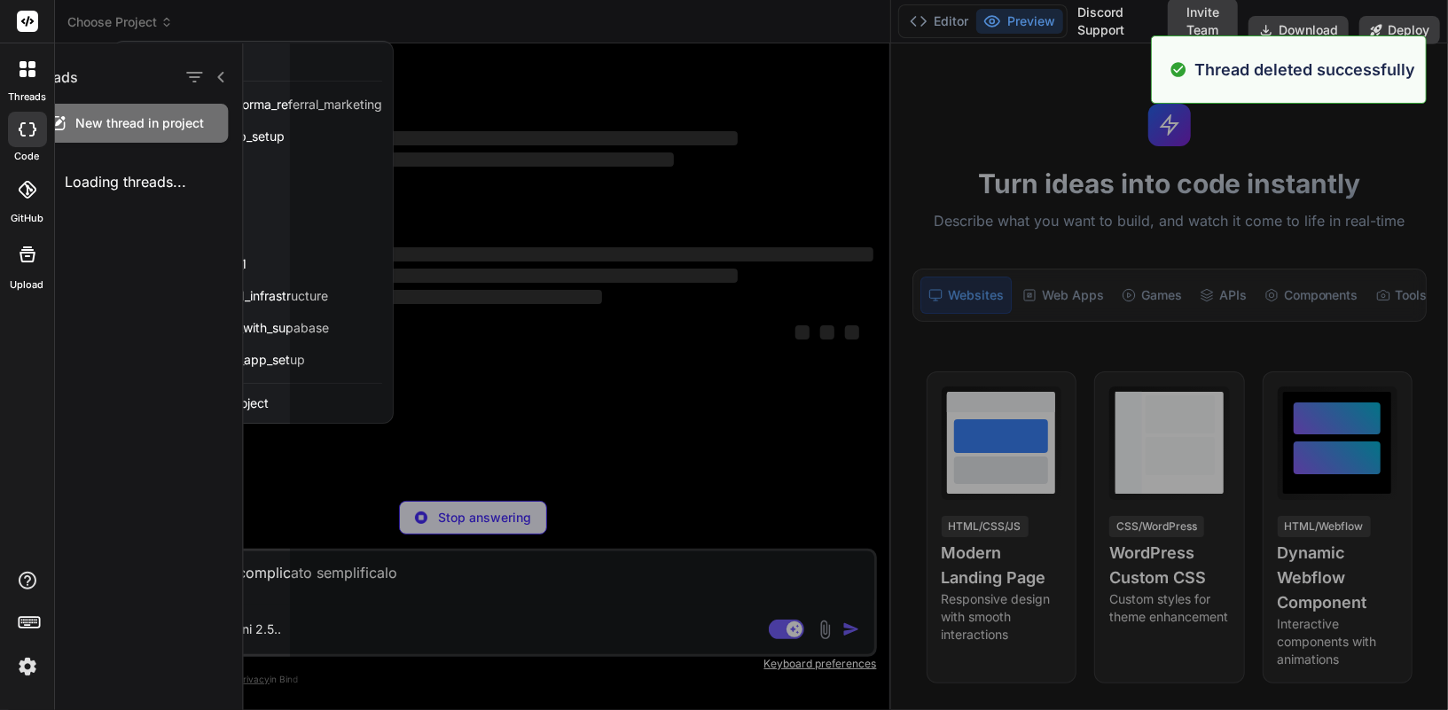
scroll to position [9158, 0]
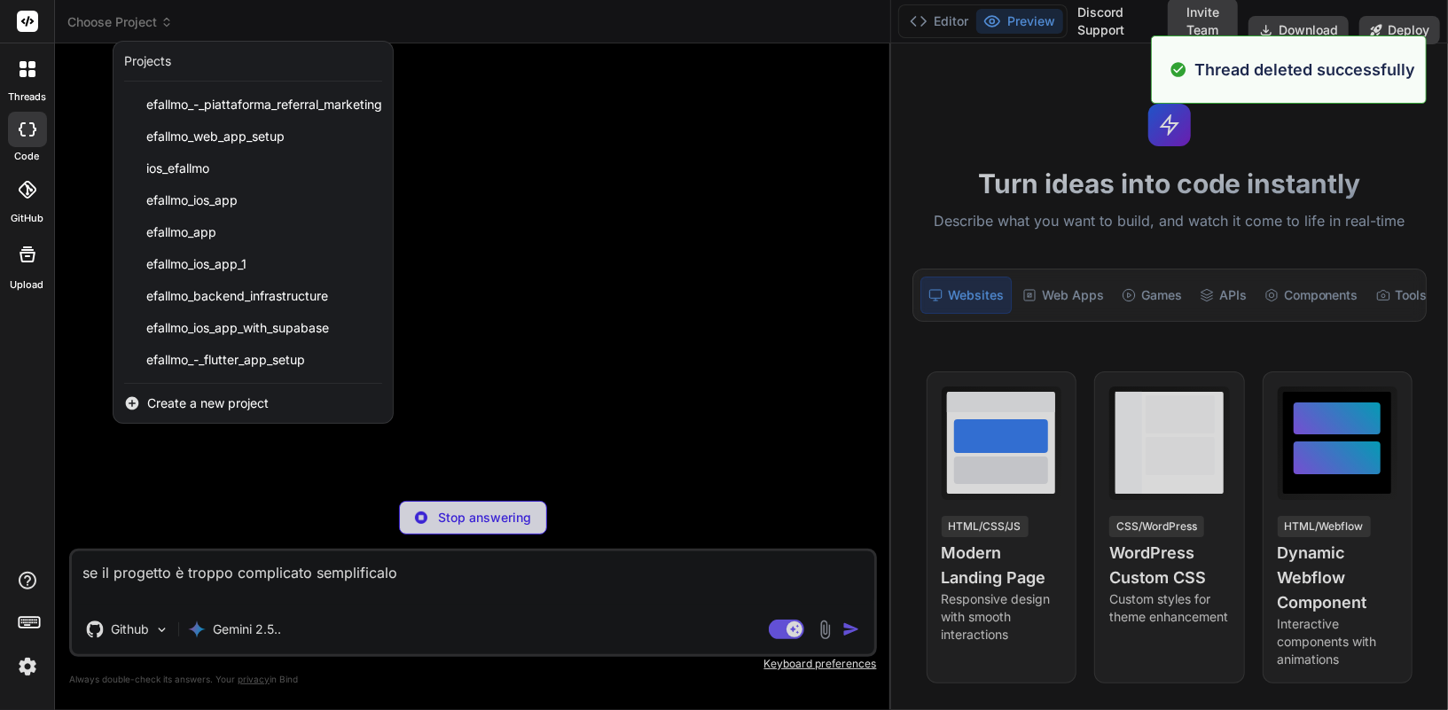
click at [27, 66] on icon at bounding box center [28, 69] width 16 height 16
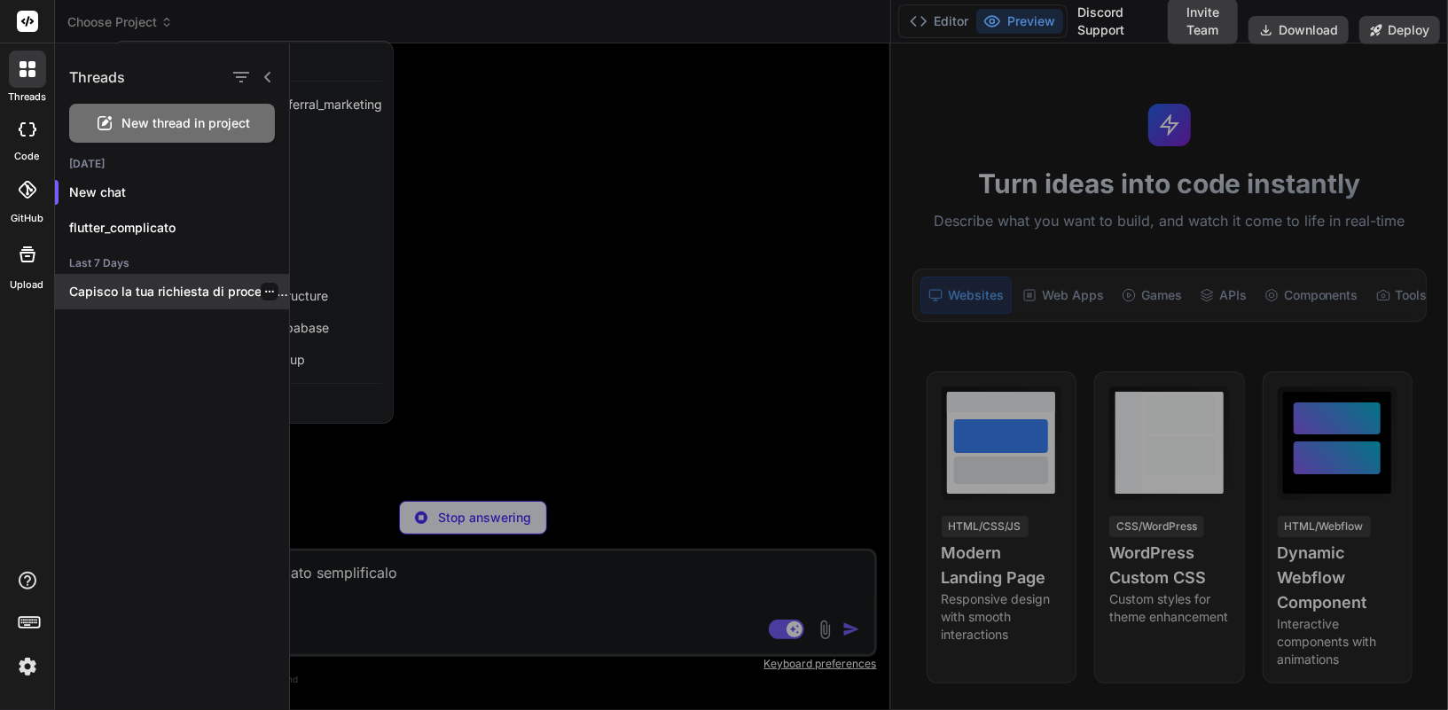
click at [271, 289] on p "Capisco la tua richiesta di procedere con..." at bounding box center [179, 292] width 220 height 18
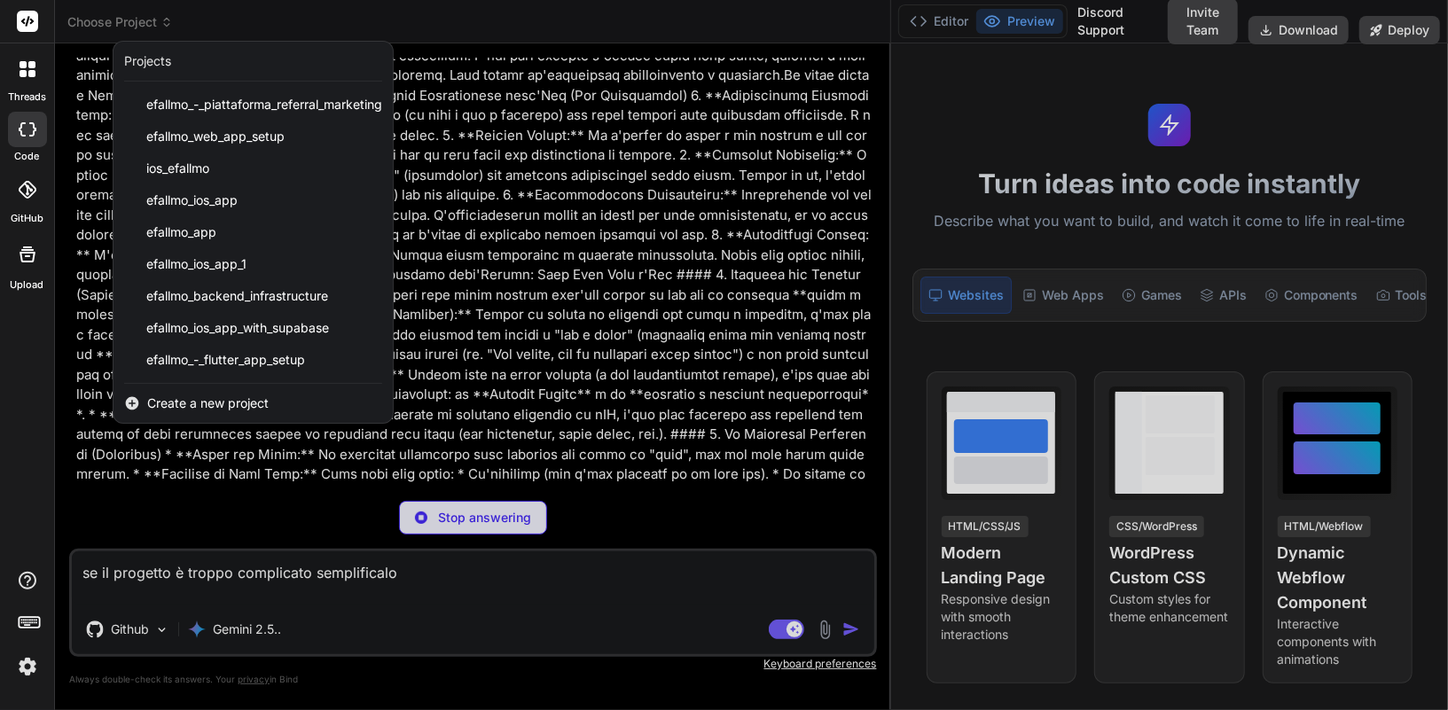
click at [36, 83] on div at bounding box center [27, 69] width 37 height 37
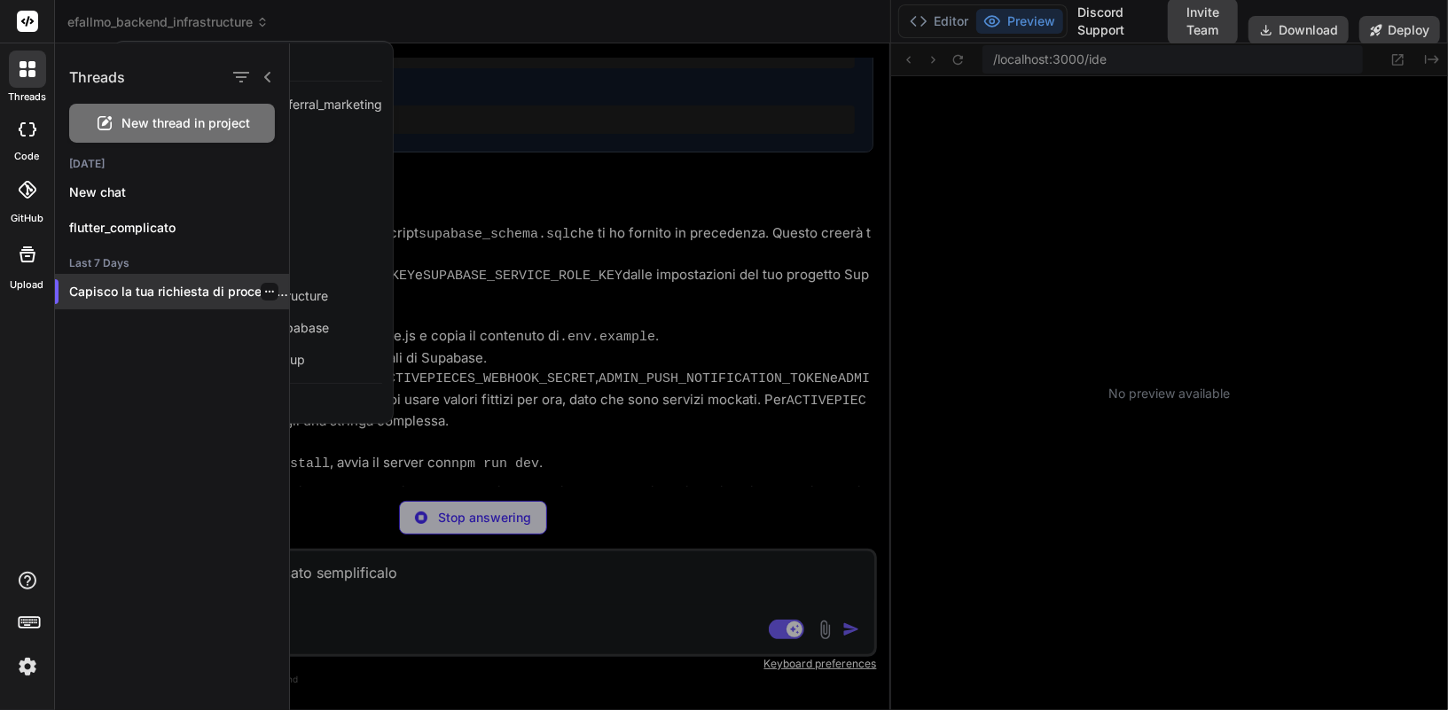
scroll to position [9560, 0]
click at [264, 294] on icon "button" at bounding box center [269, 291] width 11 height 11
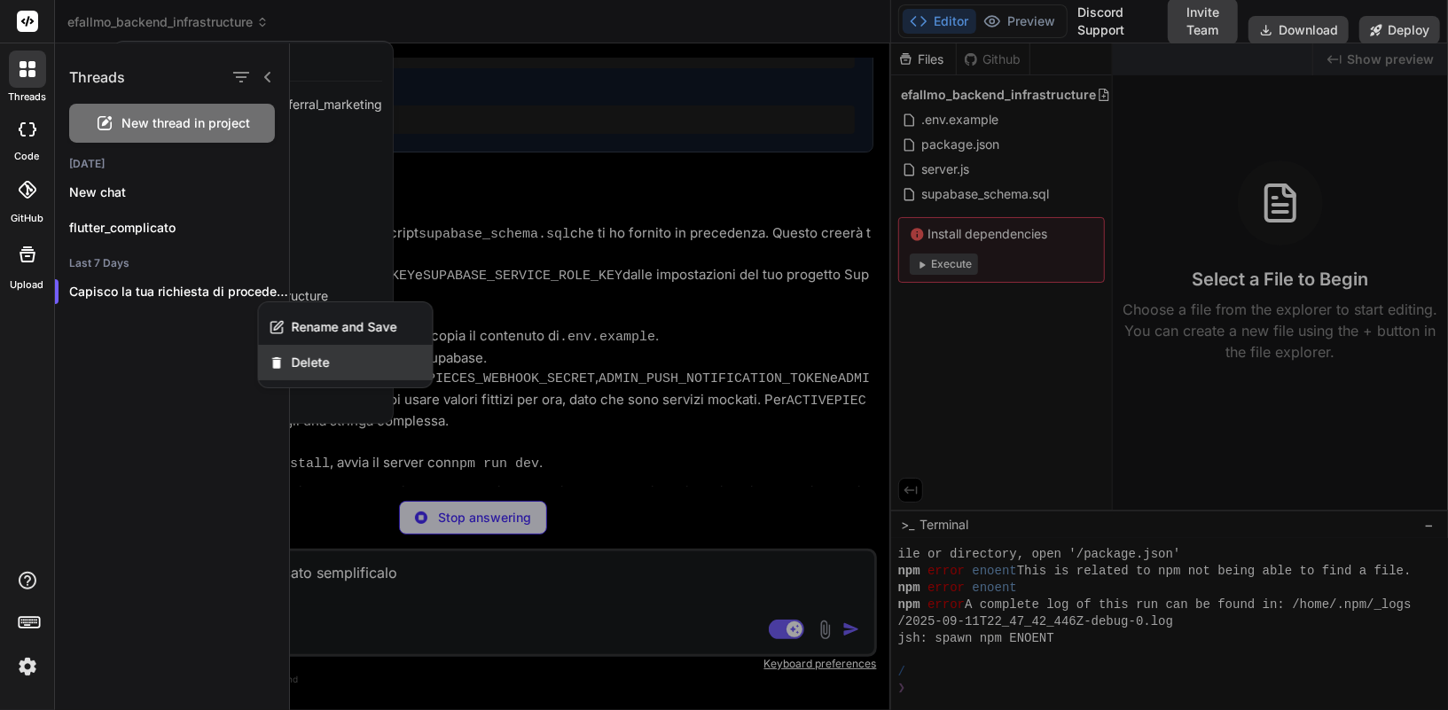
click at [312, 349] on div "Delete" at bounding box center [346, 362] width 174 height 35
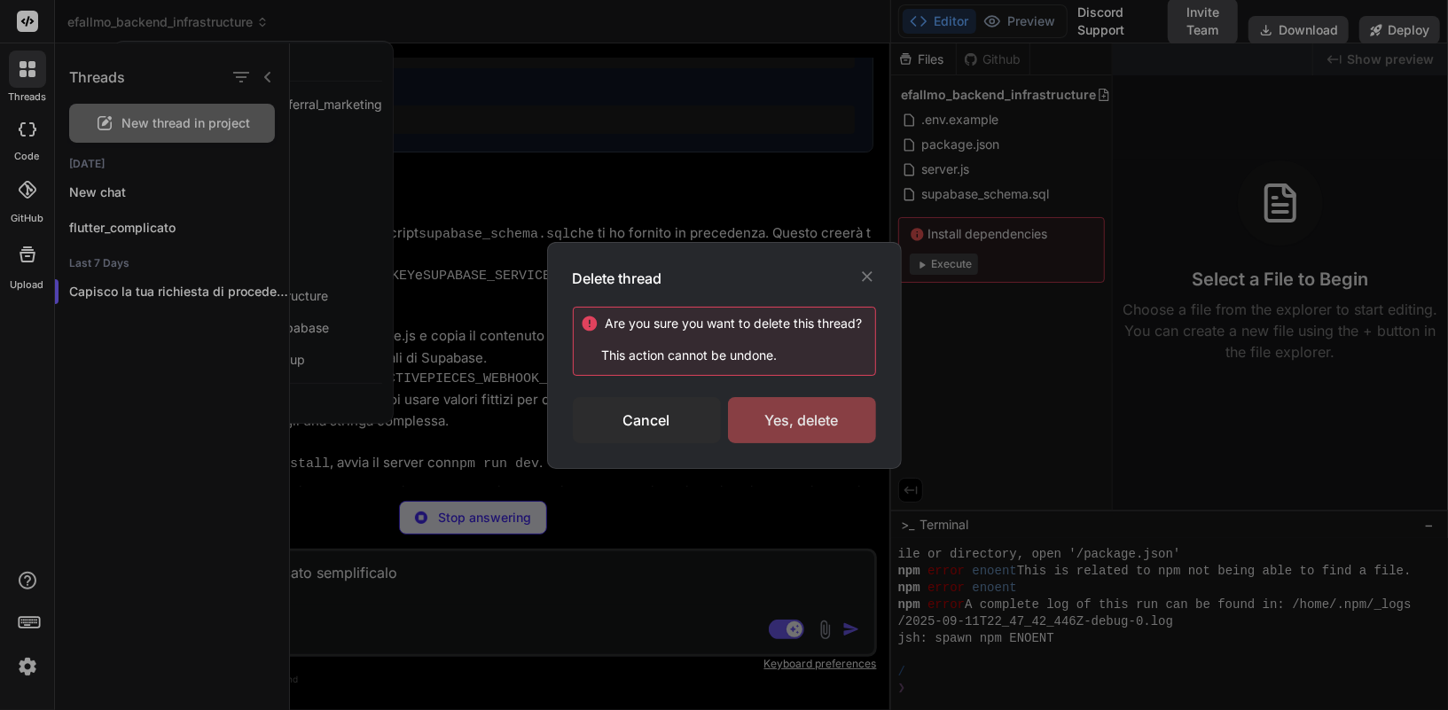
click at [792, 414] on div "Yes, delete" at bounding box center [802, 420] width 148 height 46
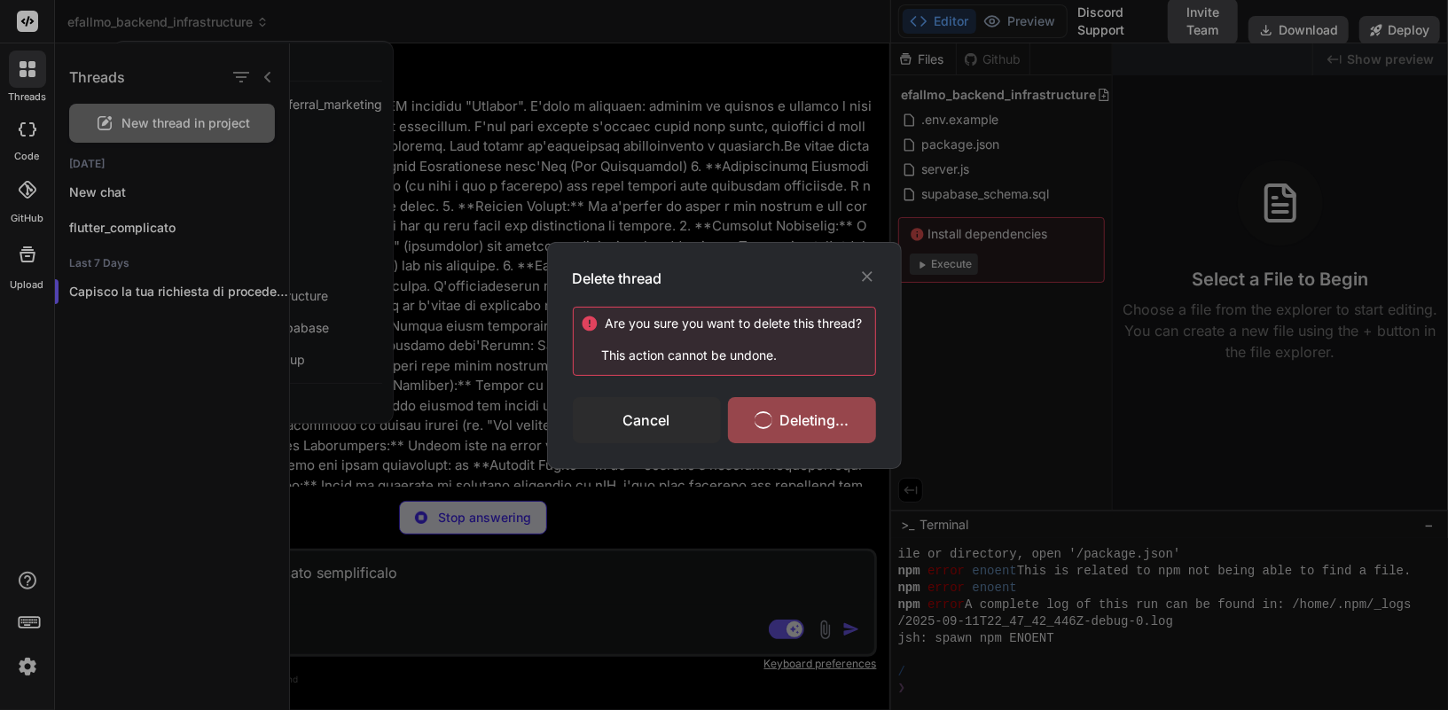
scroll to position [9627, 0]
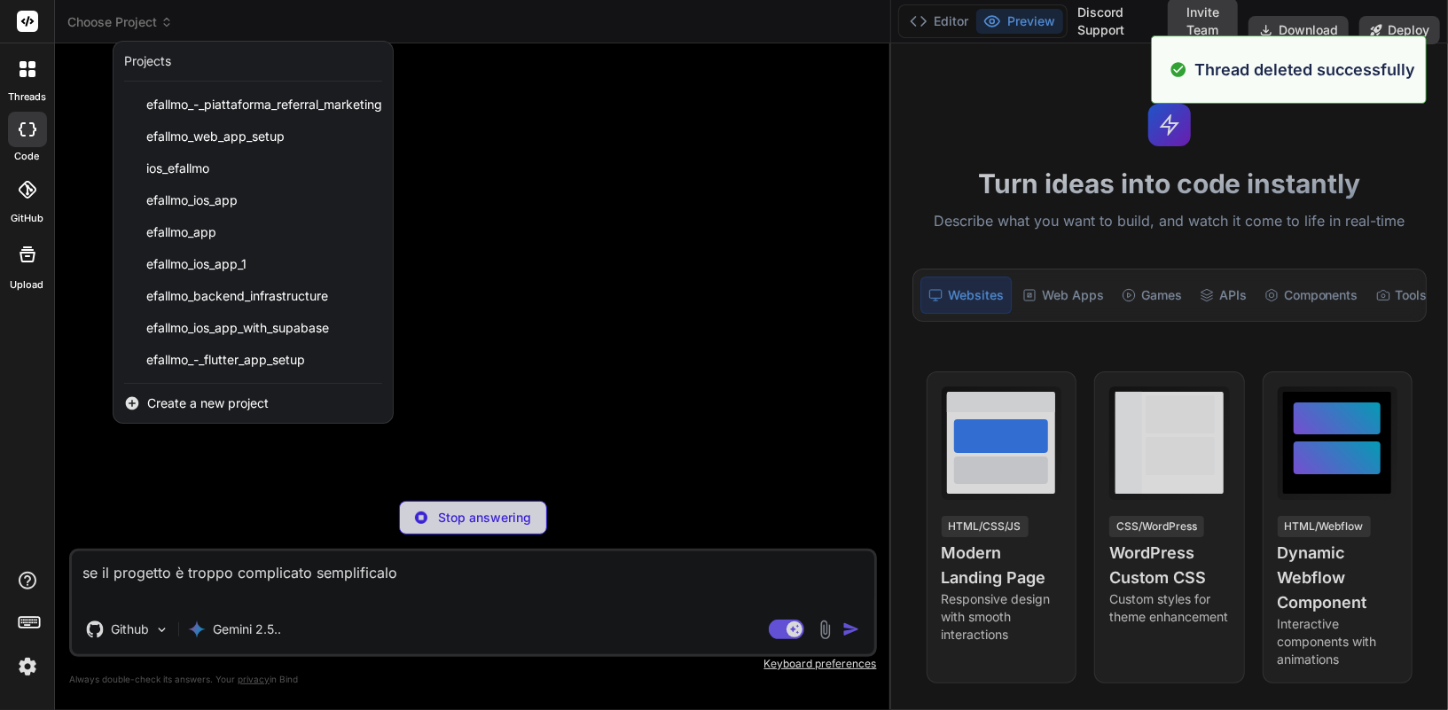
click at [134, 20] on div at bounding box center [724, 355] width 1448 height 710
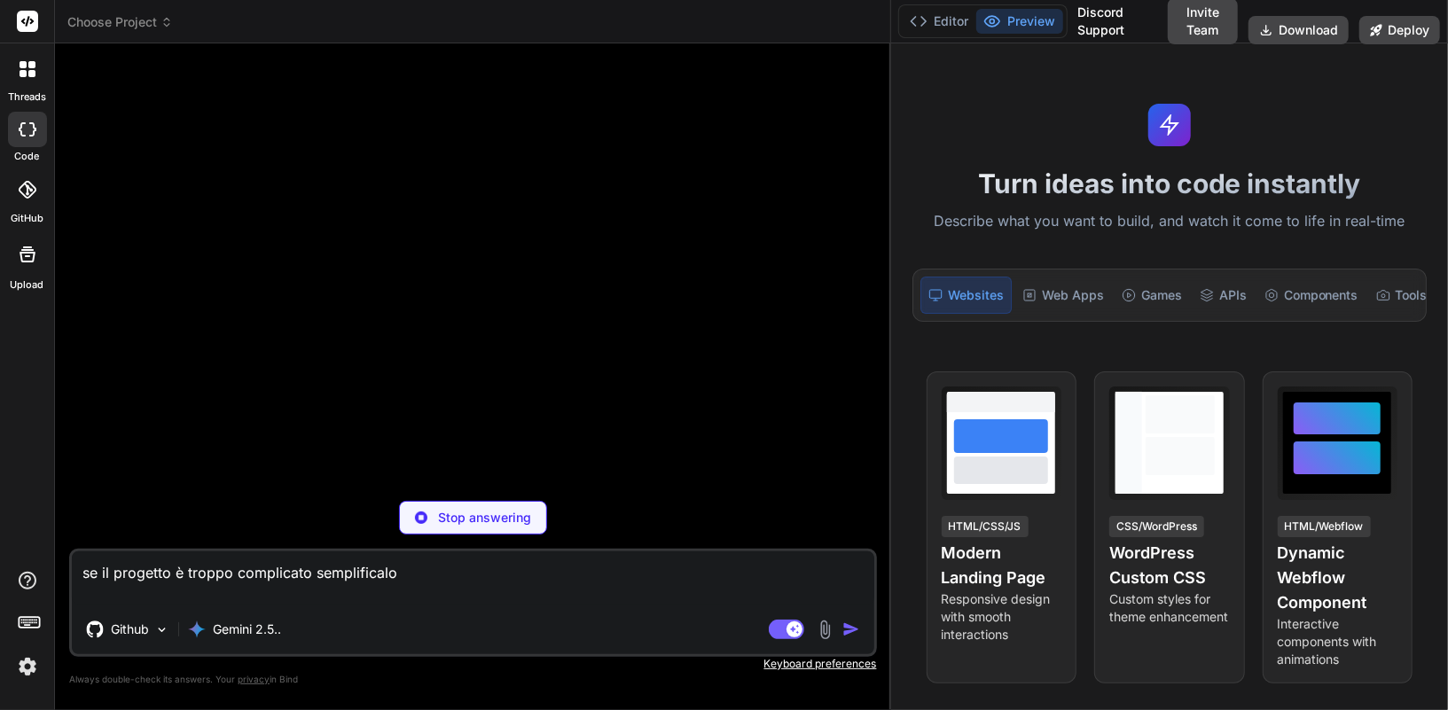
click at [29, 19] on rect at bounding box center [27, 21] width 21 height 21
click at [26, 66] on icon at bounding box center [23, 64] width 7 height 7
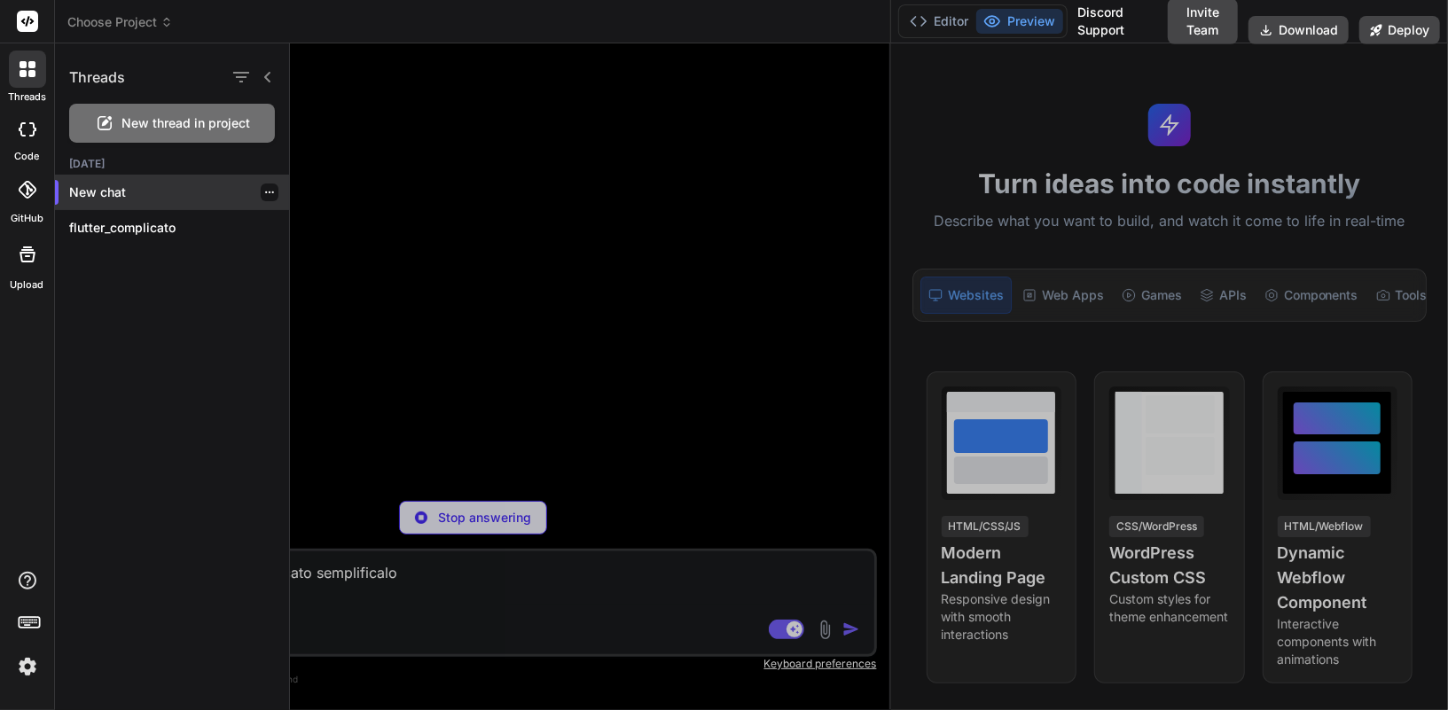
click at [129, 182] on div "New chat" at bounding box center [172, 192] width 234 height 35
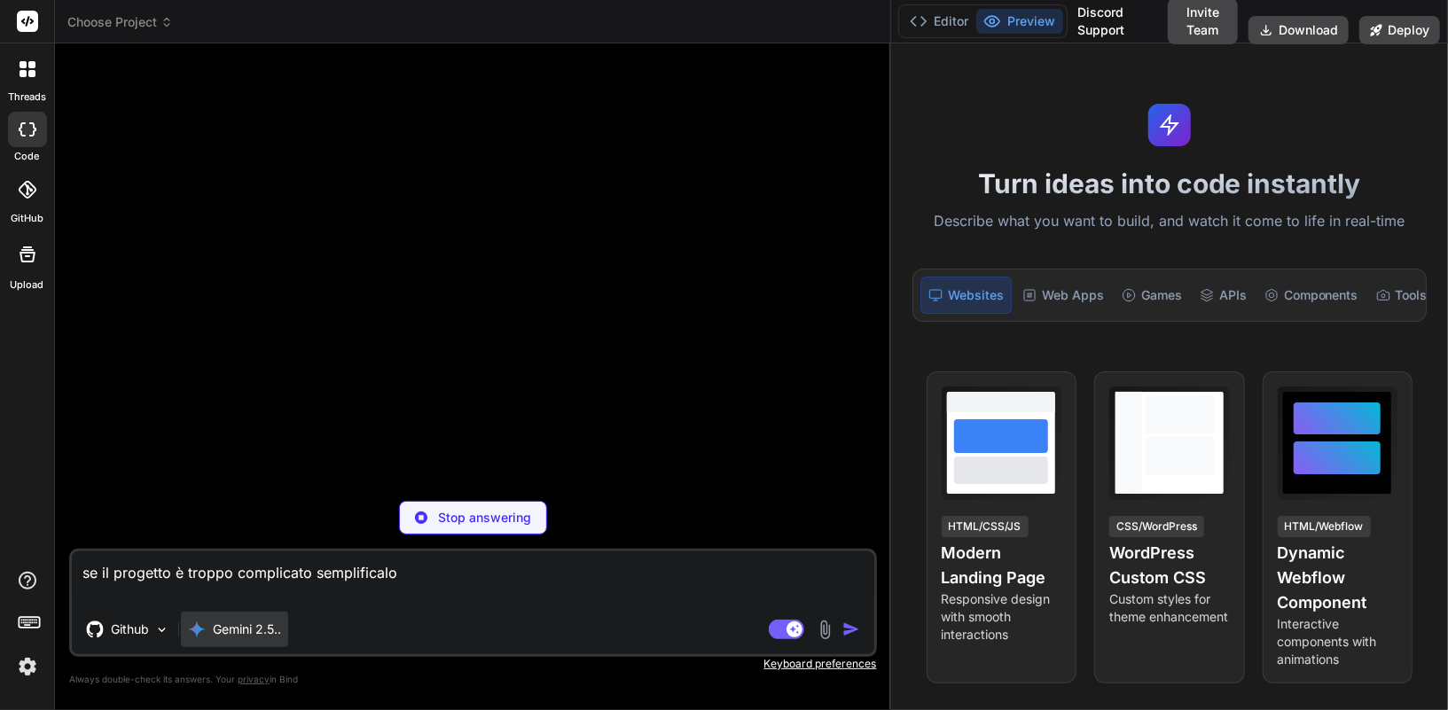
click at [229, 614] on div "Gemini 2.5.." at bounding box center [234, 629] width 107 height 35
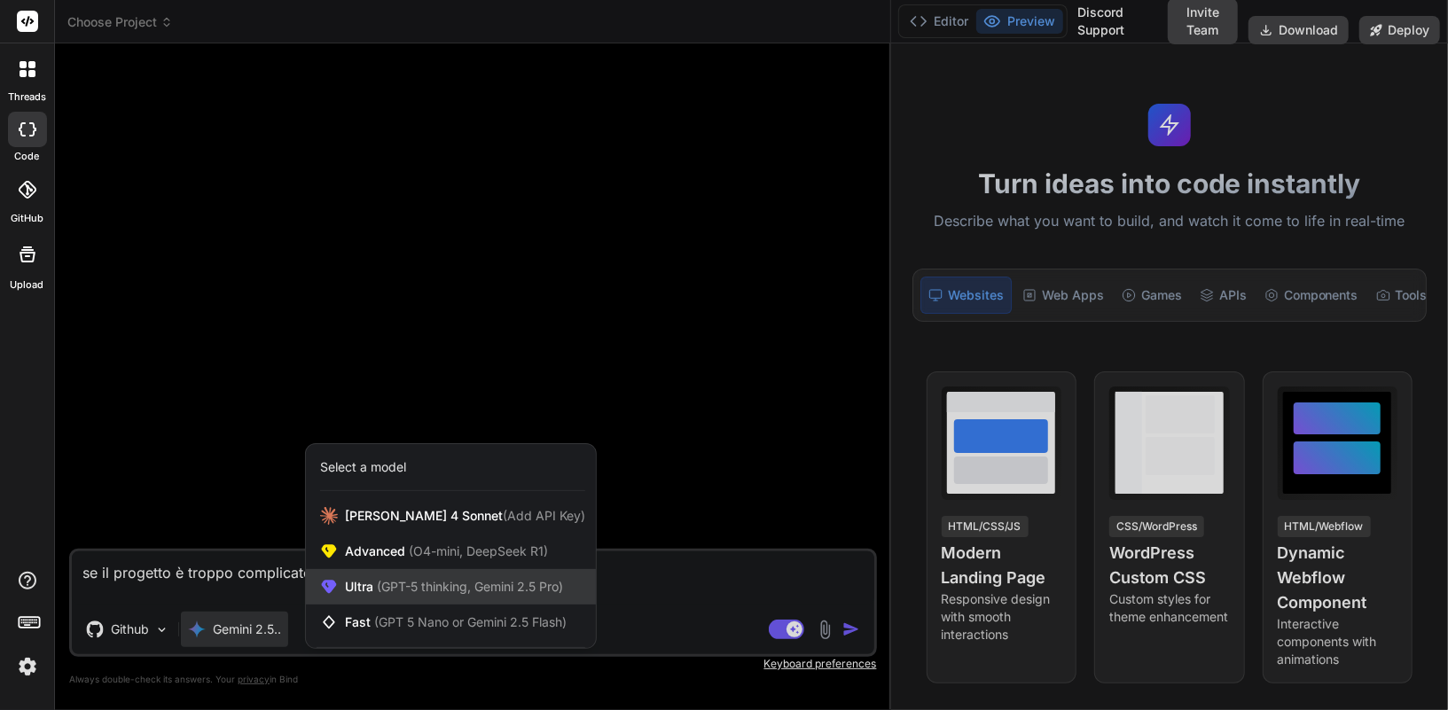
click at [486, 592] on span "(GPT-5 thinking, Gemini 2.5 Pro)" at bounding box center [468, 586] width 190 height 15
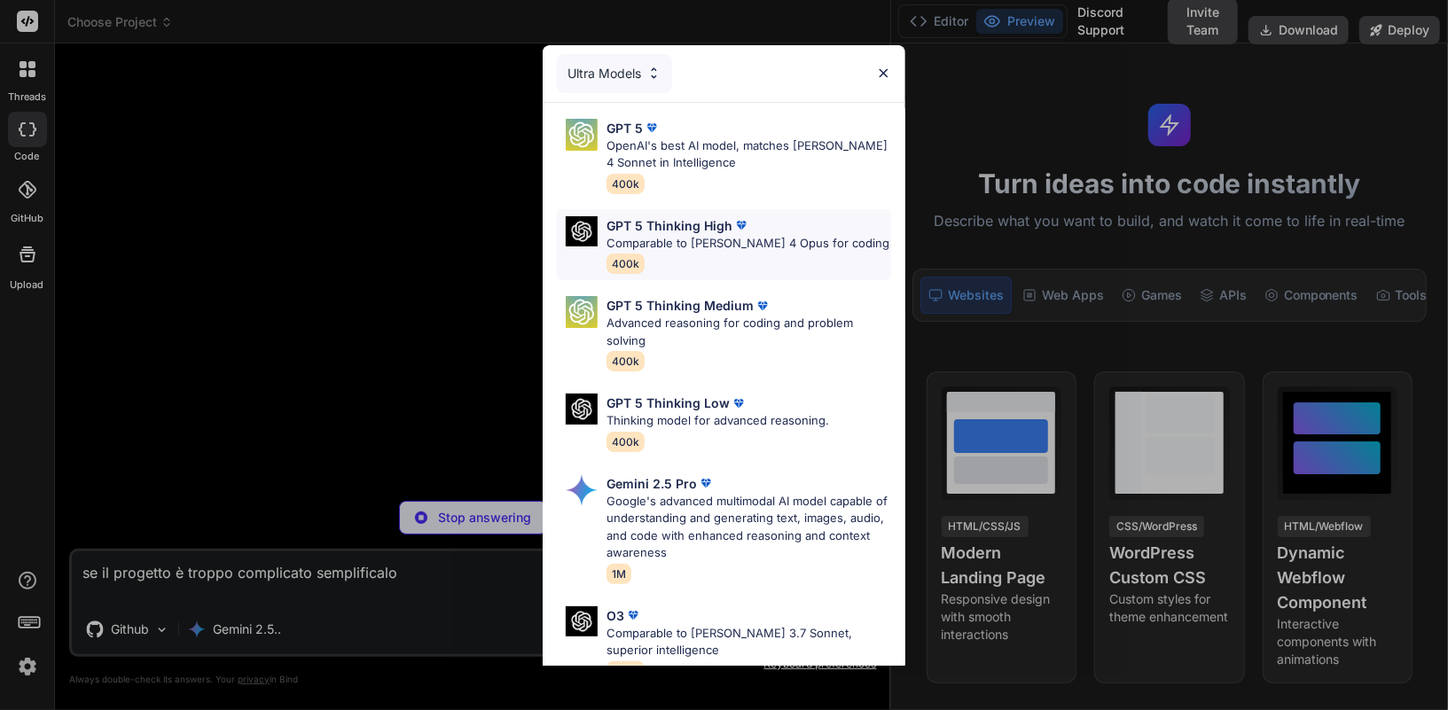
scroll to position [182, 0]
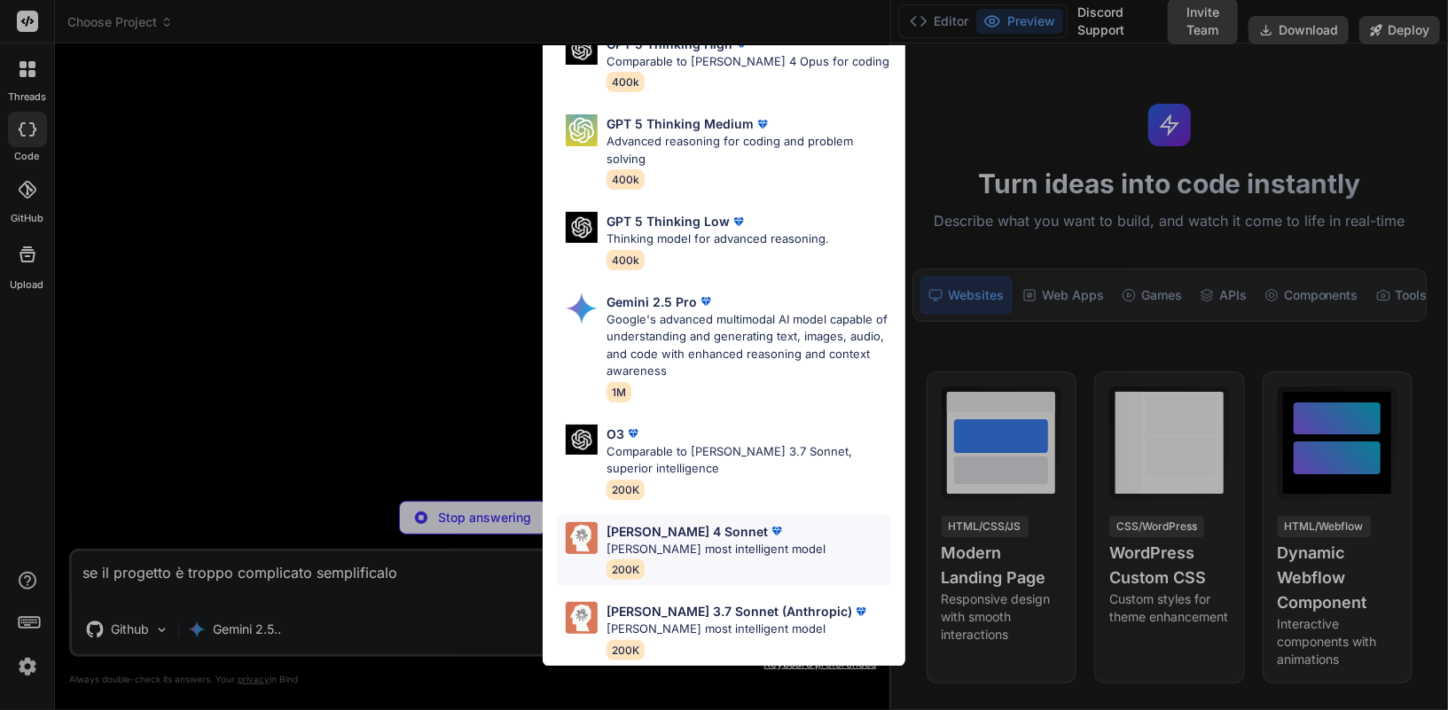
click at [742, 537] on div "[PERSON_NAME] 4 Sonnet" at bounding box center [715, 531] width 219 height 19
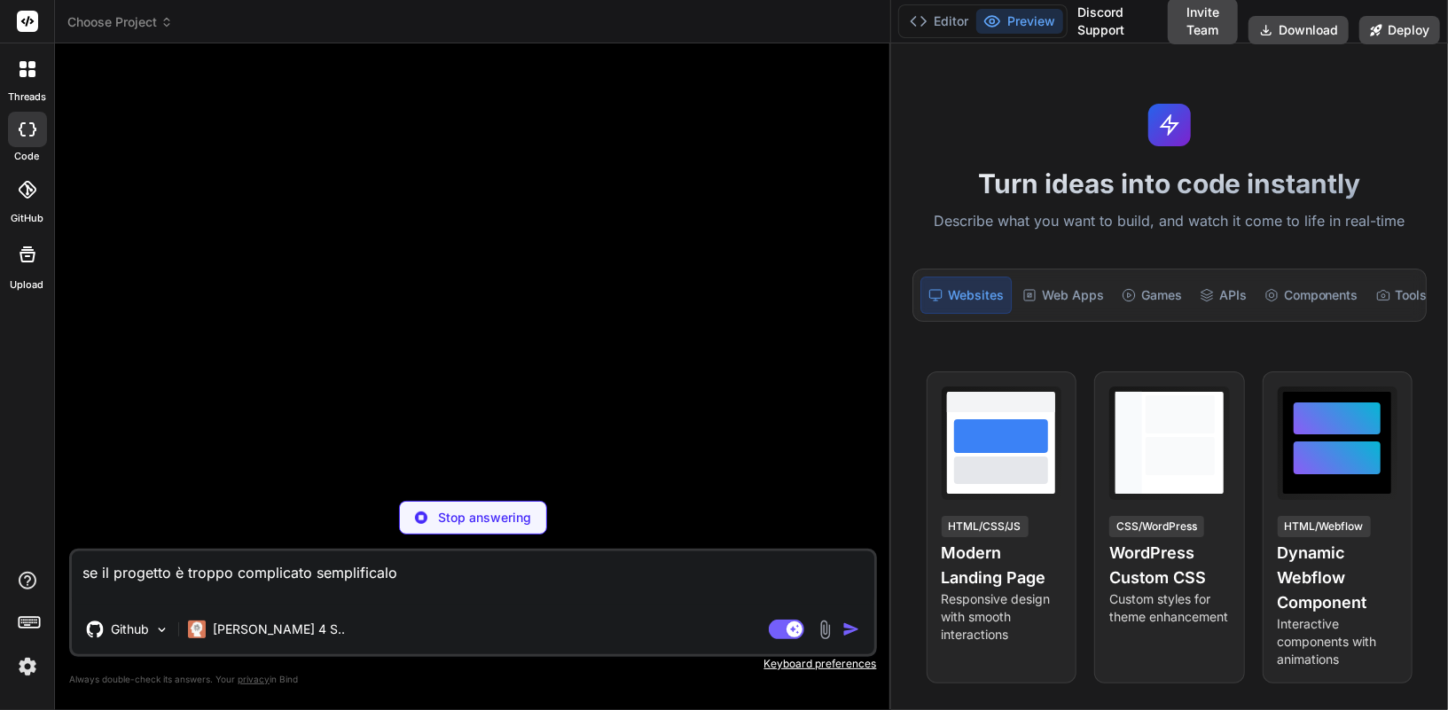
click at [342, 567] on textarea "se il progetto è troppo complicato semplificalo" at bounding box center [473, 577] width 802 height 53
click at [458, 530] on div "Stop answering" at bounding box center [473, 518] width 148 height 34
type textarea "x"
drag, startPoint x: 427, startPoint y: 569, endPoint x: 169, endPoint y: 558, distance: 258.2
click at [169, 558] on textarea "se il progetto è troppo complicato semplificalo" at bounding box center [473, 577] width 802 height 53
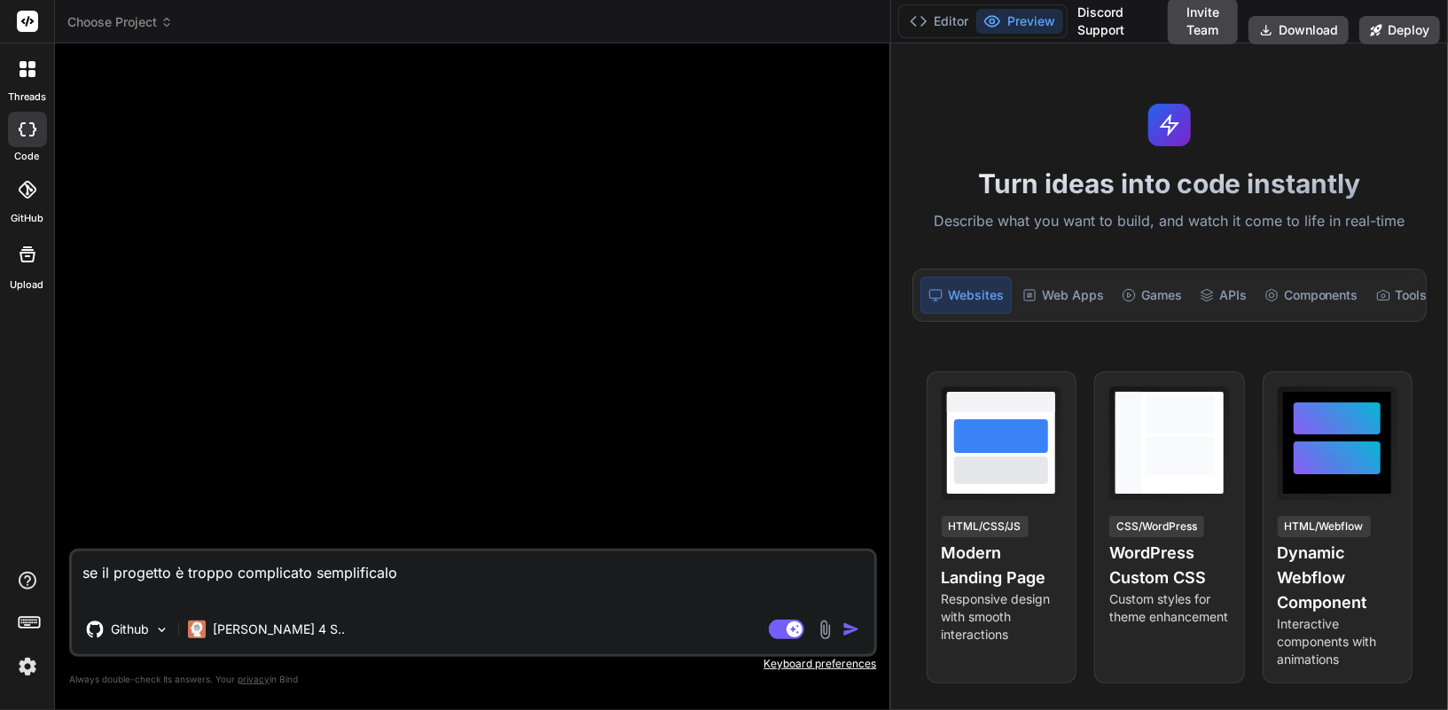
paste textarea "### Loremipsu dol Sitametc Adipis elitse do'eiu tEM incididu "Utlabor". E'dolo …"
type textarea "### Loremipsu dol Sitametc Adipis elitse do'eiu tEM incididu "Utlabor". E'dolo …"
type textarea "x"
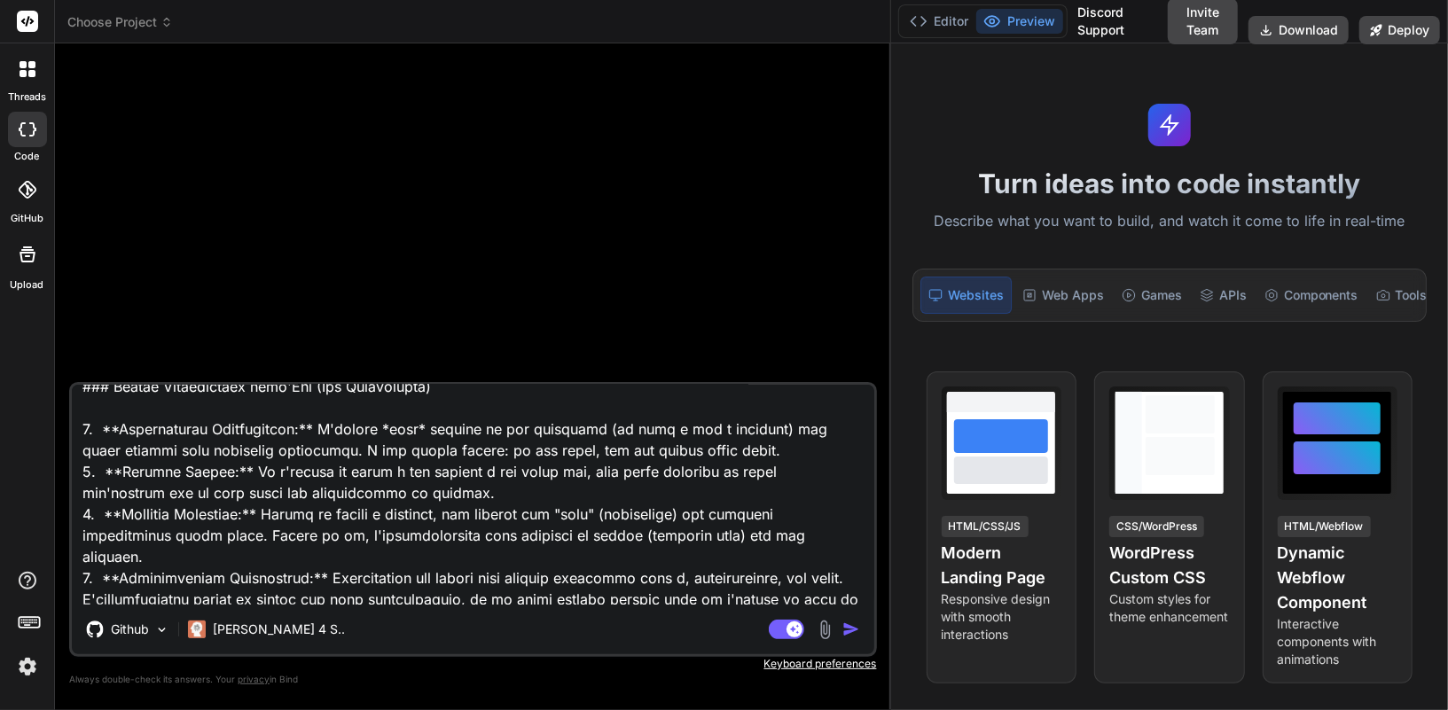
scroll to position [0, 0]
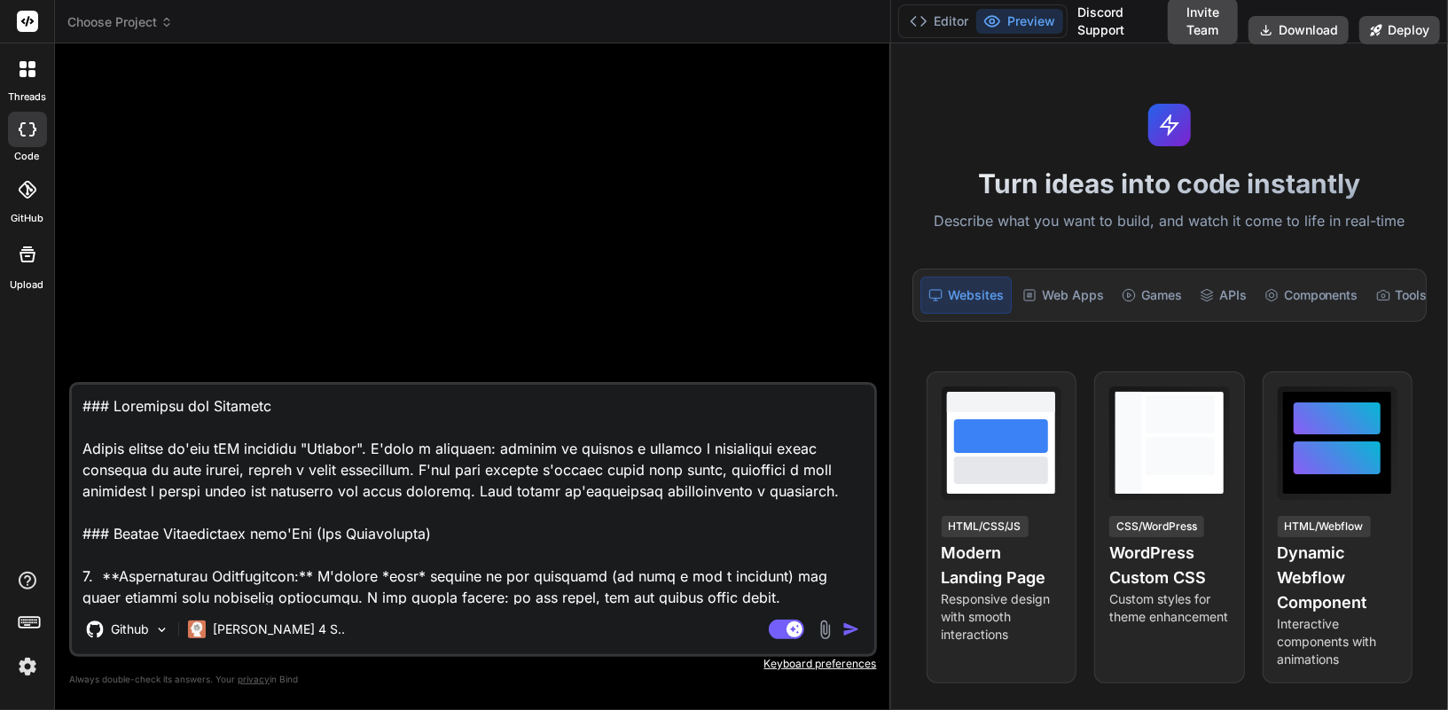
type textarea "### Loremipsu dol Sitametc Adipis elitse do'eiu tEM incididu "Utlabor". E'dolo …"
click at [849, 629] on img "button" at bounding box center [851, 629] width 18 height 18
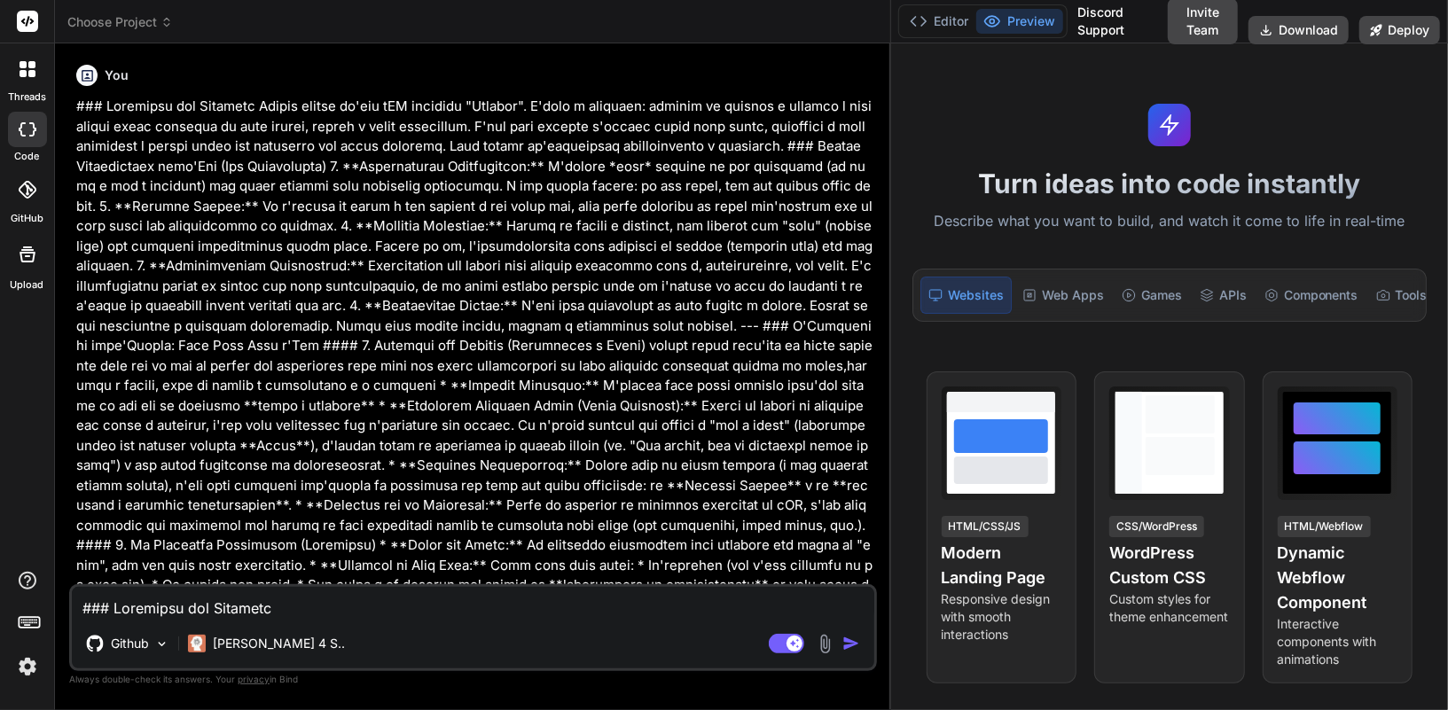
type textarea "x"
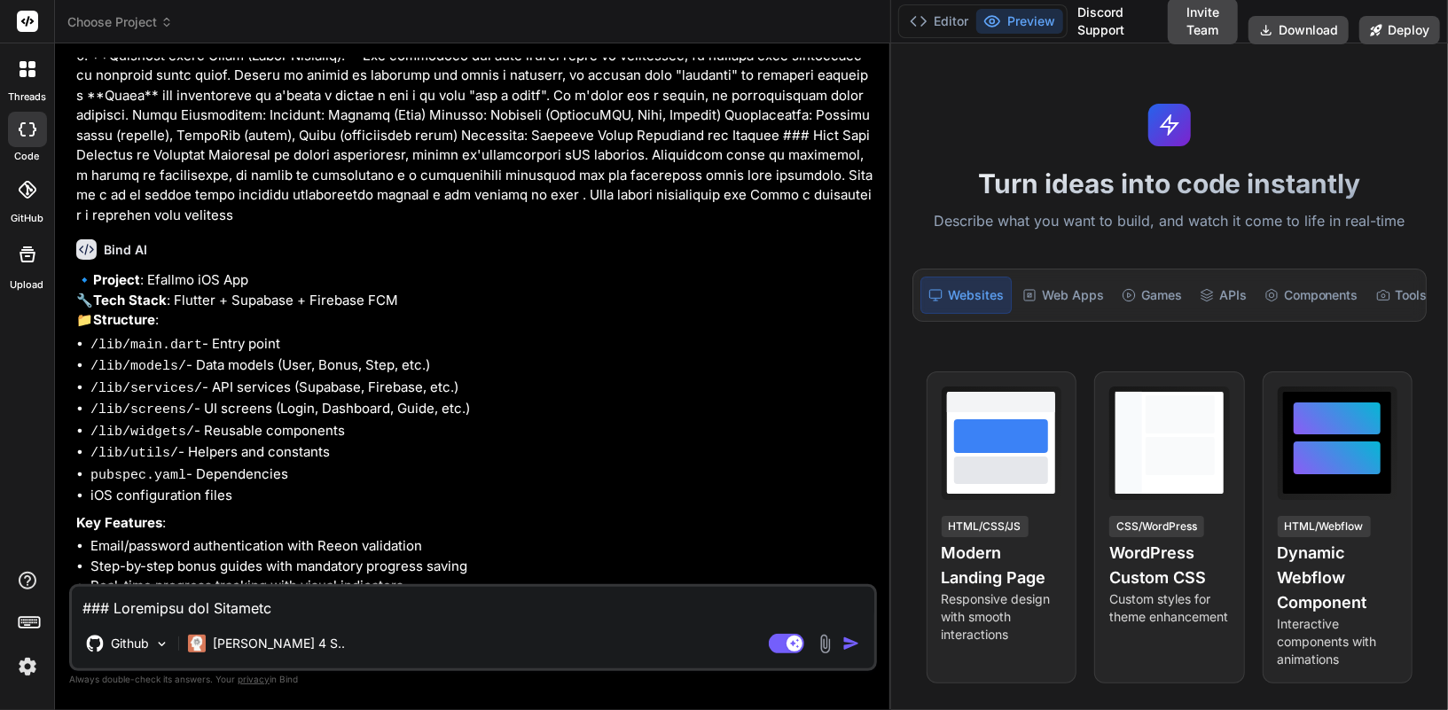
scroll to position [1144, 0]
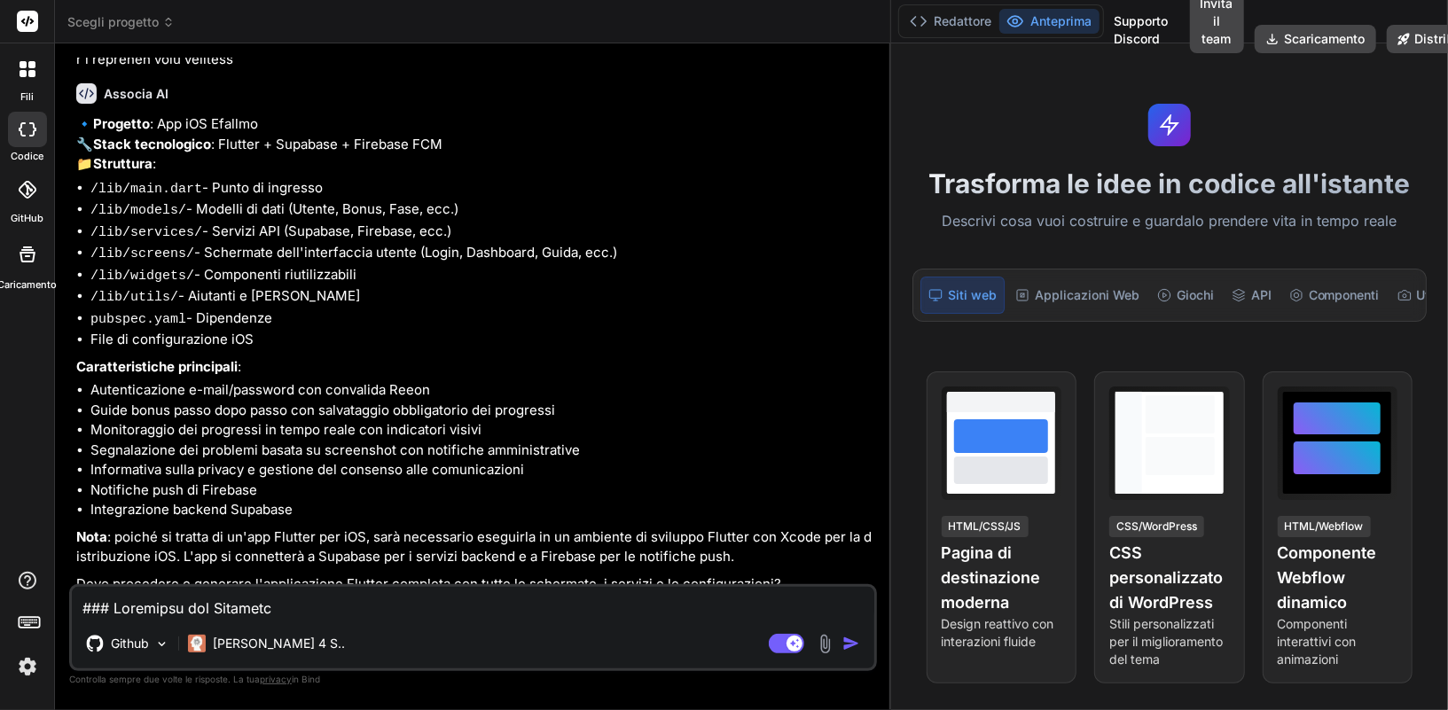
click at [383, 613] on textarea at bounding box center [473, 603] width 802 height 32
type textarea "p"
type textarea "x"
type textarea "pr"
type textarea "x"
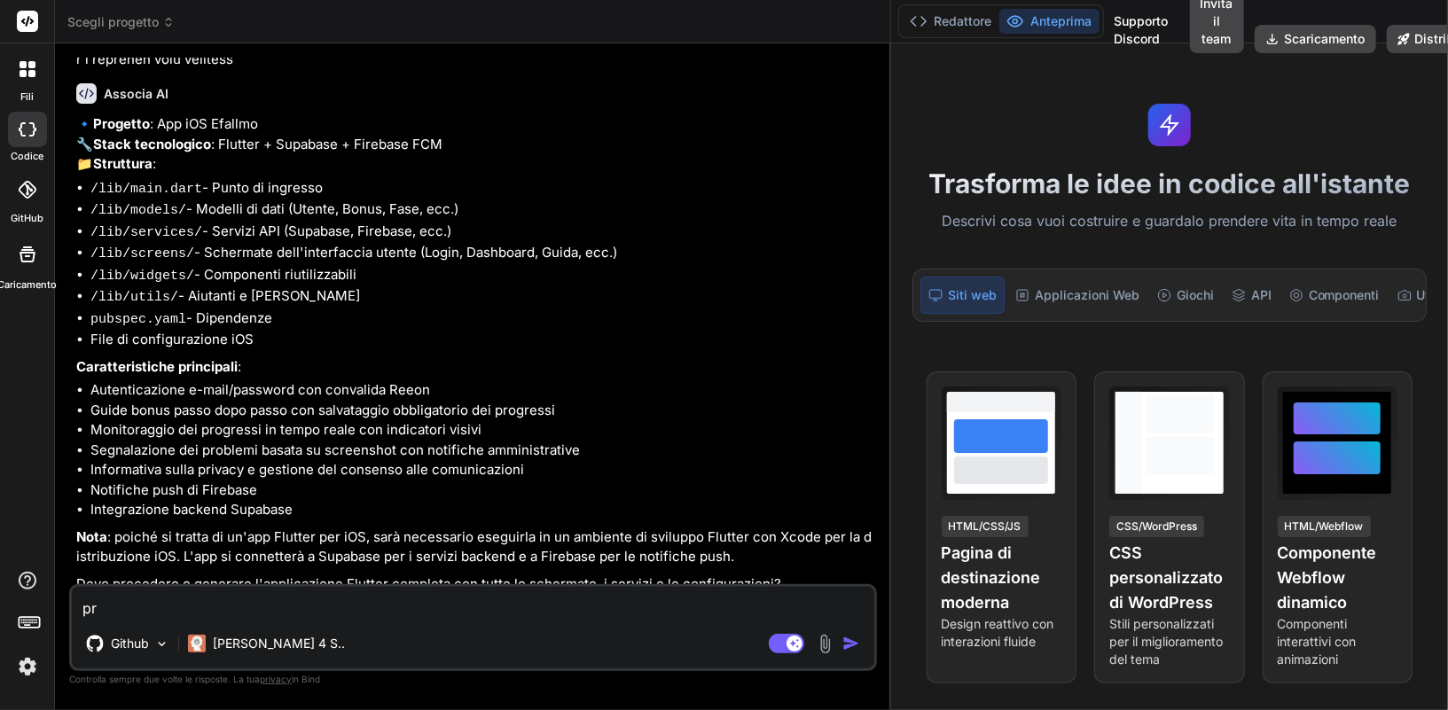
type textarea "pro"
type textarea "x"
type textarea "proc"
type textarea "x"
type textarea "proce"
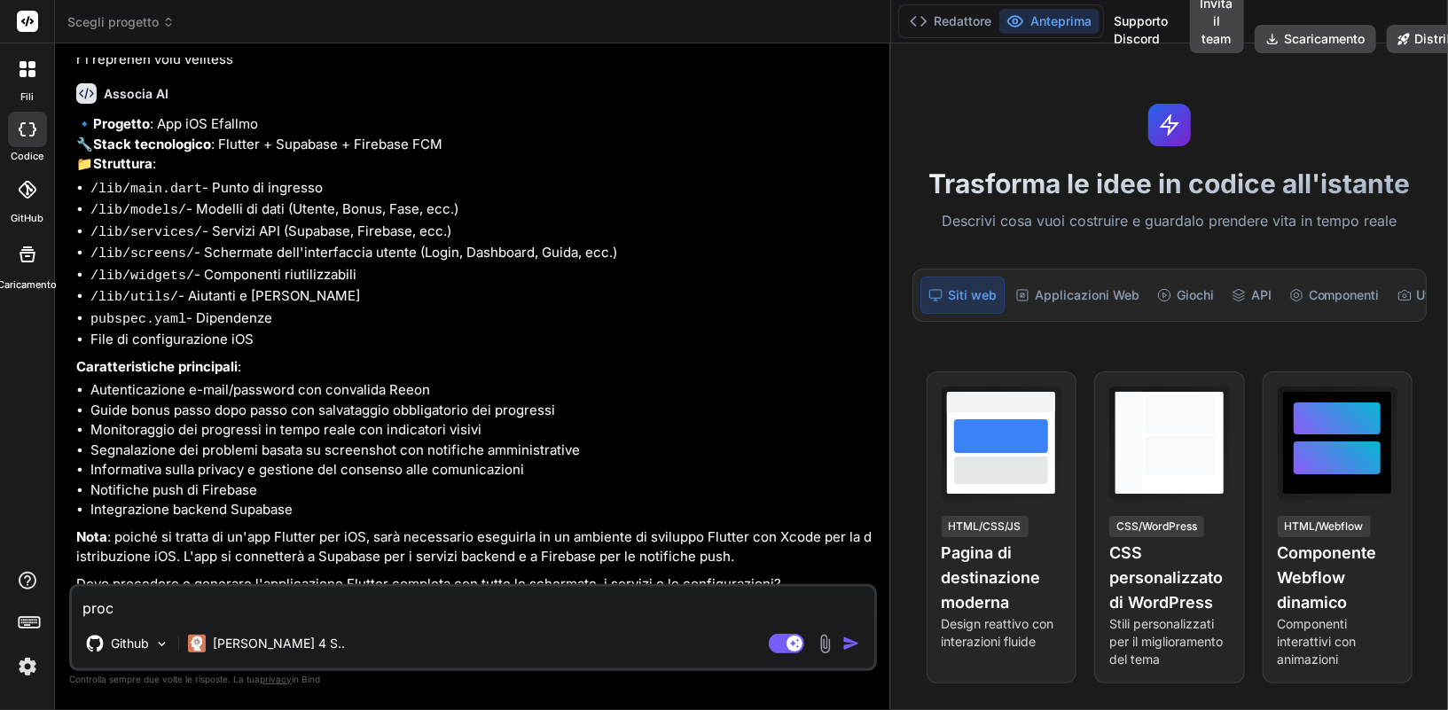
type textarea "x"
type textarea "proced"
type textarea "x"
type textarea "procedi"
type textarea "x"
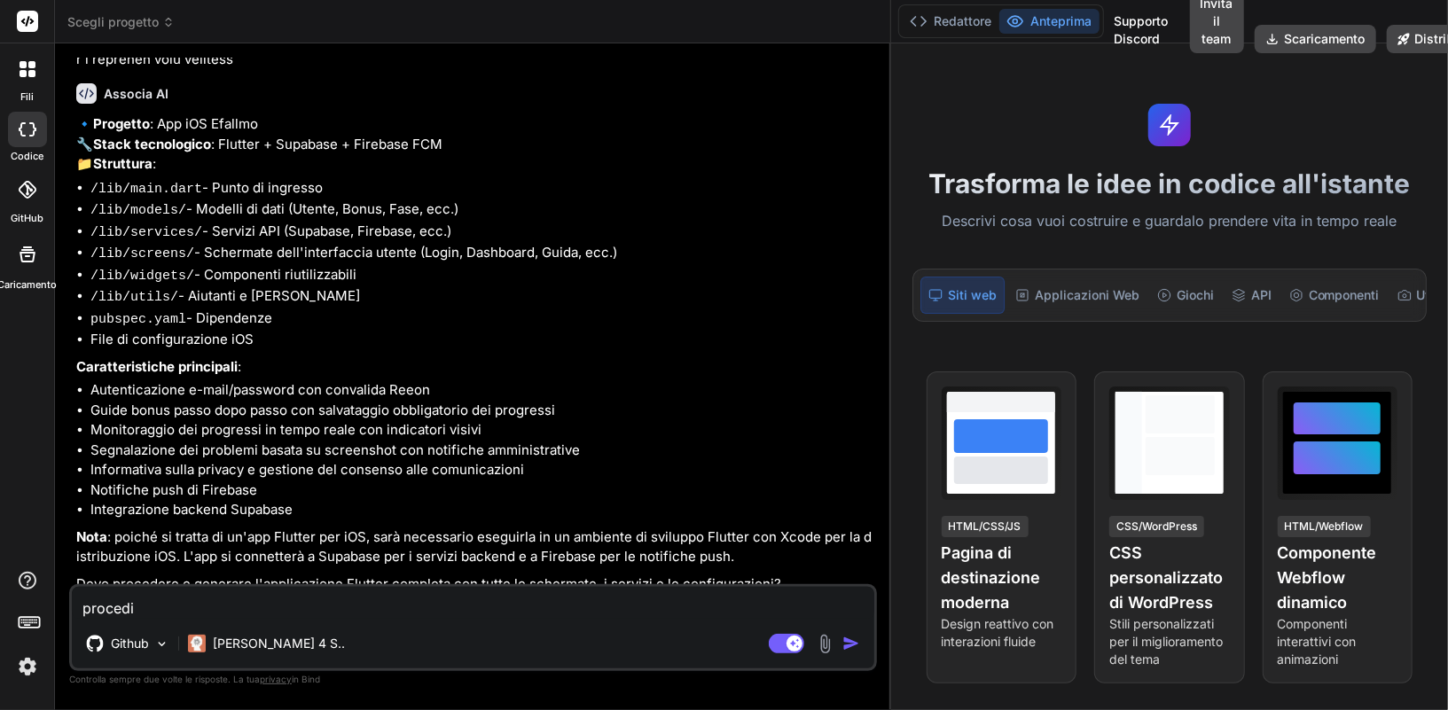
type textarea "procedi"
type textarea "x"
type textarea "procedi m"
type textarea "x"
type textarea "procedi ma"
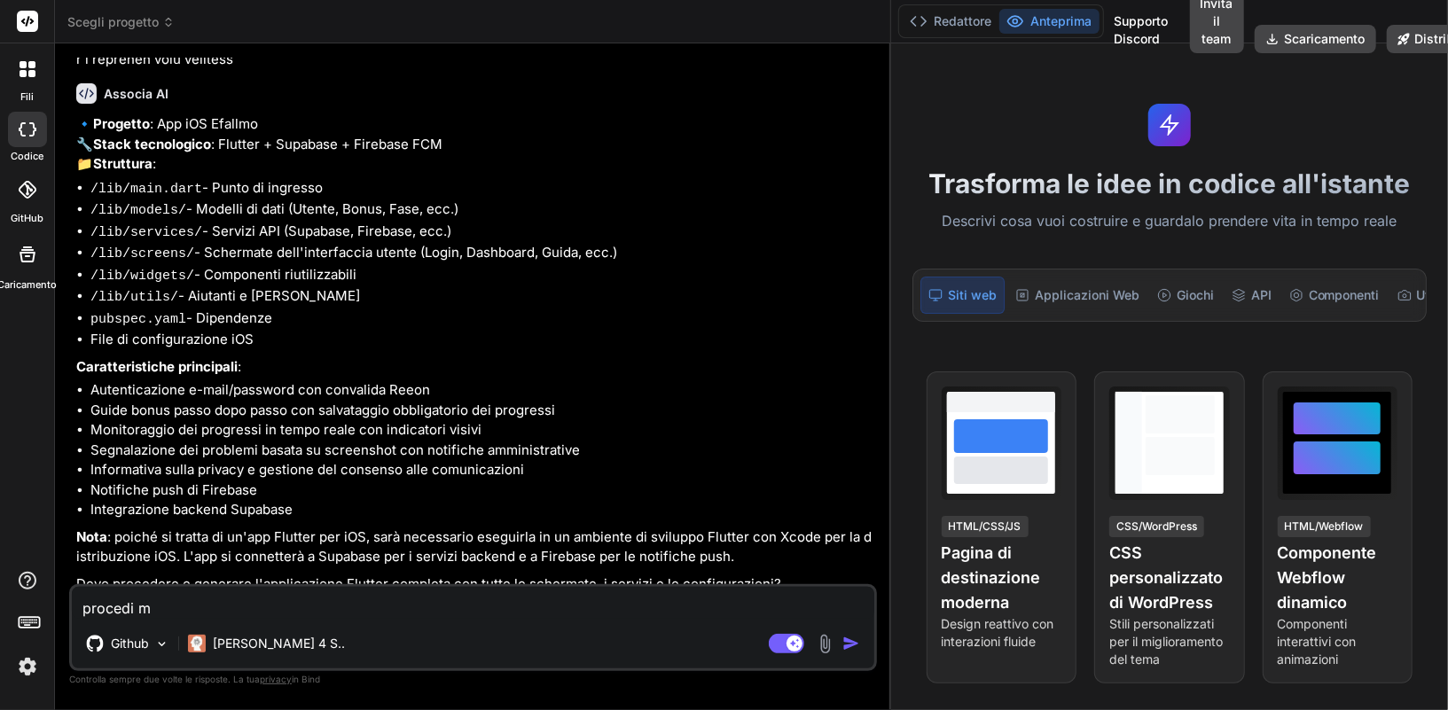
type textarea "x"
type textarea "procedi ma"
type textarea "x"
type textarea "procedi ma n"
type textarea "x"
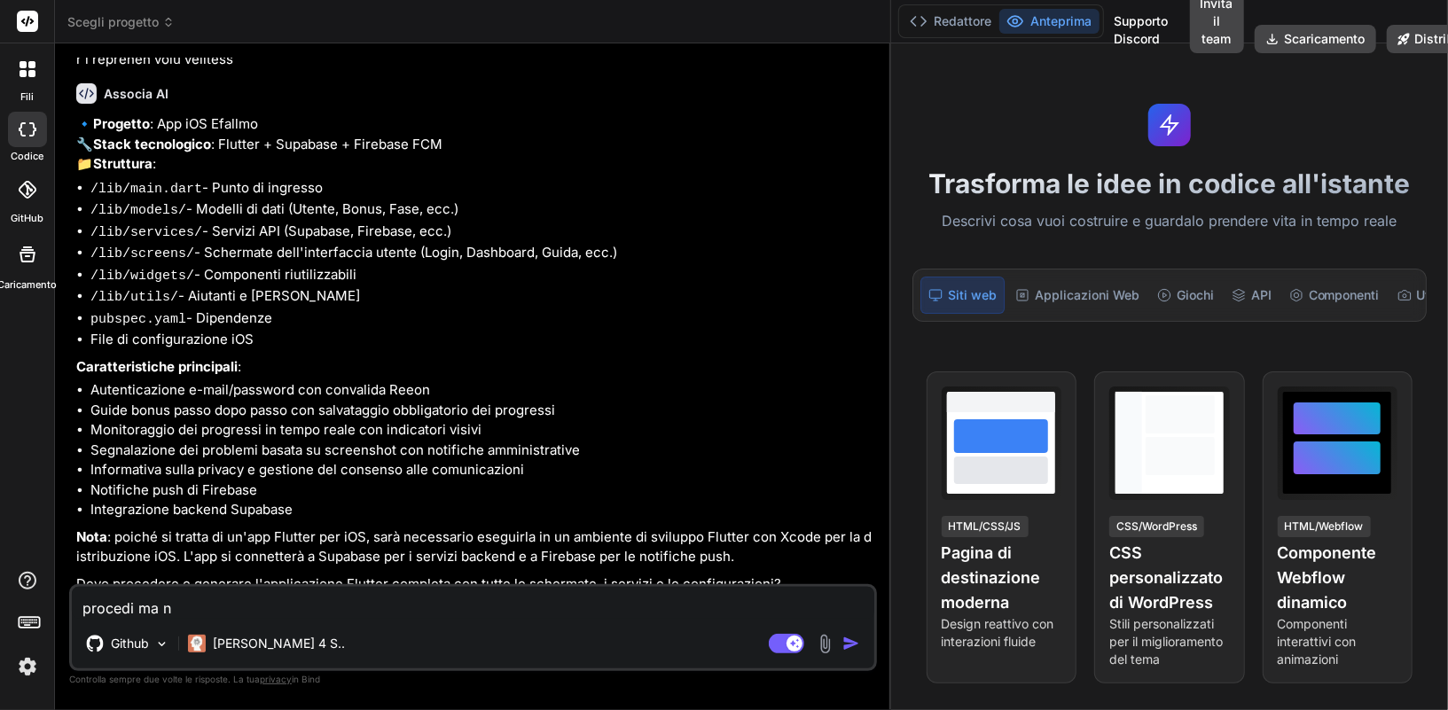
type textarea "procedi ma no"
type textarea "x"
type textarea "procedi ma non"
type textarea "x"
type textarea "procedi ma non"
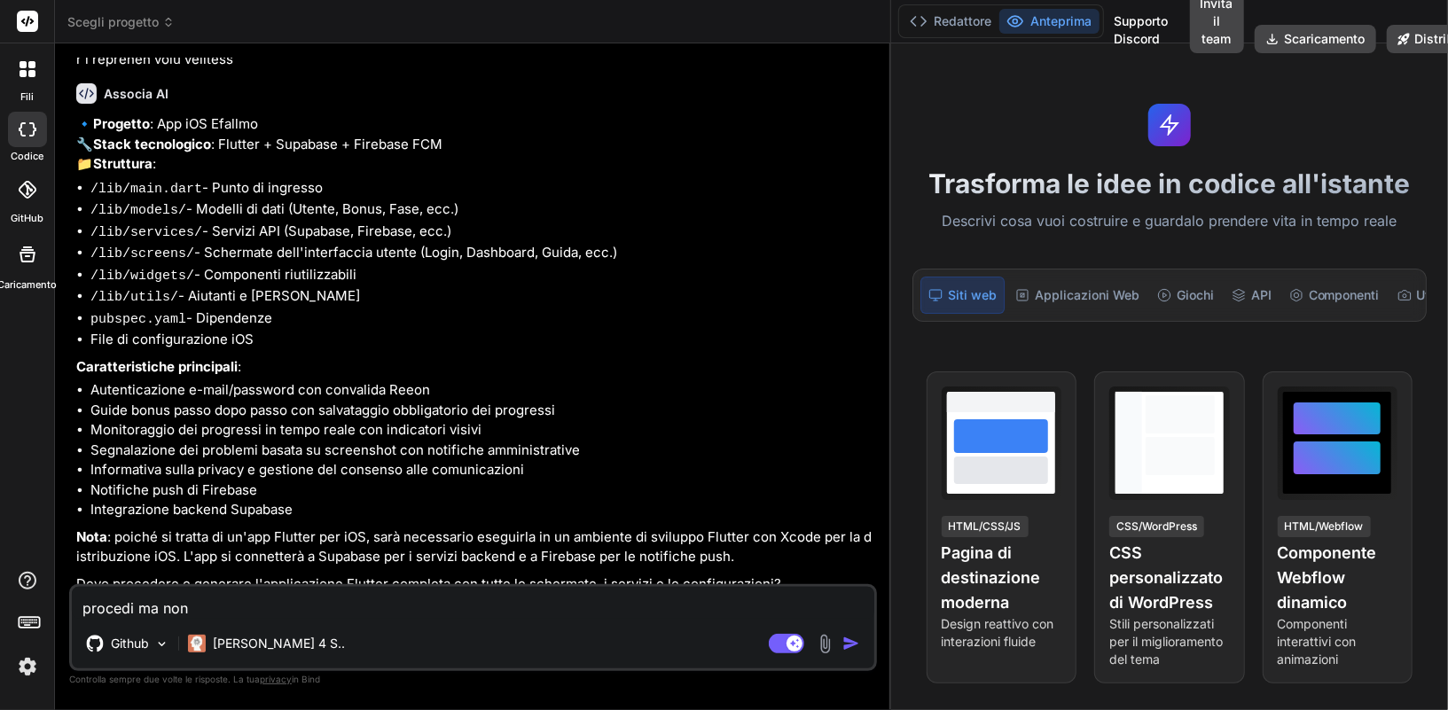
type textarea "x"
type textarea "procedi ma non r"
type textarea "x"
type textarea "procedi ma non re"
type textarea "x"
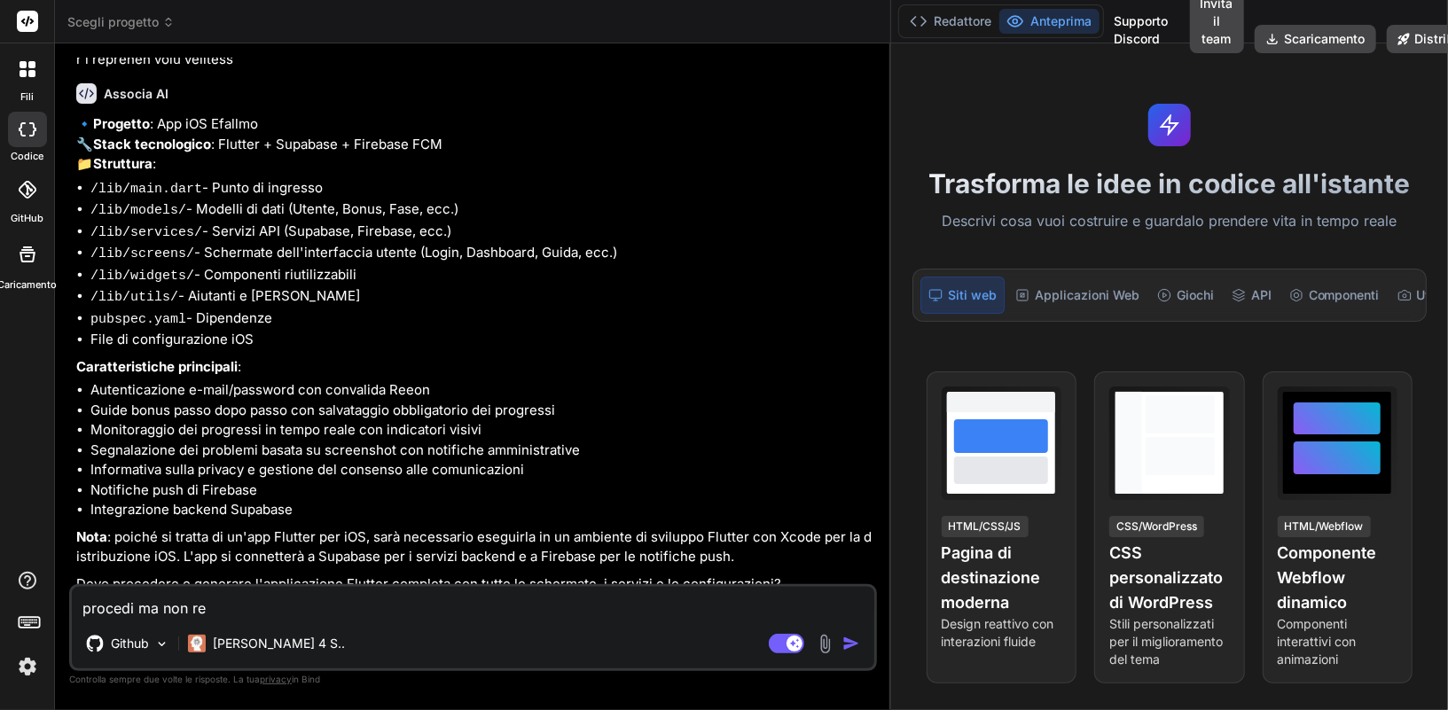
type textarea "procedi ma non ren"
type textarea "x"
type textarea "procedi ma non rend"
type textarea "x"
type textarea "procedi ma non rende"
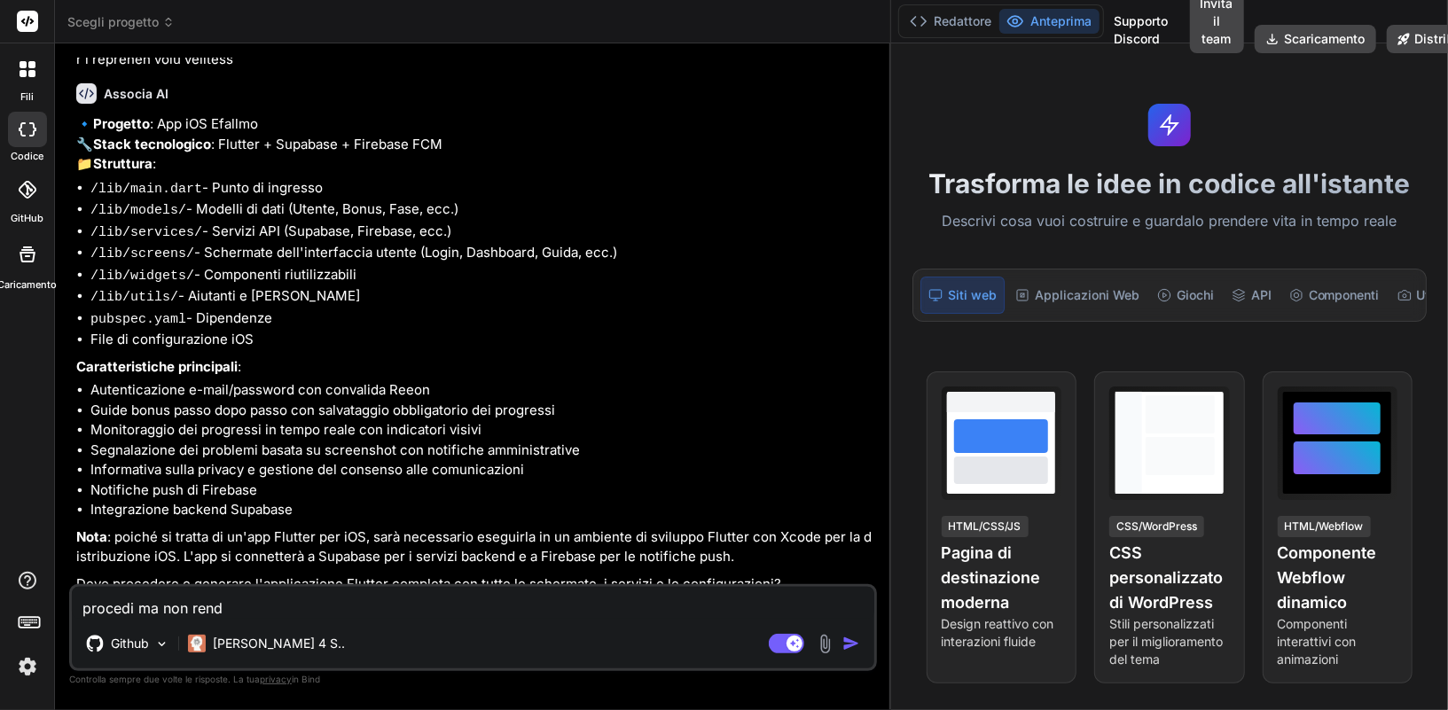
type textarea "x"
type textarea "procedi ma non render"
type textarea "x"
type textarea "procedi ma non renderl"
type textarea "x"
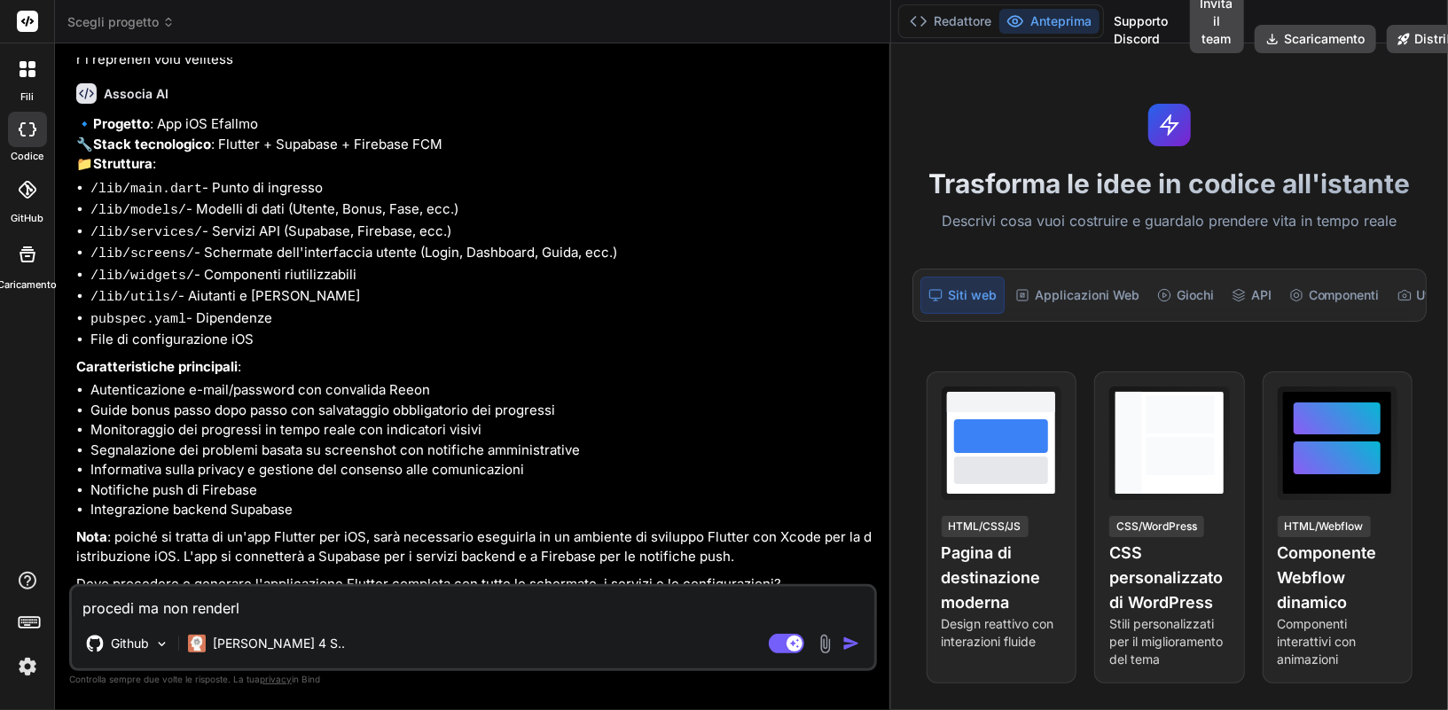
type textarea "procedi ma non renderla"
type textarea "x"
type textarea "procedi ma non renderla"
type textarea "x"
type textarea "procedi ma non renderla t"
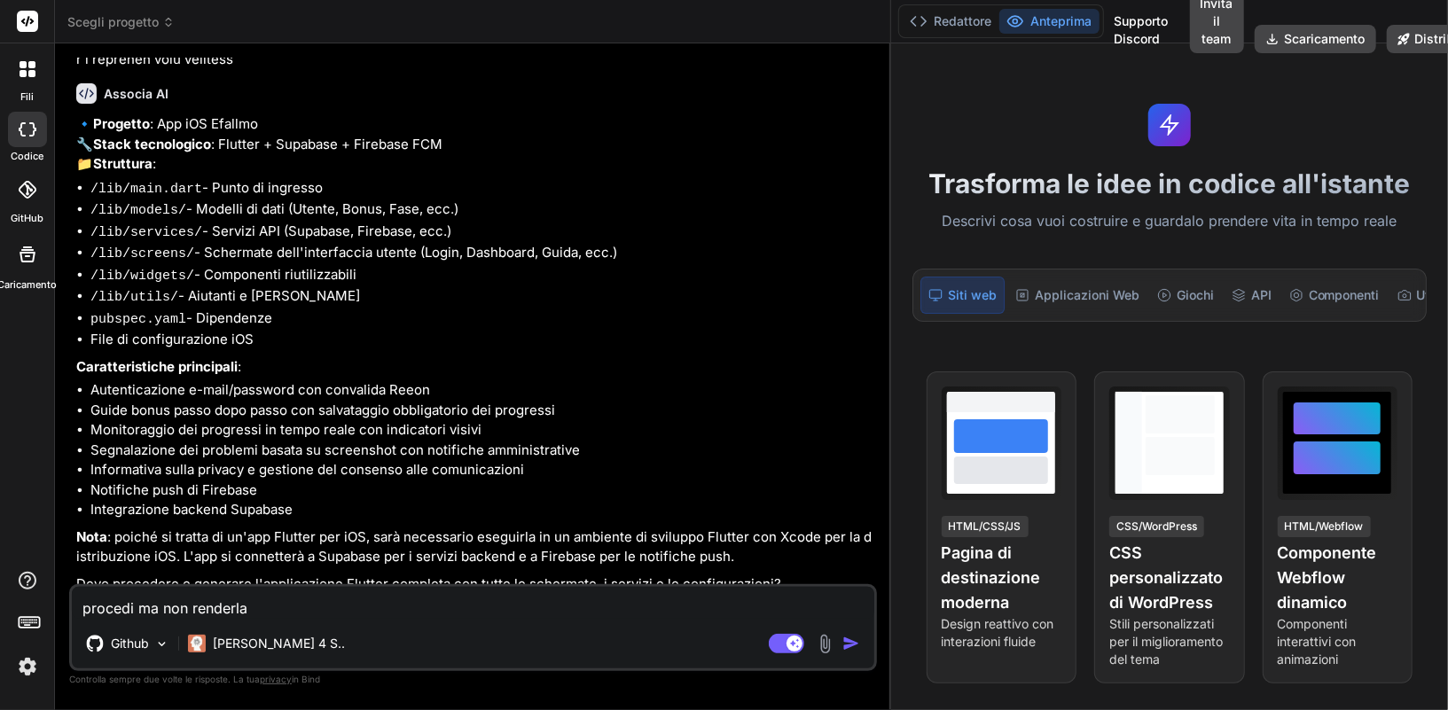
type textarea "x"
type textarea "procedi ma non renderla tr"
type textarea "x"
type textarea "procedi ma non renderla tro"
type textarea "x"
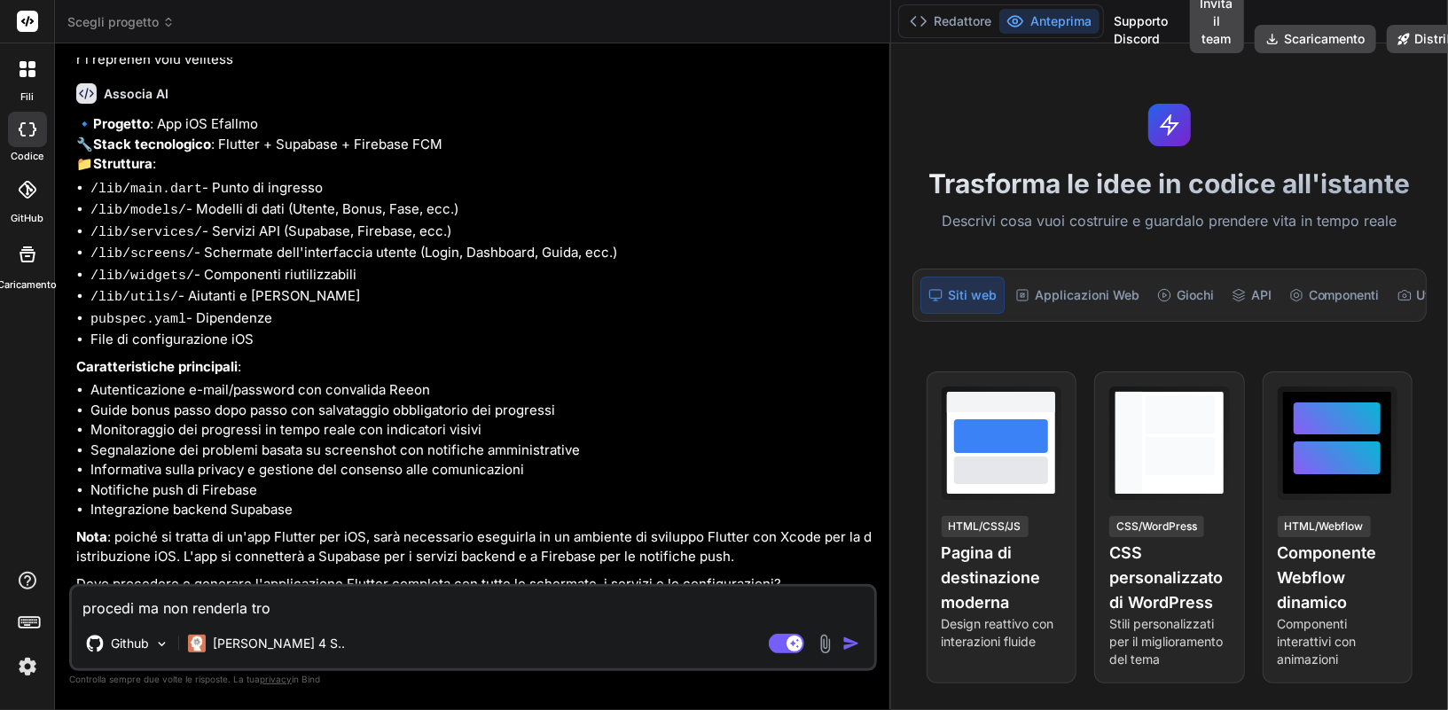
type textarea "procedi ma non renderla trop"
type textarea "x"
type textarea "procedi ma non renderla tropp"
type textarea "x"
type textarea "procedi ma non renderla troppo"
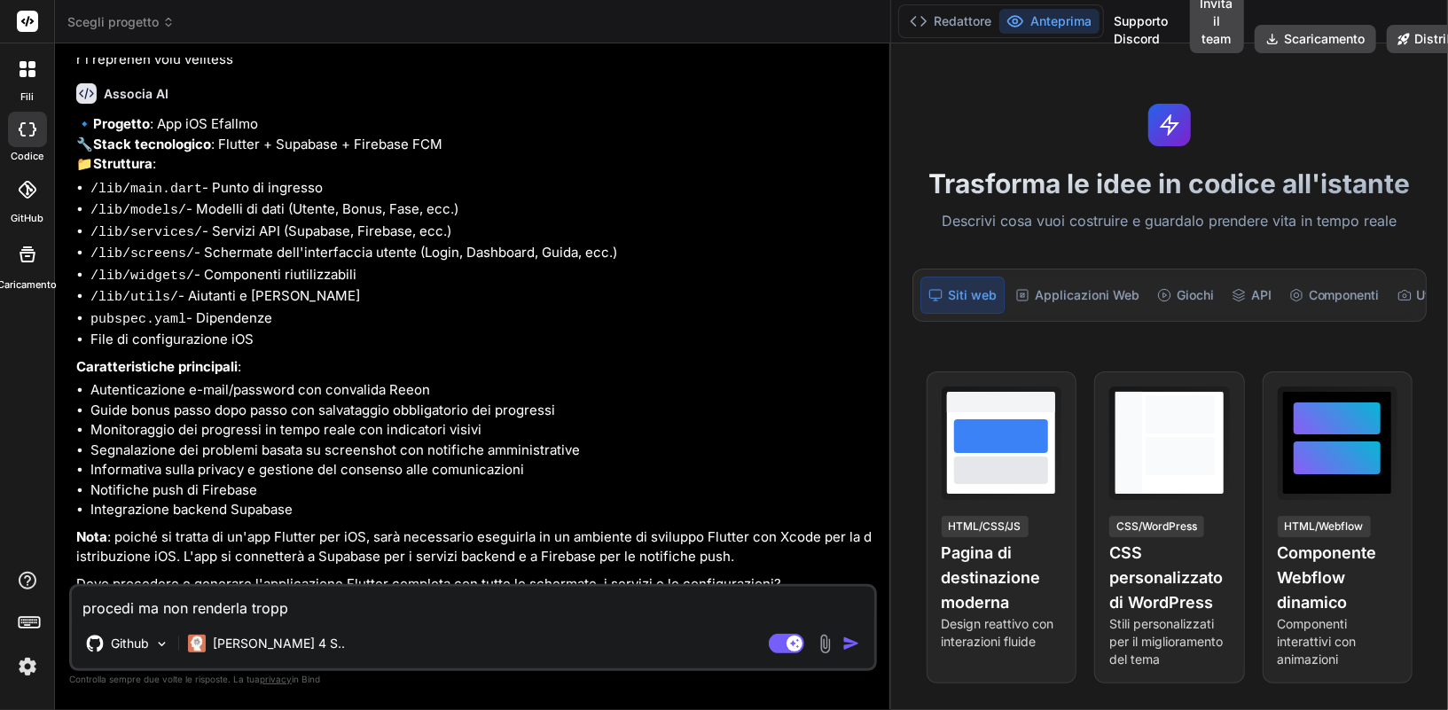
type textarea "x"
type textarea "procedi ma non renderla troppo"
type textarea "x"
type textarea "procedi ma non renderla troppo c"
type textarea "x"
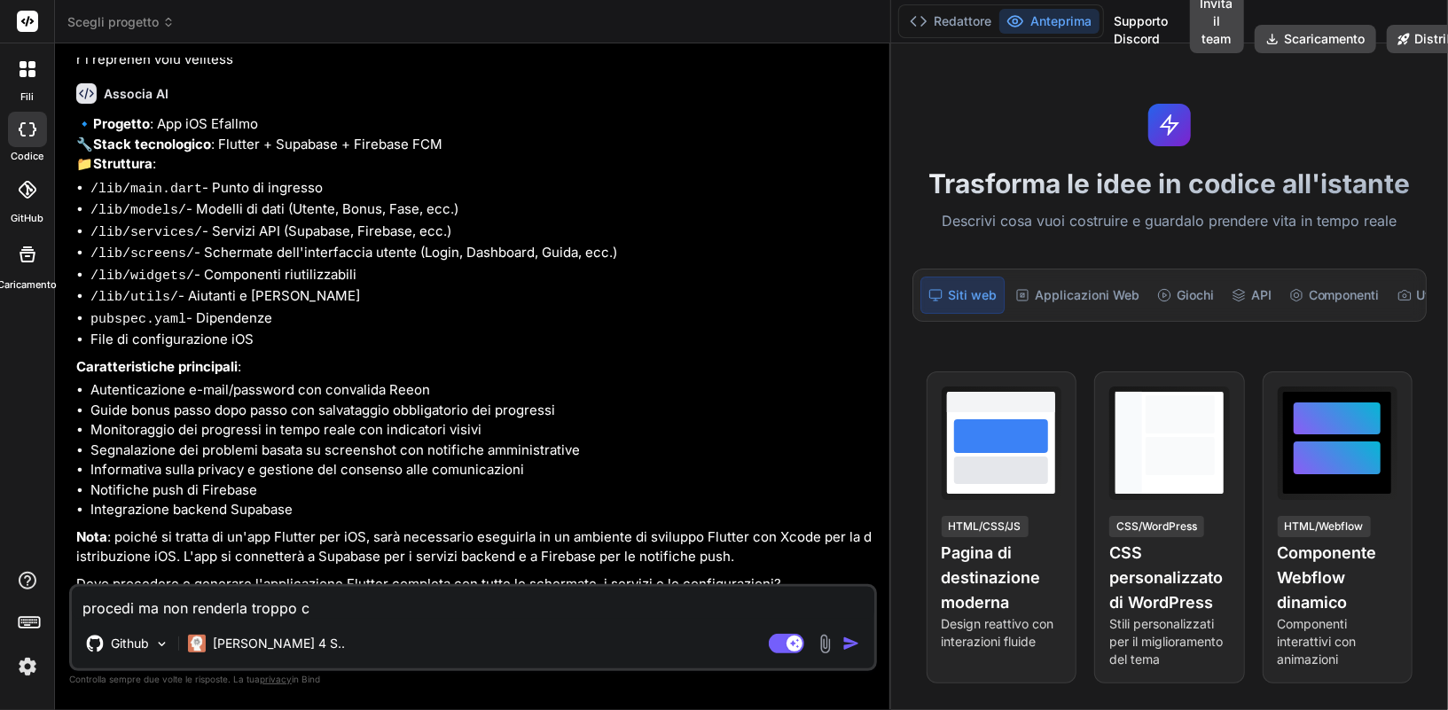
type textarea "procedi ma non renderla troppo co"
type textarea "x"
type textarea "procedi ma non renderla troppo com"
type textarea "x"
type textarea "procedi ma non renderla troppo comp"
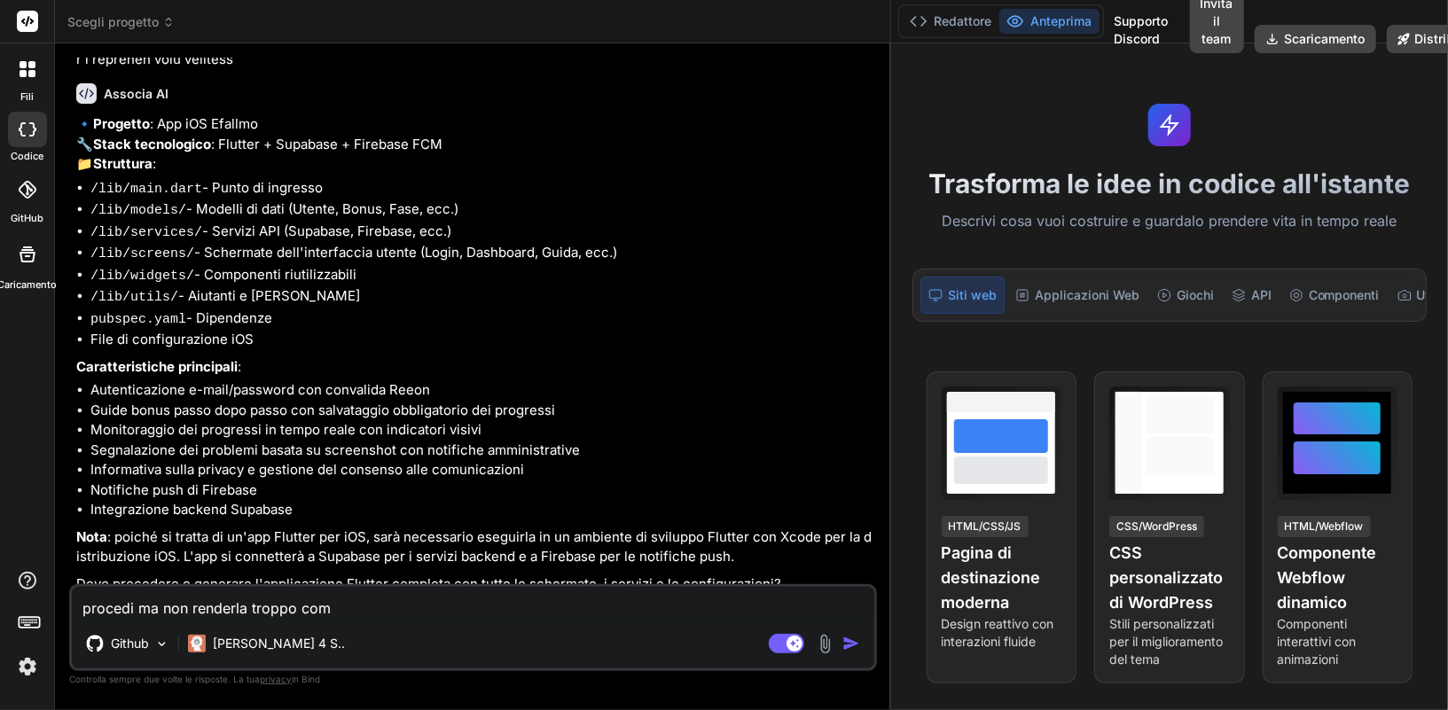
type textarea "x"
type textarea "procedi ma non renderla troppo compl"
type textarea "x"
type textarea "procedi ma non renderla troppo compli"
type textarea "x"
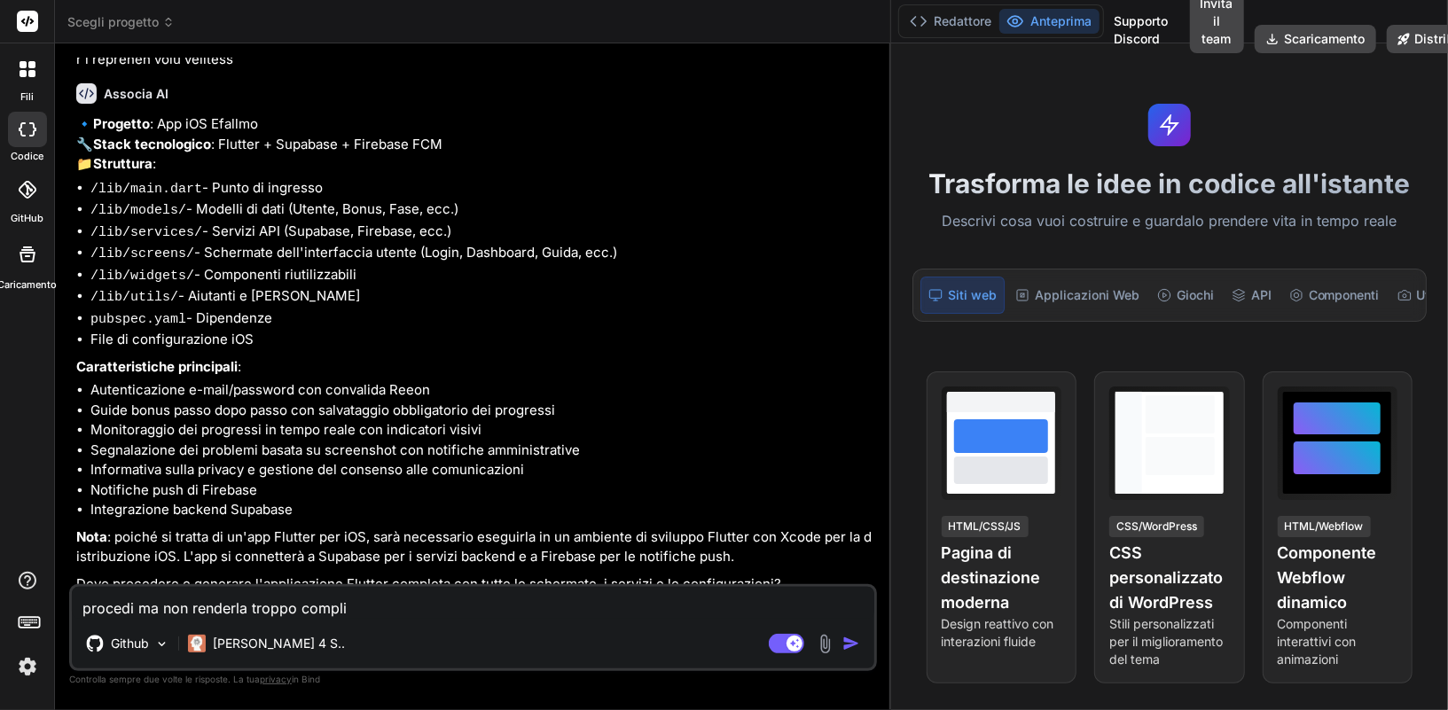
type textarea "procedi ma non renderla troppo complic"
type textarea "x"
type textarea "procedi ma non renderla troppo complica"
type textarea "x"
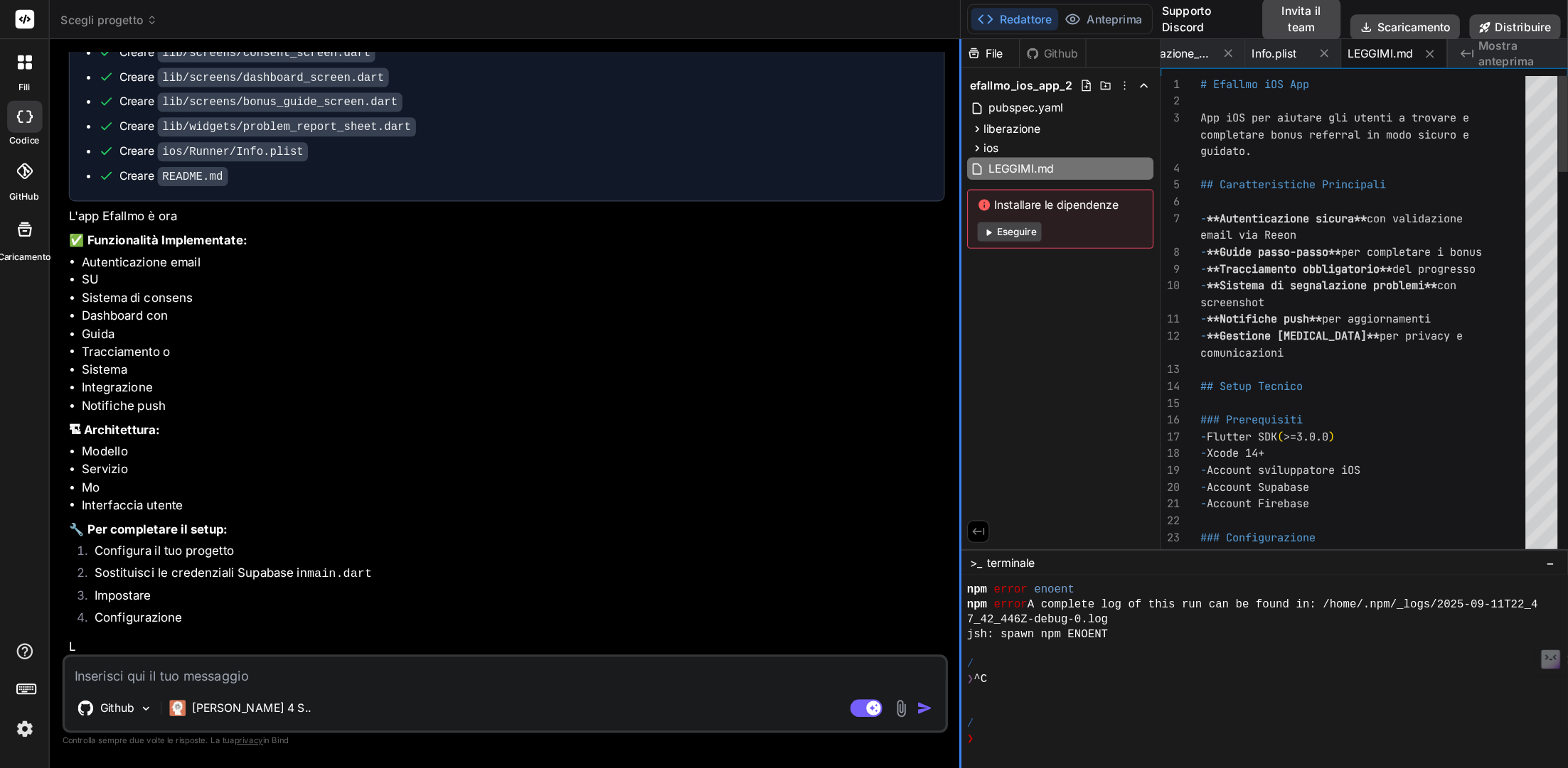
scroll to position [7871, 0]
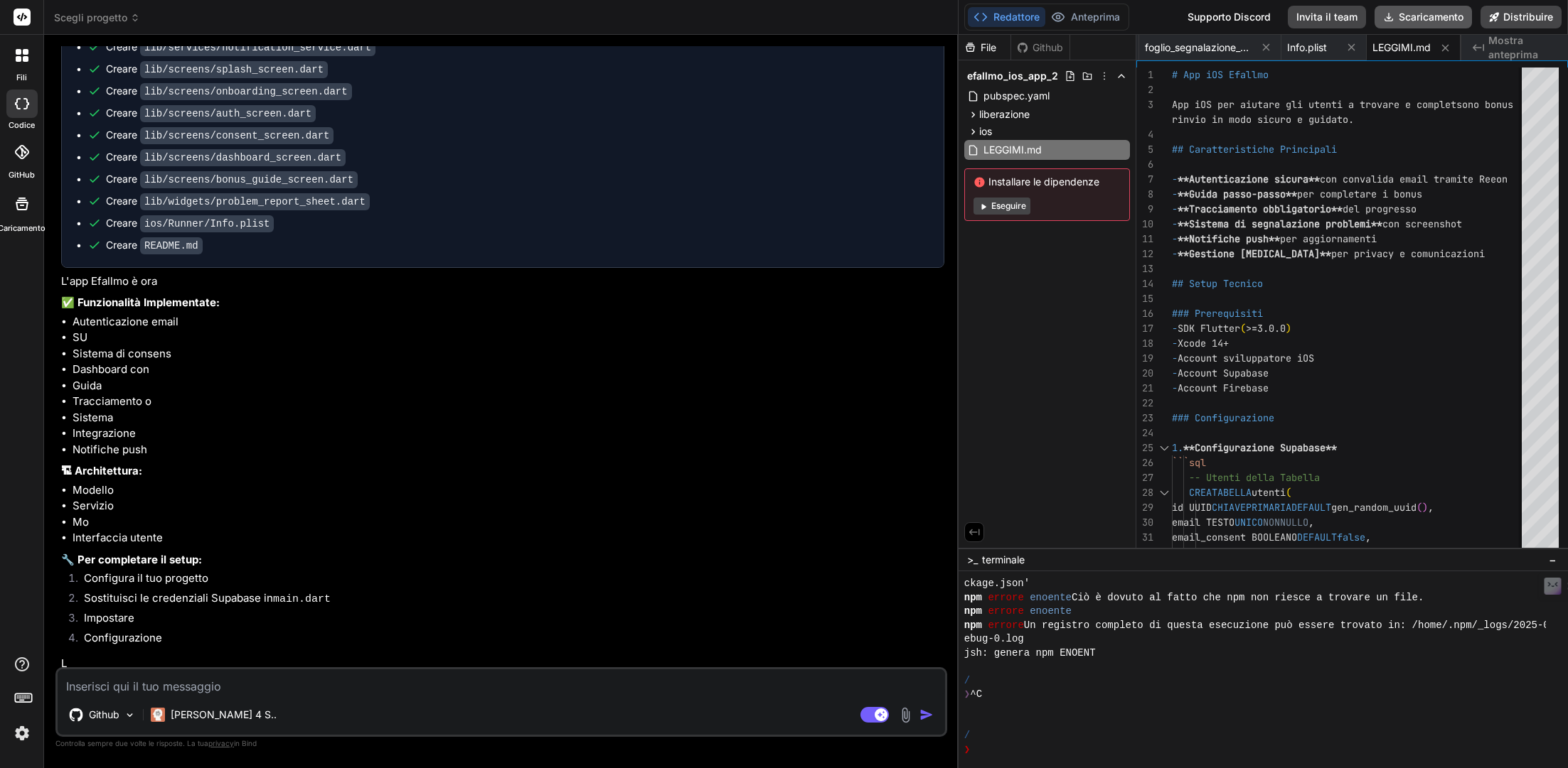
click at [1161, 17] on font "Scaricamento" at bounding box center [1431, 16] width 65 height 12
click at [172, 568] on textarea at bounding box center [501, 682] width 887 height 26
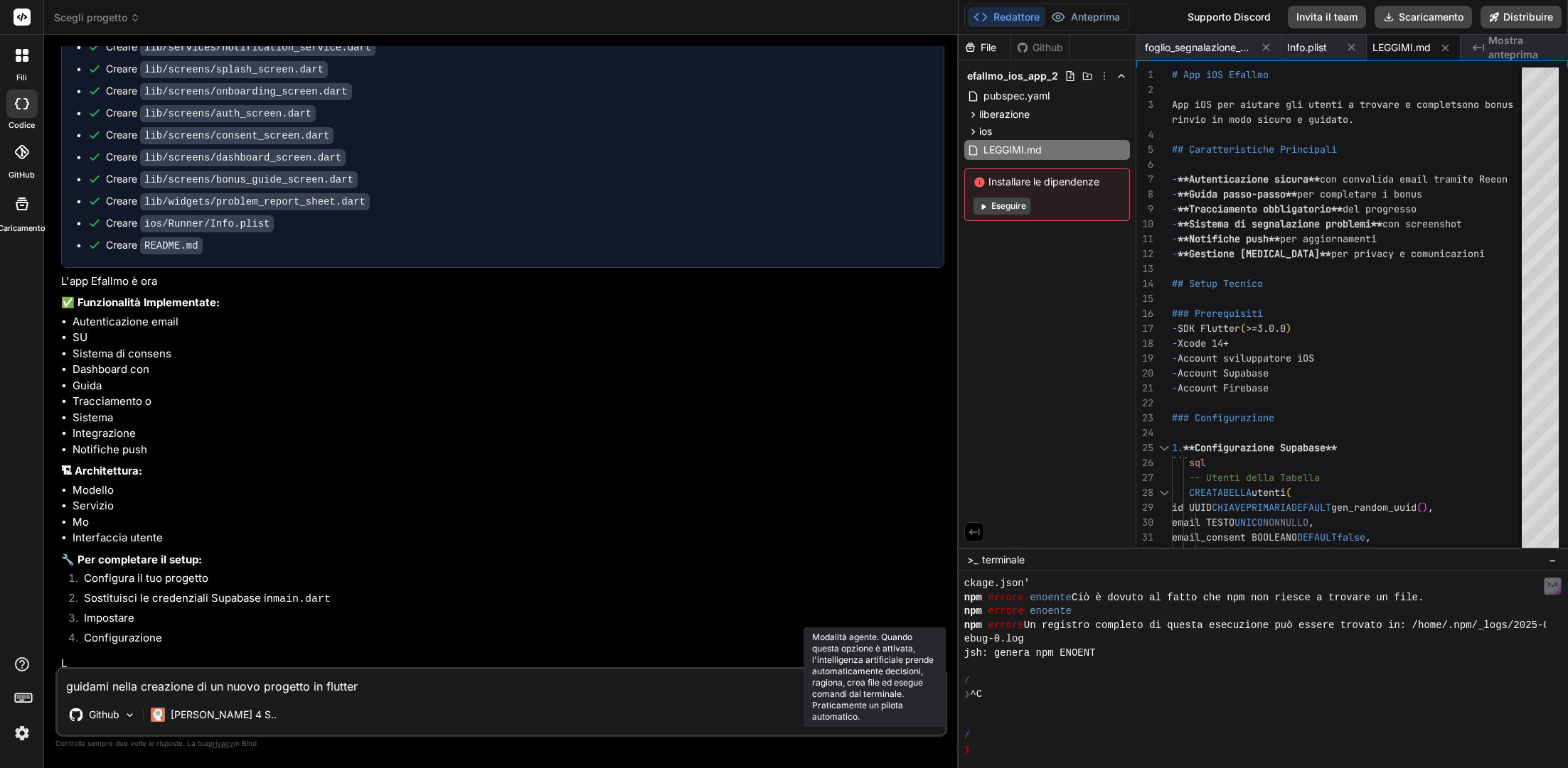
click at [874, 568] on rect at bounding box center [881, 715] width 13 height 13
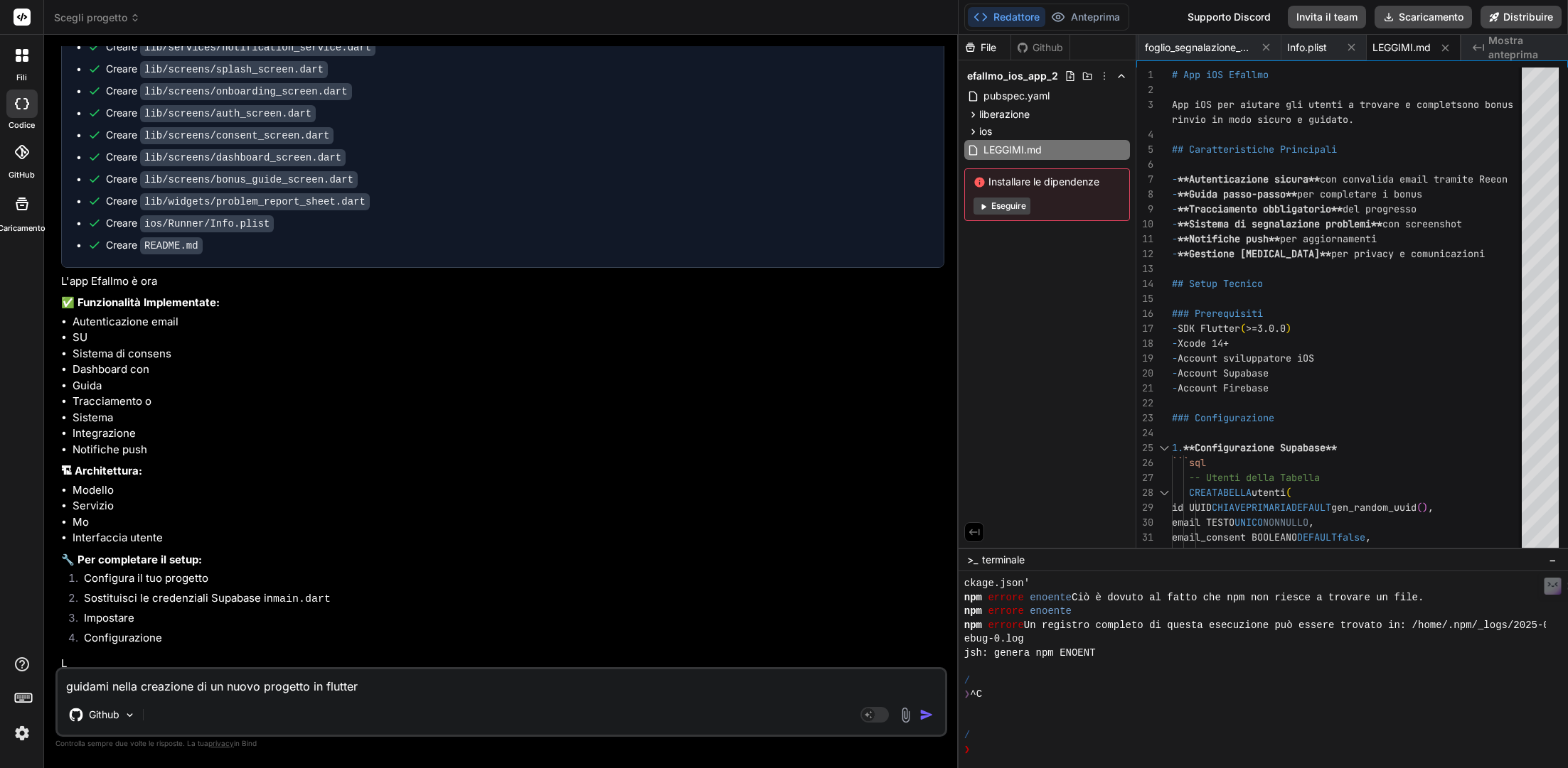
click at [930, 568] on img "button" at bounding box center [926, 715] width 14 height 14
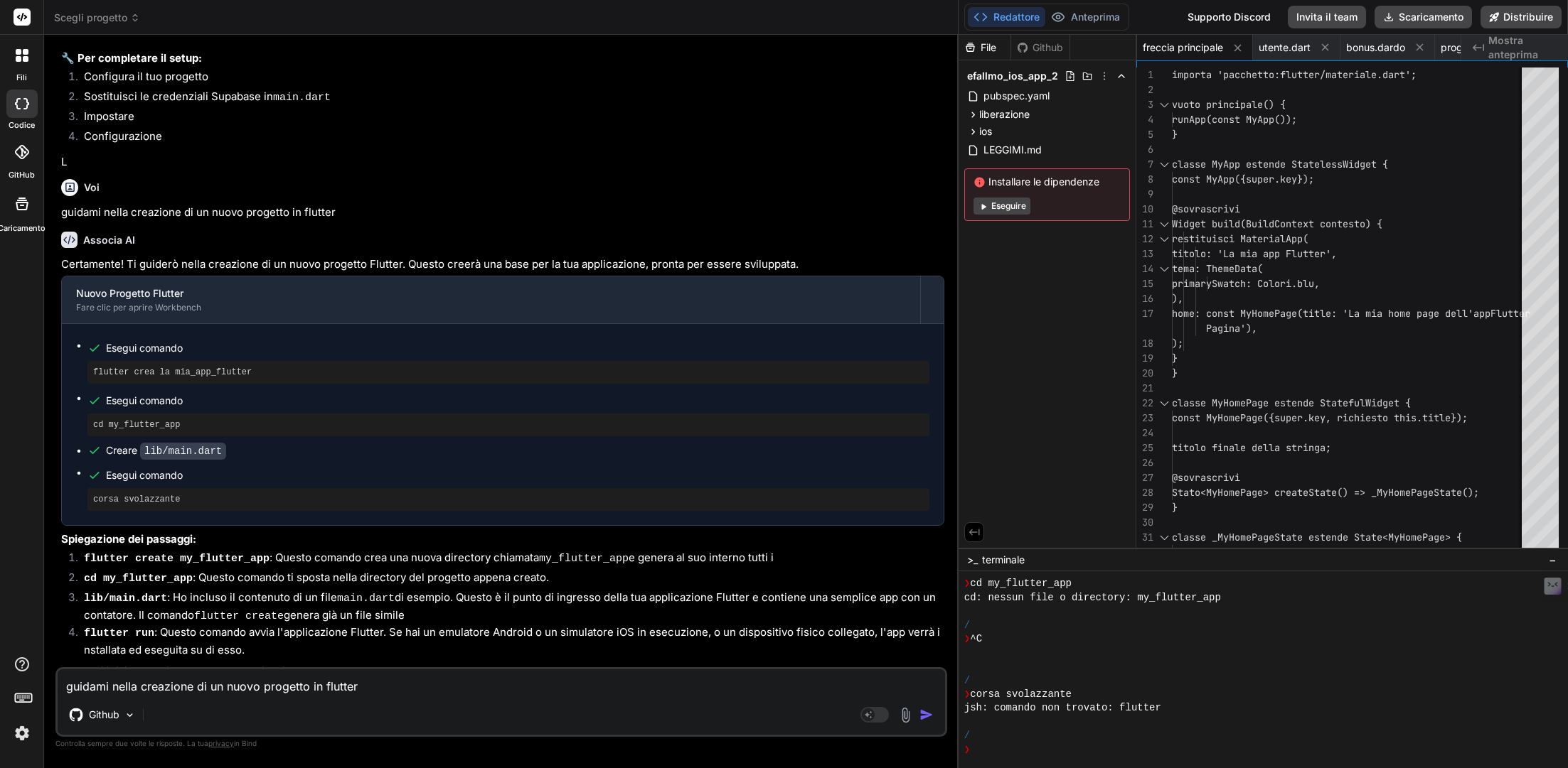
scroll to position [1904, 0]
drag, startPoint x: 264, startPoint y: 362, endPoint x: 81, endPoint y: 362, distance: 183.0
click at [81, 362] on ul "[PERSON_NAME] comando flutter crea la mia_app_flutter Esegui comando cd my_flut…" at bounding box center [503, 423] width 853 height 172
copy font "flutter crea la mia_app_flutter"
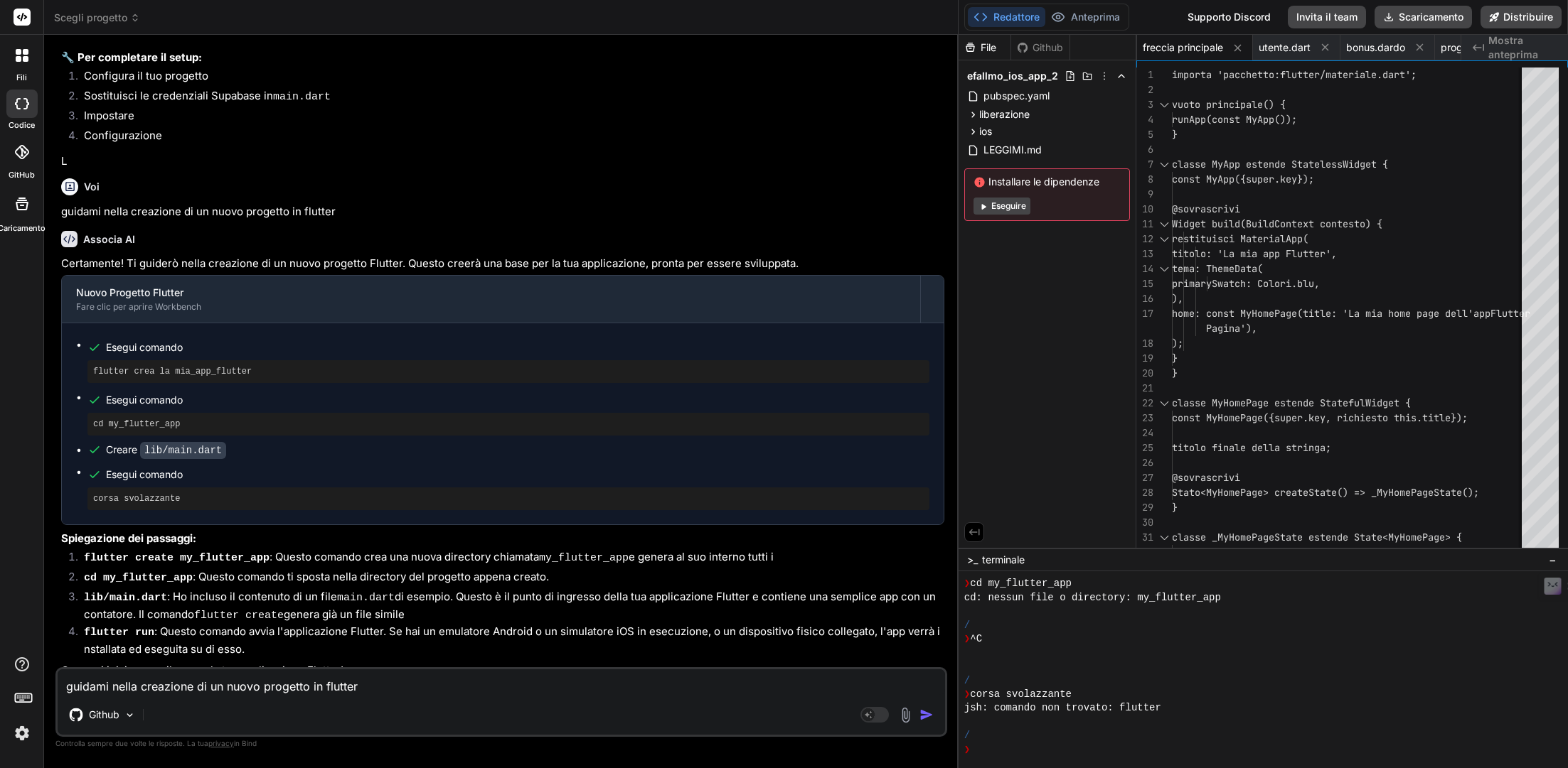
click at [246, 398] on span "Esegui comando" at bounding box center [517, 400] width 823 height 14
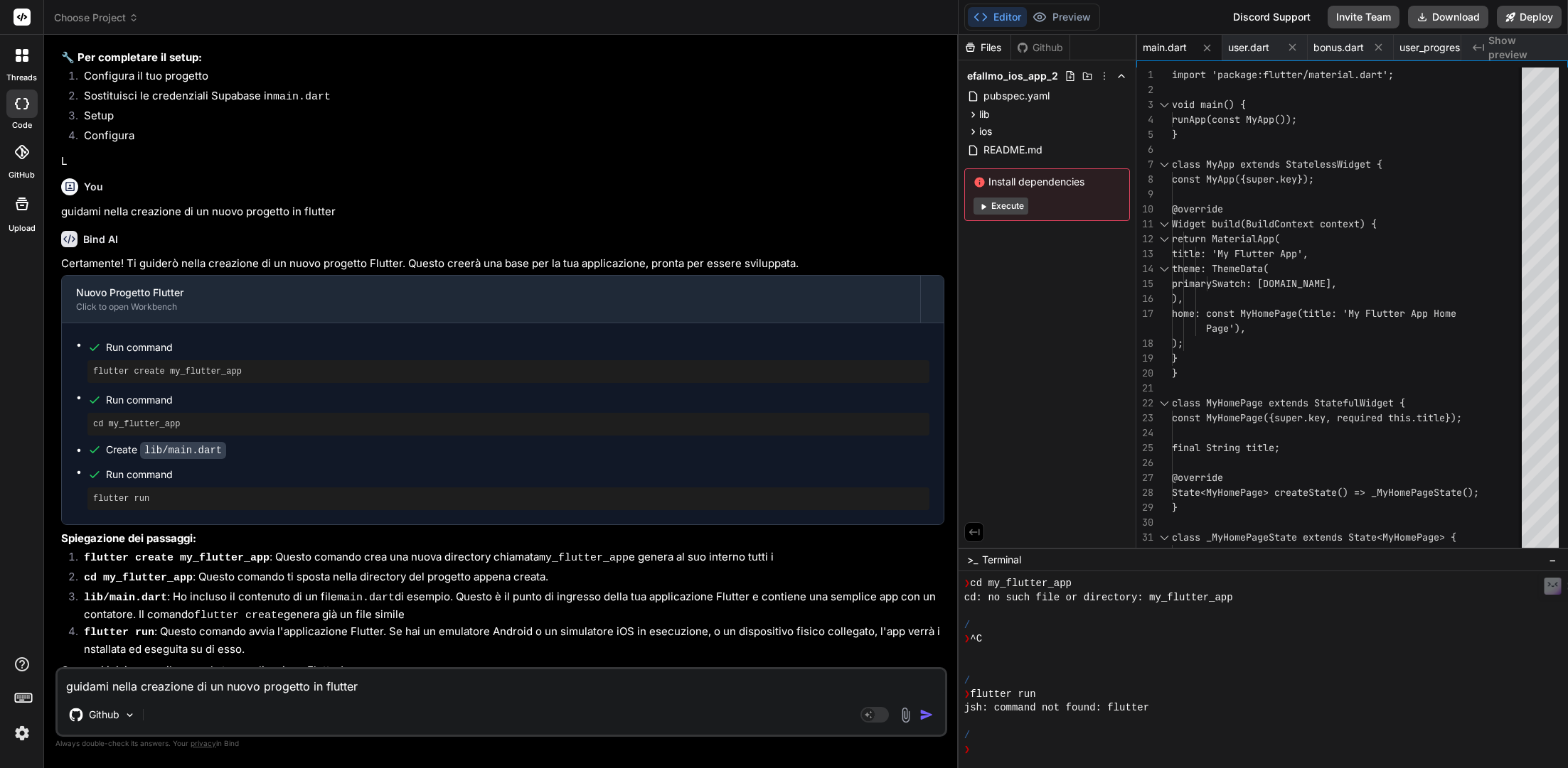
click at [250, 366] on pre "flutter create my_flutter_app" at bounding box center [508, 372] width 830 height 11
drag, startPoint x: 260, startPoint y: 371, endPoint x: 45, endPoint y: 362, distance: 215.2
click at [45, 362] on div "Bind AI Web Search Created with Pixso. Code Generator You Bind AI 🔹 Project : E…" at bounding box center [501, 401] width 914 height 733
copy pre "flutter create my_flutter_app"
drag, startPoint x: 216, startPoint y: 421, endPoint x: 107, endPoint y: 408, distance: 109.8
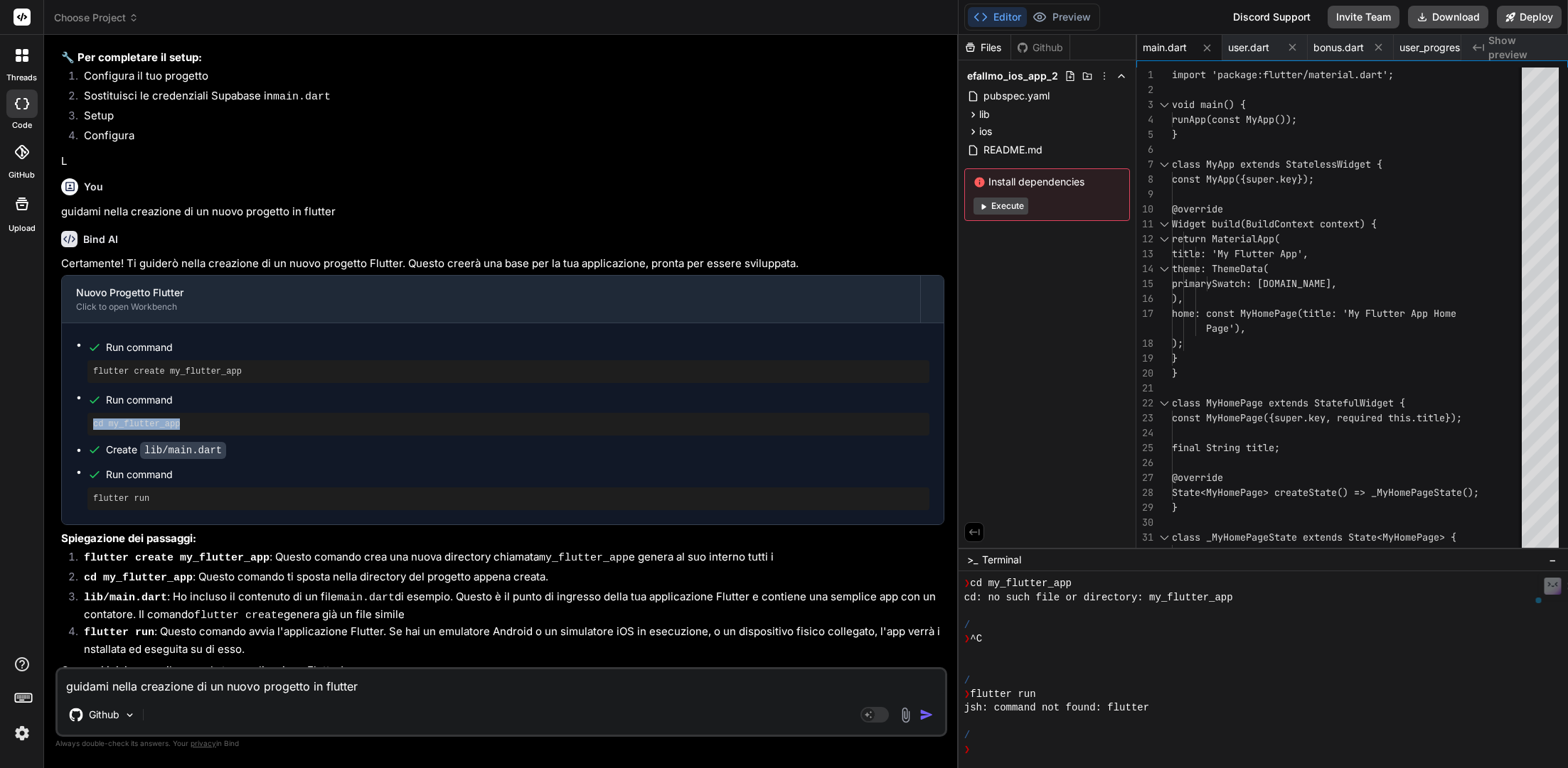
click at [94, 413] on div "cd my_flutter_app" at bounding box center [508, 424] width 842 height 22
copy pre "cd my_flutter_app"
drag, startPoint x: 176, startPoint y: 488, endPoint x: 83, endPoint y: 492, distance: 93.1
click at [83, 492] on ul "Run command flutter create my_flutter_app Run command cd my_flutter_app Create …" at bounding box center [503, 423] width 853 height 172
copy pre "flutter run"
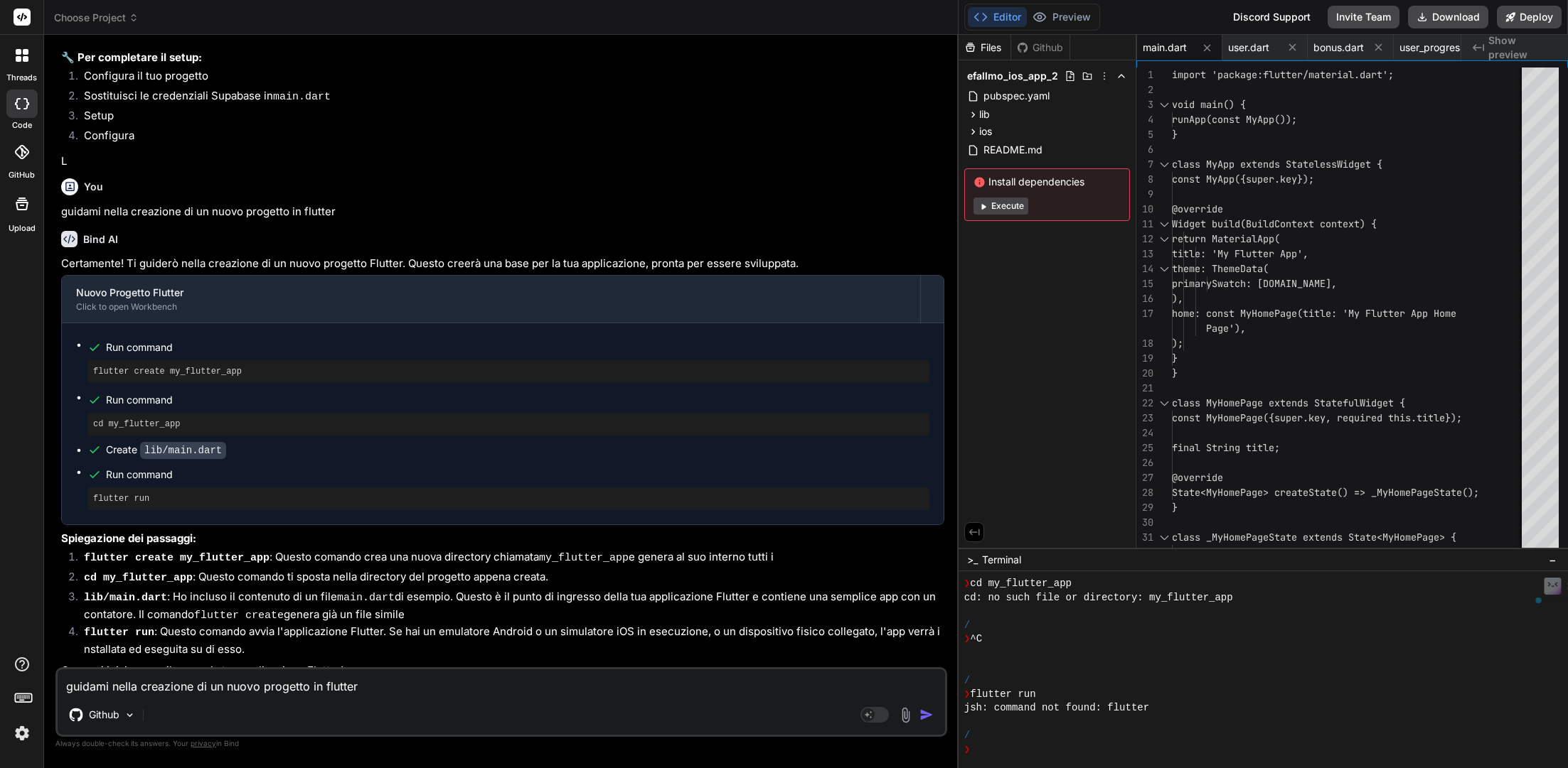
click at [213, 442] on code "lib/main.dart" at bounding box center [183, 450] width 86 height 17
drag, startPoint x: 224, startPoint y: 439, endPoint x: 126, endPoint y: 441, distance: 98.0
click at [126, 443] on div "Create lib/main.dart" at bounding box center [166, 450] width 120 height 15
click at [199, 442] on code "lib/main.dart" at bounding box center [183, 450] width 86 height 17
drag, startPoint x: 232, startPoint y: 438, endPoint x: 145, endPoint y: 437, distance: 87.0
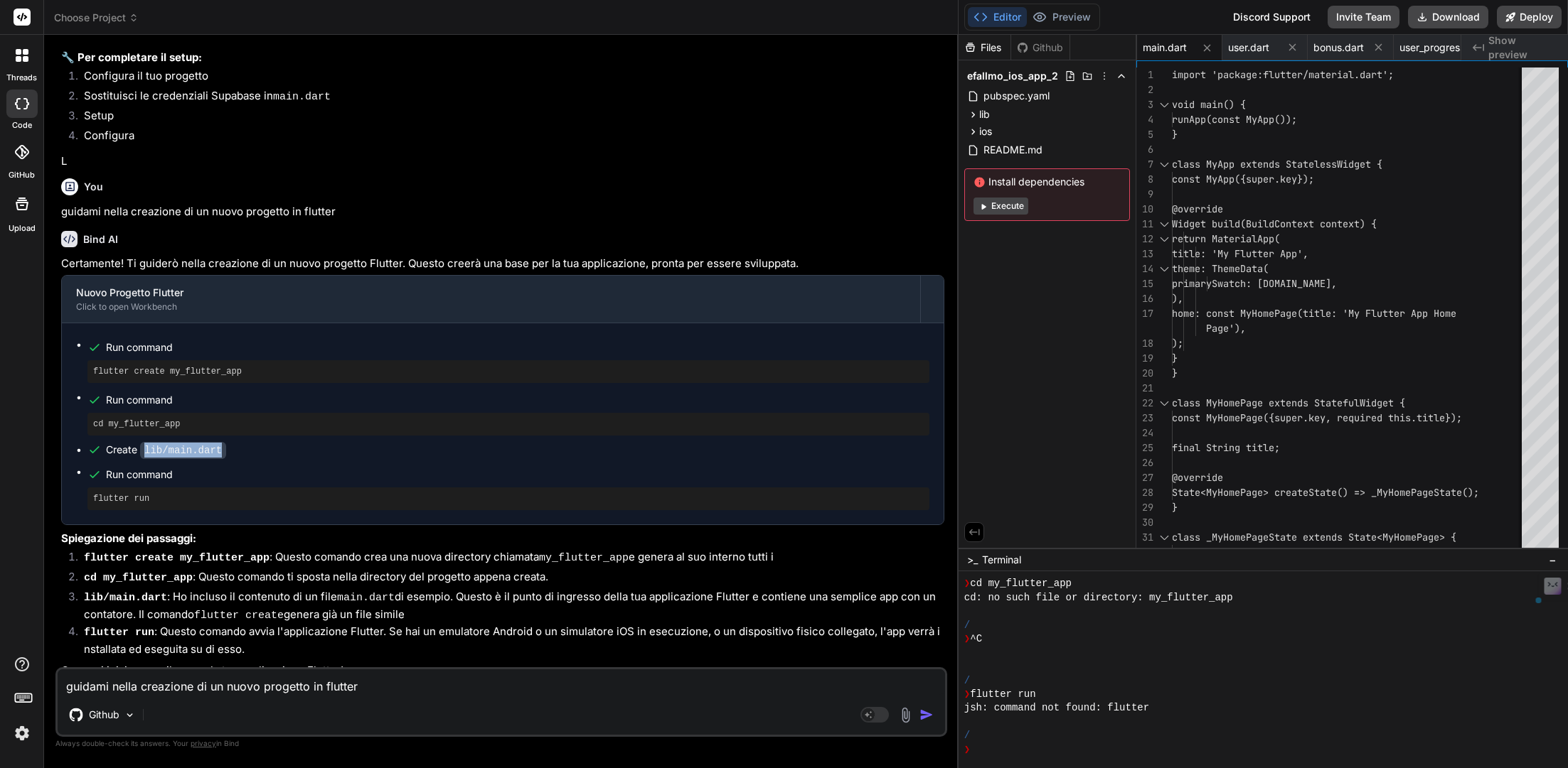
click at [145, 443] on div "Create lib/main.dart" at bounding box center [508, 450] width 842 height 15
copy code "lib/main.dart"
drag, startPoint x: 178, startPoint y: 491, endPoint x: 71, endPoint y: 490, distance: 107.0
click at [71, 490] on div "Run command flutter create my_flutter_app Run command cd my_flutter_app Create …" at bounding box center [502, 423] width 881 height 201
copy pre "flutter run"
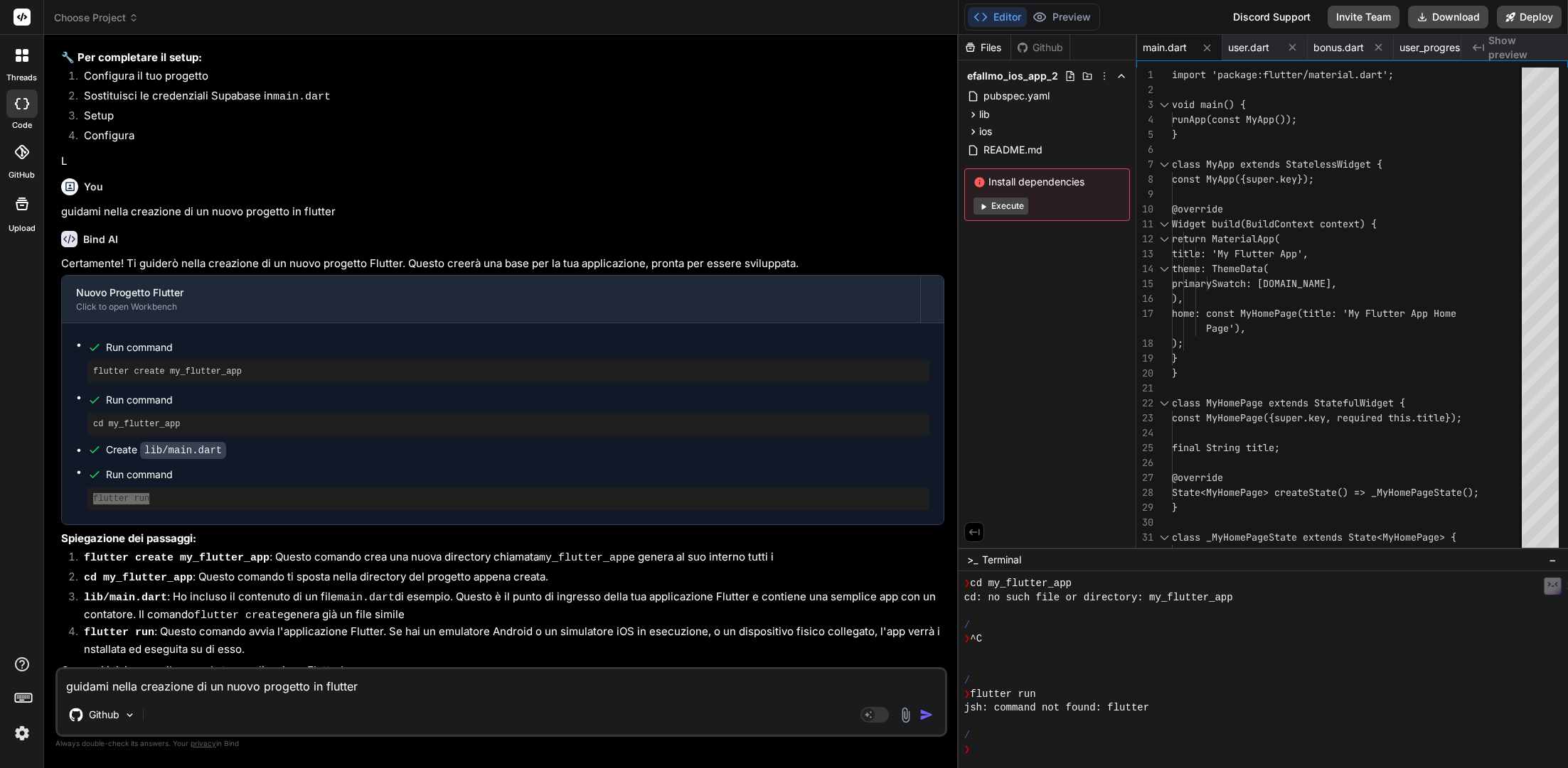
scroll to position [1906, 0]
click at [199, 568] on textarea "guidami nella creazione di un nuovo progetto in flutter" at bounding box center [501, 682] width 887 height 26
paste textarea "nellocollaro@MacBook-Air-di-Nello efallmo % lib/main.dart zsh: permission denie…"
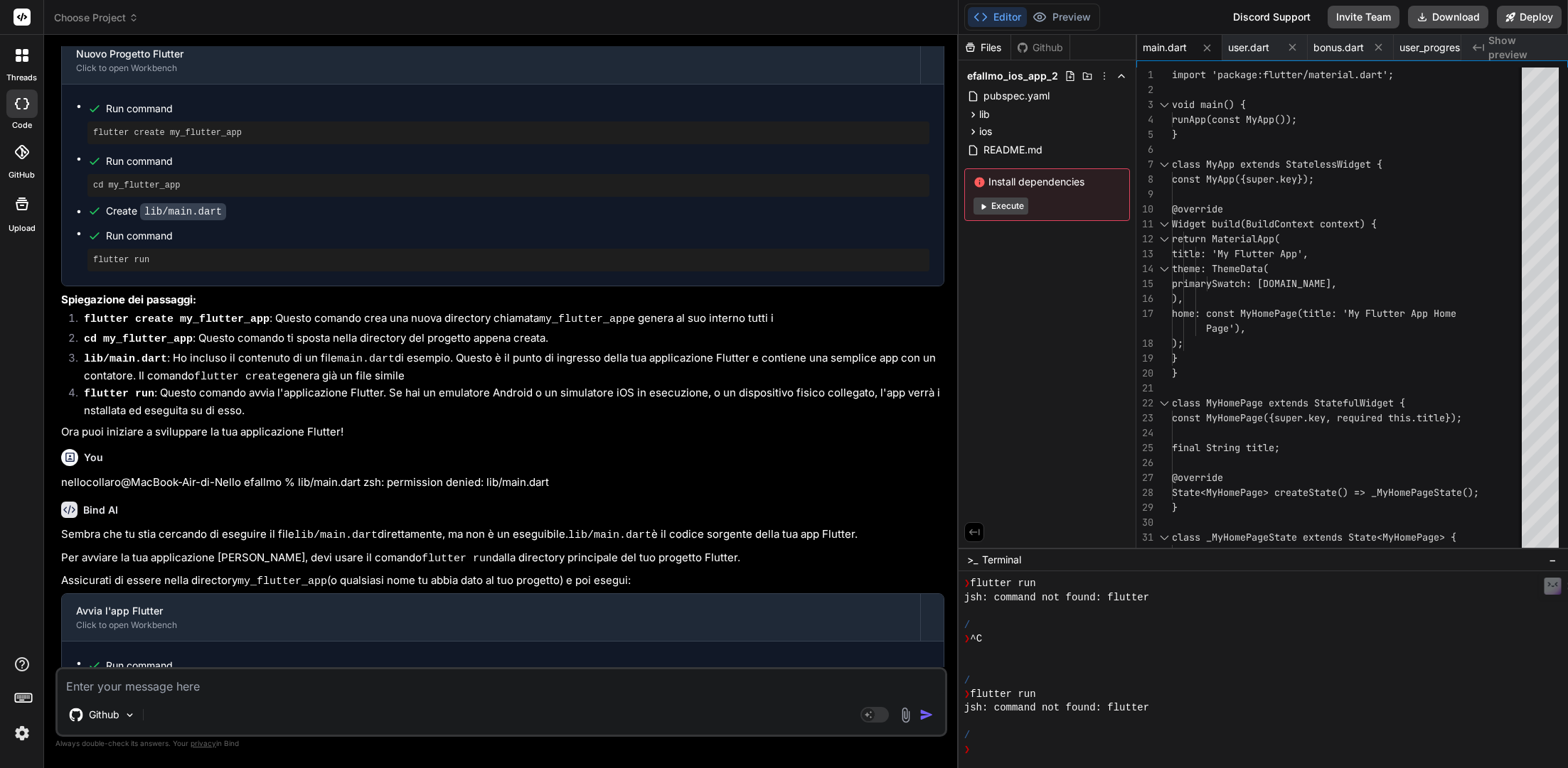
scroll to position [2198, 0]
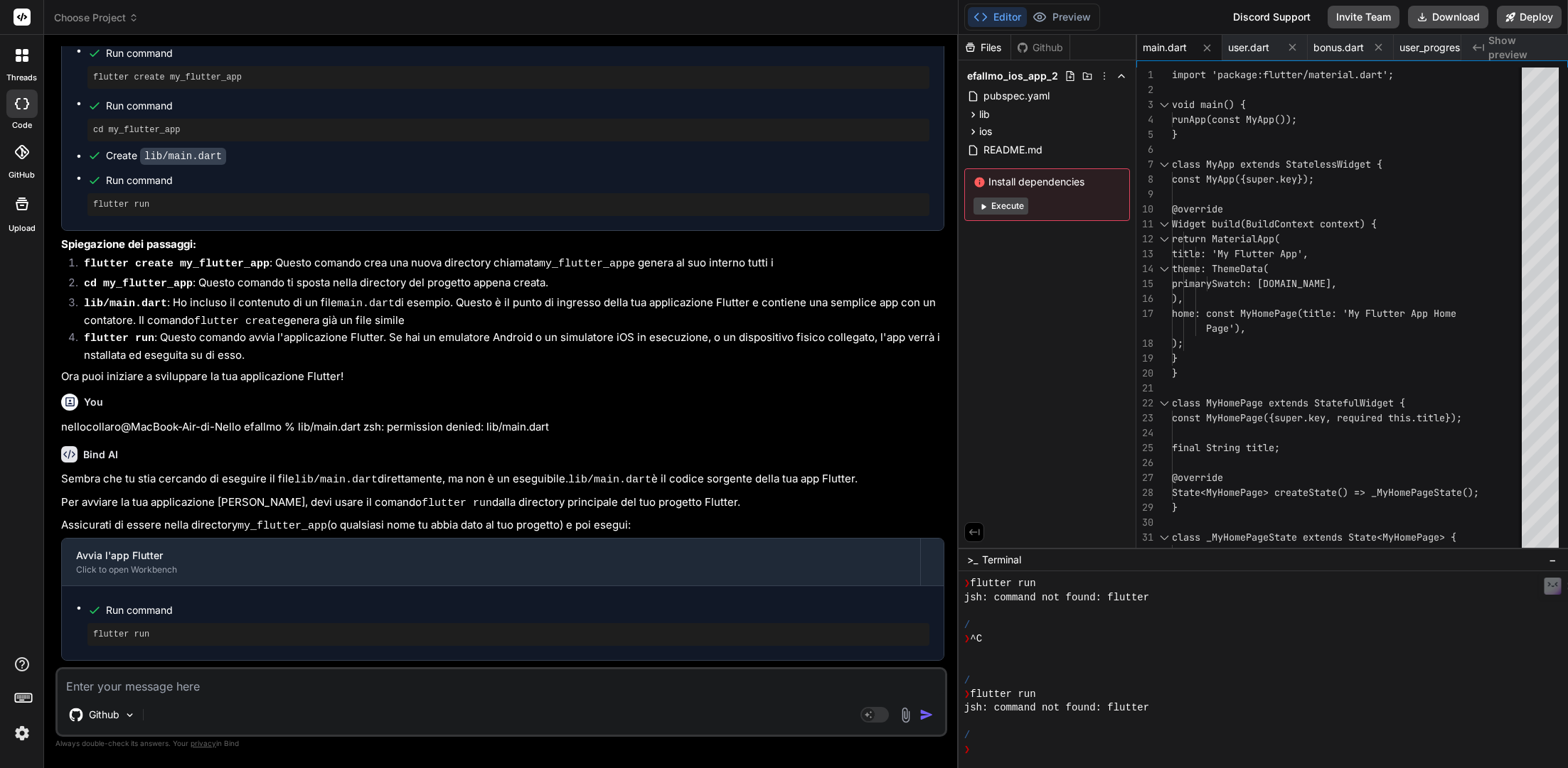
click at [278, 568] on div "Github" at bounding box center [501, 717] width 887 height 34
click at [274, 568] on div "Github Agent Mode. When this toggle is activated, AI automatically makes decisi…" at bounding box center [501, 701] width 892 height 70
click at [247, 568] on textarea at bounding box center [501, 682] width 887 height 26
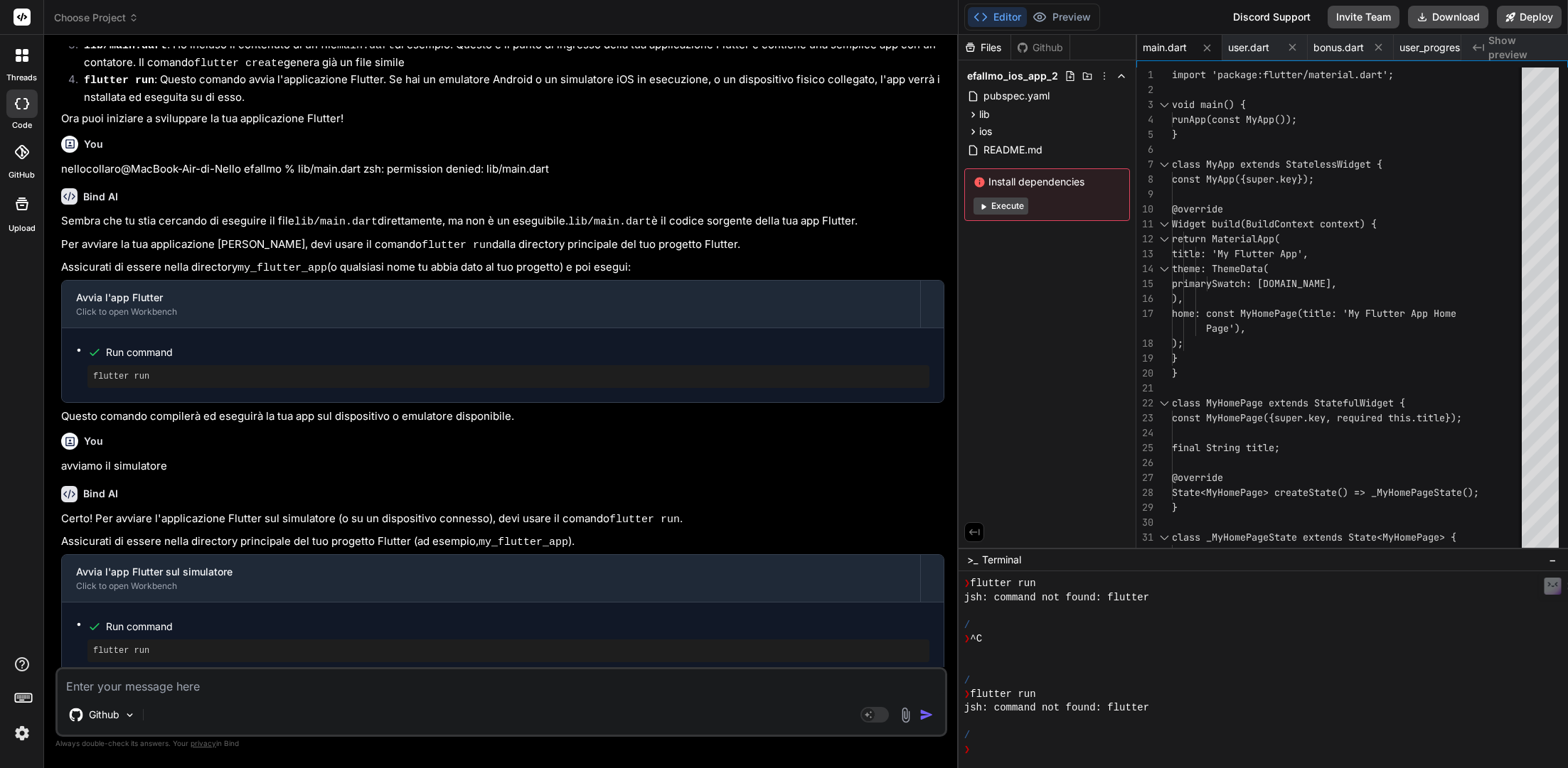
scroll to position [2486, 0]
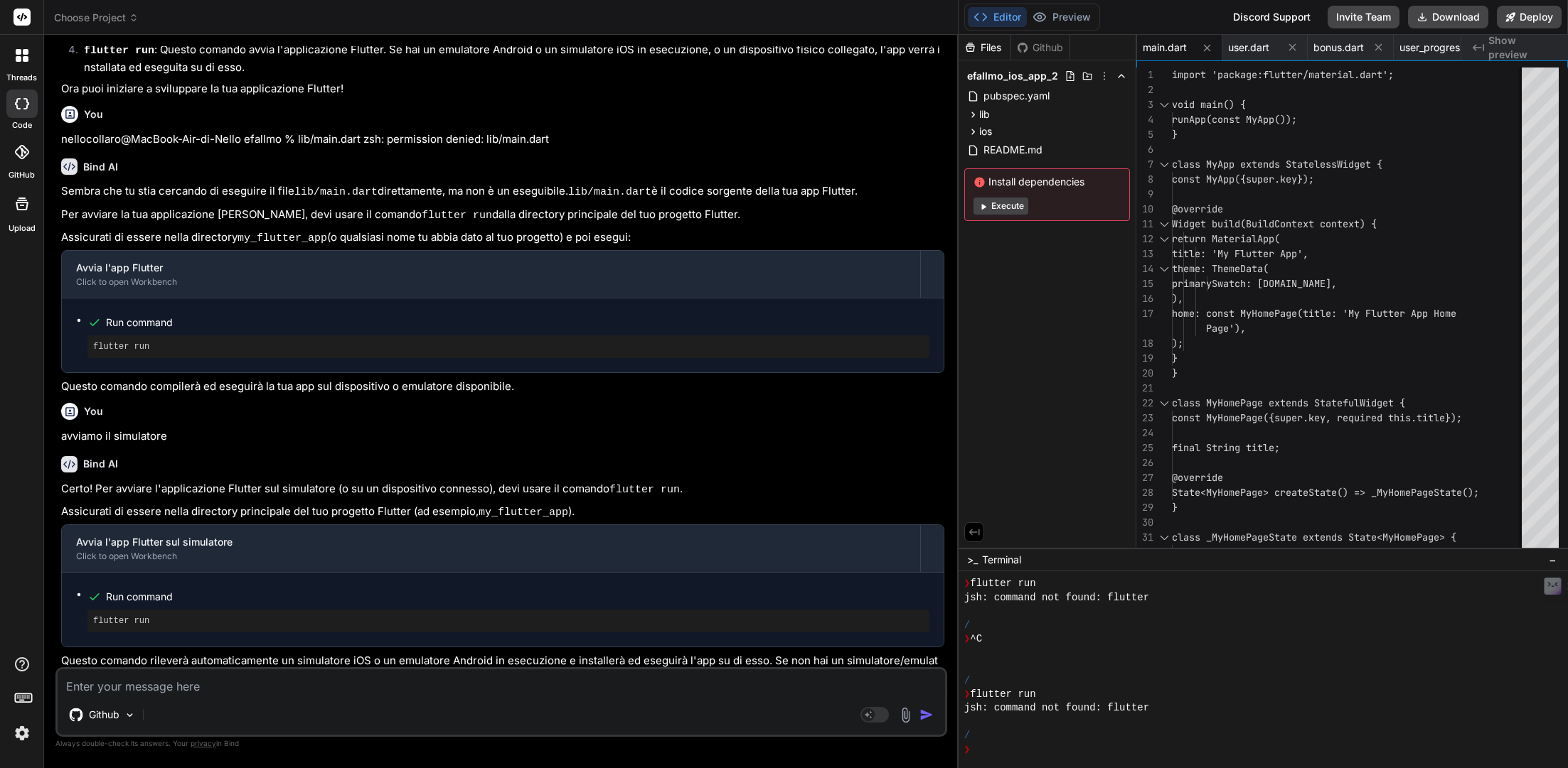
paste textarea "Connected devices: macOS (desktop) • [GEOGRAPHIC_DATA] • darwin-arm64 • macOS 2…"
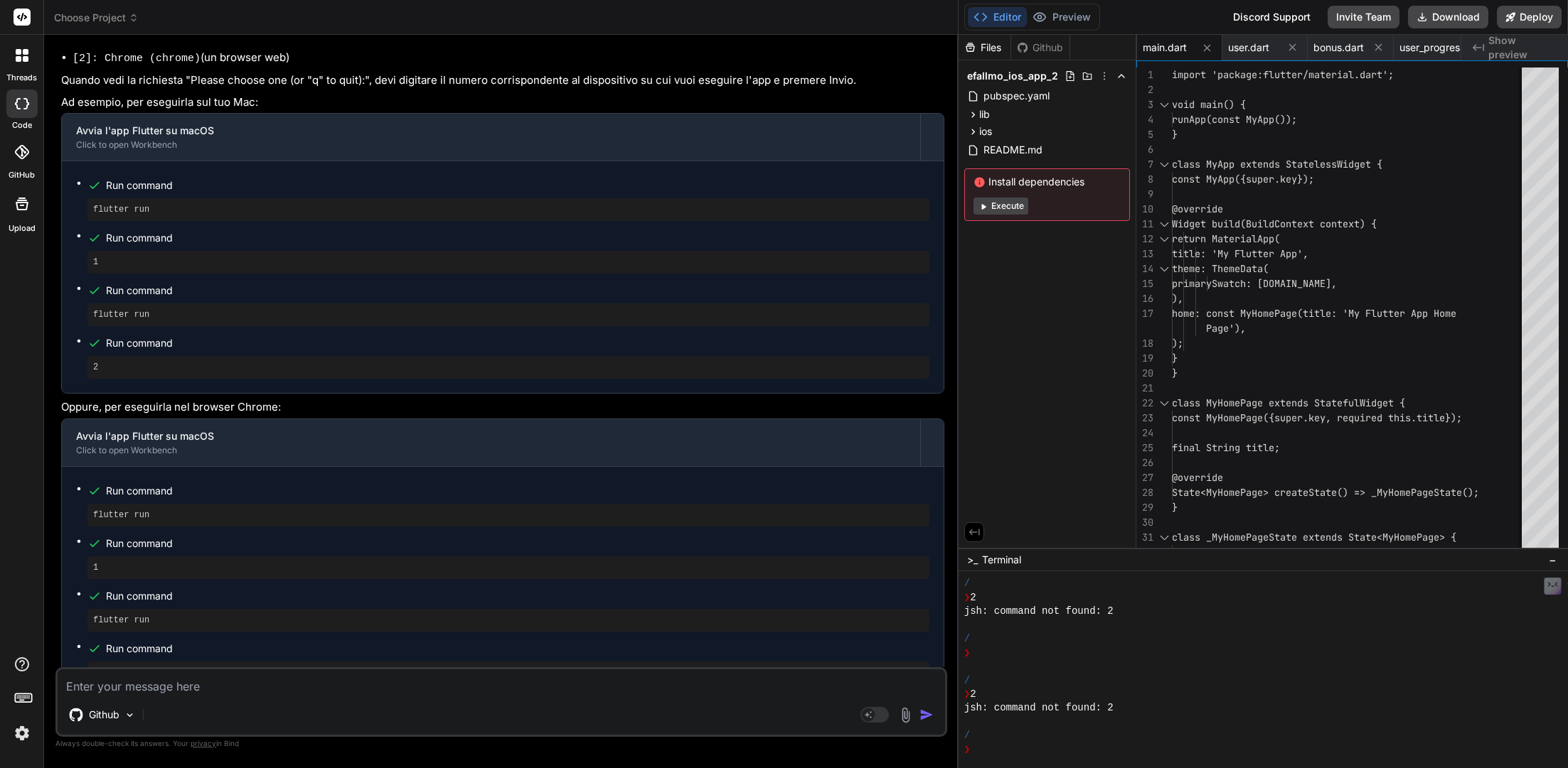
scroll to position [3479, 0]
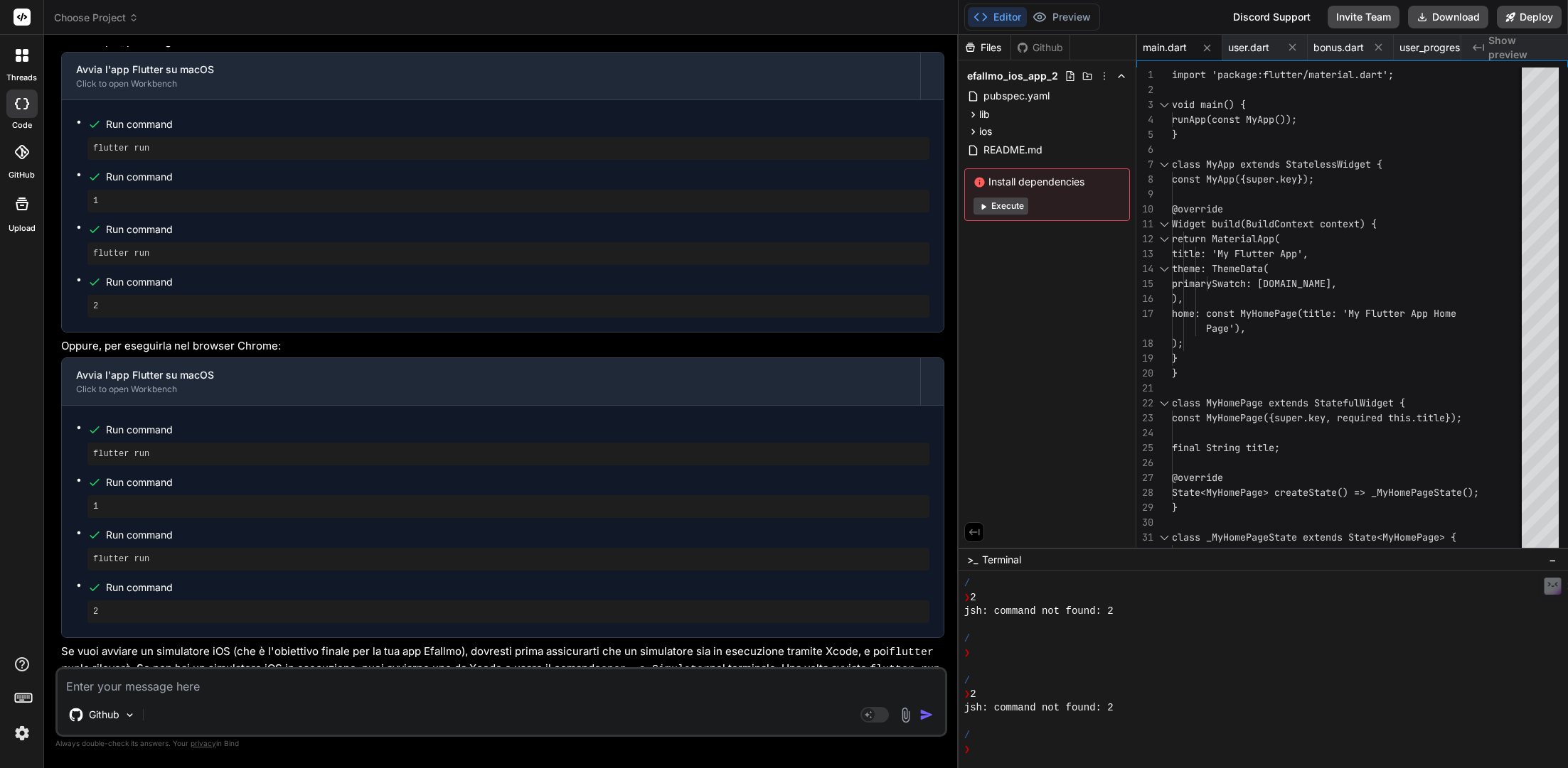
click at [304, 568] on textarea at bounding box center [501, 682] width 887 height 26
drag, startPoint x: 602, startPoint y: 641, endPoint x: 707, endPoint y: 639, distance: 105.0
click at [707, 568] on p "Se vuoi avviare un simulatore iOS (che è l'obiettivo finale per la tua app Efal…" at bounding box center [502, 669] width 883 height 51
copy code "pen -a Simulator"
click at [165, 568] on textarea at bounding box center [501, 682] width 887 height 26
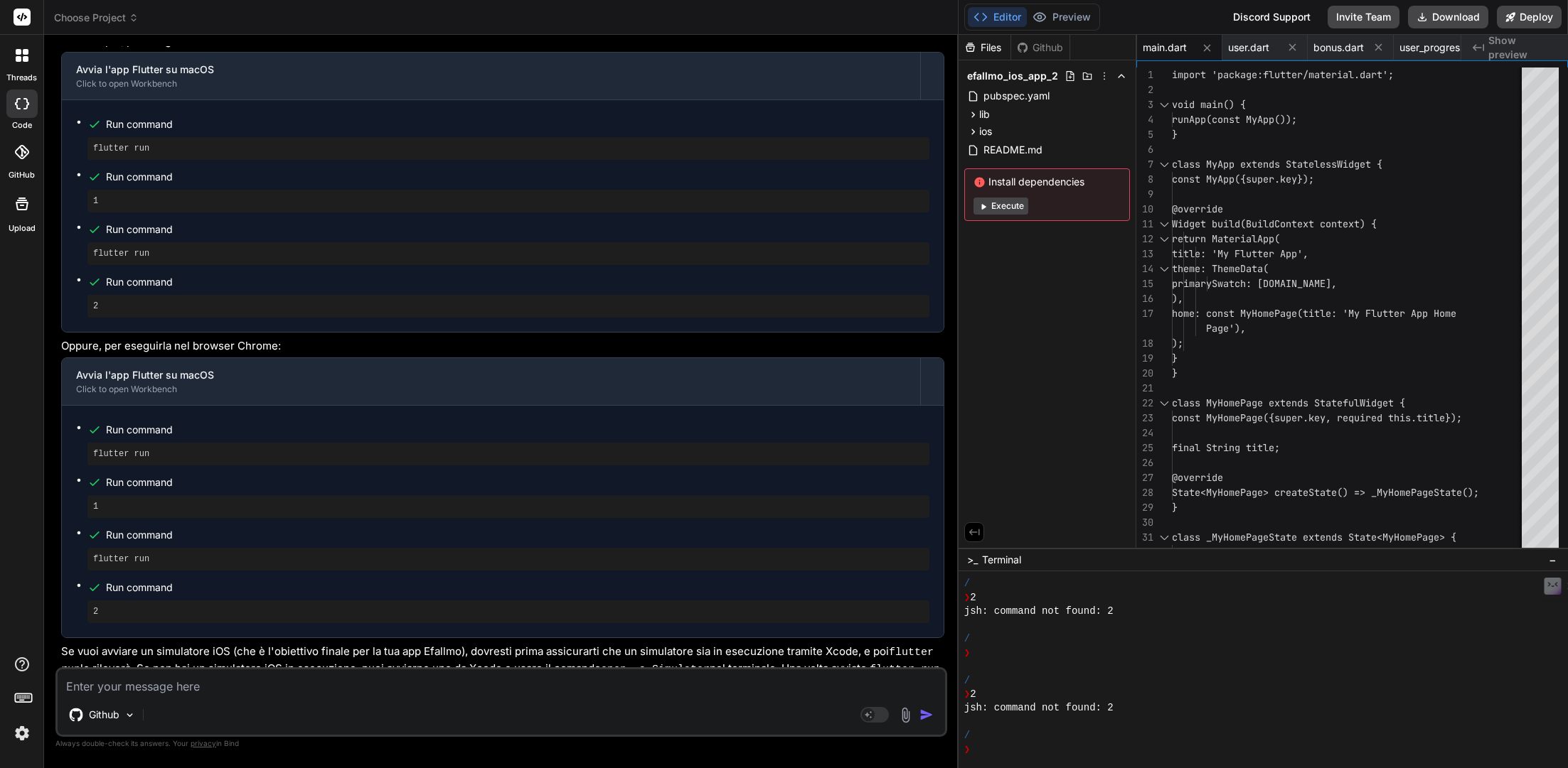
paste textarea "Launching lib/main.dart on iPhone 16 Plus in debug mode... Expected ios/Runner.…"
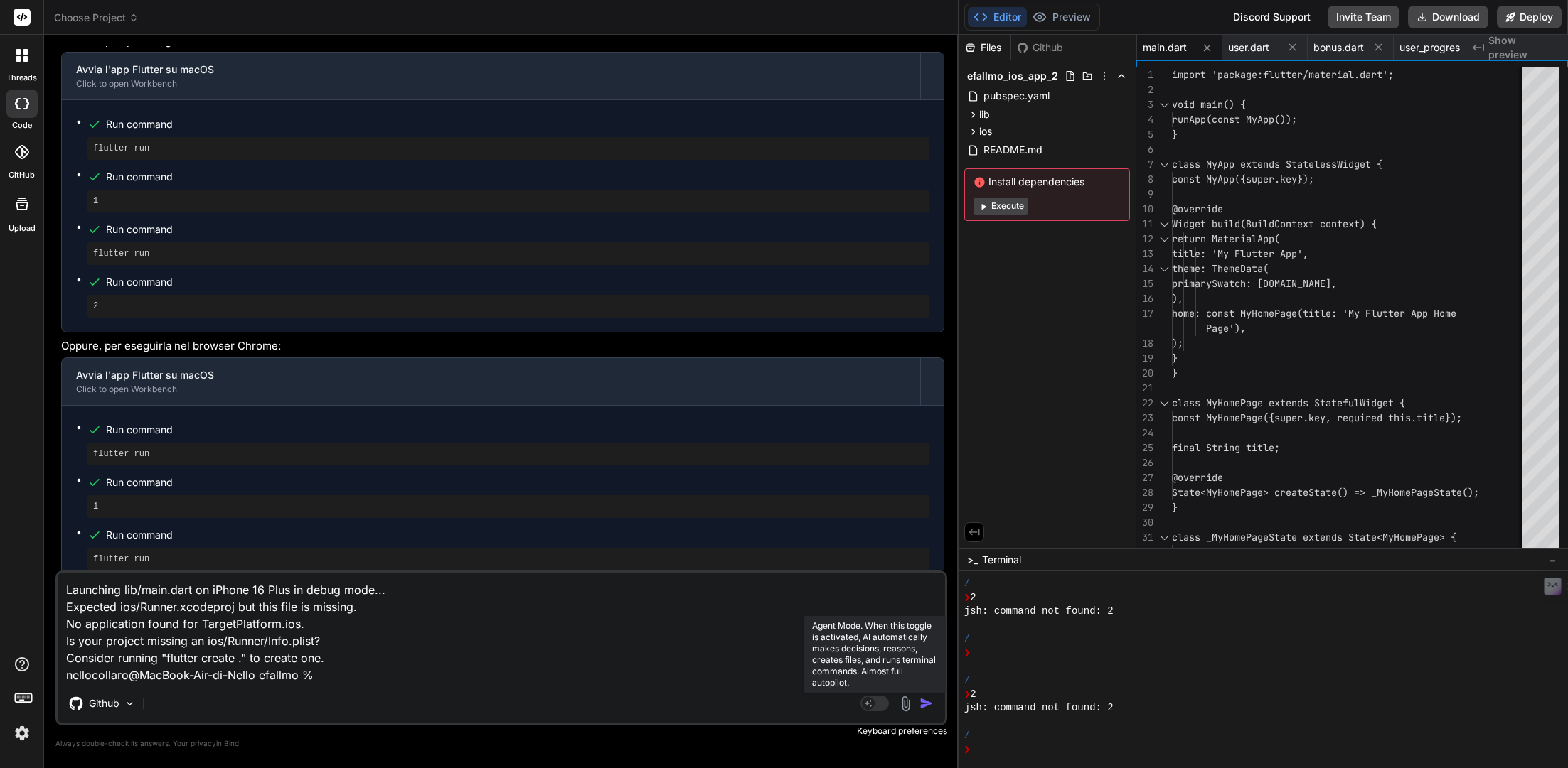
click at [868, 568] on rect at bounding box center [868, 704] width 13 height 13
click at [932, 568] on img "button" at bounding box center [926, 704] width 14 height 14
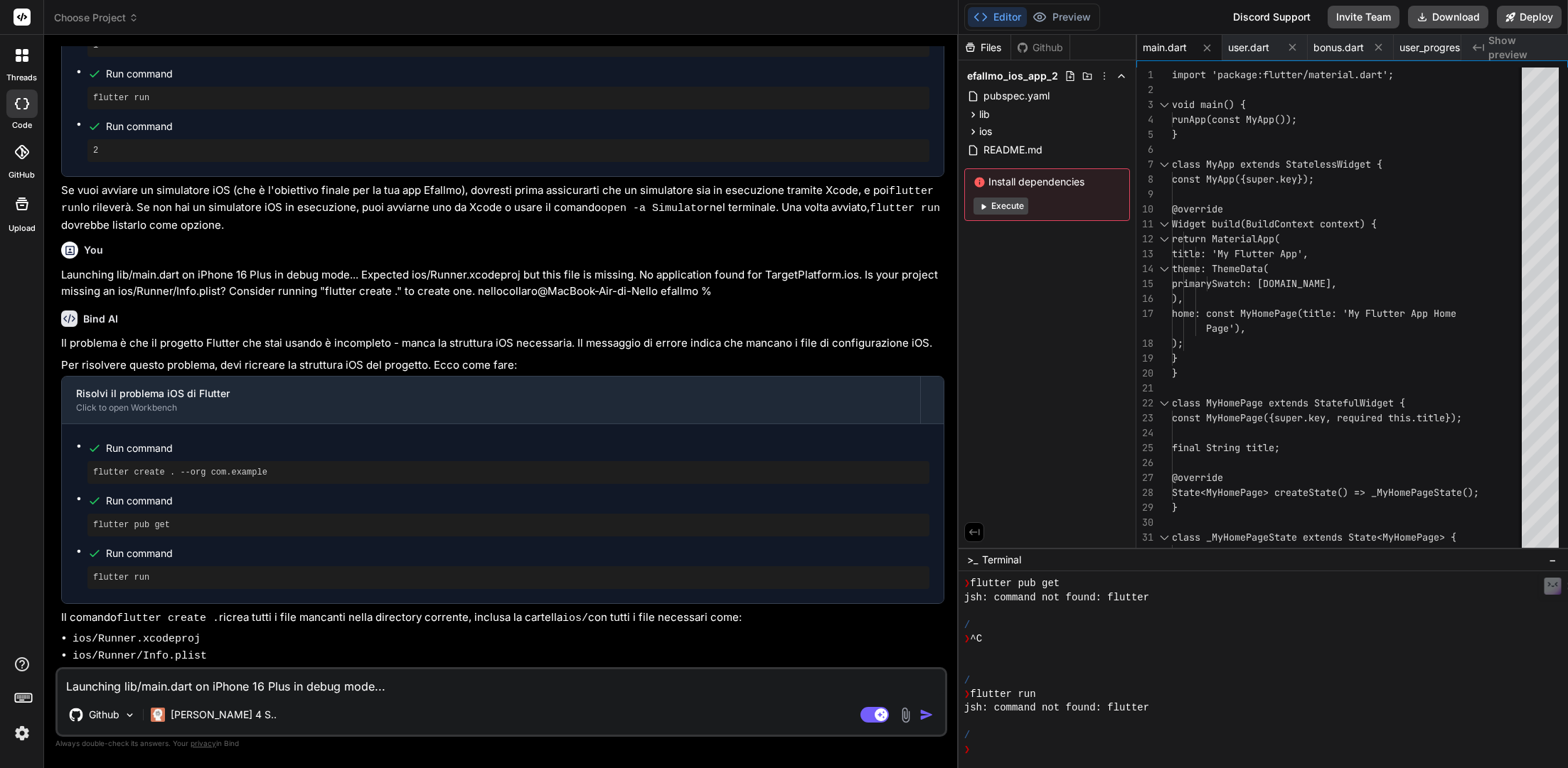
scroll to position [3965, 0]
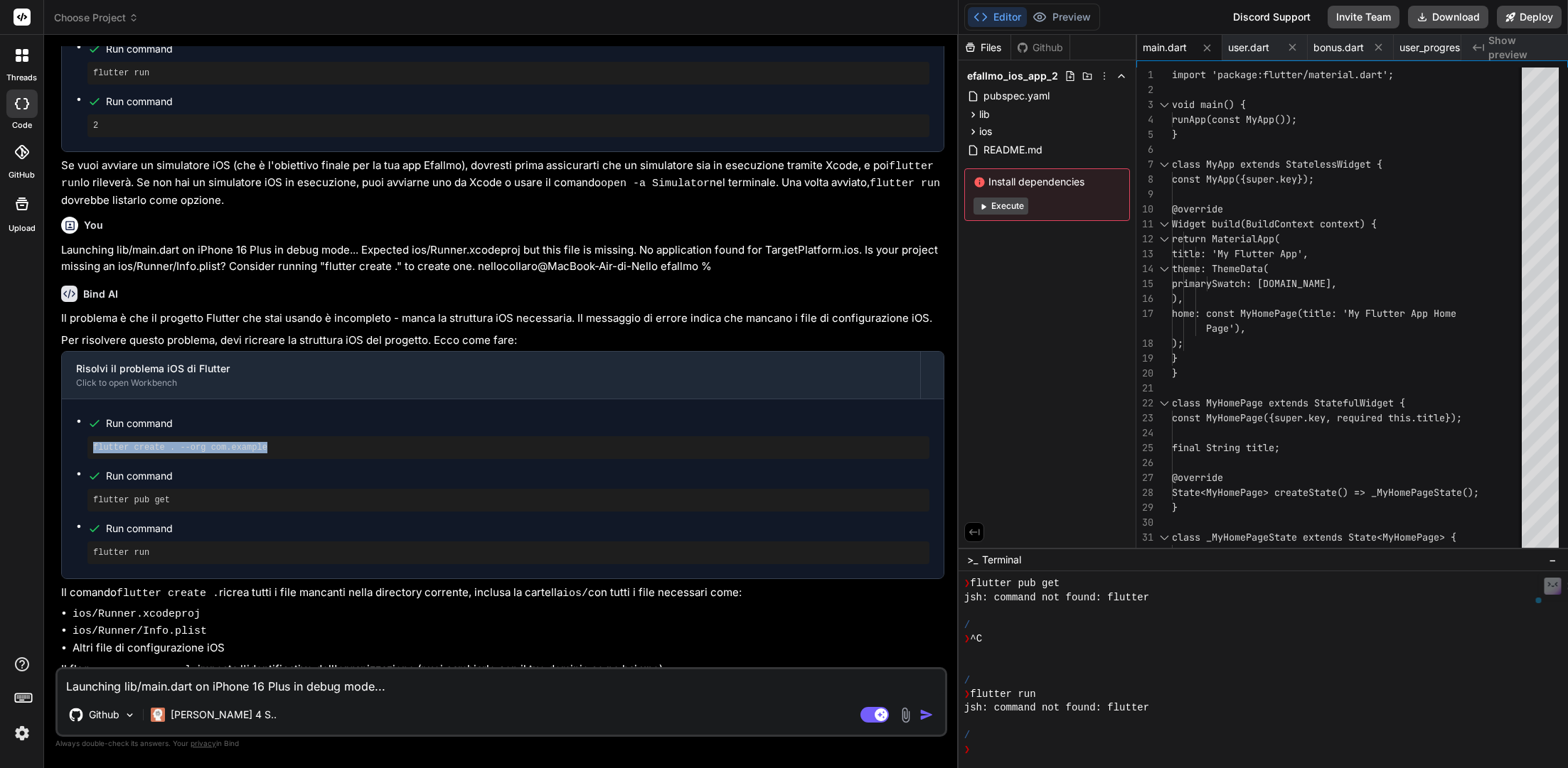
drag, startPoint x: 341, startPoint y: 417, endPoint x: 94, endPoint y: 410, distance: 247.1
click at [94, 436] on div "flutter create . --org com.example" at bounding box center [508, 447] width 842 height 22
copy pre "flutter create . --org com.example"
click at [163, 568] on textarea "Launching lib/main.dart on iPhone 16 Plus in debug mode... Expected ios/Runner.…" at bounding box center [501, 682] width 887 height 26
paste textarea "Launching lib/main.dart on iPhone 16 Plus in debug mode... Expected ios/Runner.…"
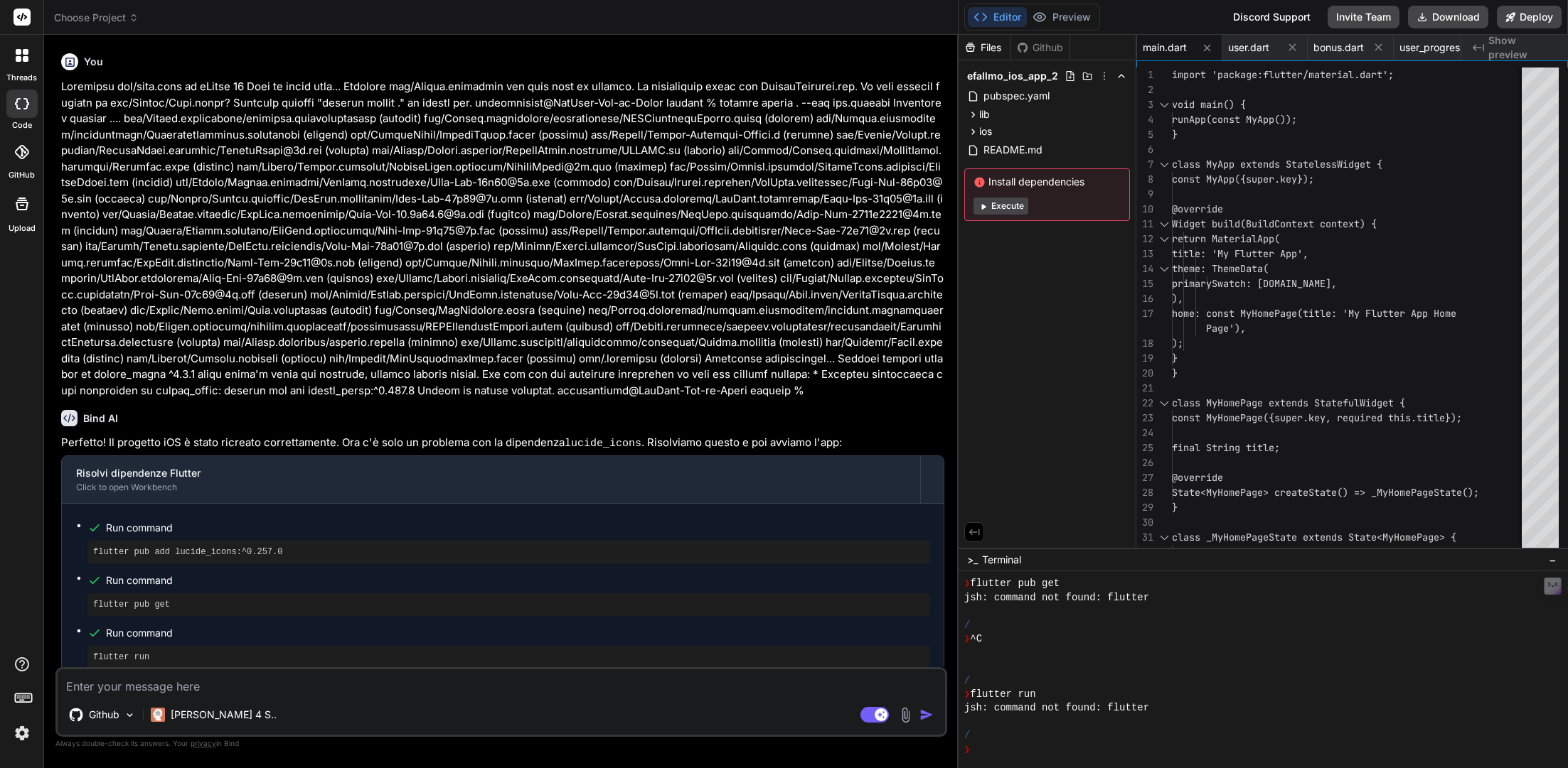
scroll to position [4623, 0]
click at [1161, 15] on button "Download" at bounding box center [1448, 17] width 80 height 22
click at [287, 544] on pre "flutter pub add lucide_icons:^0.257.0" at bounding box center [508, 550] width 830 height 11
click at [286, 544] on pre "flutter pub add lucide_icons:^0.257.0" at bounding box center [508, 550] width 830 height 11
drag, startPoint x: 286, startPoint y: 510, endPoint x: 112, endPoint y: 506, distance: 174.0
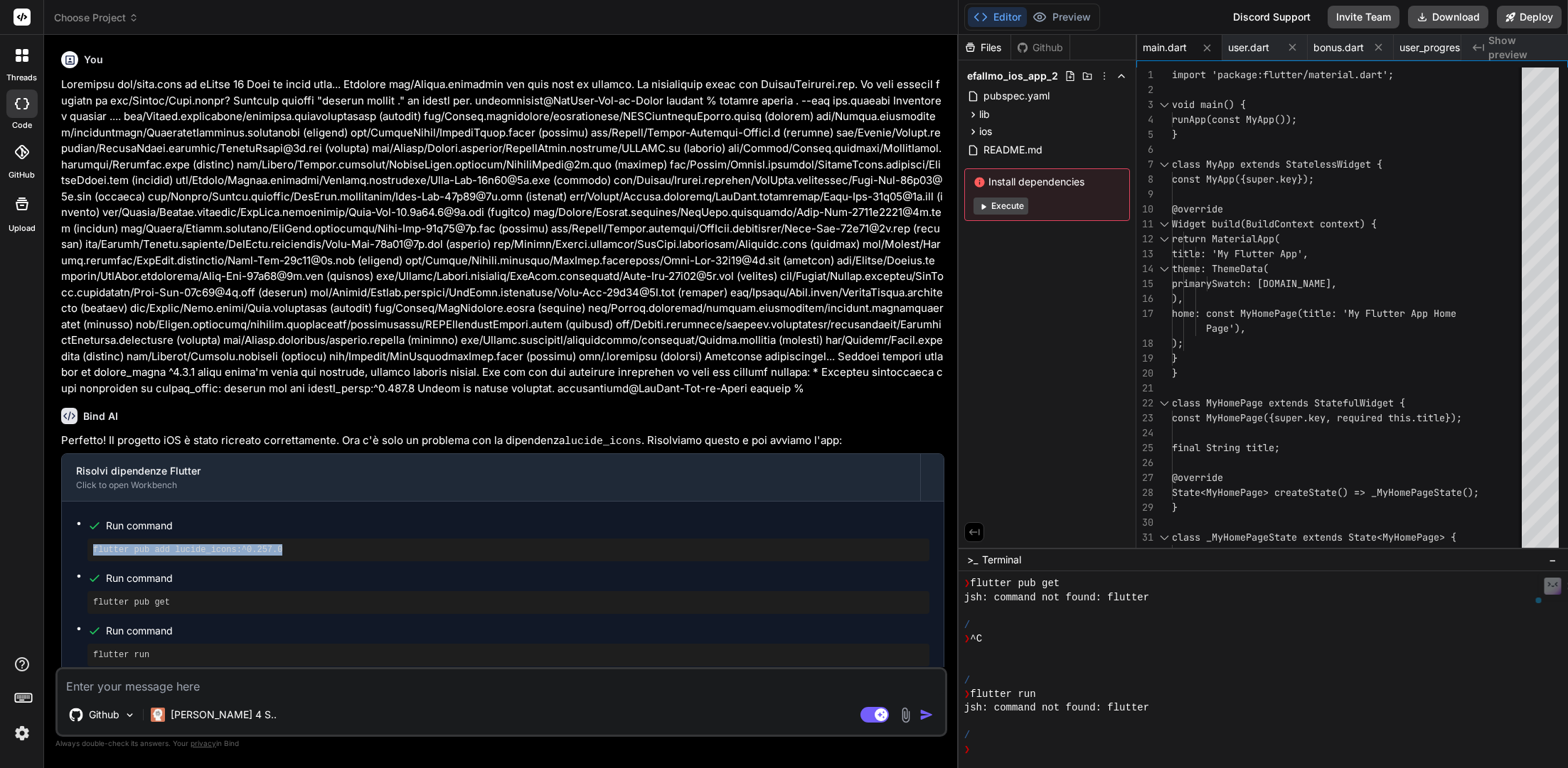
click at [112, 544] on pre "flutter pub add lucide_icons:^0.257.0" at bounding box center [508, 550] width 830 height 11
copy pre "flutter pub add lucide_icons:^0.257.0"
drag, startPoint x: 192, startPoint y: 564, endPoint x: 67, endPoint y: 565, distance: 125.0
click at [67, 565] on div "Run command flutter pub add lucide_icons:^0.257.0 Run command flutter pub get R…" at bounding box center [502, 591] width 881 height 179
click at [218, 568] on textarea at bounding box center [501, 682] width 887 height 26
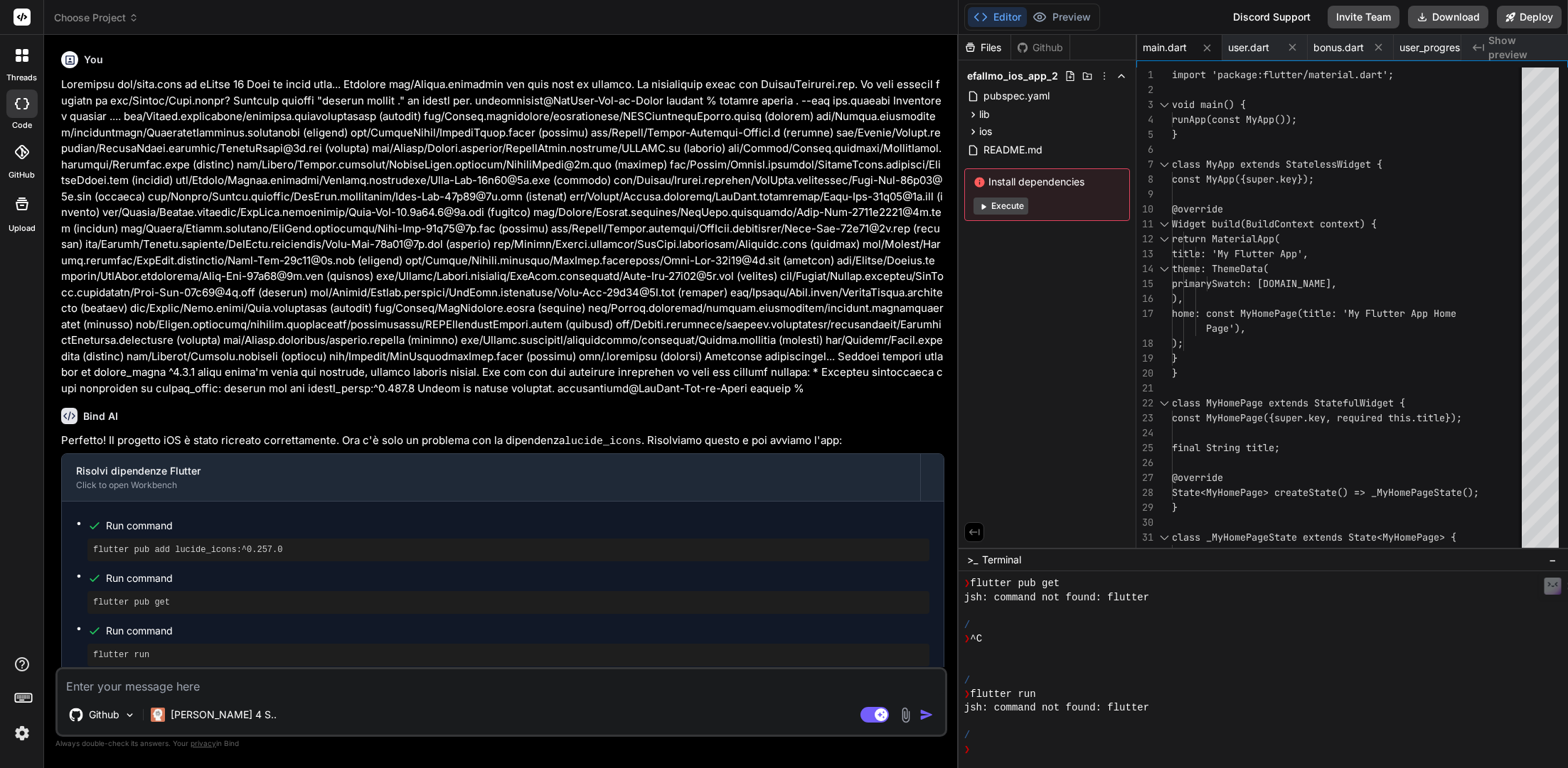
paste textarea "Because efallmo depends on lucide_icons ^1.0.0 which doesn't match any versions…"
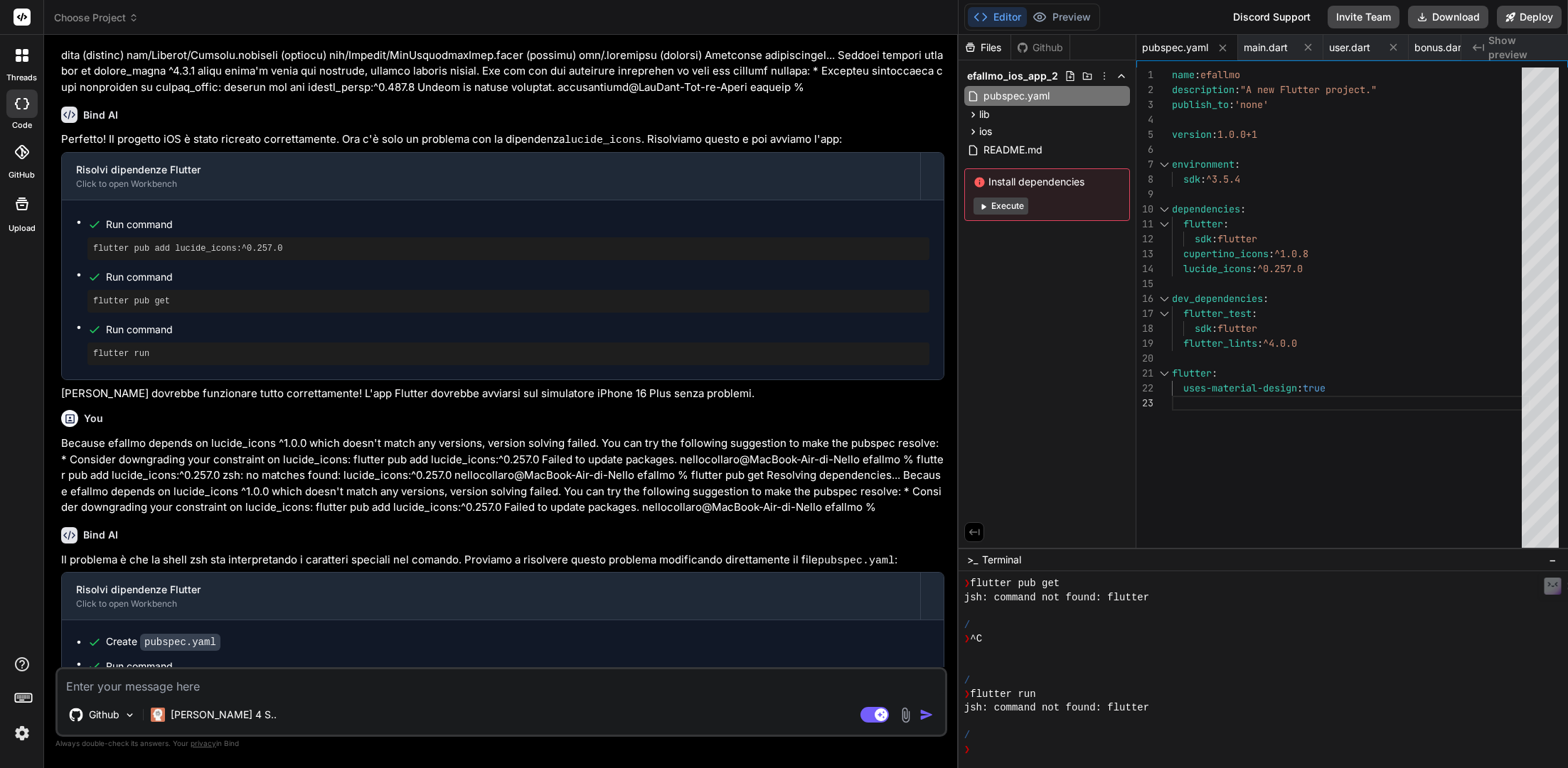
scroll to position [5010, 0]
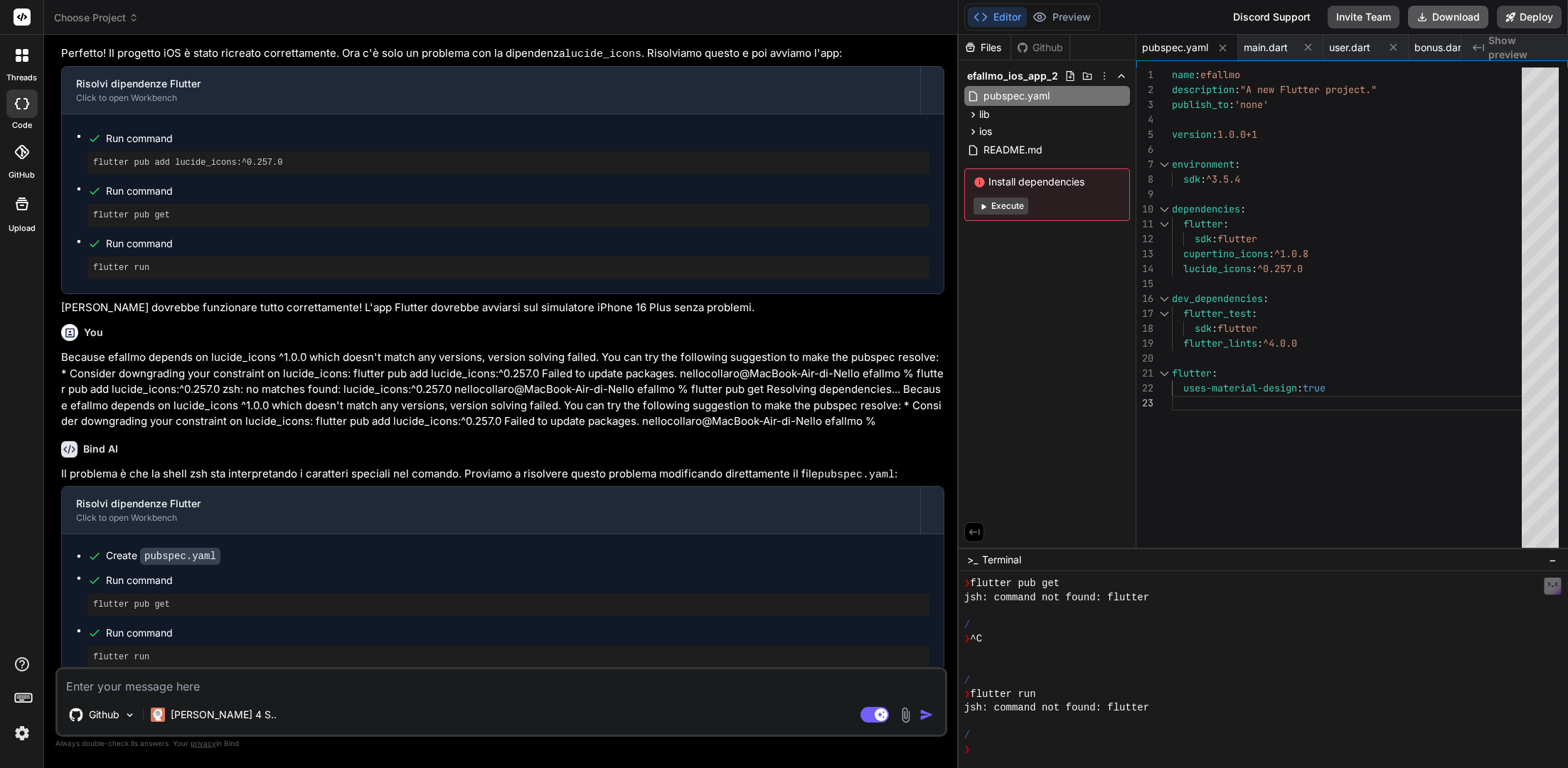
click at [1161, 9] on button "Download" at bounding box center [1448, 17] width 80 height 22
drag, startPoint x: 191, startPoint y: 570, endPoint x: 65, endPoint y: 569, distance: 126.0
click at [65, 568] on div "Create pubspec.yaml Run command flutter pub get Run command flutter run" at bounding box center [502, 608] width 881 height 148
drag, startPoint x: 172, startPoint y: 613, endPoint x: 72, endPoint y: 612, distance: 100.0
click at [72, 568] on div "Create pubspec.yaml Run command flutter pub get Run command flutter run" at bounding box center [502, 608] width 881 height 148
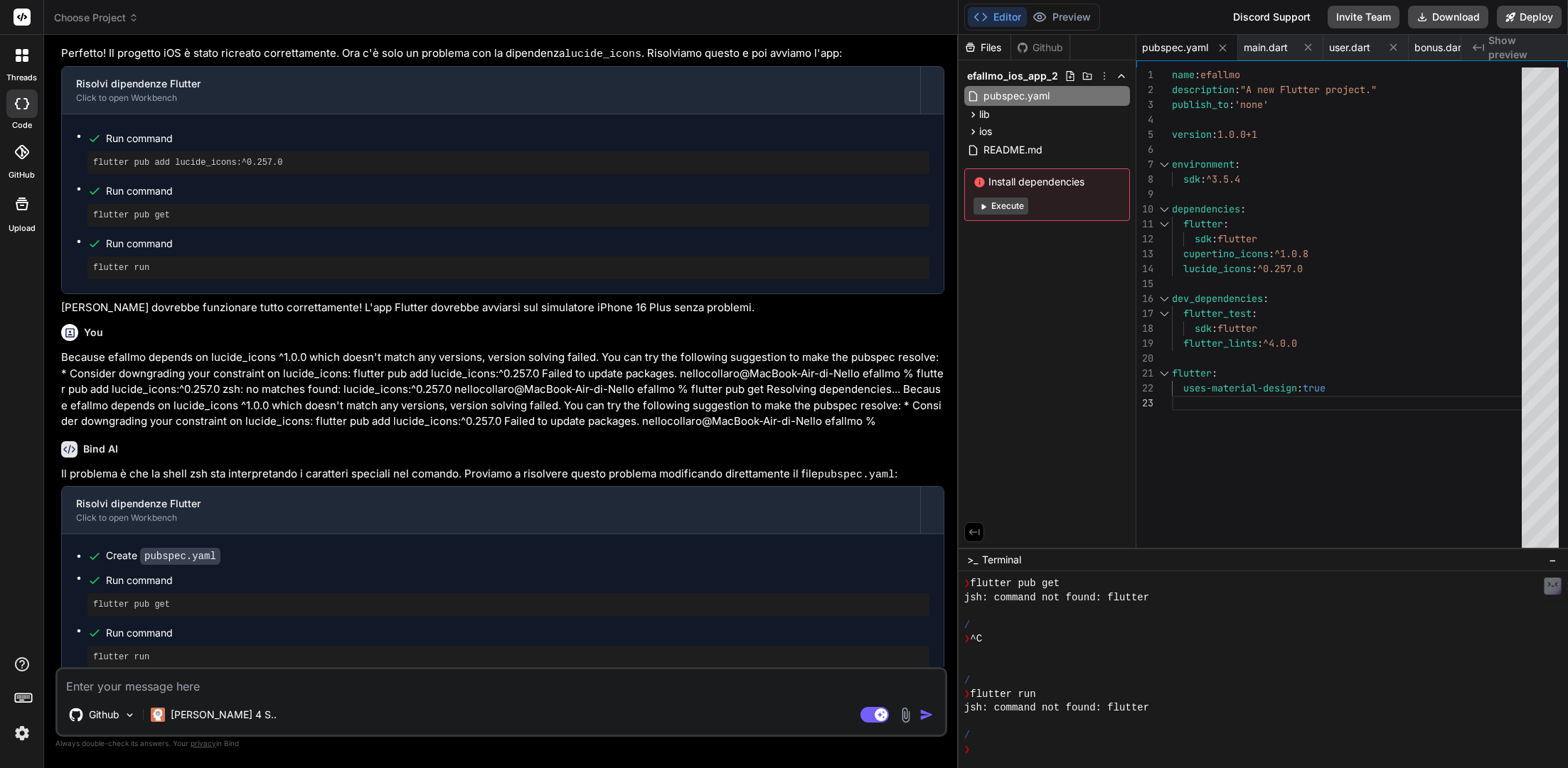
click at [314, 568] on textarea at bounding box center [501, 682] width 887 height 26
paste textarea "You can try the following suggestion to make the pubspec resolve: * Consider do…"
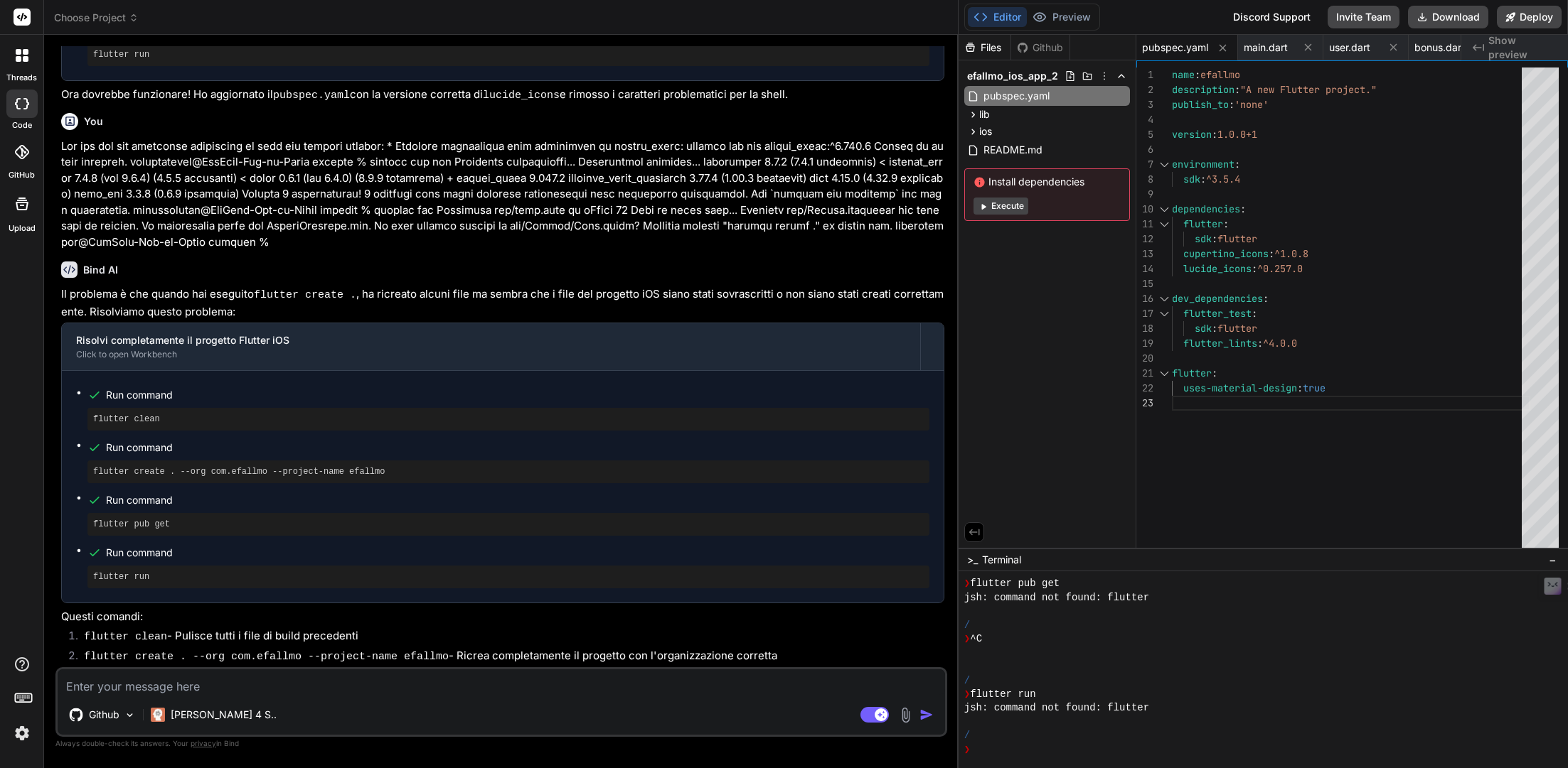
scroll to position [5620, 0]
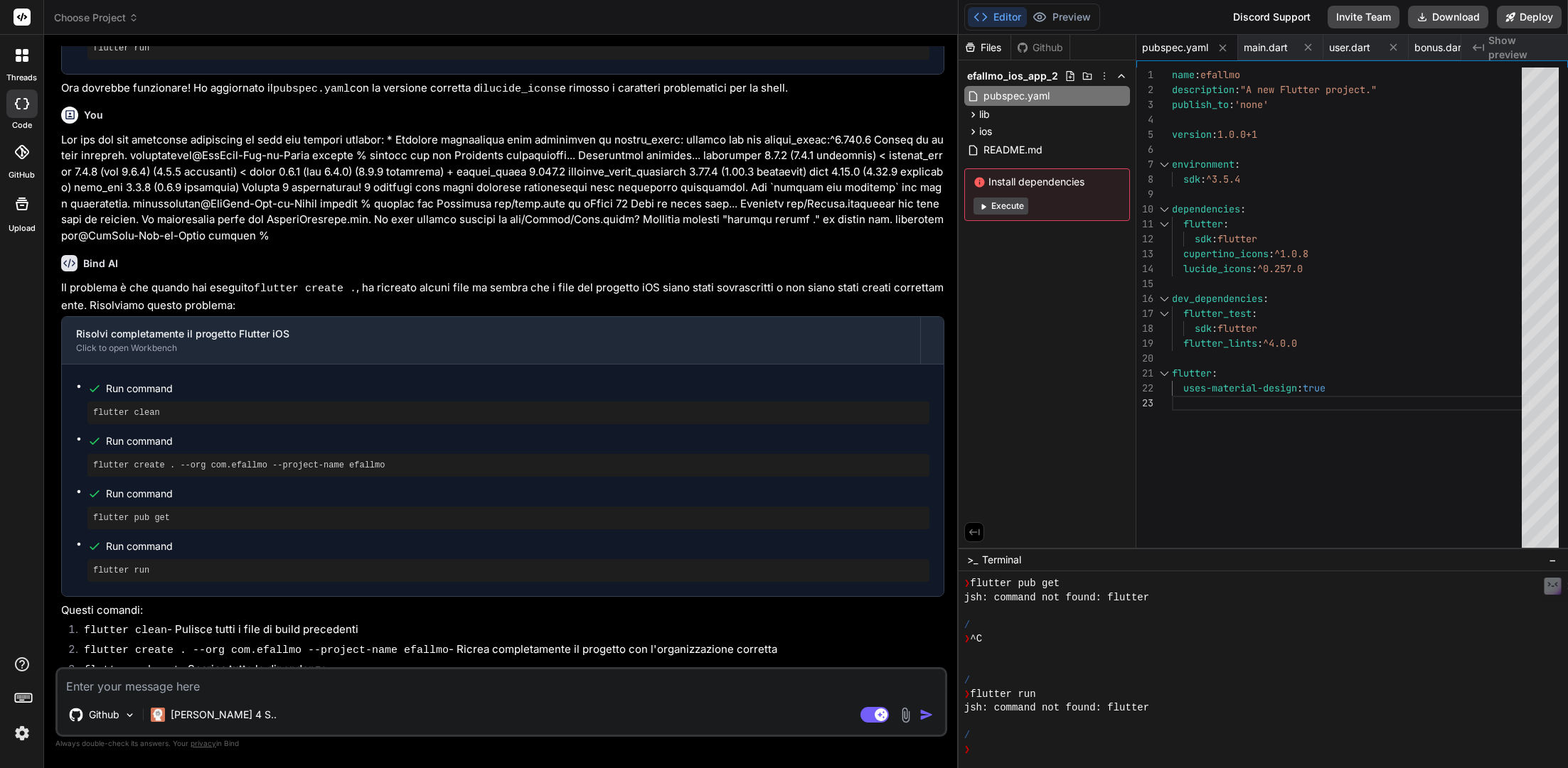
click at [249, 407] on pre "flutter clean" at bounding box center [508, 413] width 830 height 11
drag, startPoint x: 201, startPoint y: 363, endPoint x: 99, endPoint y: 363, distance: 102.0
click at [99, 407] on pre "flutter clean" at bounding box center [508, 413] width 830 height 11
drag, startPoint x: 171, startPoint y: 373, endPoint x: 80, endPoint y: 368, distance: 91.1
click at [80, 378] on ul "Run command flutter clean Run command flutter create . --org com.efallmo --proj…" at bounding box center [503, 480] width 853 height 204
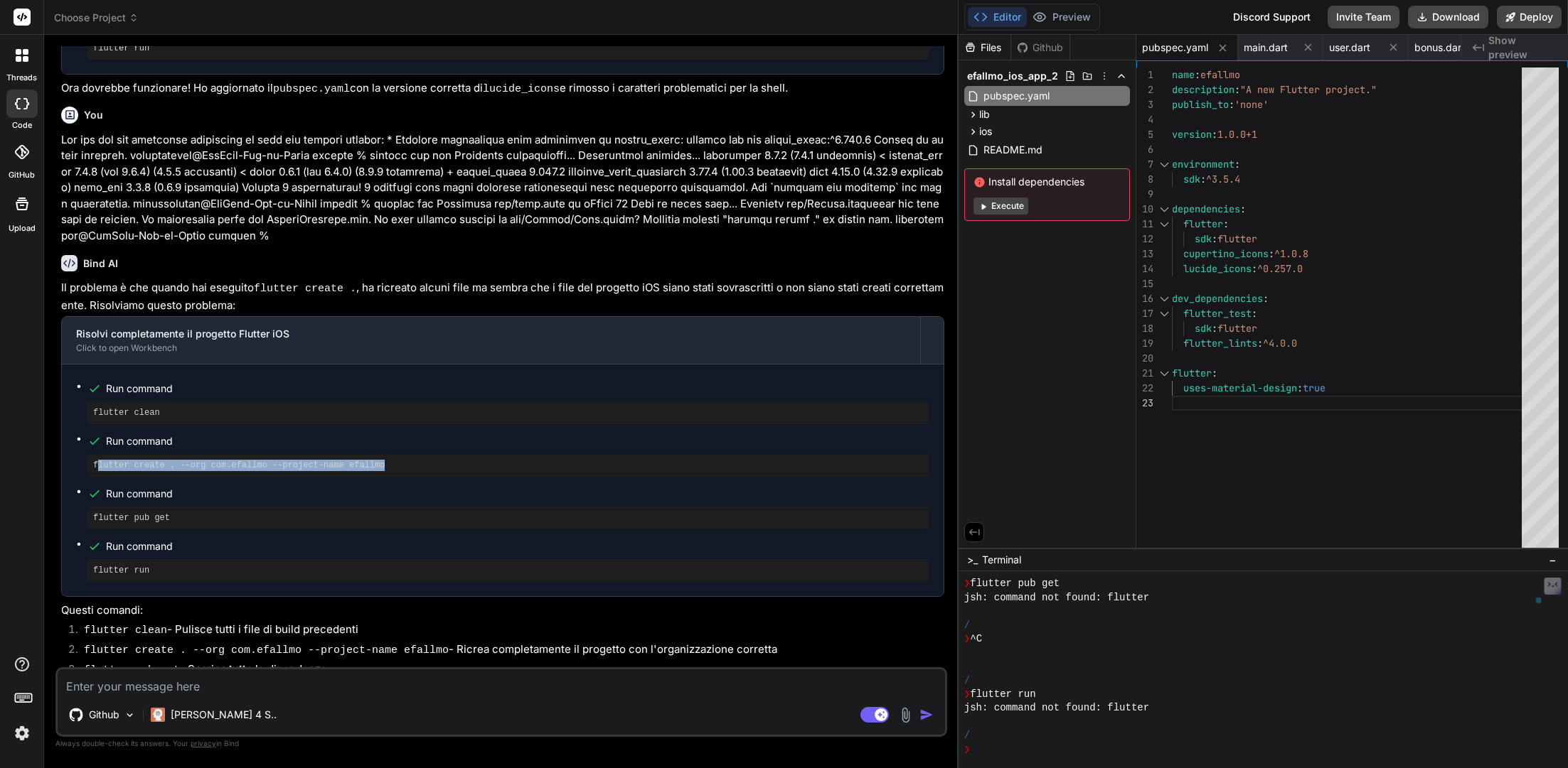
drag, startPoint x: 407, startPoint y: 422, endPoint x: 99, endPoint y: 423, distance: 308.0
click at [99, 460] on pre "flutter create . --org com.efallmo --project-name efallmo" at bounding box center [508, 466] width 830 height 11
click at [344, 437] on ul "Run command flutter clean Run command flutter create . --org com.efallmo --proj…" at bounding box center [503, 480] width 853 height 204
drag, startPoint x: 398, startPoint y: 418, endPoint x: 67, endPoint y: 414, distance: 331.0
click at [72, 414] on div "Run command flutter clean Run command flutter create . --org com.efallmo --proj…" at bounding box center [502, 480] width 881 height 232
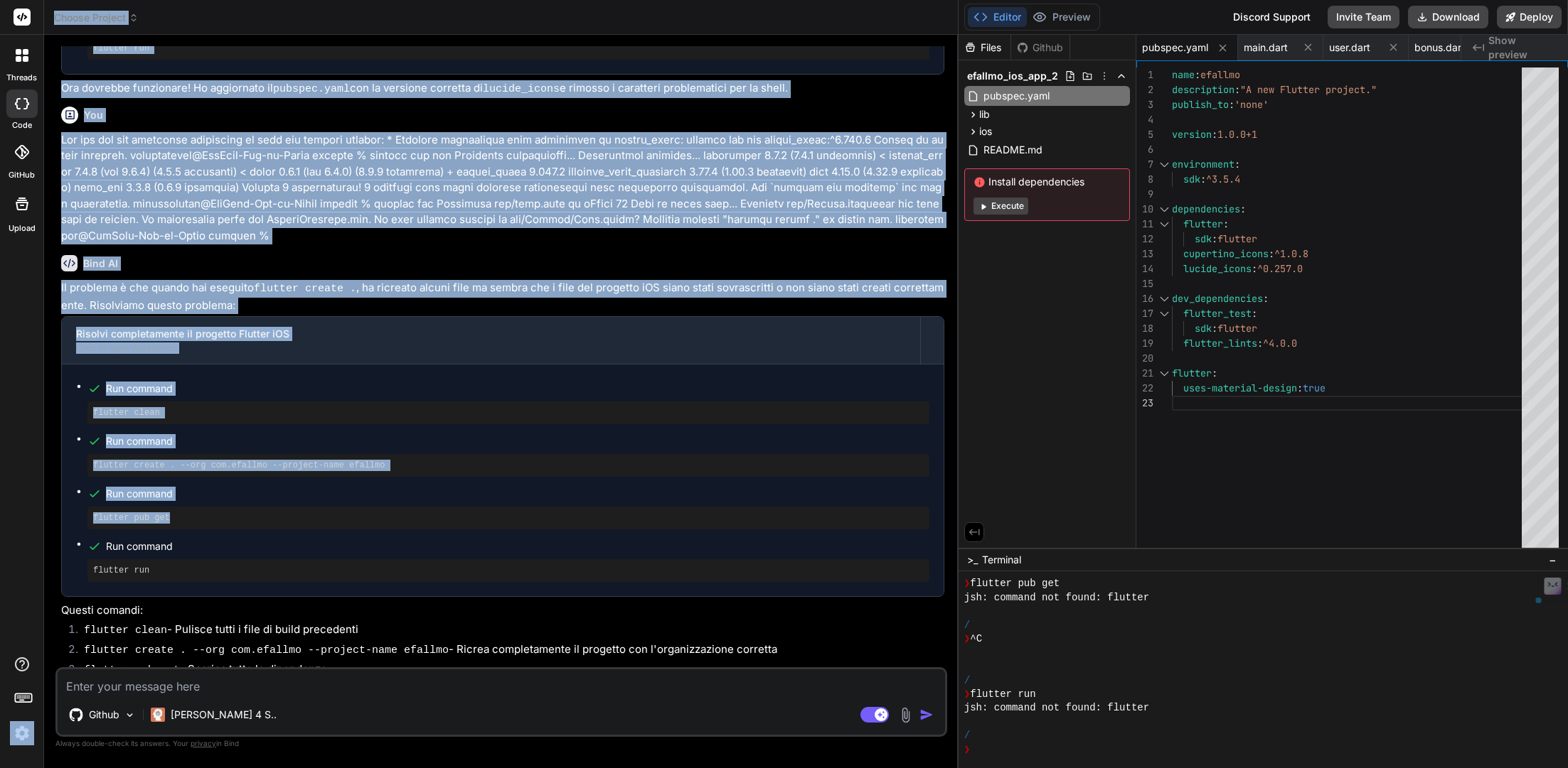
drag, startPoint x: 185, startPoint y: 478, endPoint x: 30, endPoint y: 465, distance: 155.5
click at [30, 465] on div "threads code GitHub Upload Choose Project Created with Pixso. Bind AI Web Searc…" at bounding box center [784, 384] width 1568 height 768
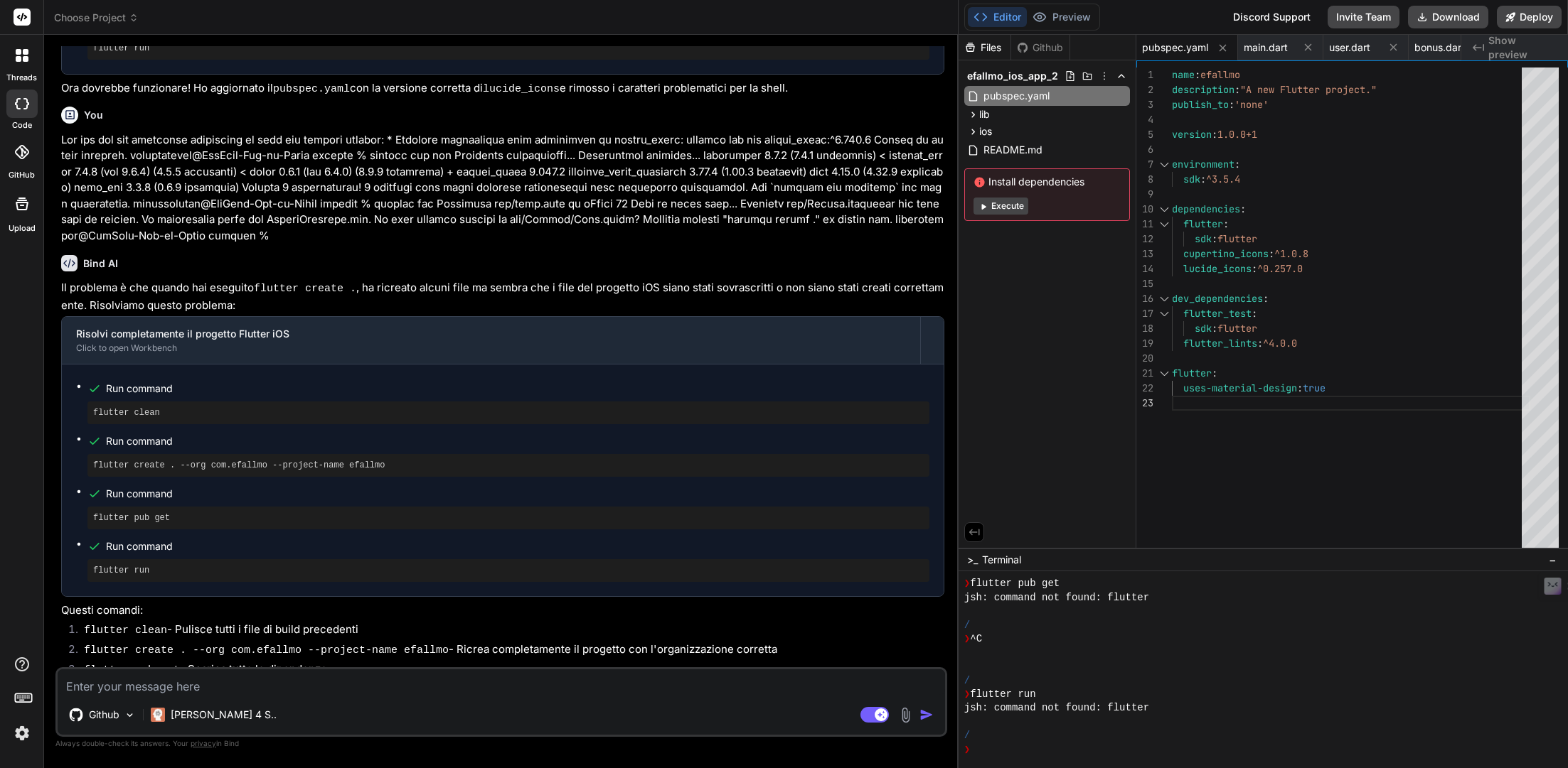
click at [141, 512] on pre "flutter pub get" at bounding box center [508, 518] width 830 height 11
drag, startPoint x: 191, startPoint y: 475, endPoint x: 91, endPoint y: 472, distance: 100.0
click at [91, 507] on div "flutter pub get" at bounding box center [508, 518] width 842 height 22
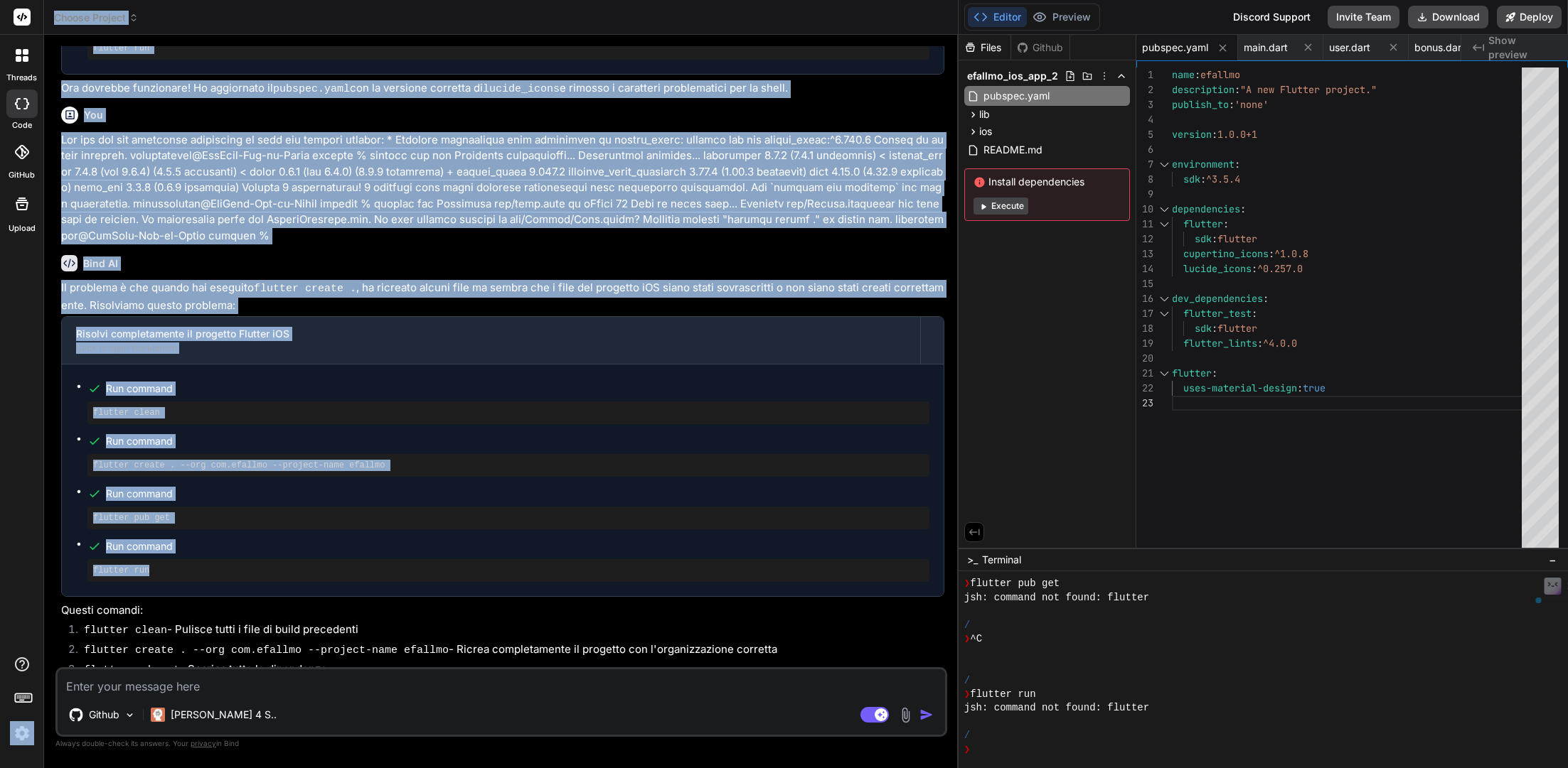
drag, startPoint x: 166, startPoint y: 527, endPoint x: 42, endPoint y: 522, distance: 124.1
click at [42, 522] on div "threads code GitHub Upload Choose Project Created with Pixso. Bind AI Web Searc…" at bounding box center [784, 384] width 1568 height 768
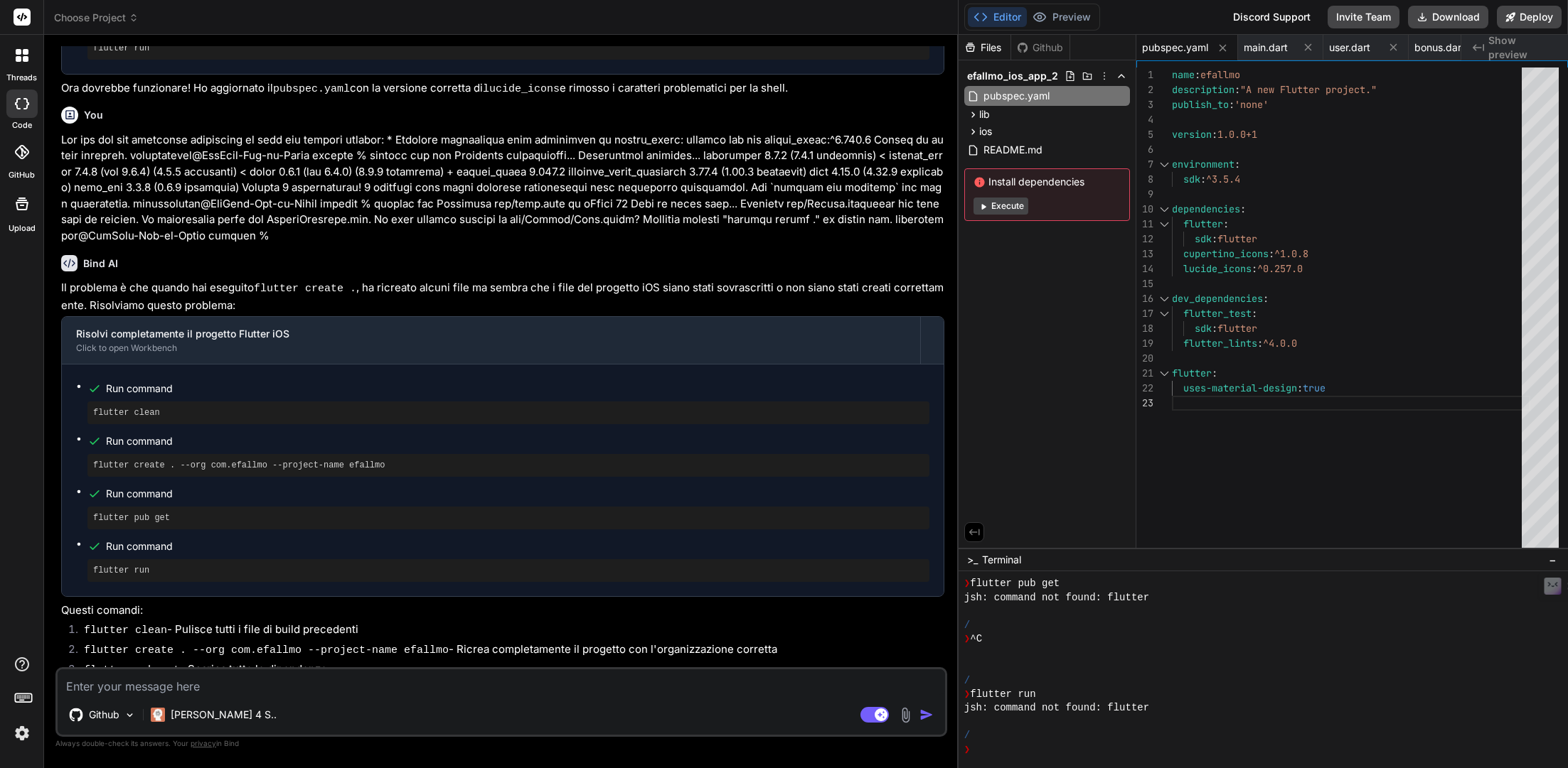
click at [142, 565] on pre "flutter run" at bounding box center [508, 571] width 830 height 11
drag, startPoint x: 162, startPoint y: 532, endPoint x: 77, endPoint y: 531, distance: 85.0
click at [77, 531] on ul "Run command flutter clean Run command flutter create . --org com.efallmo --proj…" at bounding box center [503, 480] width 853 height 204
click at [294, 568] on textarea at bounding box center [501, 682] width 887 height 26
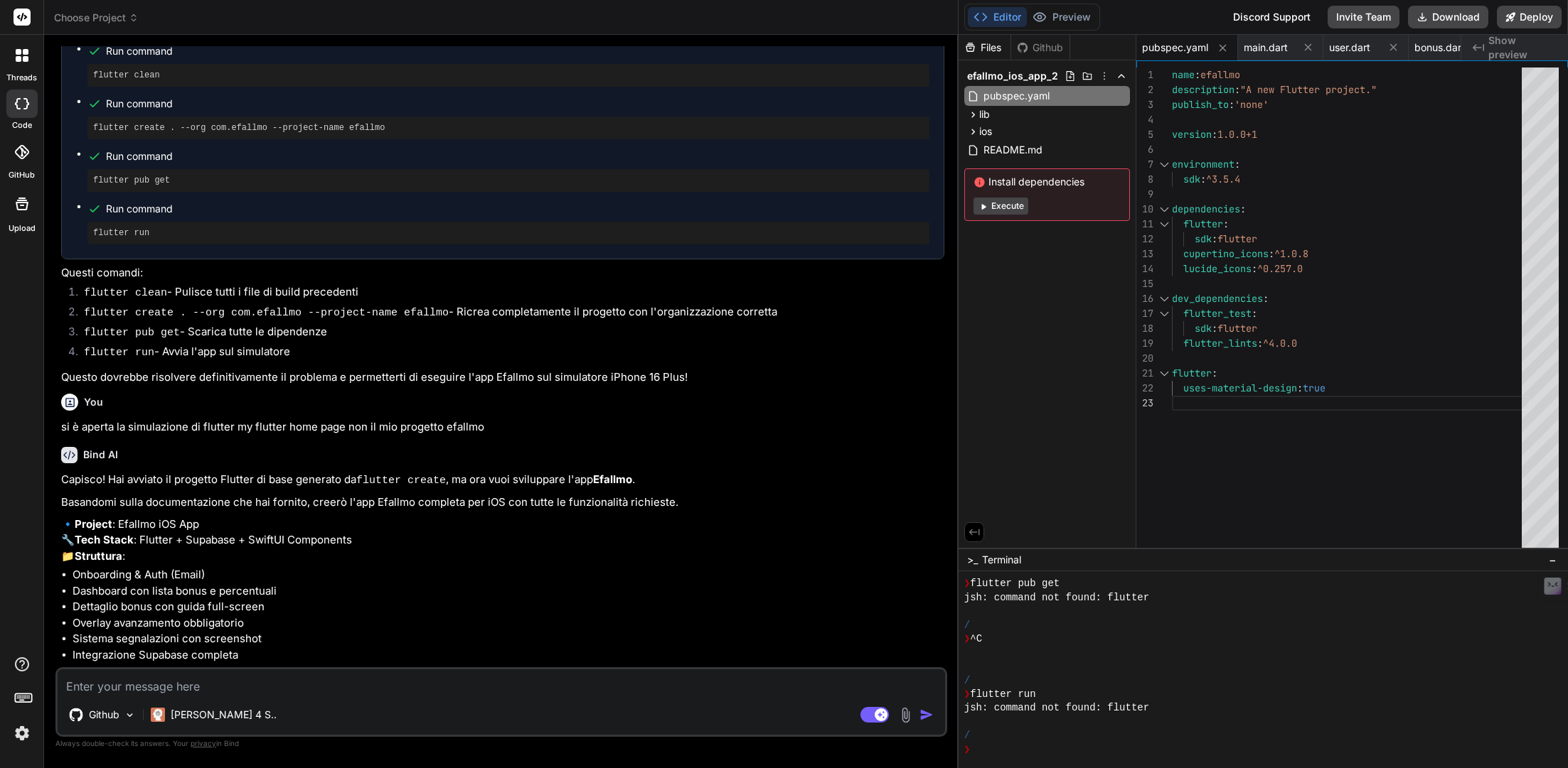
scroll to position [6068, 0]
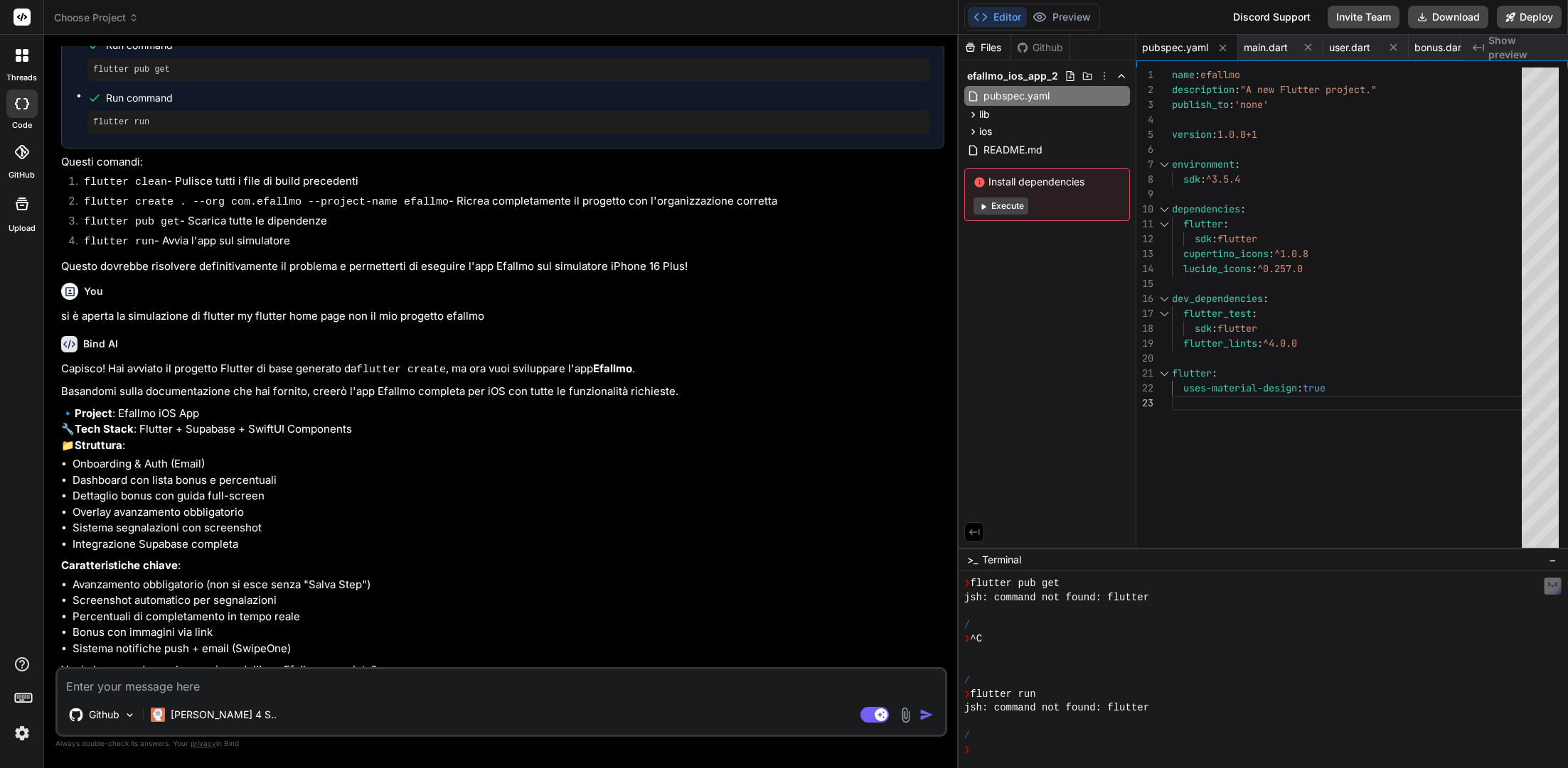
click at [232, 568] on textarea at bounding box center [501, 682] width 887 height 26
paste textarea "### Loremipsu dol Sitametc Adipis elitse do'eiu tEM incididu "Utlabor". E'dolo …"
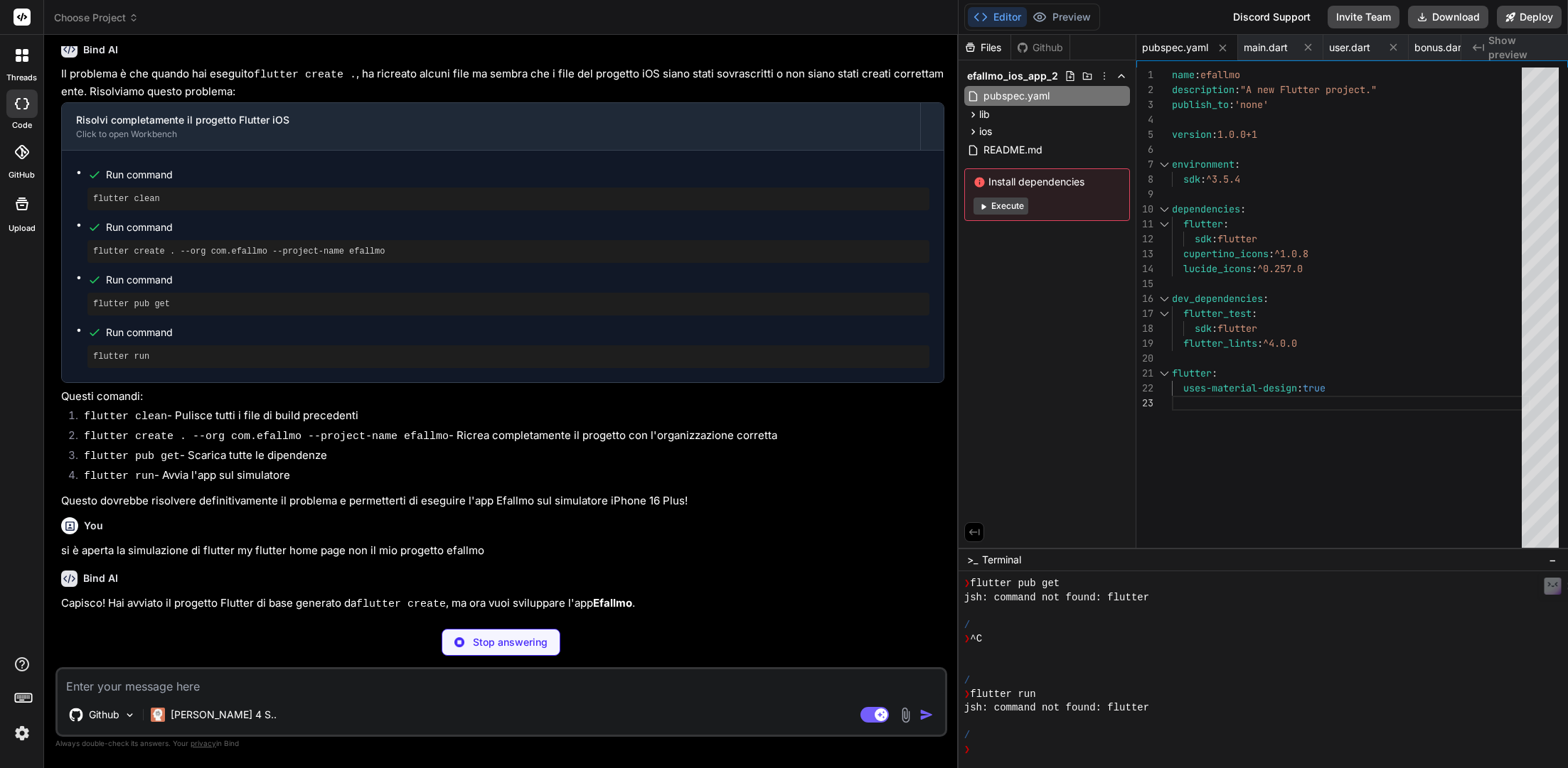
scroll to position [5827, 0]
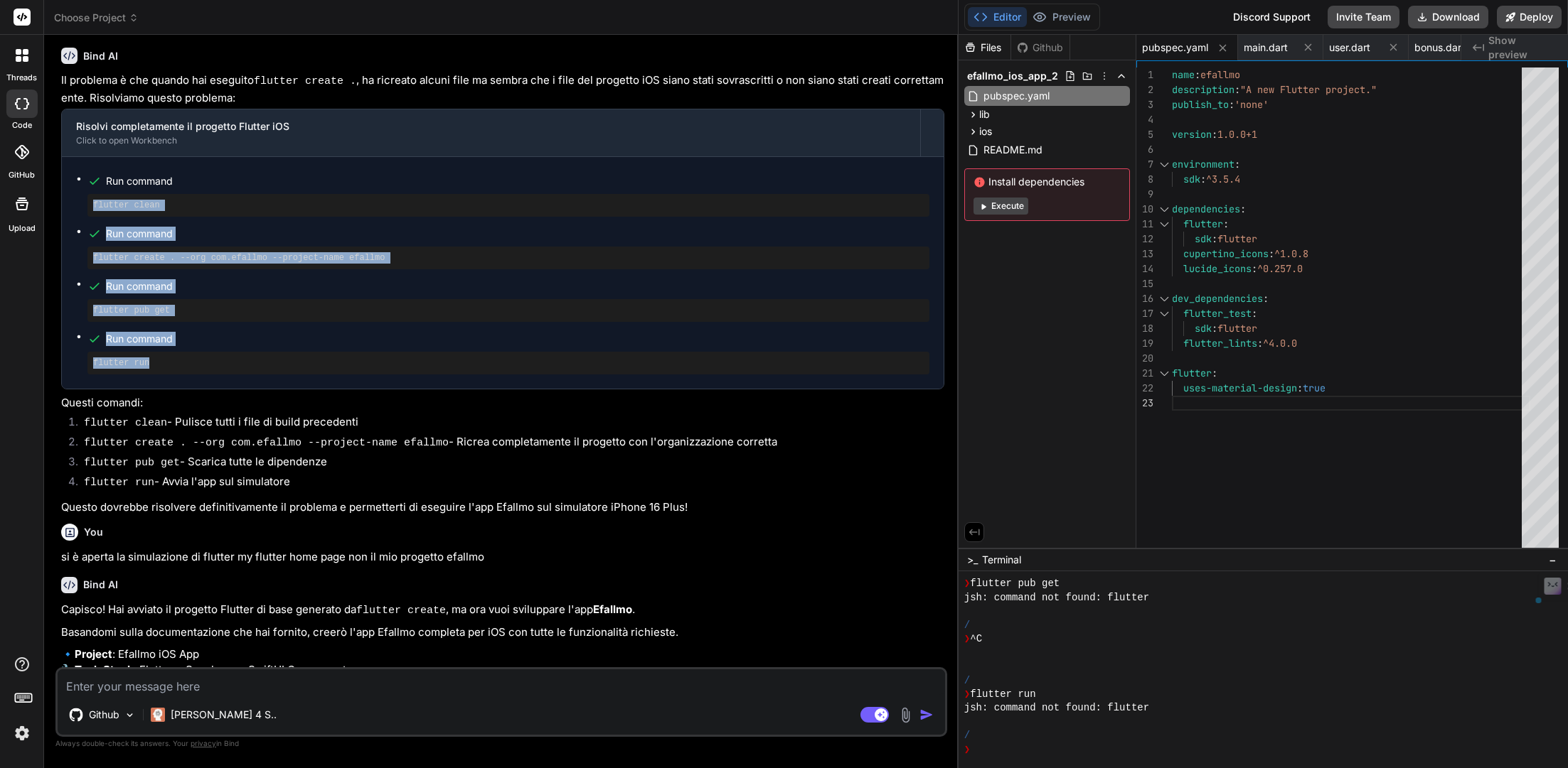
drag, startPoint x: 241, startPoint y: 329, endPoint x: 80, endPoint y: 160, distance: 233.4
click at [80, 172] on ul "Run command flutter clean Run command flutter create . --org com.efallmo --proj…" at bounding box center [503, 273] width 853 height 204
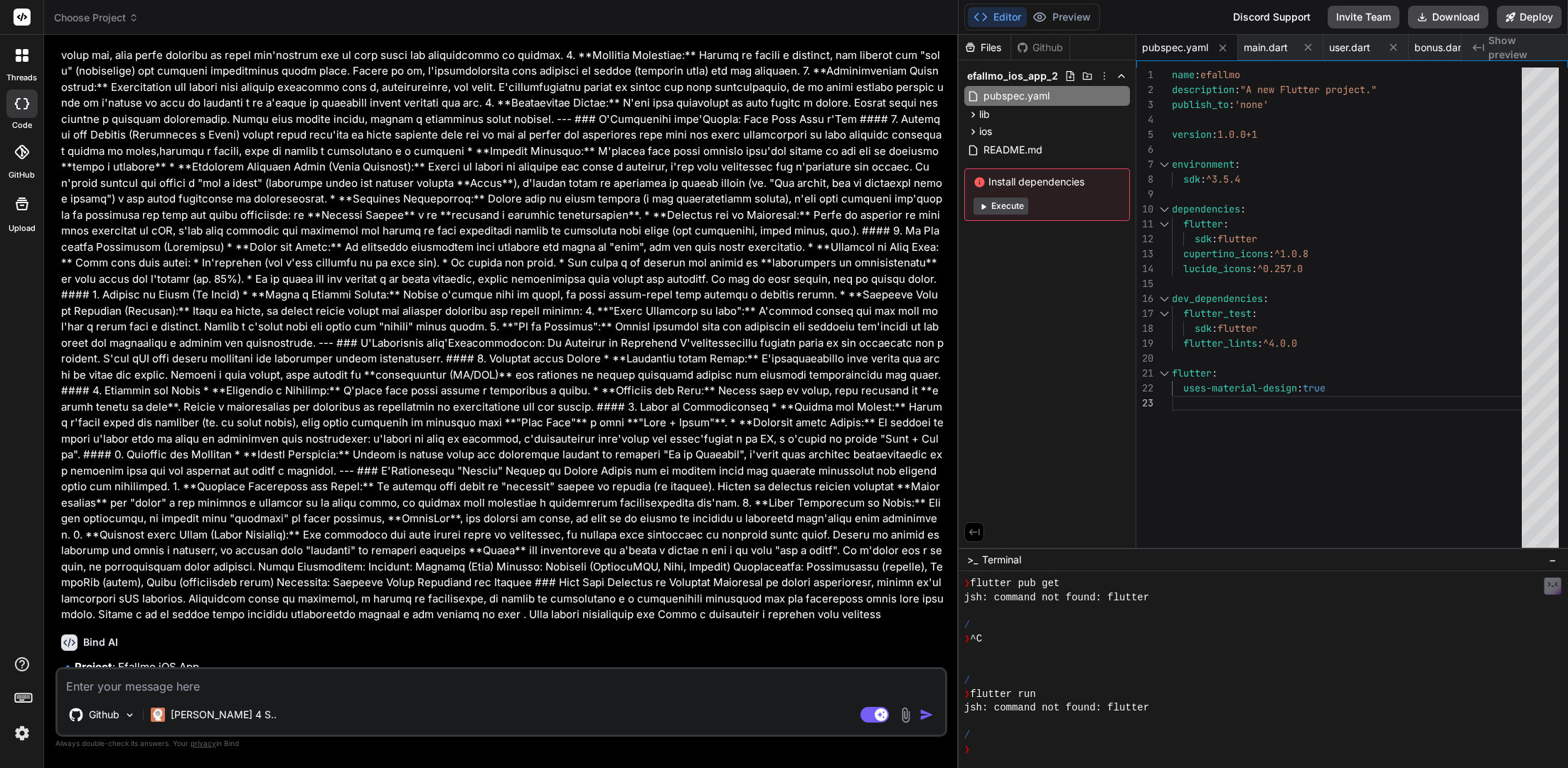
scroll to position [7131, 0]
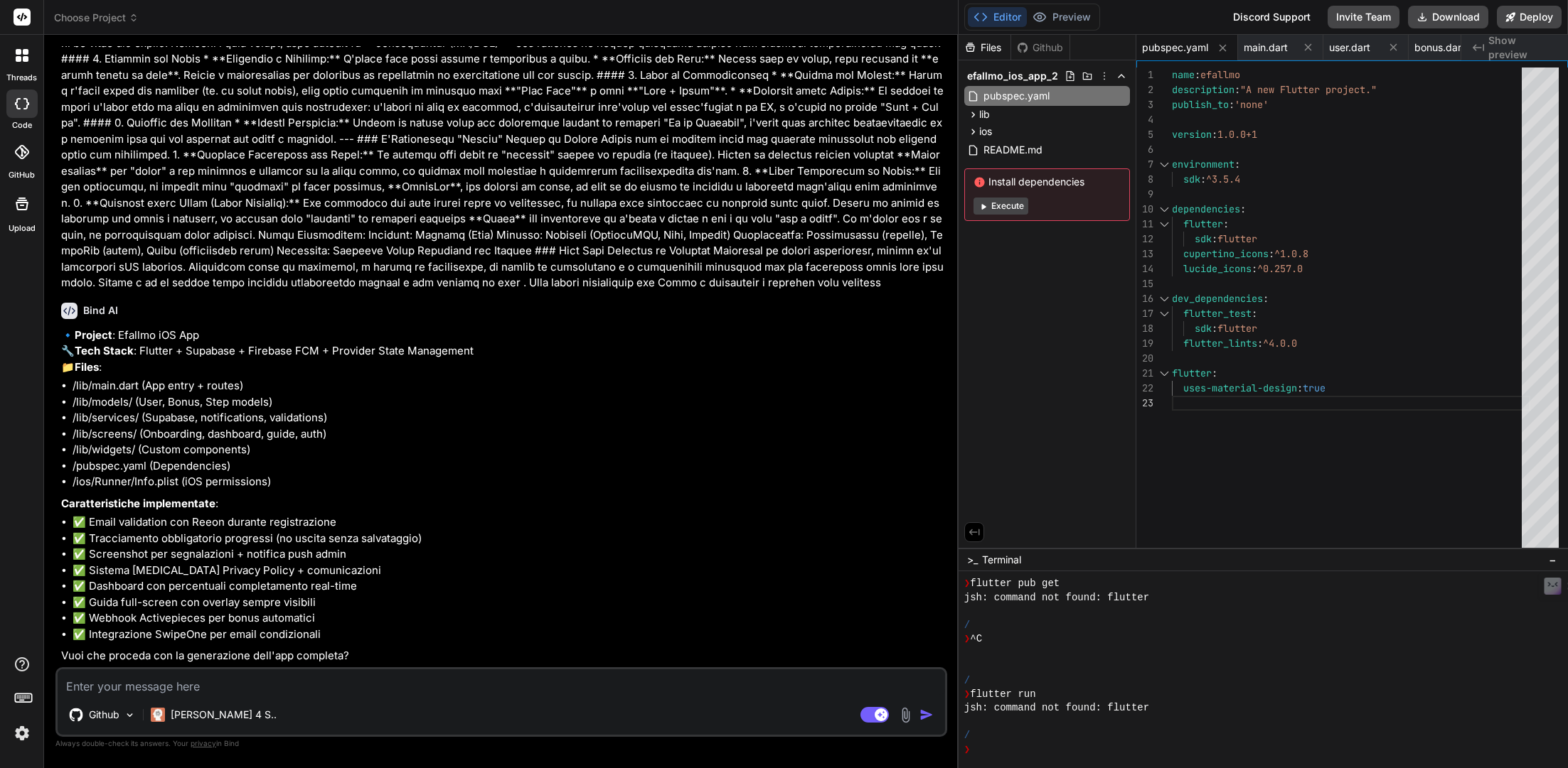
click at [297, 568] on textarea at bounding box center [501, 682] width 887 height 26
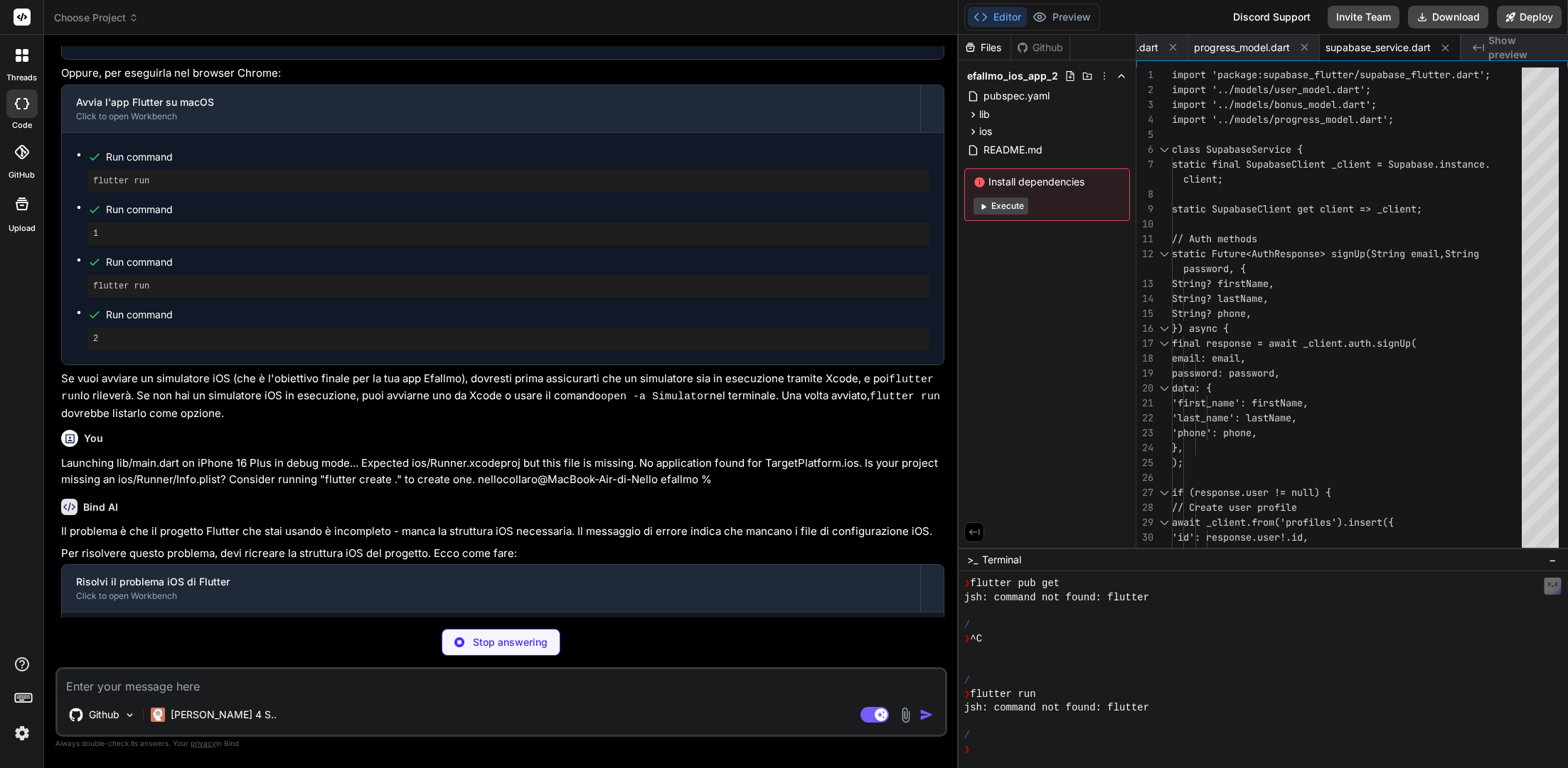
scroll to position [0, 723]
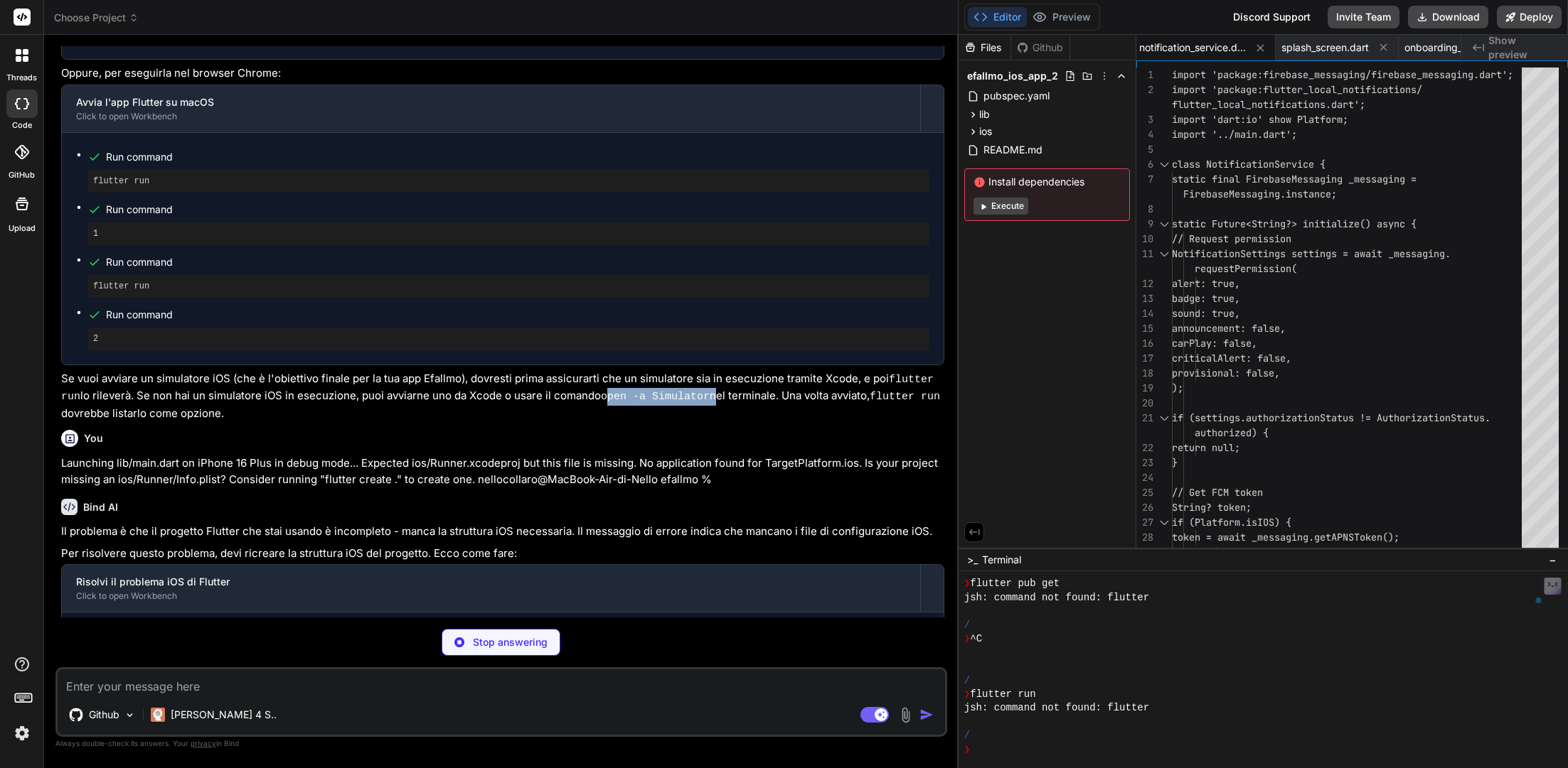
drag, startPoint x: 602, startPoint y: 370, endPoint x: 711, endPoint y: 366, distance: 109.1
click at [711, 371] on p "Se vuoi avviare un simulatore iOS (che è l'obiettivo finale per la tua app Efal…" at bounding box center [502, 397] width 883 height 51
click at [591, 371] on p "Se vuoi avviare un simulatore iOS (che è l'obiettivo finale per la tua app Efal…" at bounding box center [502, 397] width 883 height 51
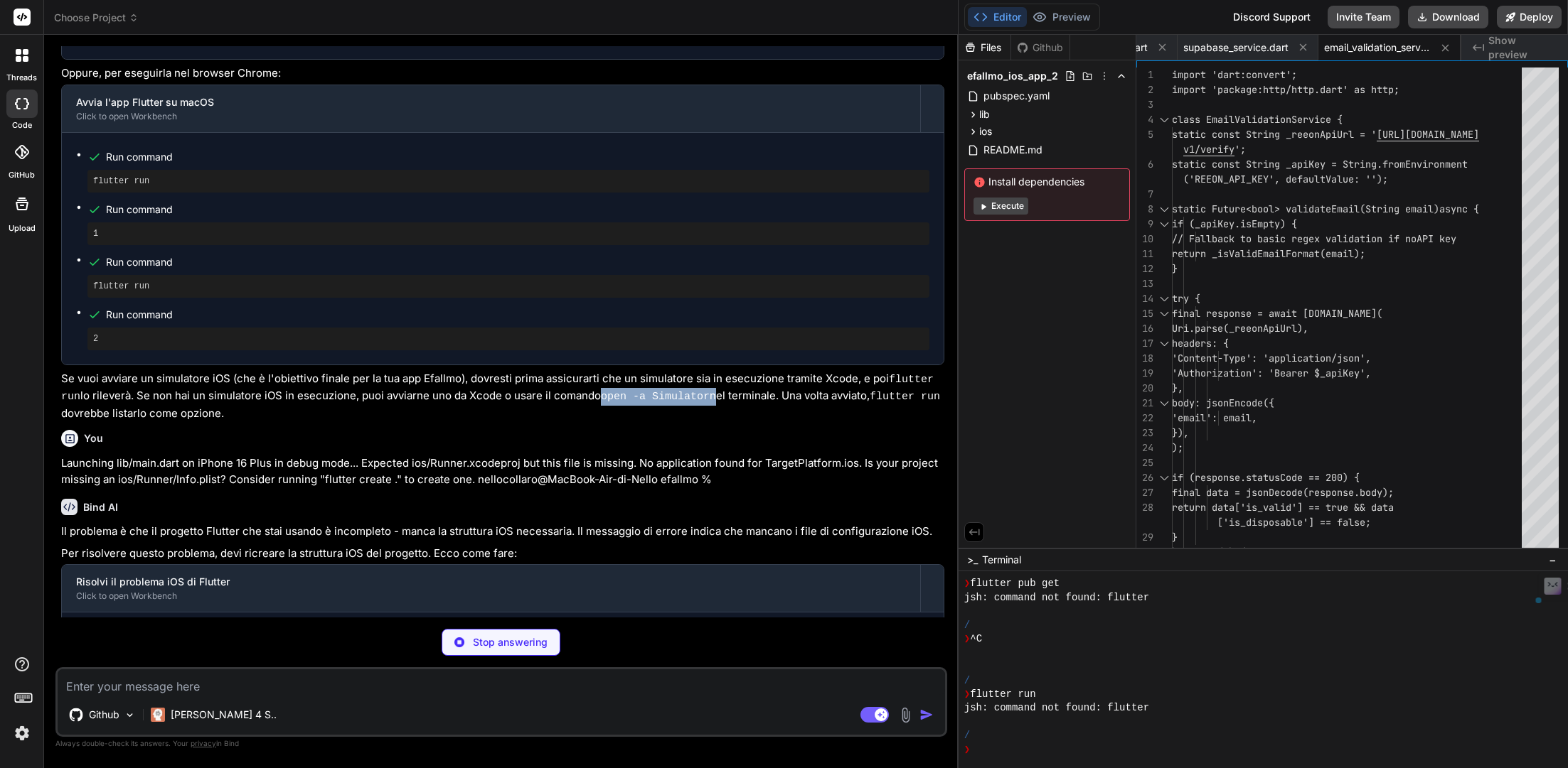
drag, startPoint x: 600, startPoint y: 370, endPoint x: 711, endPoint y: 370, distance: 111.0
click at [711, 371] on p "Se vuoi avviare un simulatore iOS (che è l'obiettivo finale per la tua app Efal…" at bounding box center [502, 397] width 883 height 51
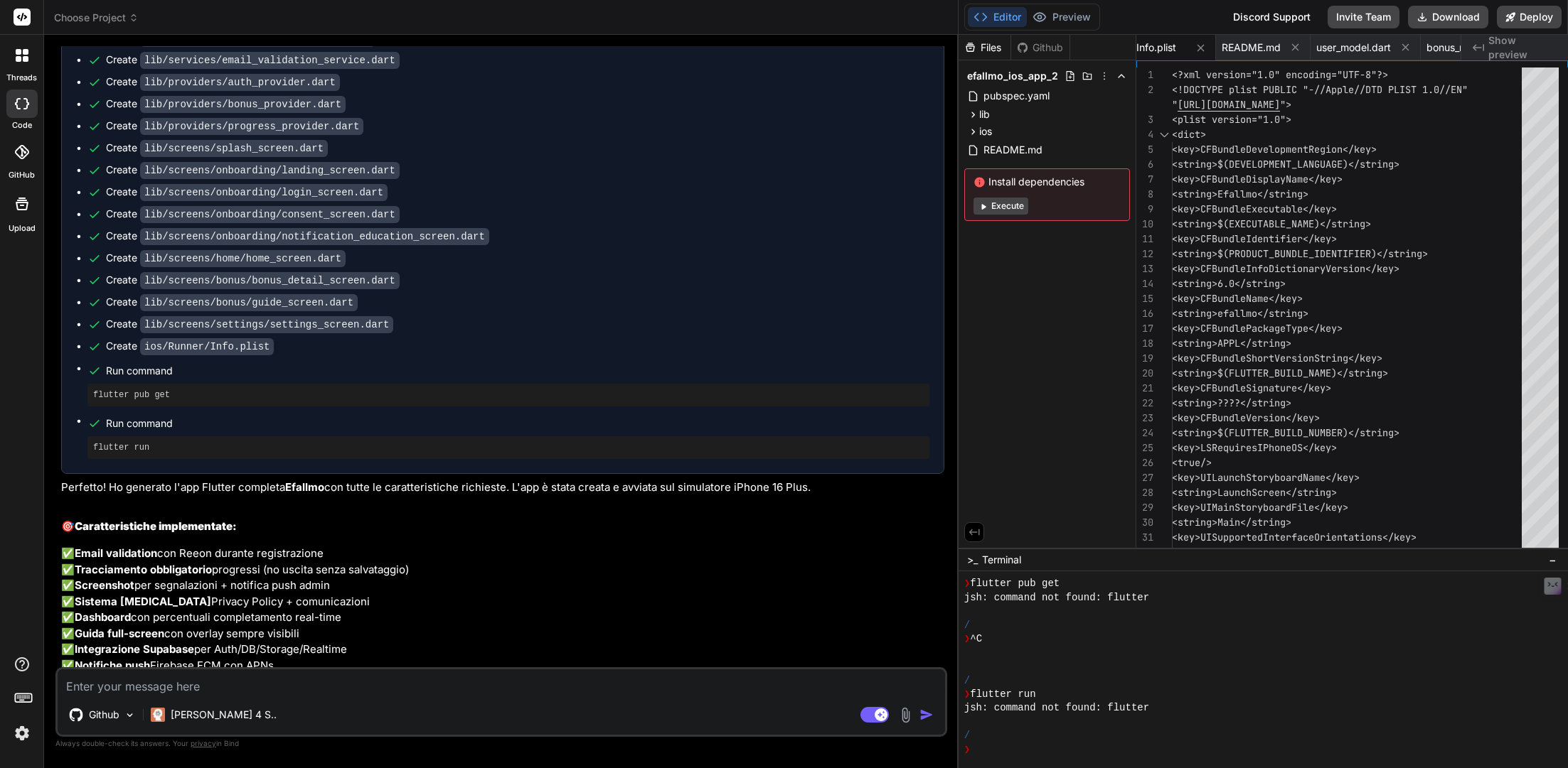
scroll to position [8483, 0]
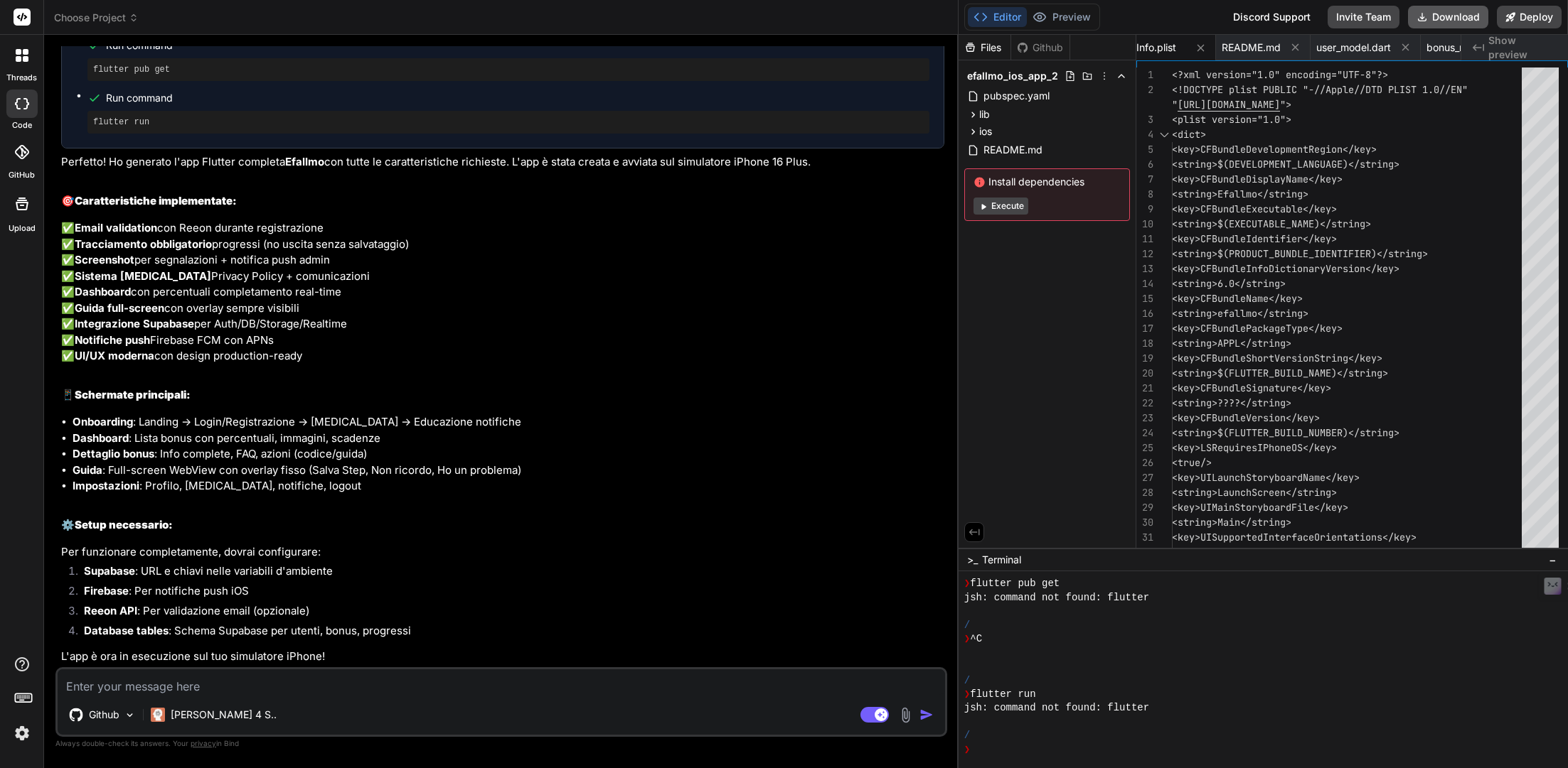
click at [1161, 18] on button "Download" at bounding box center [1448, 17] width 80 height 22
click at [225, 568] on textarea at bounding box center [501, 682] width 887 height 26
paste textarea "Last login: [DATE] 01:22:35 on ttys000 nellocollaro@MacBook-Air-di-Nello efallm…"
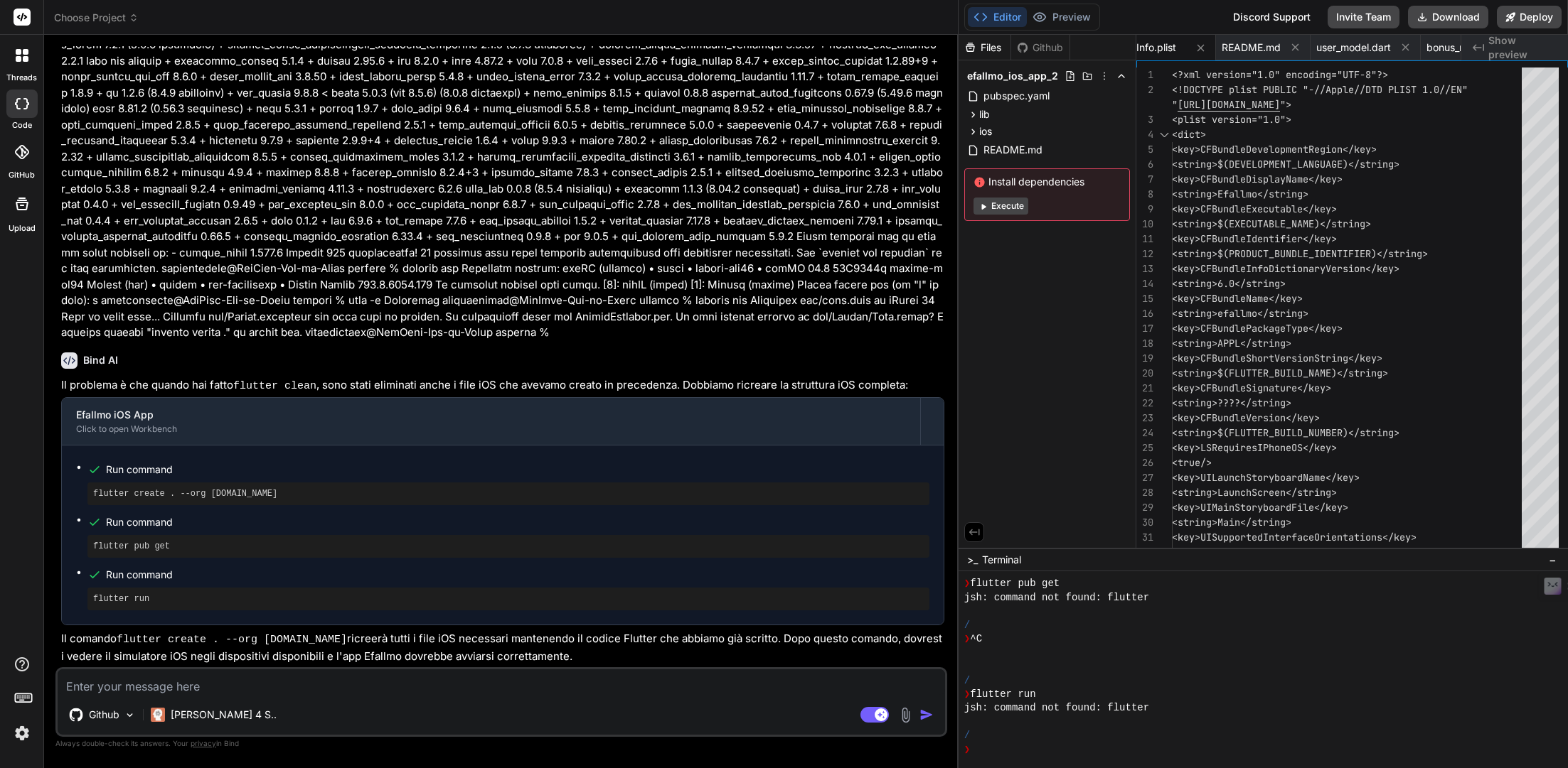
scroll to position [9254, 0]
drag, startPoint x: 316, startPoint y: 497, endPoint x: 79, endPoint y: 488, distance: 237.2
click at [79, 488] on ul "Run command flutter create . --org [DOMAIN_NAME] Run command flutter pub get Ru…" at bounding box center [503, 536] width 853 height 151
drag, startPoint x: 179, startPoint y: 548, endPoint x: 92, endPoint y: 547, distance: 87.0
click at [93, 547] on pre "flutter pub get" at bounding box center [508, 547] width 830 height 11
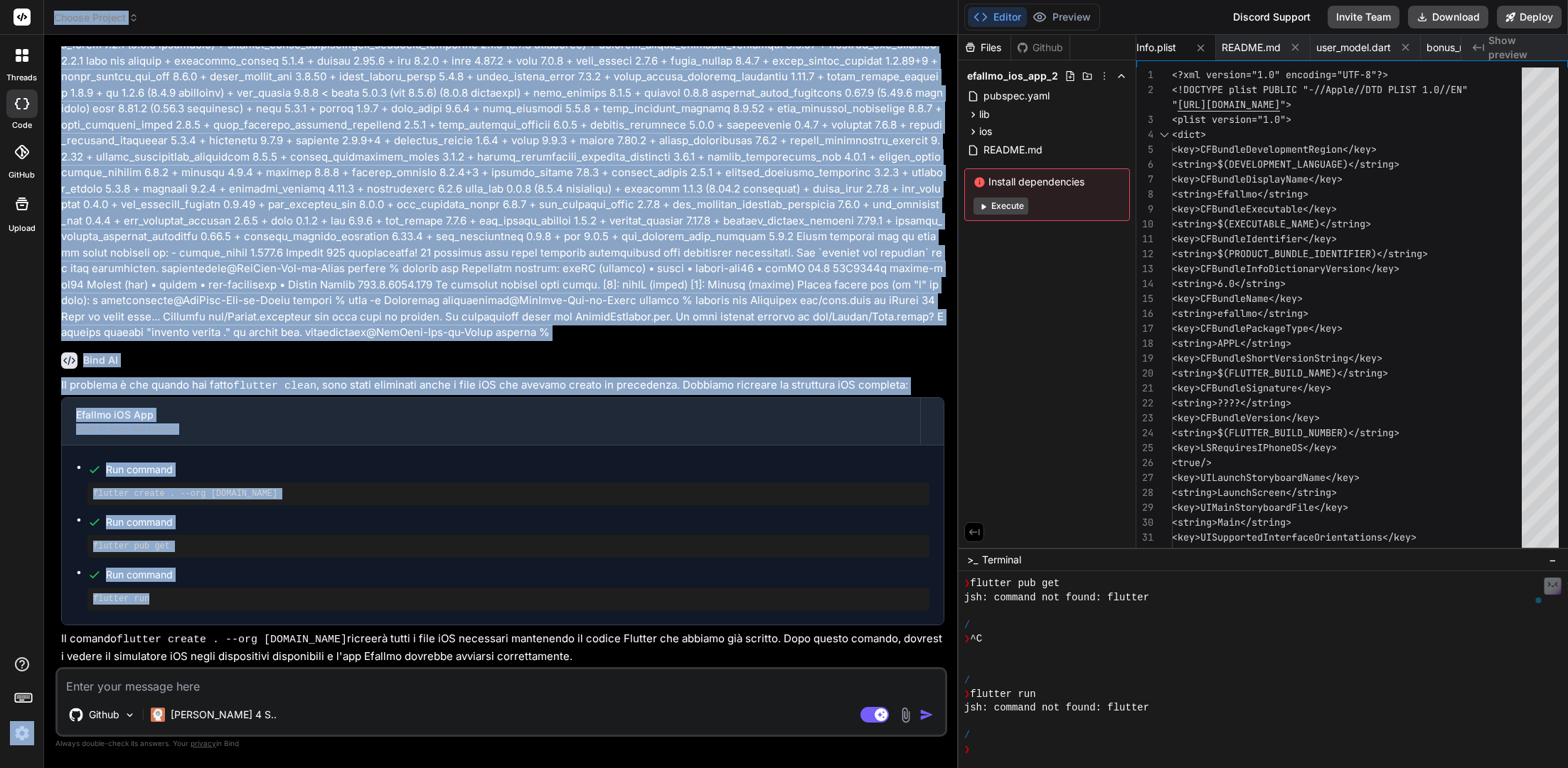
drag, startPoint x: 159, startPoint y: 596, endPoint x: 27, endPoint y: 596, distance: 132.0
click at [27, 568] on div "threads code GitHub Upload Choose Project Created with Pixso. Bind AI Web Searc…" at bounding box center [784, 384] width 1568 height 768
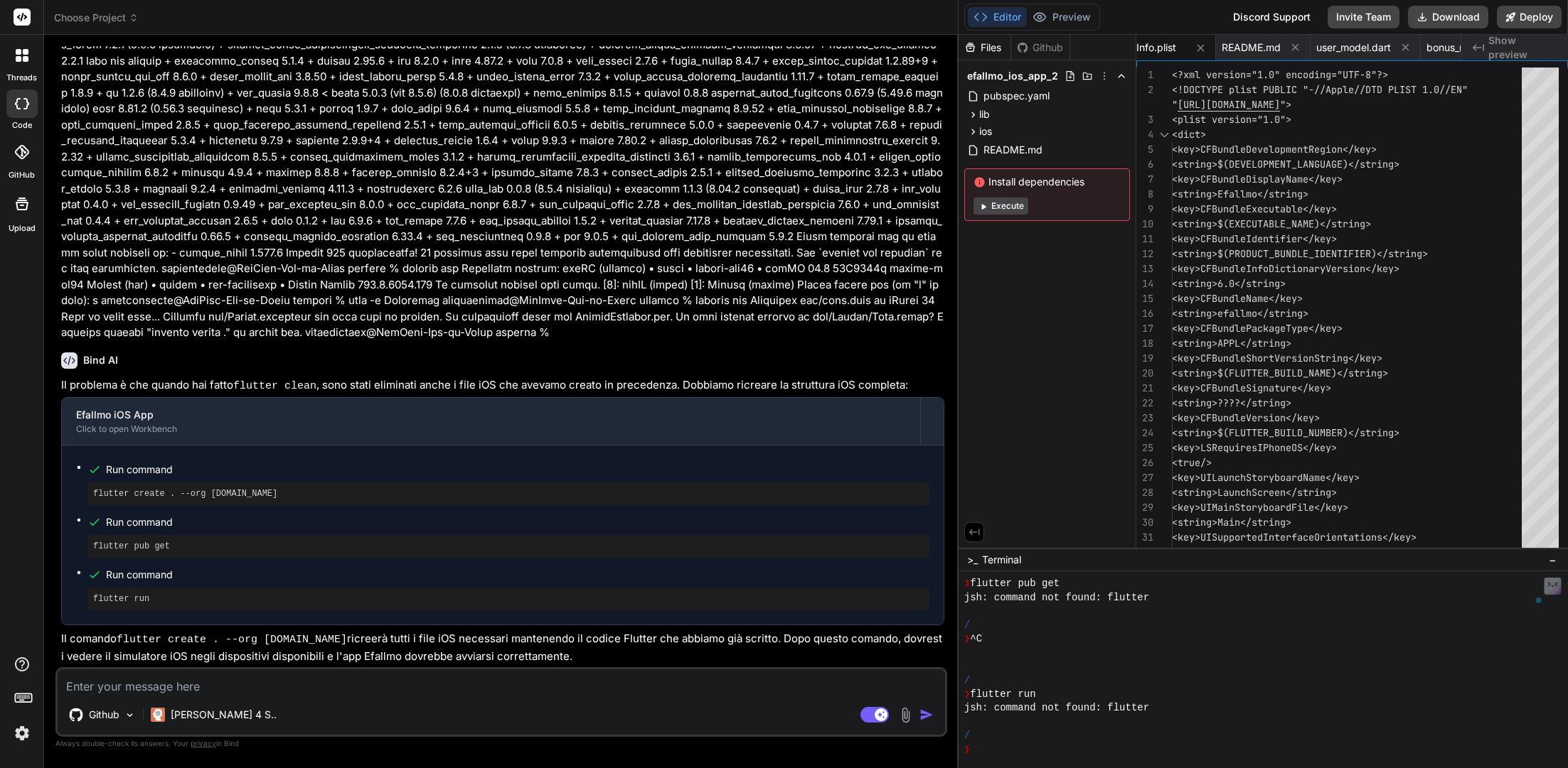
click at [112, 568] on pre "flutter run" at bounding box center [508, 599] width 830 height 11
drag, startPoint x: 156, startPoint y: 602, endPoint x: 72, endPoint y: 603, distance: 84.0
click at [72, 568] on div "Run command flutter create . --org [DOMAIN_NAME] Run command flutter pub get Ru…" at bounding box center [502, 535] width 881 height 179
click at [155, 568] on pre "flutter run" at bounding box center [508, 599] width 830 height 11
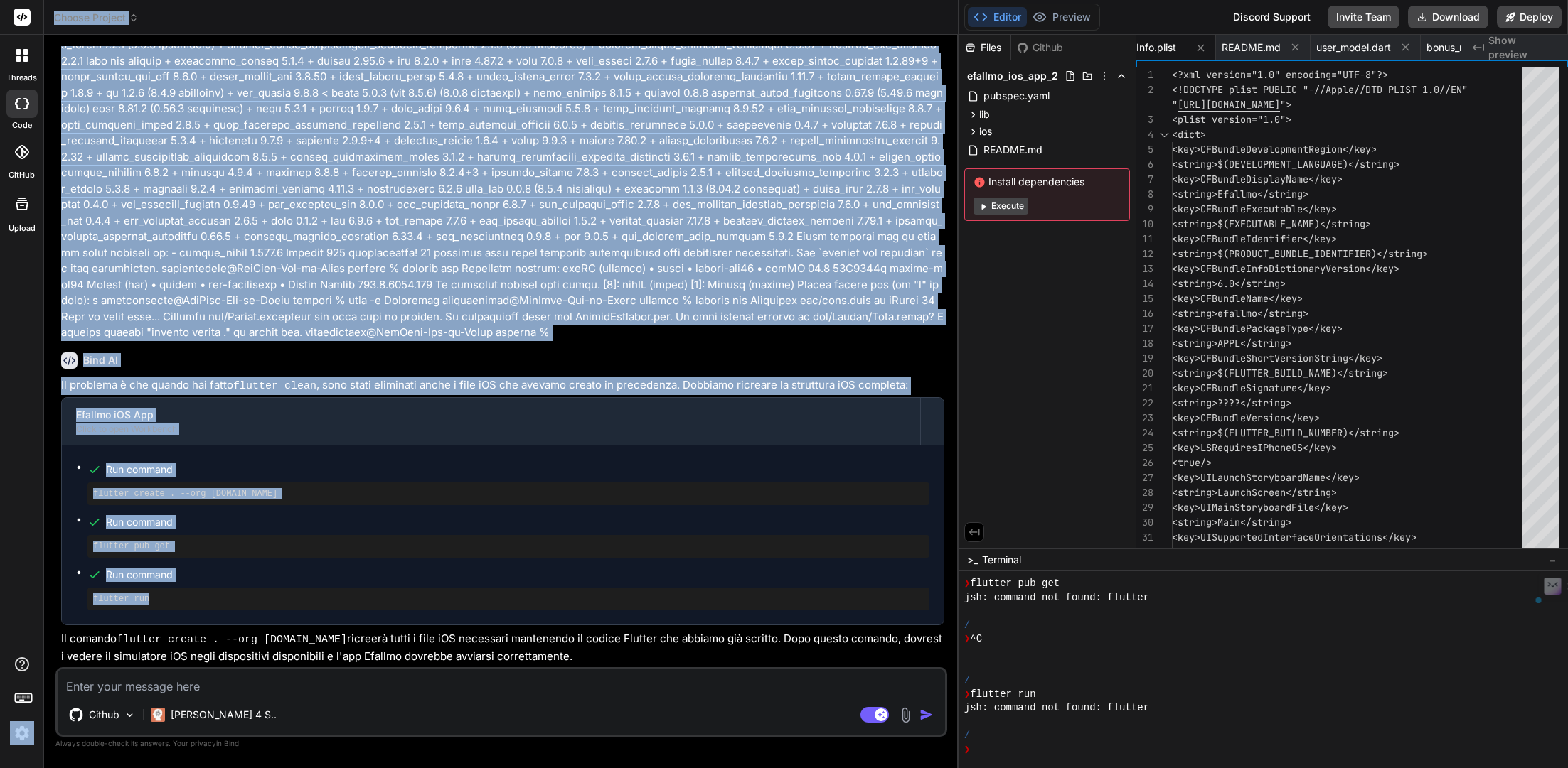
drag, startPoint x: 172, startPoint y: 600, endPoint x: 38, endPoint y: 600, distance: 134.0
click at [38, 568] on div "threads code GitHub Upload Choose Project Created with Pixso. Bind AI Web Searc…" at bounding box center [784, 384] width 1568 height 768
click at [109, 568] on pre "flutter run" at bounding box center [508, 599] width 830 height 11
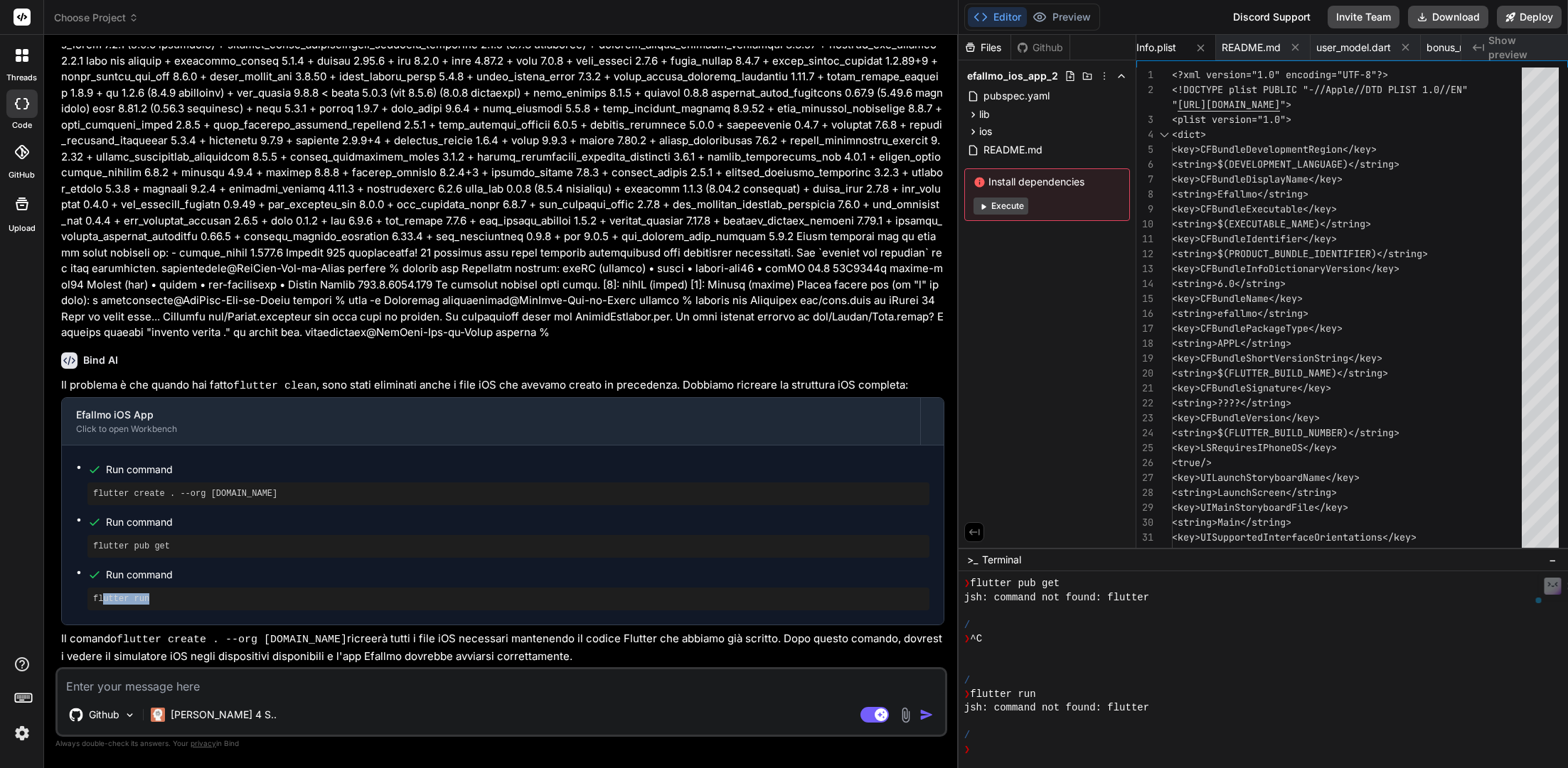
drag, startPoint x: 168, startPoint y: 602, endPoint x: 104, endPoint y: 602, distance: 64.0
click at [104, 568] on pre "flutter run" at bounding box center [508, 599] width 830 height 11
click at [171, 568] on div "flutter run" at bounding box center [508, 599] width 842 height 22
drag, startPoint x: 171, startPoint y: 600, endPoint x: 79, endPoint y: 597, distance: 92.0
click at [79, 568] on ul "Run command flutter create . --org [DOMAIN_NAME] Run command flutter pub get Ru…" at bounding box center [503, 536] width 853 height 151
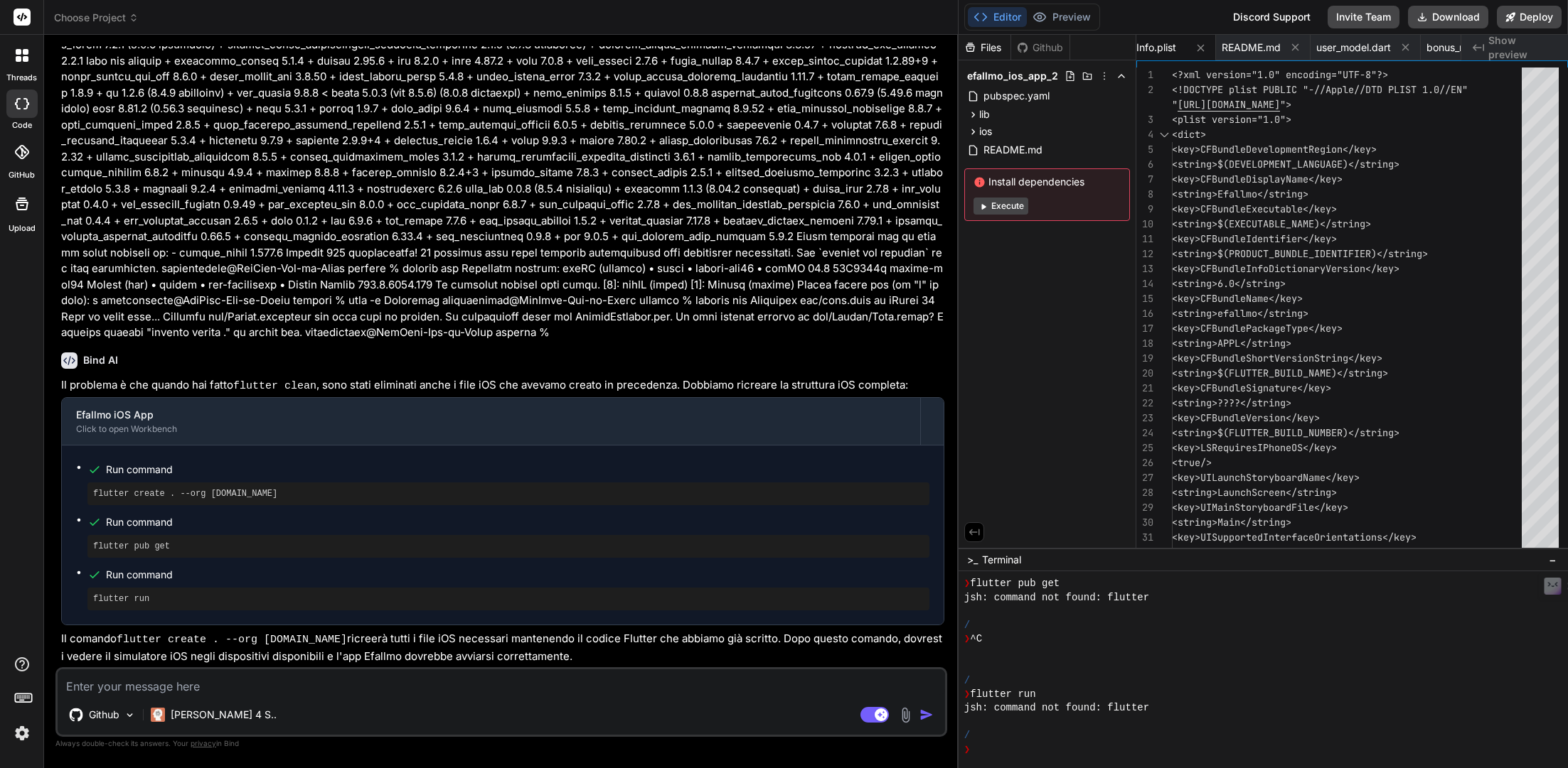
click at [207, 568] on textarea at bounding box center [501, 682] width 887 height 26
paste textarea "Launching lib/main.dart on iPhone 16 Plus in debug mode... Expected ios/Runner.…"
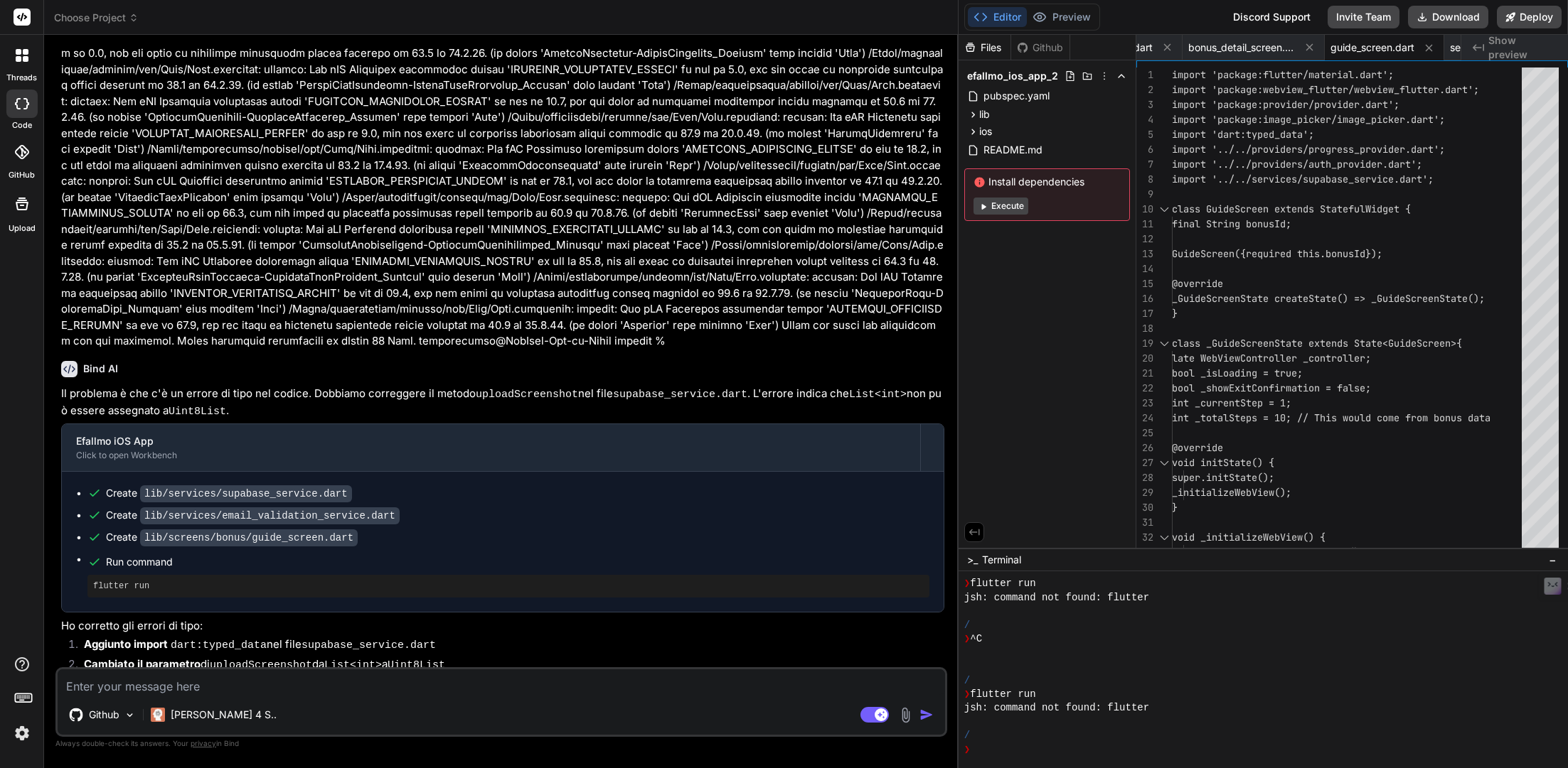
scroll to position [11298, 0]
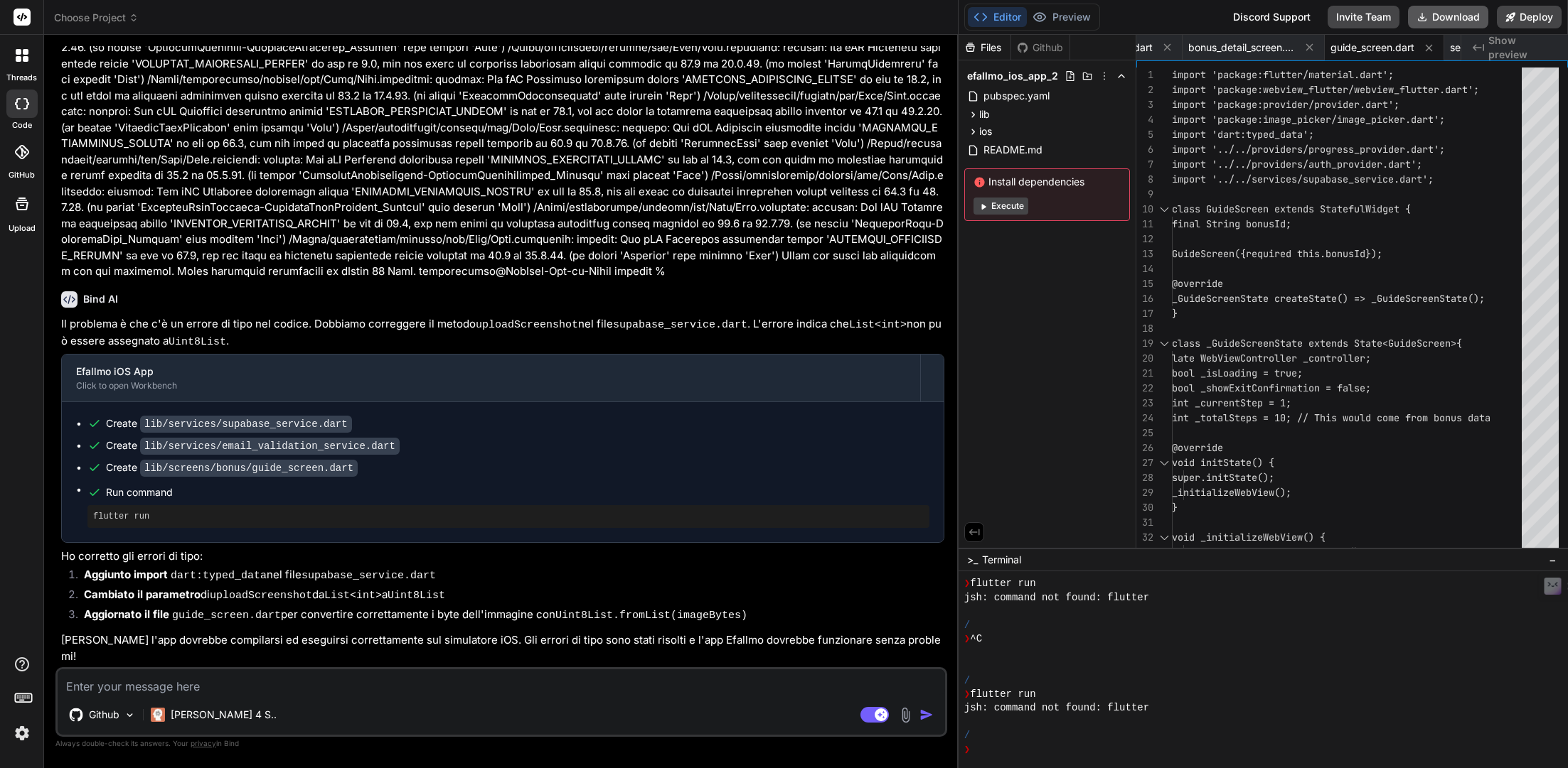
click at [1161, 16] on button "Download" at bounding box center [1448, 17] width 80 height 22
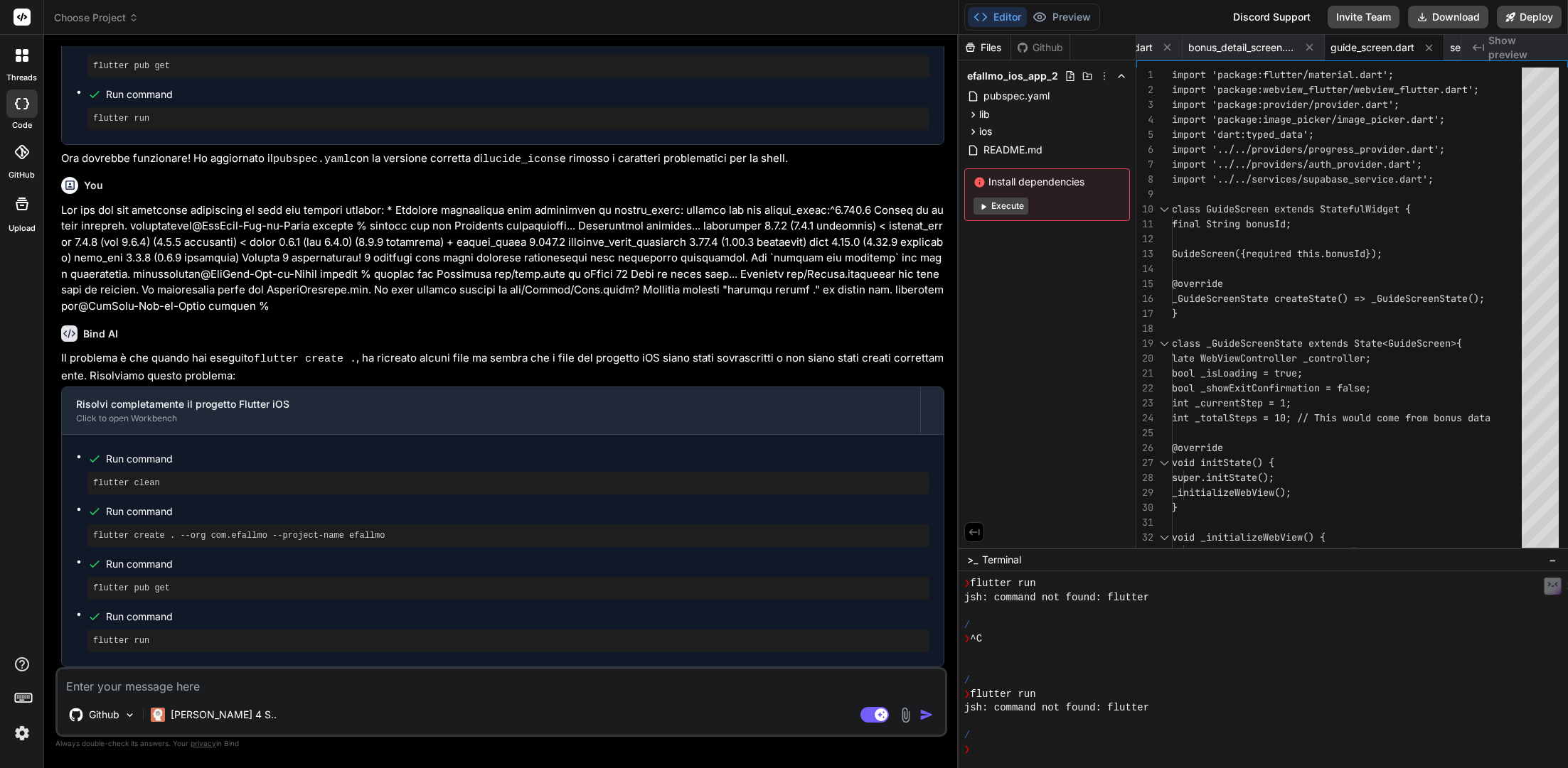
scroll to position [5561, 0]
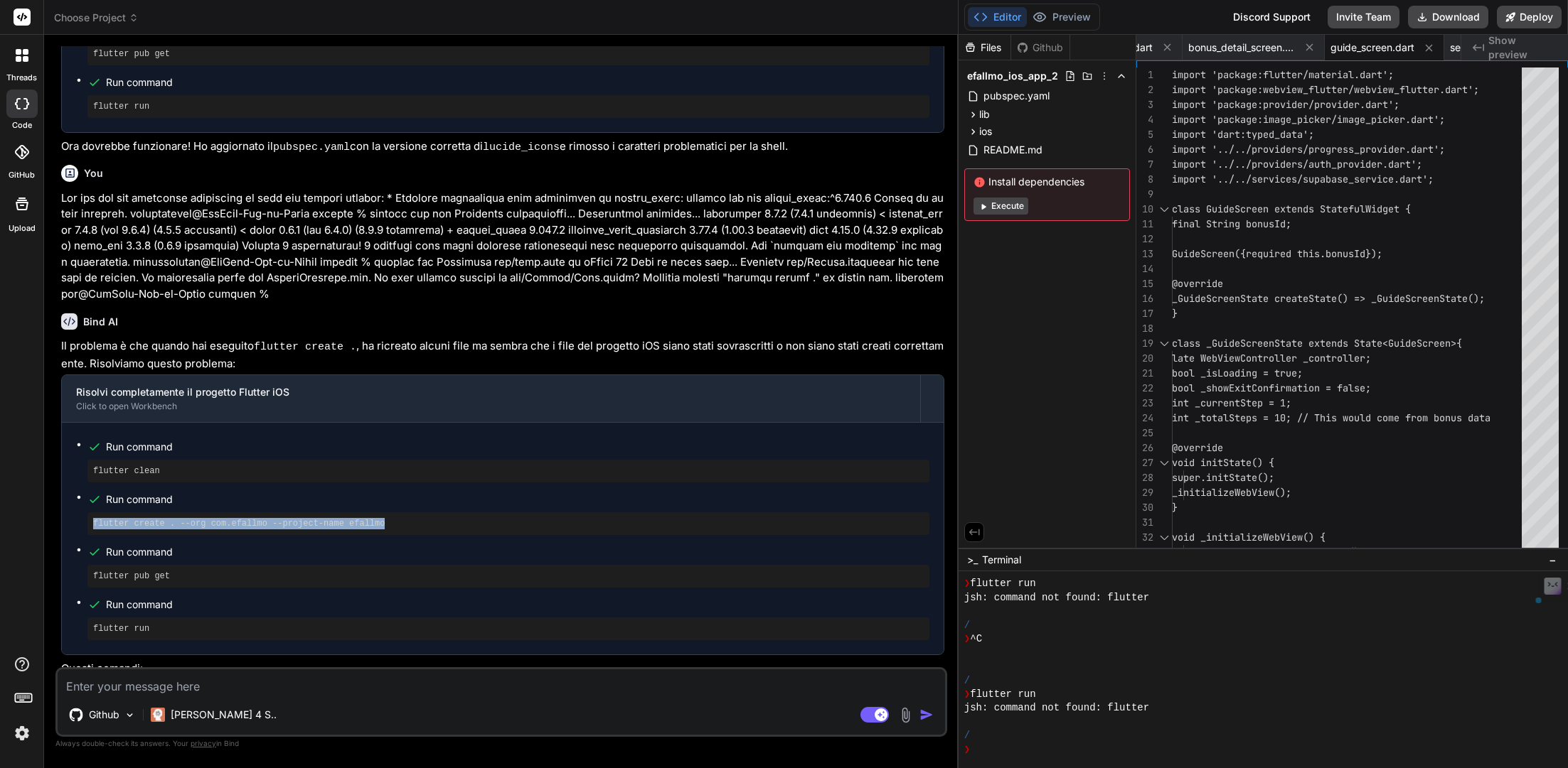
drag, startPoint x: 403, startPoint y: 484, endPoint x: 59, endPoint y: 484, distance: 344.0
click at [59, 484] on div "You Bind AI 🔹 Project : Efallmo iOS App 🔧 Tech Stack : Flutter + Supabase + Fir…" at bounding box center [503, 357] width 889 height 621
click at [429, 568] on textarea at bounding box center [501, 682] width 887 height 26
paste textarea "Lorem ipsumd sita Conse adipi: ↳ --- elitseddoe: TEMPORI: Utlab etd magna al en…"
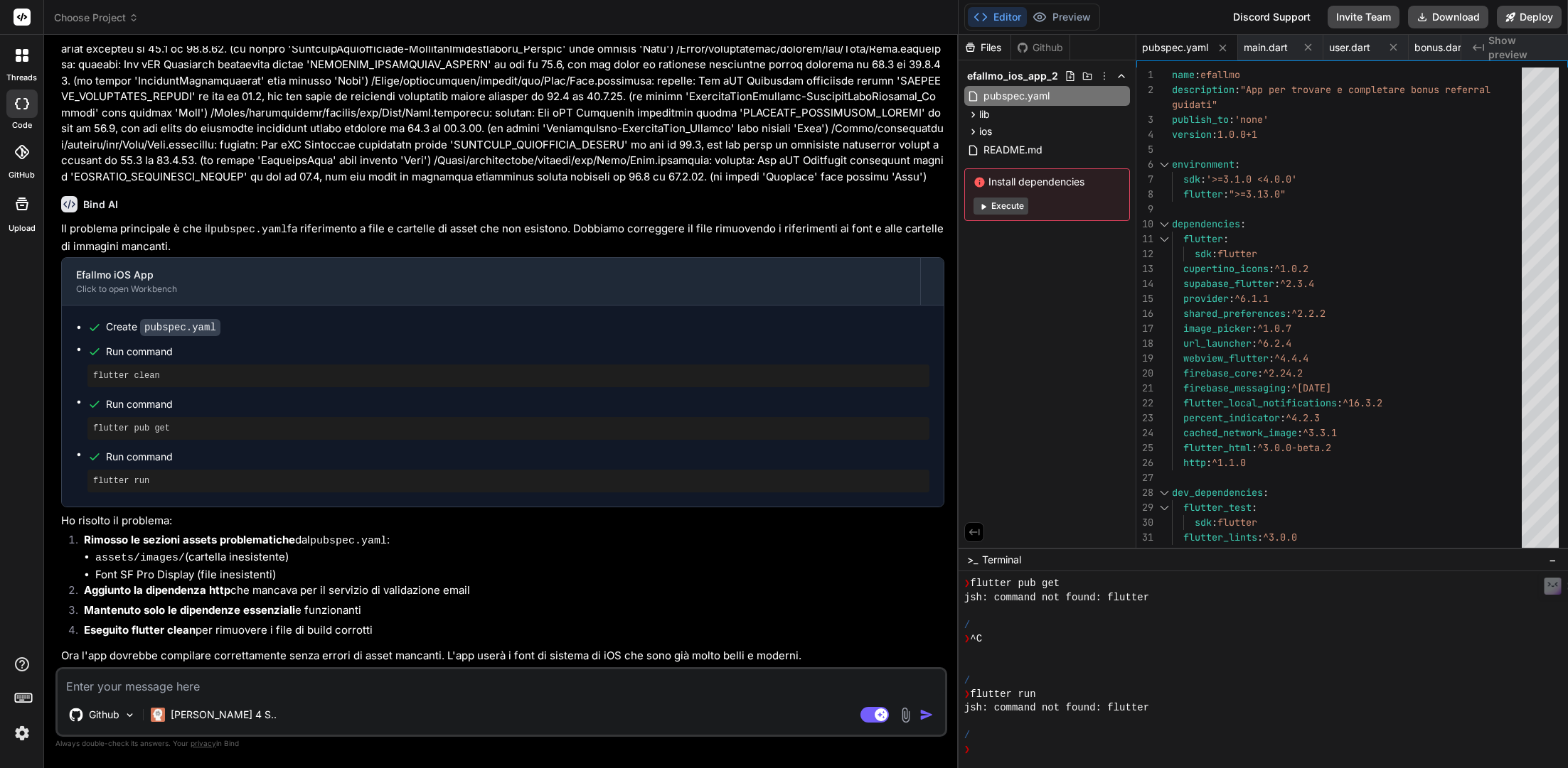
scroll to position [12941, 0]
click at [1161, 133] on div "name : efallmo description : "App per trovare e completare bonus referral publi…" at bounding box center [1351, 336] width 359 height 537
click at [1161, 10] on button "Download" at bounding box center [1448, 17] width 80 height 22
click at [356, 568] on textarea at bounding box center [501, 682] width 887 height 26
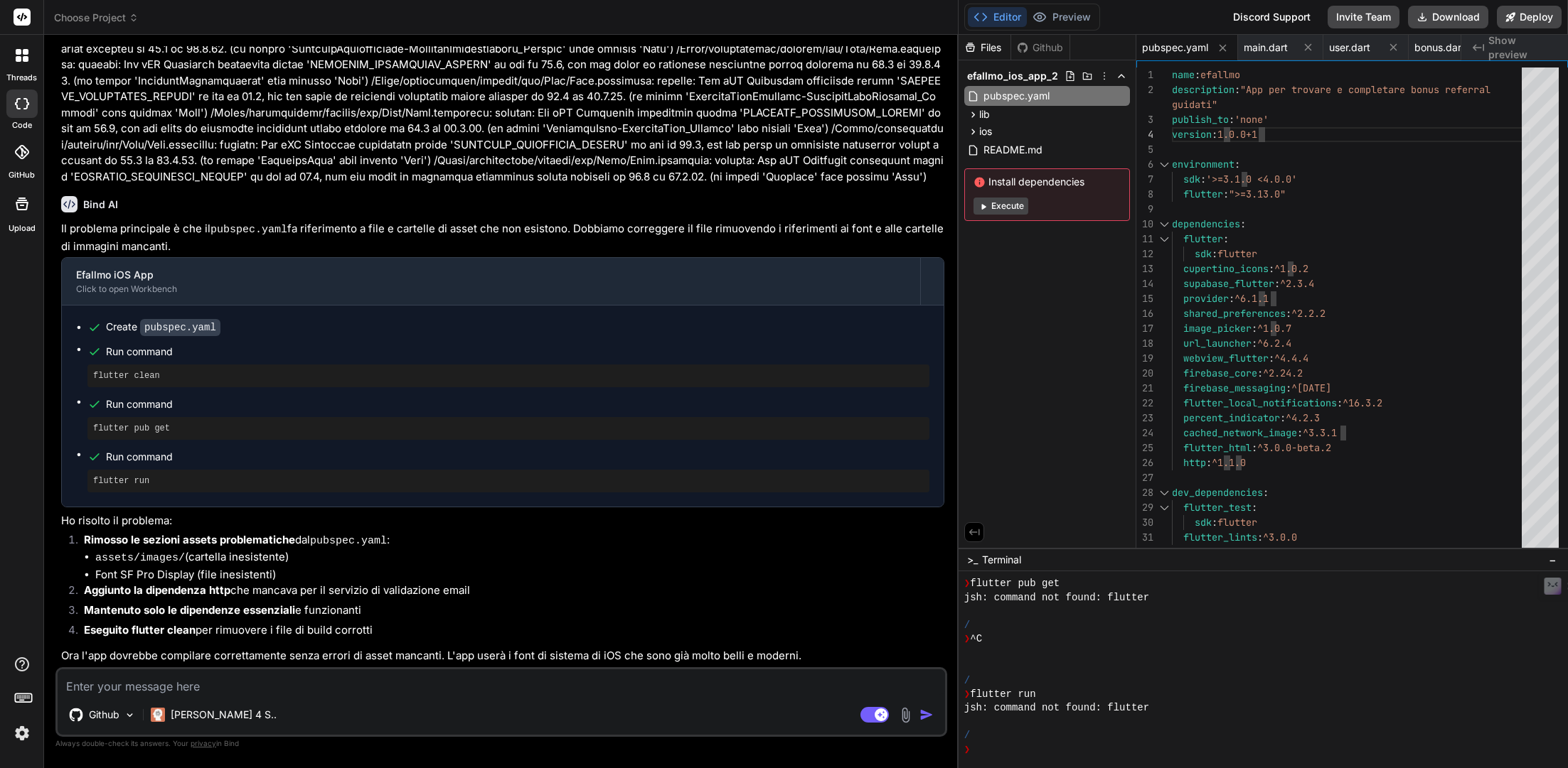
paste textarea "Failed to build iOS app Lexical or Preprocessor Issue (Xcode): Include of non-m…"
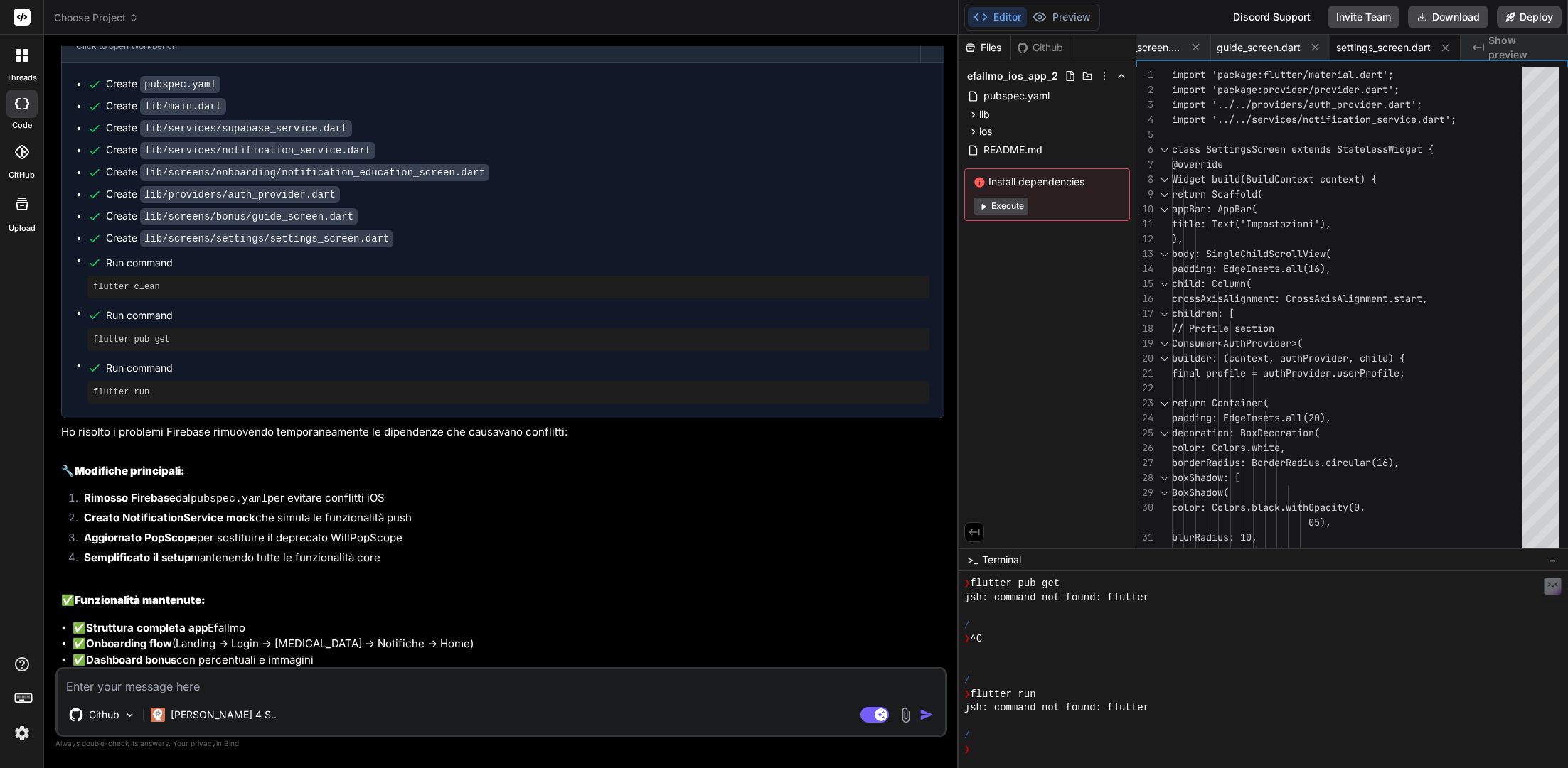
scroll to position [13956, 0]
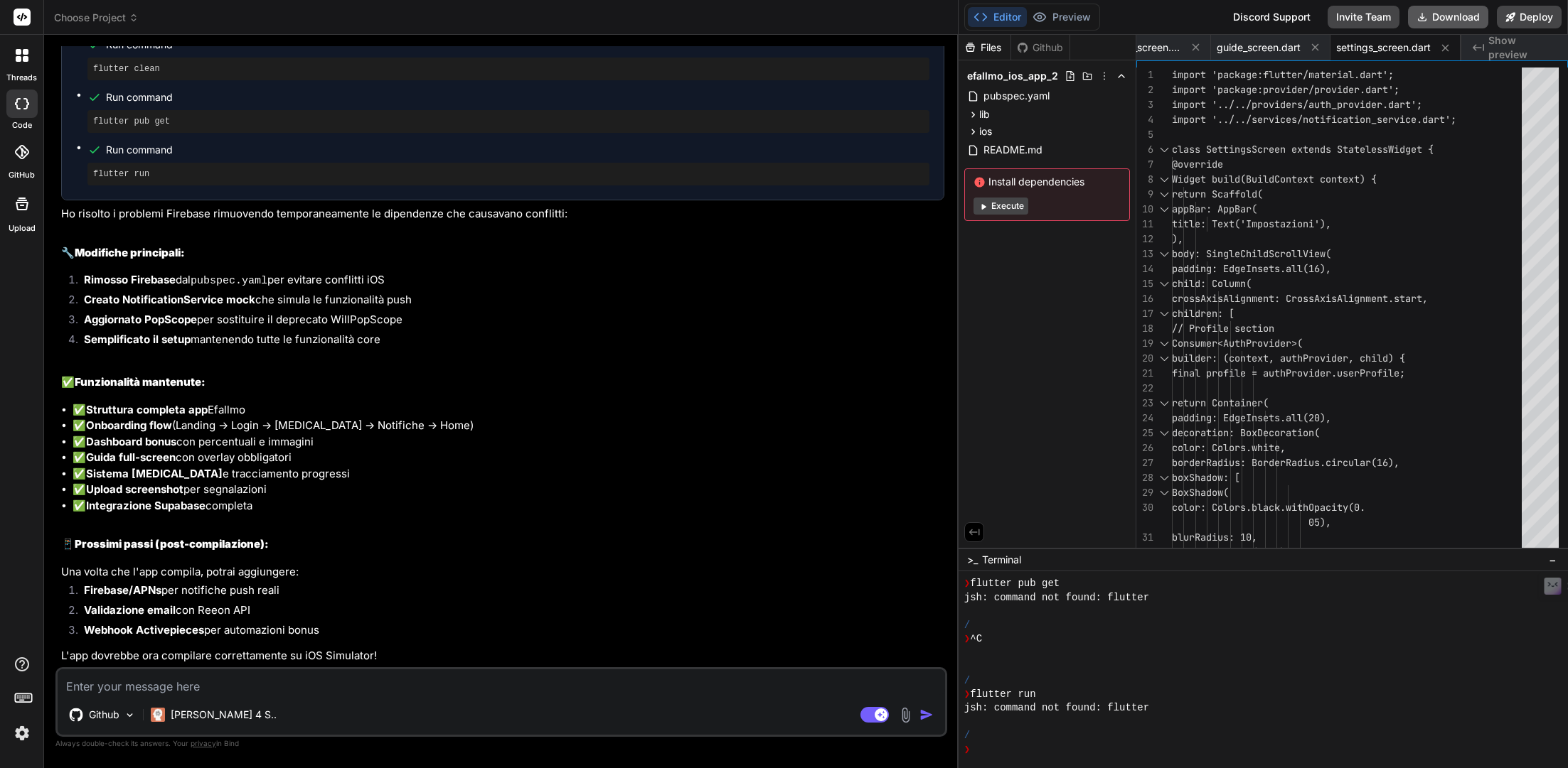
click at [1161, 16] on button "Download" at bounding box center [1448, 17] width 80 height 22
